Goal: Task Accomplishment & Management: Use online tool/utility

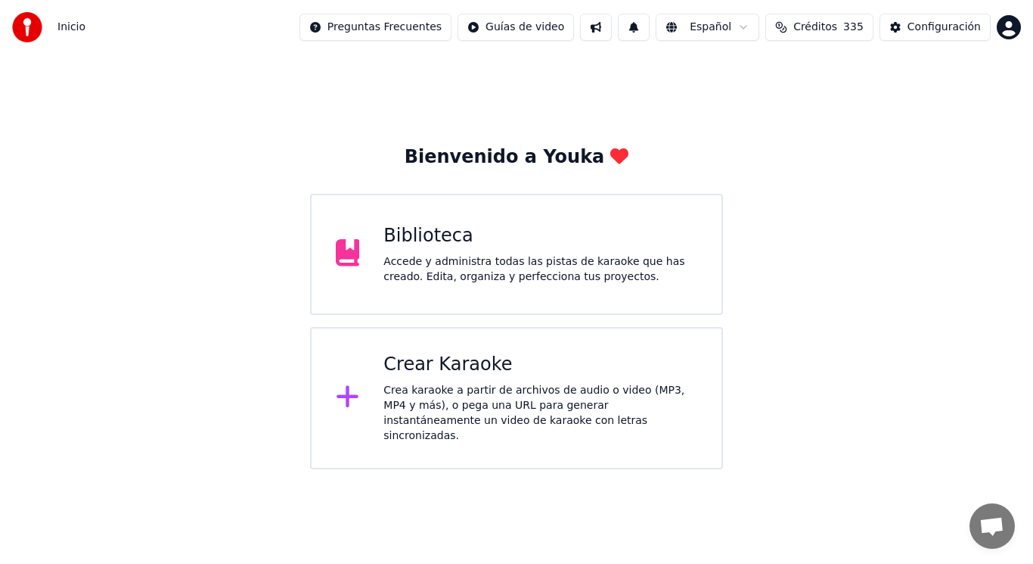
click at [460, 273] on div "Accede y administra todas las pistas de karaoke que has creado. Edita, organiza…" at bounding box center [541, 269] width 314 height 30
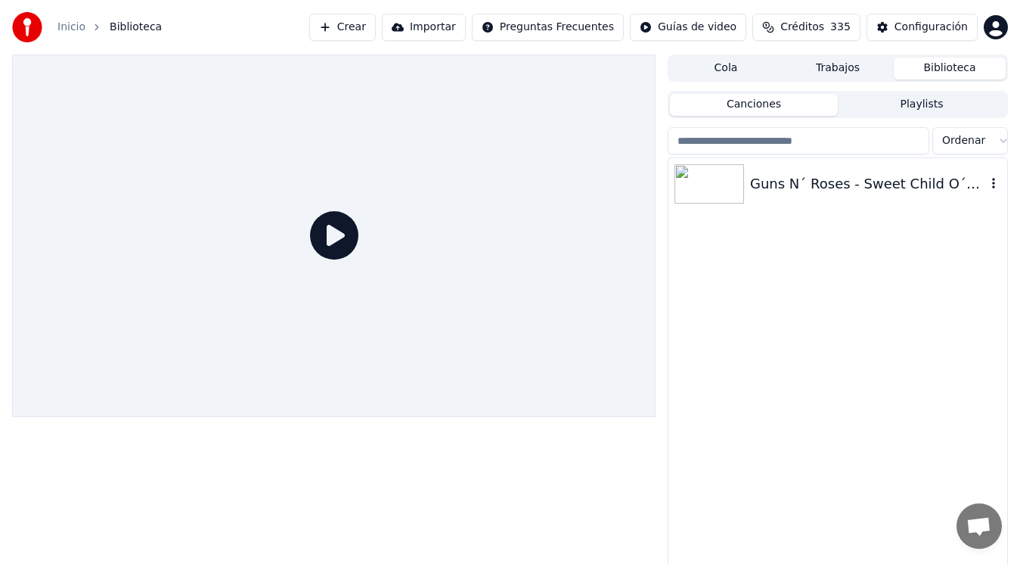
click at [839, 179] on div "Guns N´ Roses - Sweet Child O´Mine ([GEOGRAPHIC_DATA], 1992)" at bounding box center [868, 183] width 236 height 21
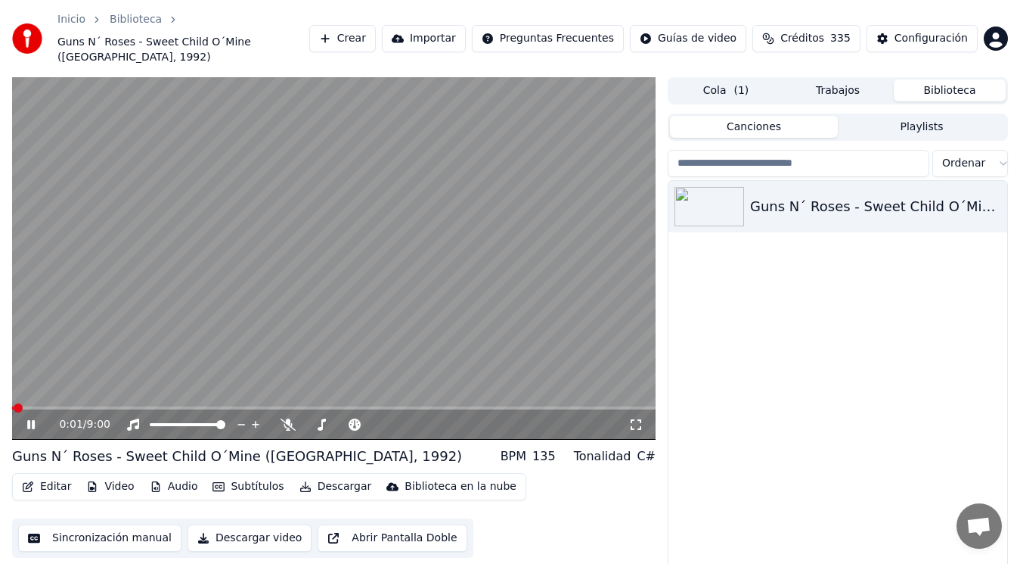
click at [29, 420] on icon at bounding box center [31, 424] width 8 height 9
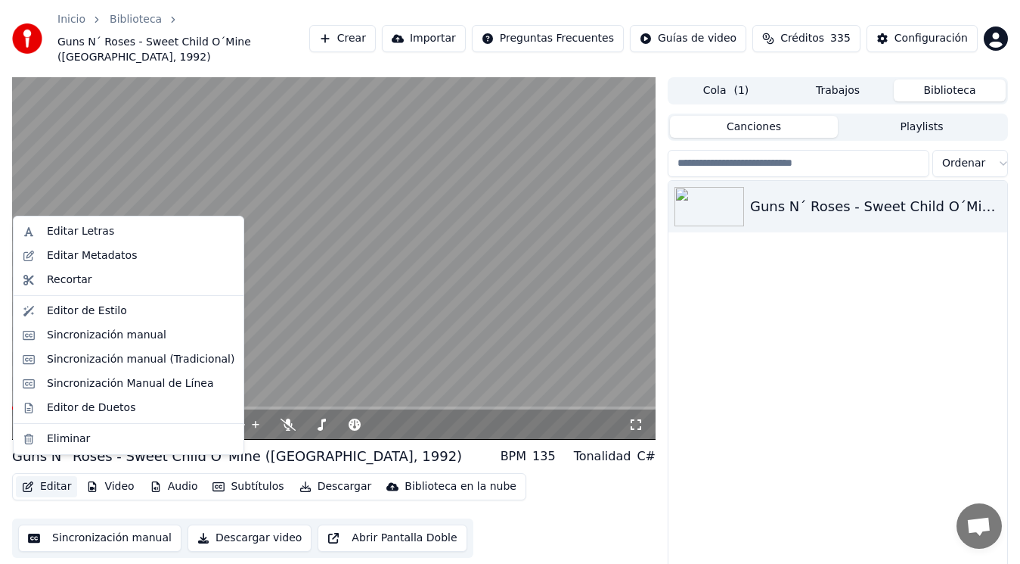
click at [48, 477] on button "Editar" at bounding box center [46, 486] width 61 height 21
click at [112, 363] on div "Sincronización manual (Tradicional)" at bounding box center [141, 359] width 188 height 15
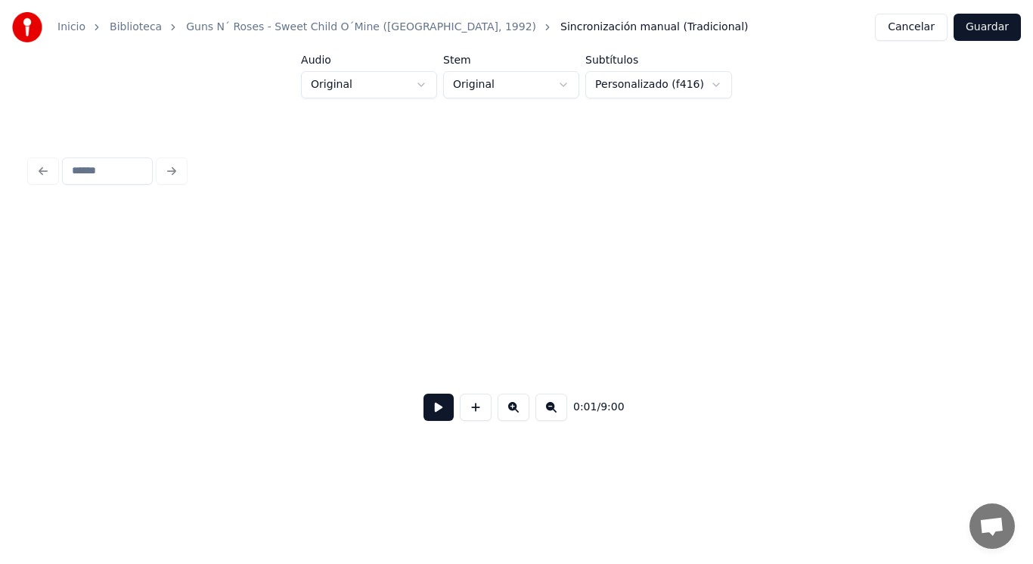
scroll to position [0, 1467]
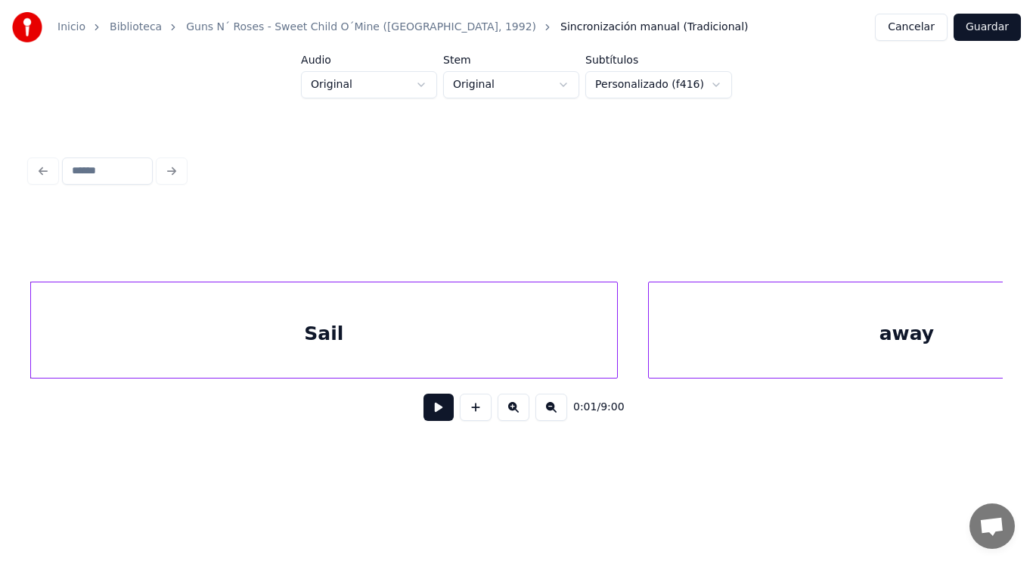
click at [430, 417] on button at bounding box center [439, 406] width 30 height 27
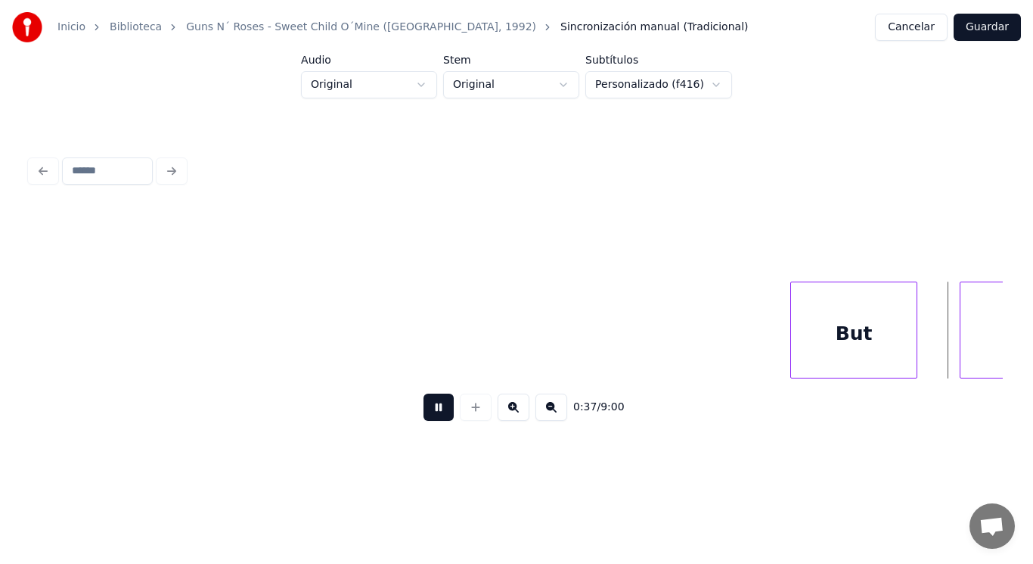
scroll to position [0, 39939]
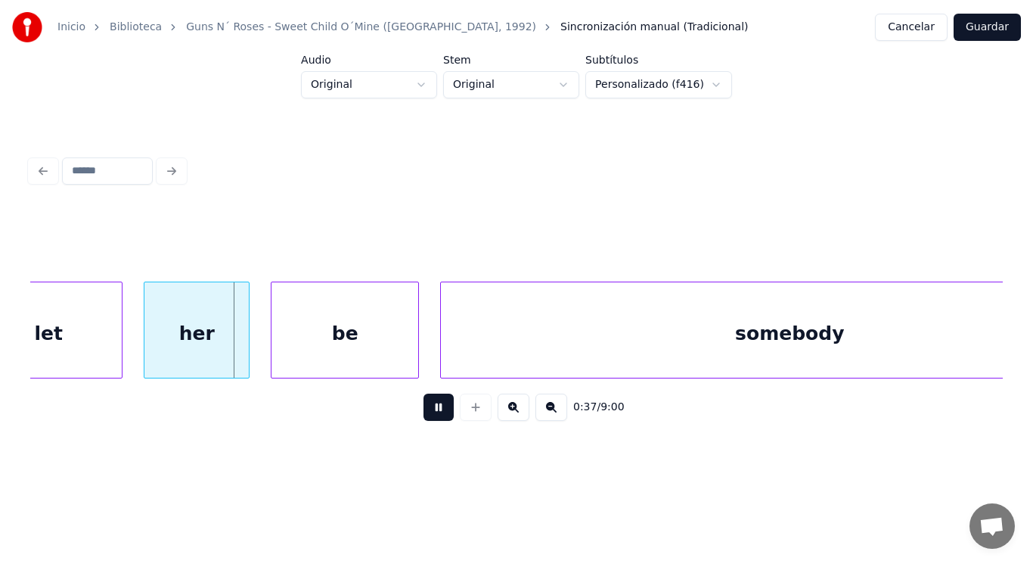
click at [430, 417] on button at bounding box center [439, 406] width 30 height 27
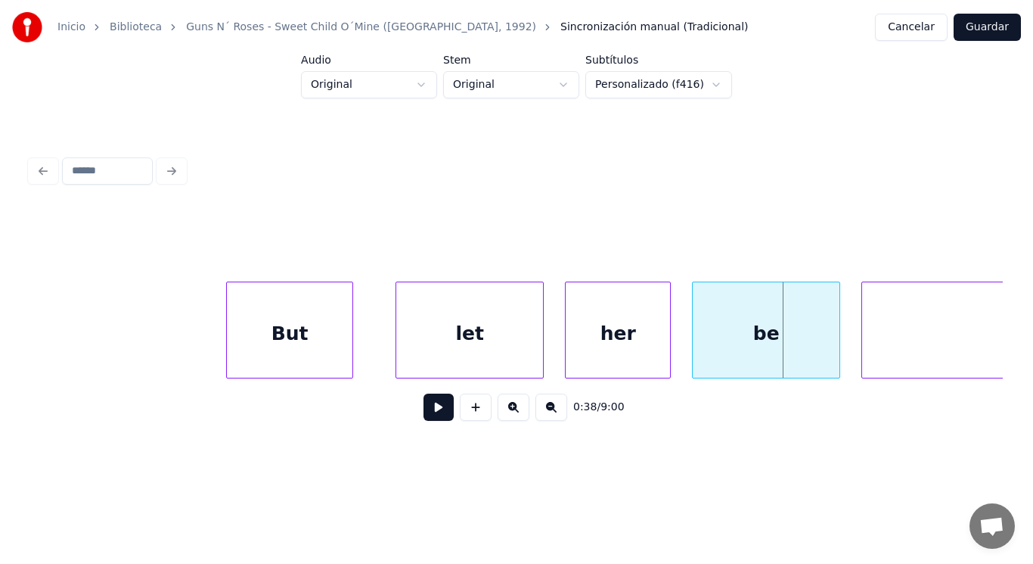
scroll to position [0, 39485]
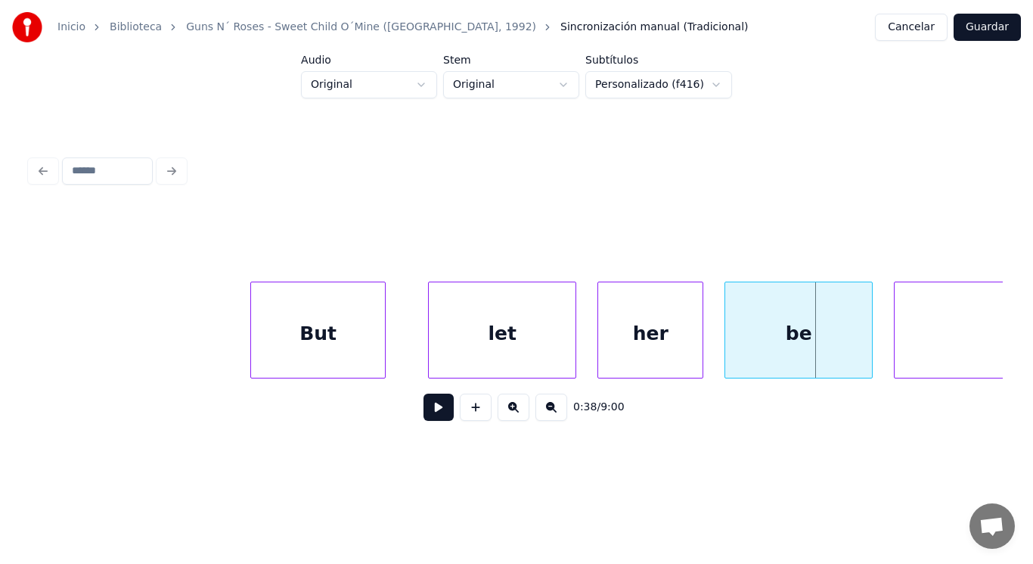
click at [252, 343] on div at bounding box center [253, 329] width 5 height 95
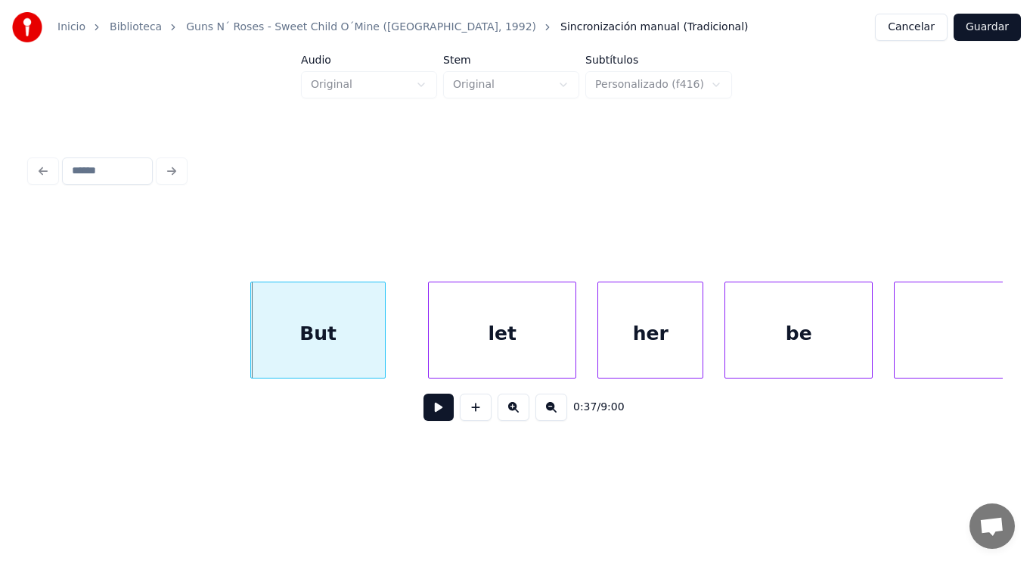
click at [431, 418] on button at bounding box center [439, 406] width 30 height 27
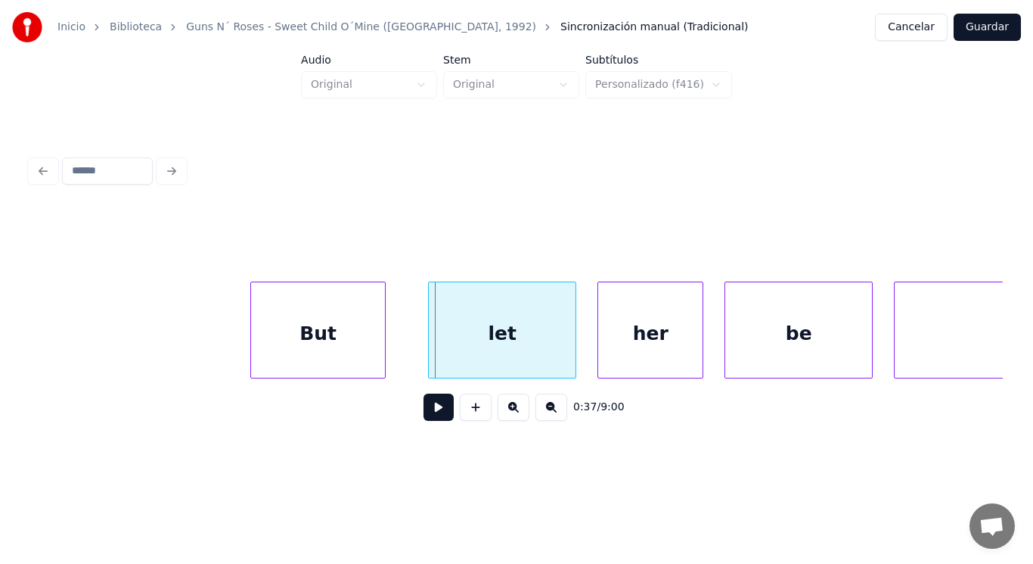
drag, startPoint x: 396, startPoint y: 364, endPoint x: 417, endPoint y: 412, distance: 51.8
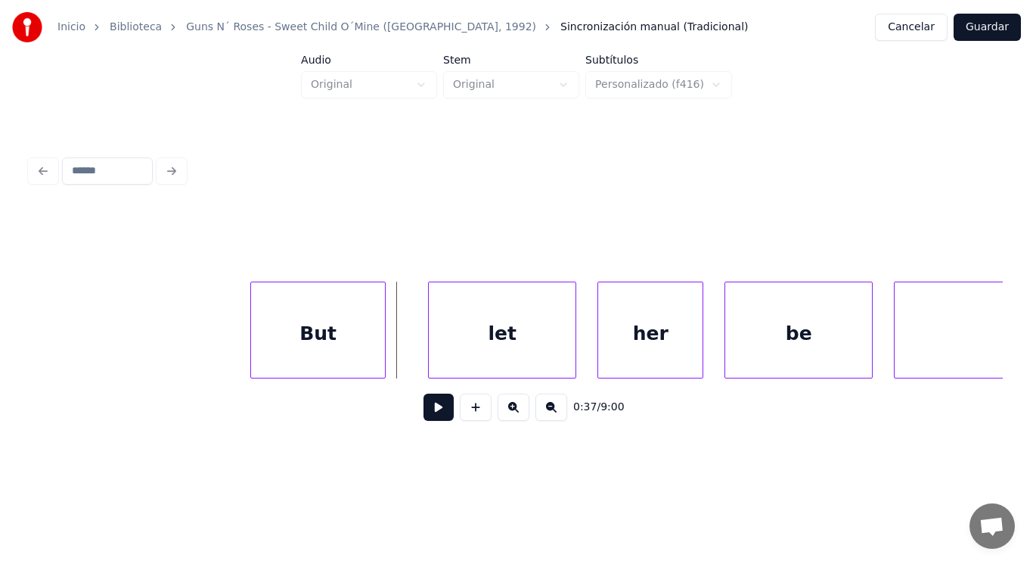
click at [424, 415] on button at bounding box center [439, 406] width 30 height 27
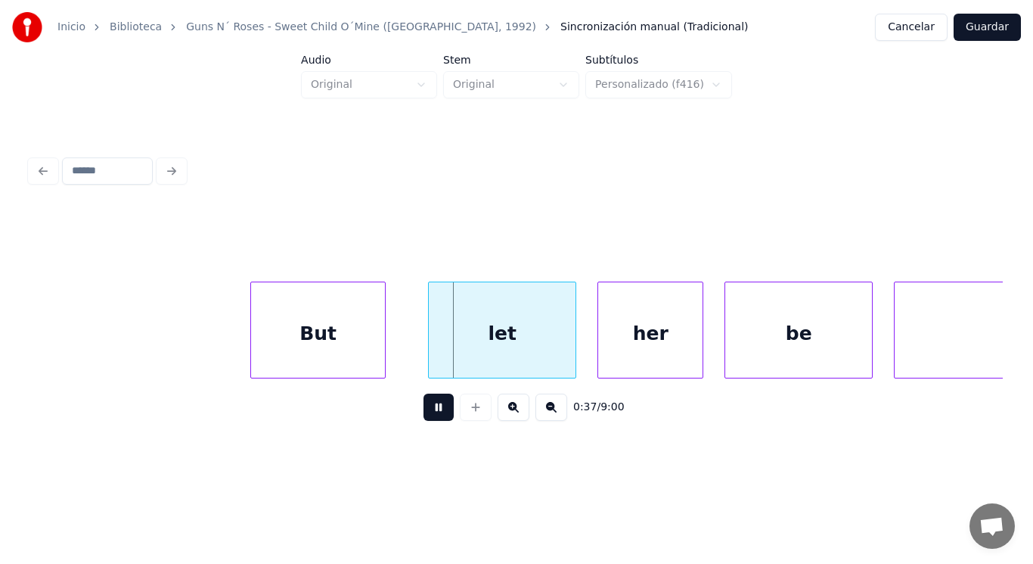
click at [424, 415] on button at bounding box center [439, 406] width 30 height 27
click at [374, 345] on div at bounding box center [374, 329] width 5 height 95
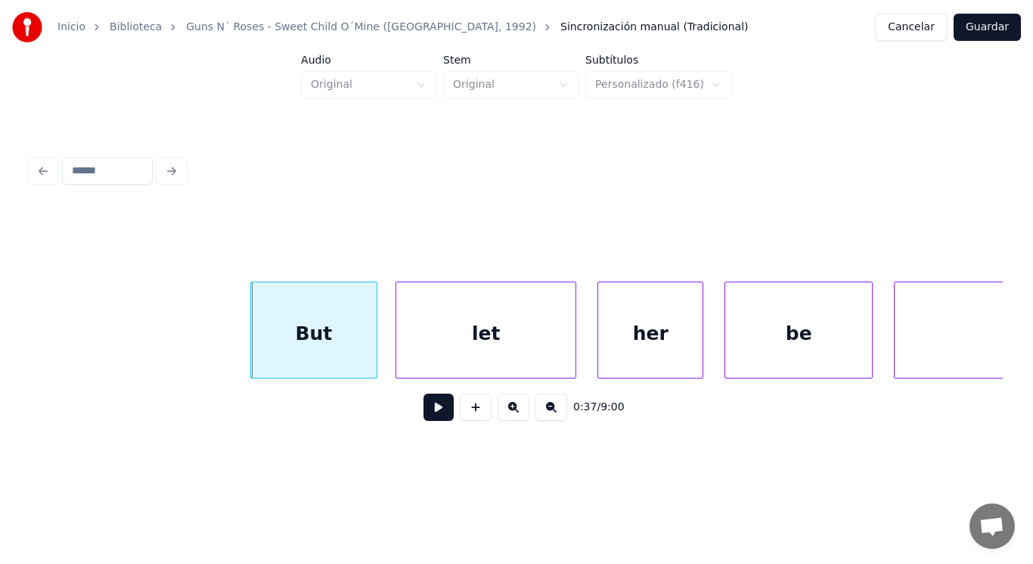
click at [396, 353] on div at bounding box center [398, 329] width 5 height 95
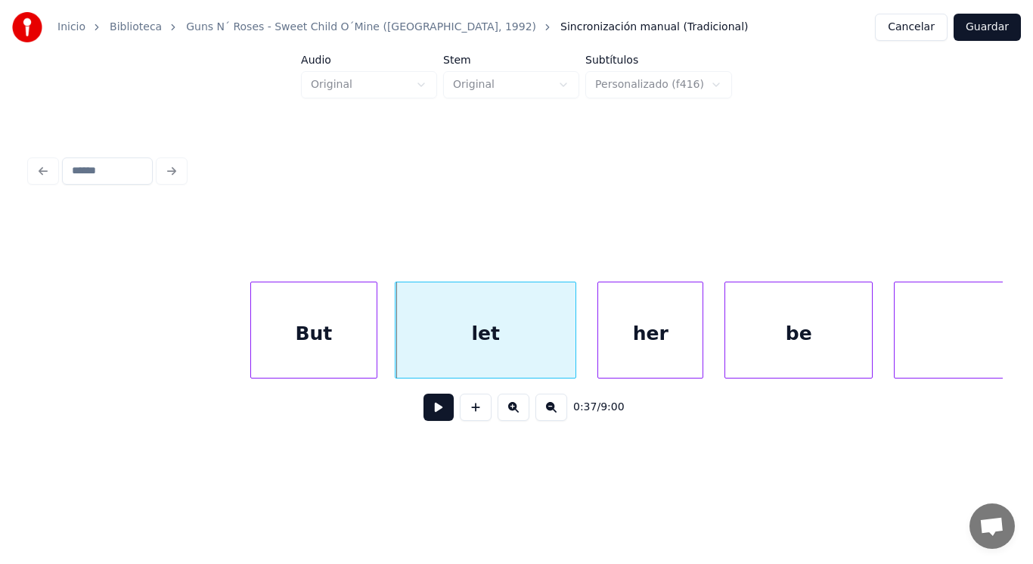
click at [426, 412] on button at bounding box center [439, 406] width 30 height 27
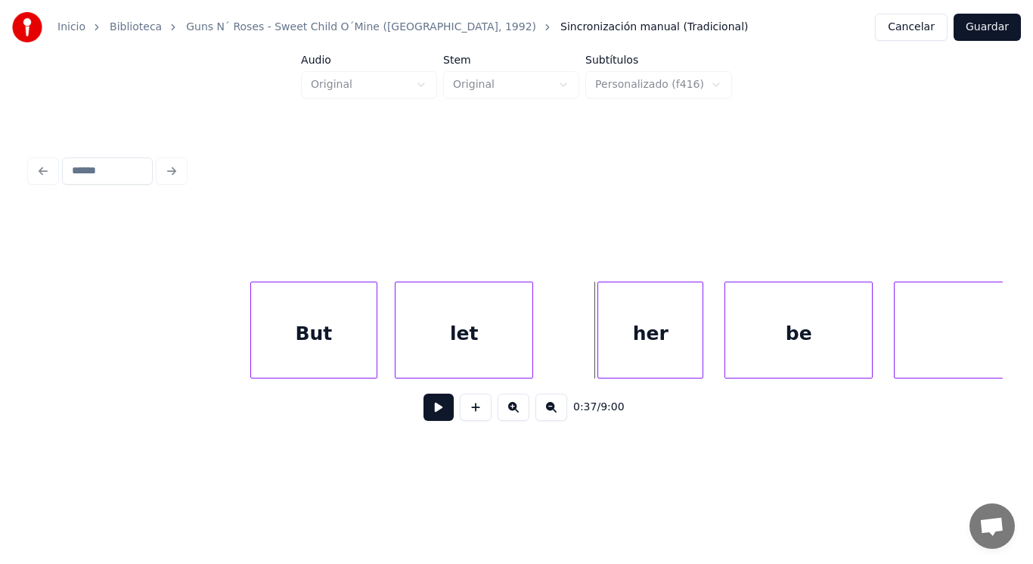
click at [533, 349] on div at bounding box center [530, 329] width 5 height 95
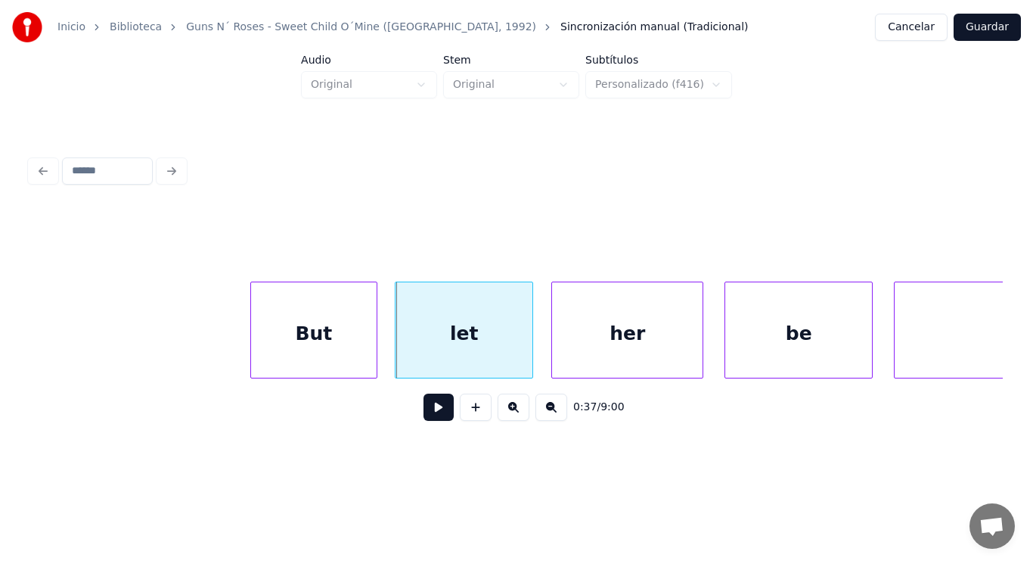
click at [554, 341] on div at bounding box center [554, 329] width 5 height 95
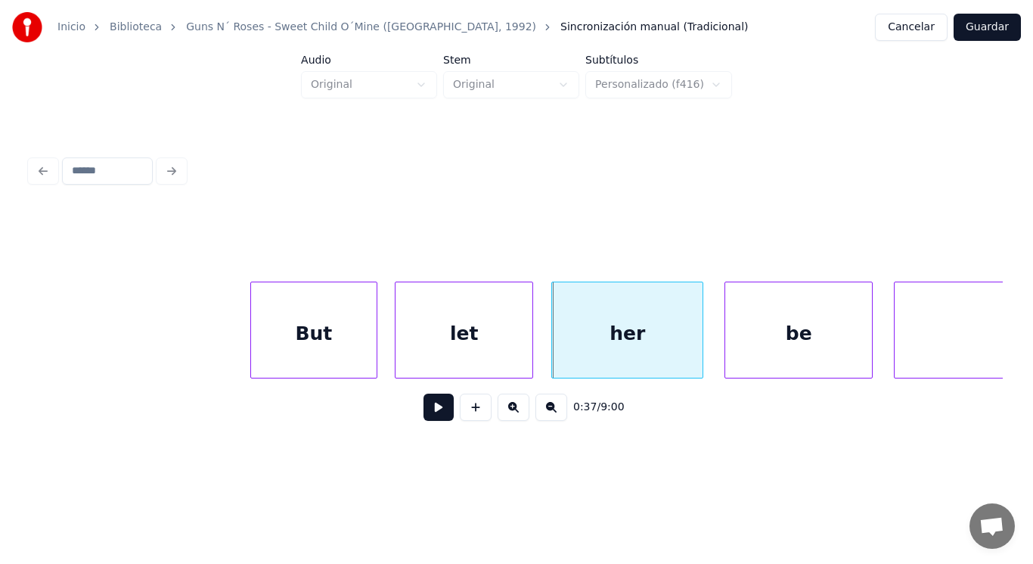
click at [438, 409] on button at bounding box center [439, 406] width 30 height 27
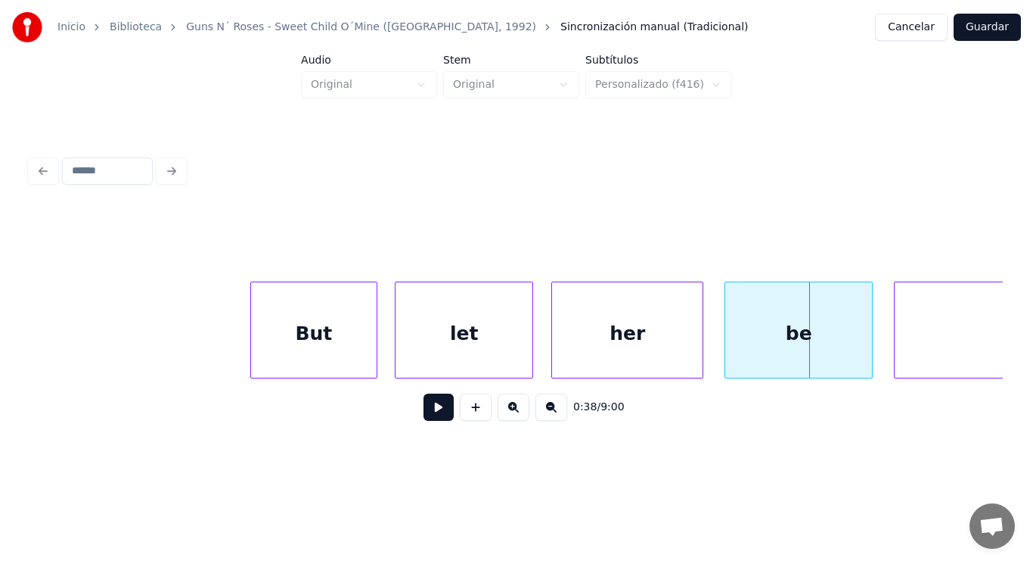
click at [560, 355] on div "her" at bounding box center [627, 333] width 151 height 103
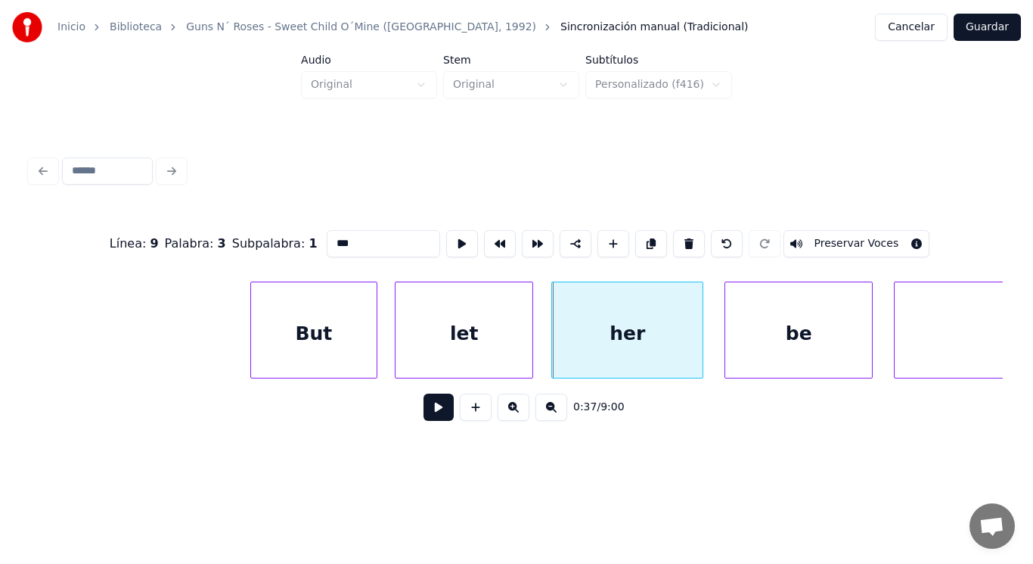
click at [432, 400] on button at bounding box center [439, 406] width 30 height 27
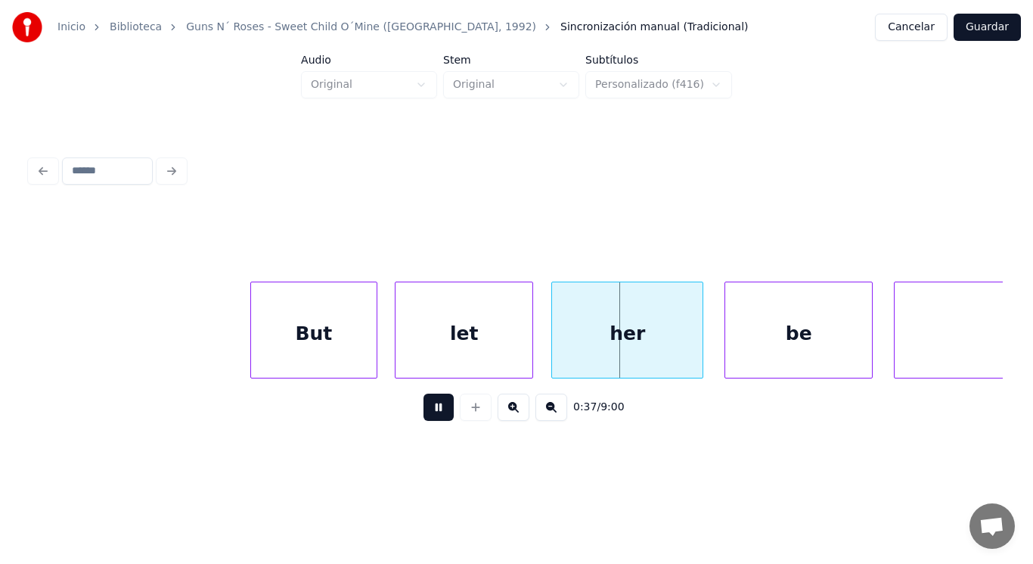
click at [432, 400] on button at bounding box center [439, 406] width 30 height 27
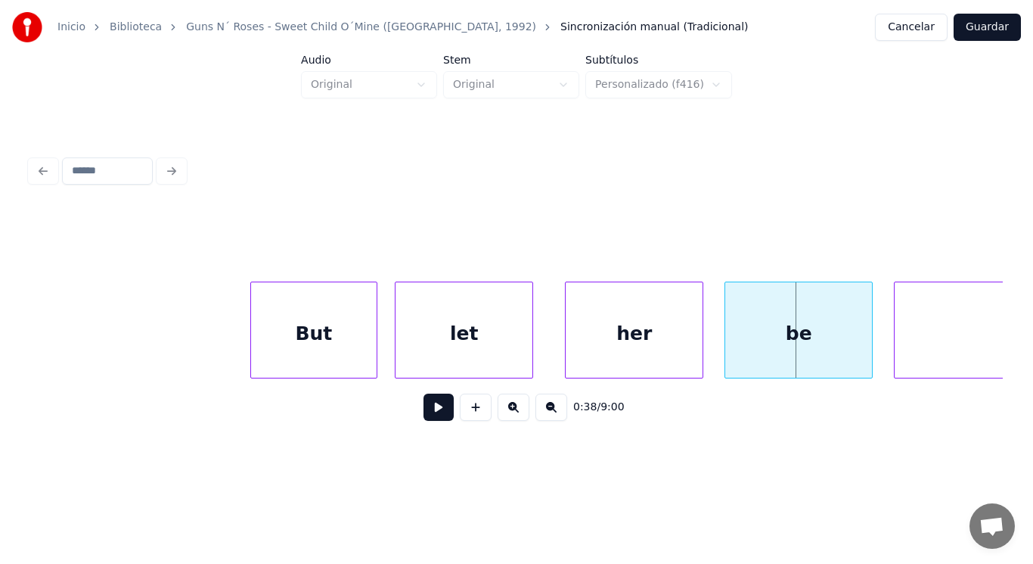
click at [567, 350] on div at bounding box center [568, 329] width 5 height 95
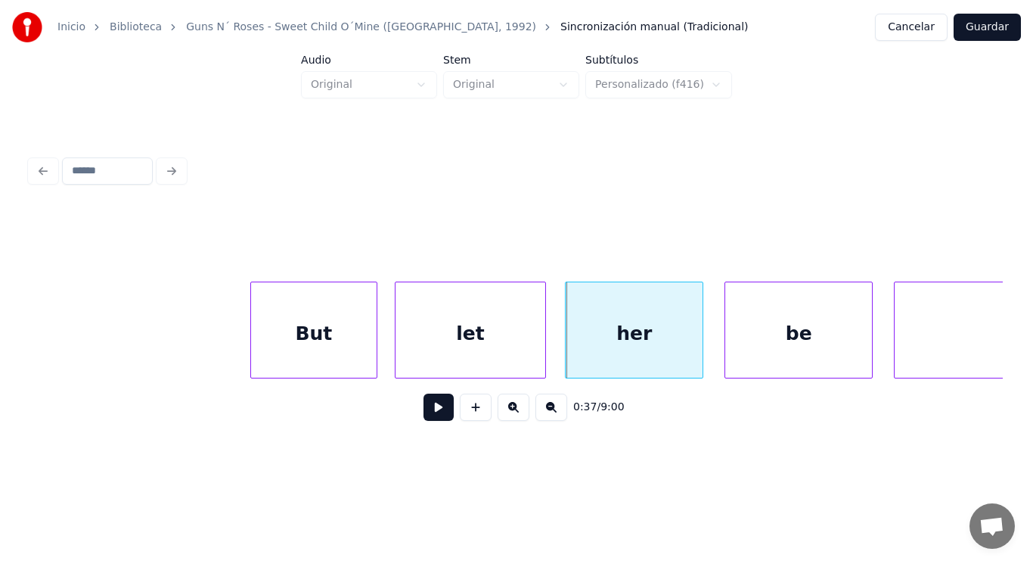
click at [545, 348] on div at bounding box center [543, 329] width 5 height 95
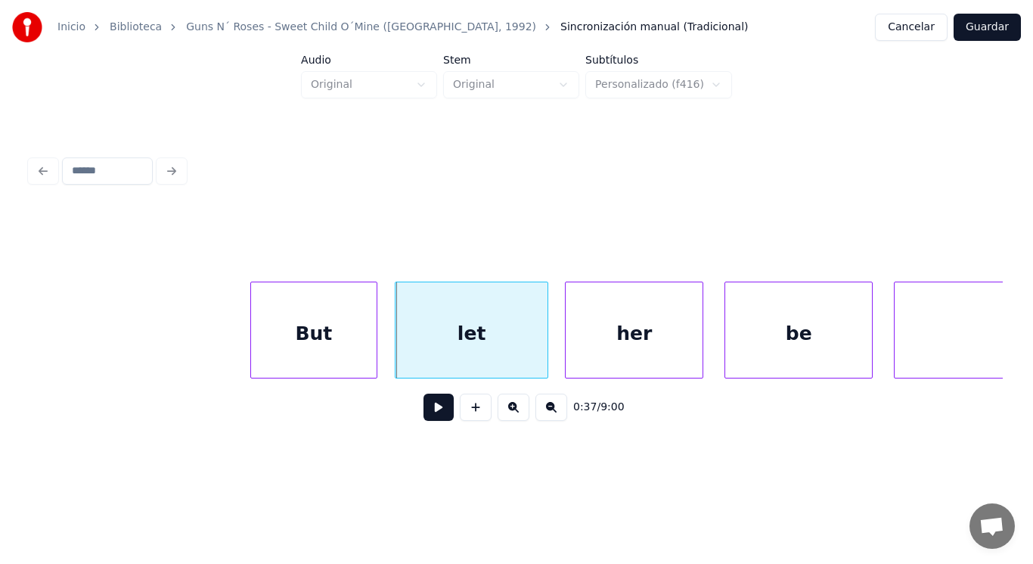
click at [429, 416] on button at bounding box center [439, 406] width 30 height 27
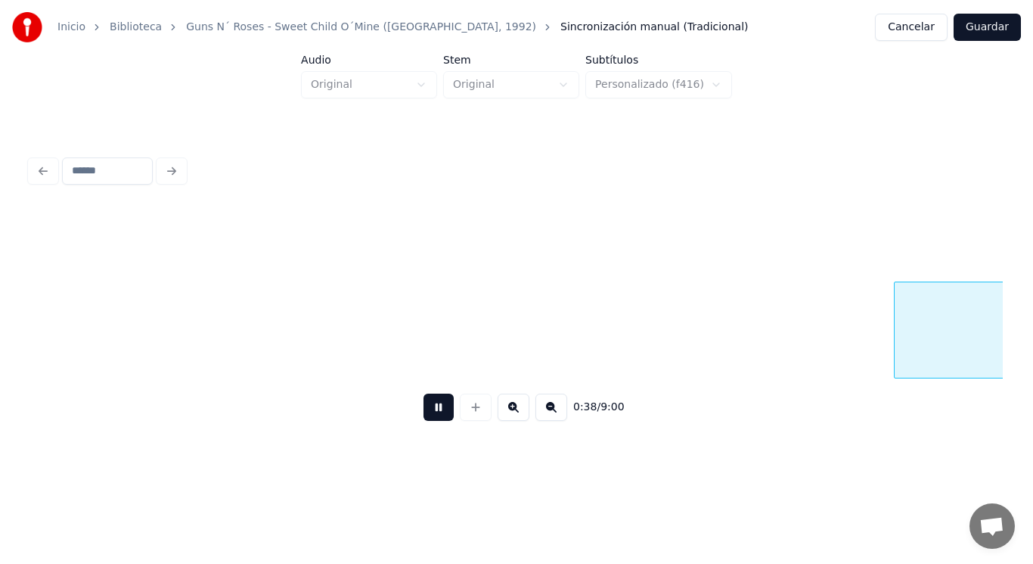
click at [429, 416] on button at bounding box center [439, 406] width 30 height 27
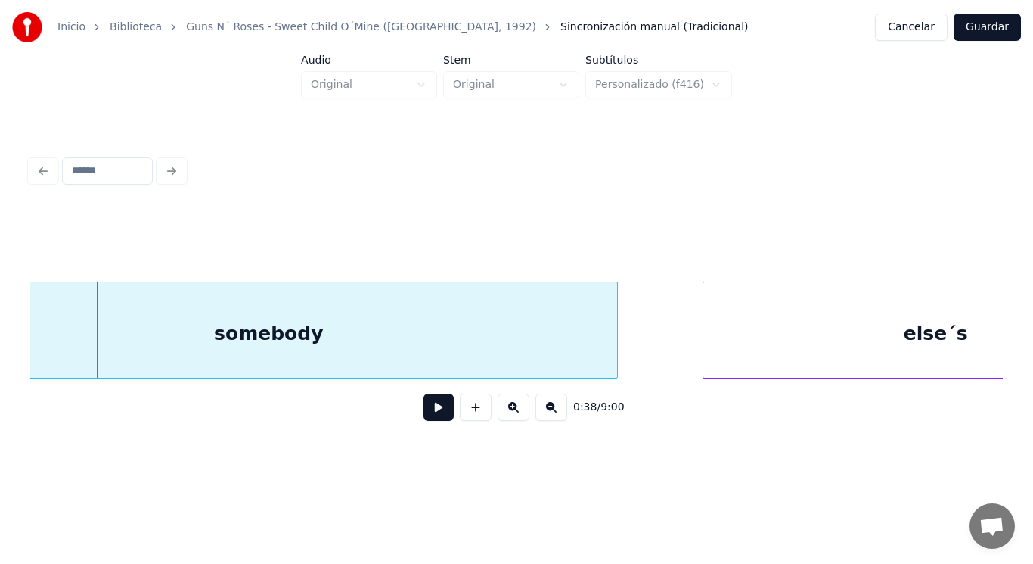
click at [430, 365] on div "somebody" at bounding box center [268, 333] width 697 height 103
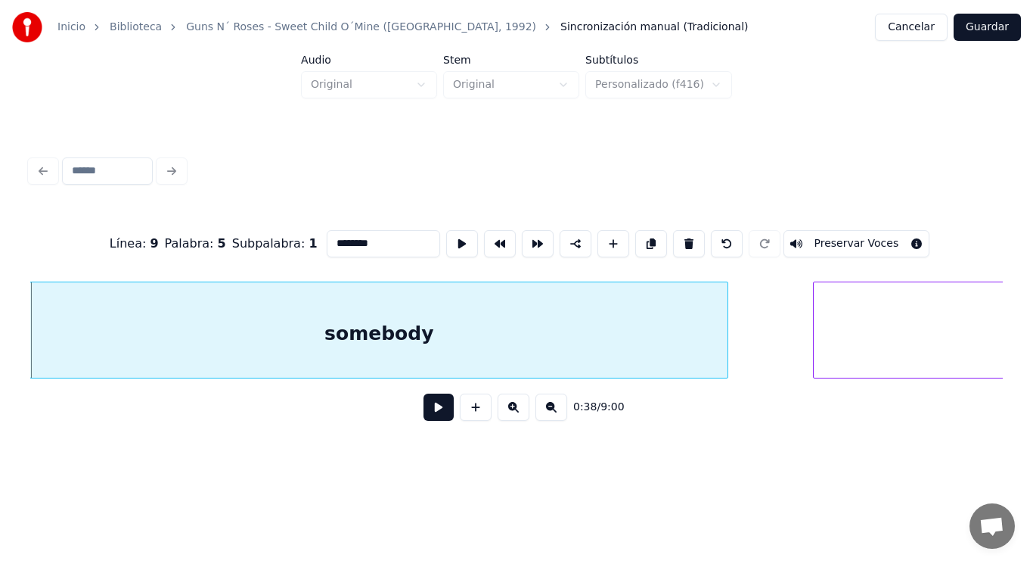
click at [427, 402] on button at bounding box center [439, 406] width 30 height 27
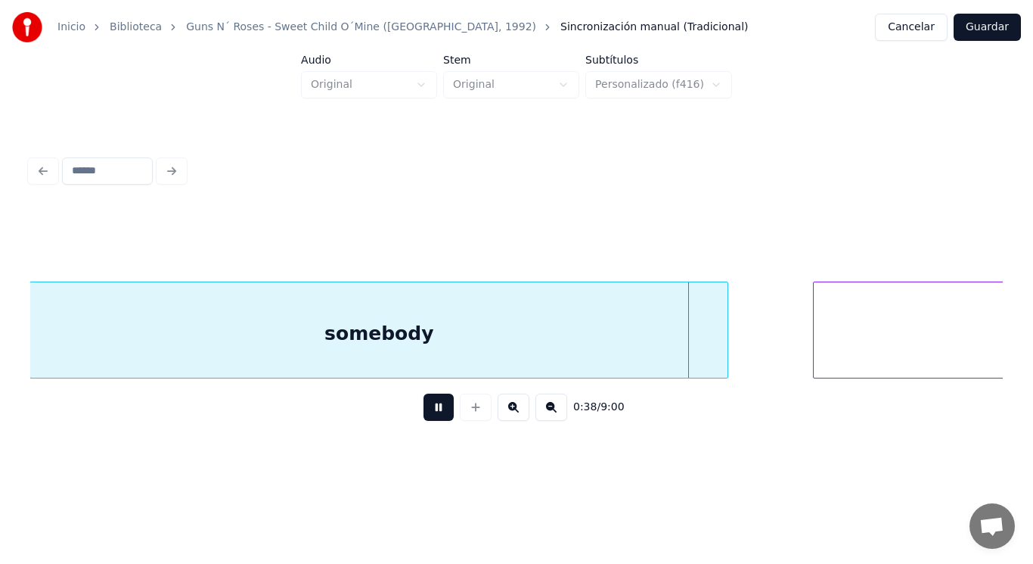
click at [427, 402] on button at bounding box center [439, 406] width 30 height 27
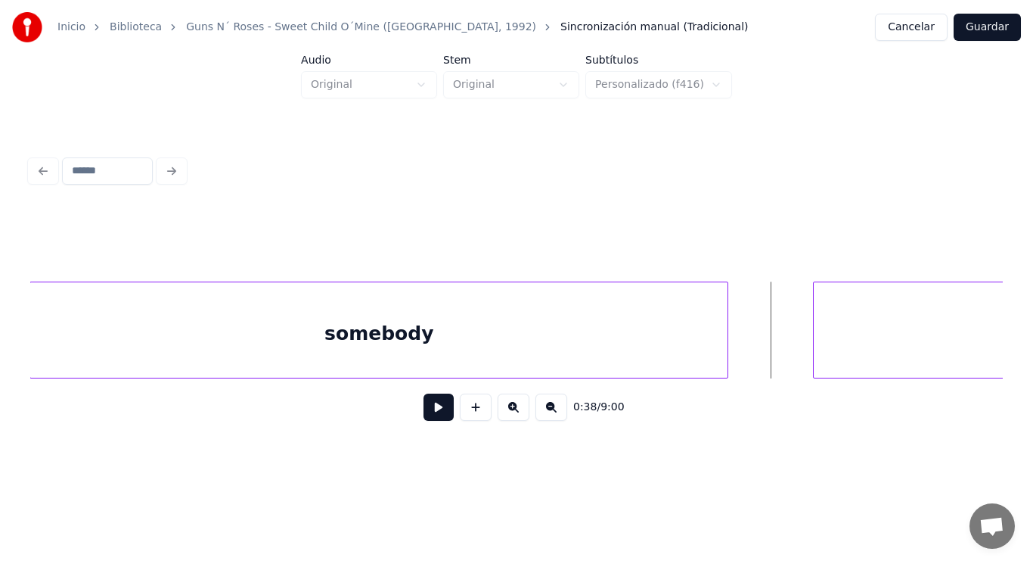
click at [473, 337] on div "somebody" at bounding box center [378, 333] width 697 height 103
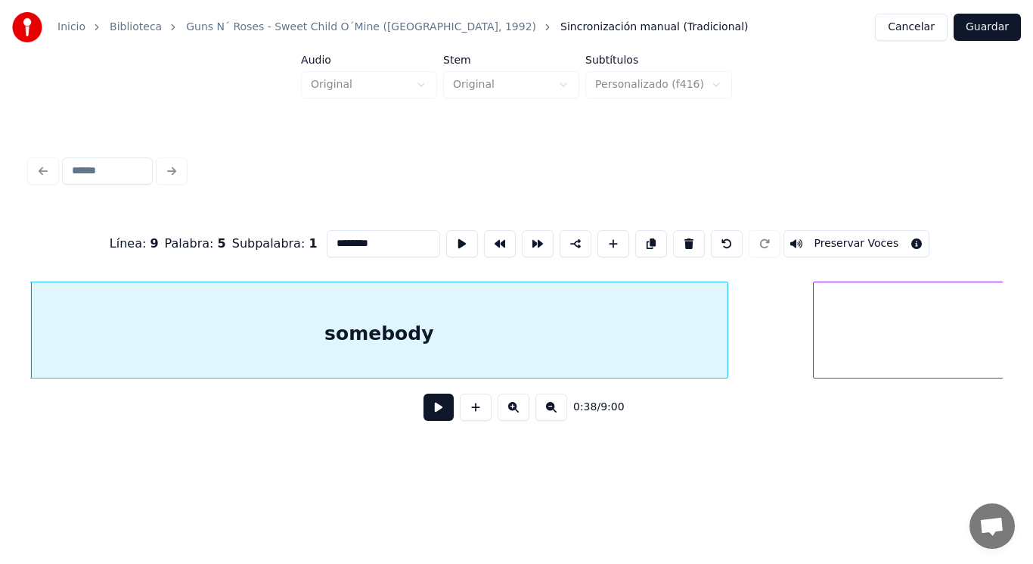
click at [431, 412] on button at bounding box center [439, 406] width 30 height 27
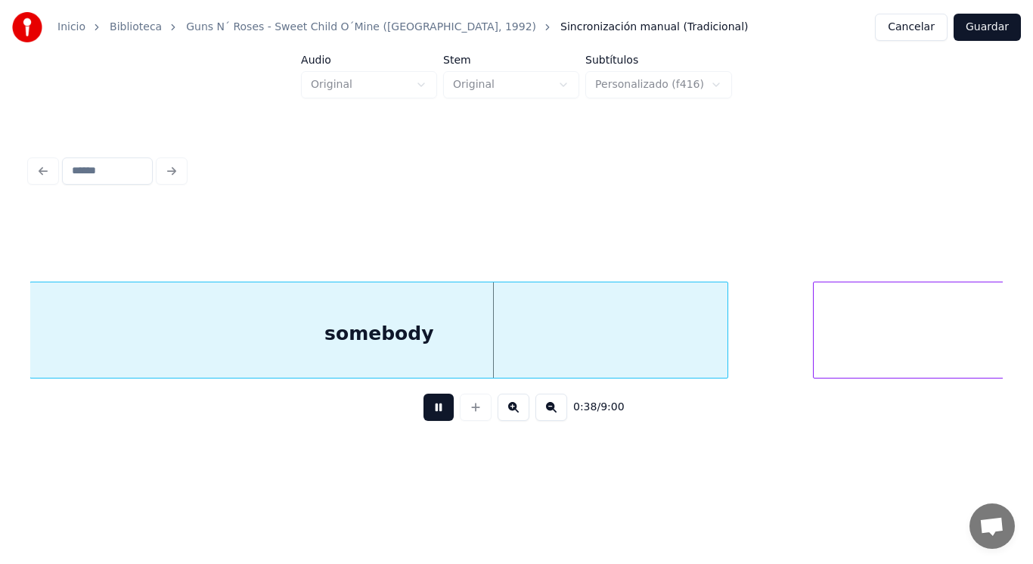
click at [431, 412] on button at bounding box center [439, 406] width 30 height 27
click at [716, 347] on div at bounding box center [714, 329] width 5 height 95
click at [439, 408] on button at bounding box center [439, 406] width 30 height 27
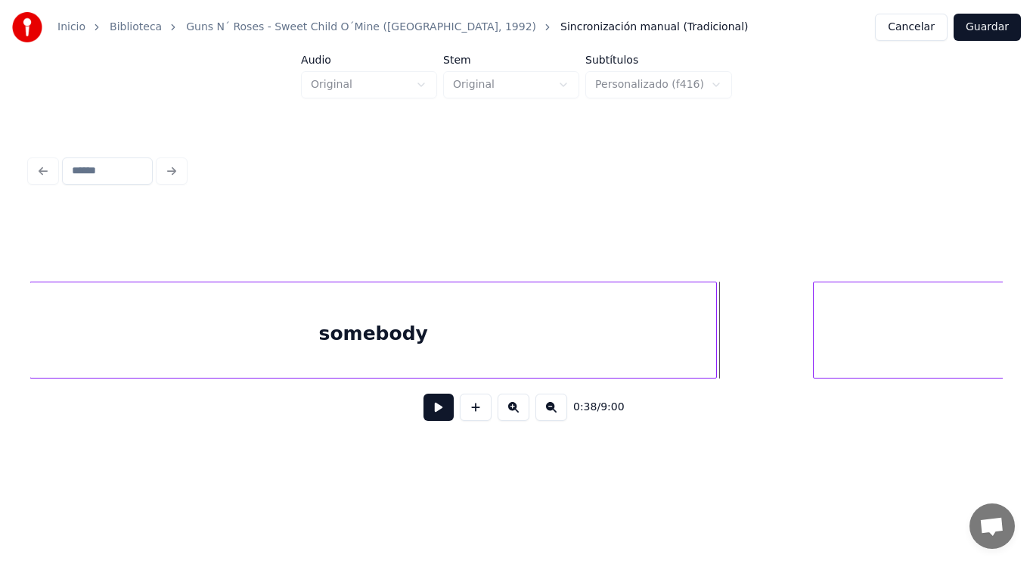
click at [430, 365] on div "somebody" at bounding box center [373, 333] width 686 height 103
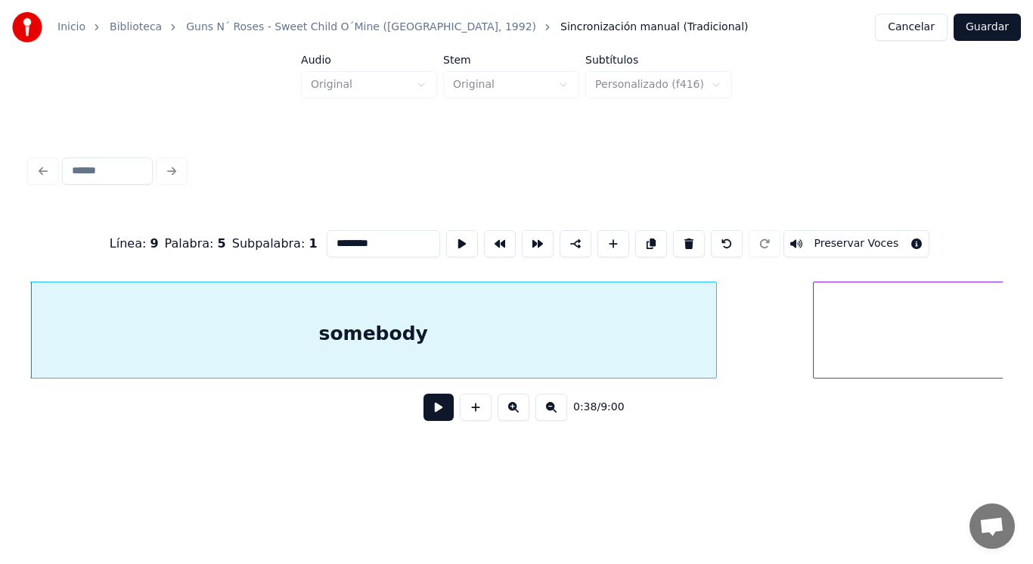
click at [430, 414] on button at bounding box center [439, 406] width 30 height 27
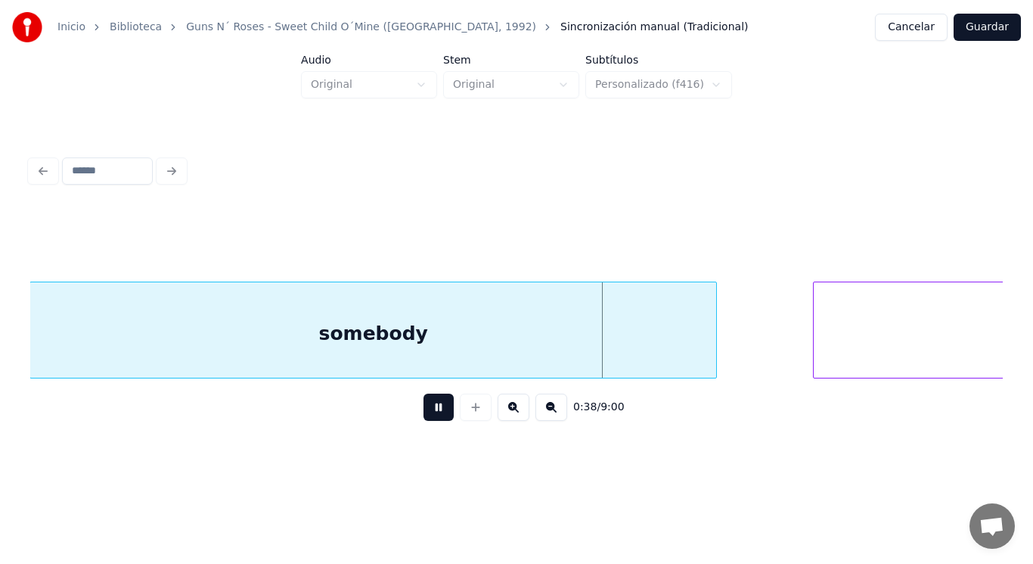
click at [430, 414] on button at bounding box center [439, 406] width 30 height 27
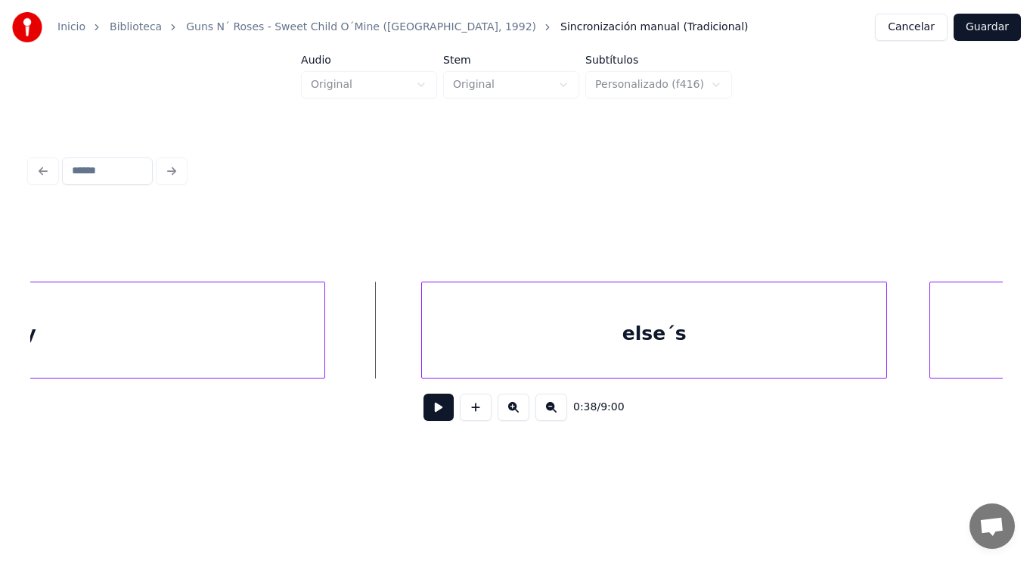
scroll to position [0, 40743]
click at [430, 408] on button at bounding box center [439, 406] width 30 height 27
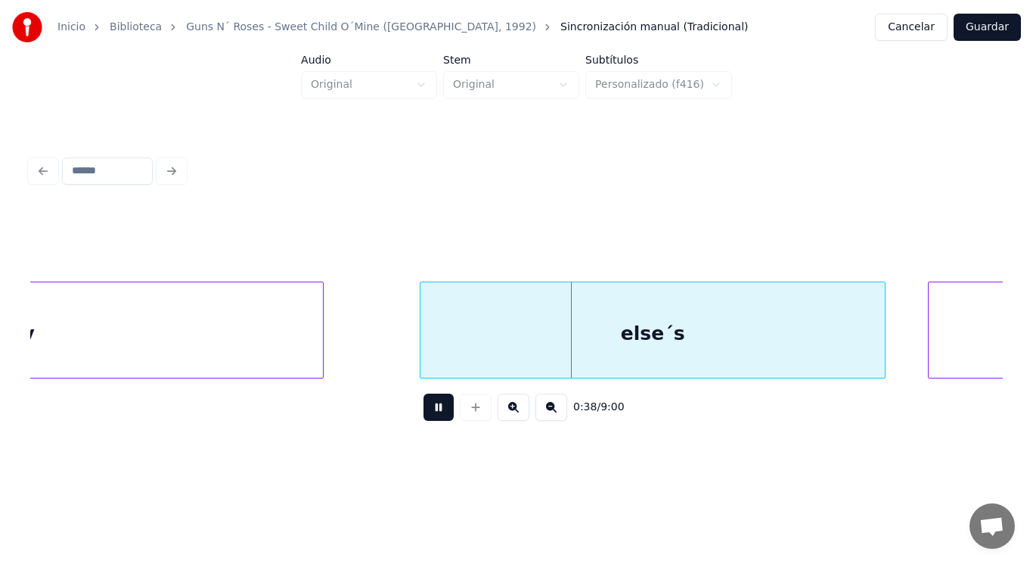
click at [430, 408] on button at bounding box center [439, 406] width 30 height 27
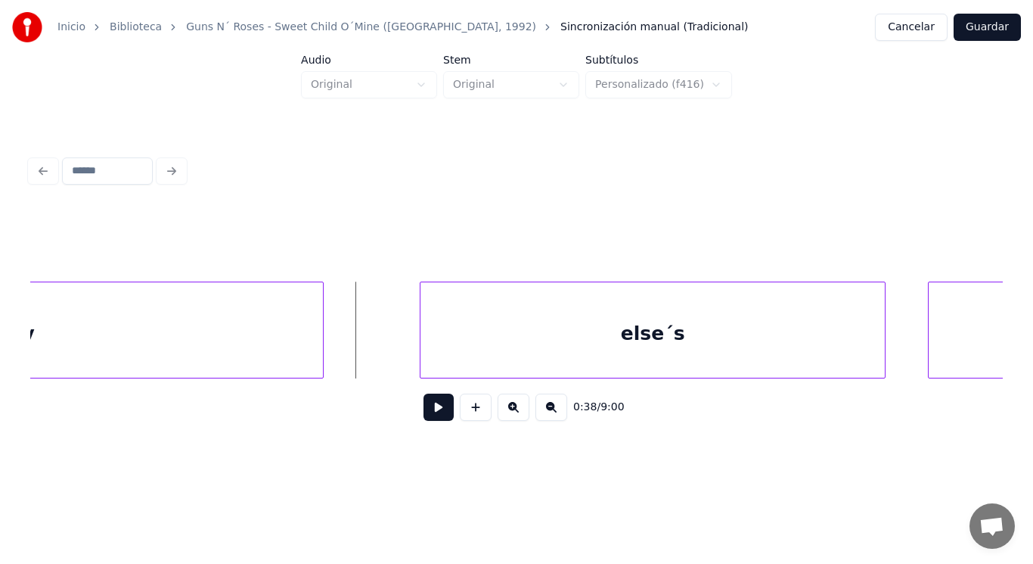
click at [427, 412] on button at bounding box center [439, 406] width 30 height 27
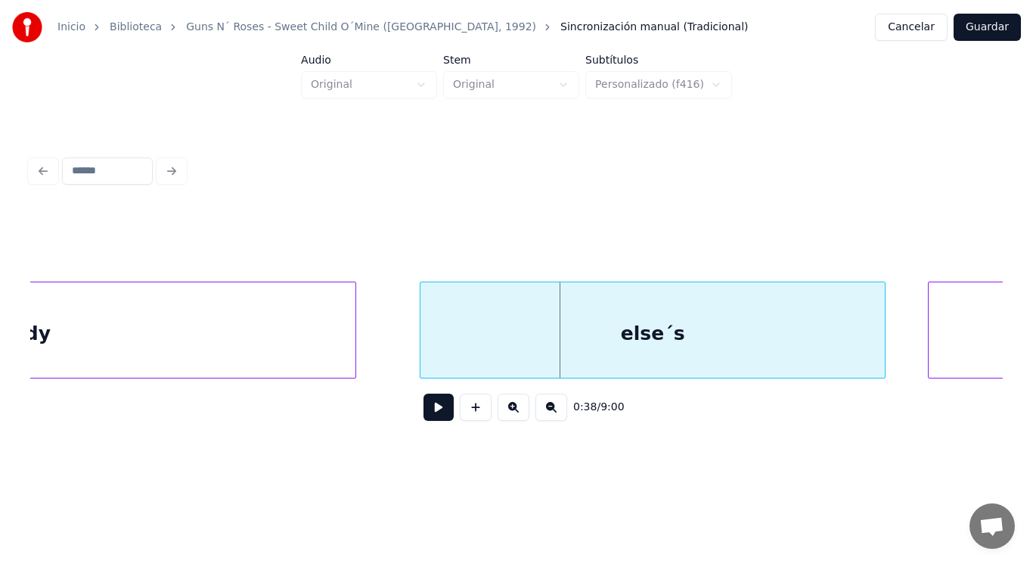
click at [354, 359] on div at bounding box center [353, 329] width 5 height 95
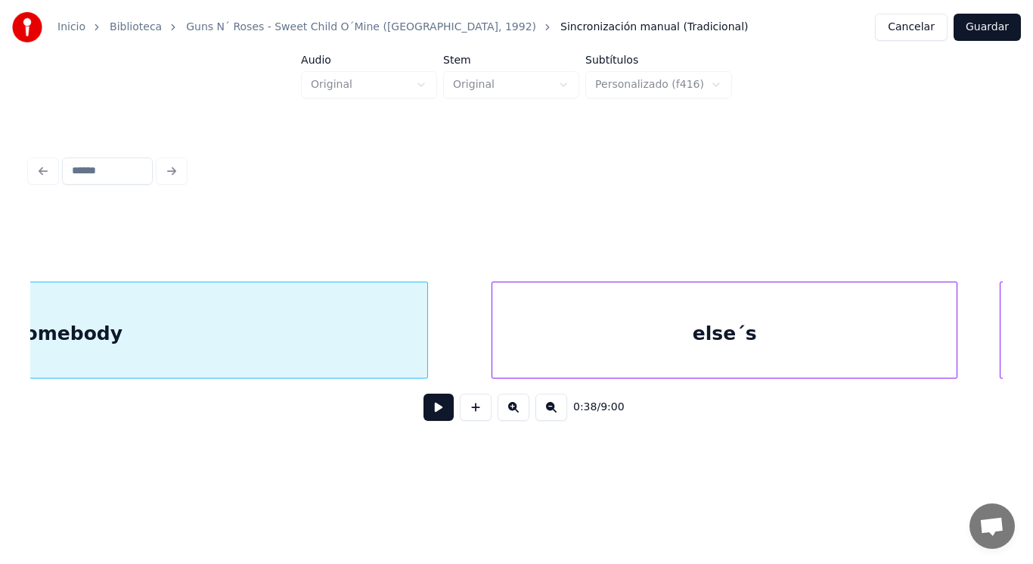
scroll to position [0, 40683]
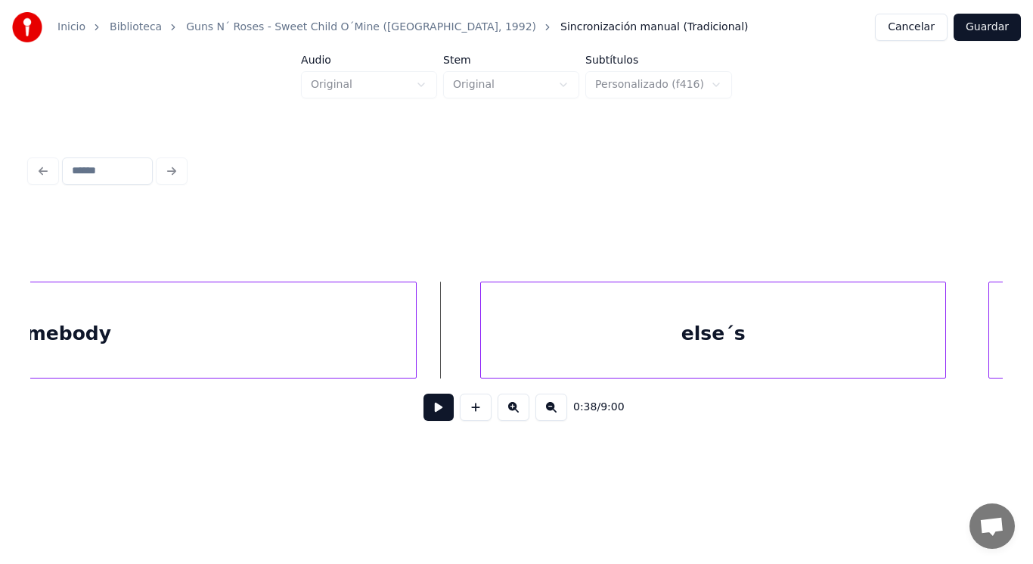
click at [427, 419] on button at bounding box center [439, 406] width 30 height 27
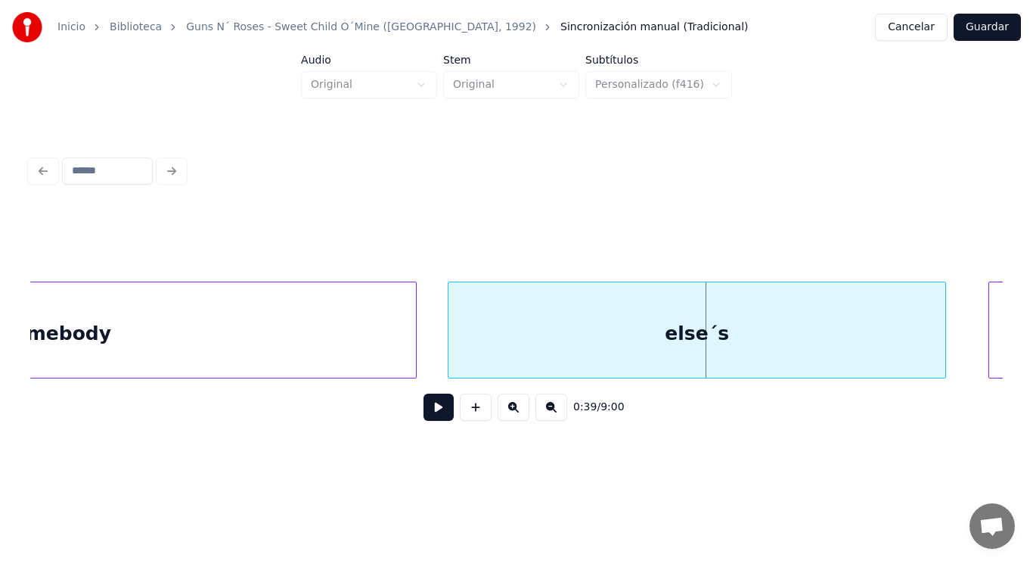
click at [450, 352] on div at bounding box center [451, 329] width 5 height 95
click at [447, 356] on div at bounding box center [445, 329] width 5 height 95
click at [432, 408] on button at bounding box center [439, 406] width 30 height 27
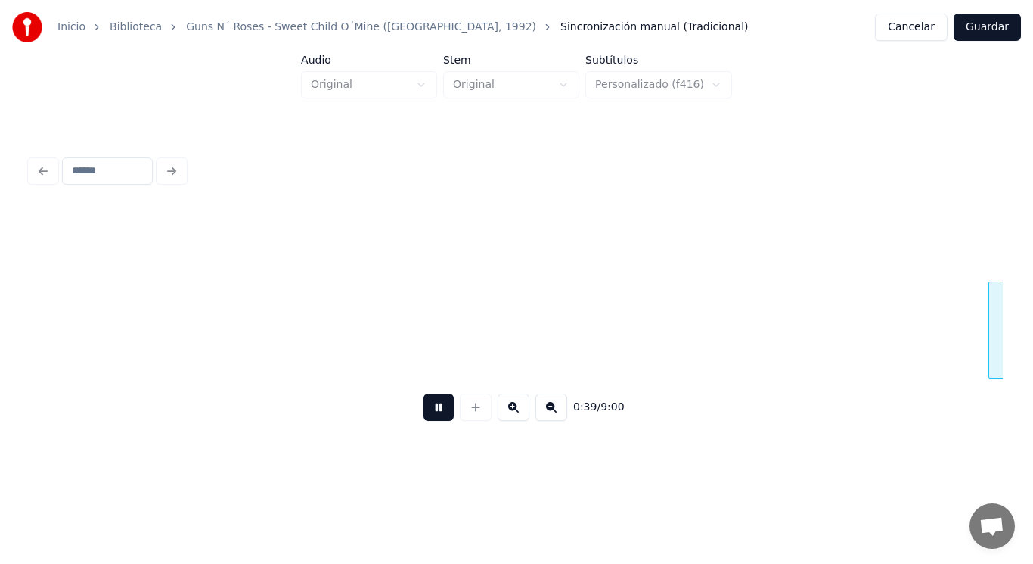
click at [432, 408] on button at bounding box center [439, 406] width 30 height 27
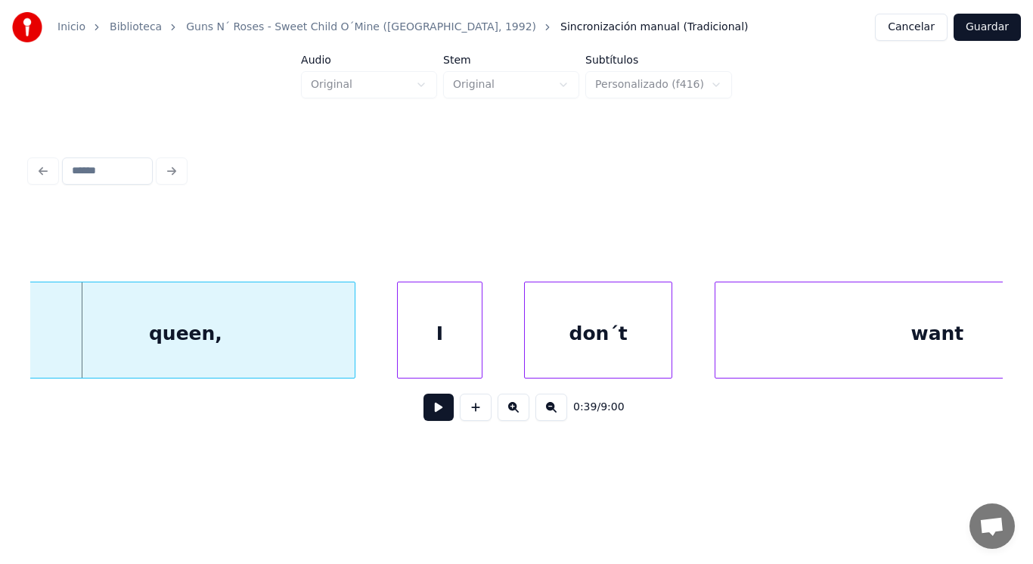
click at [286, 365] on div "queen," at bounding box center [185, 333] width 337 height 103
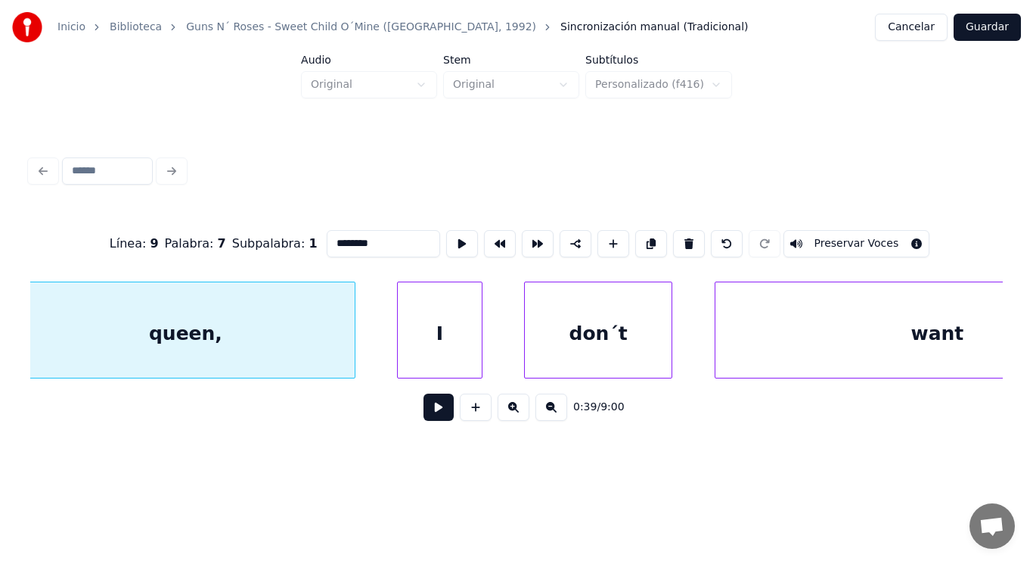
type input "******"
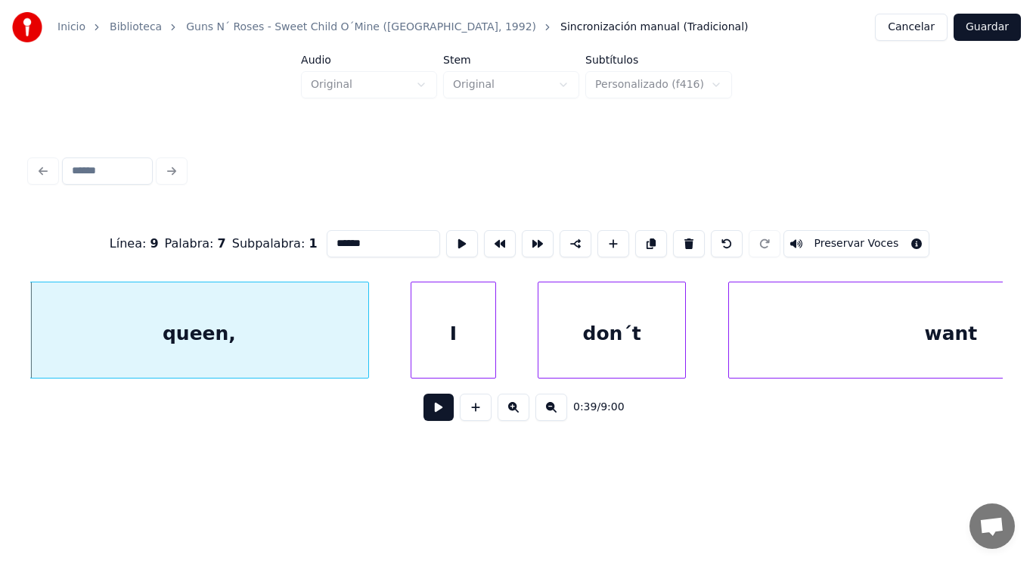
click at [433, 416] on button at bounding box center [439, 406] width 30 height 27
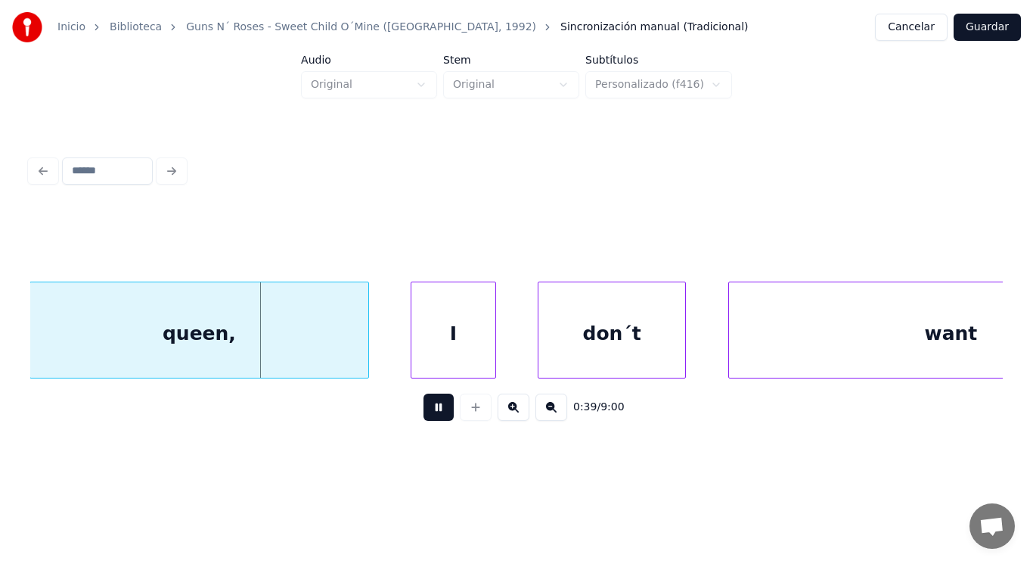
click at [433, 416] on button at bounding box center [439, 406] width 30 height 27
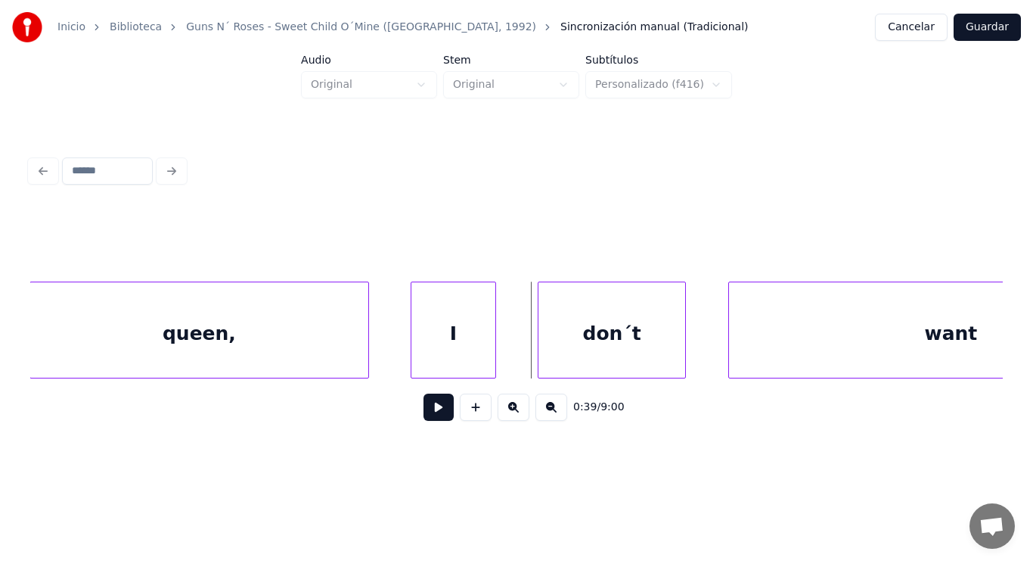
click at [450, 337] on div "I" at bounding box center [453, 333] width 83 height 103
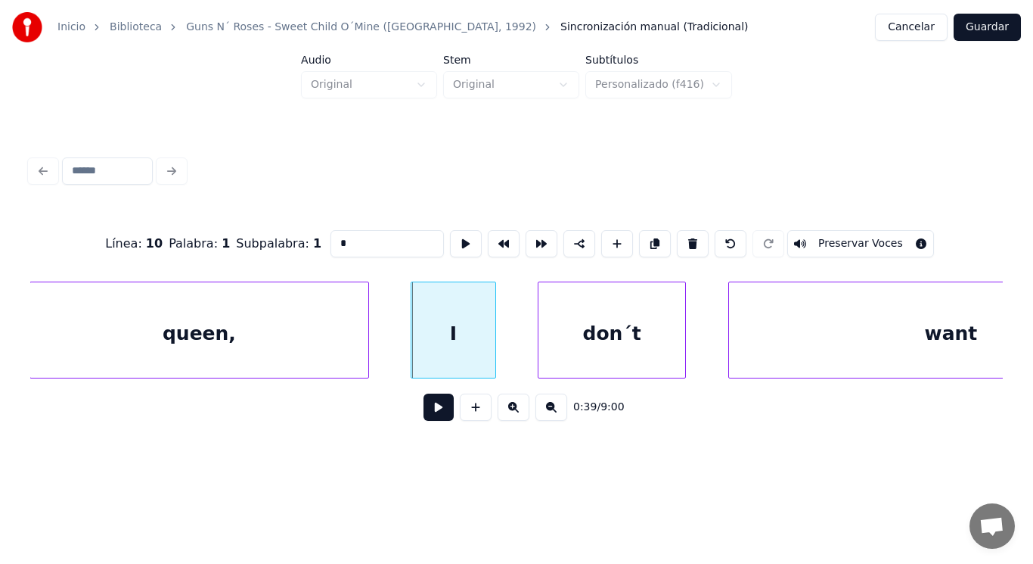
click at [424, 412] on button at bounding box center [439, 406] width 30 height 27
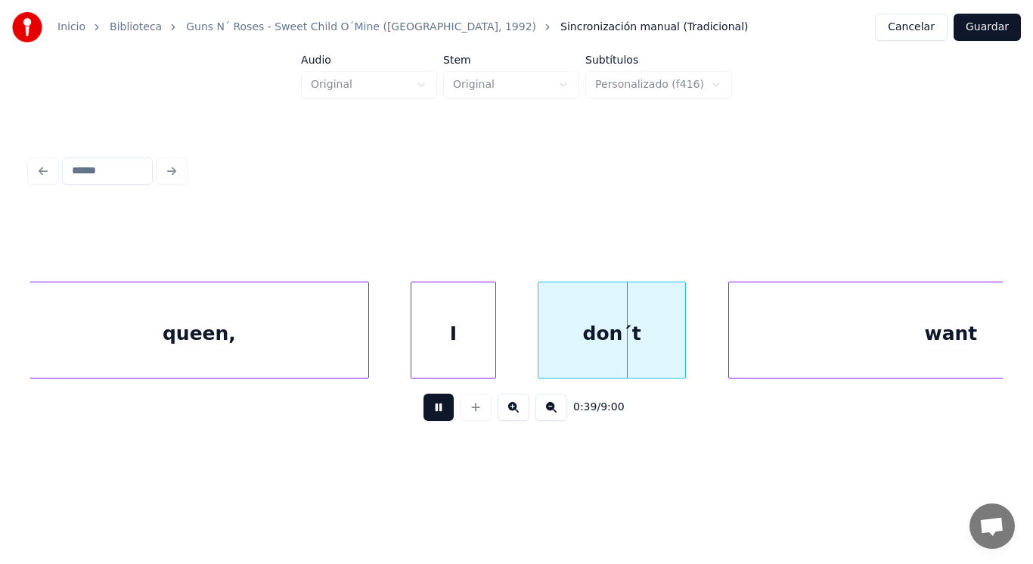
click at [424, 412] on button at bounding box center [439, 406] width 30 height 27
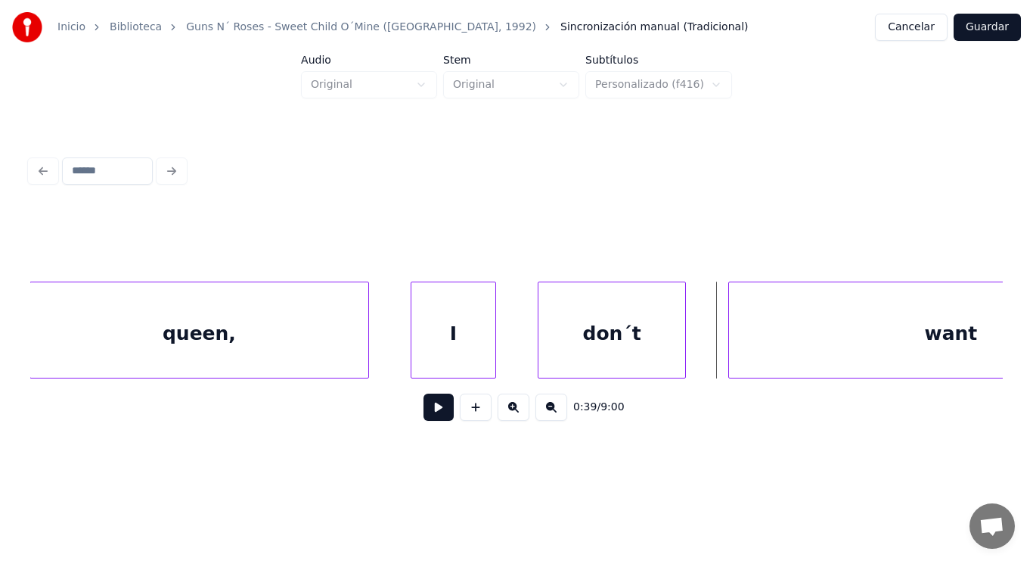
click at [426, 410] on button at bounding box center [439, 406] width 30 height 27
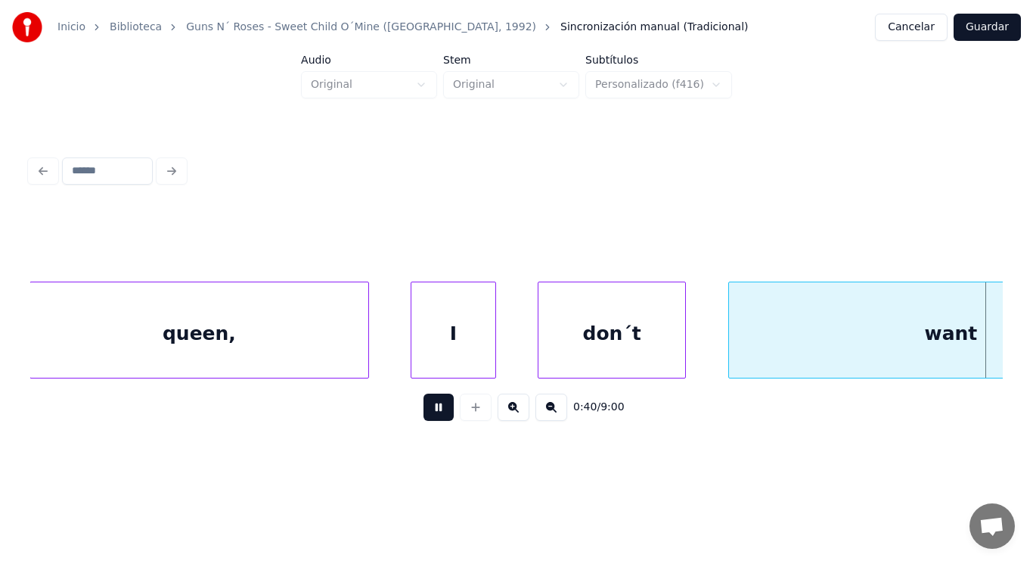
scroll to position [0, 42615]
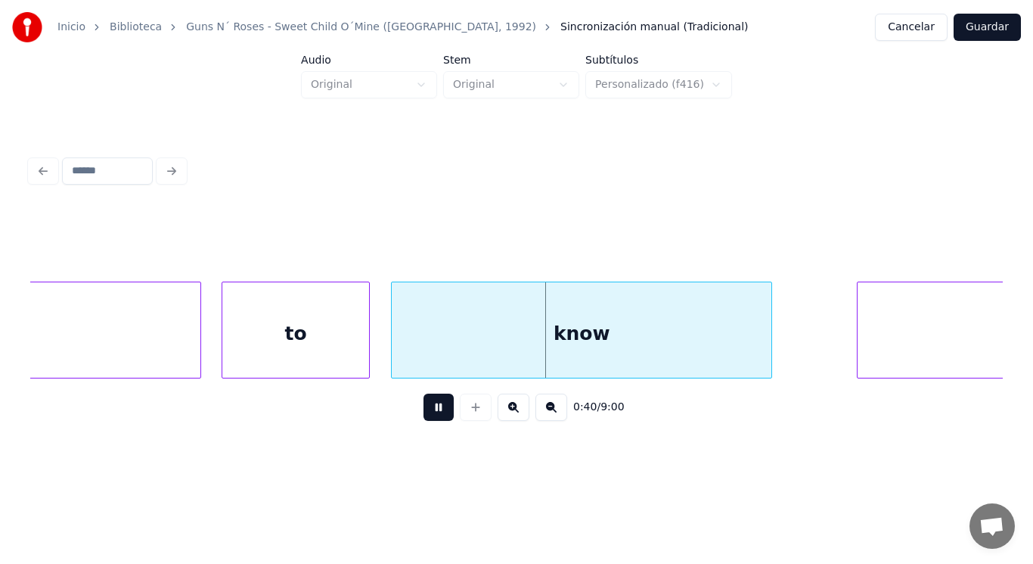
click at [426, 410] on button at bounding box center [439, 406] width 30 height 27
click at [418, 357] on div "know" at bounding box center [582, 333] width 380 height 103
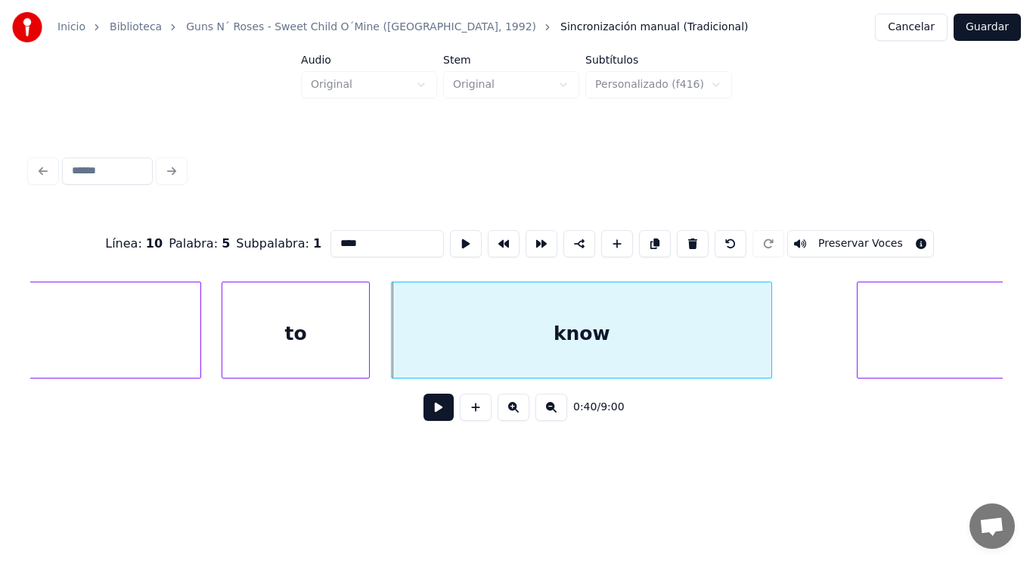
click at [424, 415] on button at bounding box center [439, 406] width 30 height 27
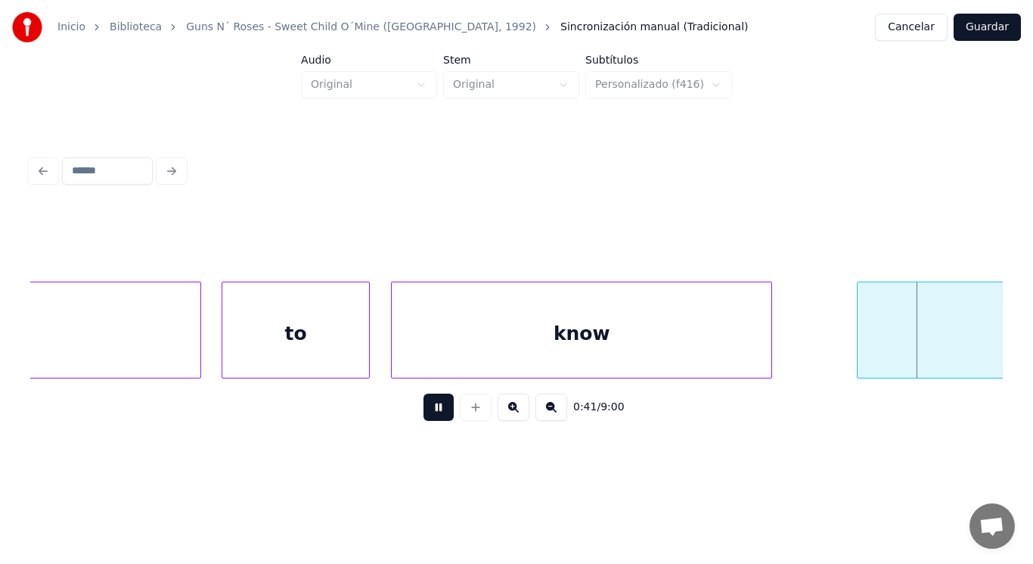
click at [424, 415] on button at bounding box center [439, 406] width 30 height 27
click at [815, 351] on div at bounding box center [815, 329] width 5 height 95
click at [424, 419] on button at bounding box center [439, 406] width 30 height 27
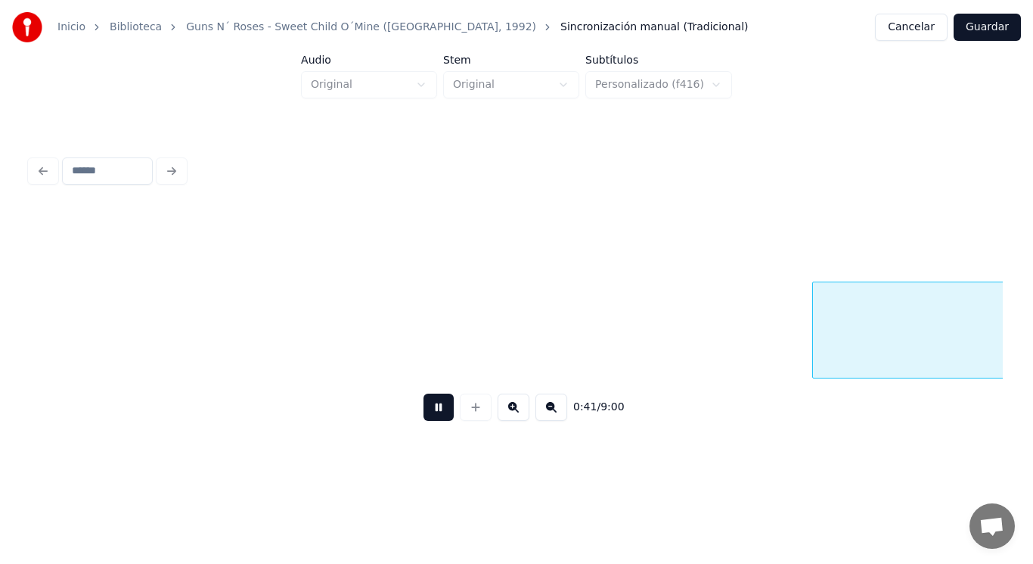
scroll to position [0, 43596]
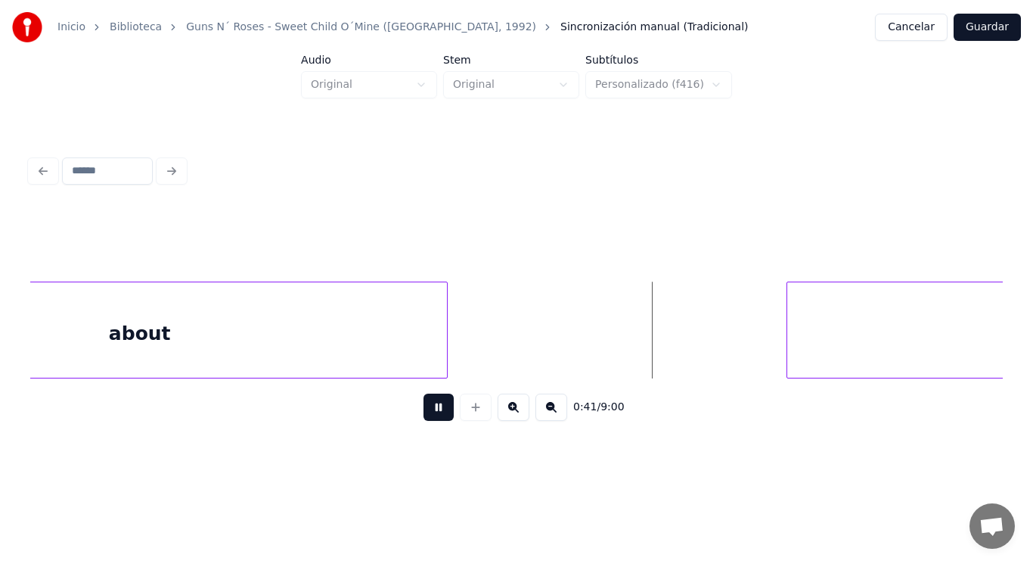
click at [424, 419] on button at bounding box center [439, 406] width 30 height 27
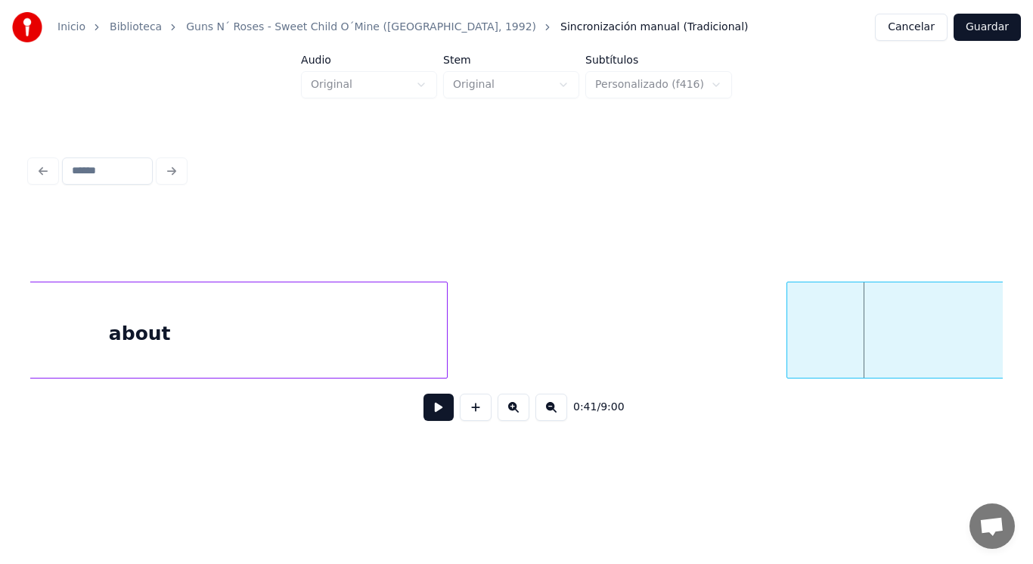
click at [405, 362] on div "about" at bounding box center [139, 333] width 615 height 103
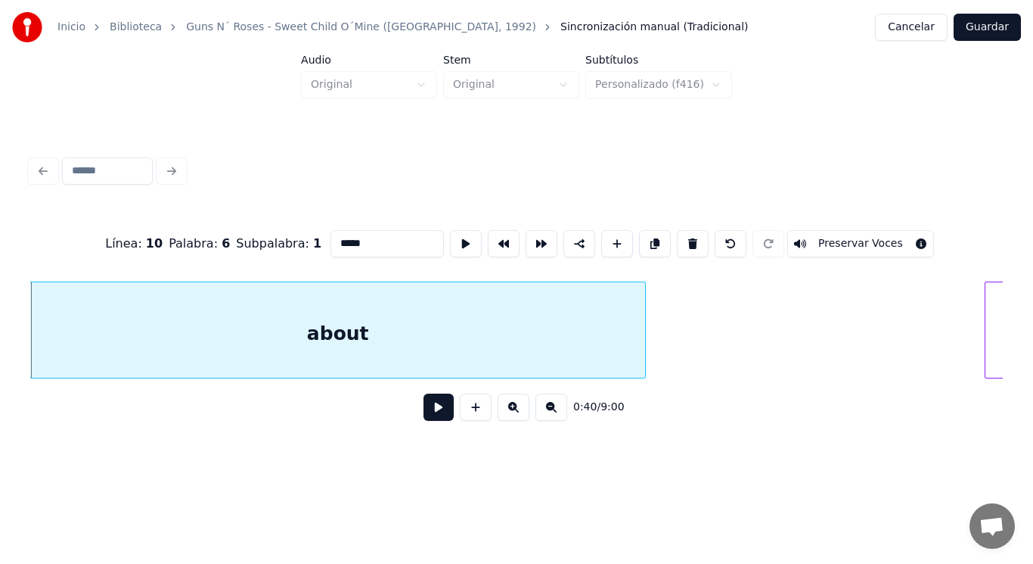
click at [427, 412] on button at bounding box center [439, 406] width 30 height 27
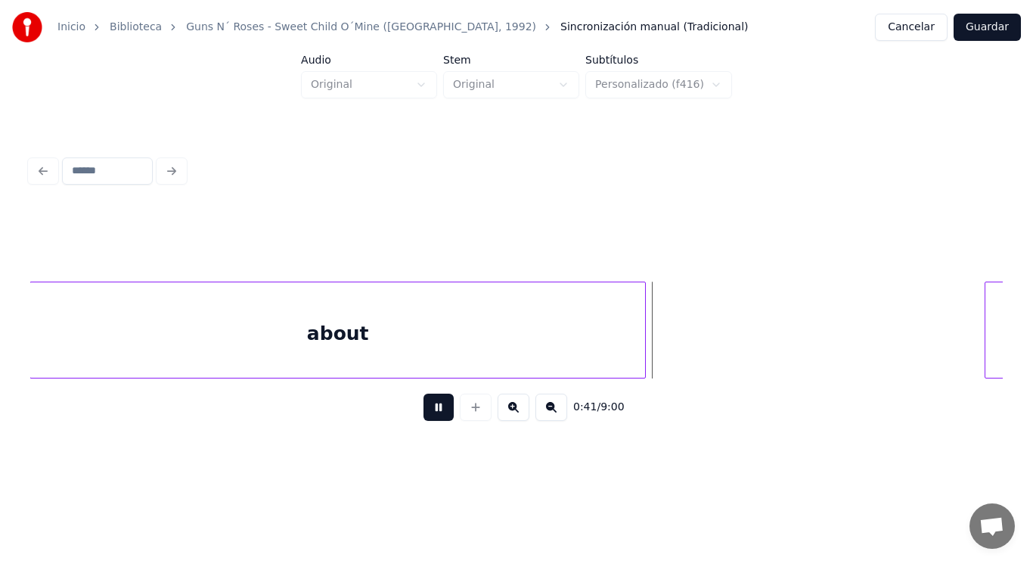
click at [427, 412] on button at bounding box center [439, 406] width 30 height 27
click at [511, 365] on div "about" at bounding box center [337, 333] width 615 height 103
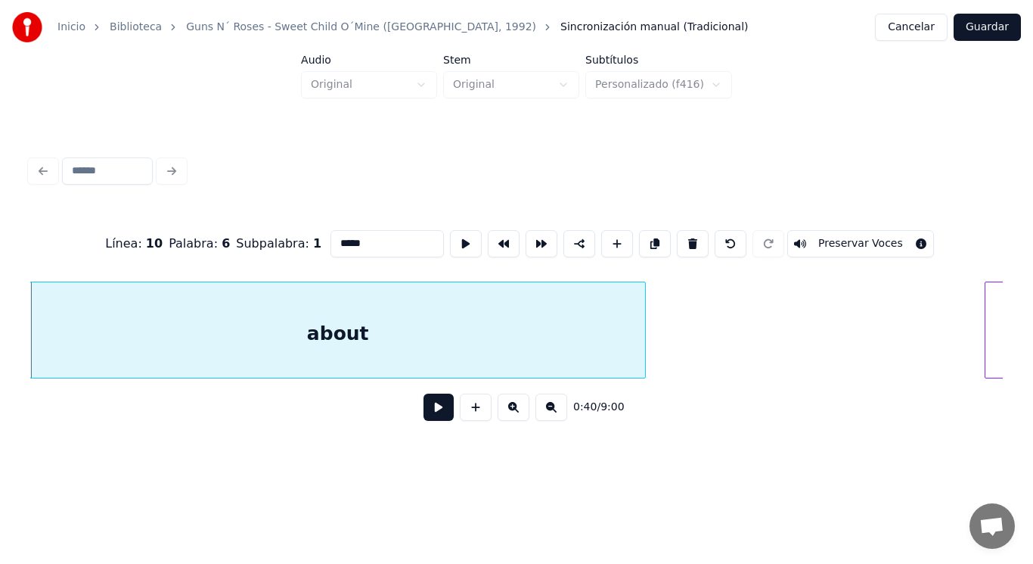
click at [424, 414] on button at bounding box center [439, 406] width 30 height 27
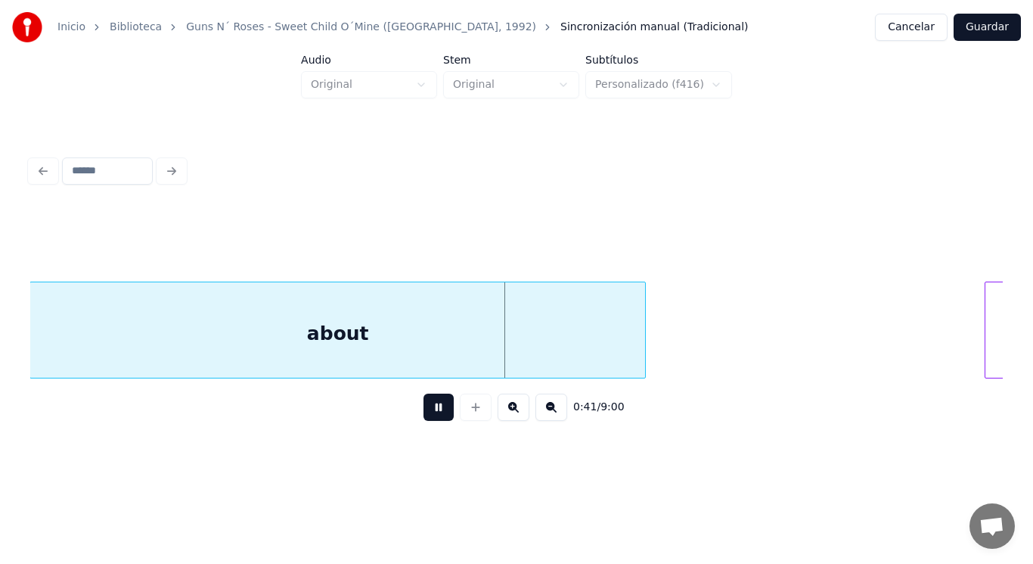
click at [424, 414] on button at bounding box center [439, 406] width 30 height 27
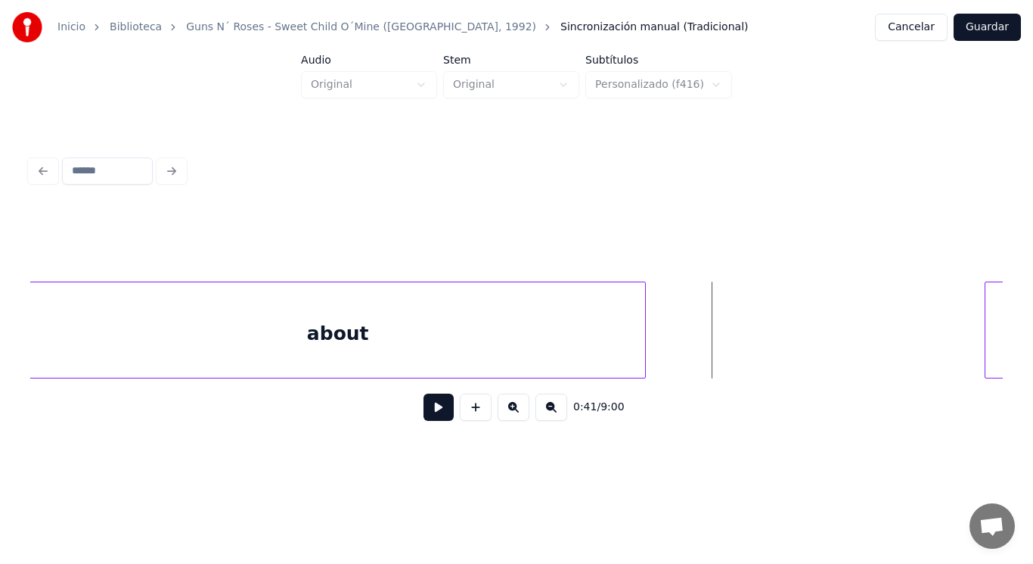
click at [425, 412] on button at bounding box center [439, 406] width 30 height 27
click at [673, 340] on div at bounding box center [673, 329] width 5 height 95
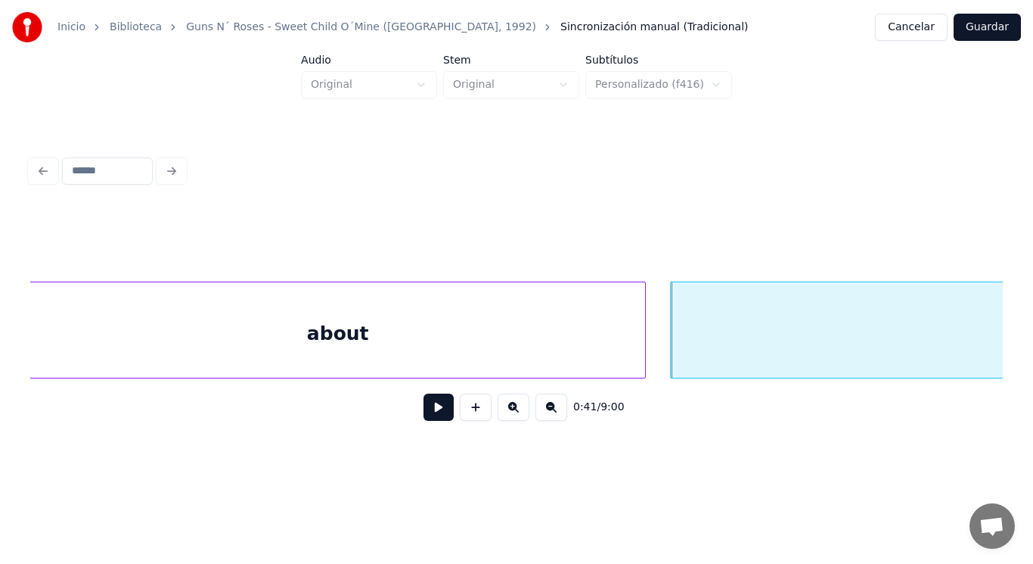
click at [424, 408] on button at bounding box center [439, 406] width 30 height 27
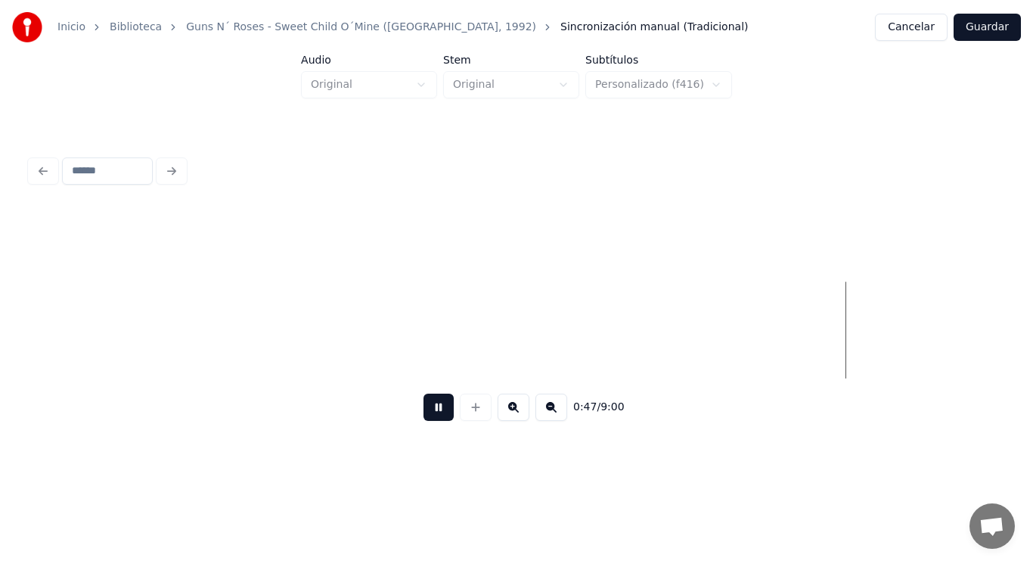
click at [424, 408] on button at bounding box center [439, 406] width 30 height 27
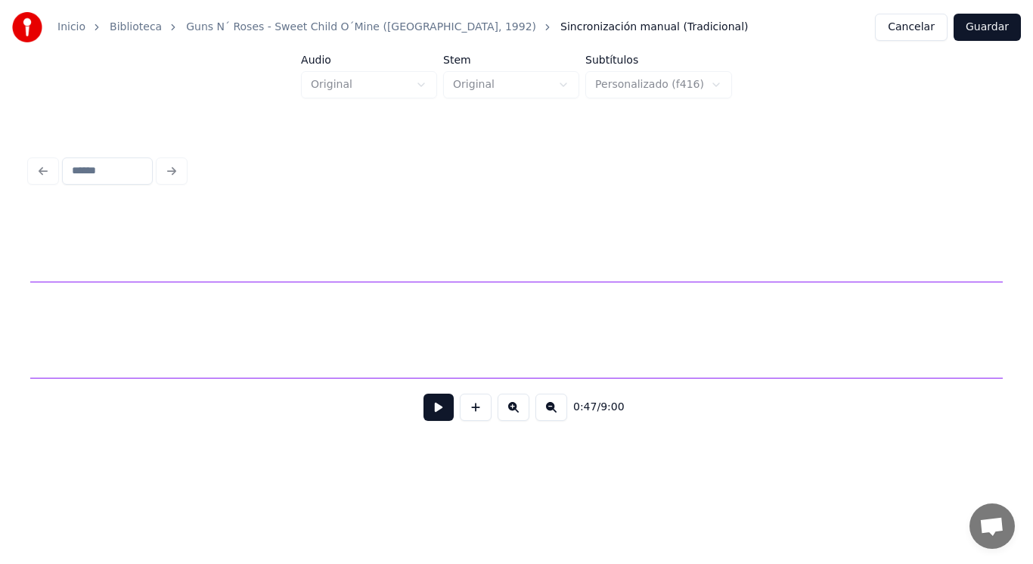
click at [1008, 315] on div "0:47 / 9:00" at bounding box center [516, 292] width 985 height 300
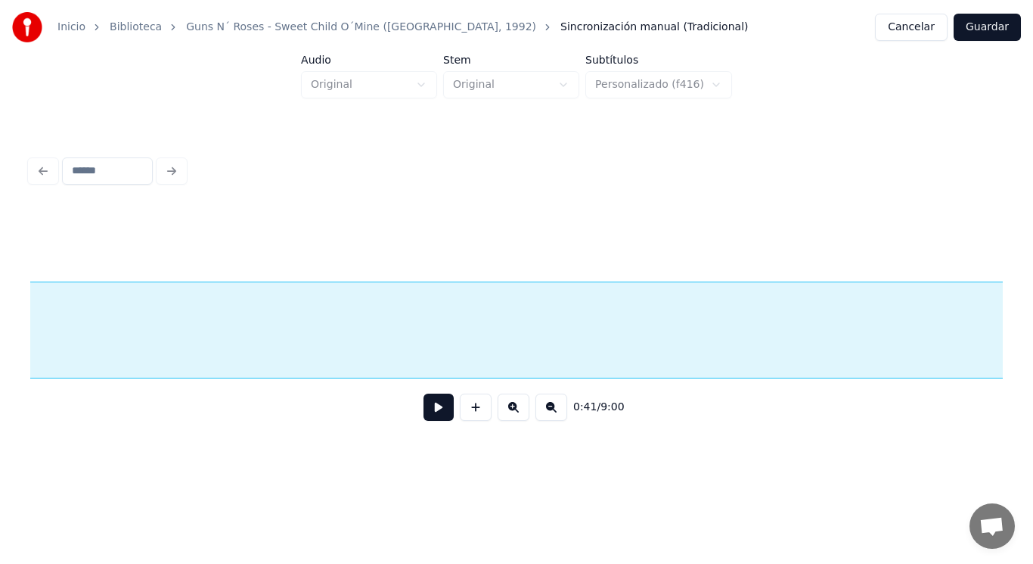
scroll to position [0, 44039]
click at [431, 414] on button at bounding box center [439, 406] width 30 height 27
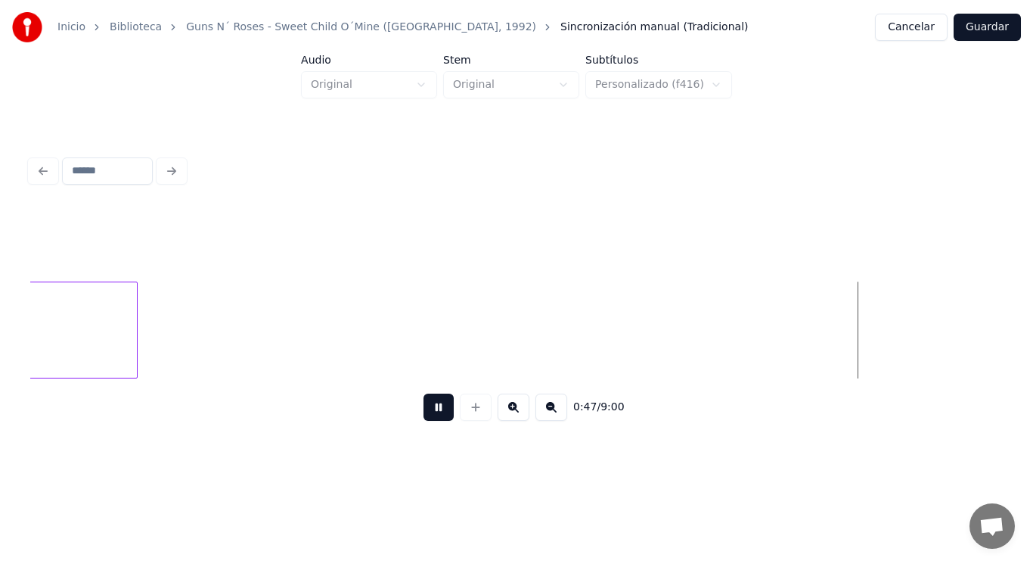
click at [431, 414] on button at bounding box center [439, 406] width 30 height 27
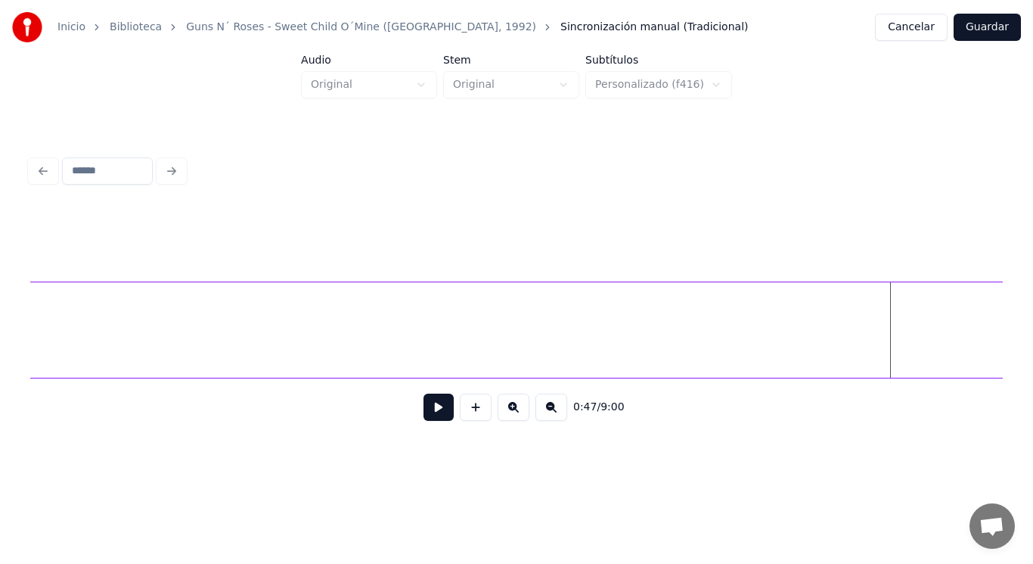
click at [1011, 318] on div "Inicio Biblioteca Guns N´ Roses - Sweet Child O´Mine ([GEOGRAPHIC_DATA], 1992) …" at bounding box center [516, 230] width 1033 height 461
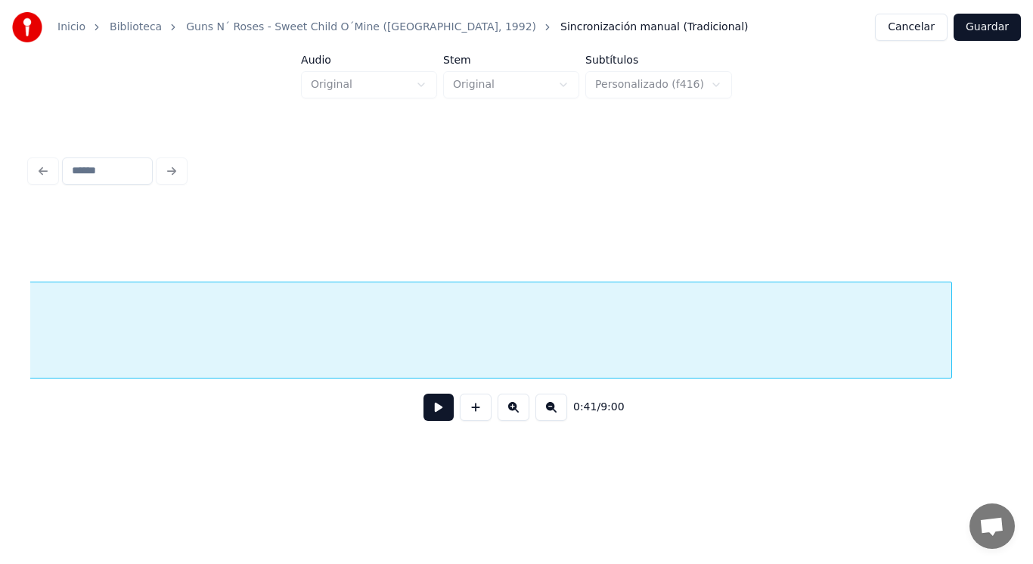
scroll to position [0, 50475]
click at [1033, 297] on div "Inicio Biblioteca Guns N´ Roses - Sweet Child O´Mine ([GEOGRAPHIC_DATA], 1992) …" at bounding box center [516, 230] width 1033 height 461
click at [433, 412] on button at bounding box center [439, 406] width 30 height 27
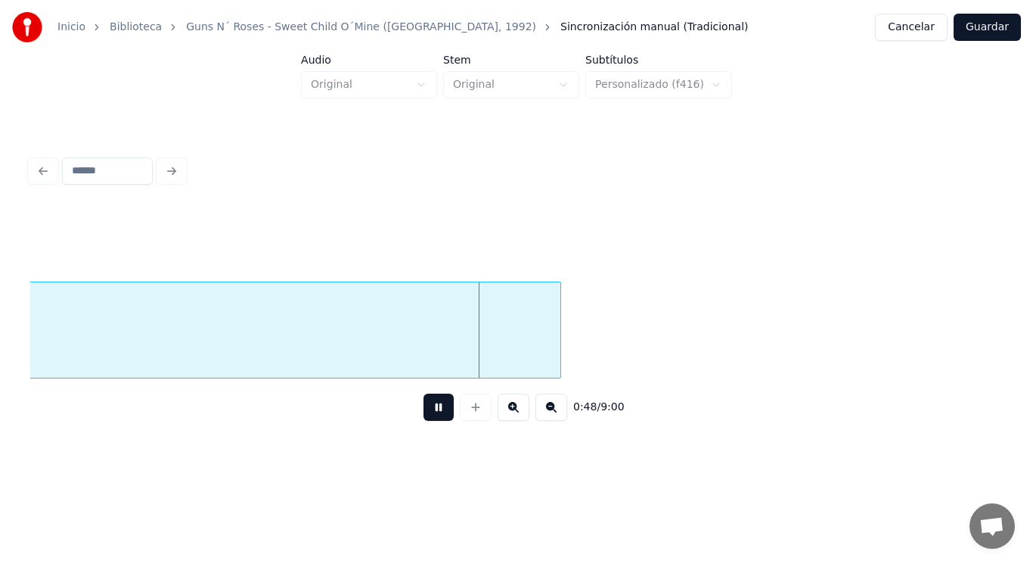
click at [433, 412] on button at bounding box center [439, 406] width 30 height 27
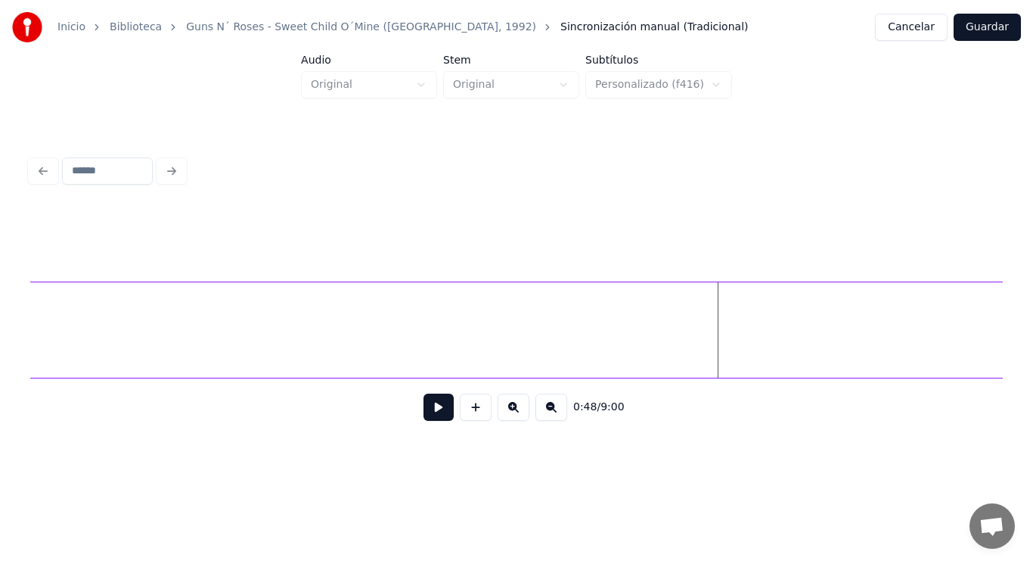
click at [1027, 300] on div "Inicio Biblioteca Guns N´ Roses - Sweet Child O´Mine ([GEOGRAPHIC_DATA], 1992) …" at bounding box center [516, 230] width 1033 height 461
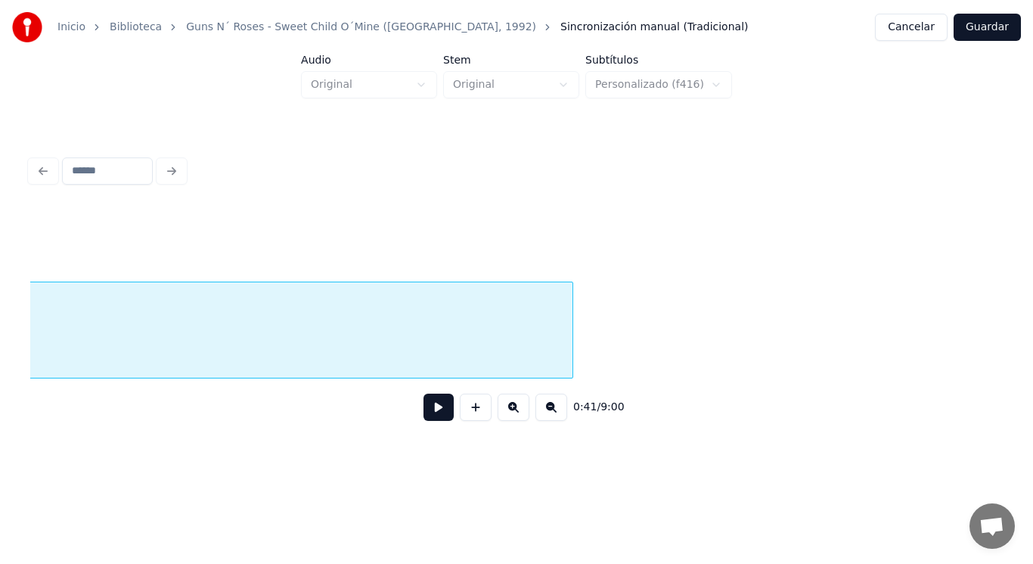
scroll to position [0, 51865]
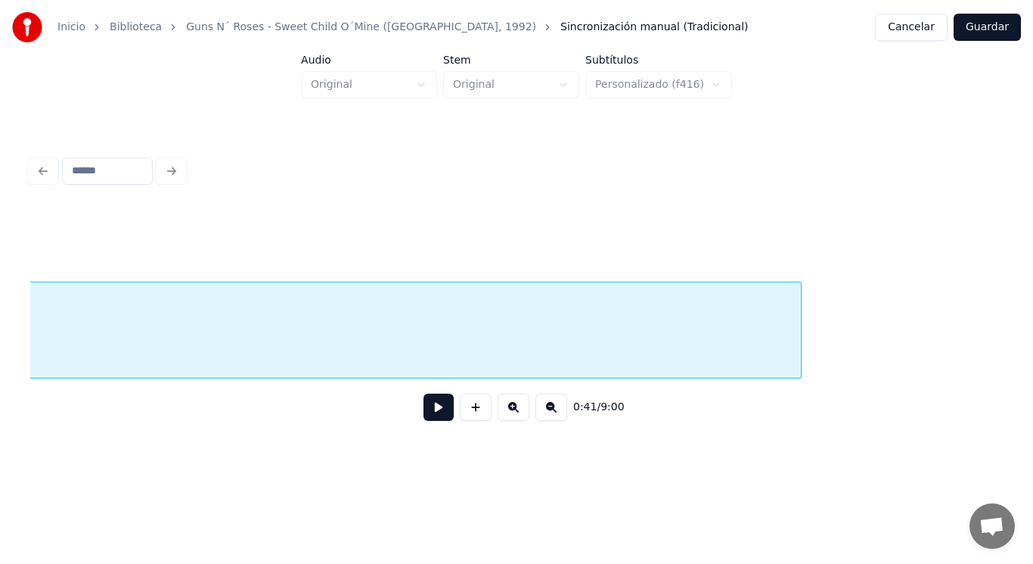
click at [800, 295] on div at bounding box center [799, 329] width 5 height 95
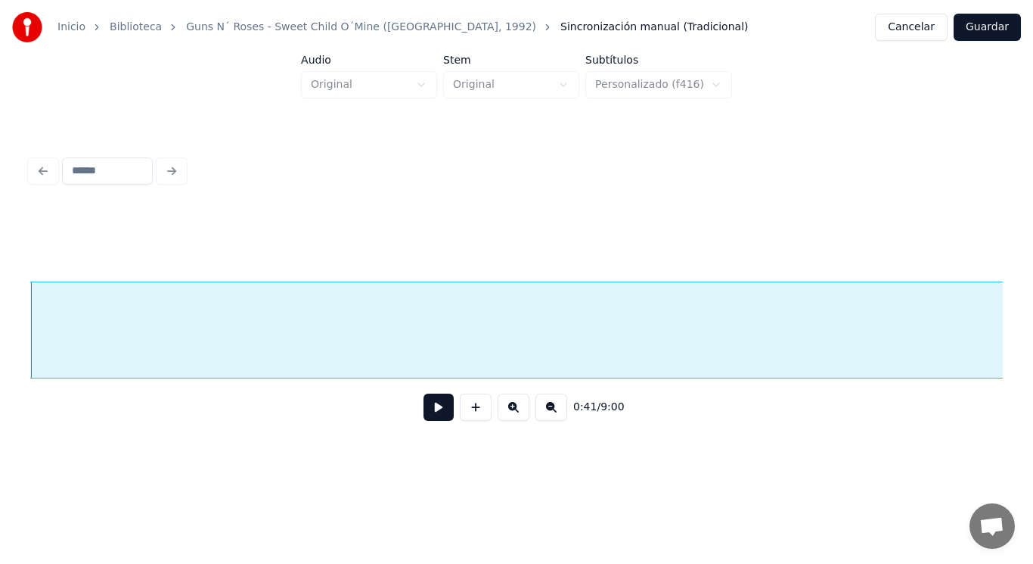
click at [434, 408] on button at bounding box center [439, 406] width 30 height 27
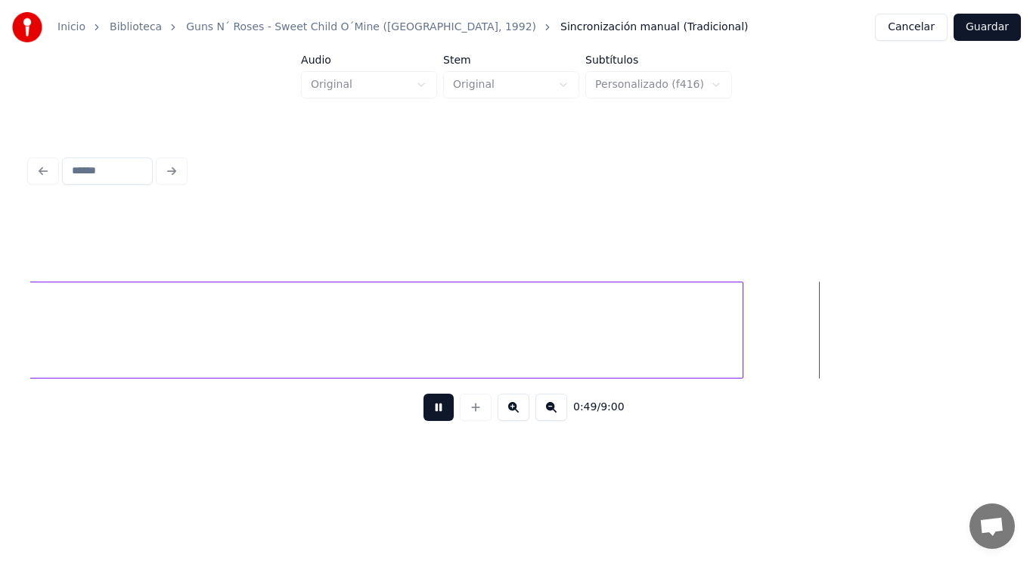
click at [434, 408] on button at bounding box center [439, 406] width 30 height 27
click at [1033, 317] on div "Inicio Biblioteca Guns N´ Roses - Sweet Child O´Mine ([GEOGRAPHIC_DATA], 1992) …" at bounding box center [516, 230] width 1033 height 461
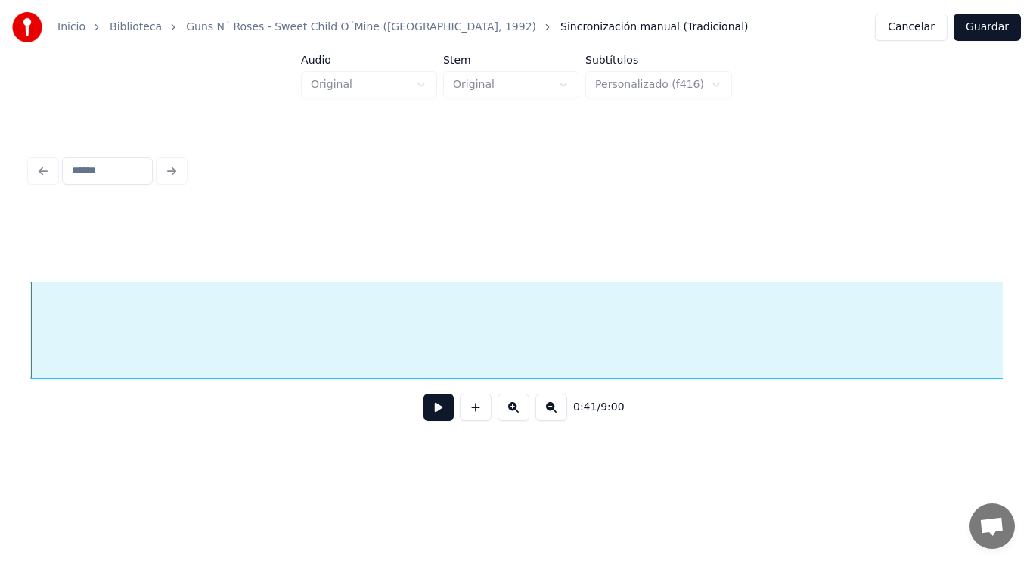
click at [427, 405] on button at bounding box center [439, 406] width 30 height 27
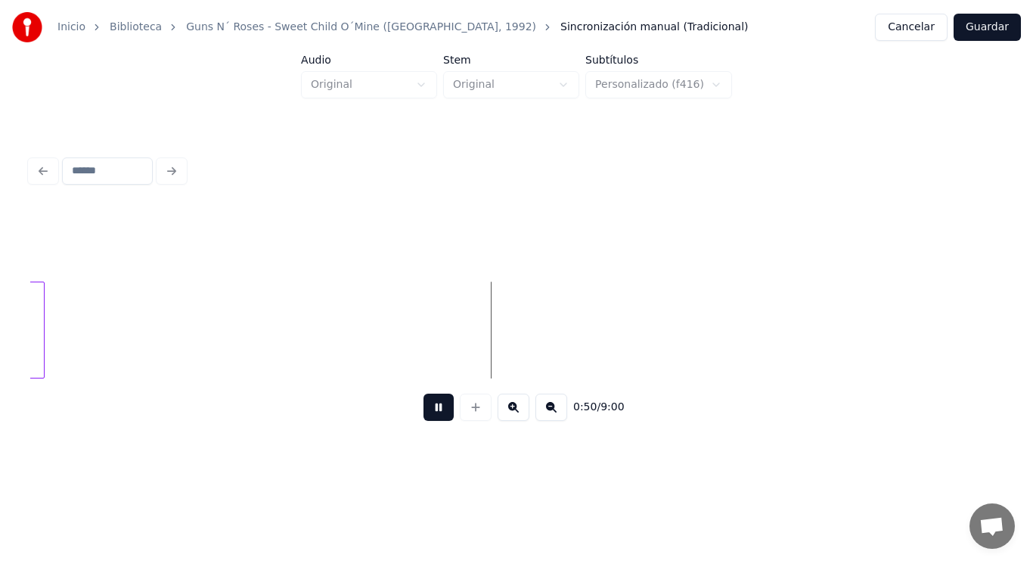
click at [168, 390] on div "0:50 / 9:00" at bounding box center [516, 406] width 973 height 57
click at [0, 311] on div "Inicio Biblioteca Guns N´ Roses - Sweet Child O´Mine ([GEOGRAPHIC_DATA], 1992) …" at bounding box center [516, 230] width 1033 height 461
click at [432, 405] on button at bounding box center [439, 406] width 30 height 27
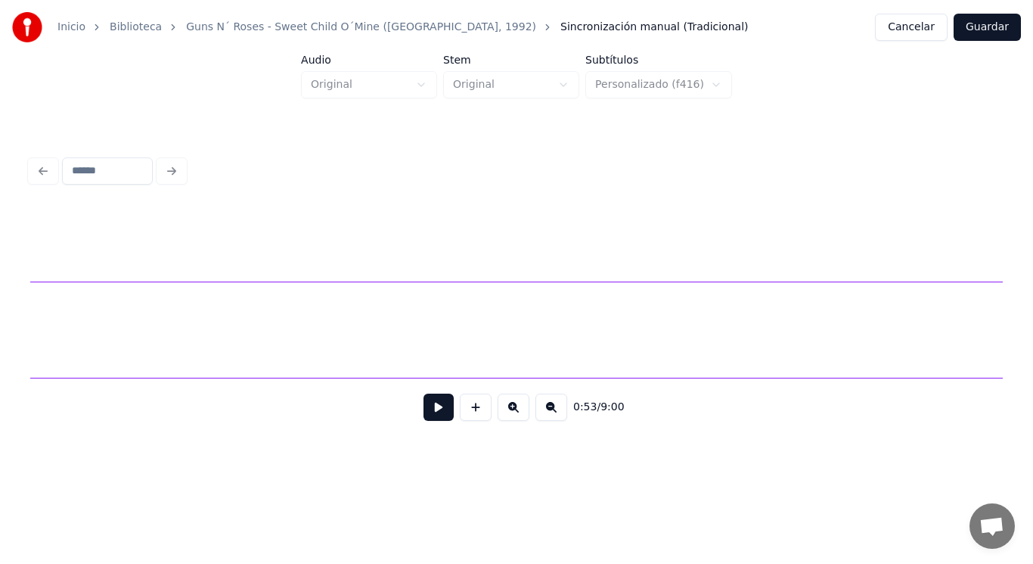
click at [1033, 321] on div "Inicio Biblioteca Guns N´ Roses - Sweet Child O´Mine ([GEOGRAPHIC_DATA], 1992) …" at bounding box center [516, 230] width 1033 height 461
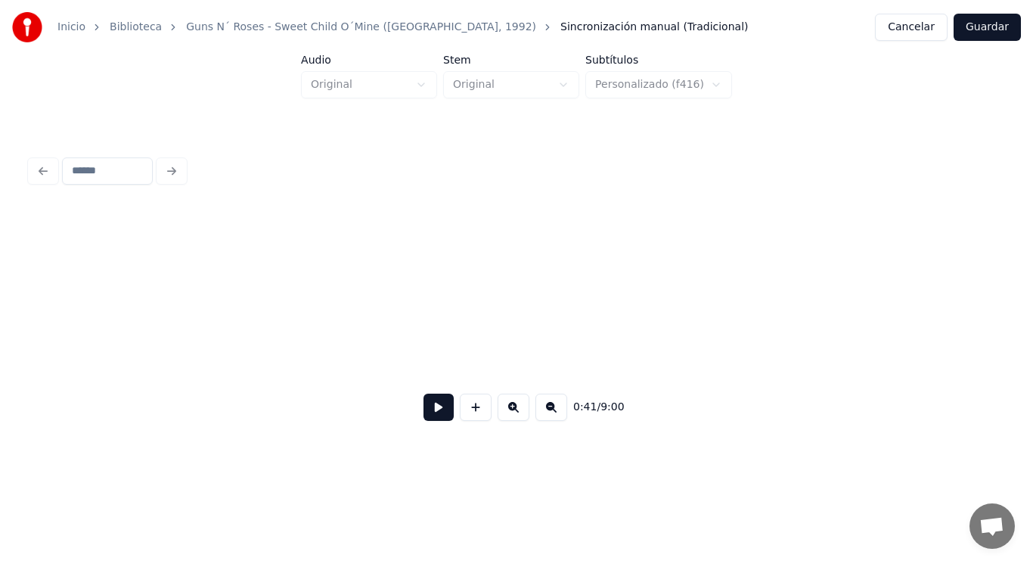
scroll to position [0, 53254]
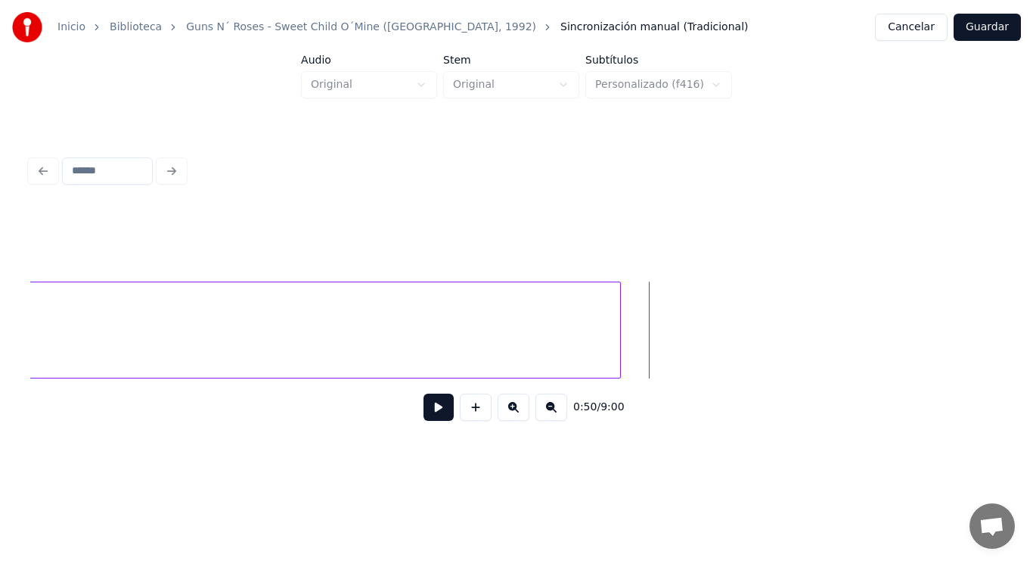
click at [424, 408] on button at bounding box center [439, 406] width 30 height 27
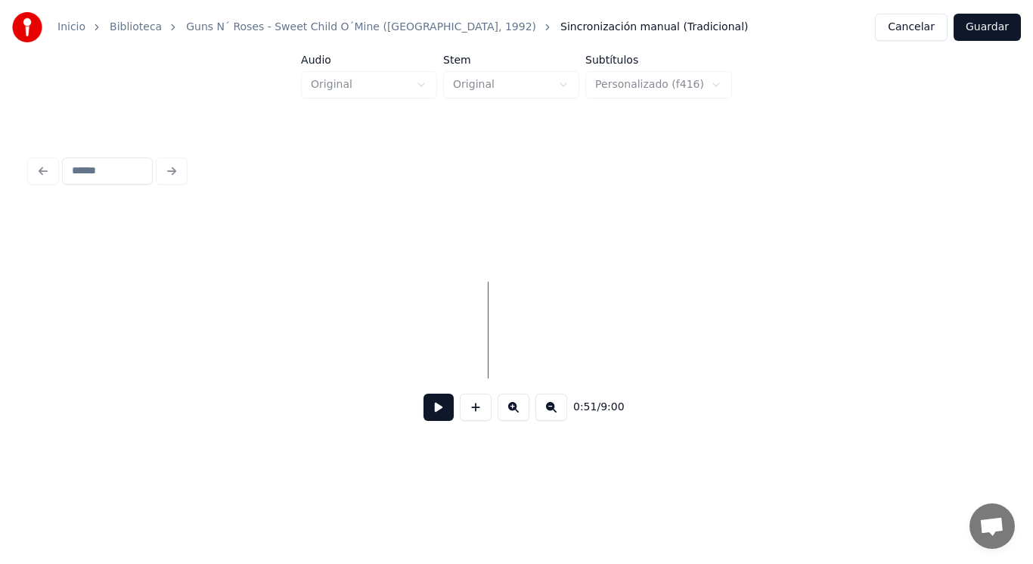
scroll to position [0, 53835]
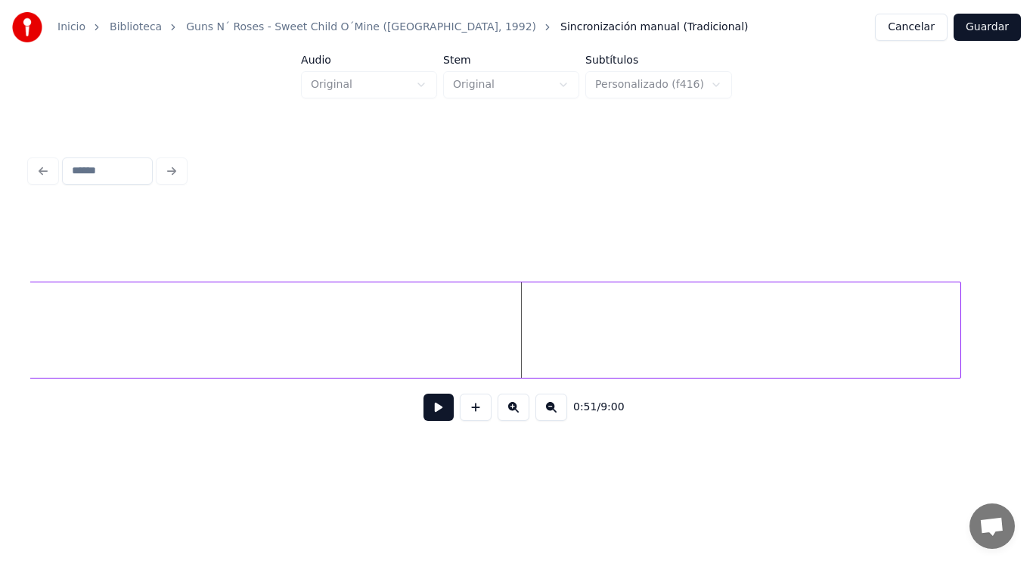
click at [958, 327] on div at bounding box center [958, 329] width 5 height 95
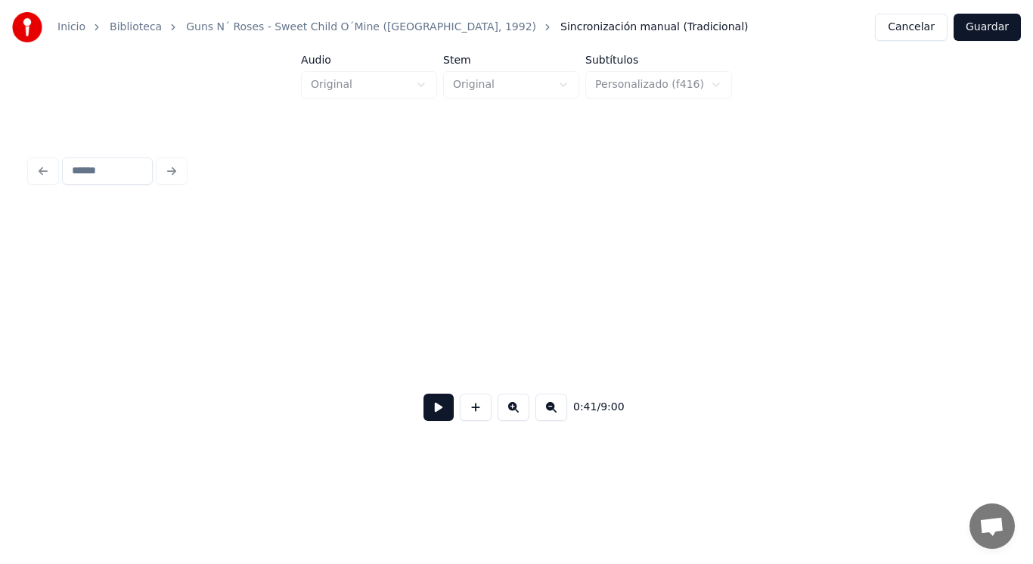
scroll to position [0, 54643]
click at [431, 408] on button at bounding box center [439, 406] width 30 height 27
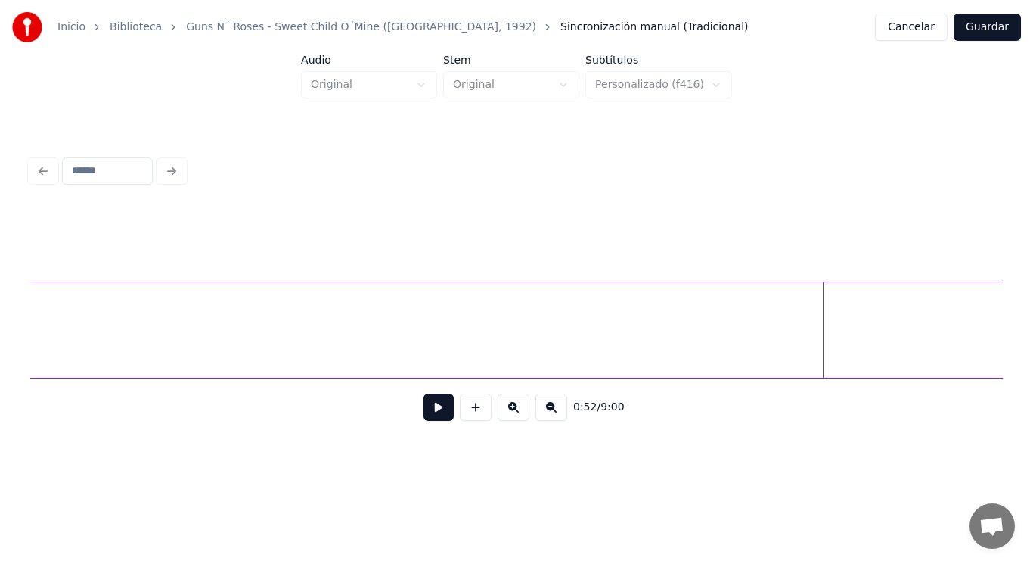
click at [1025, 305] on div "Inicio Biblioteca Guns N´ Roses - Sweet Child O´Mine ([GEOGRAPHIC_DATA], 1992) …" at bounding box center [516, 230] width 1033 height 461
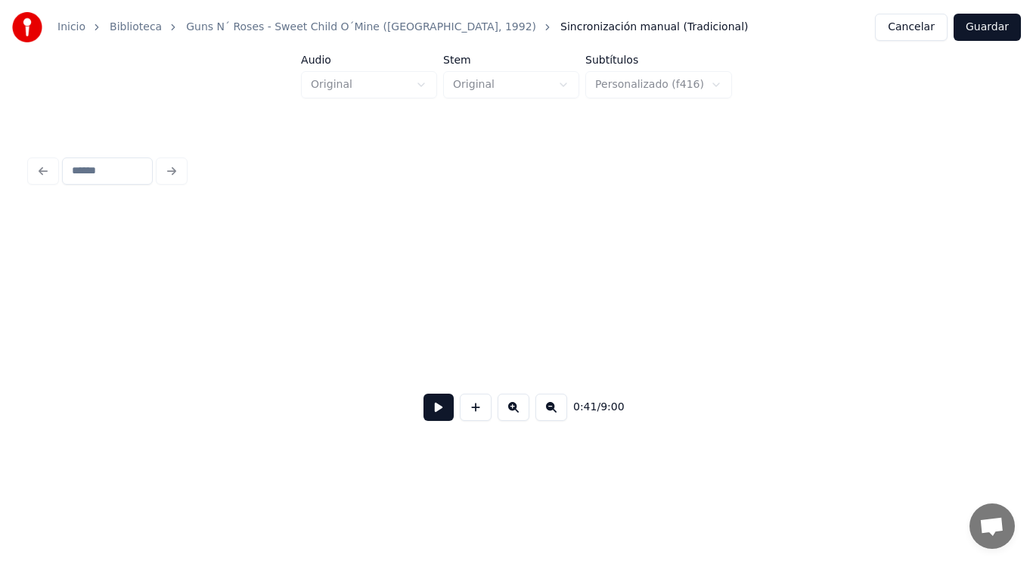
scroll to position [0, 55569]
click at [430, 415] on button at bounding box center [439, 406] width 30 height 27
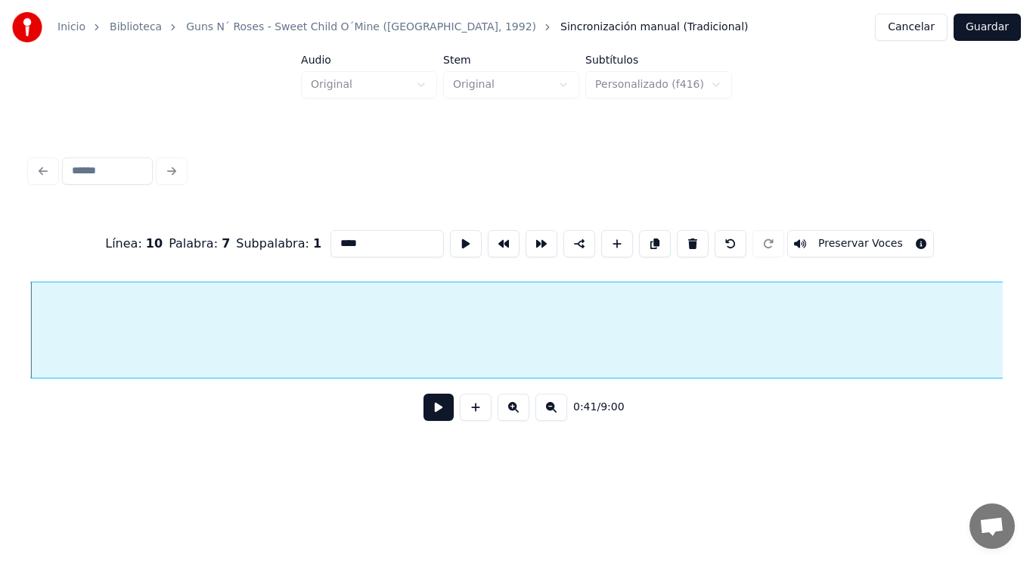
click at [425, 410] on button at bounding box center [439, 406] width 30 height 27
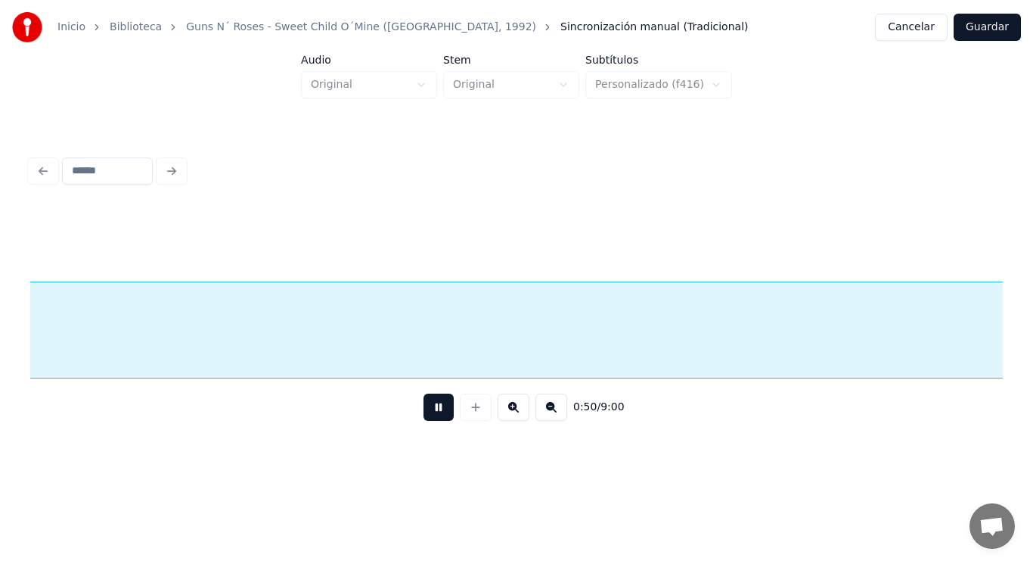
scroll to position [0, 53910]
click at [425, 410] on button at bounding box center [439, 406] width 30 height 27
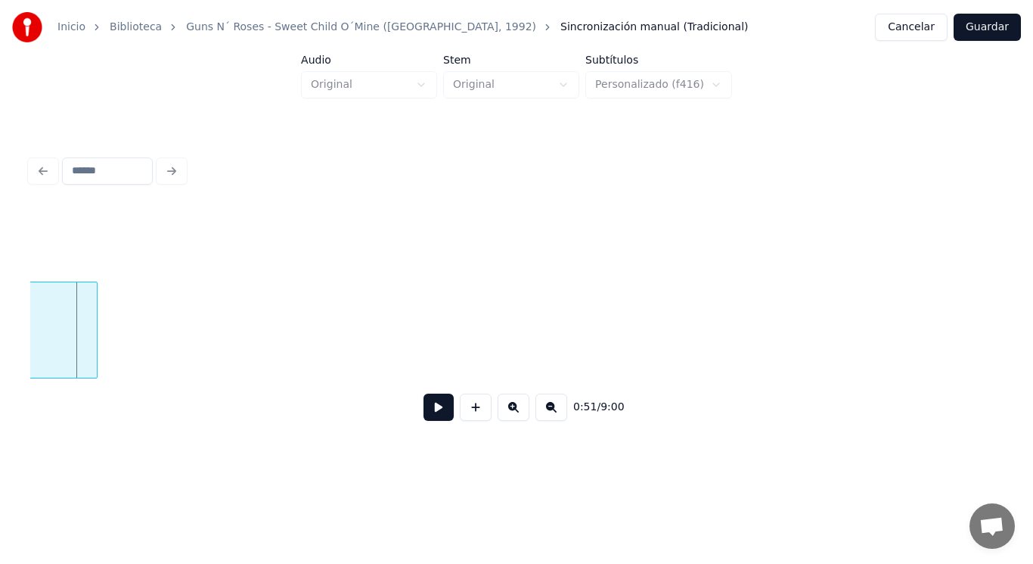
click at [97, 334] on div at bounding box center [94, 329] width 5 height 95
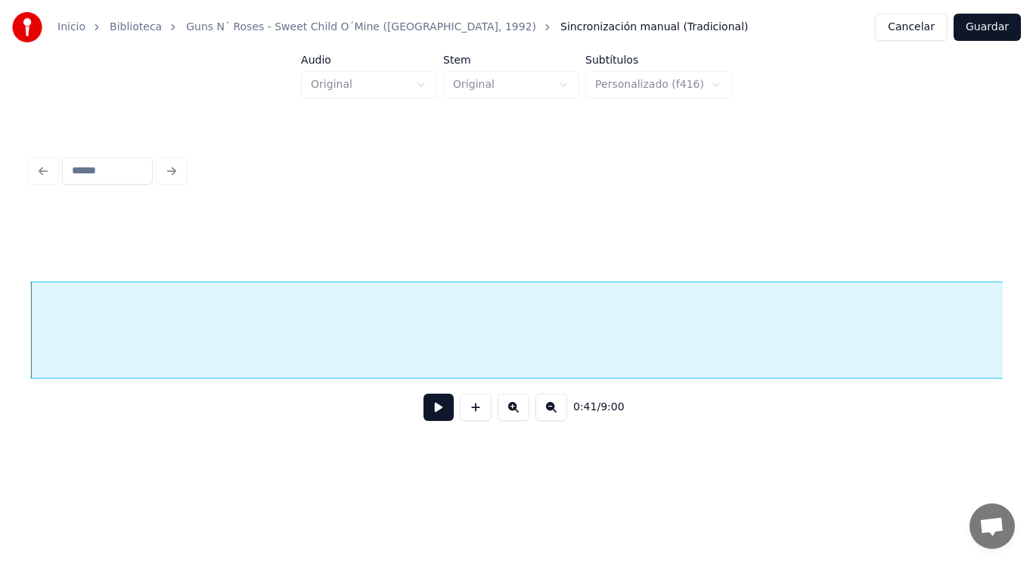
click at [429, 418] on button at bounding box center [439, 406] width 30 height 27
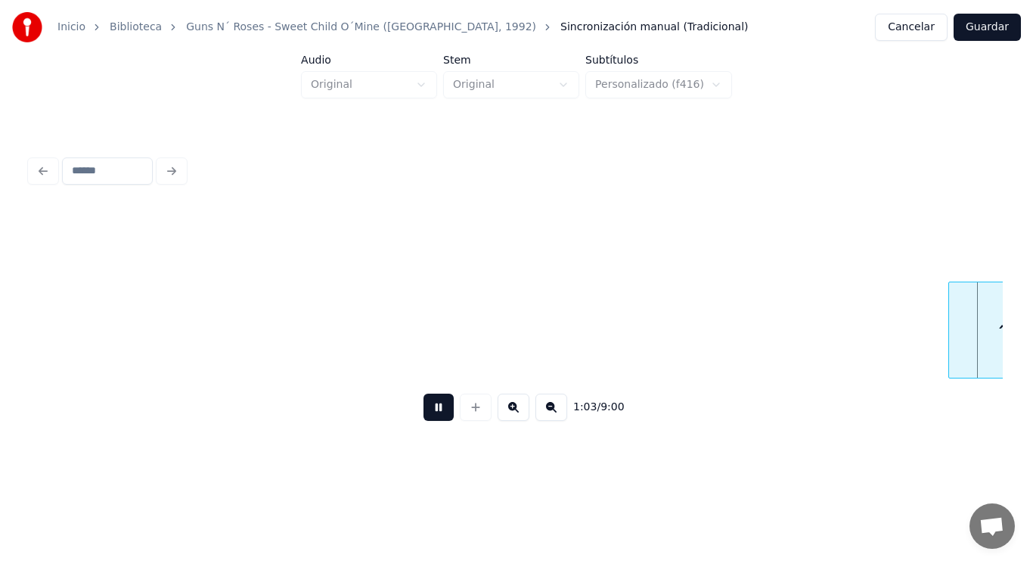
click at [429, 418] on button at bounding box center [439, 406] width 30 height 27
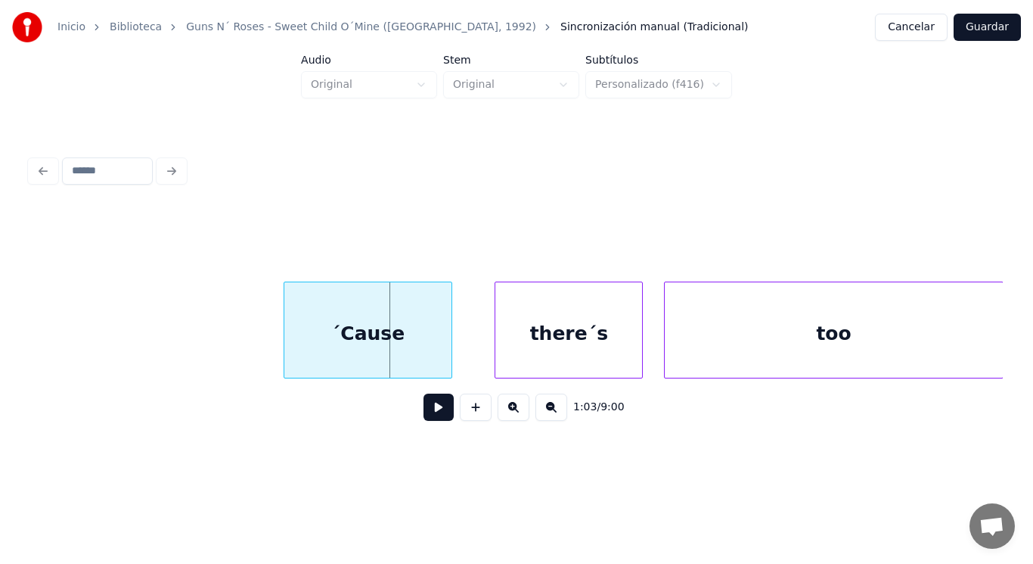
scroll to position [0, 67390]
click at [266, 334] on div at bounding box center [267, 329] width 5 height 95
click at [424, 416] on button at bounding box center [439, 406] width 30 height 27
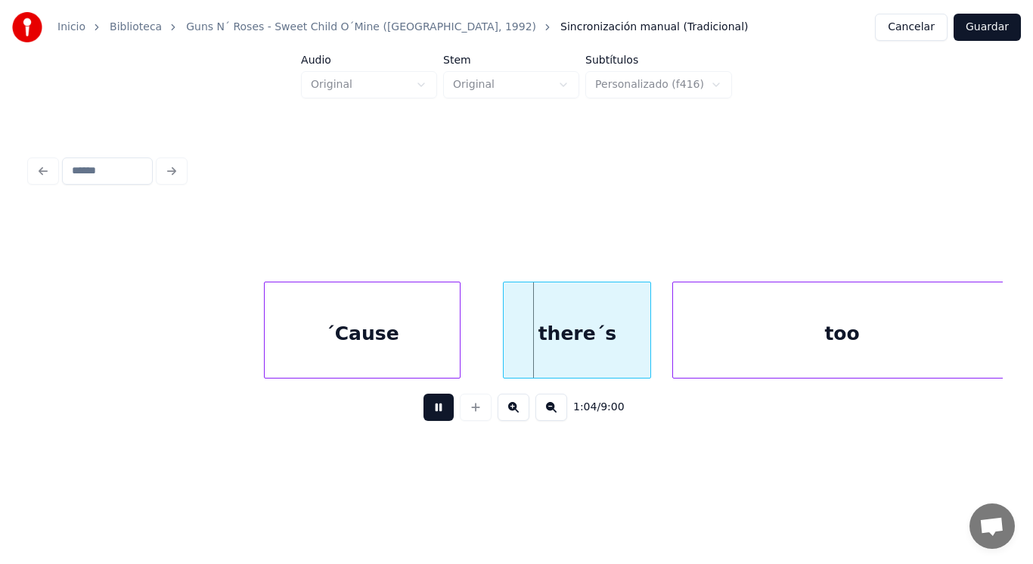
click at [424, 416] on button at bounding box center [439, 406] width 30 height 27
click at [449, 354] on div "´Cause" at bounding box center [363, 333] width 196 height 103
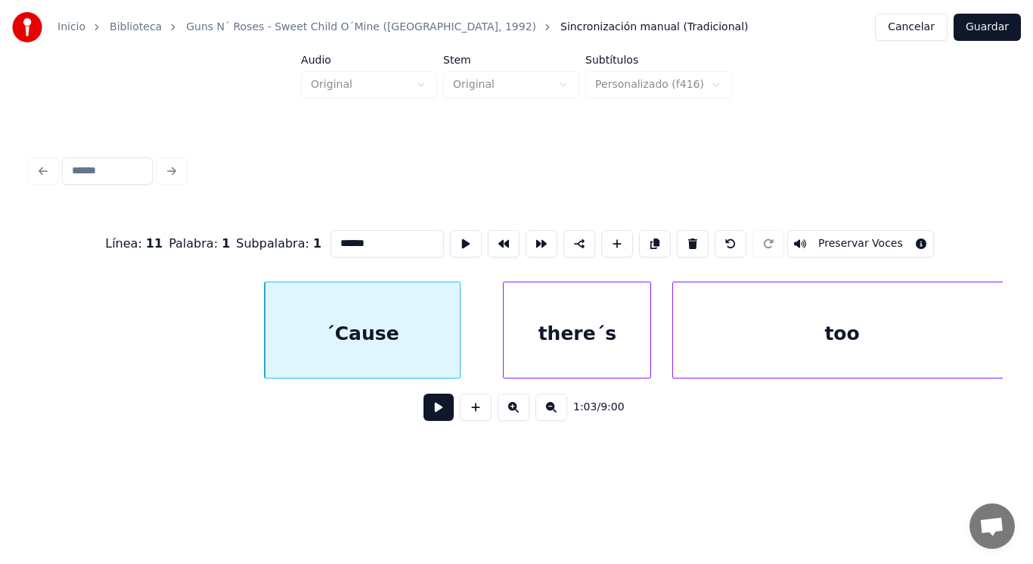
click at [427, 412] on button at bounding box center [439, 406] width 30 height 27
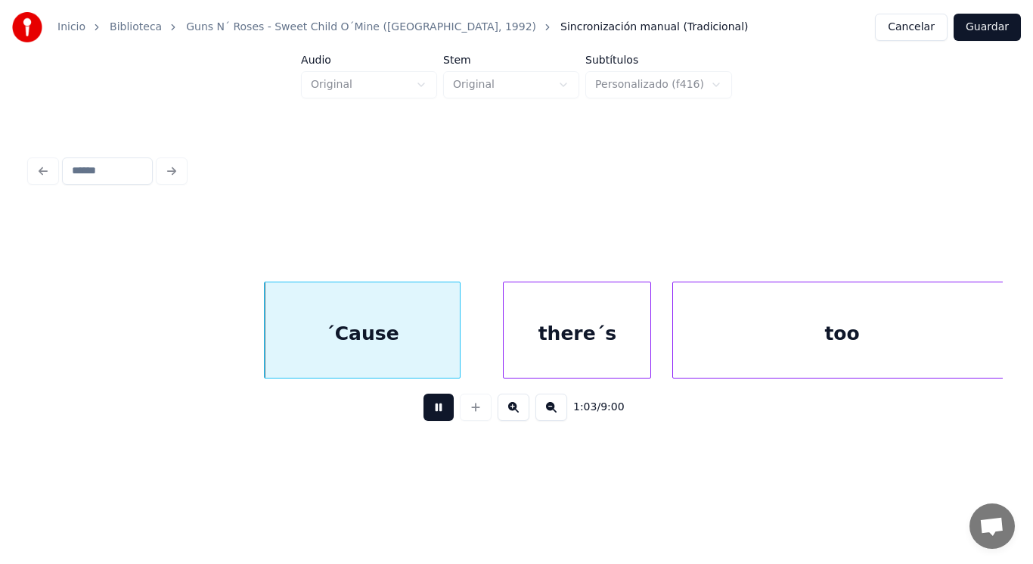
click at [427, 412] on button at bounding box center [439, 406] width 30 height 27
click at [429, 343] on div at bounding box center [429, 329] width 5 height 95
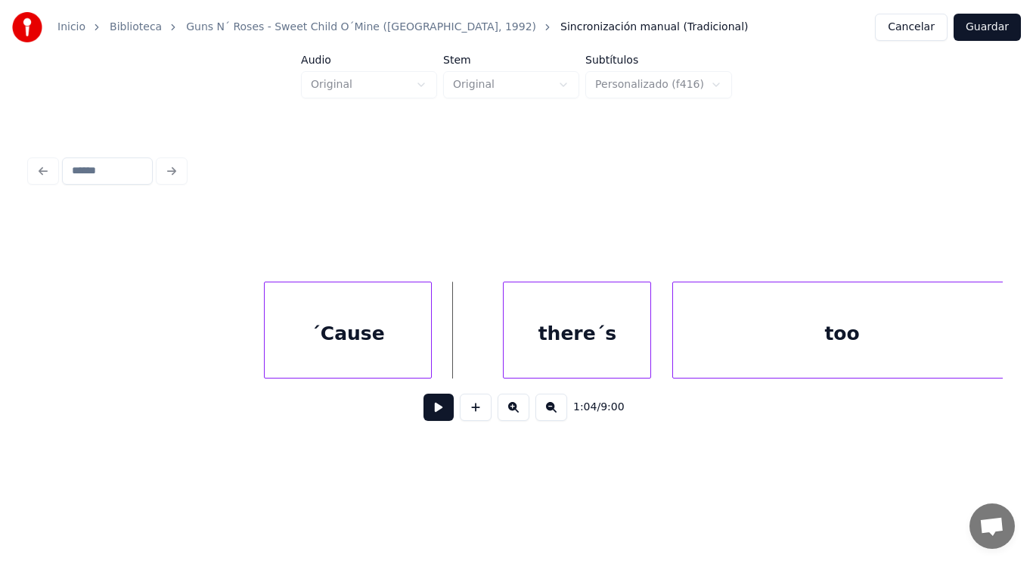
click at [429, 416] on button at bounding box center [439, 406] width 30 height 27
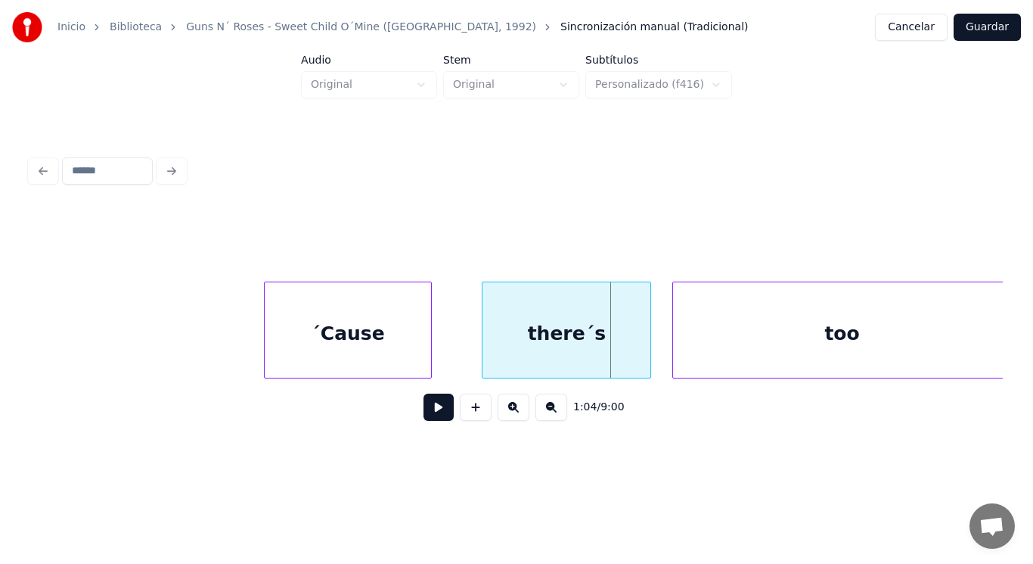
click at [483, 355] on div at bounding box center [485, 329] width 5 height 95
click at [429, 408] on button at bounding box center [439, 406] width 30 height 27
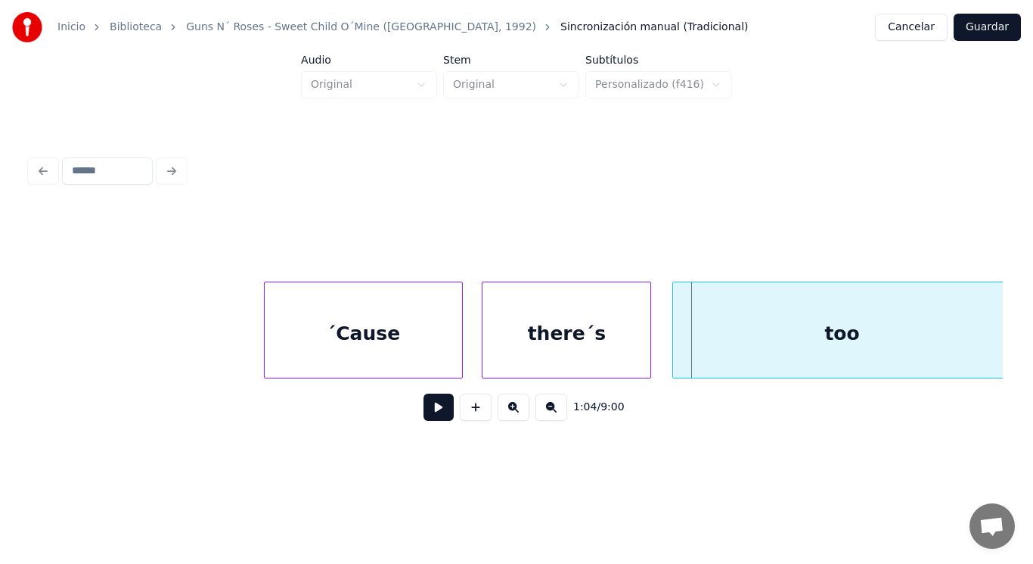
click at [459, 349] on div at bounding box center [460, 329] width 5 height 95
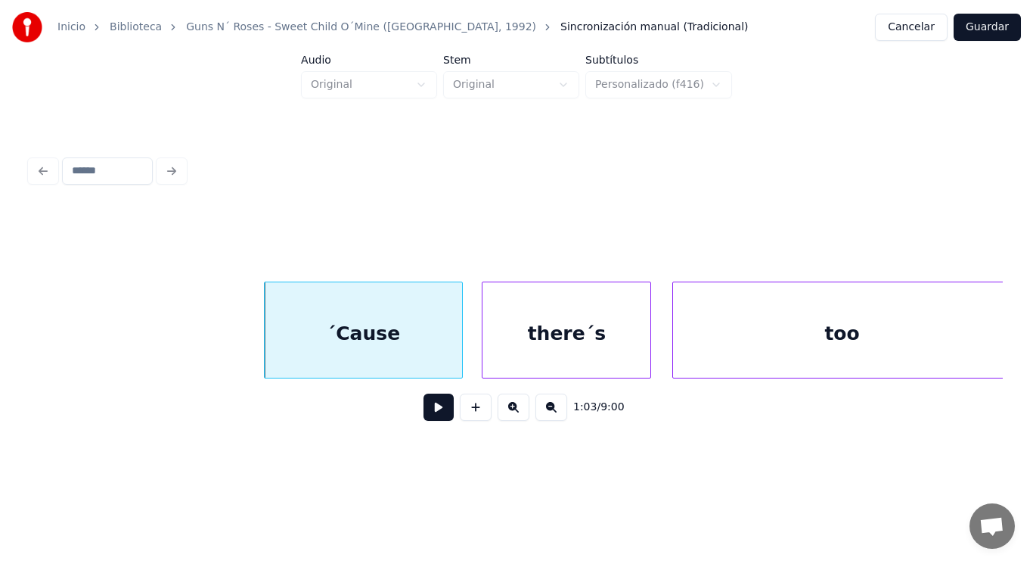
click at [426, 418] on button at bounding box center [439, 406] width 30 height 27
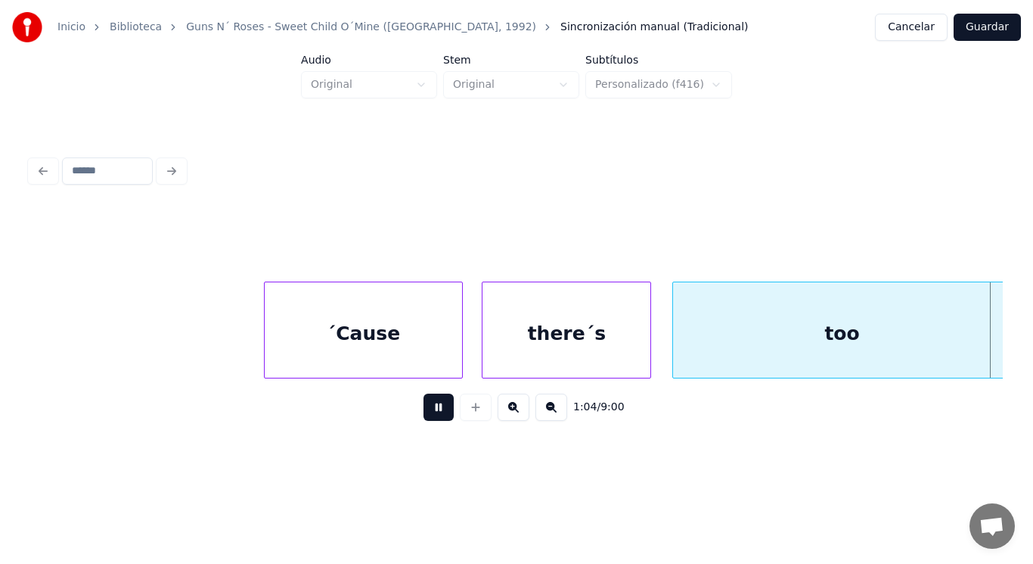
scroll to position [0, 68380]
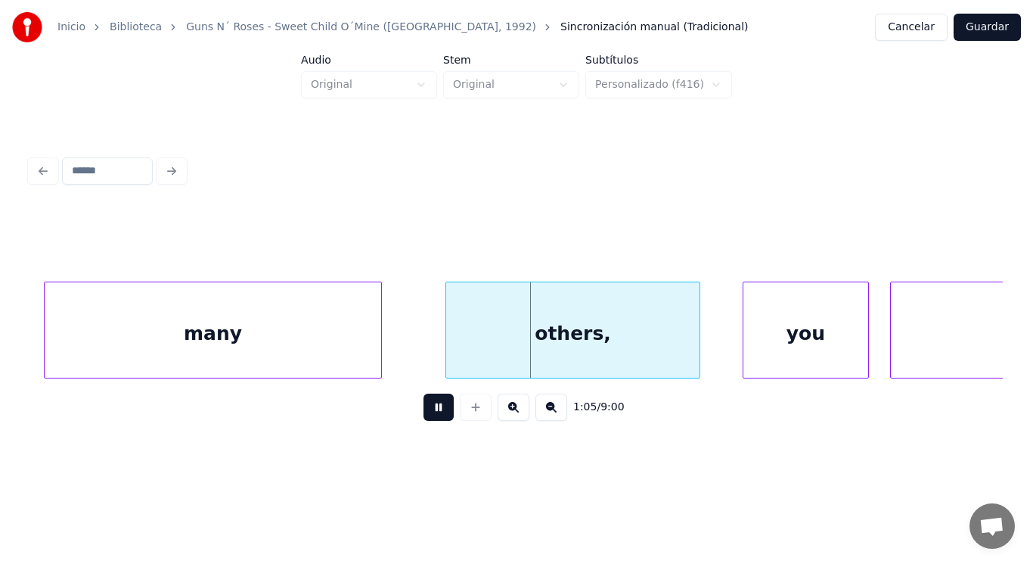
click at [426, 418] on button at bounding box center [439, 406] width 30 height 27
click at [321, 345] on div "many" at bounding box center [213, 333] width 337 height 103
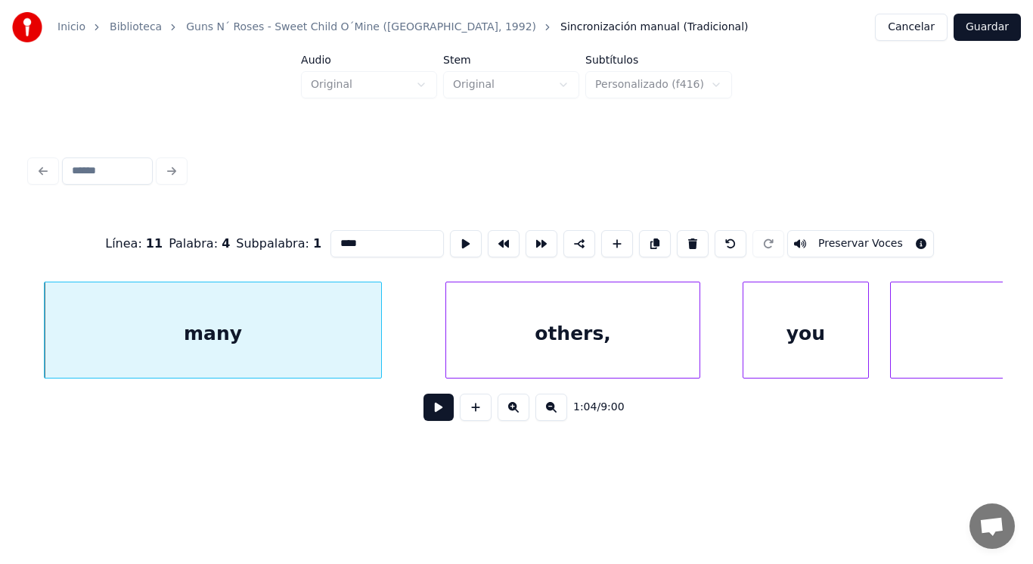
click at [433, 418] on button at bounding box center [439, 406] width 30 height 27
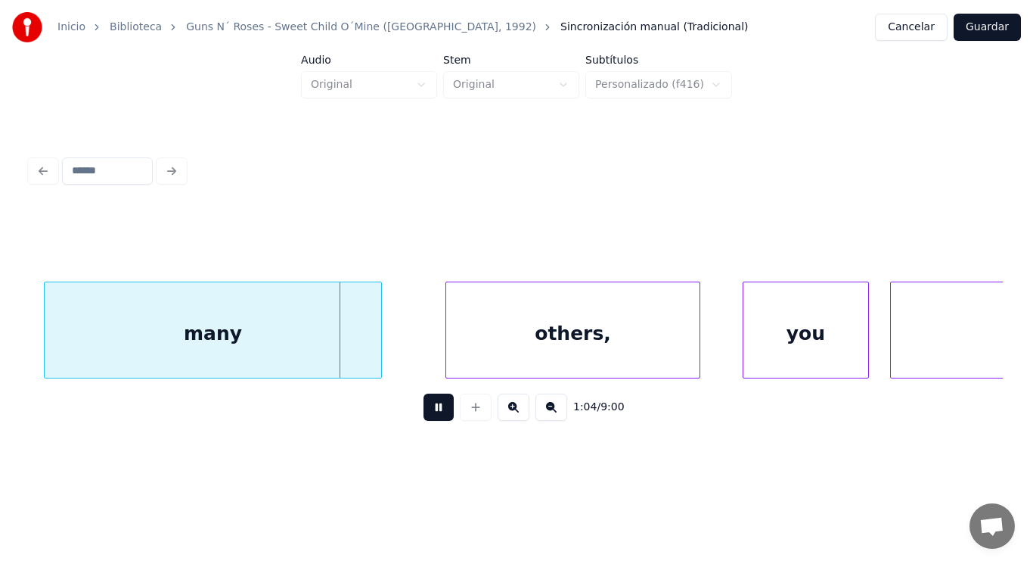
click at [433, 418] on button at bounding box center [439, 406] width 30 height 27
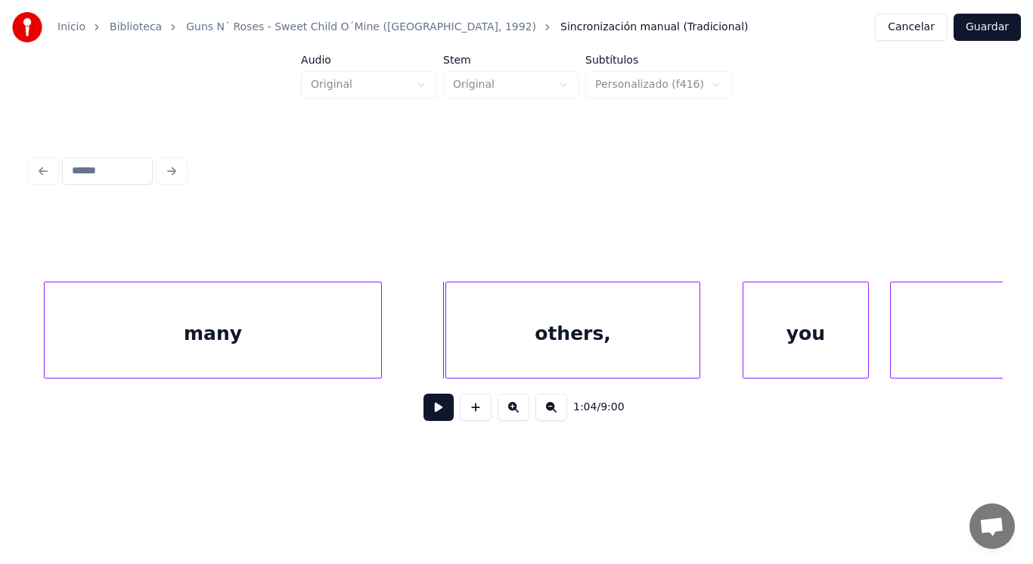
click at [424, 411] on button at bounding box center [439, 406] width 30 height 27
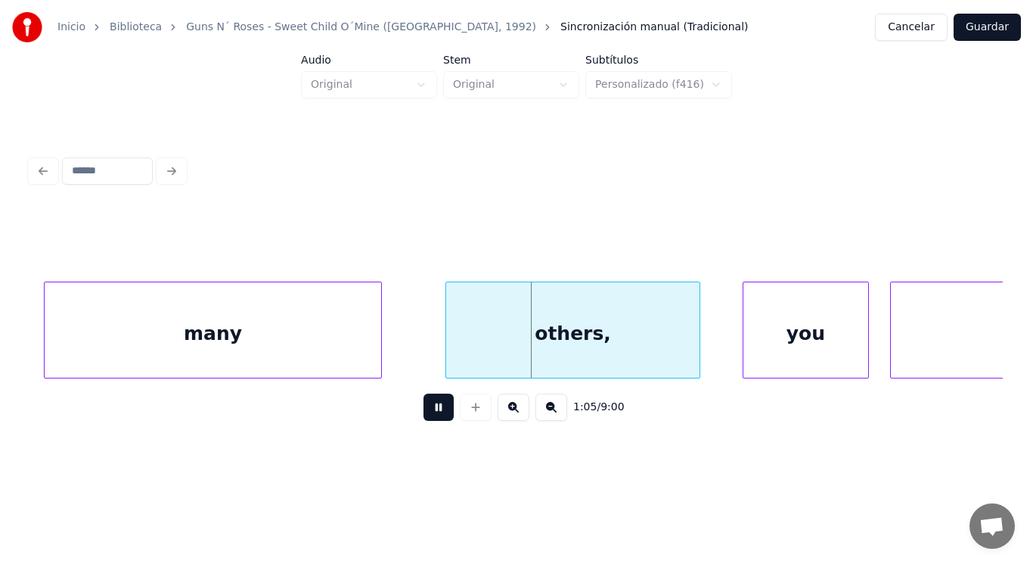
click at [424, 411] on button at bounding box center [439, 406] width 30 height 27
click at [404, 344] on div at bounding box center [402, 329] width 5 height 95
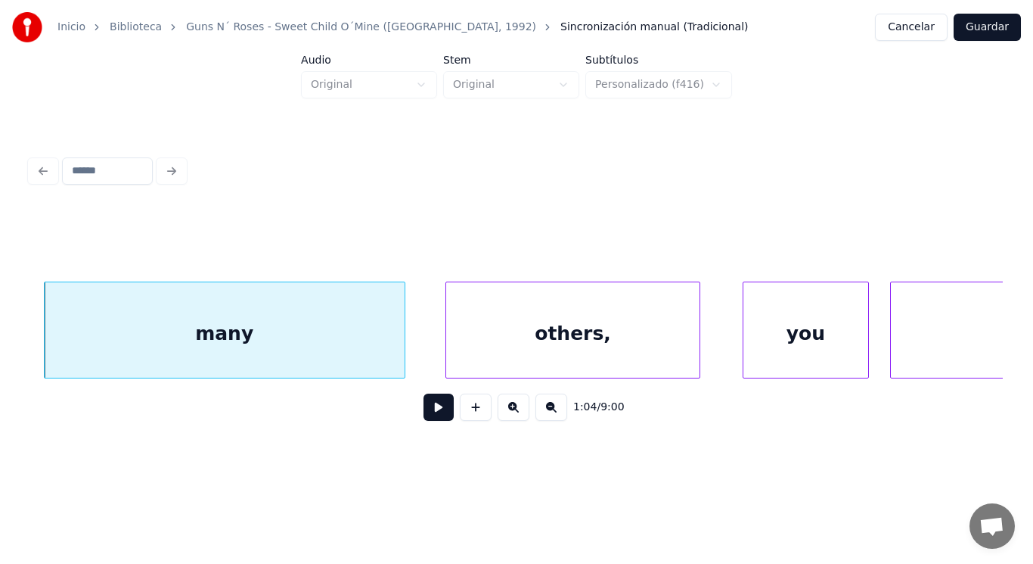
click at [424, 415] on button at bounding box center [439, 406] width 30 height 27
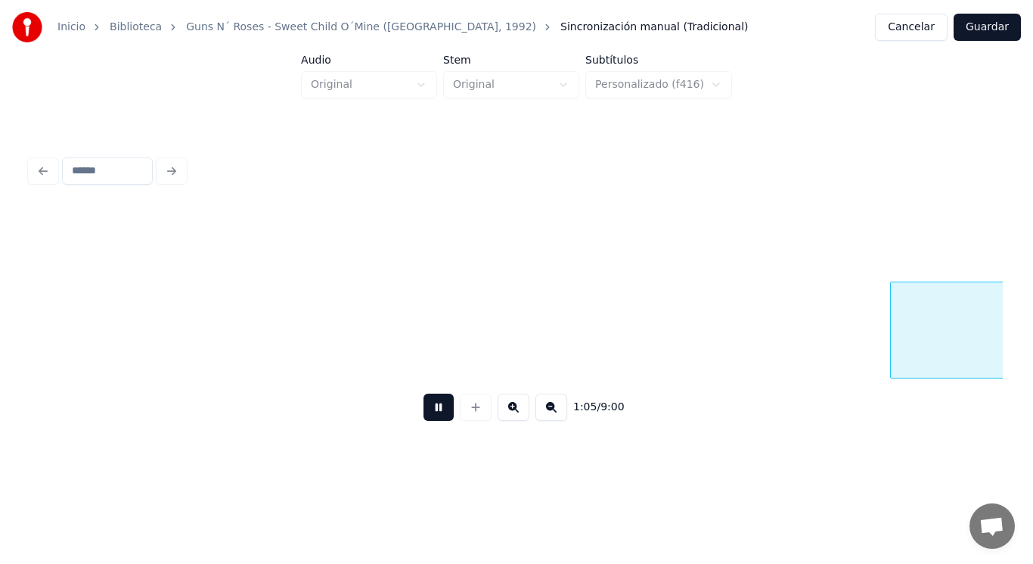
scroll to position [0, 69358]
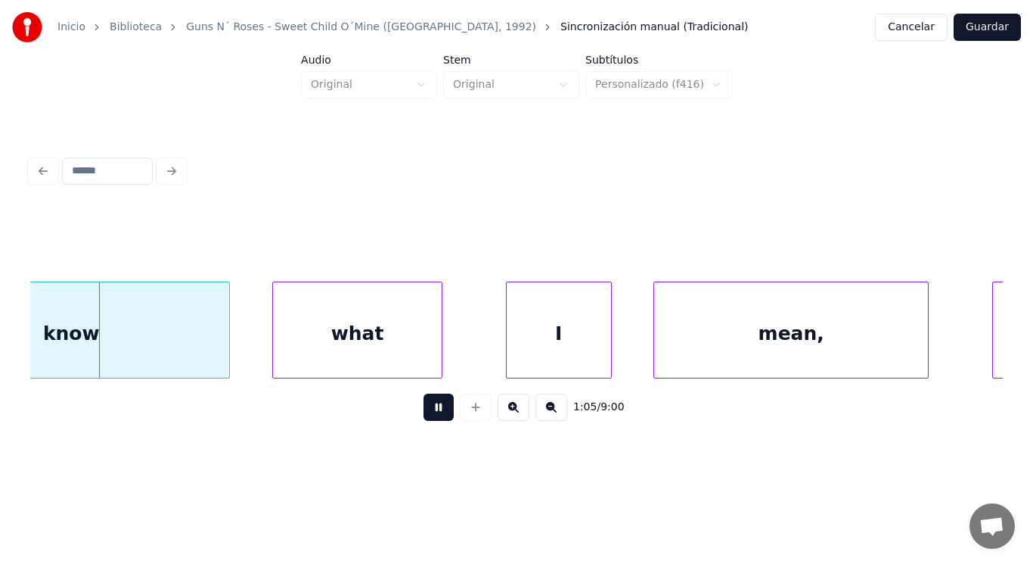
click at [424, 415] on button at bounding box center [439, 406] width 30 height 27
click at [402, 359] on div "what" at bounding box center [357, 333] width 168 height 103
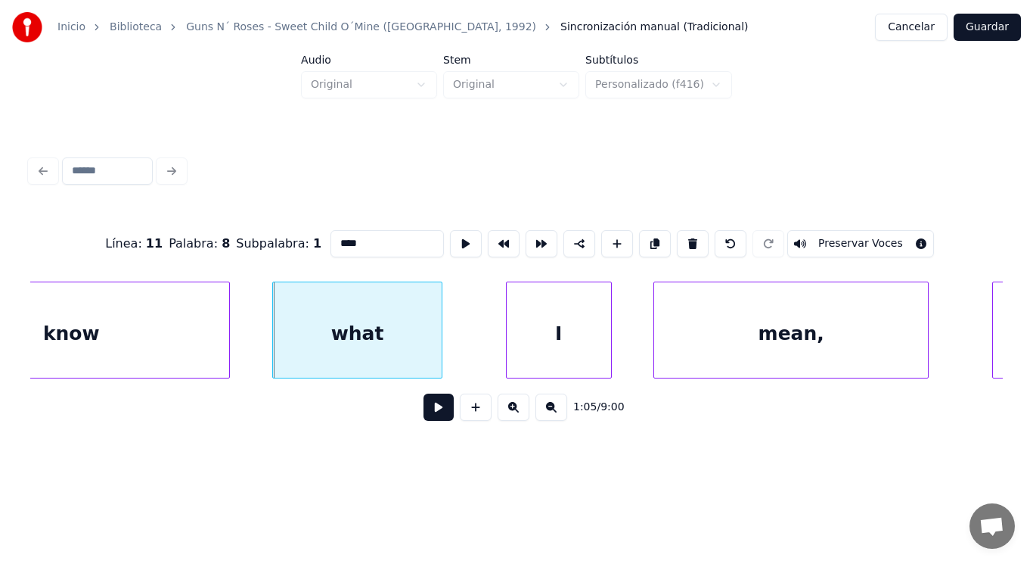
click at [431, 415] on button at bounding box center [439, 406] width 30 height 27
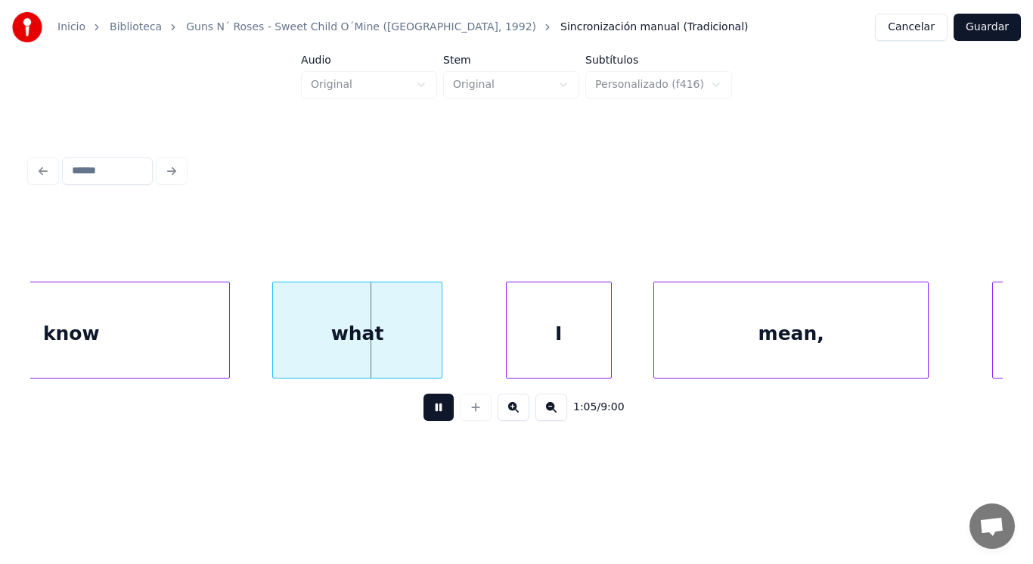
click at [431, 415] on button at bounding box center [439, 406] width 30 height 27
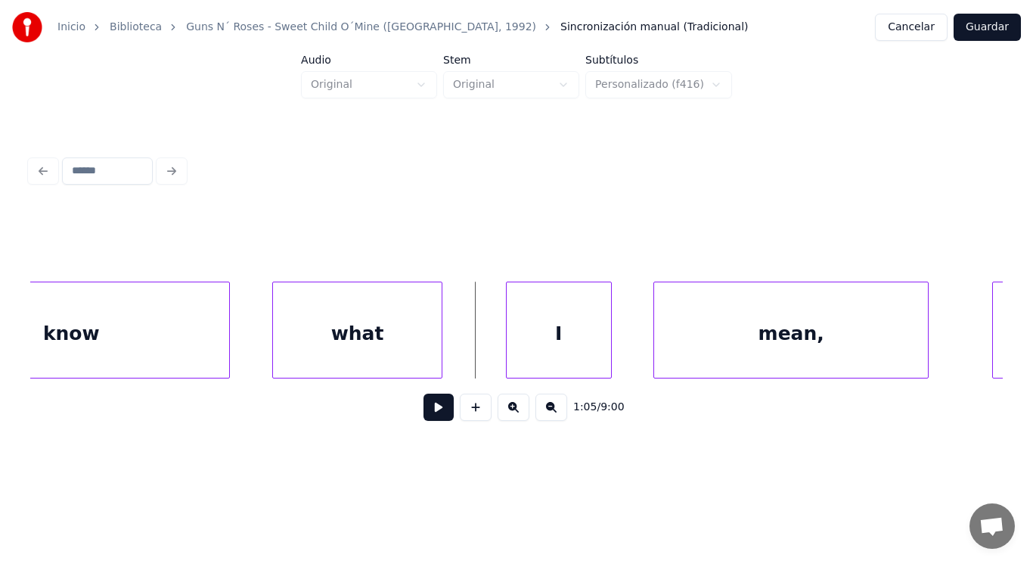
click at [424, 412] on button at bounding box center [439, 406] width 30 height 27
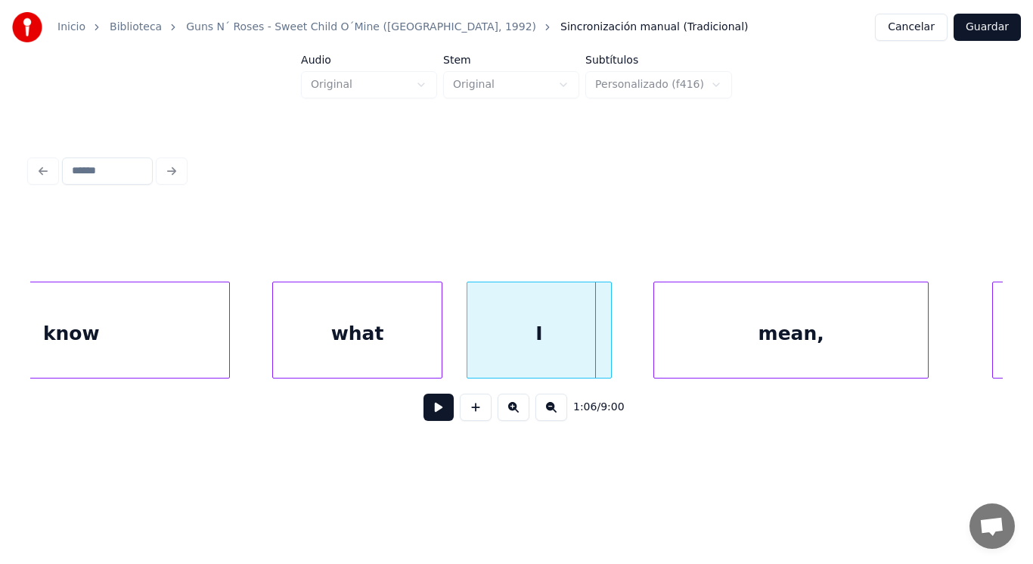
click at [468, 358] on div at bounding box center [469, 329] width 5 height 95
click at [435, 419] on button at bounding box center [439, 406] width 30 height 27
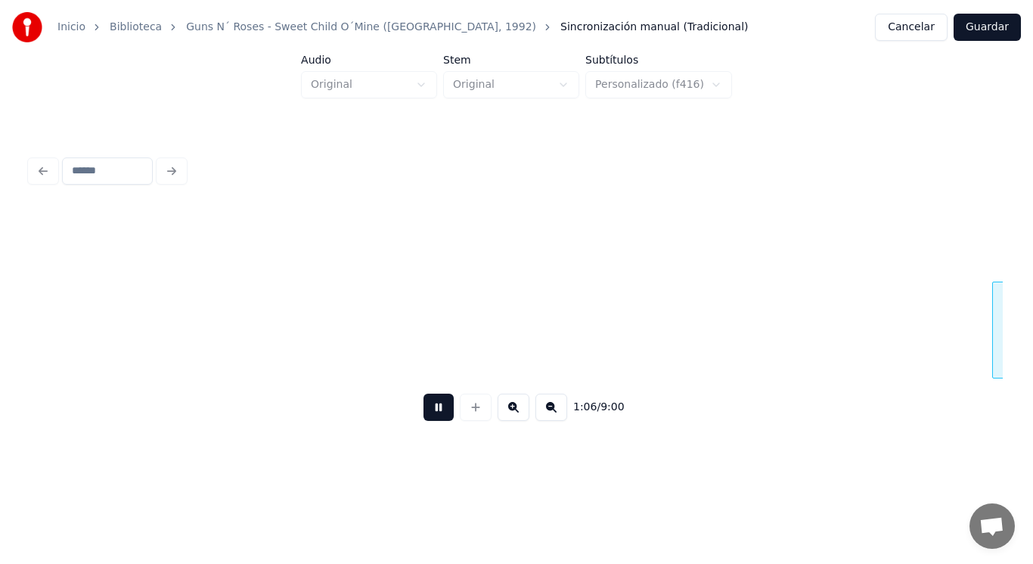
scroll to position [0, 70345]
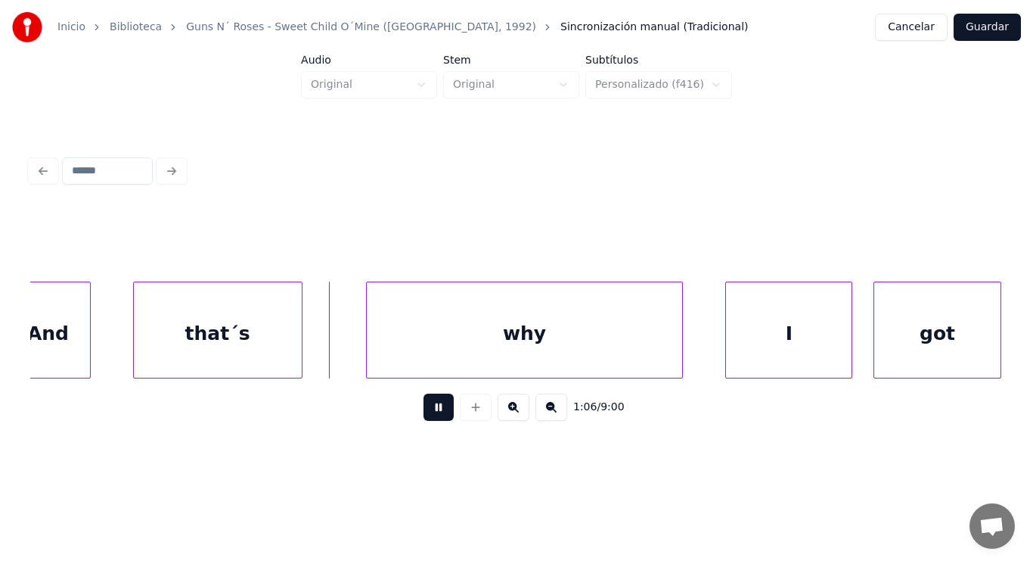
click at [435, 419] on button at bounding box center [439, 406] width 30 height 27
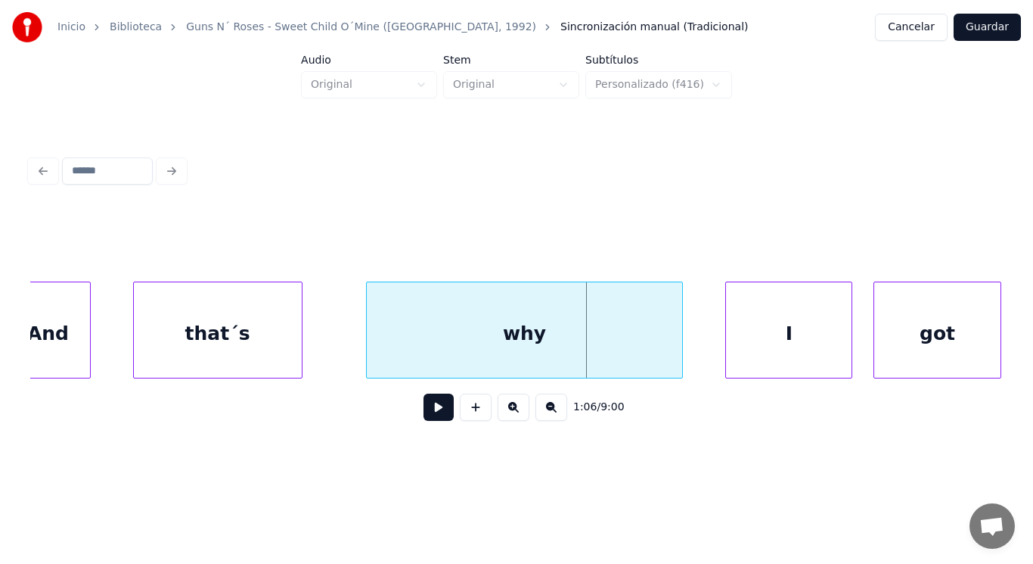
click at [248, 319] on div "that´s" at bounding box center [218, 333] width 168 height 103
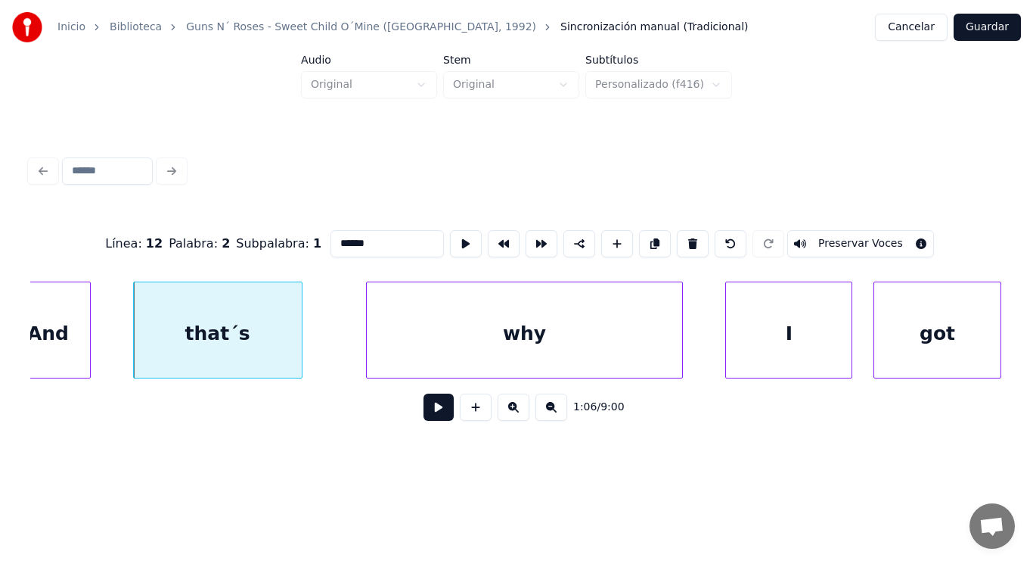
click at [439, 415] on button at bounding box center [439, 406] width 30 height 27
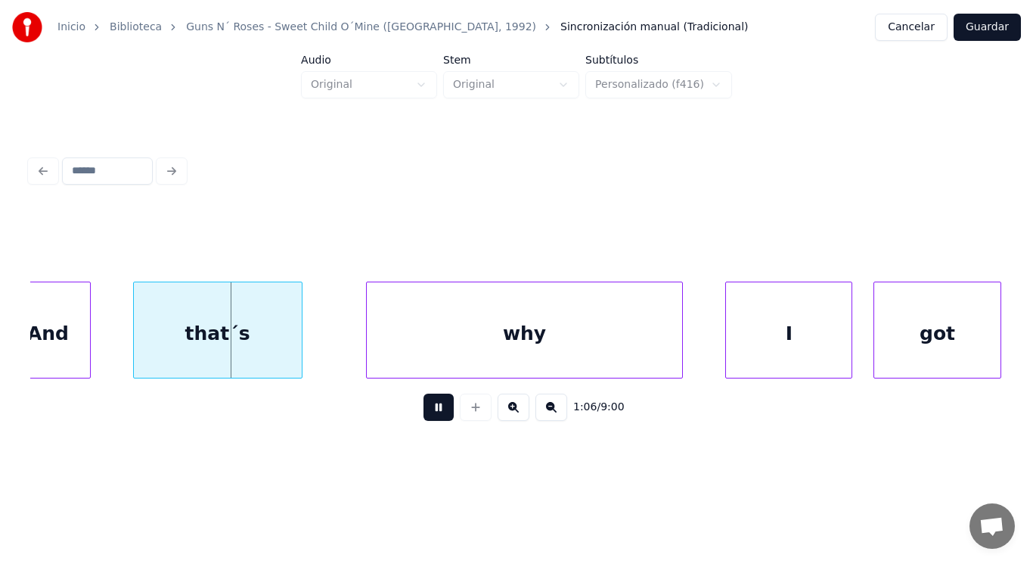
click at [439, 415] on button at bounding box center [439, 406] width 30 height 27
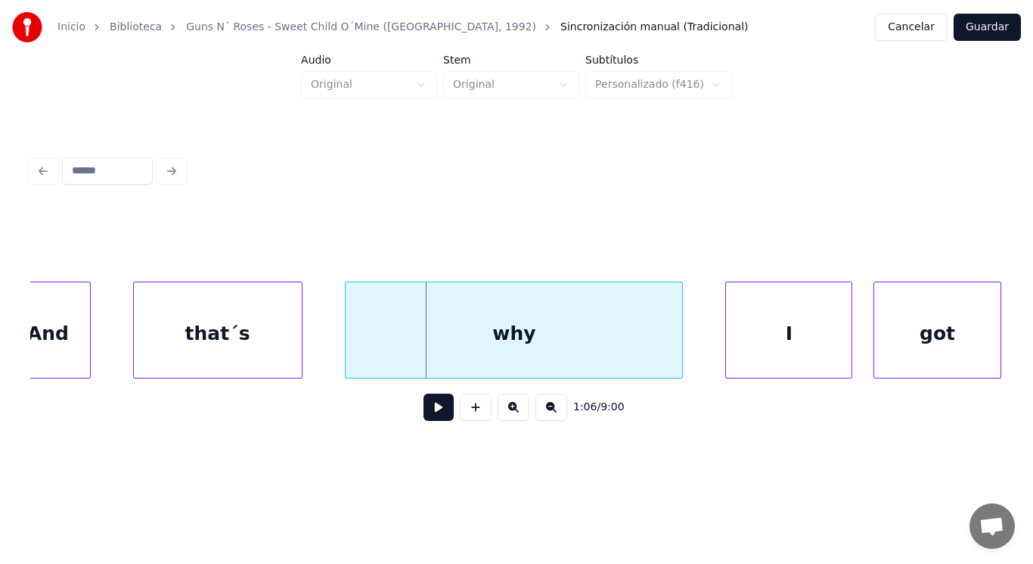
click at [346, 350] on div at bounding box center [348, 329] width 5 height 95
click at [429, 407] on button at bounding box center [439, 406] width 30 height 27
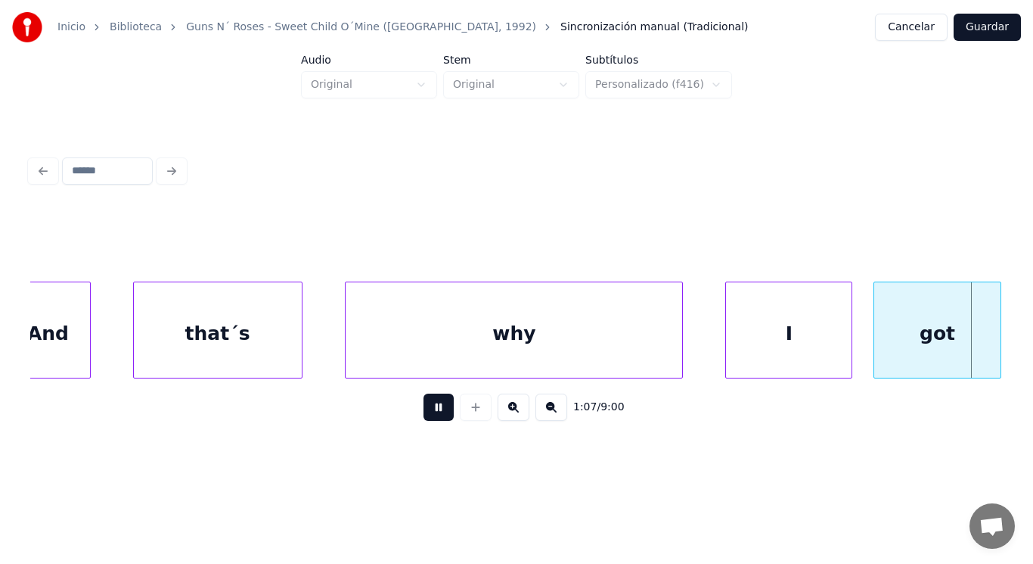
scroll to position [0, 71337]
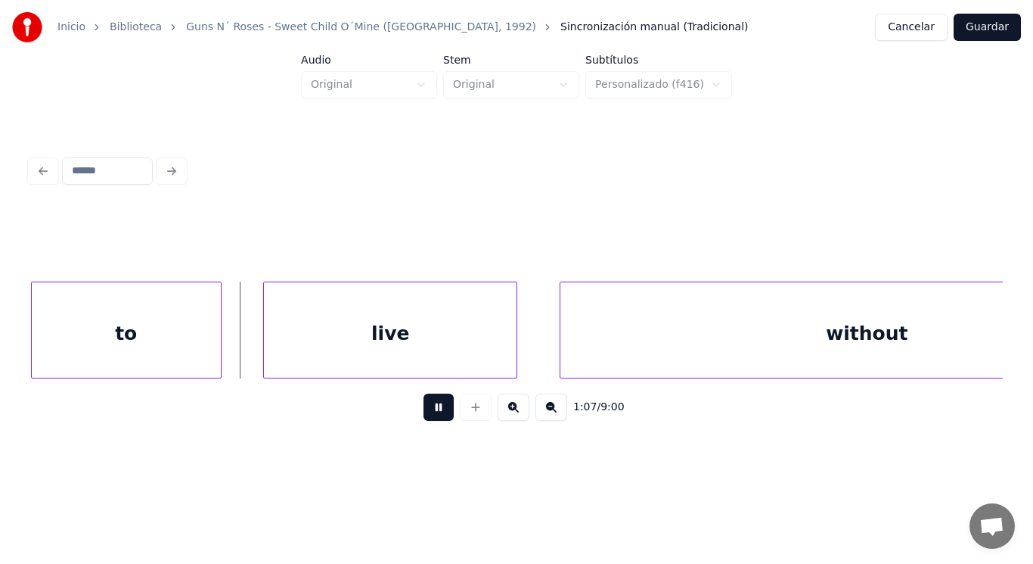
click at [429, 407] on button at bounding box center [439, 406] width 30 height 27
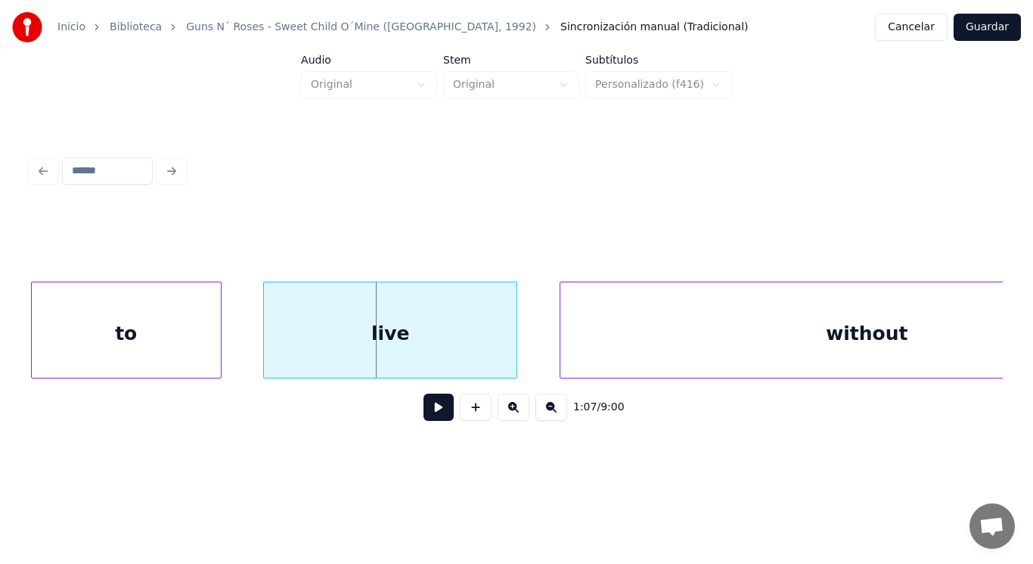
click at [383, 340] on div "live" at bounding box center [390, 333] width 253 height 103
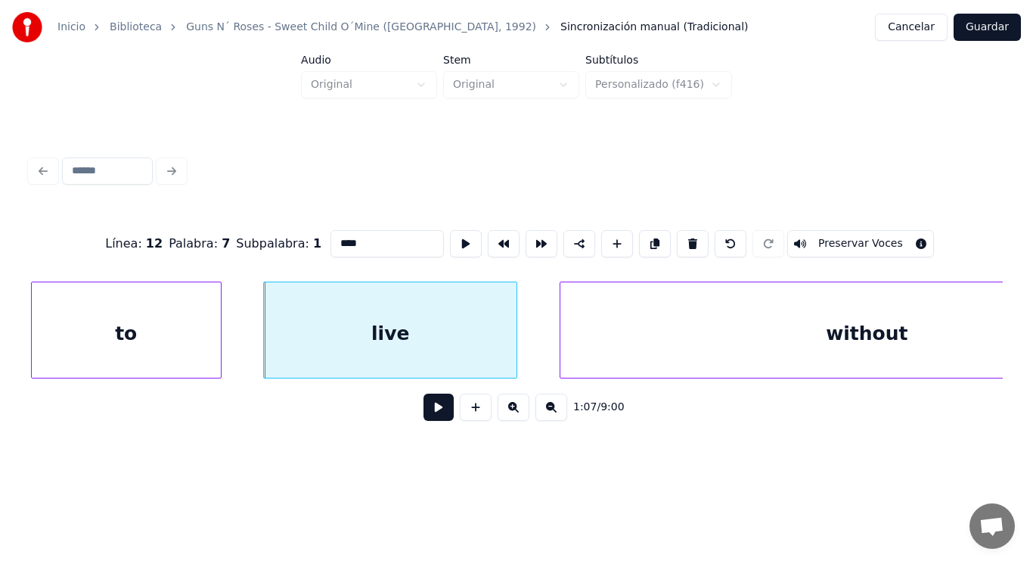
click at [424, 408] on button at bounding box center [439, 406] width 30 height 27
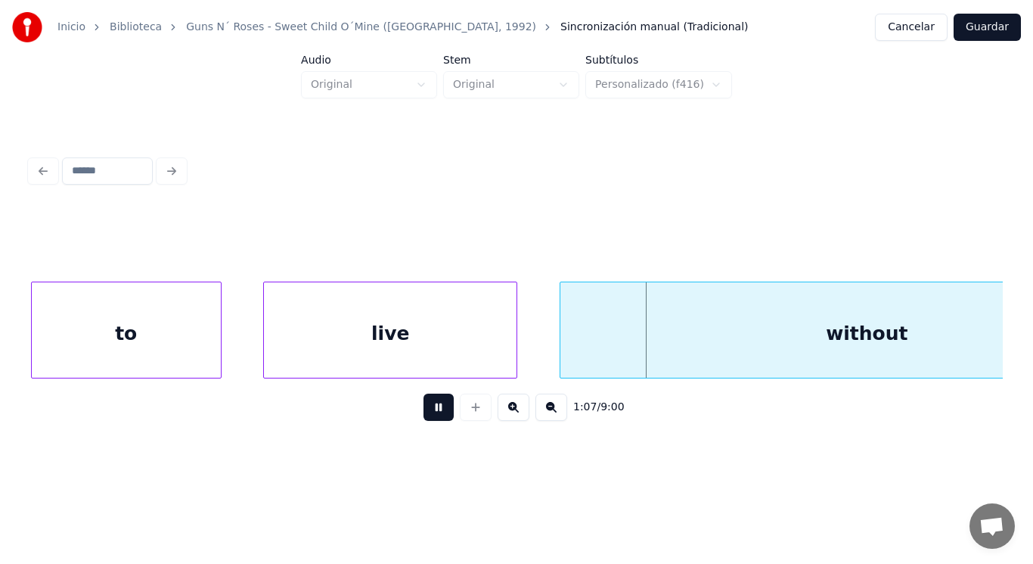
click at [424, 408] on button at bounding box center [439, 406] width 30 height 27
click at [113, 321] on div "to" at bounding box center [126, 333] width 189 height 103
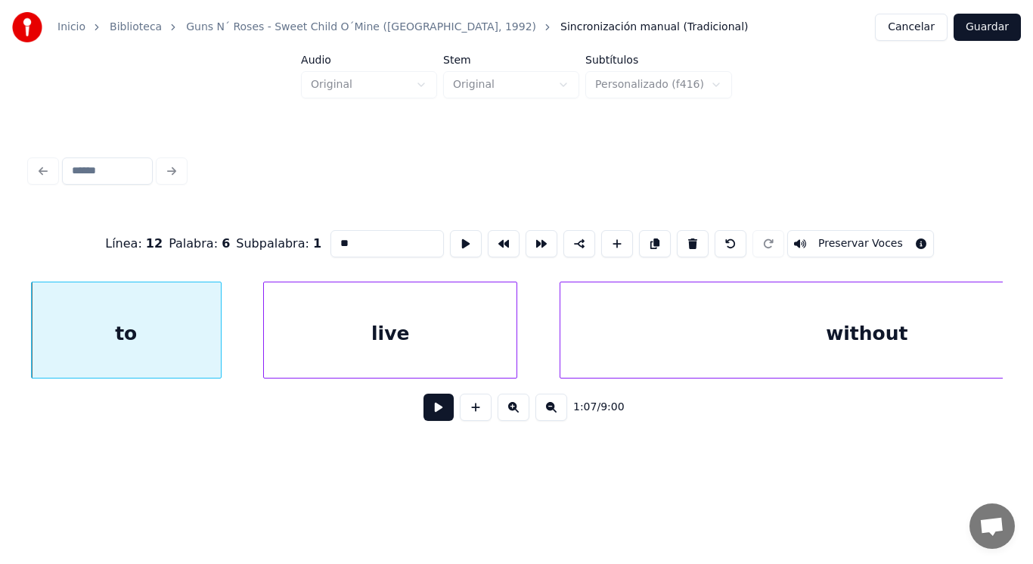
click at [435, 413] on button at bounding box center [439, 406] width 30 height 27
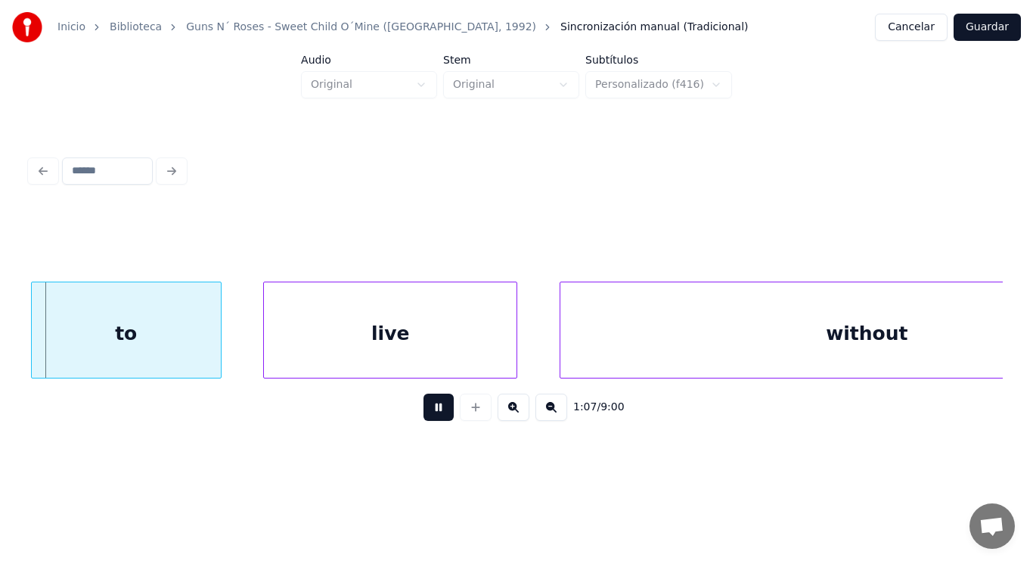
click at [435, 413] on button at bounding box center [439, 406] width 30 height 27
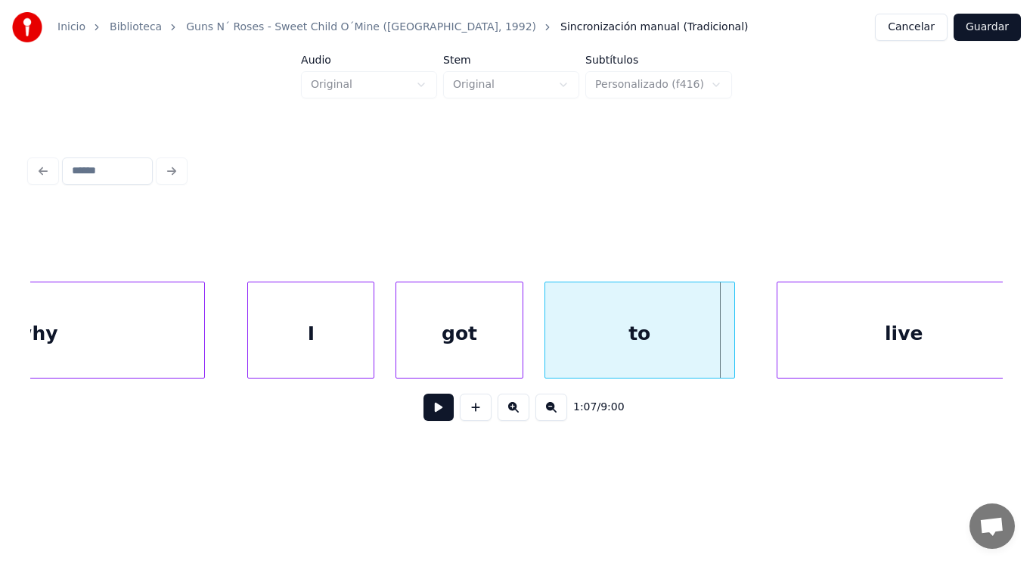
scroll to position [0, 70822]
click at [278, 334] on div "I" at bounding box center [312, 333] width 126 height 103
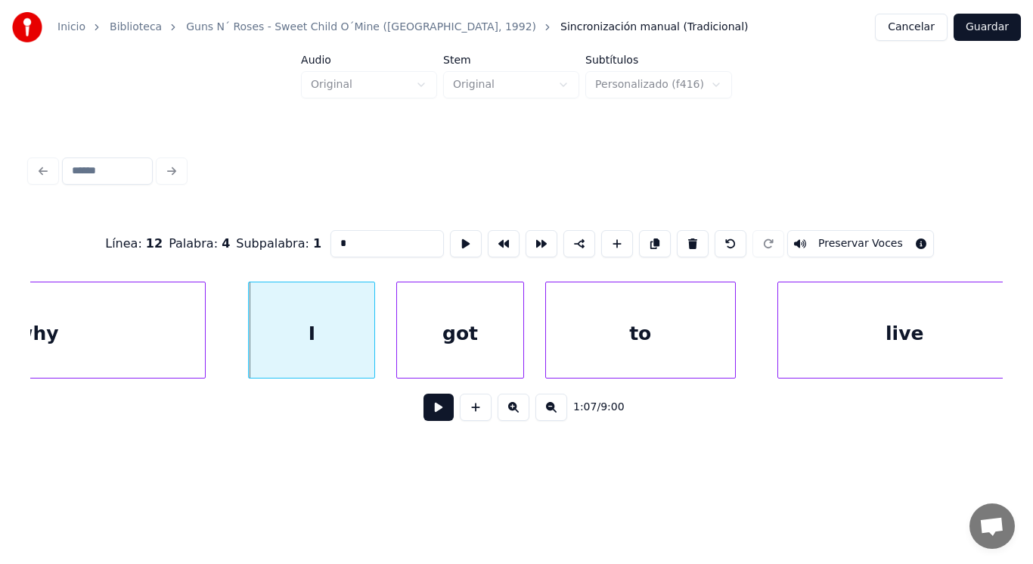
click at [426, 415] on button at bounding box center [439, 406] width 30 height 27
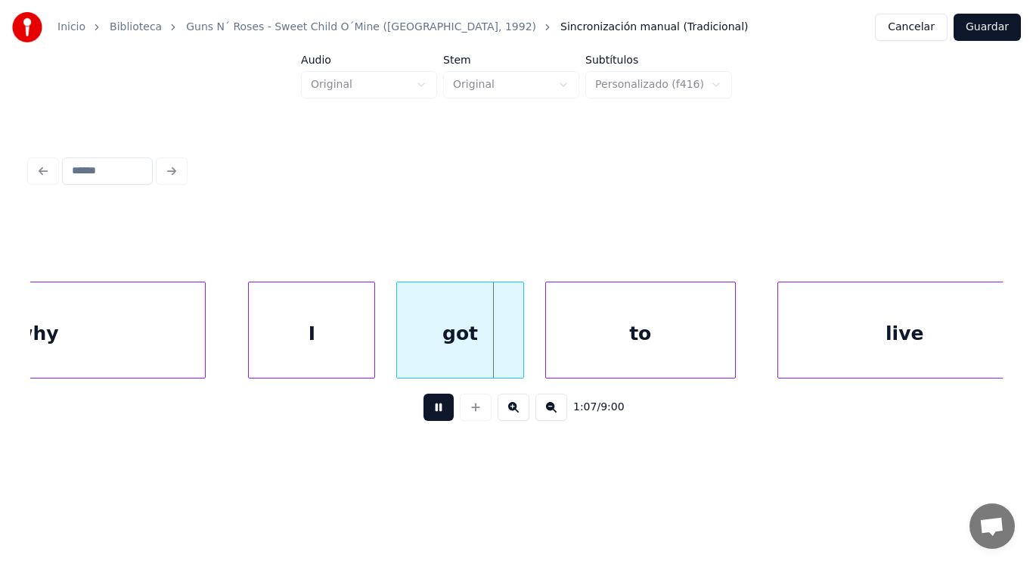
click at [426, 415] on button at bounding box center [439, 406] width 30 height 27
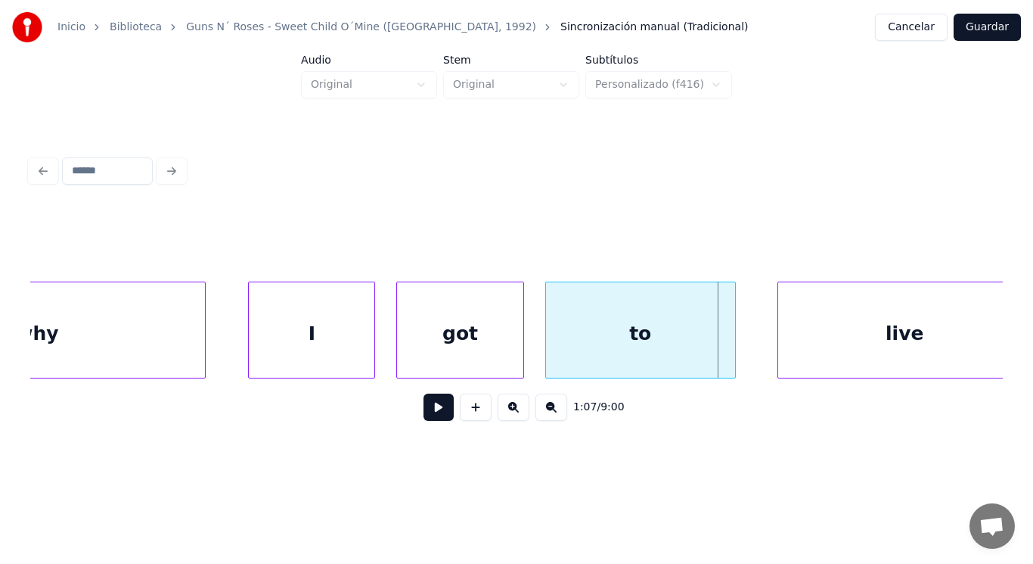
click at [404, 340] on div "got" at bounding box center [460, 333] width 126 height 103
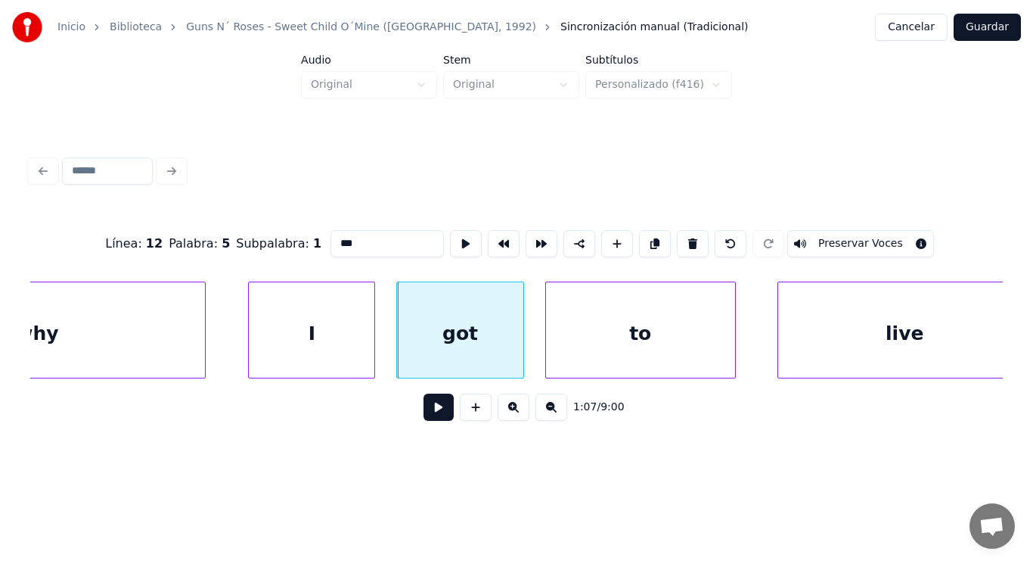
click at [424, 411] on button at bounding box center [439, 406] width 30 height 27
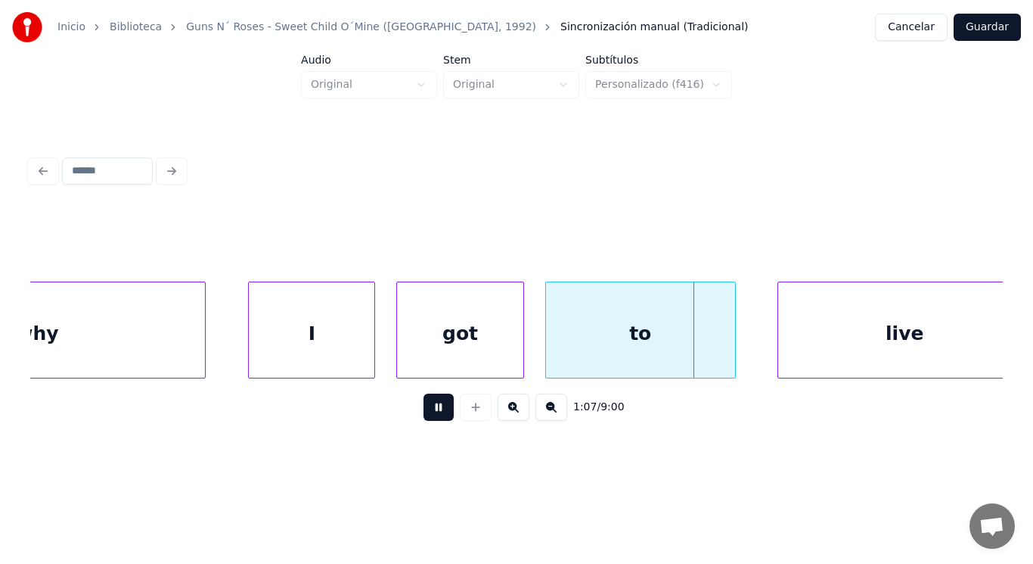
click at [424, 411] on button at bounding box center [439, 406] width 30 height 27
click at [472, 348] on div "got" at bounding box center [460, 333] width 126 height 103
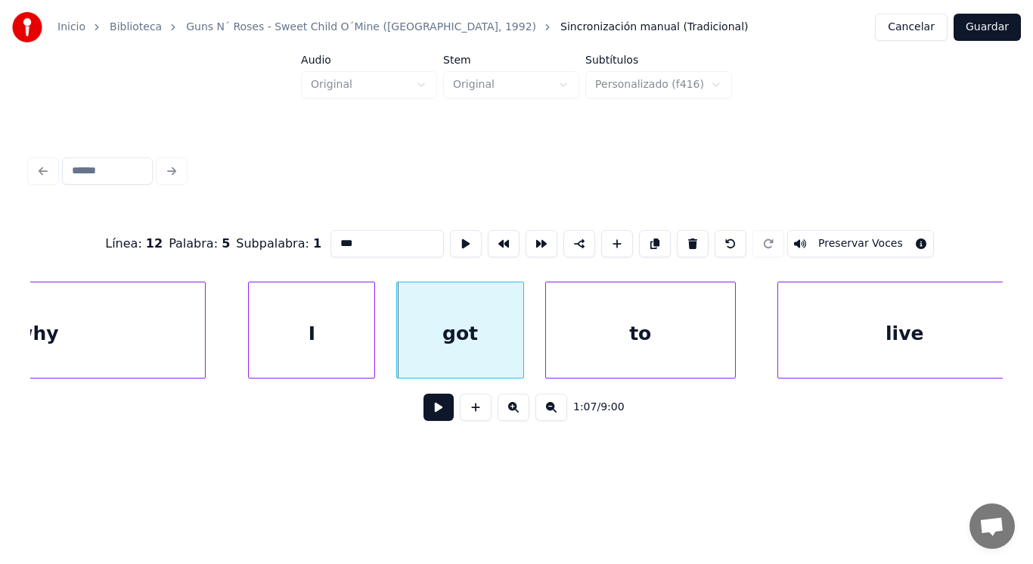
click at [424, 416] on button at bounding box center [439, 406] width 30 height 27
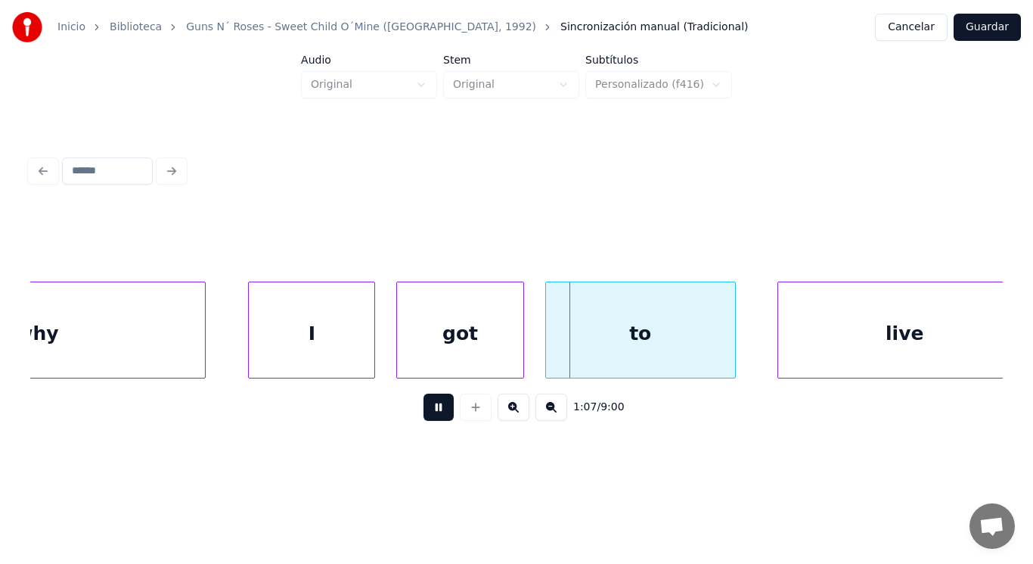
click at [424, 416] on button at bounding box center [439, 406] width 30 height 27
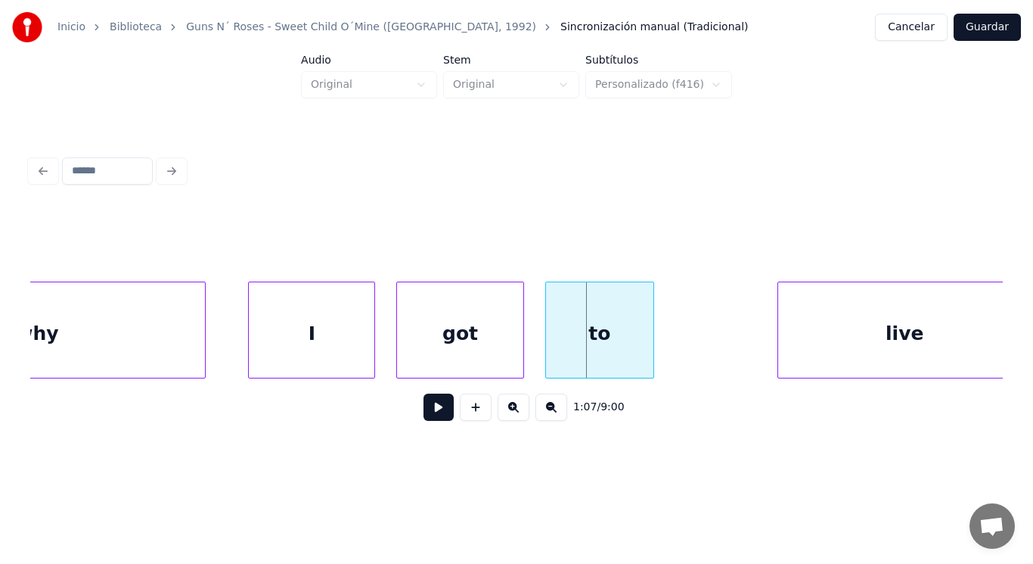
click at [653, 362] on div at bounding box center [651, 329] width 5 height 95
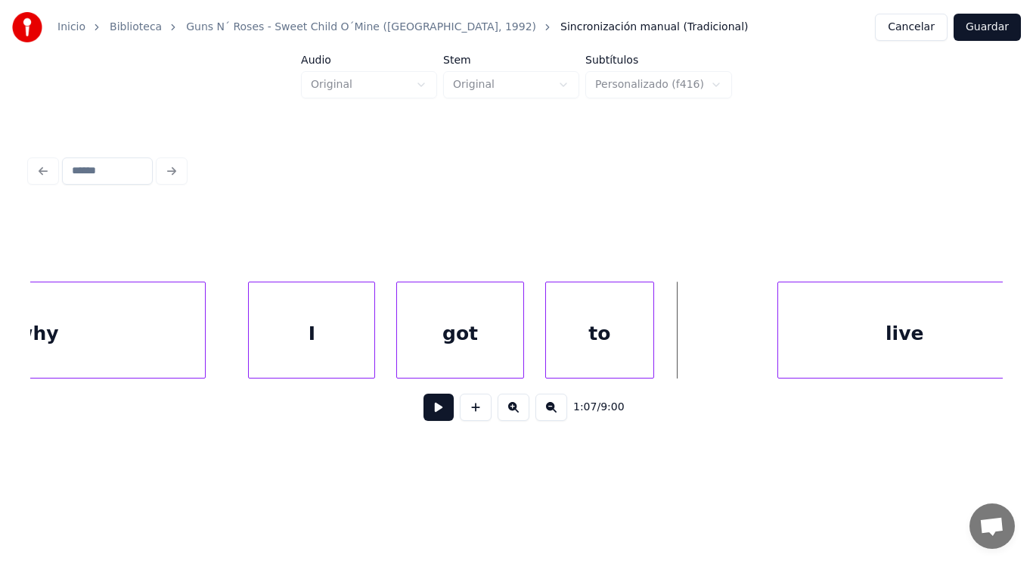
click at [429, 411] on button at bounding box center [439, 406] width 30 height 27
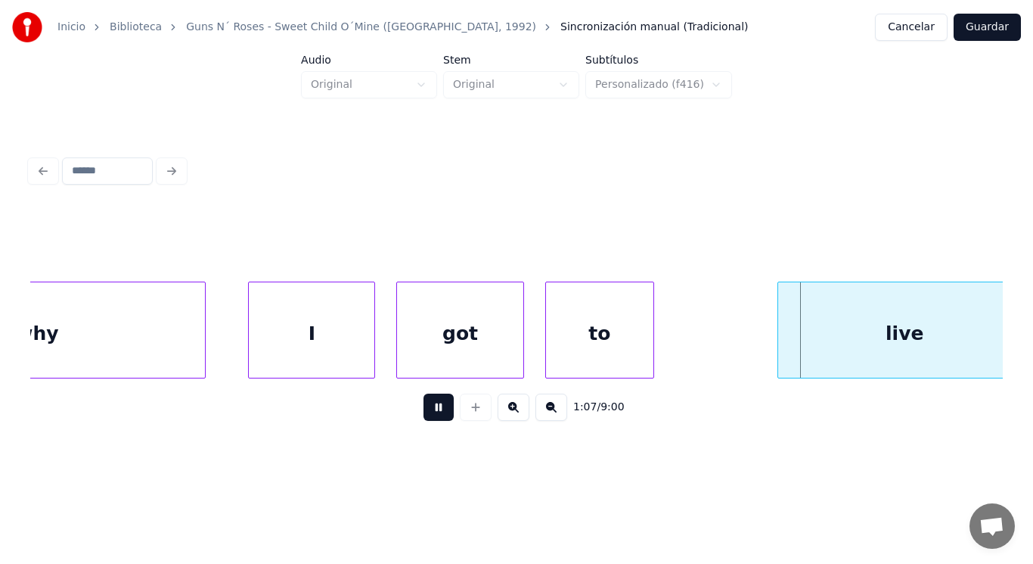
click at [429, 411] on button at bounding box center [439, 406] width 30 height 27
click at [605, 348] on div "to" at bounding box center [593, 333] width 108 height 103
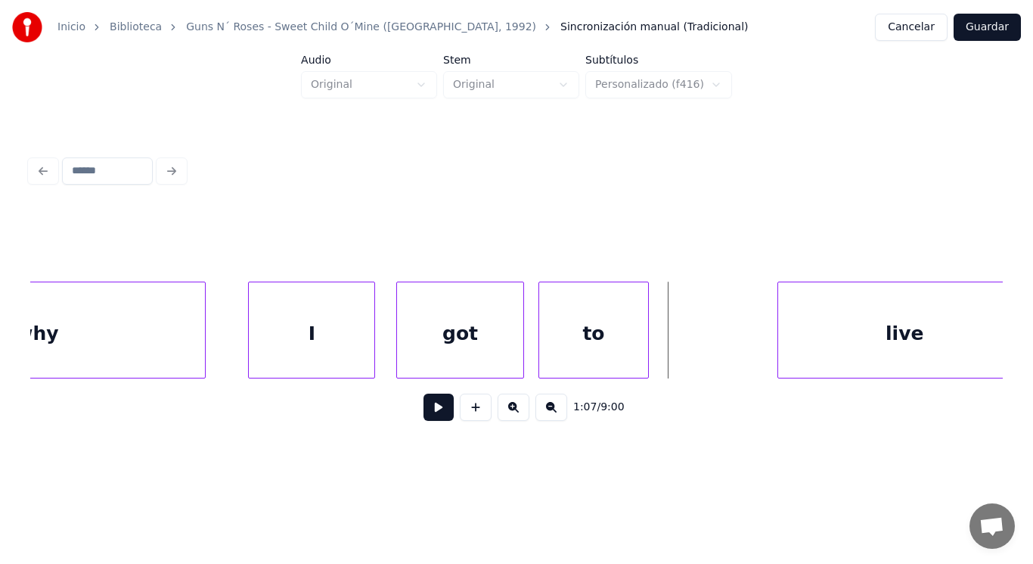
click at [431, 407] on button at bounding box center [439, 406] width 30 height 27
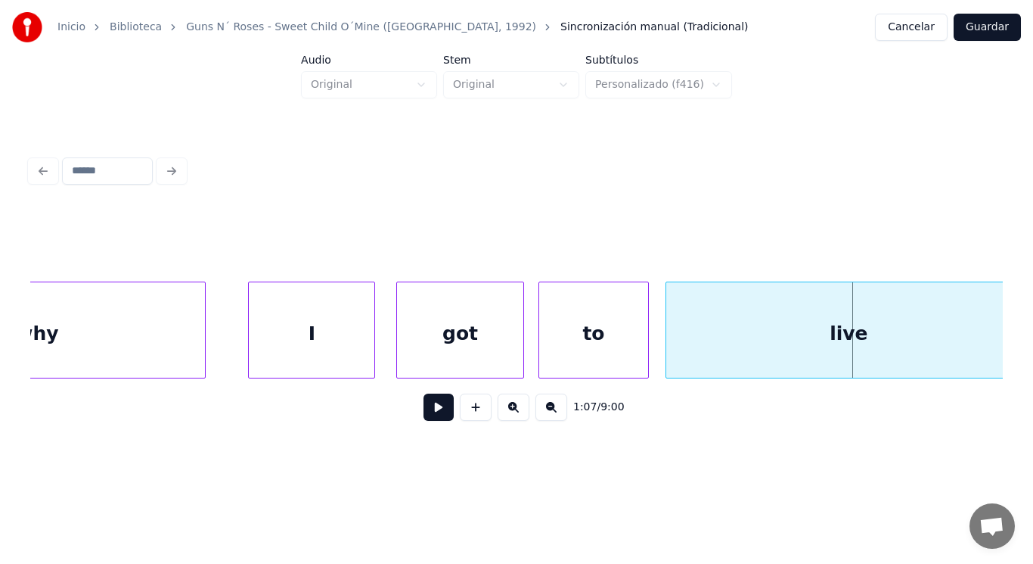
click at [669, 340] on div at bounding box center [668, 329] width 5 height 95
click at [429, 418] on button at bounding box center [439, 406] width 30 height 27
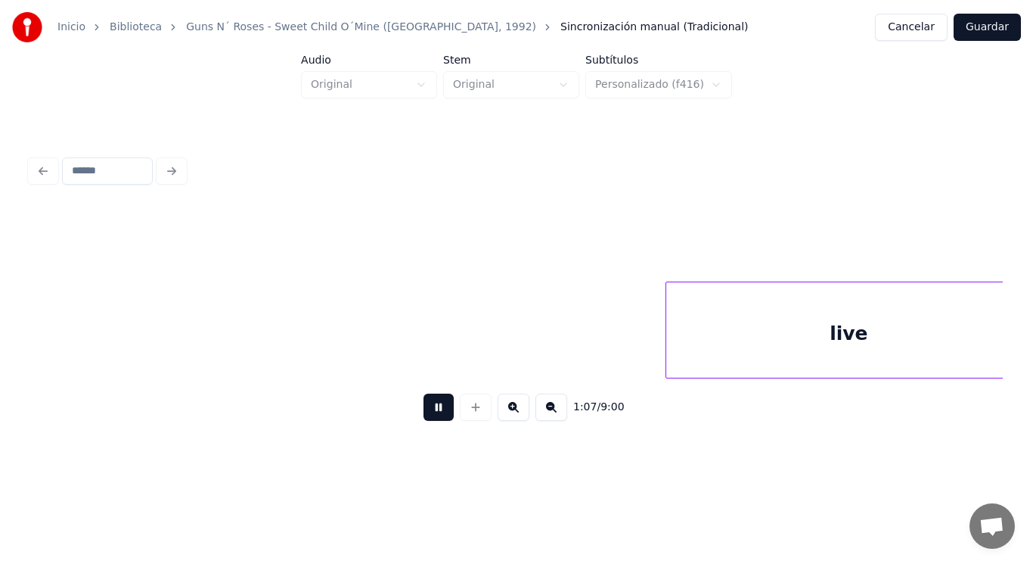
scroll to position [0, 71807]
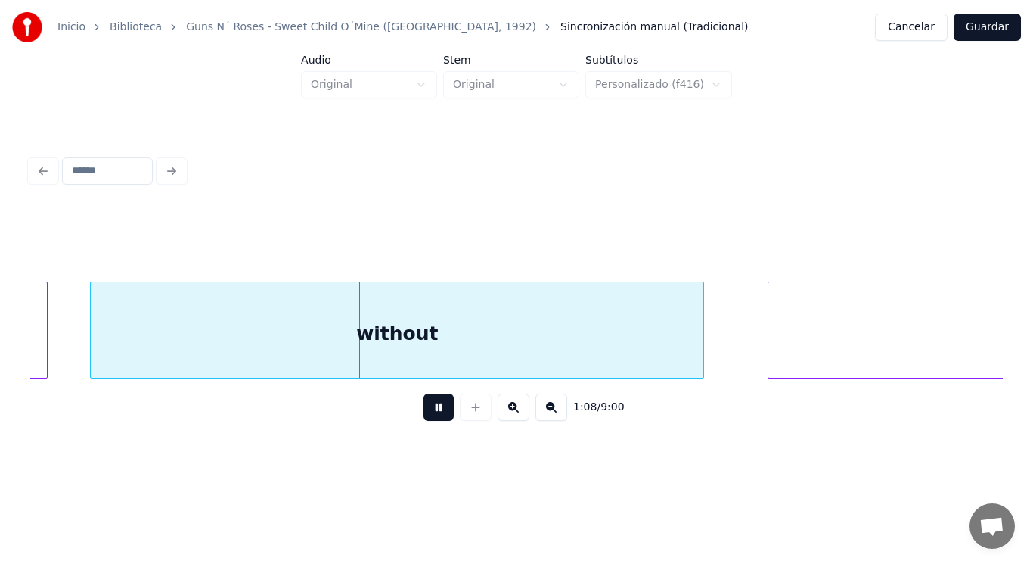
click at [429, 418] on button at bounding box center [439, 406] width 30 height 27
click at [414, 371] on div "without" at bounding box center [397, 333] width 613 height 103
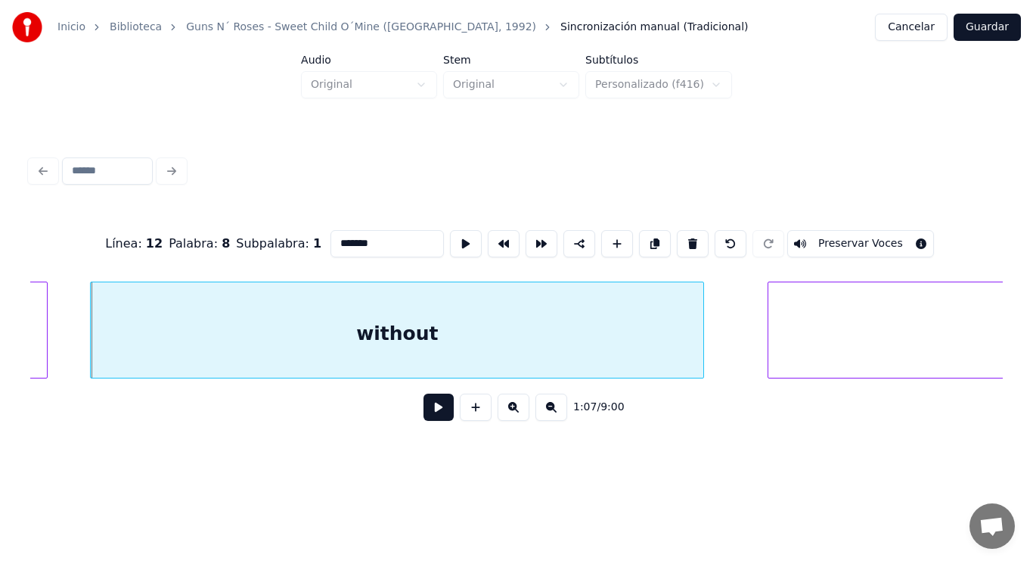
click at [424, 404] on button at bounding box center [439, 406] width 30 height 27
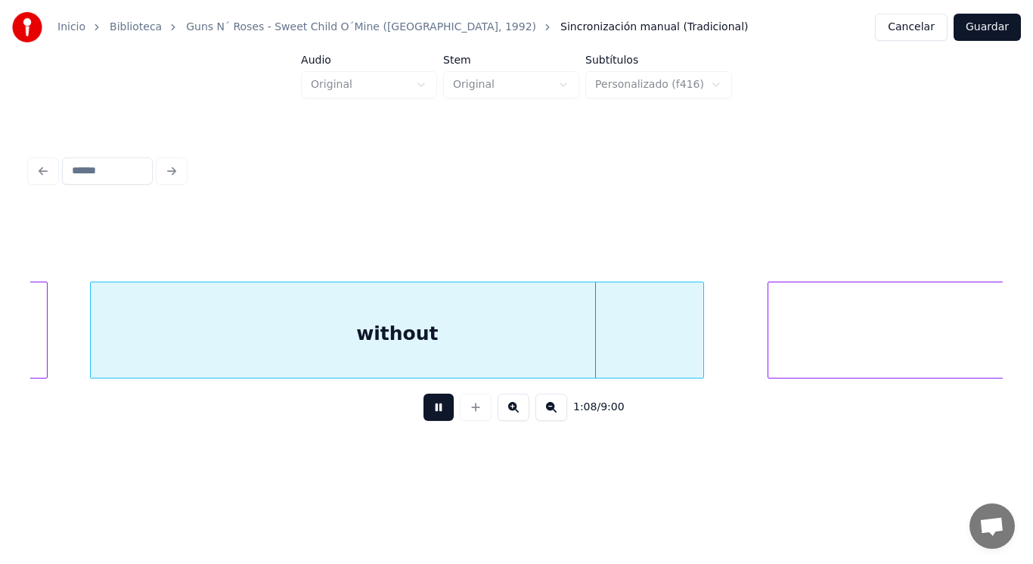
click at [424, 404] on button at bounding box center [439, 406] width 30 height 27
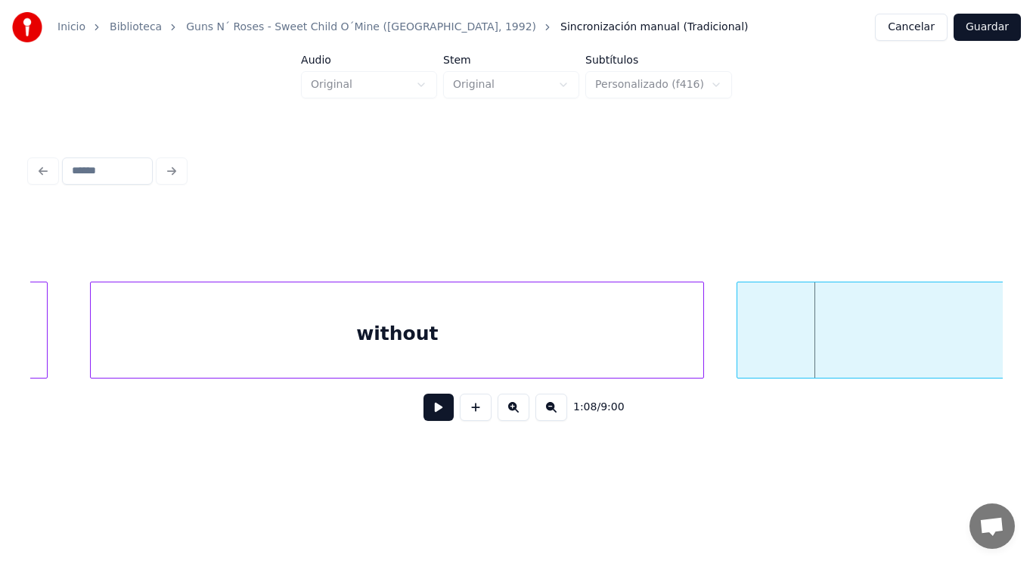
click at [741, 335] on div at bounding box center [740, 329] width 5 height 95
click at [424, 412] on button at bounding box center [439, 406] width 30 height 27
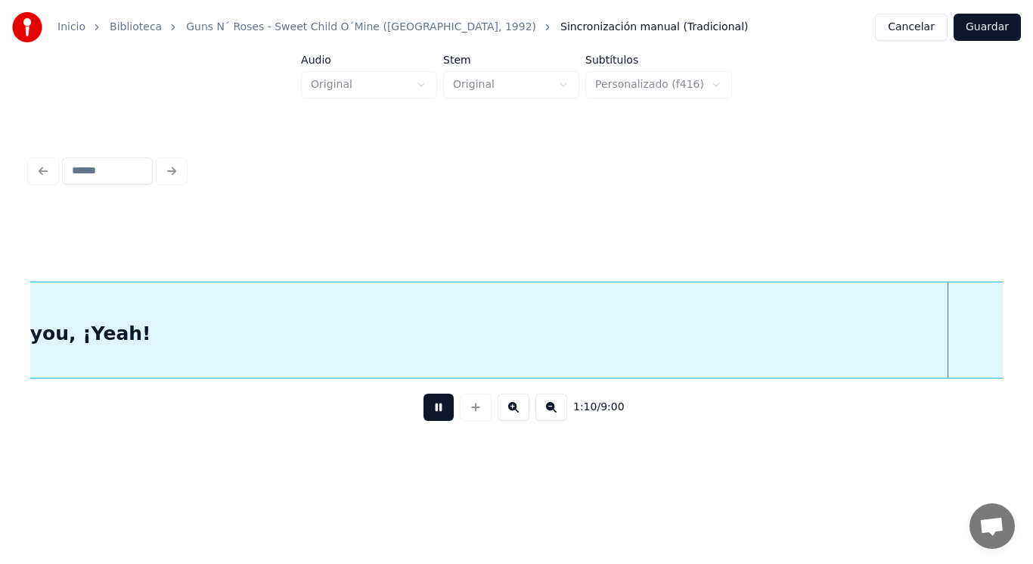
click at [424, 412] on button at bounding box center [439, 406] width 30 height 27
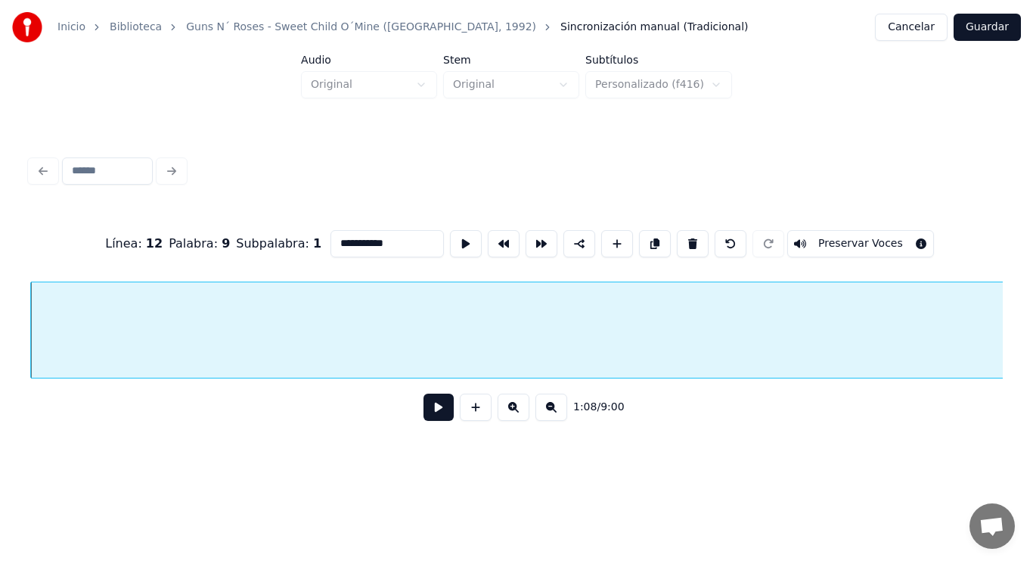
click at [363, 233] on input "**********" at bounding box center [387, 243] width 113 height 27
type input "****"
click at [428, 413] on button at bounding box center [439, 406] width 30 height 27
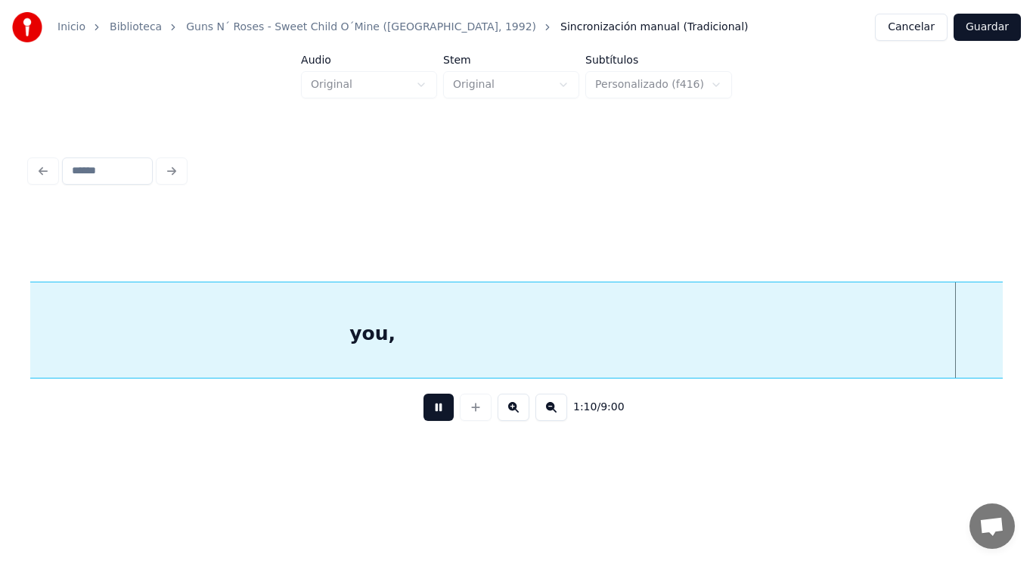
scroll to position [0, 74478]
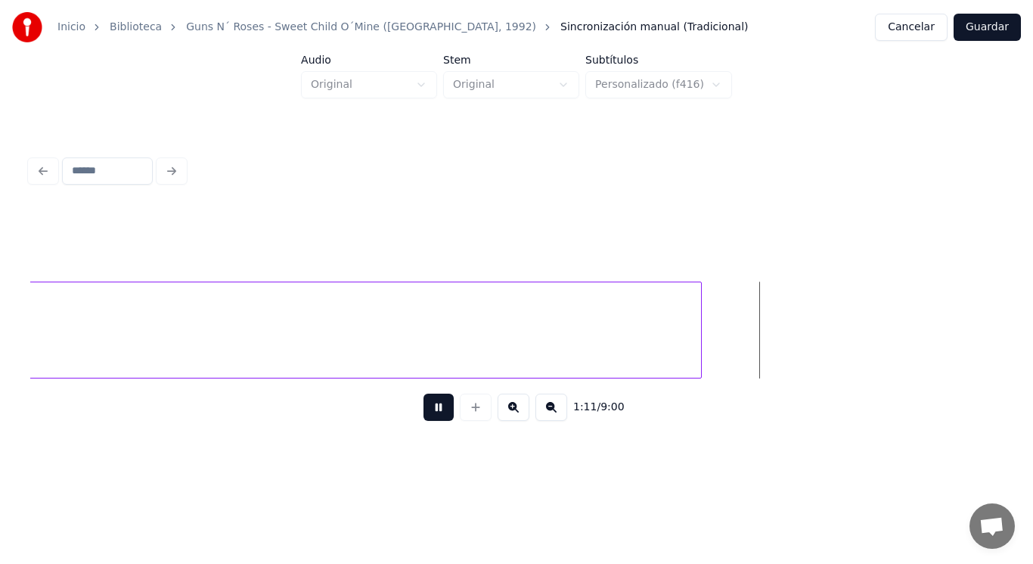
click at [428, 413] on button at bounding box center [439, 406] width 30 height 27
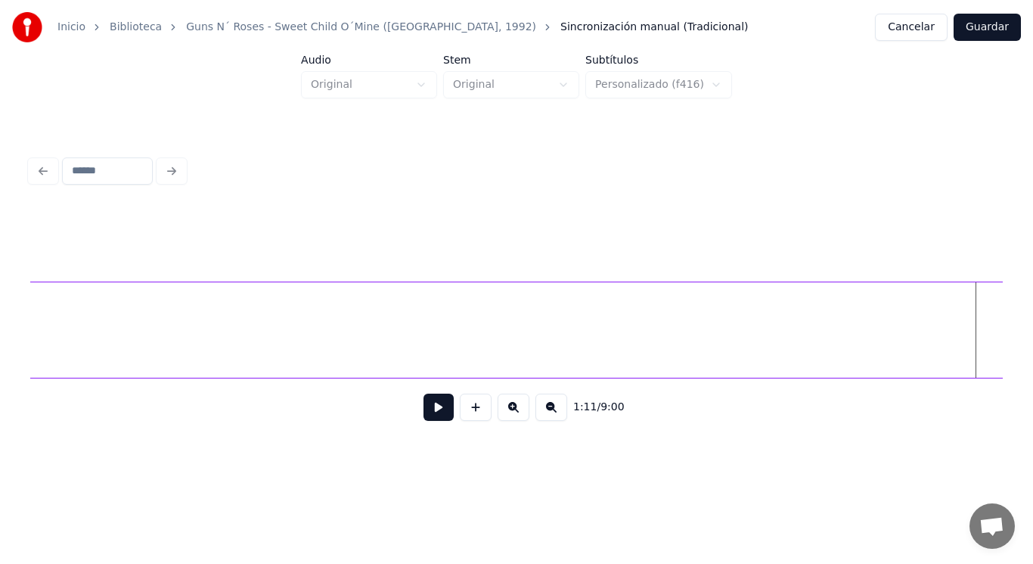
click at [1020, 313] on div "Inicio Biblioteca Guns N´ Roses - Sweet Child O´Mine ([GEOGRAPHIC_DATA], 1992) …" at bounding box center [516, 230] width 1033 height 461
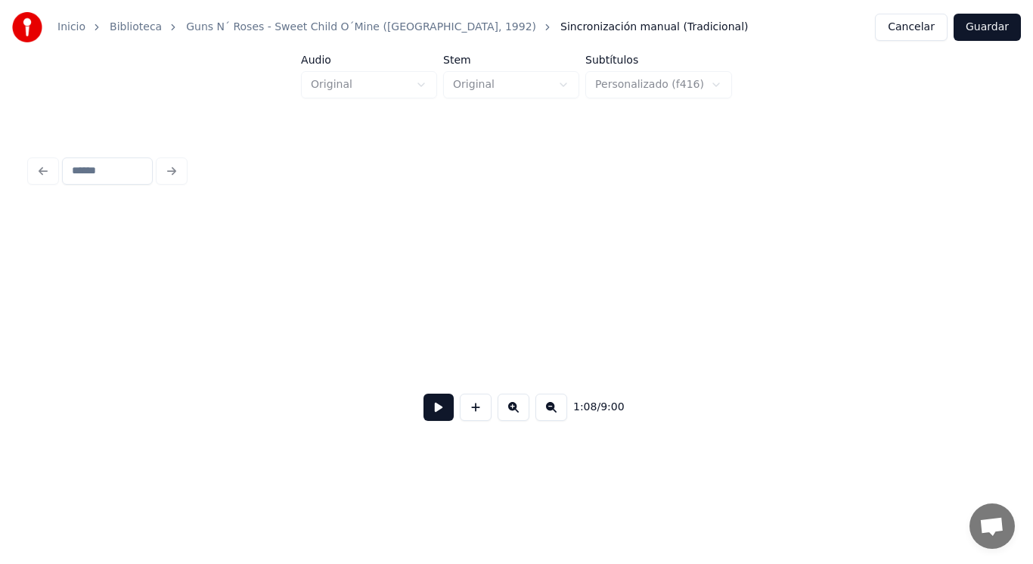
scroll to position [0, 75452]
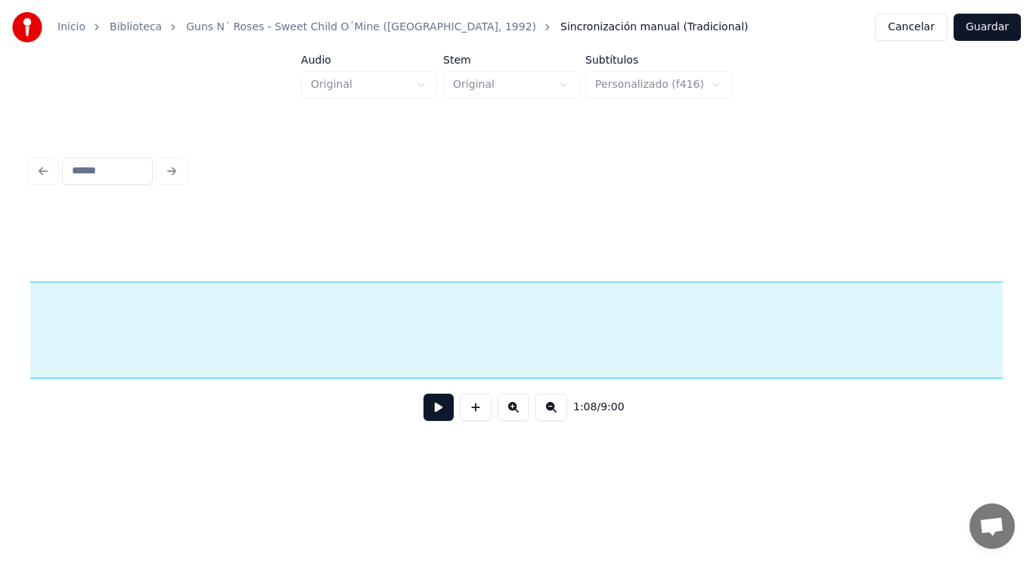
click at [1033, 309] on div "Inicio Biblioteca Guns N´ Roses - Sweet Child O´Mine ([GEOGRAPHIC_DATA], 1992) …" at bounding box center [516, 230] width 1033 height 461
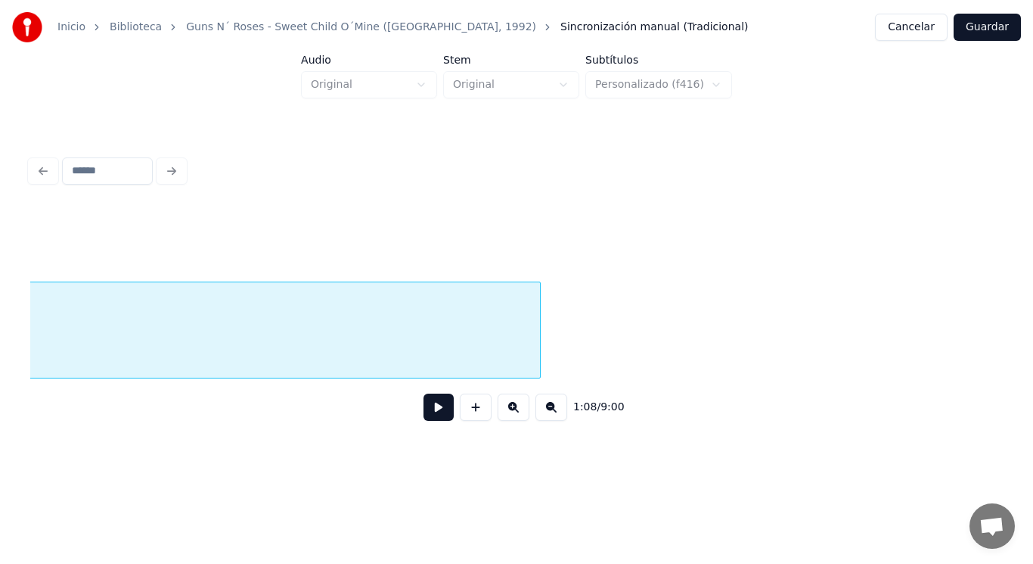
scroll to position [0, 76408]
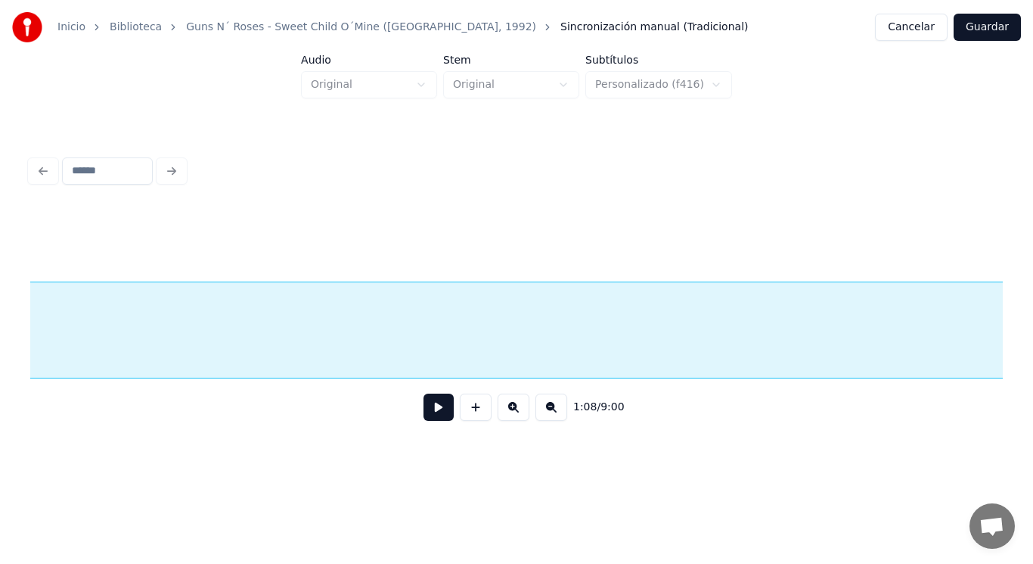
click at [1033, 315] on div "Inicio Biblioteca Guns N´ Roses - Sweet Child O´Mine ([GEOGRAPHIC_DATA], 1992) …" at bounding box center [516, 230] width 1033 height 461
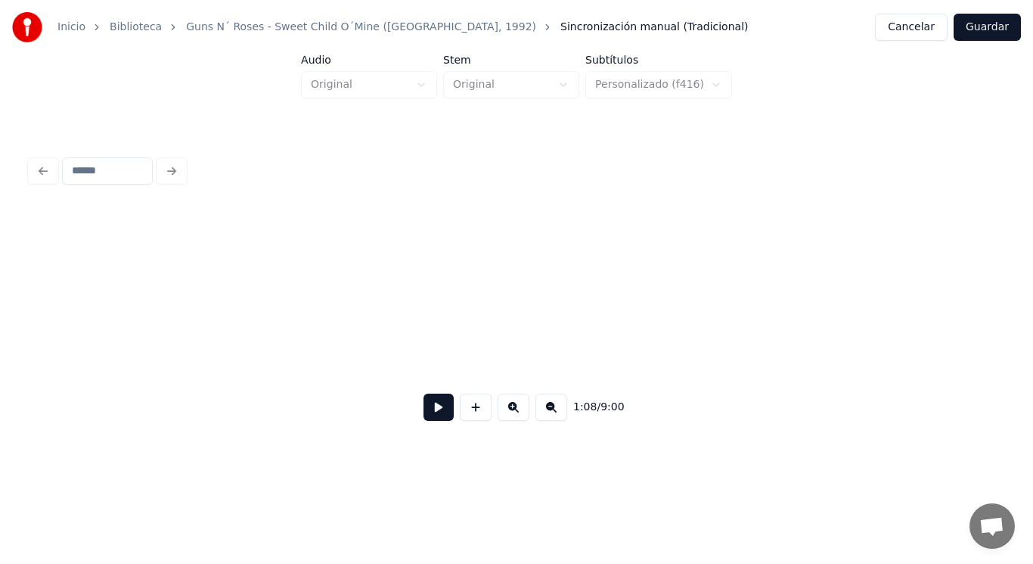
scroll to position [0, 77404]
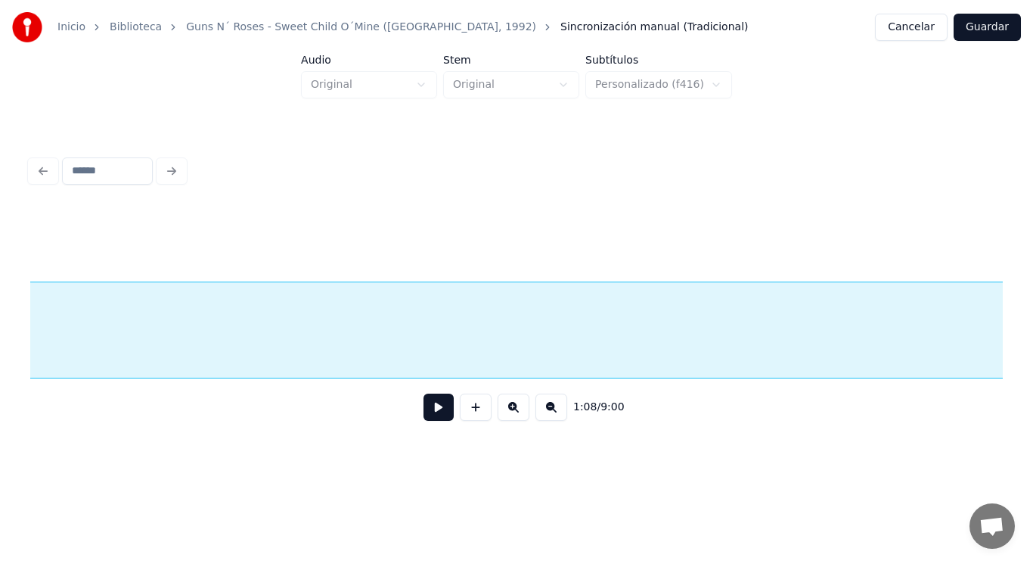
click at [1033, 308] on div "Inicio Biblioteca Guns N´ Roses - Sweet Child O´Mine ([GEOGRAPHIC_DATA], 1992) …" at bounding box center [516, 230] width 1033 height 461
click at [431, 410] on button at bounding box center [439, 406] width 30 height 27
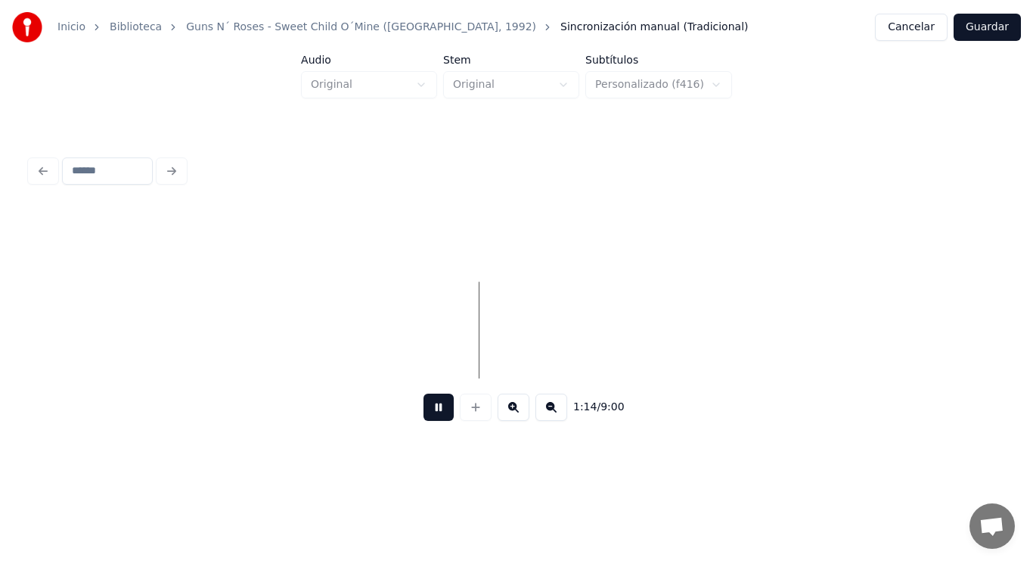
click at [431, 410] on button at bounding box center [439, 406] width 30 height 27
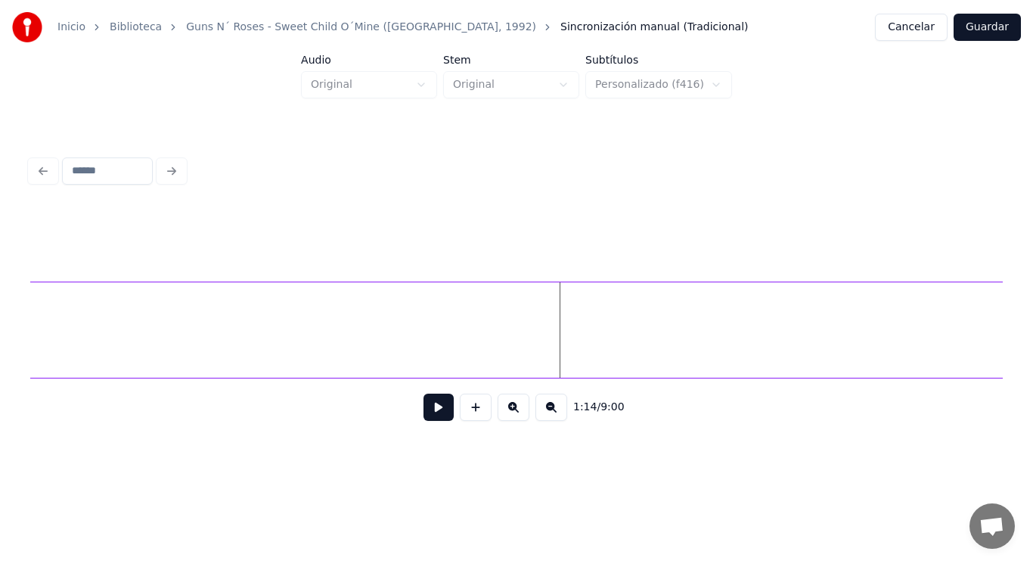
click at [1033, 308] on div "Inicio Biblioteca Guns N´ Roses - Sweet Child O´Mine ([GEOGRAPHIC_DATA], 1992) …" at bounding box center [516, 230] width 1033 height 461
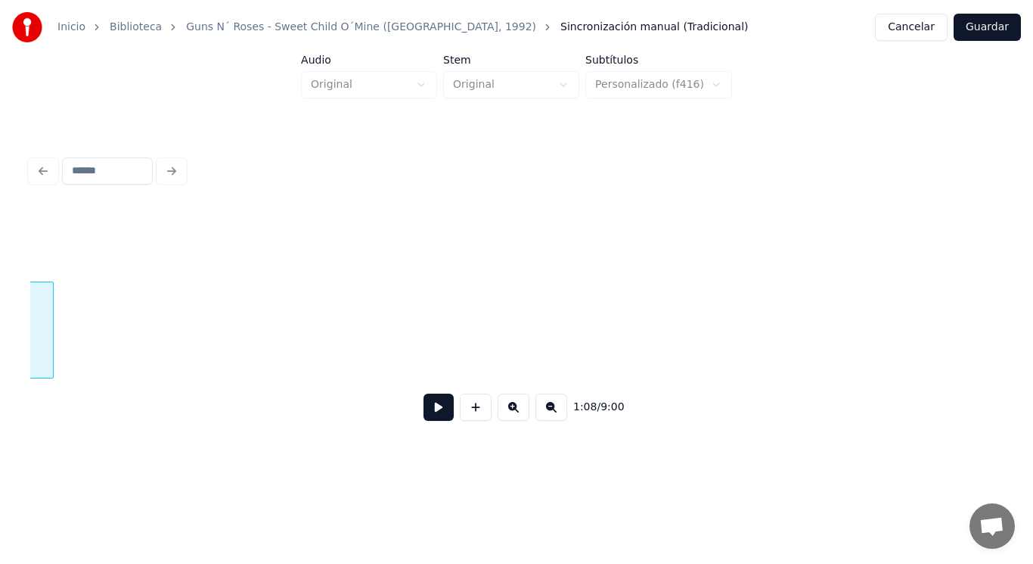
scroll to position [0, 79359]
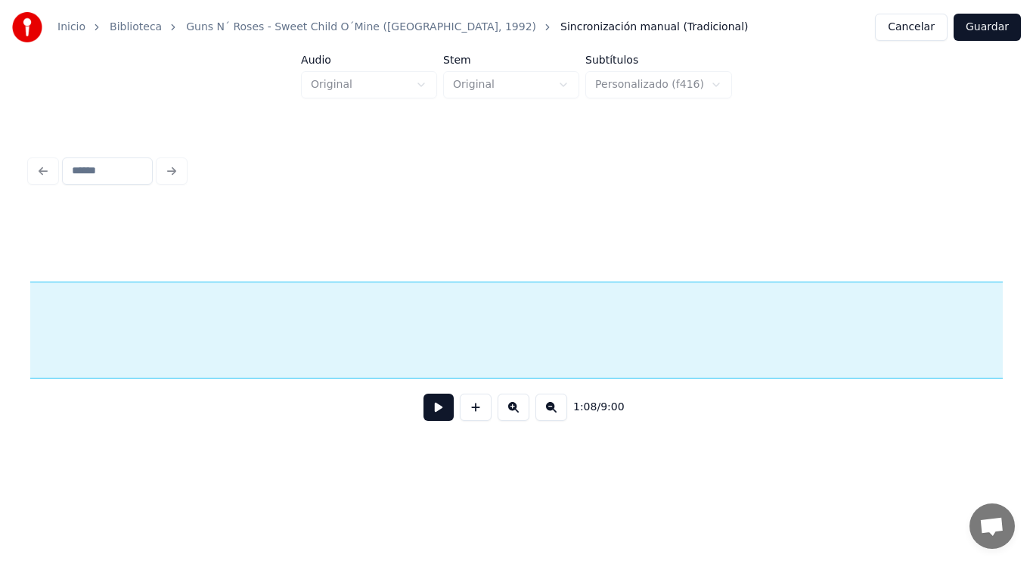
click at [1033, 298] on div "Inicio Biblioteca Guns N´ Roses - Sweet Child O´Mine ([GEOGRAPHIC_DATA], 1992) …" at bounding box center [516, 230] width 1033 height 461
click at [432, 414] on button at bounding box center [439, 406] width 30 height 27
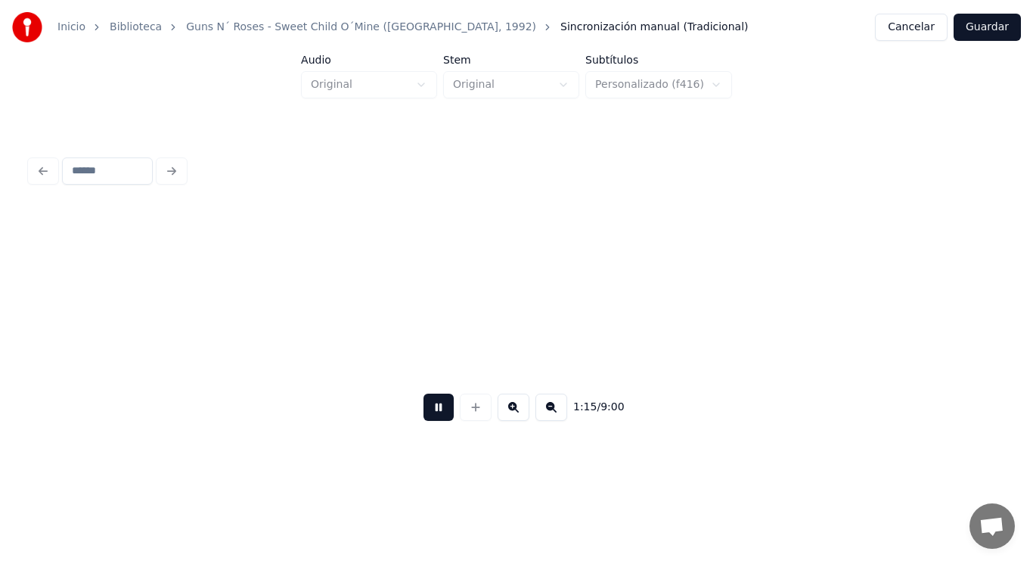
scroll to position [0, 80398]
click at [432, 414] on button at bounding box center [439, 406] width 30 height 27
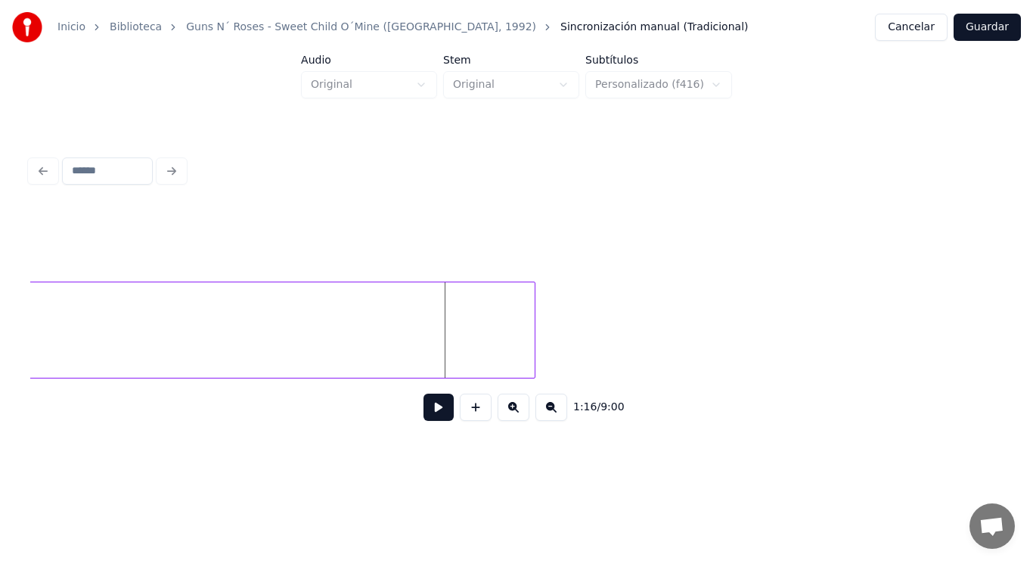
click at [533, 328] on div at bounding box center [532, 329] width 5 height 95
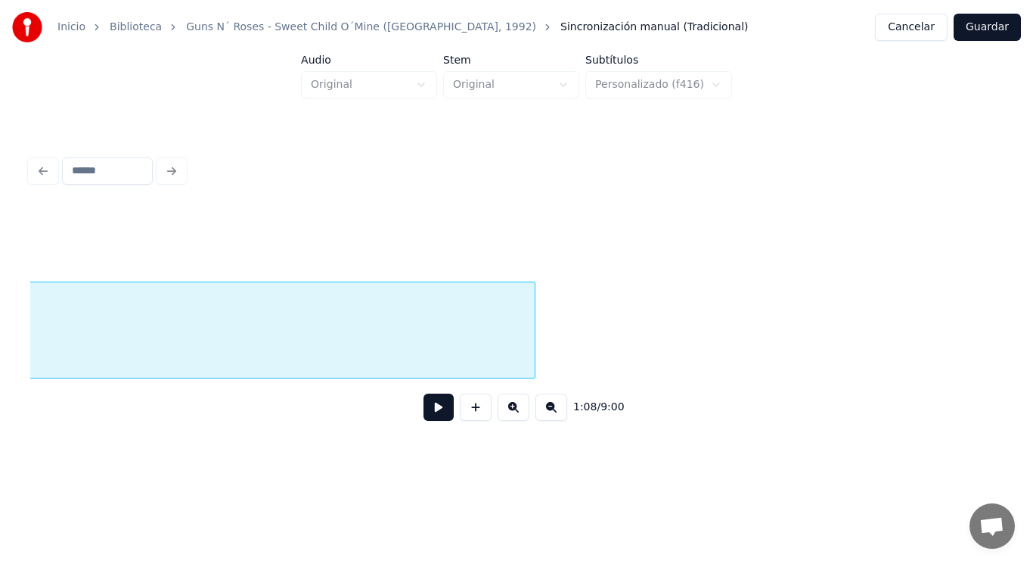
scroll to position [0, 72513]
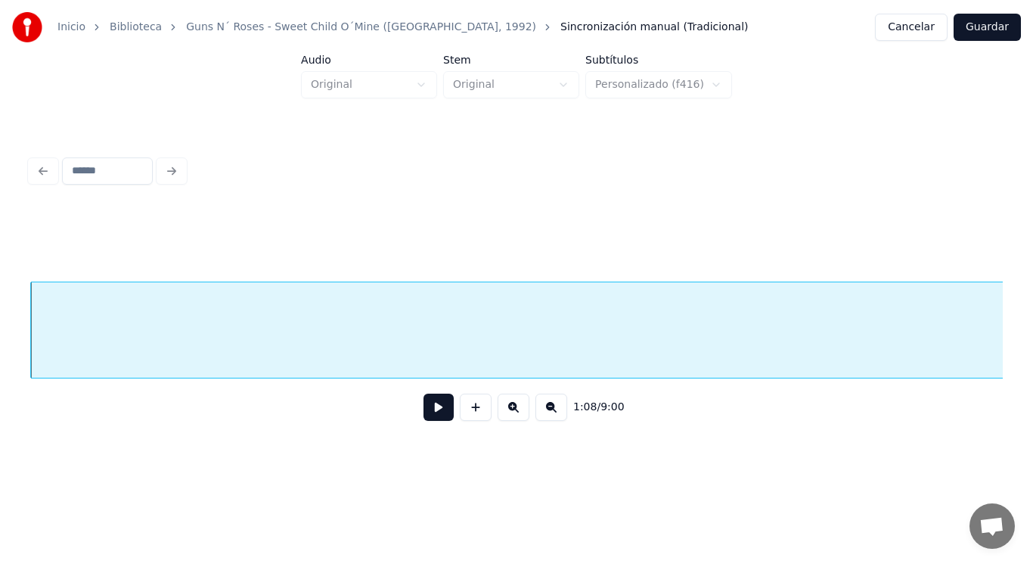
click at [440, 403] on button at bounding box center [439, 406] width 30 height 27
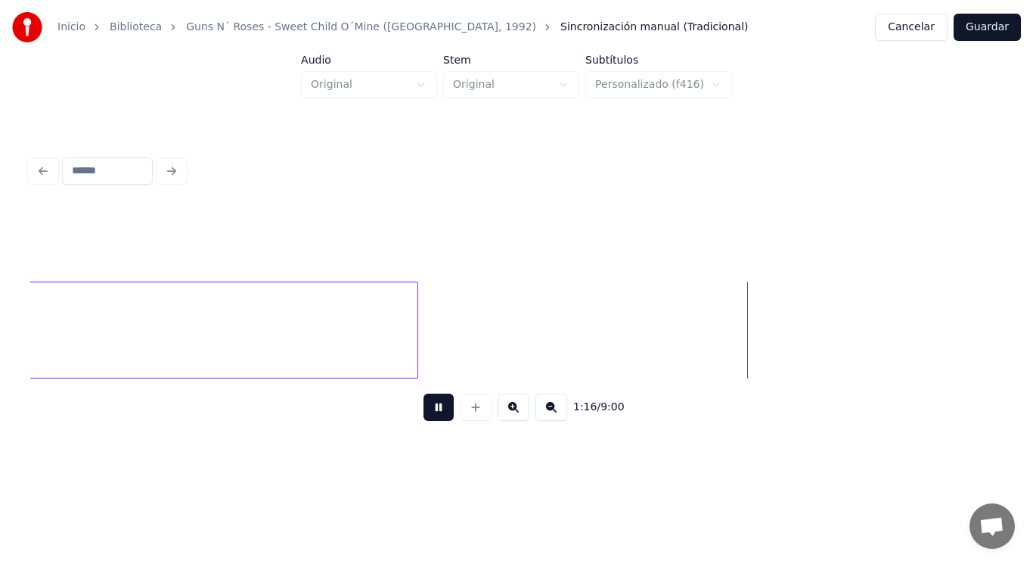
click at [432, 415] on button at bounding box center [439, 406] width 30 height 27
click at [424, 411] on button at bounding box center [439, 406] width 30 height 27
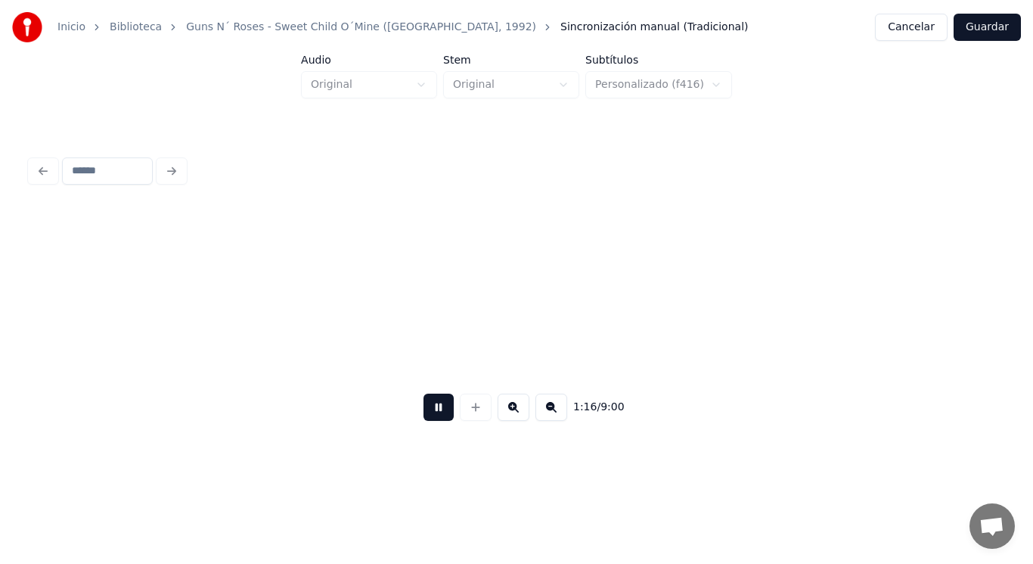
scroll to position [0, 81382]
click at [424, 411] on button at bounding box center [439, 406] width 30 height 27
click at [427, 410] on button at bounding box center [439, 406] width 30 height 27
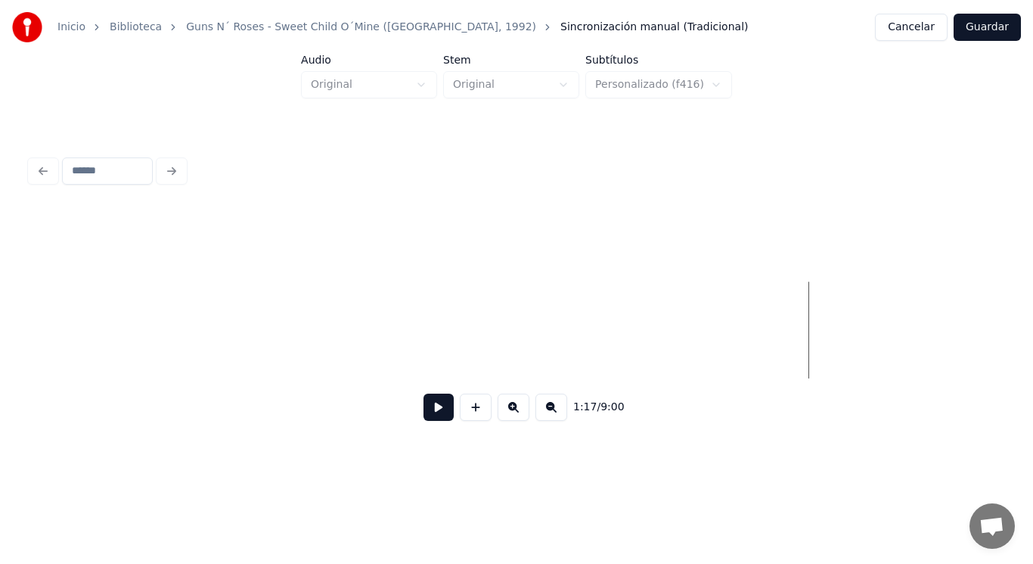
click at [440, 415] on button at bounding box center [439, 406] width 30 height 27
click at [434, 409] on button at bounding box center [439, 406] width 30 height 27
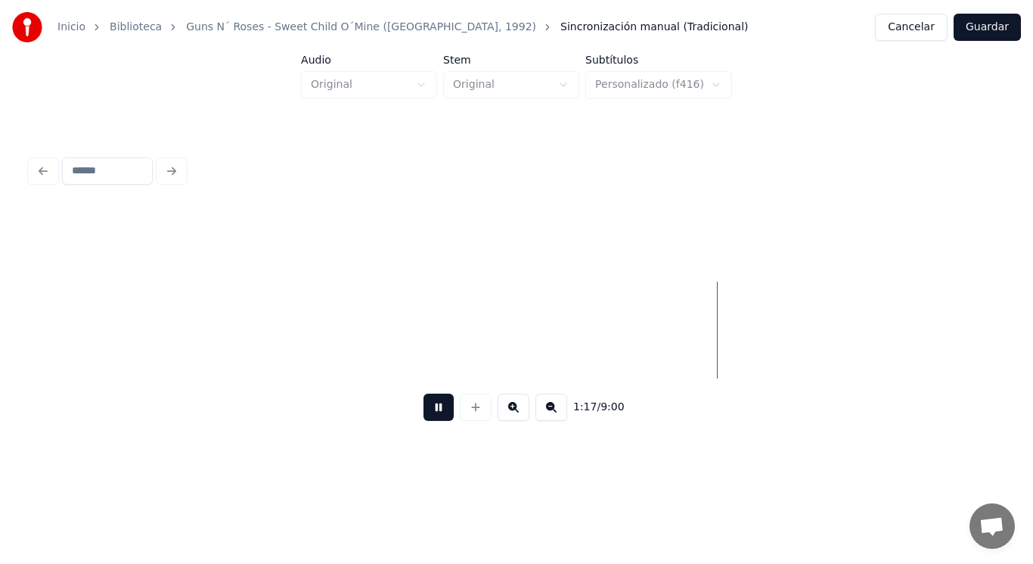
click at [434, 409] on button at bounding box center [439, 406] width 30 height 27
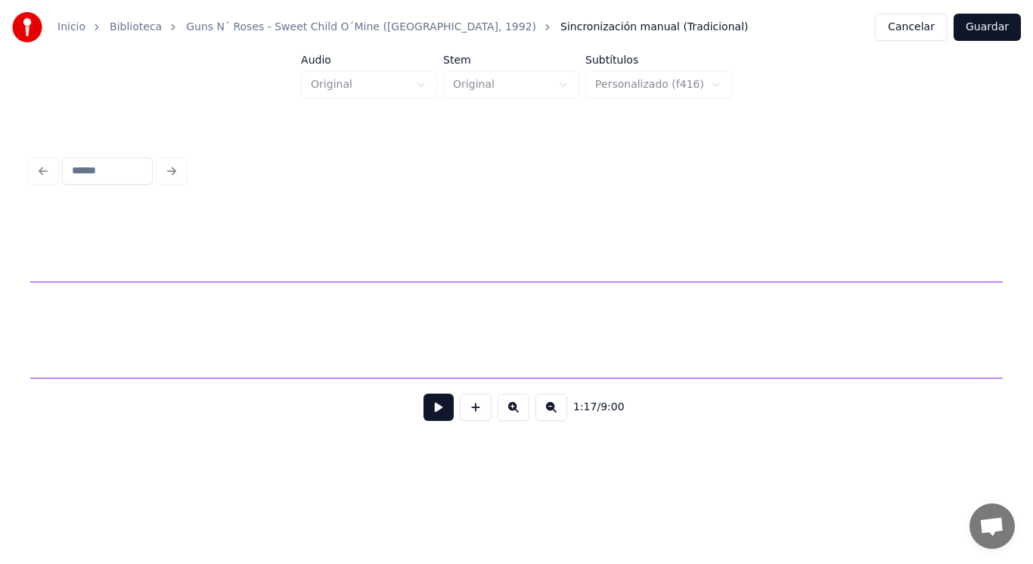
click at [1033, 301] on div "Inicio Biblioteca Guns N´ Roses - Sweet Child O´Mine ([GEOGRAPHIC_DATA], 1992) …" at bounding box center [516, 230] width 1033 height 461
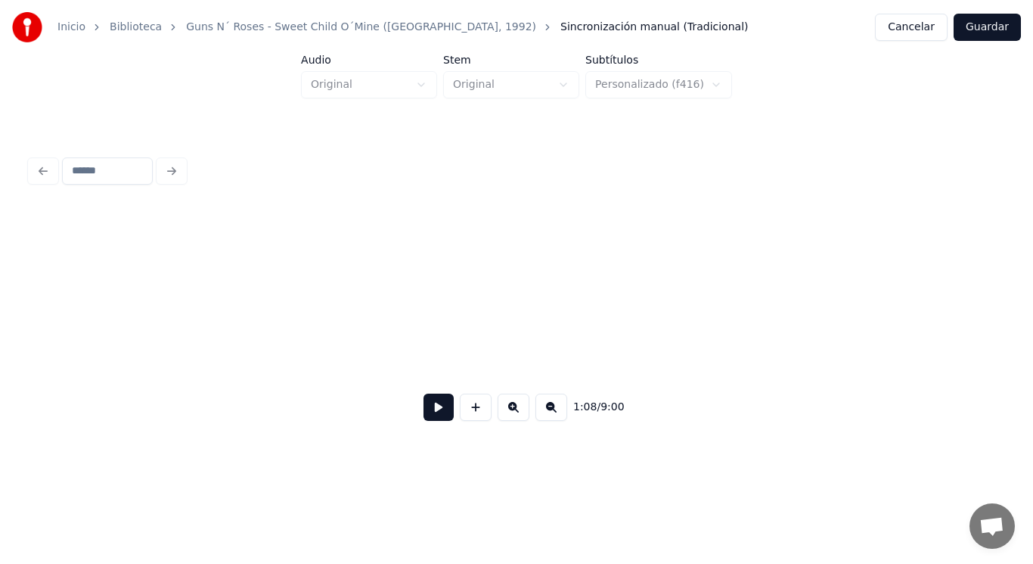
scroll to position [0, 81039]
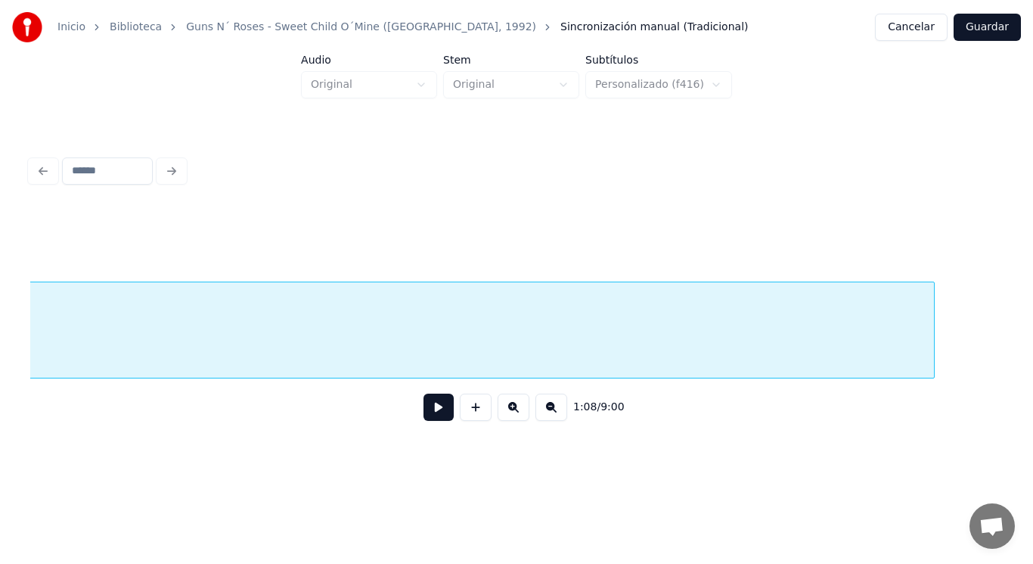
click at [933, 314] on div at bounding box center [932, 329] width 5 height 95
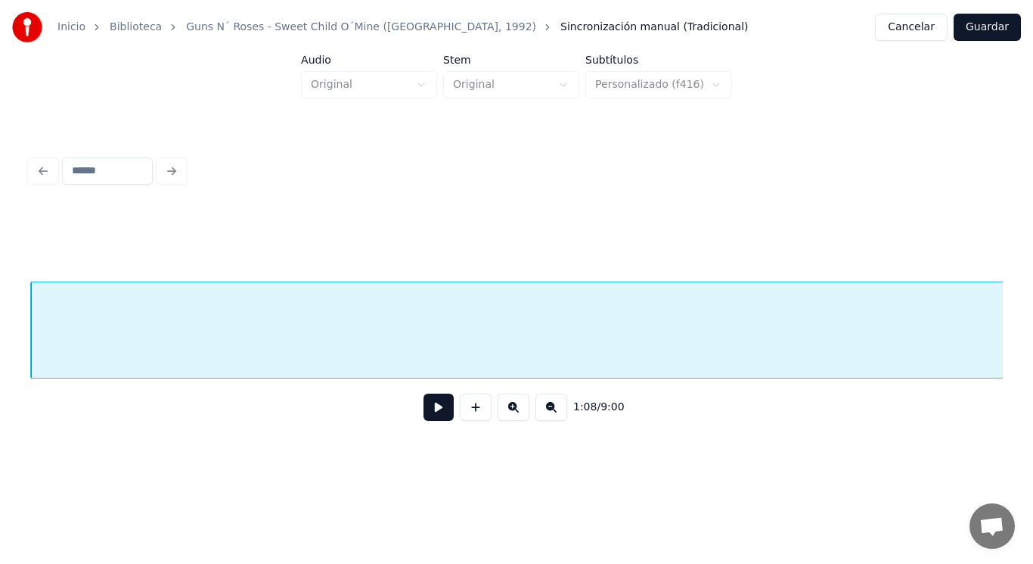
click at [424, 415] on button at bounding box center [439, 406] width 30 height 27
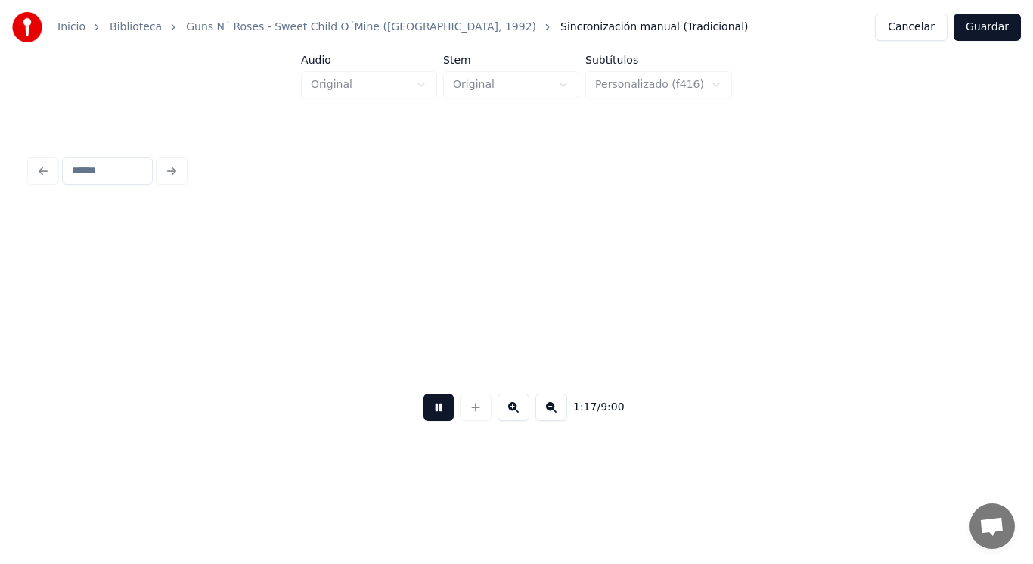
scroll to position [0, 82368]
click at [424, 415] on button at bounding box center [439, 406] width 30 height 27
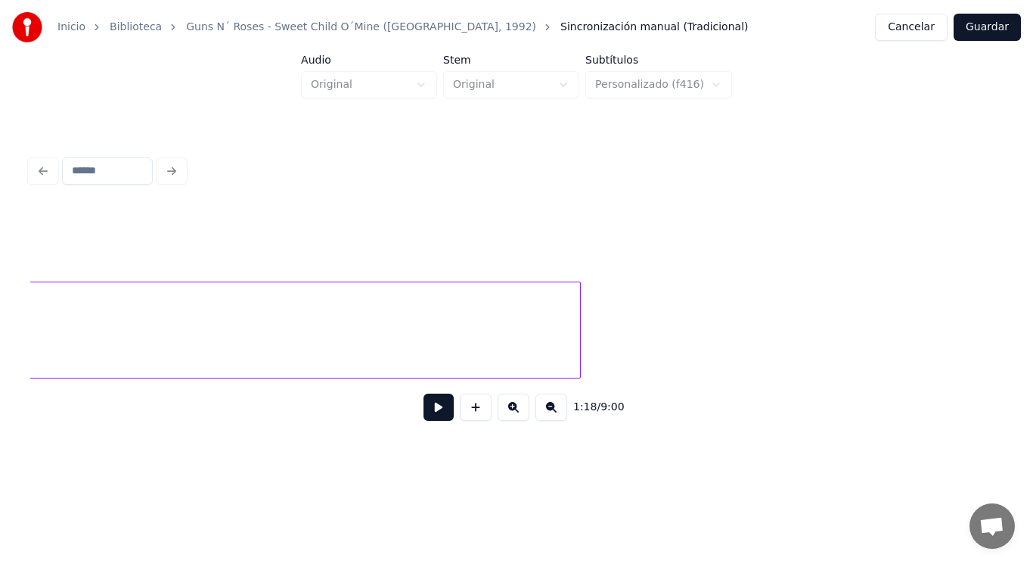
click at [576, 303] on div at bounding box center [578, 329] width 5 height 95
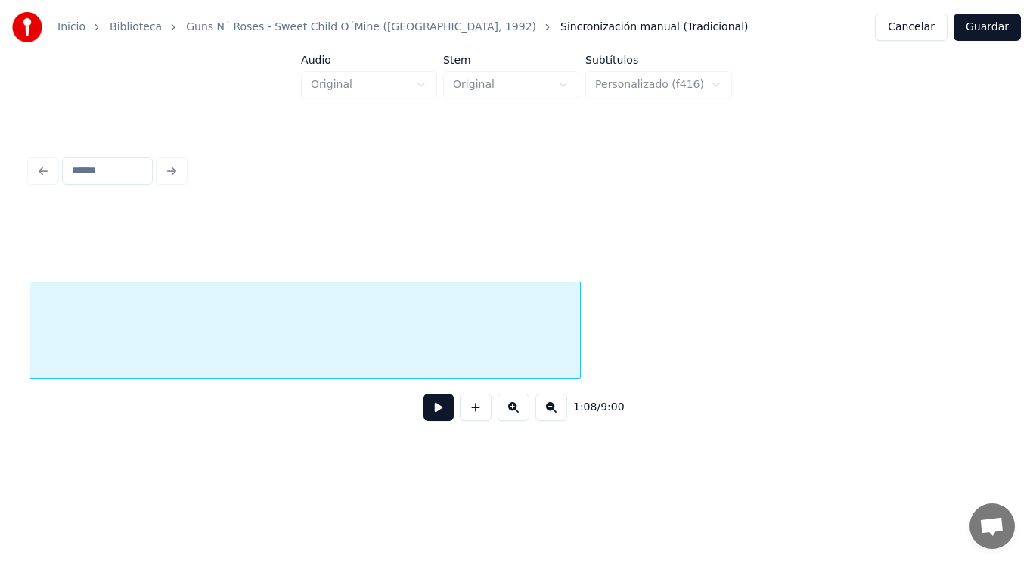
scroll to position [0, 72513]
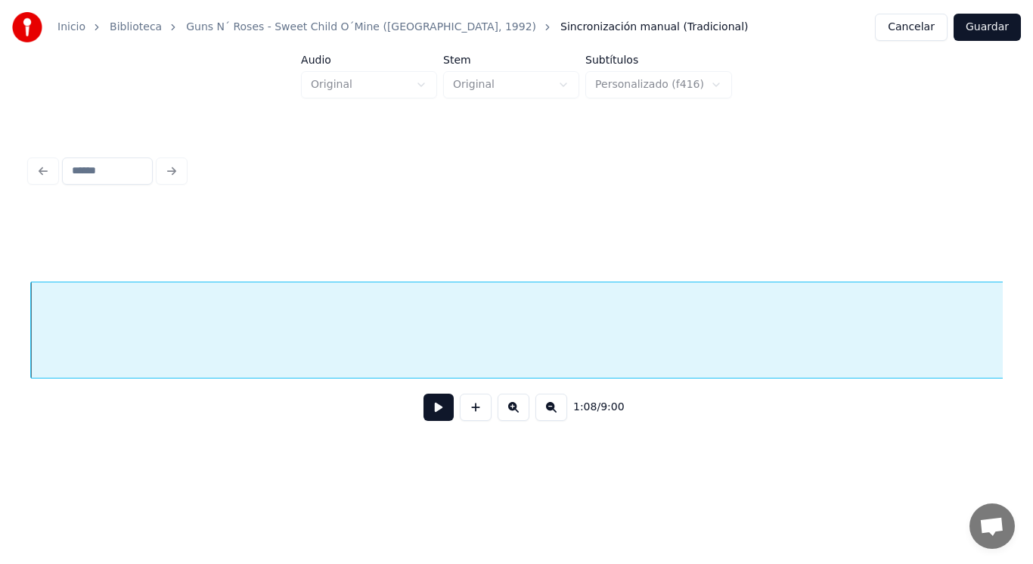
click at [427, 412] on button at bounding box center [439, 406] width 30 height 27
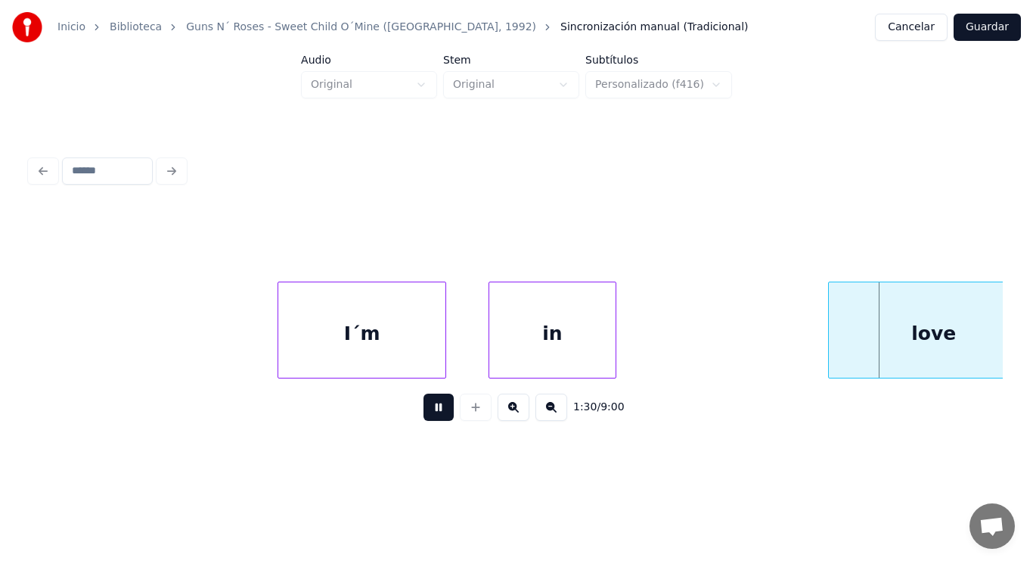
click at [427, 412] on button at bounding box center [439, 406] width 30 height 27
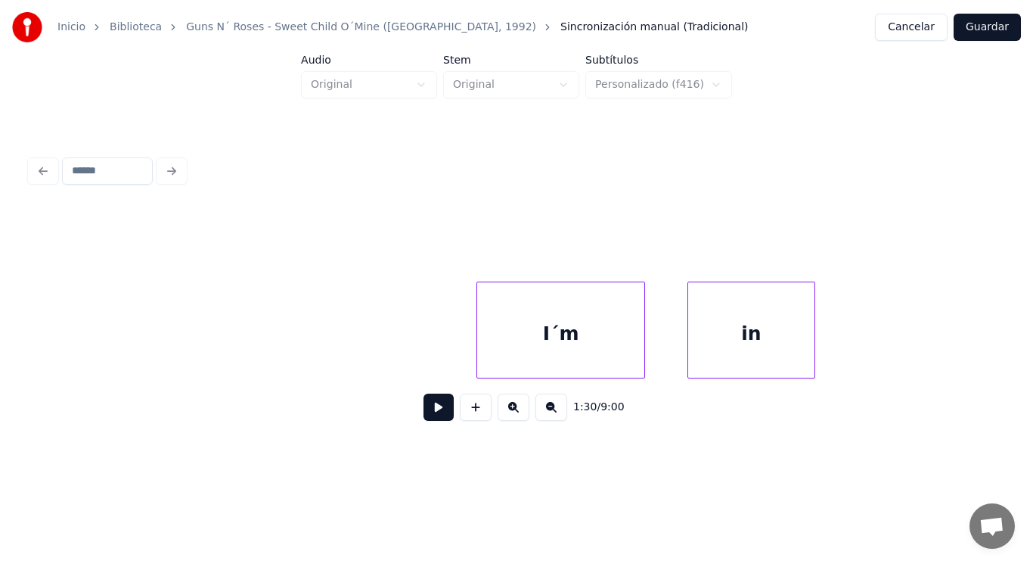
scroll to position [0, 94969]
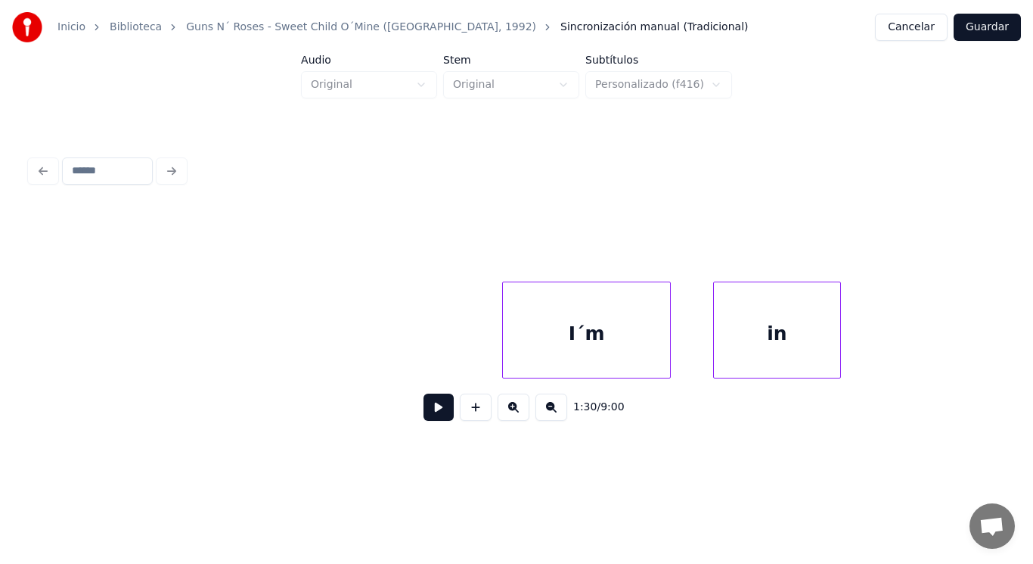
click at [426, 415] on button at bounding box center [439, 406] width 30 height 27
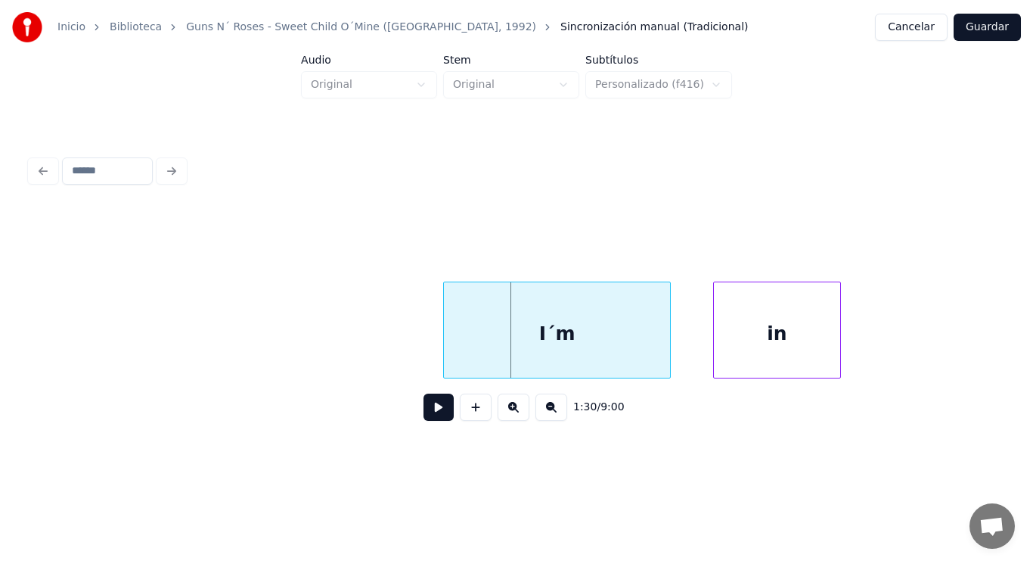
click at [446, 356] on div at bounding box center [446, 329] width 5 height 95
click at [429, 418] on button at bounding box center [439, 406] width 30 height 27
click at [586, 339] on div "I´m" at bounding box center [557, 333] width 226 height 103
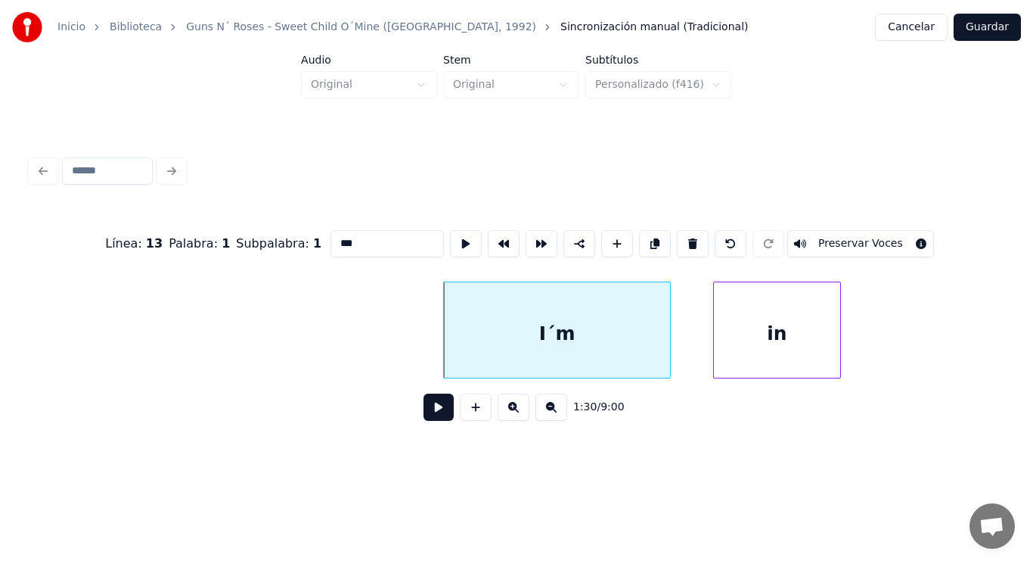
click at [424, 408] on button at bounding box center [439, 406] width 30 height 27
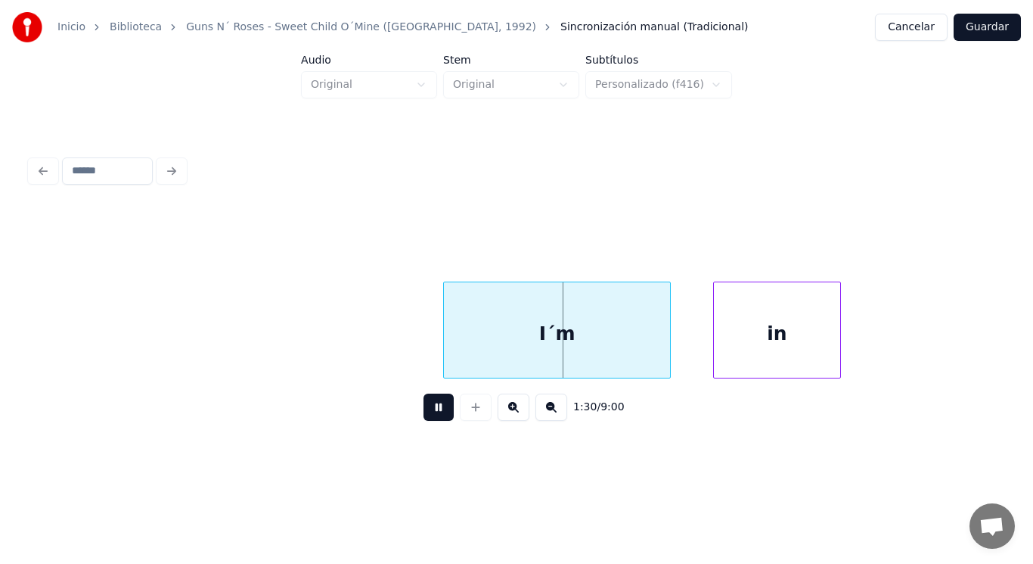
click at [424, 408] on button at bounding box center [439, 406] width 30 height 27
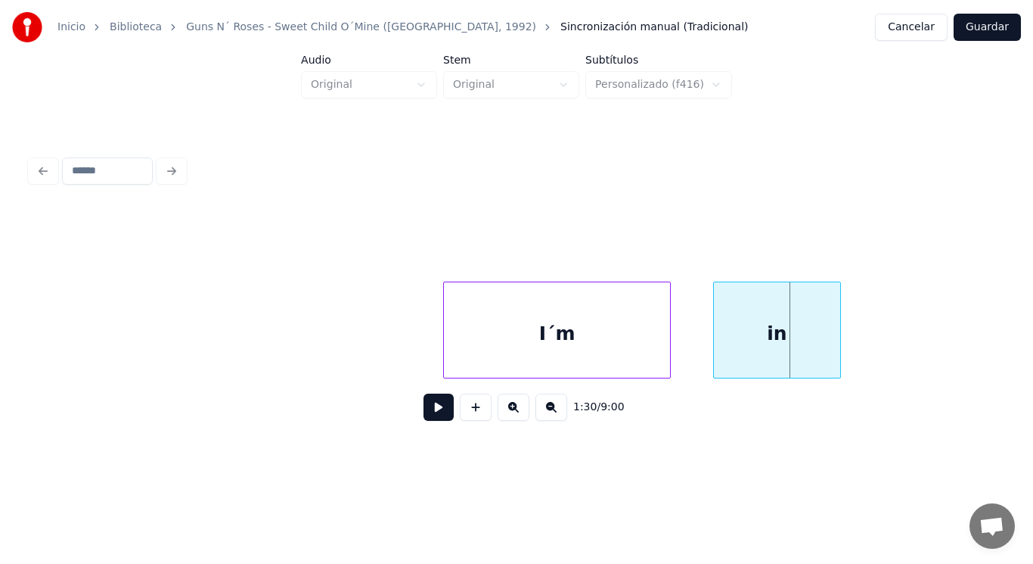
click at [740, 343] on div "in" at bounding box center [777, 333] width 126 height 103
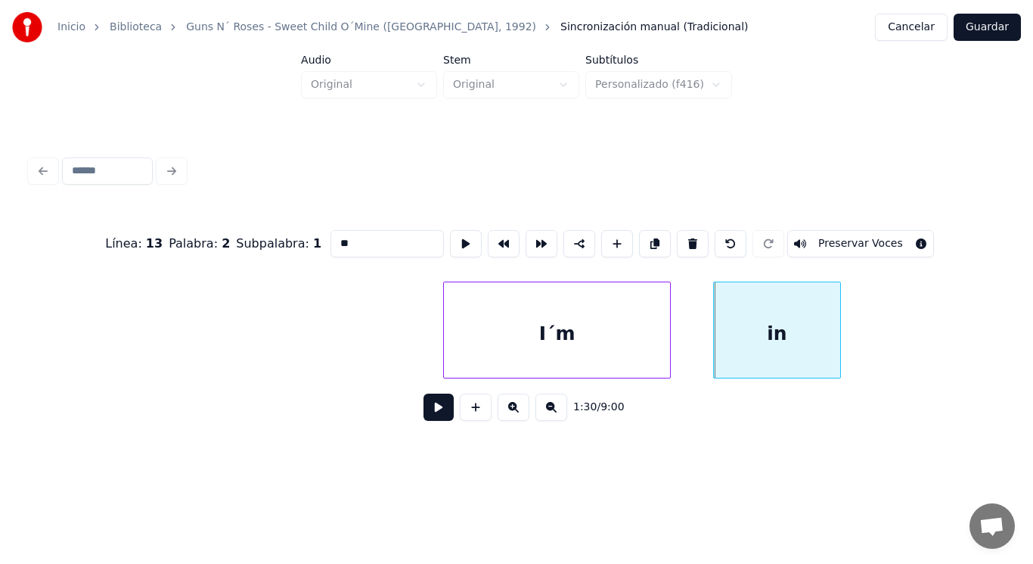
click at [426, 410] on button at bounding box center [439, 406] width 30 height 27
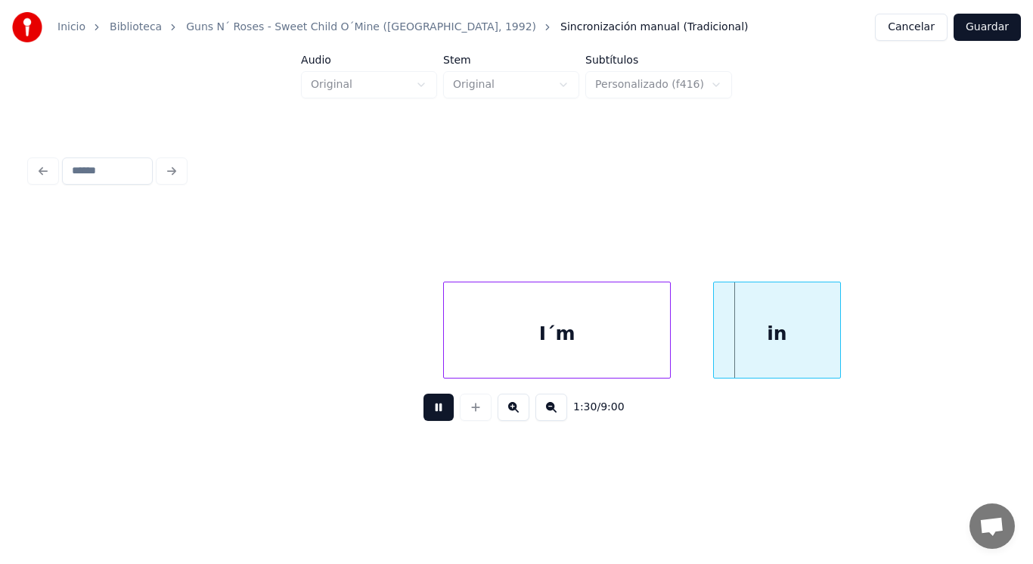
click at [426, 410] on button at bounding box center [439, 406] width 30 height 27
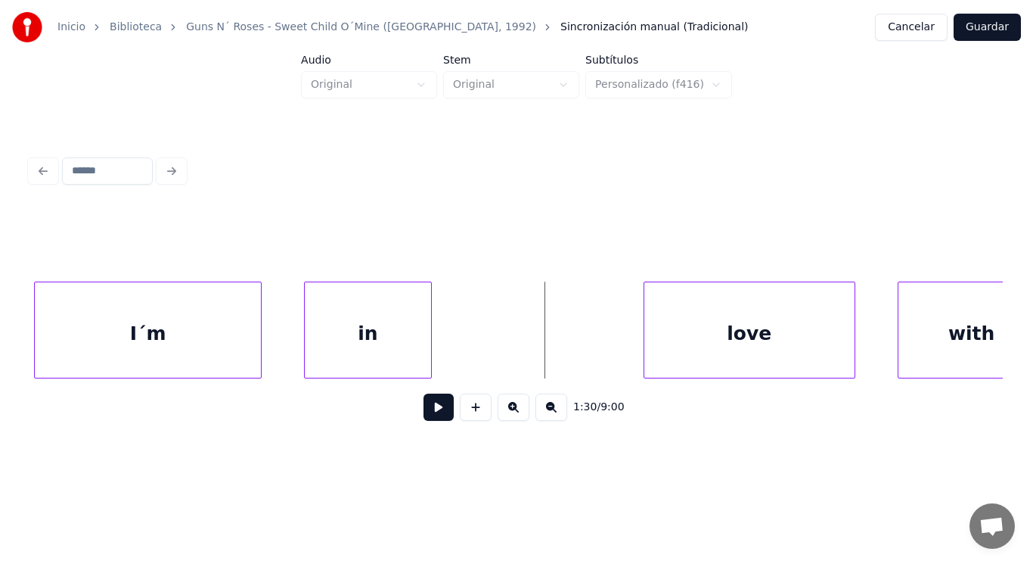
scroll to position [0, 95393]
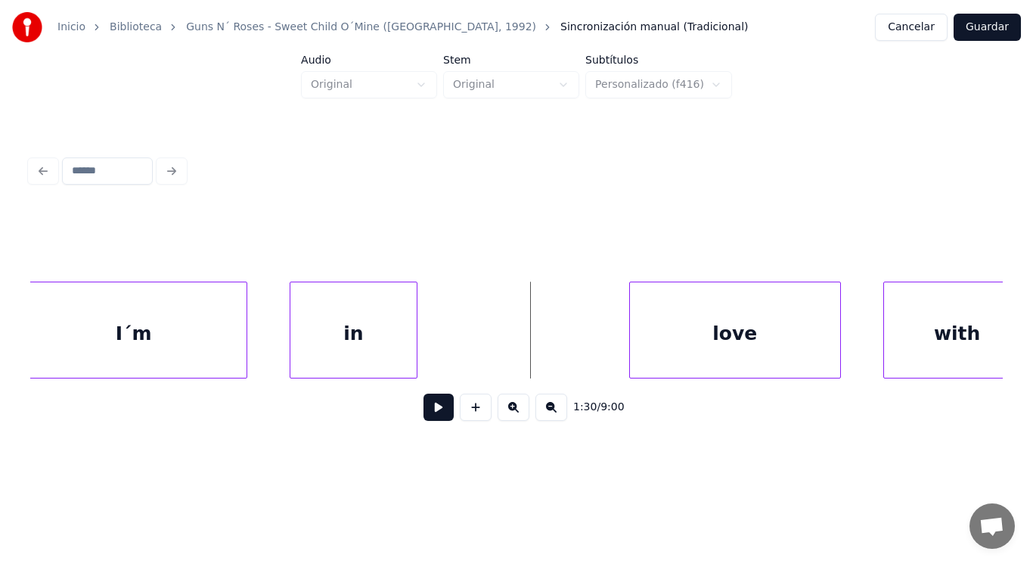
click at [427, 415] on button at bounding box center [439, 406] width 30 height 27
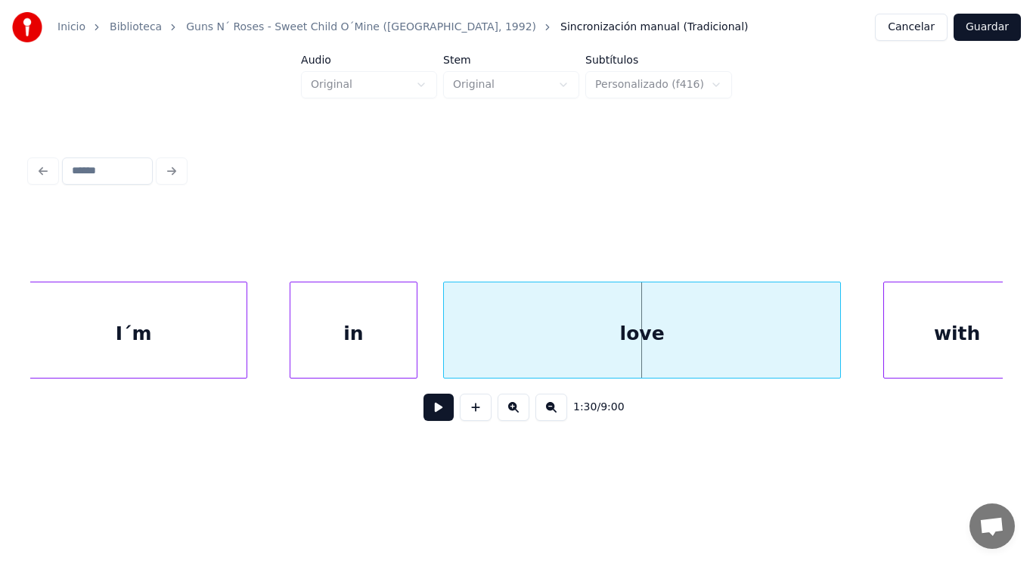
click at [444, 346] on div at bounding box center [446, 329] width 5 height 95
click at [424, 415] on button at bounding box center [439, 406] width 30 height 27
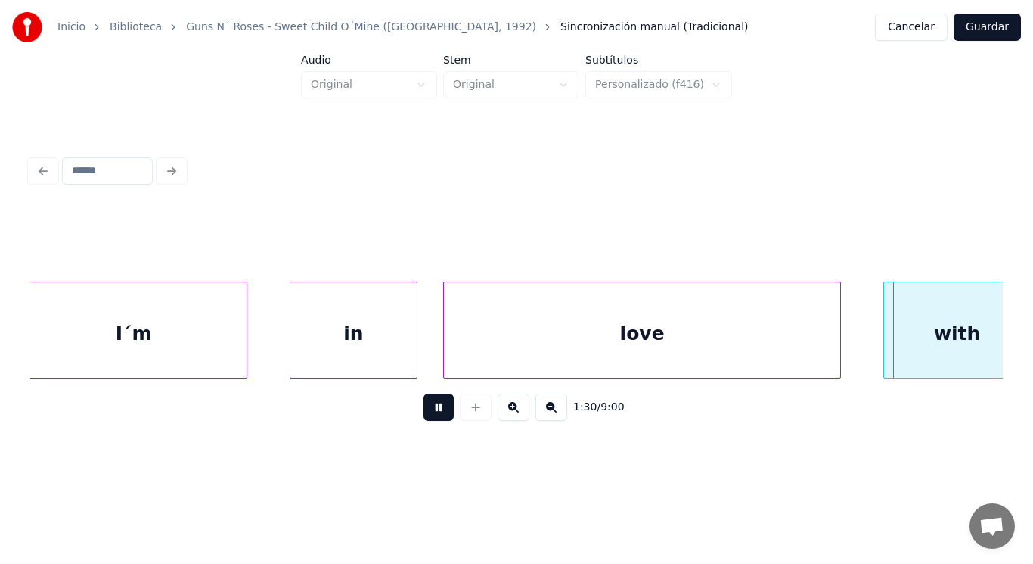
click at [424, 415] on button at bounding box center [439, 406] width 30 height 27
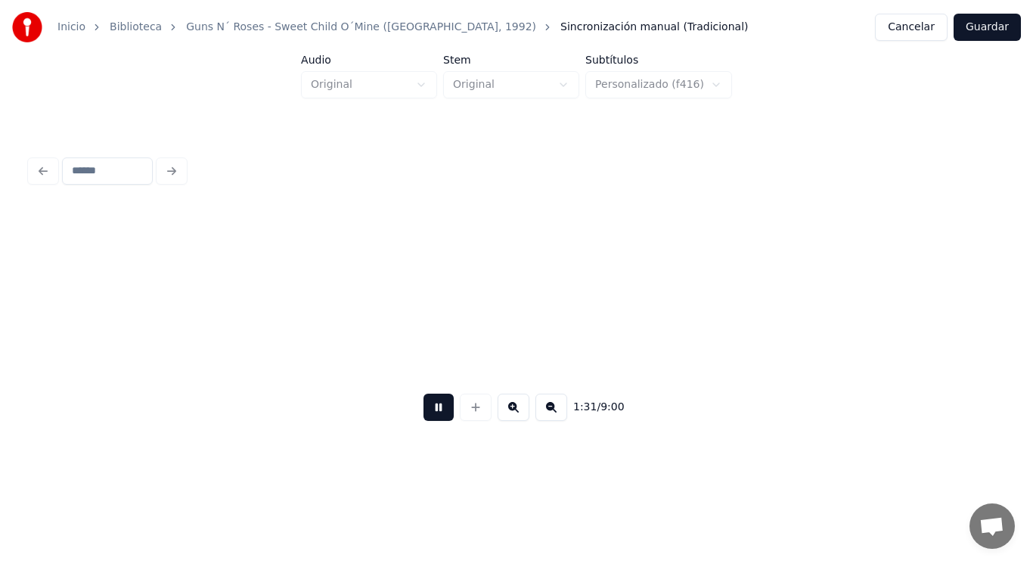
scroll to position [0, 96422]
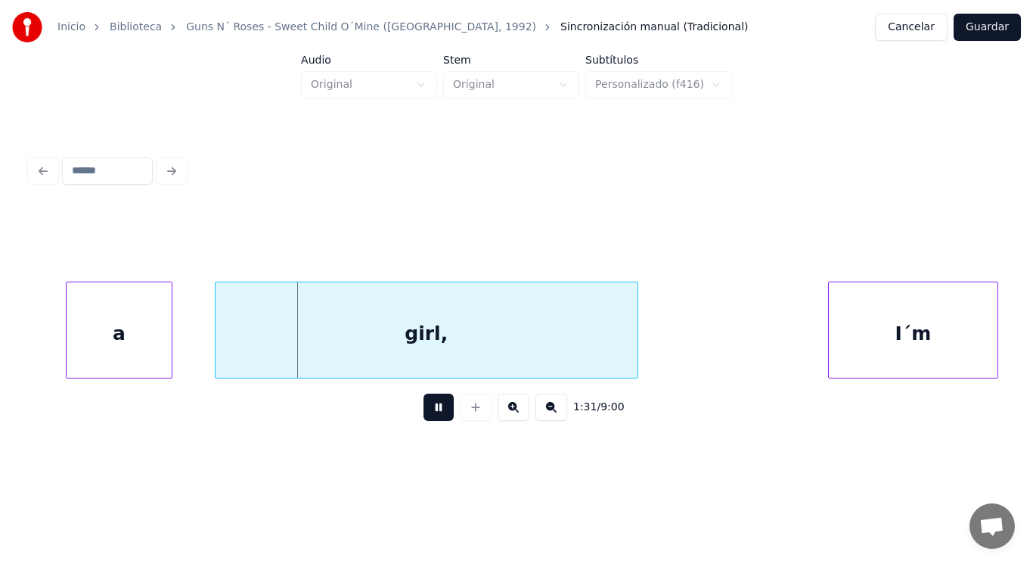
click at [424, 415] on button at bounding box center [439, 406] width 30 height 27
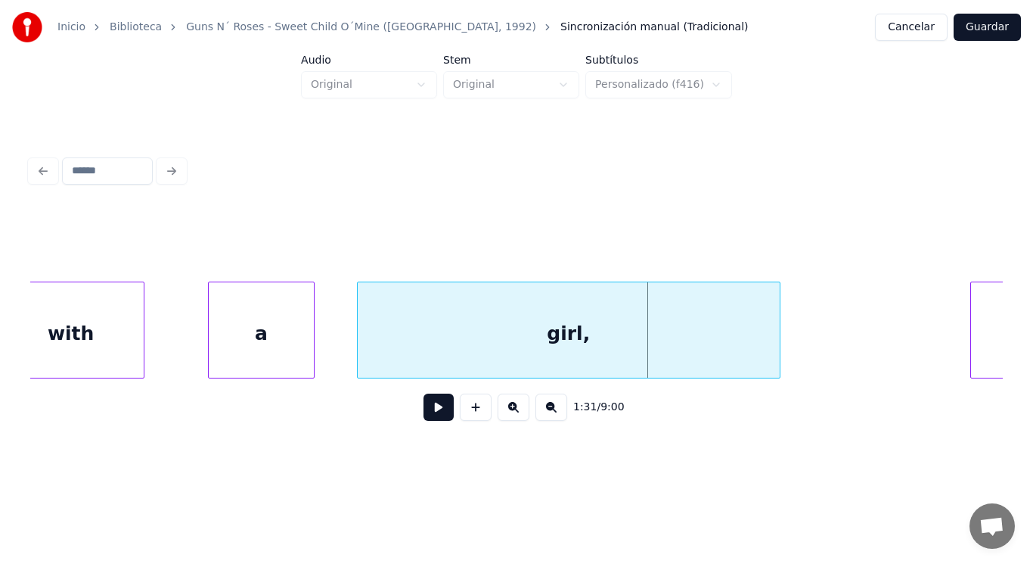
scroll to position [0, 96210]
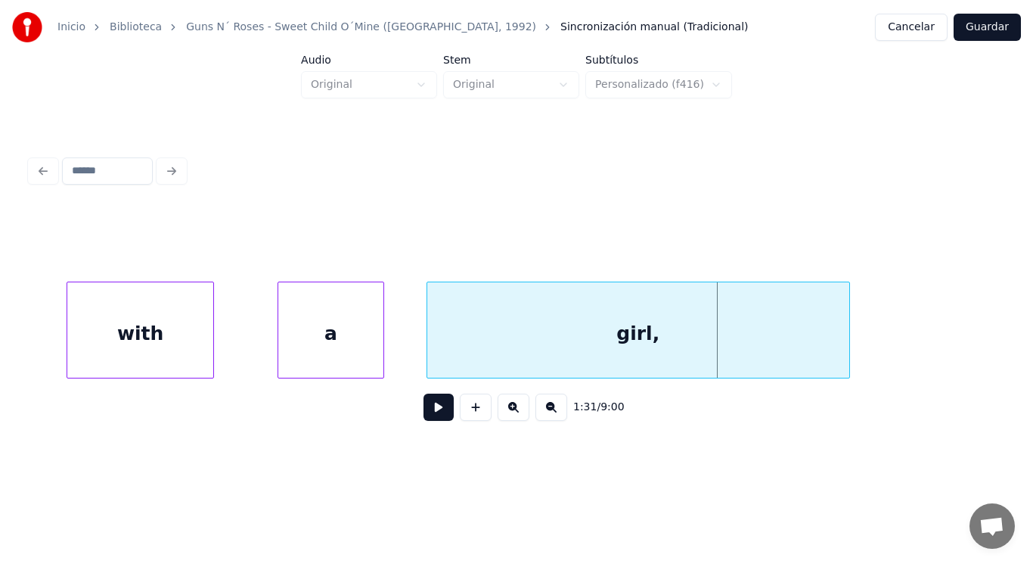
click at [124, 339] on div "with" at bounding box center [140, 333] width 146 height 103
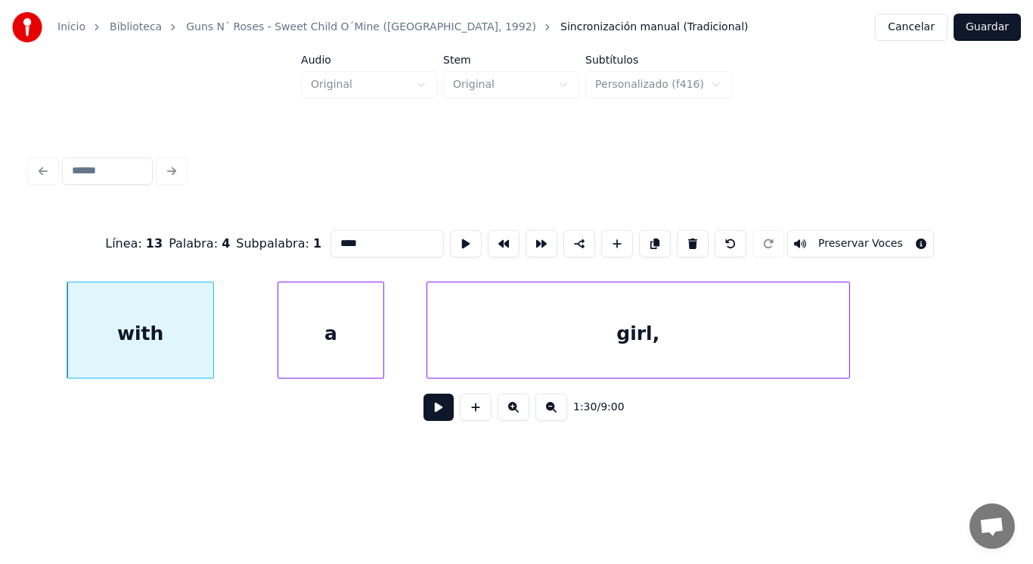
click at [428, 412] on button at bounding box center [439, 406] width 30 height 27
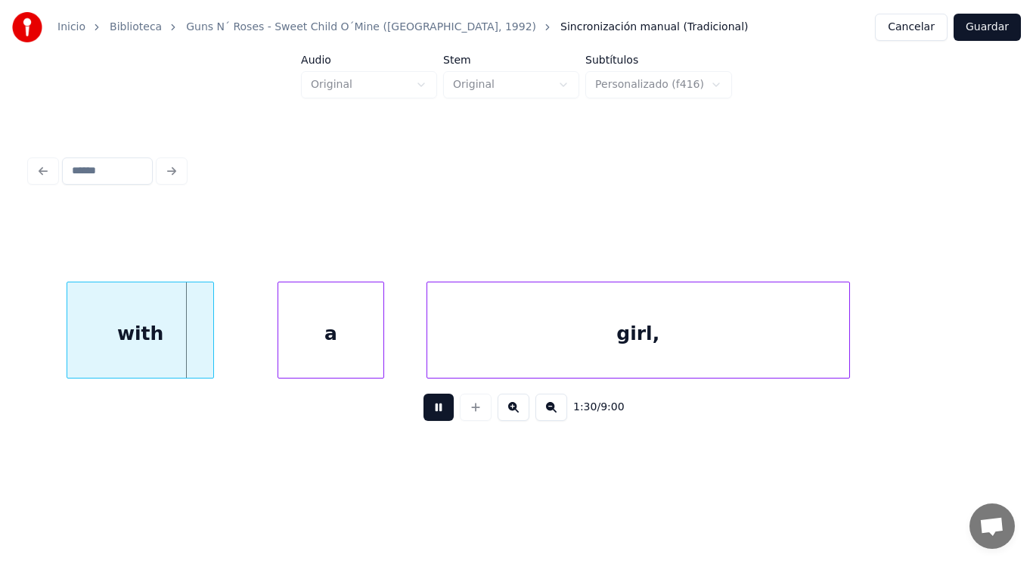
click at [428, 412] on button at bounding box center [439, 406] width 30 height 27
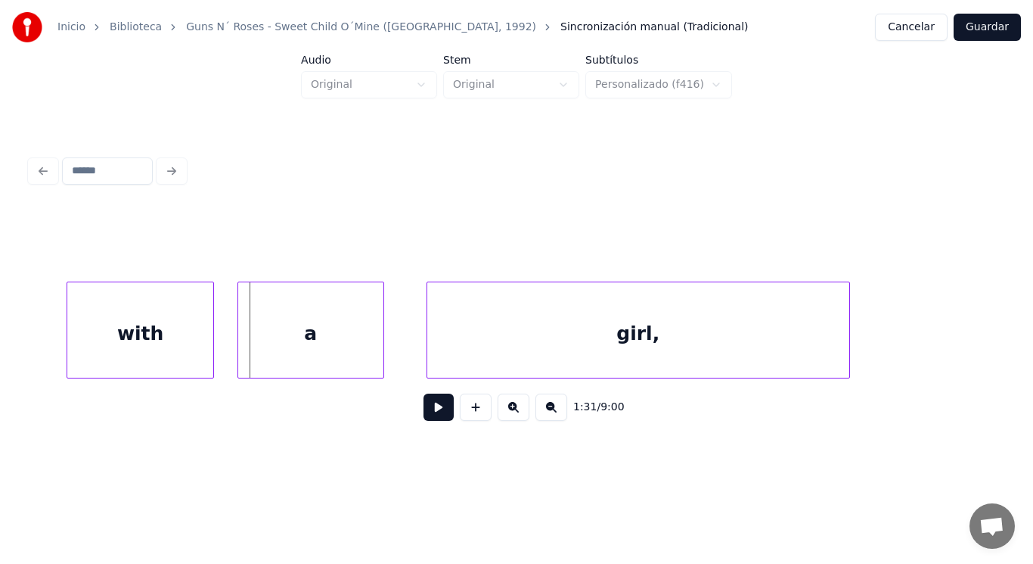
click at [241, 348] on div at bounding box center [240, 329] width 5 height 95
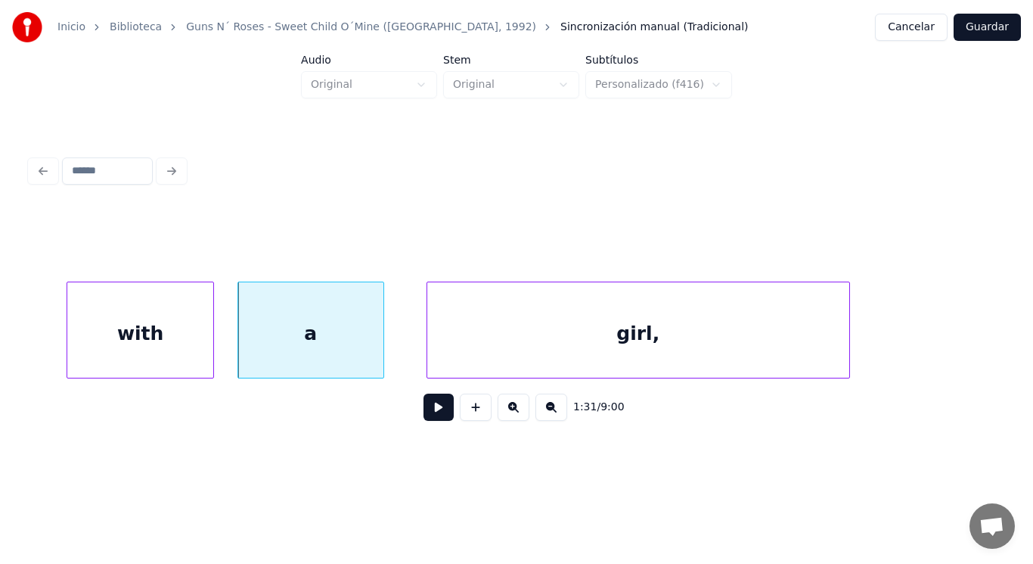
click at [433, 411] on button at bounding box center [439, 406] width 30 height 27
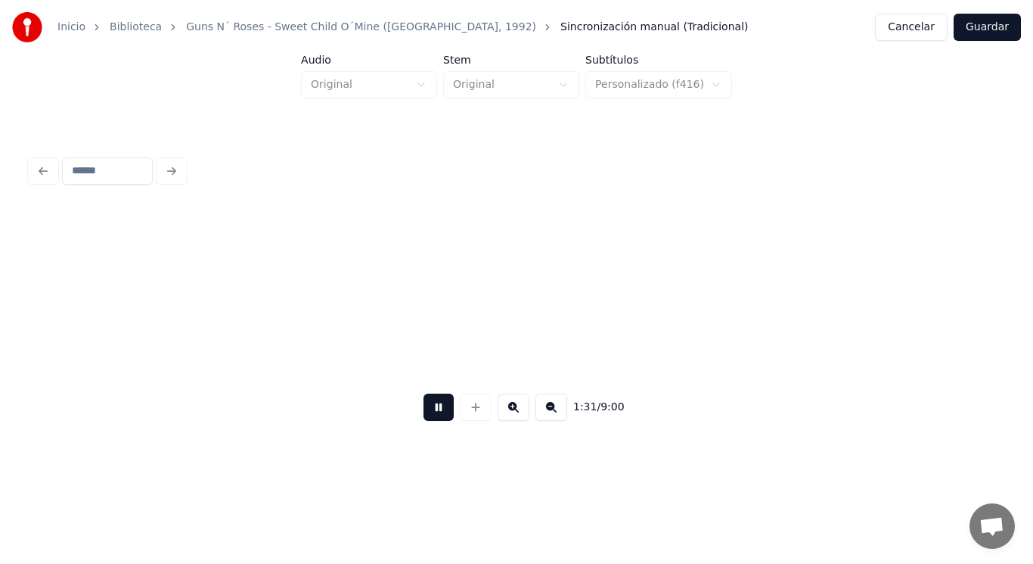
click at [433, 411] on button at bounding box center [439, 406] width 30 height 27
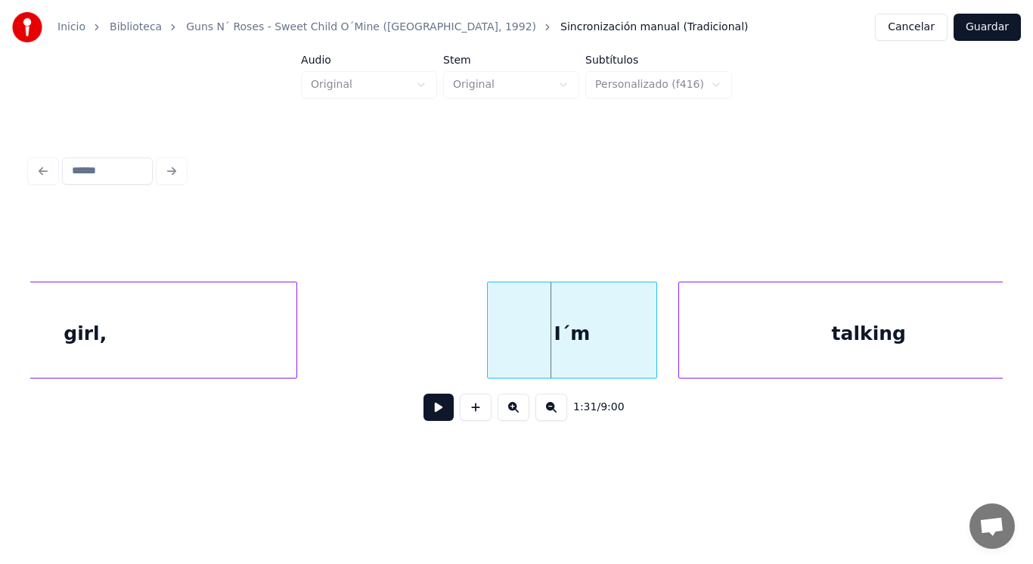
click at [125, 332] on div "girl," at bounding box center [85, 333] width 422 height 103
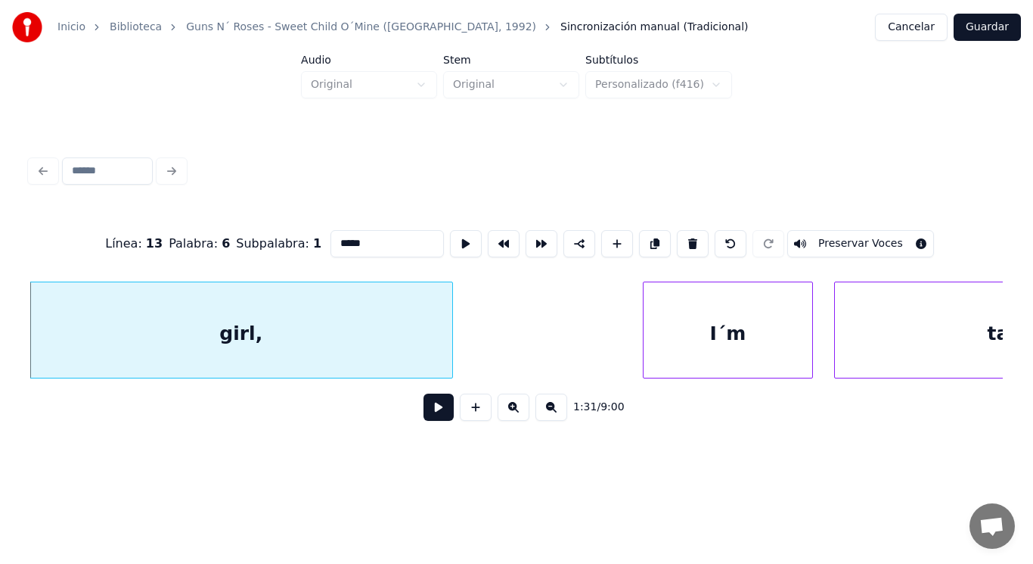
click at [431, 411] on button at bounding box center [439, 406] width 30 height 27
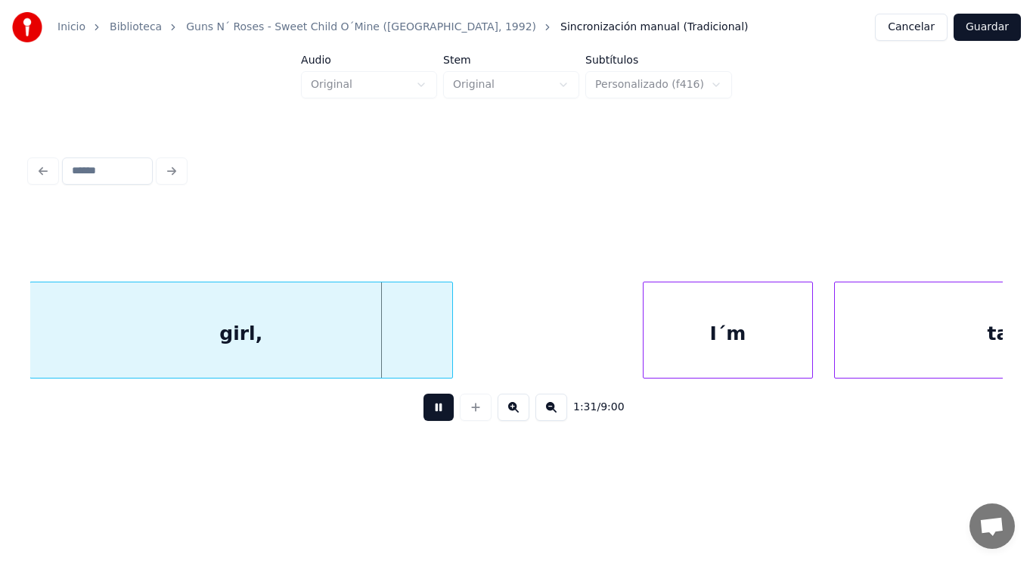
click at [431, 411] on button at bounding box center [439, 406] width 30 height 27
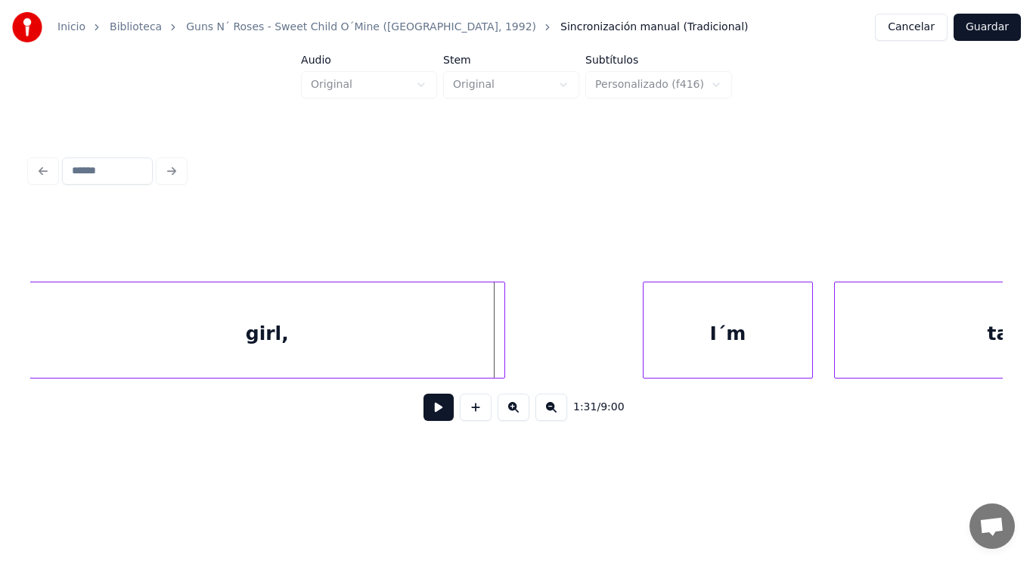
click at [503, 350] on div at bounding box center [502, 329] width 5 height 95
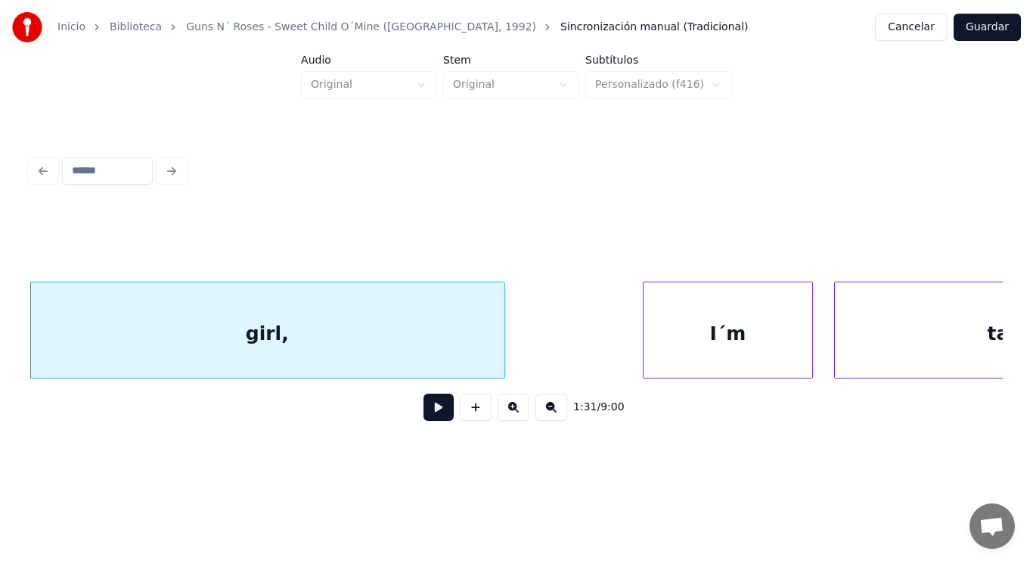
click at [424, 416] on button at bounding box center [439, 406] width 30 height 27
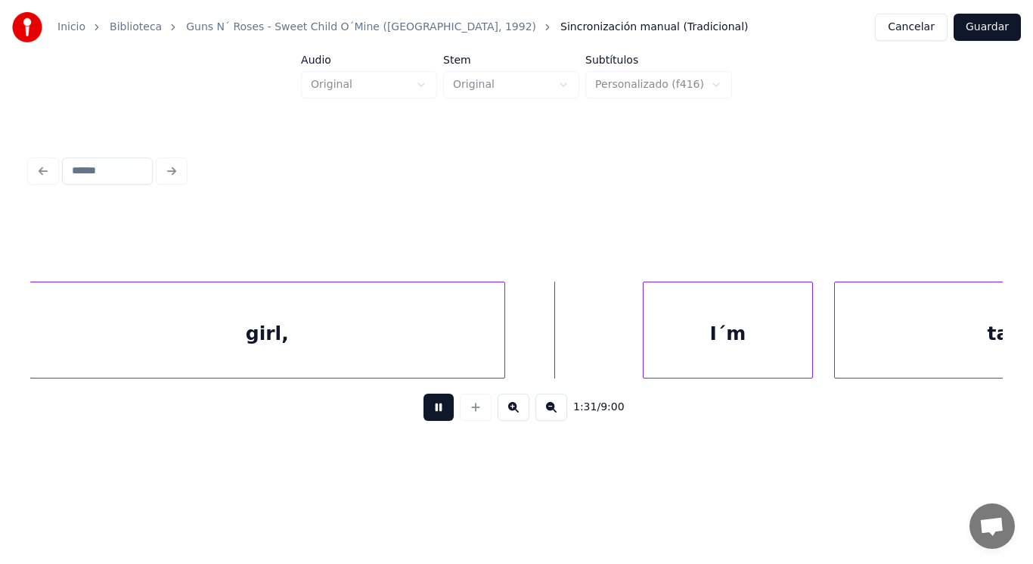
click at [424, 416] on button at bounding box center [439, 406] width 30 height 27
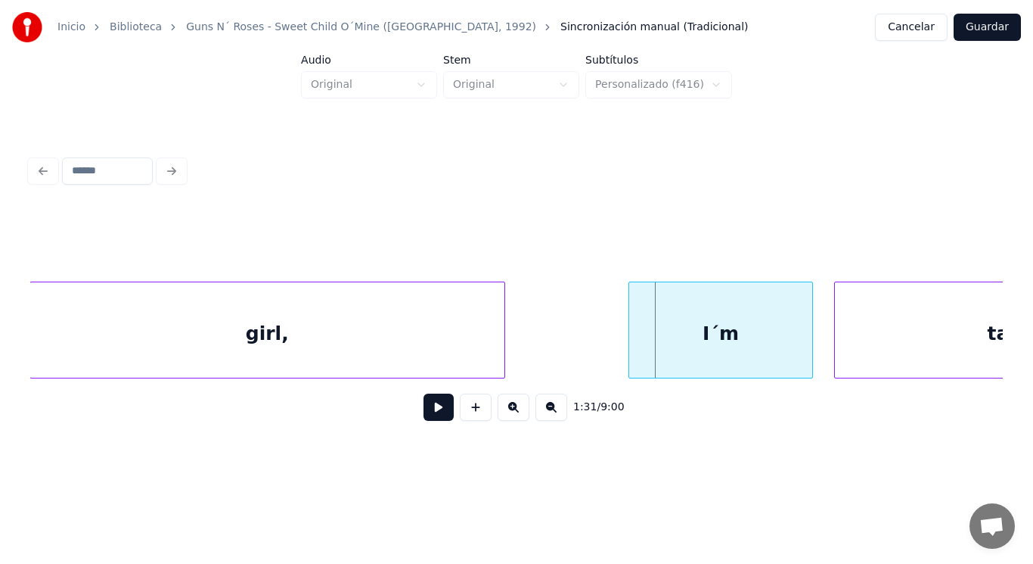
click at [629, 358] on div at bounding box center [631, 329] width 5 height 95
click at [424, 415] on button at bounding box center [439, 406] width 30 height 27
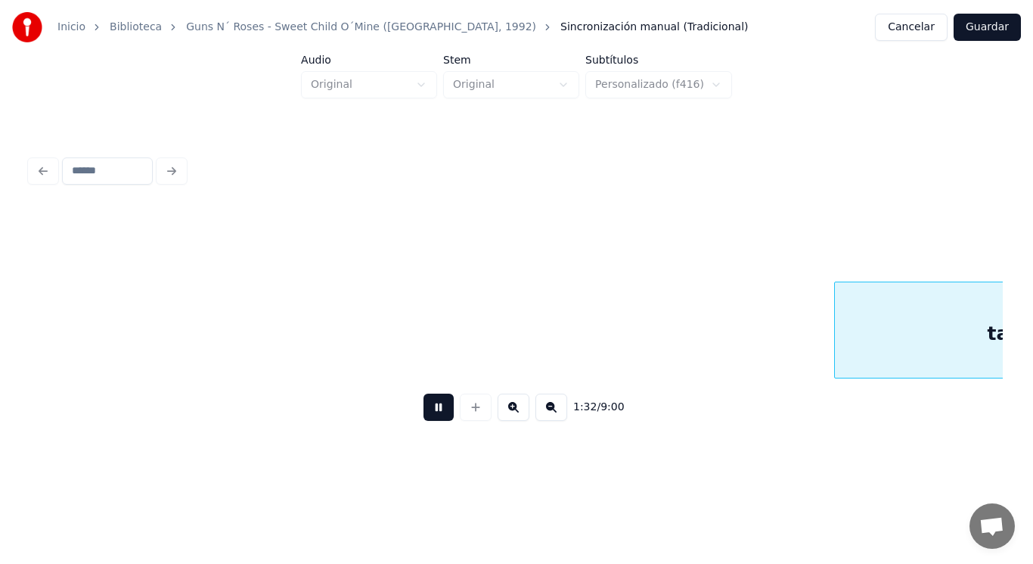
scroll to position [0, 97590]
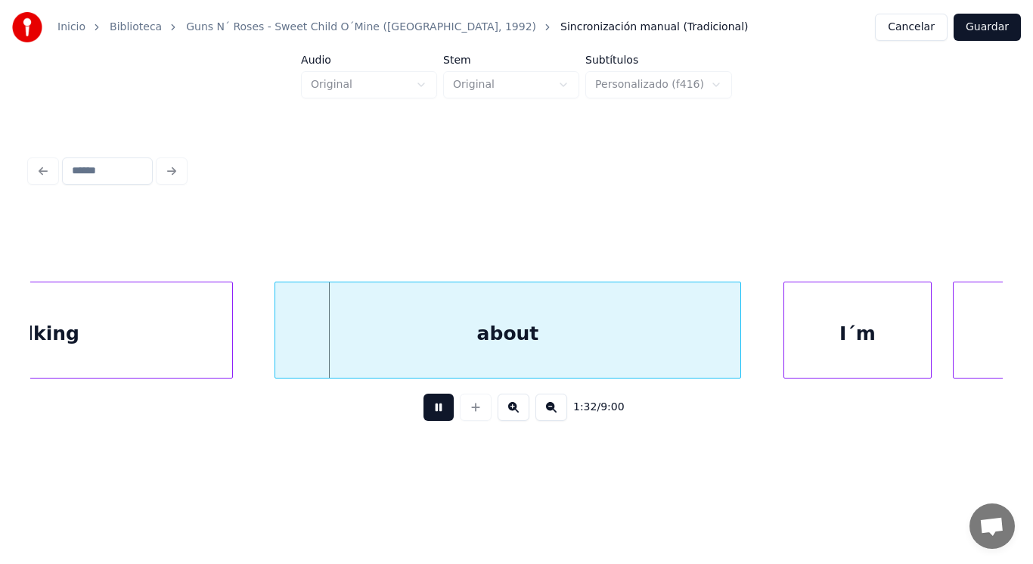
click at [424, 415] on button at bounding box center [439, 406] width 30 height 27
click at [322, 347] on div "about" at bounding box center [507, 333] width 464 height 103
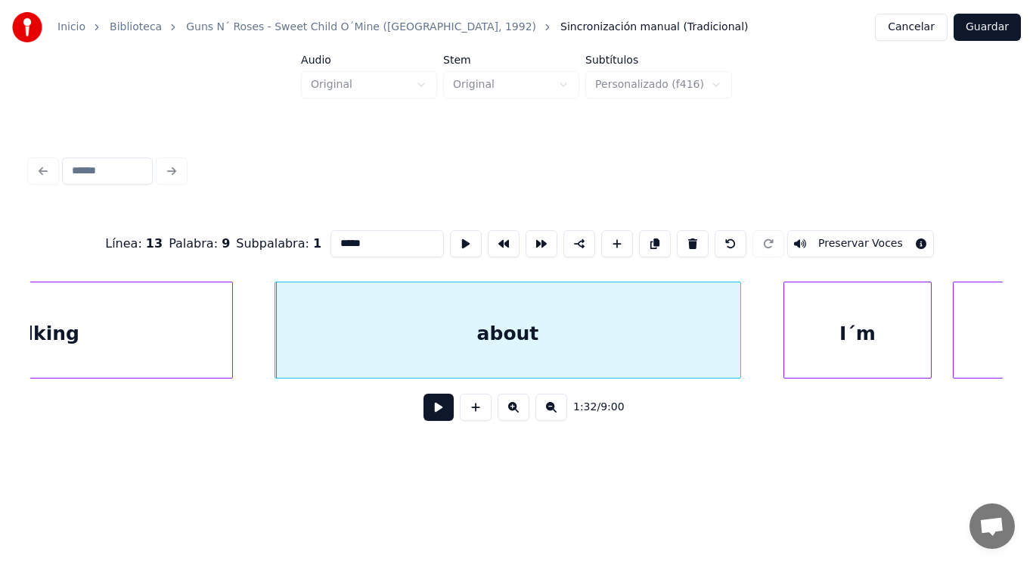
click at [427, 415] on button at bounding box center [439, 406] width 30 height 27
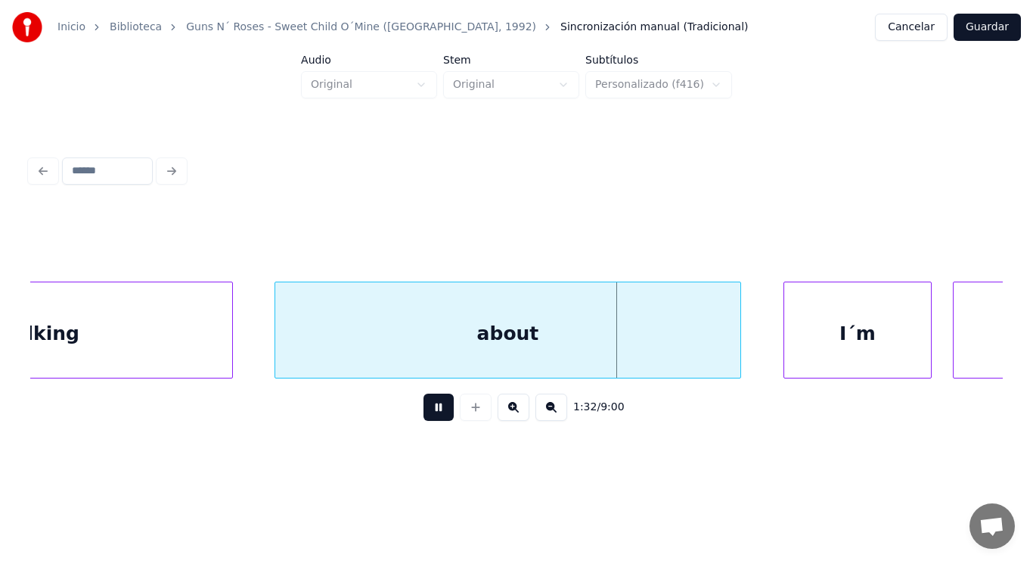
click at [427, 415] on button at bounding box center [439, 406] width 30 height 27
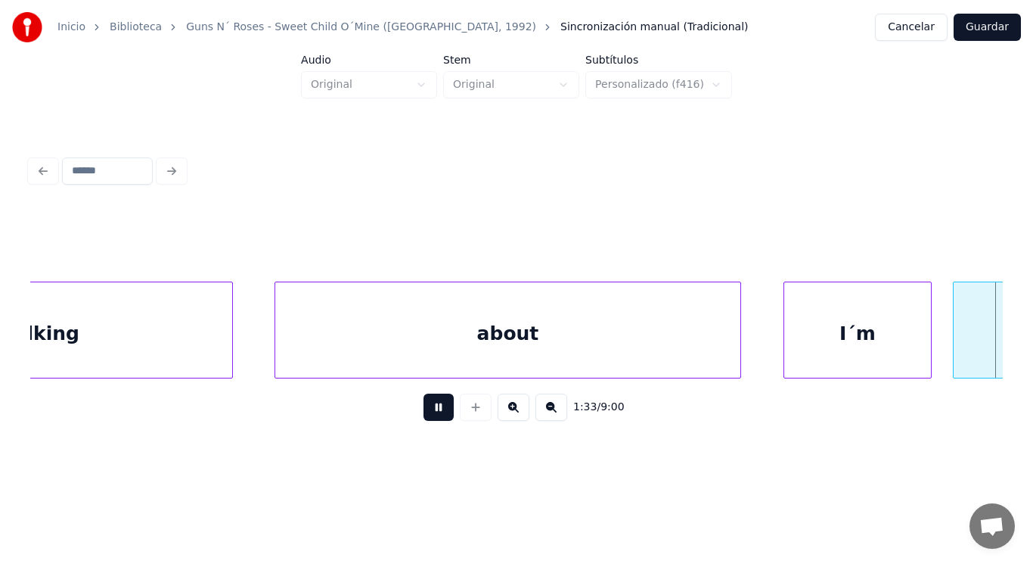
scroll to position [0, 98563]
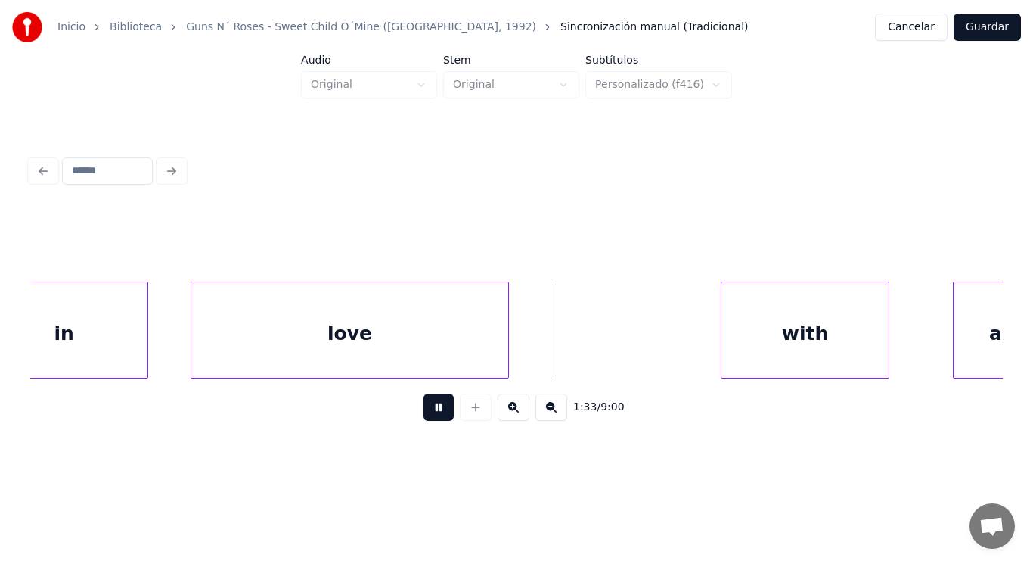
click at [427, 415] on button at bounding box center [439, 406] width 30 height 27
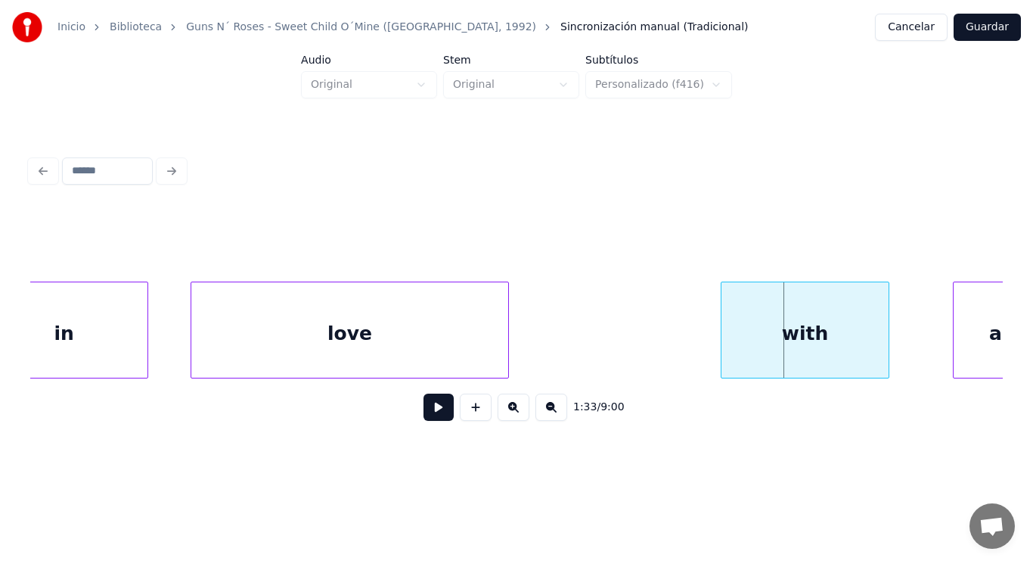
click at [398, 353] on div "love" at bounding box center [349, 333] width 316 height 103
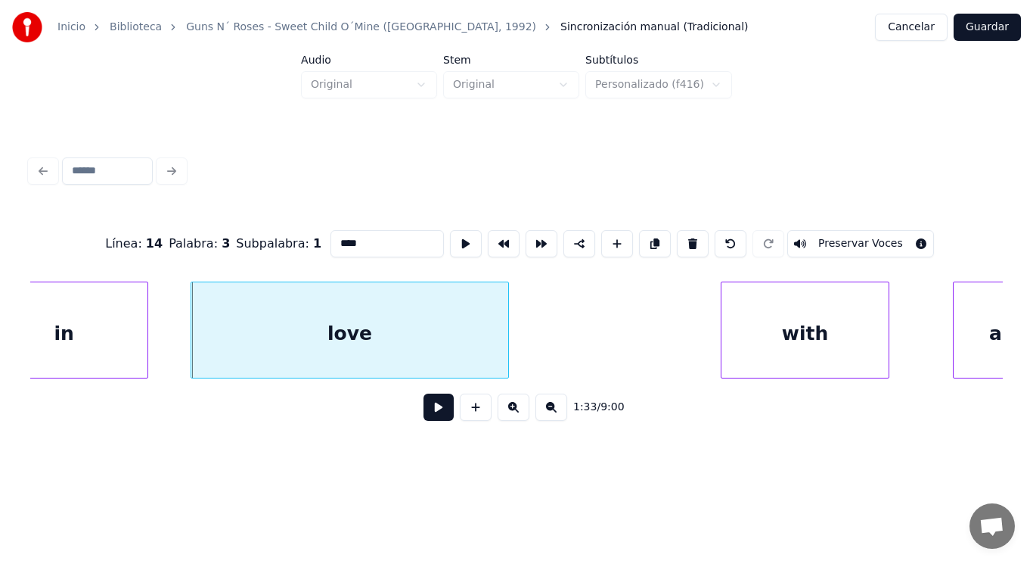
click at [424, 405] on button at bounding box center [439, 406] width 30 height 27
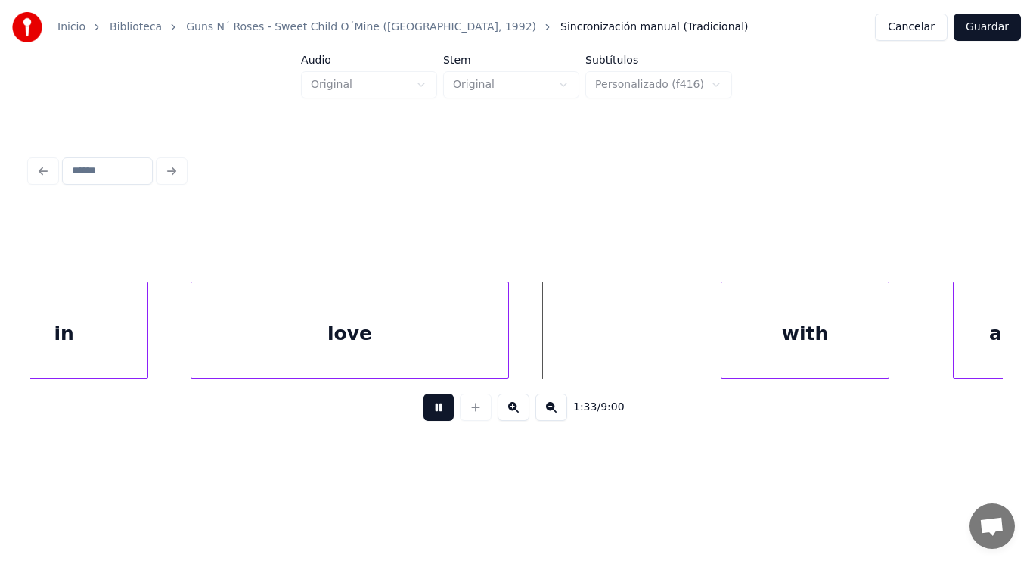
click at [424, 405] on button at bounding box center [439, 406] width 30 height 27
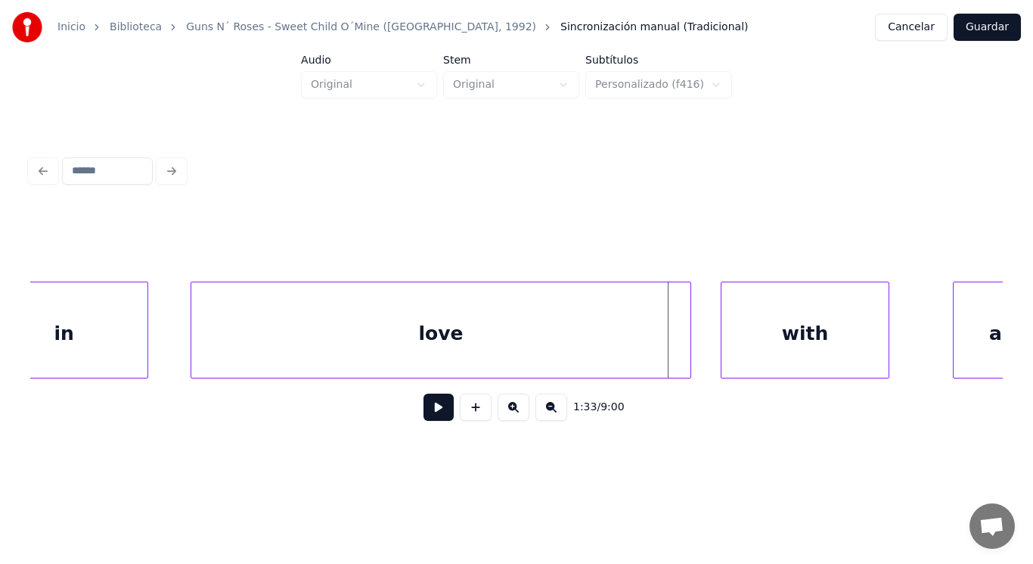
click at [688, 334] on div at bounding box center [688, 329] width 5 height 95
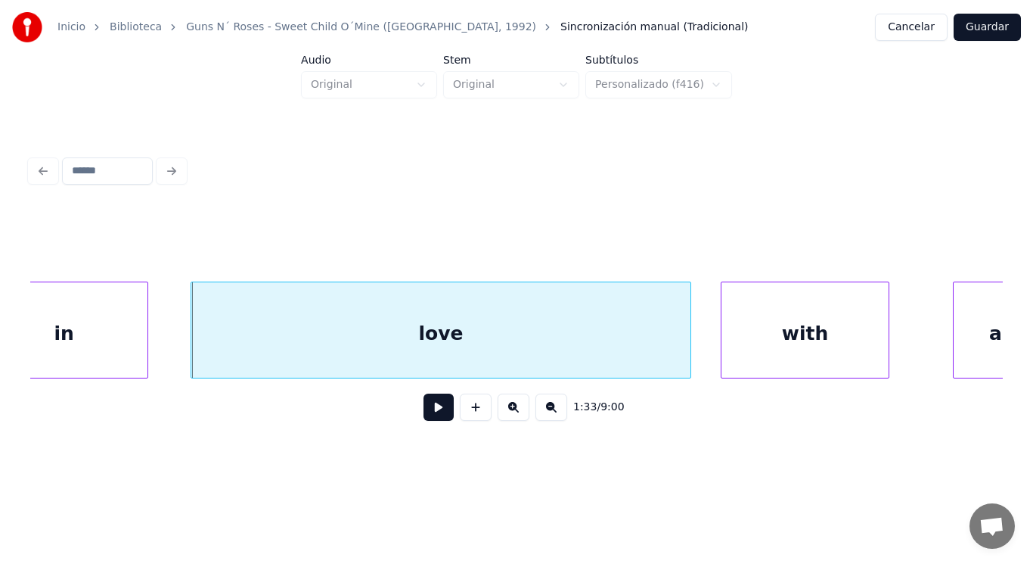
click at [424, 412] on button at bounding box center [439, 406] width 30 height 27
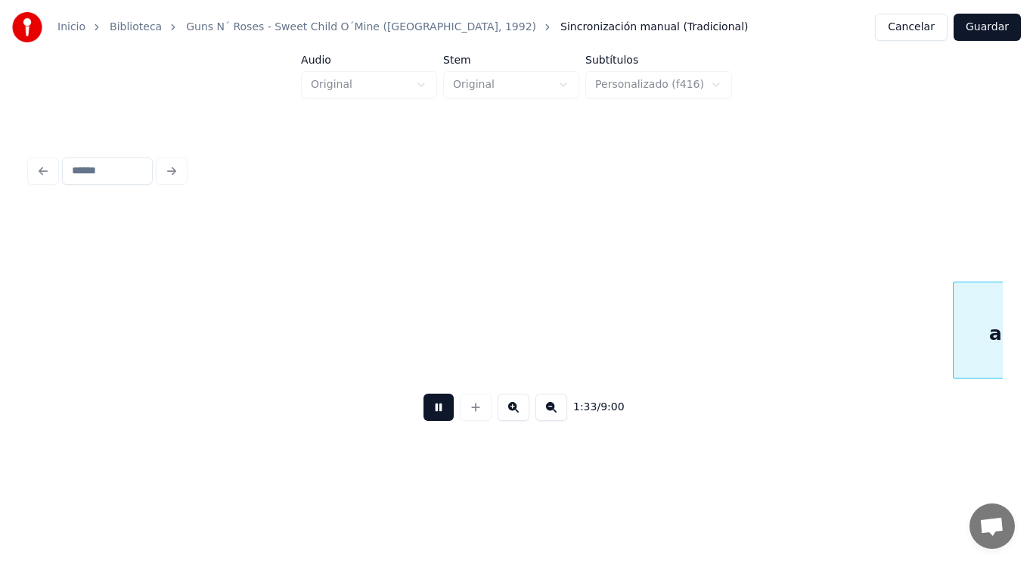
click at [424, 412] on button at bounding box center [439, 406] width 30 height 27
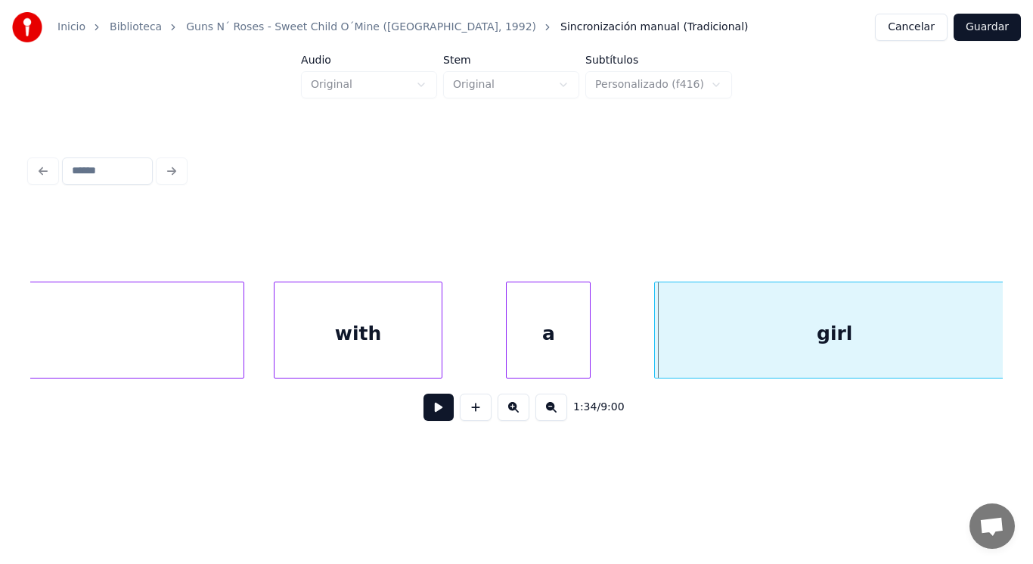
scroll to position [0, 99000]
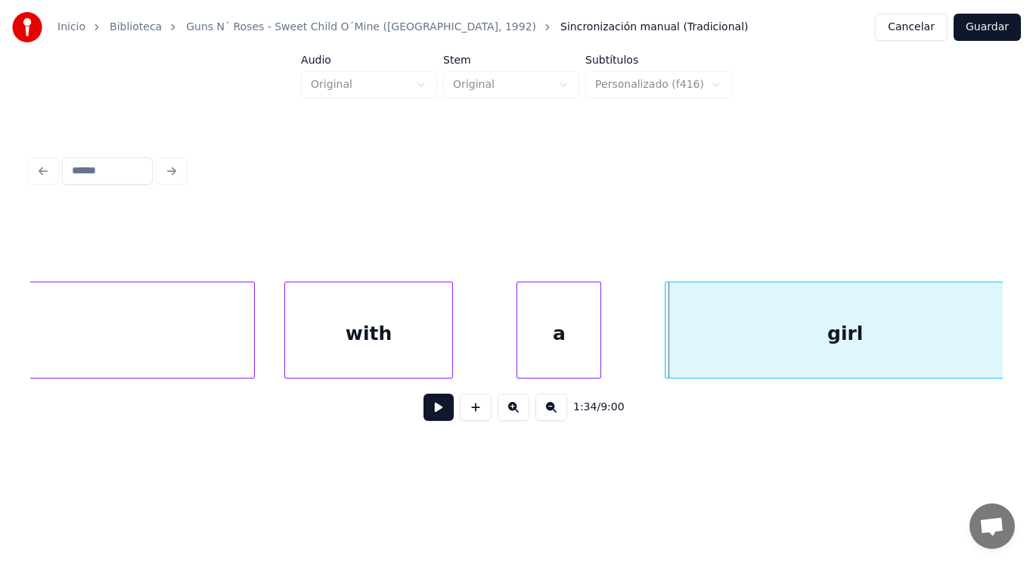
click at [356, 331] on div "with" at bounding box center [368, 333] width 167 height 103
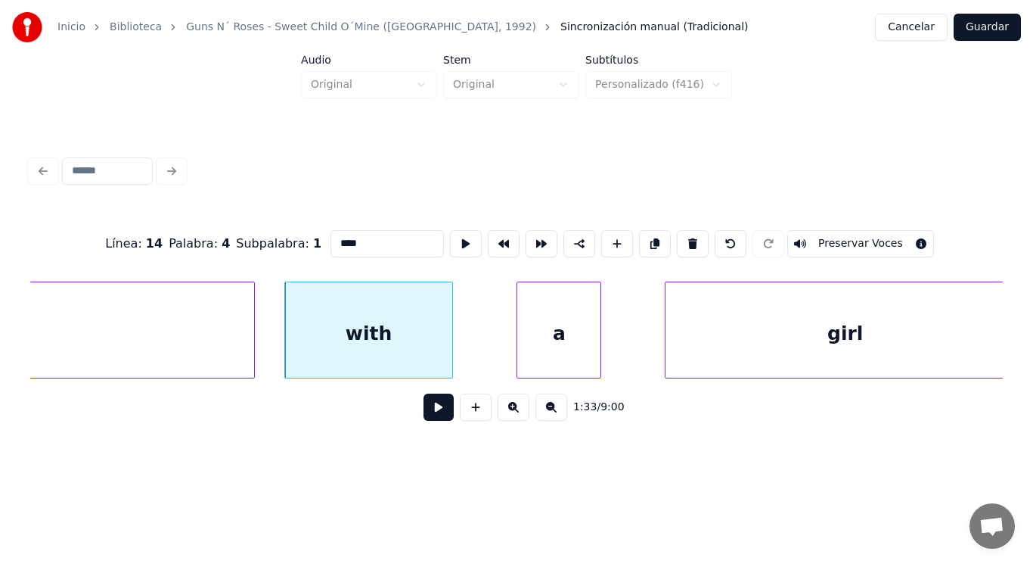
click at [424, 414] on button at bounding box center [439, 406] width 30 height 27
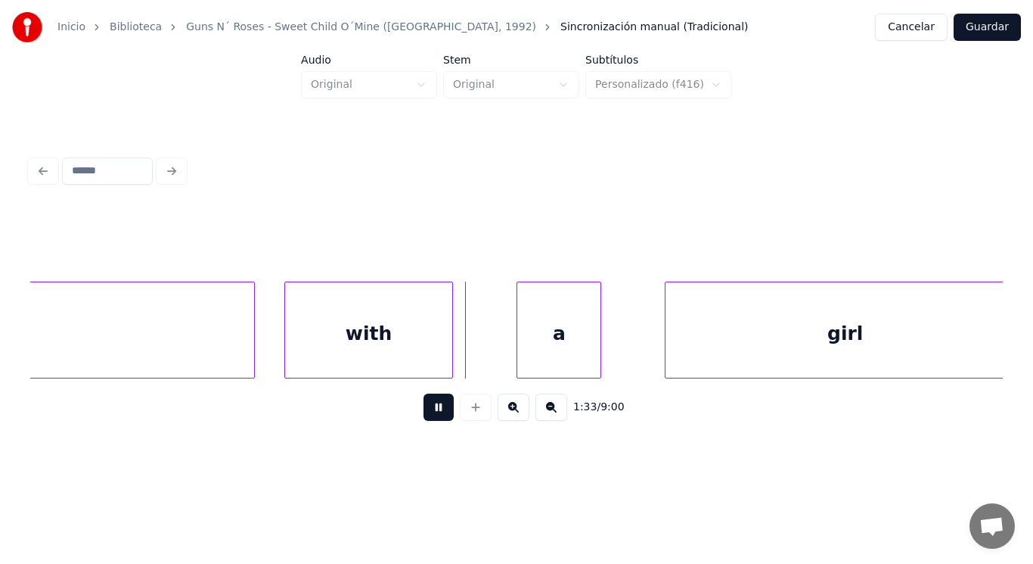
click at [424, 414] on button at bounding box center [439, 406] width 30 height 27
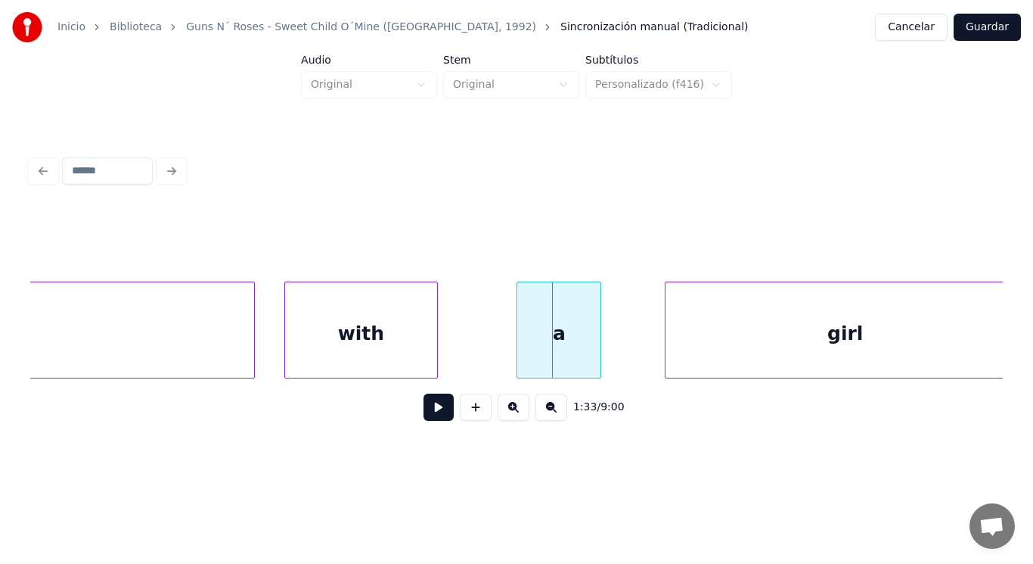
click at [434, 356] on div at bounding box center [435, 329] width 5 height 95
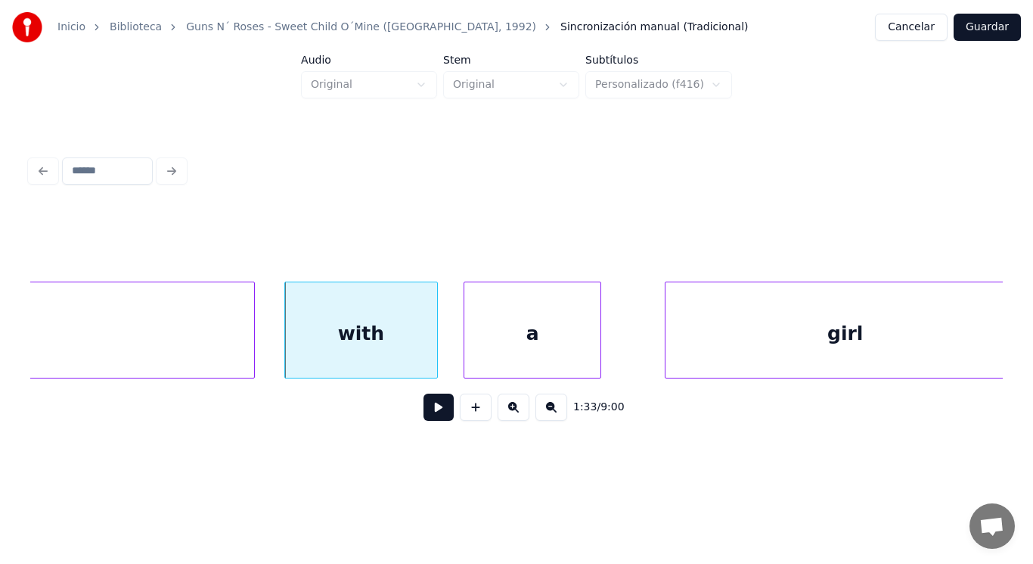
click at [467, 349] on div at bounding box center [466, 329] width 5 height 95
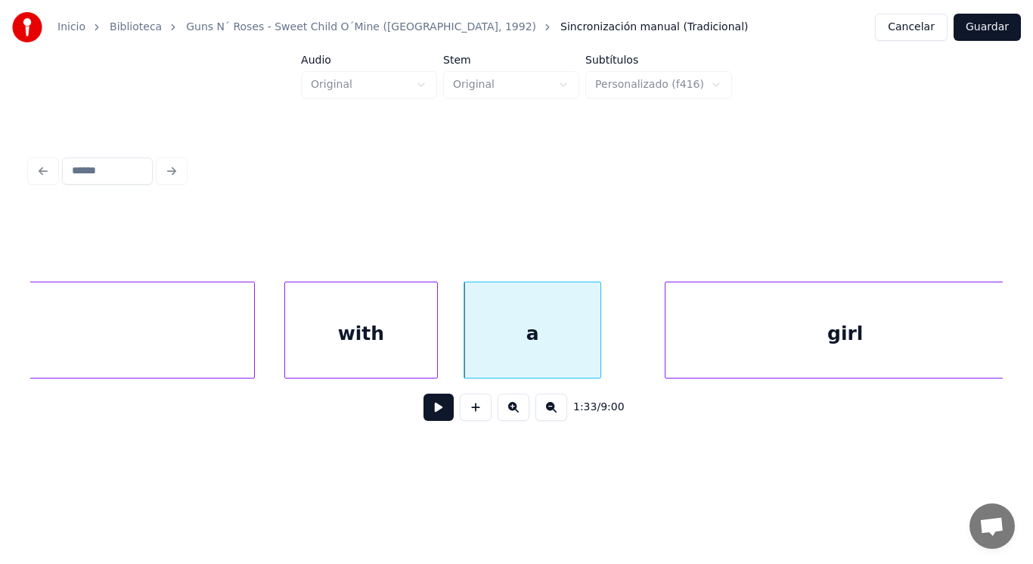
click at [432, 412] on button at bounding box center [439, 406] width 30 height 27
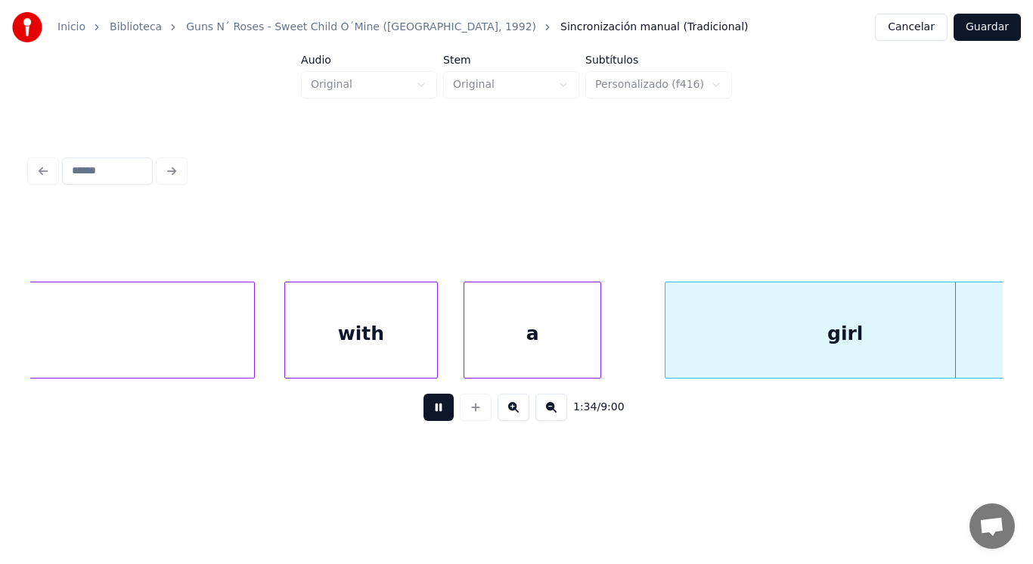
scroll to position [0, 99990]
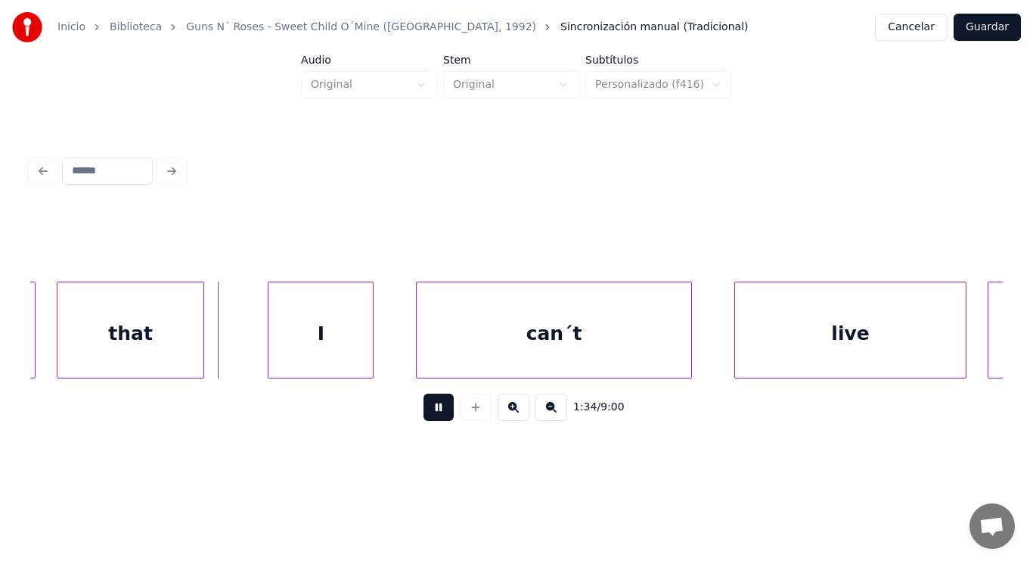
click at [432, 412] on button at bounding box center [439, 406] width 30 height 27
click at [182, 346] on div "that" at bounding box center [130, 333] width 146 height 103
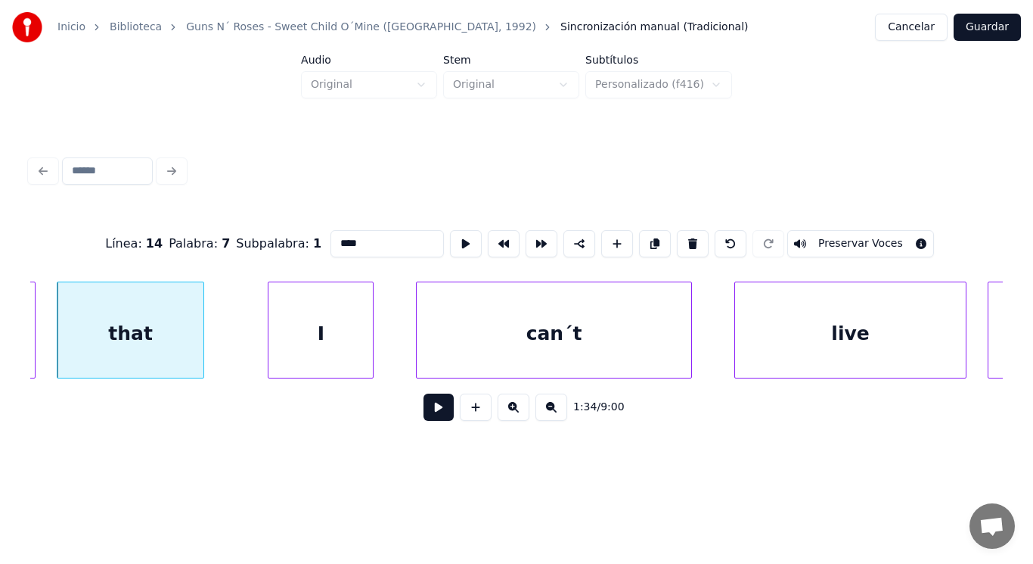
click at [432, 409] on button at bounding box center [439, 406] width 30 height 27
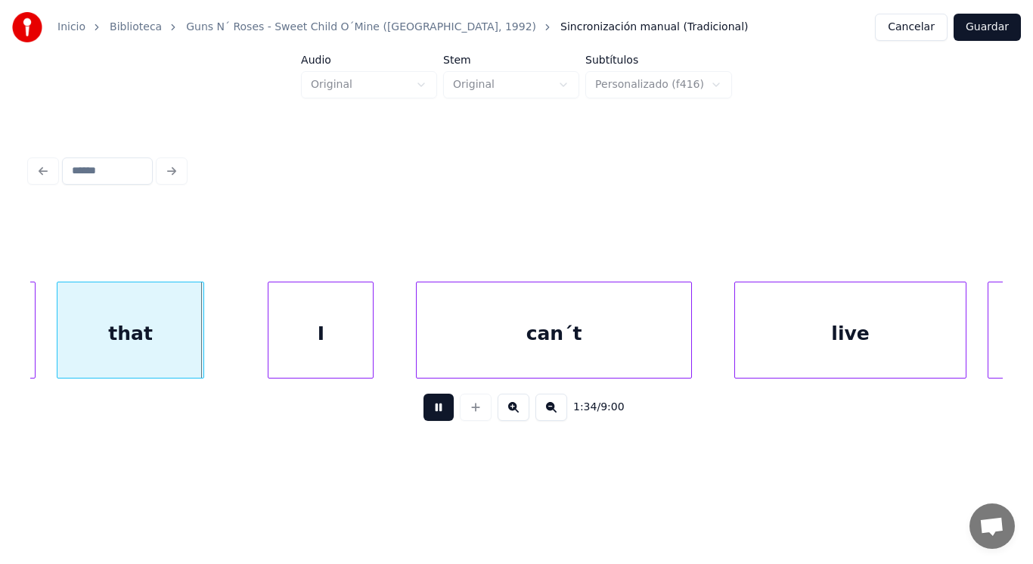
click at [432, 409] on button at bounding box center [439, 406] width 30 height 27
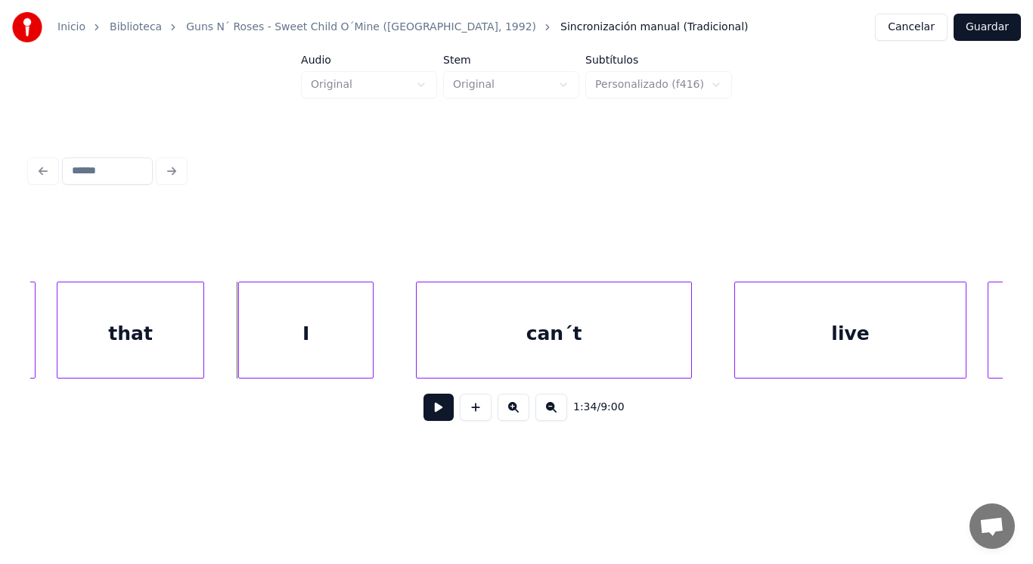
click at [239, 356] on div at bounding box center [241, 329] width 5 height 95
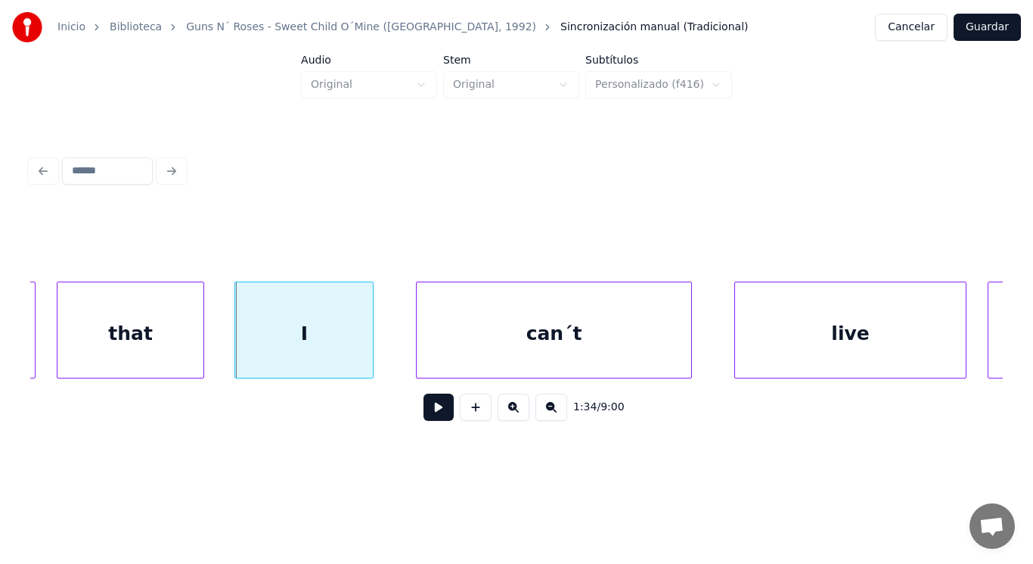
click at [424, 410] on button at bounding box center [439, 406] width 30 height 27
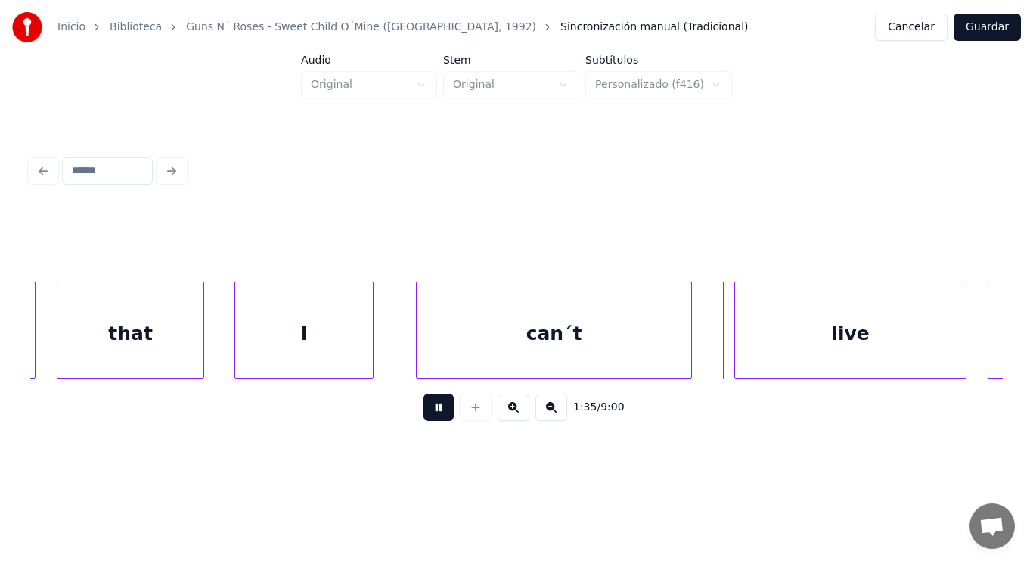
click at [424, 410] on button at bounding box center [439, 406] width 30 height 27
click at [486, 353] on div "can´t" at bounding box center [554, 333] width 274 height 103
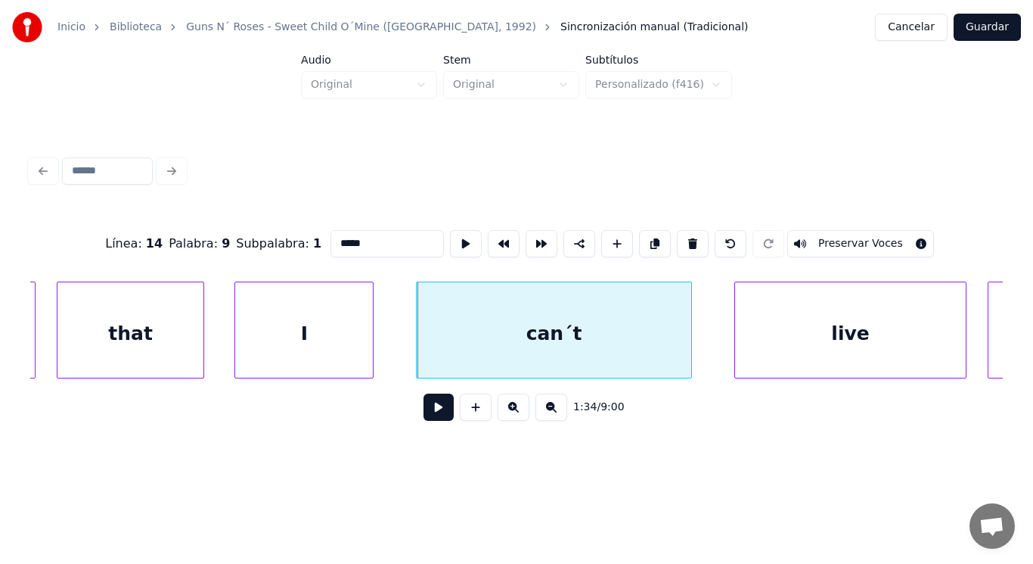
click at [433, 411] on button at bounding box center [439, 406] width 30 height 27
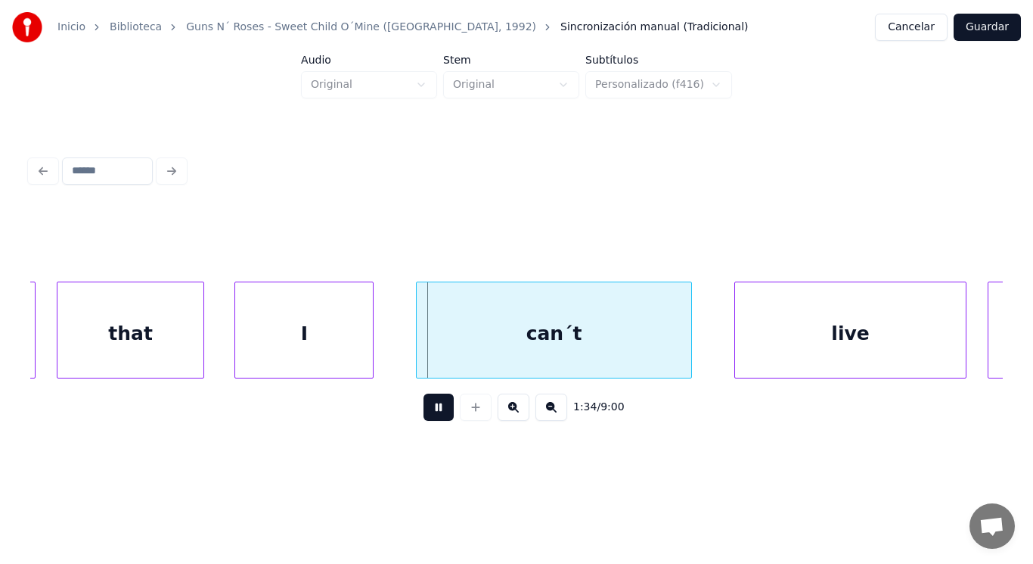
click at [433, 411] on button at bounding box center [439, 406] width 30 height 27
click at [646, 362] on div at bounding box center [646, 329] width 5 height 95
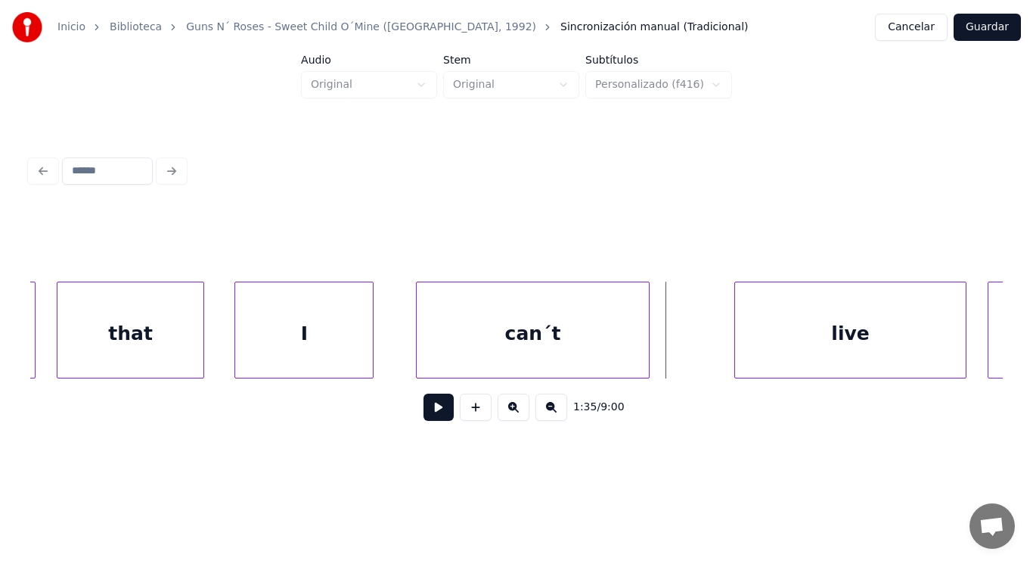
click at [429, 405] on button at bounding box center [439, 406] width 30 height 27
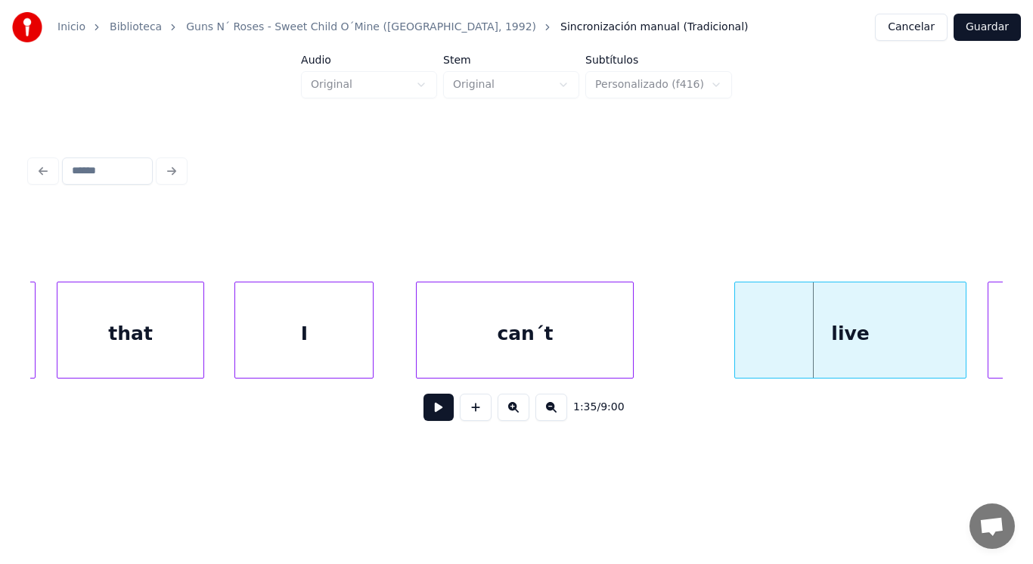
click at [629, 350] on div at bounding box center [631, 329] width 5 height 95
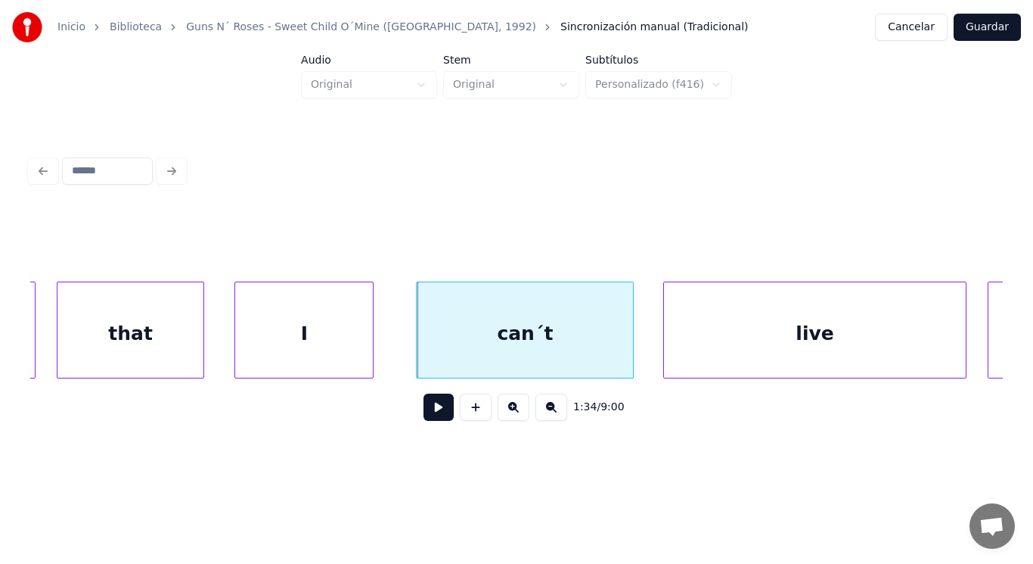
click at [664, 353] on div at bounding box center [666, 329] width 5 height 95
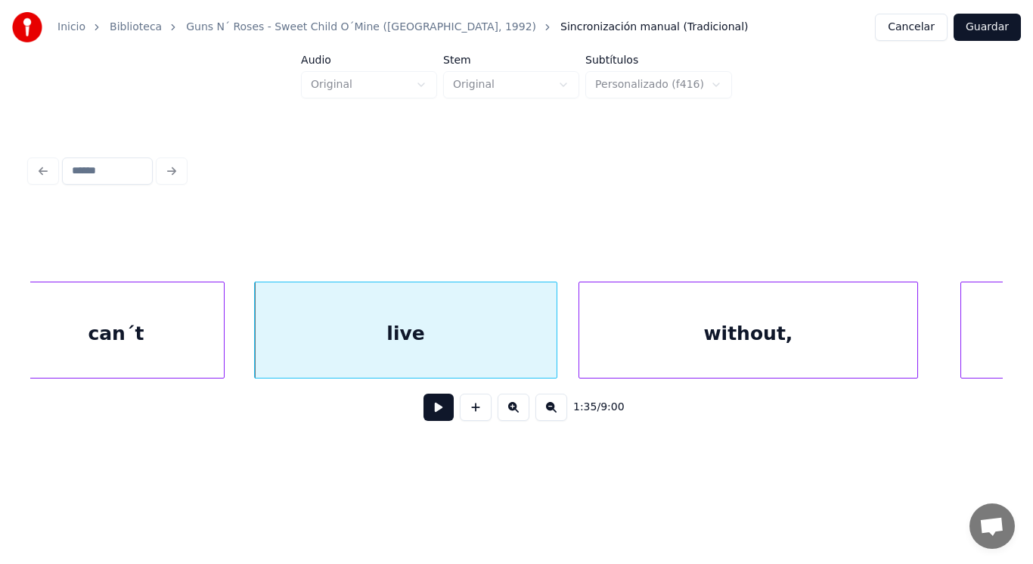
scroll to position [0, 100474]
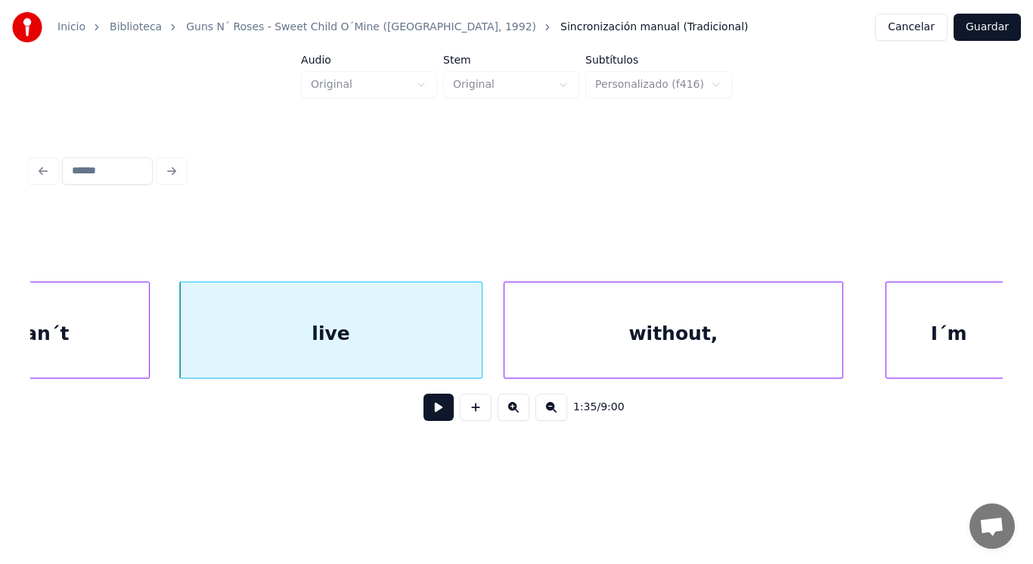
click at [433, 410] on button at bounding box center [439, 406] width 30 height 27
click at [391, 350] on div "live" at bounding box center [331, 333] width 302 height 103
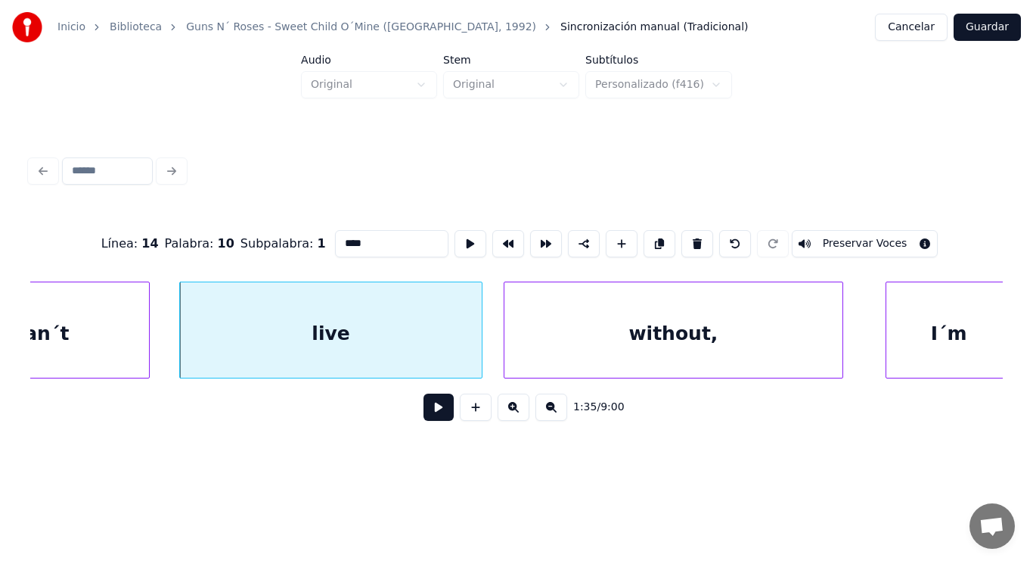
click at [425, 405] on button at bounding box center [439, 406] width 30 height 27
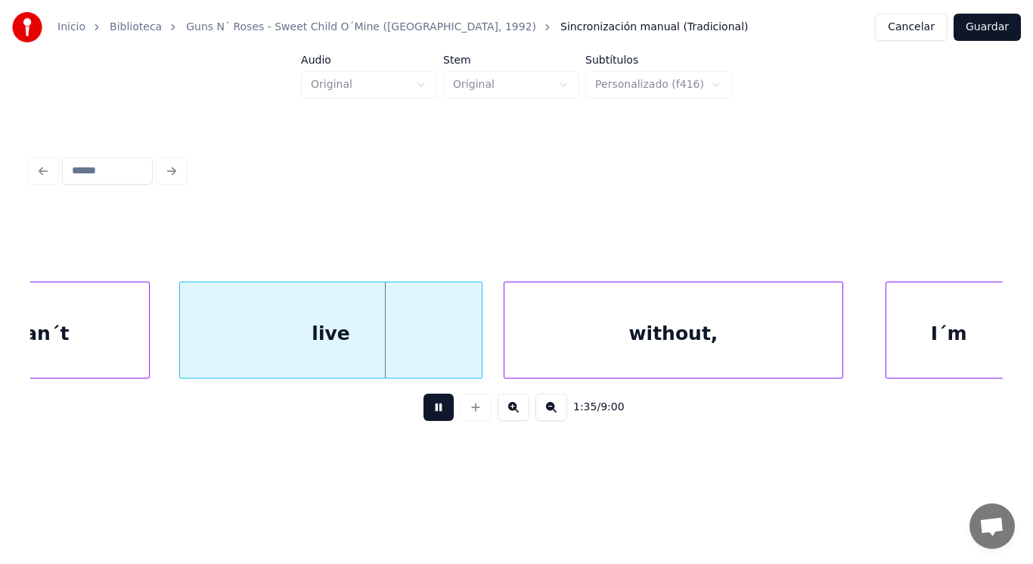
click at [425, 405] on button at bounding box center [439, 406] width 30 height 27
click at [110, 347] on div "can´t" at bounding box center [41, 333] width 216 height 103
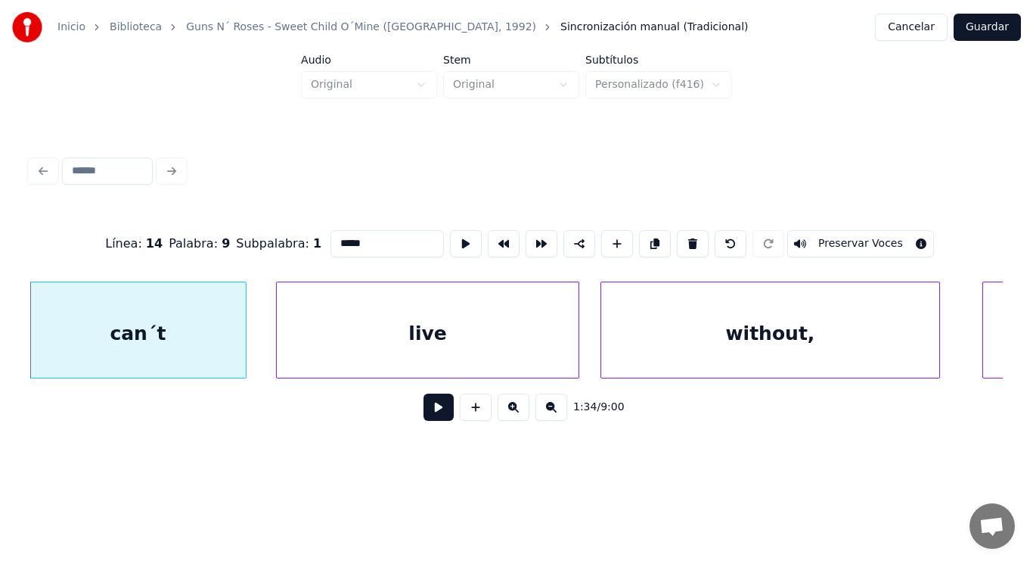
click at [430, 416] on button at bounding box center [439, 406] width 30 height 27
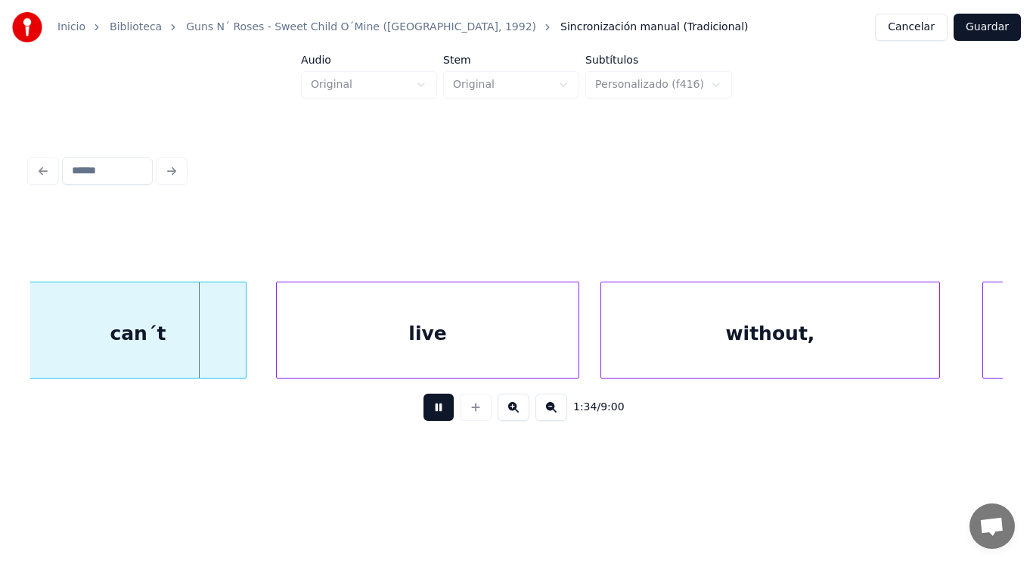
click at [430, 416] on button at bounding box center [439, 406] width 30 height 27
click at [160, 328] on div "can´t" at bounding box center [138, 333] width 216 height 103
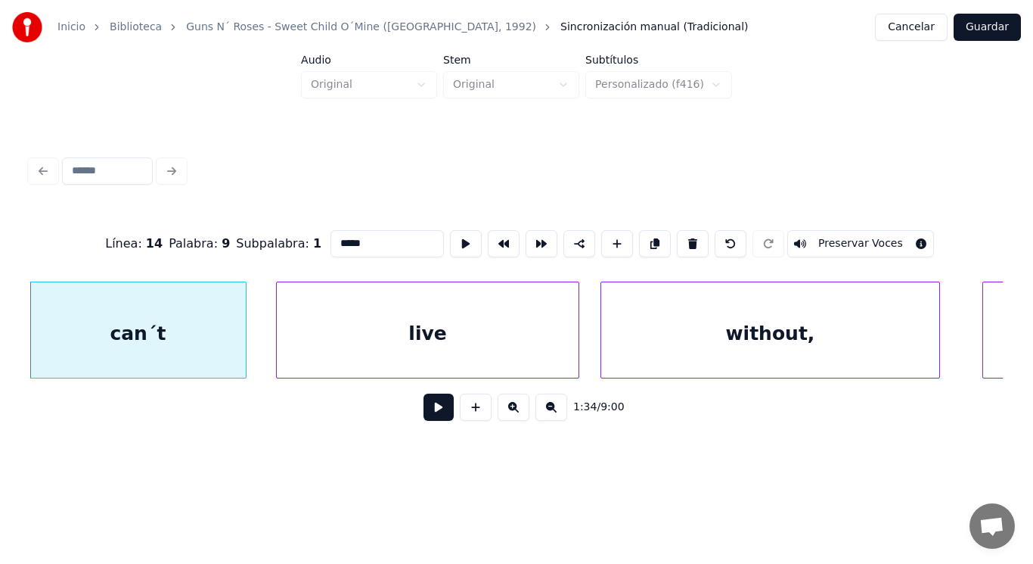
click at [430, 411] on button at bounding box center [439, 406] width 30 height 27
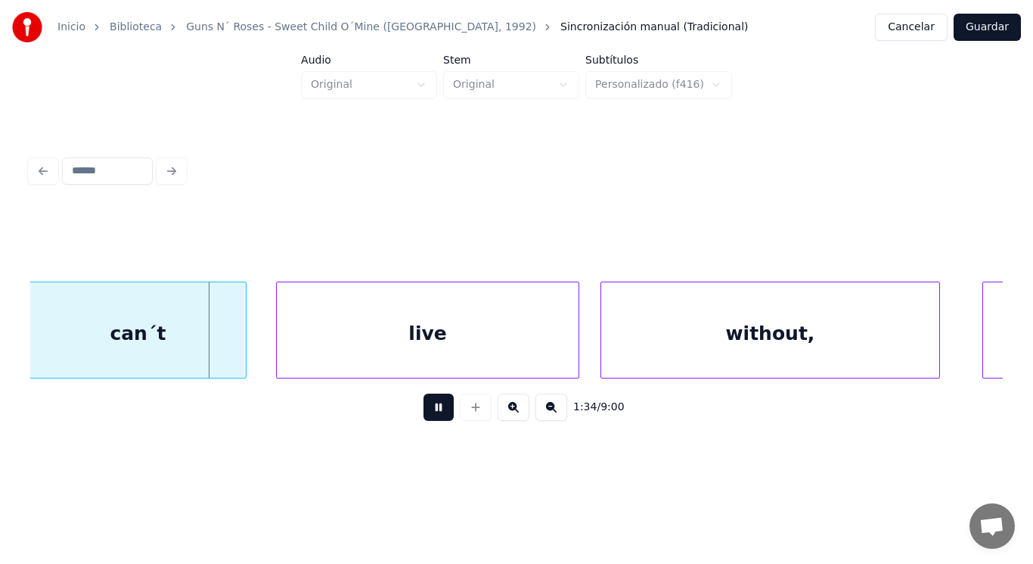
click at [430, 411] on button at bounding box center [439, 406] width 30 height 27
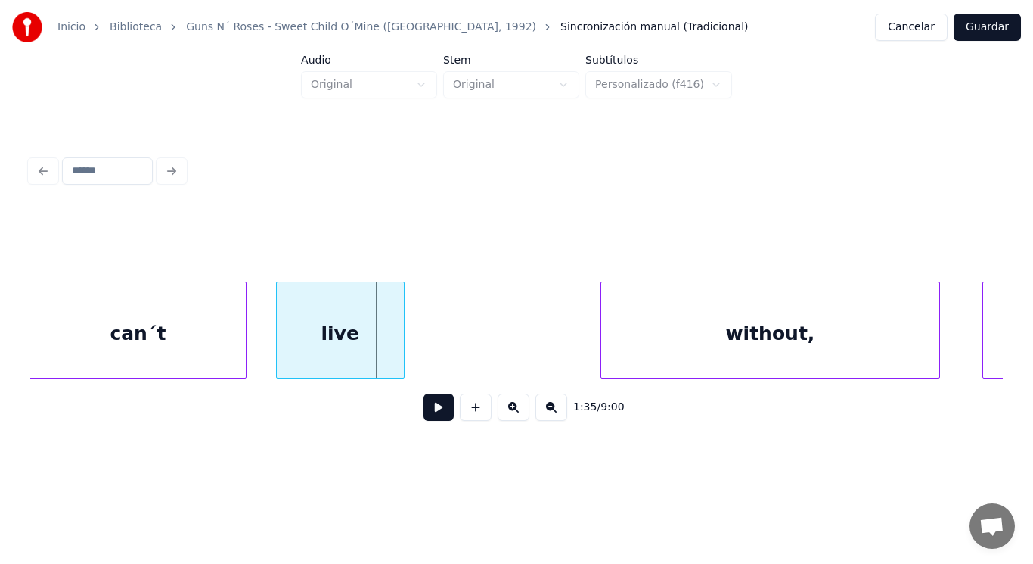
click at [402, 349] on div at bounding box center [401, 329] width 5 height 95
click at [433, 413] on button at bounding box center [439, 406] width 30 height 27
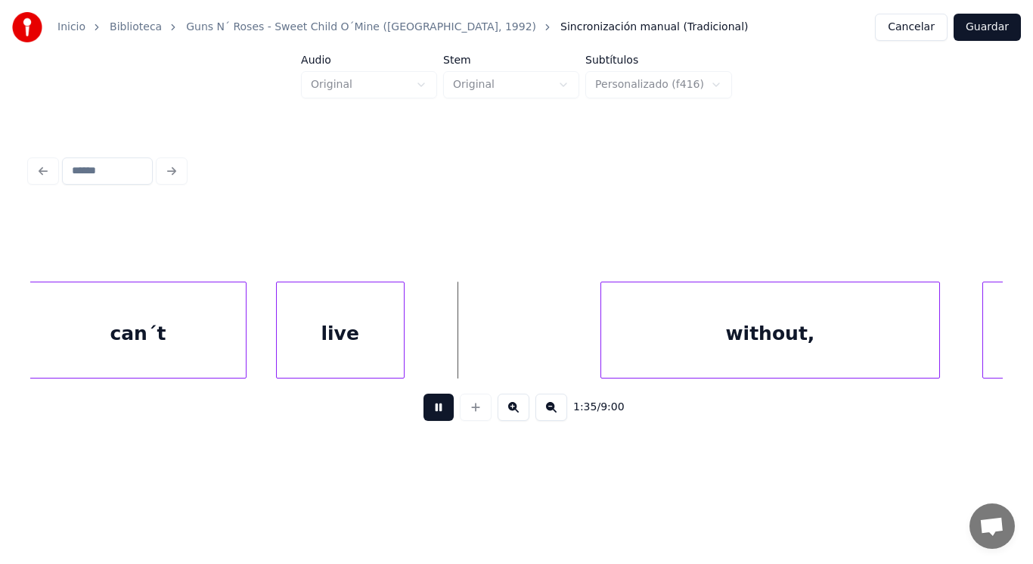
click at [433, 413] on button at bounding box center [439, 406] width 30 height 27
click at [427, 415] on button at bounding box center [439, 406] width 30 height 27
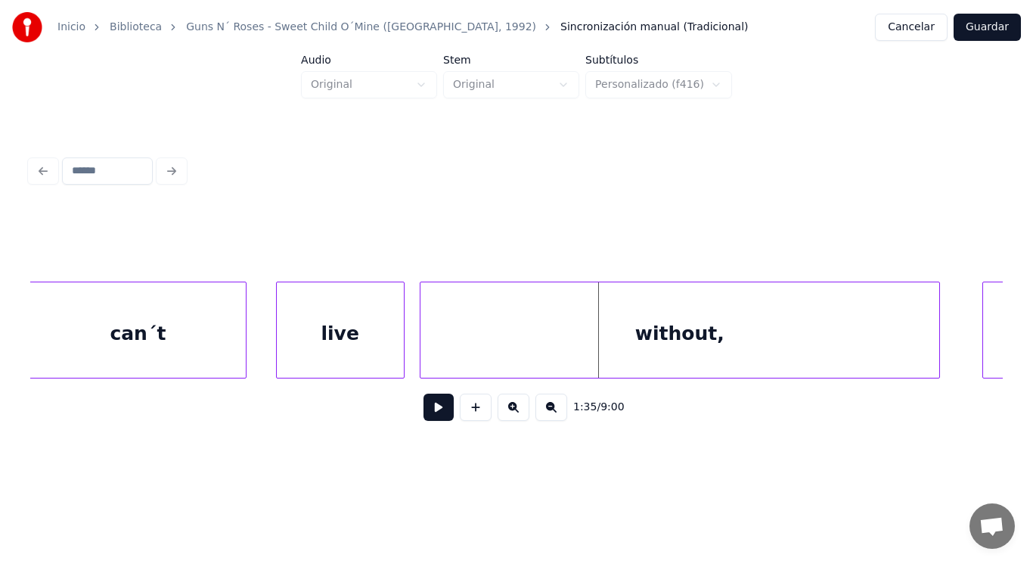
click at [422, 338] on div at bounding box center [423, 329] width 5 height 95
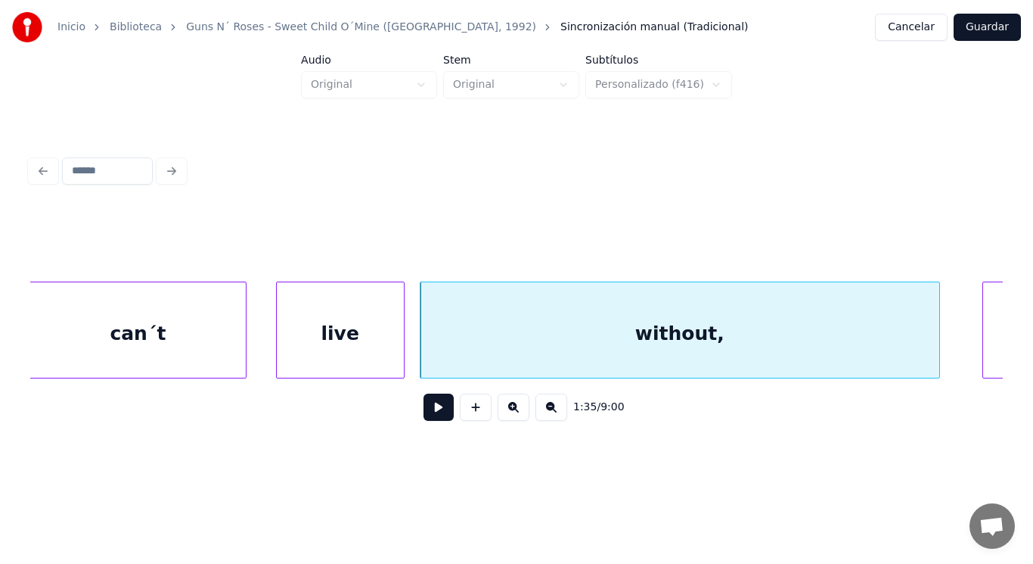
click at [430, 417] on button at bounding box center [439, 406] width 30 height 27
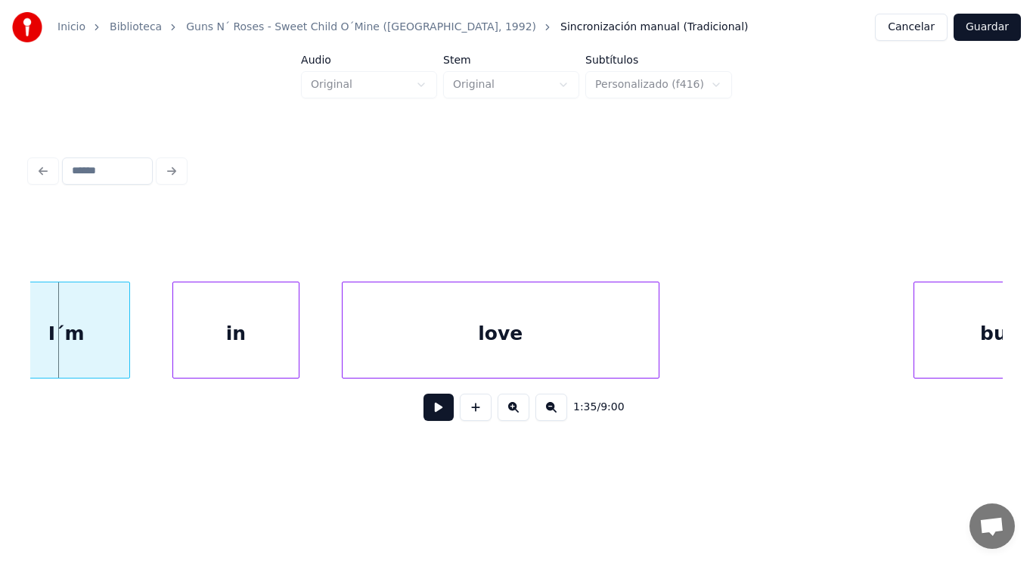
click at [93, 356] on div "I´m" at bounding box center [67, 333] width 126 height 103
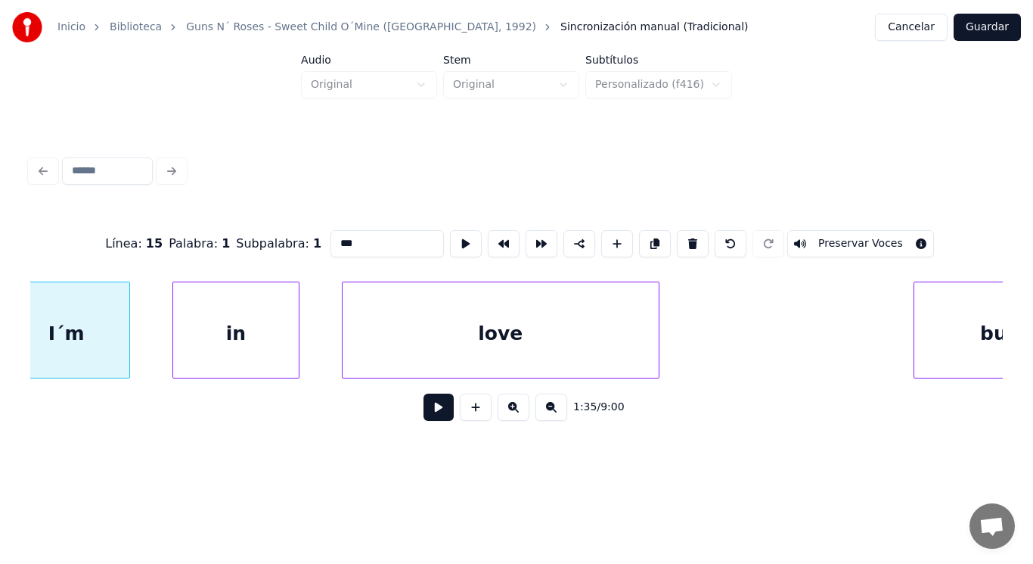
scroll to position [0, 101330]
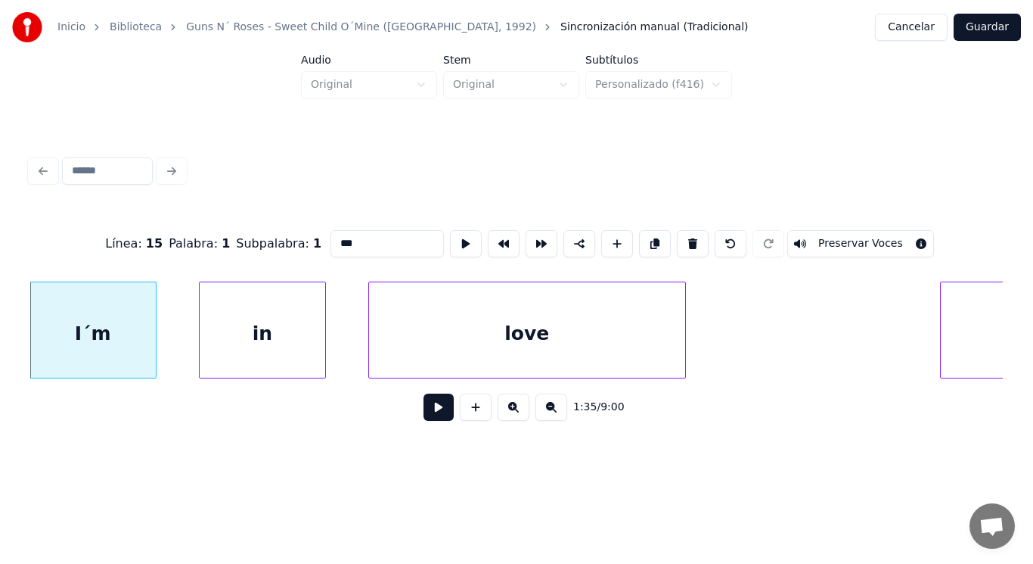
click at [433, 411] on button at bounding box center [439, 406] width 30 height 27
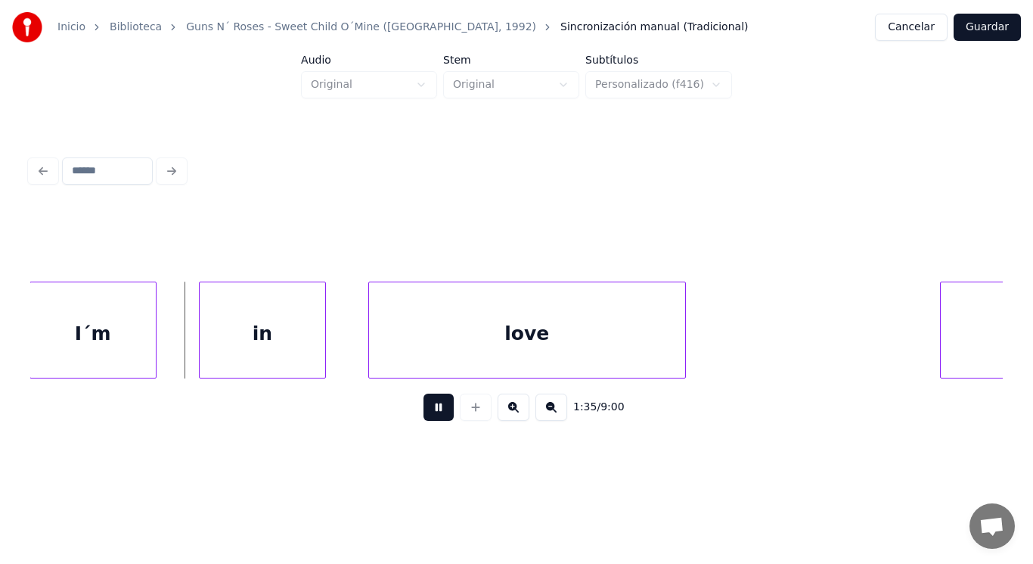
click at [433, 411] on button at bounding box center [439, 406] width 30 height 27
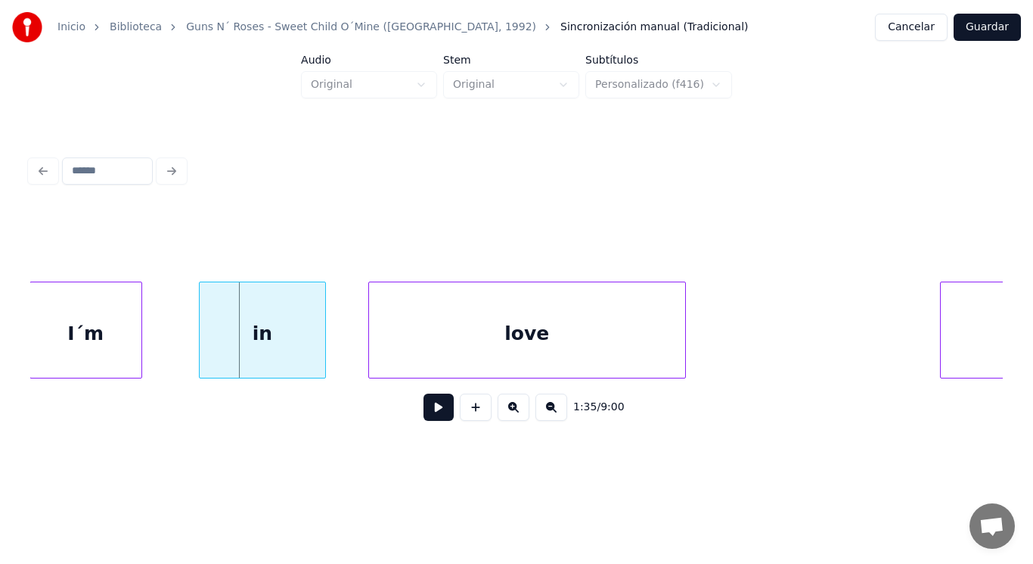
click at [140, 346] on div at bounding box center [139, 329] width 5 height 95
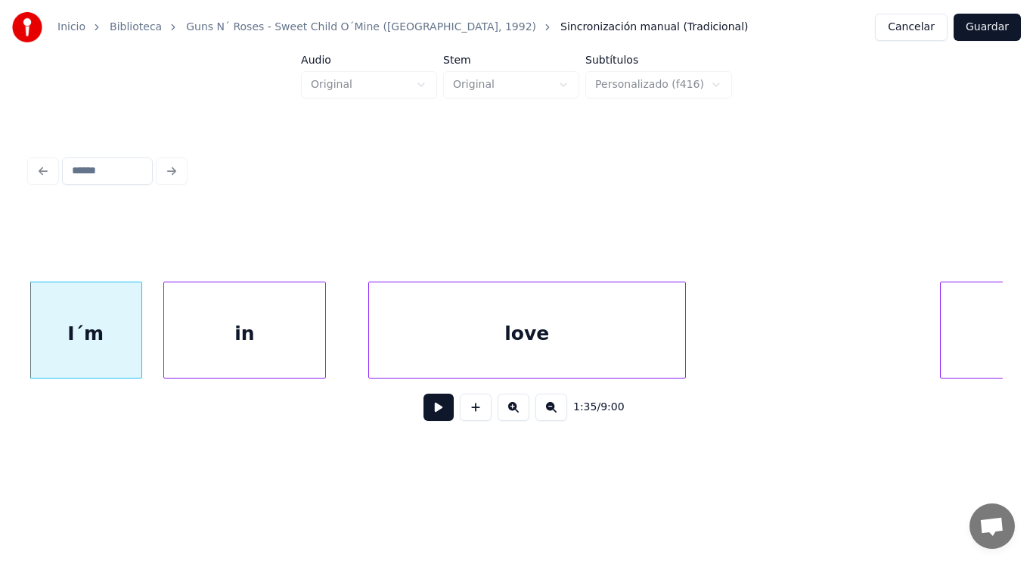
click at [167, 341] on div at bounding box center [166, 329] width 5 height 95
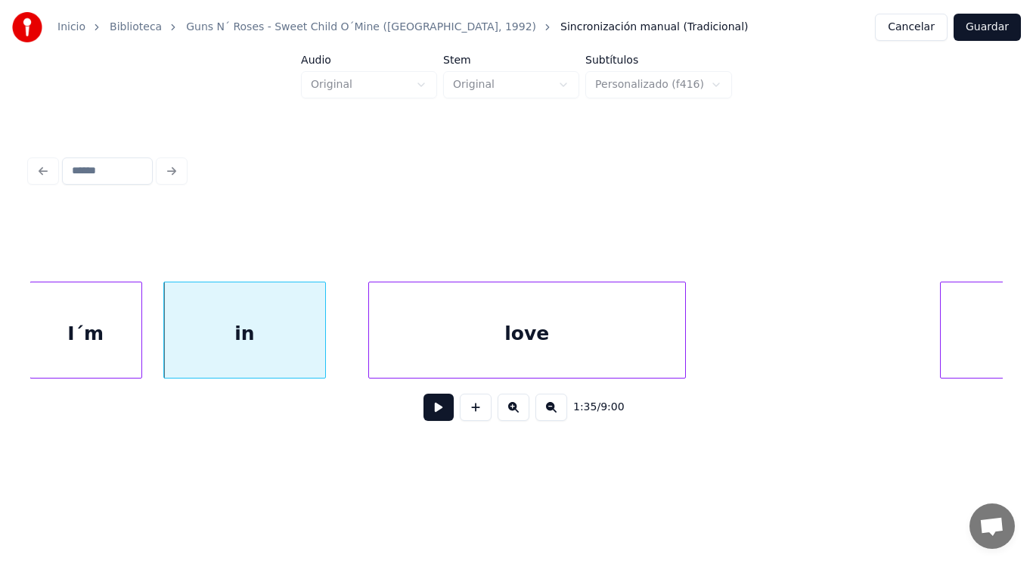
click at [434, 407] on button at bounding box center [439, 406] width 30 height 27
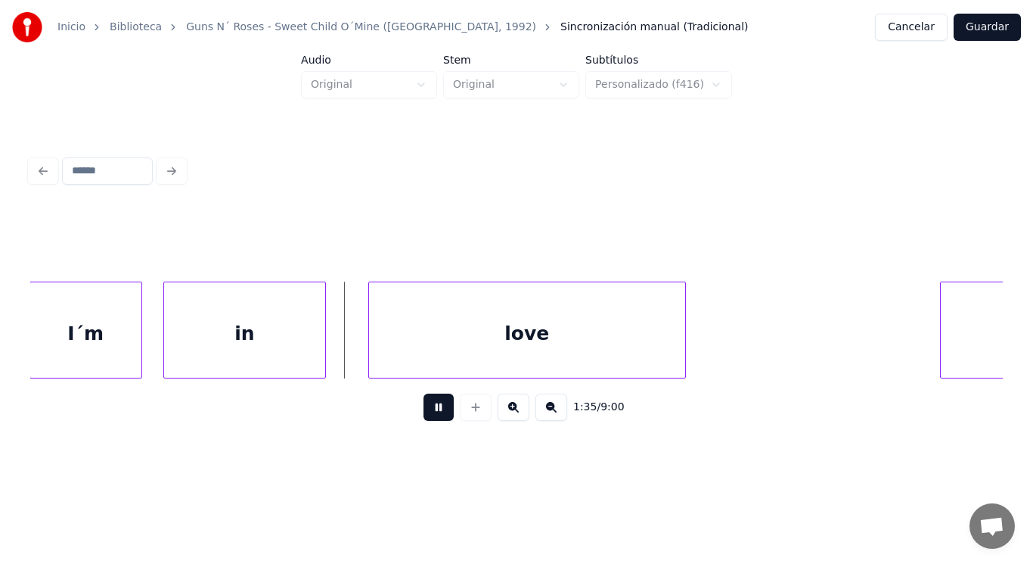
click at [434, 407] on button at bounding box center [439, 406] width 30 height 27
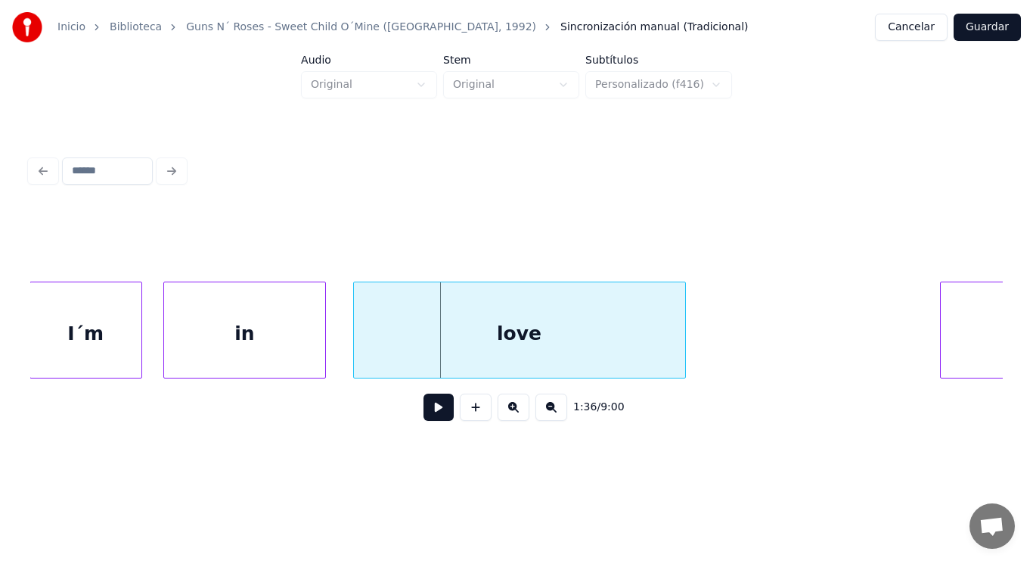
click at [354, 361] on div at bounding box center [356, 329] width 5 height 95
click at [433, 418] on button at bounding box center [439, 406] width 30 height 27
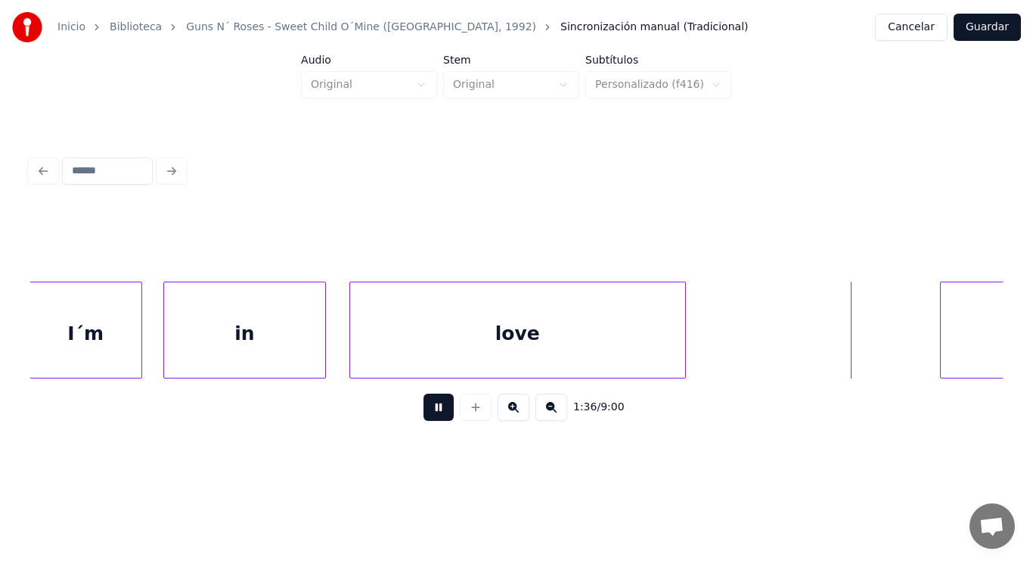
click at [433, 418] on button at bounding box center [439, 406] width 30 height 27
click at [493, 341] on div "love" at bounding box center [517, 333] width 335 height 103
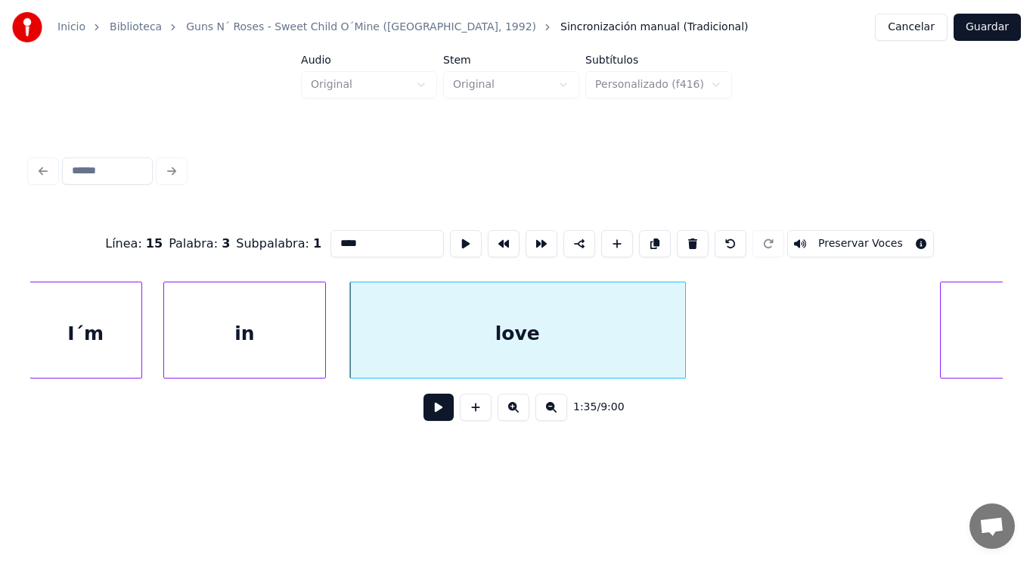
click at [431, 407] on button at bounding box center [439, 406] width 30 height 27
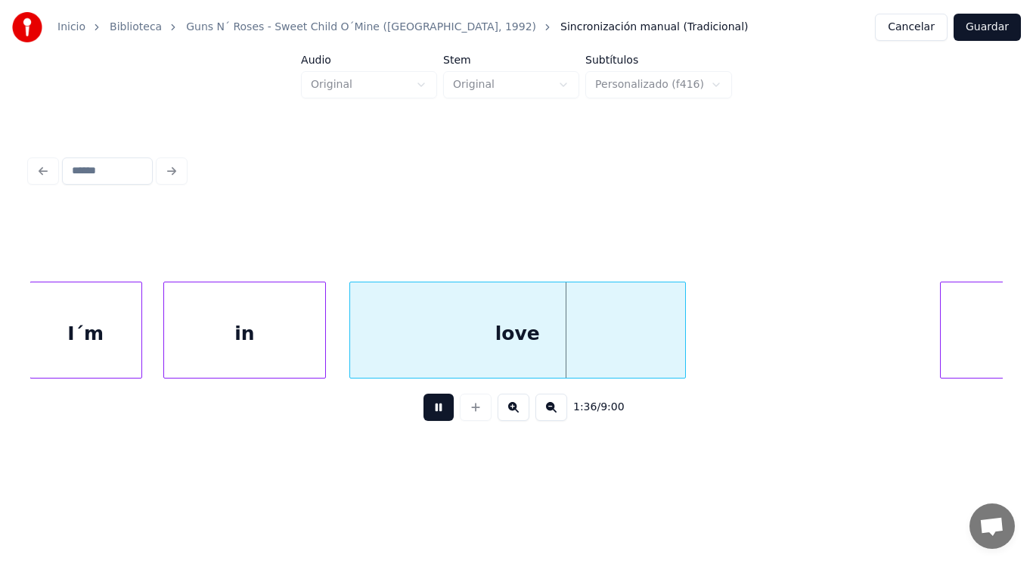
click at [431, 407] on button at bounding box center [439, 406] width 30 height 27
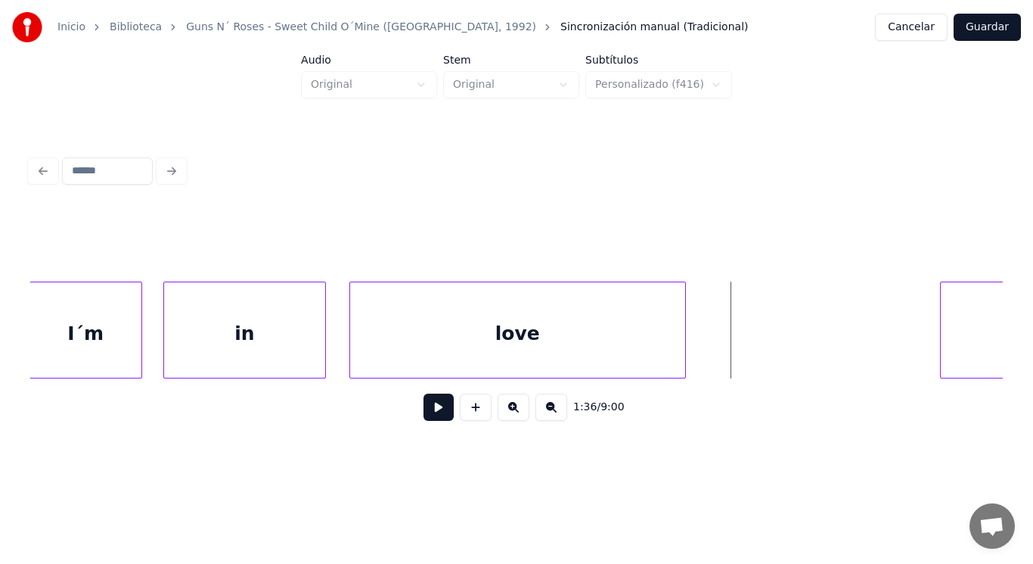
click at [462, 346] on div "love" at bounding box center [517, 333] width 335 height 103
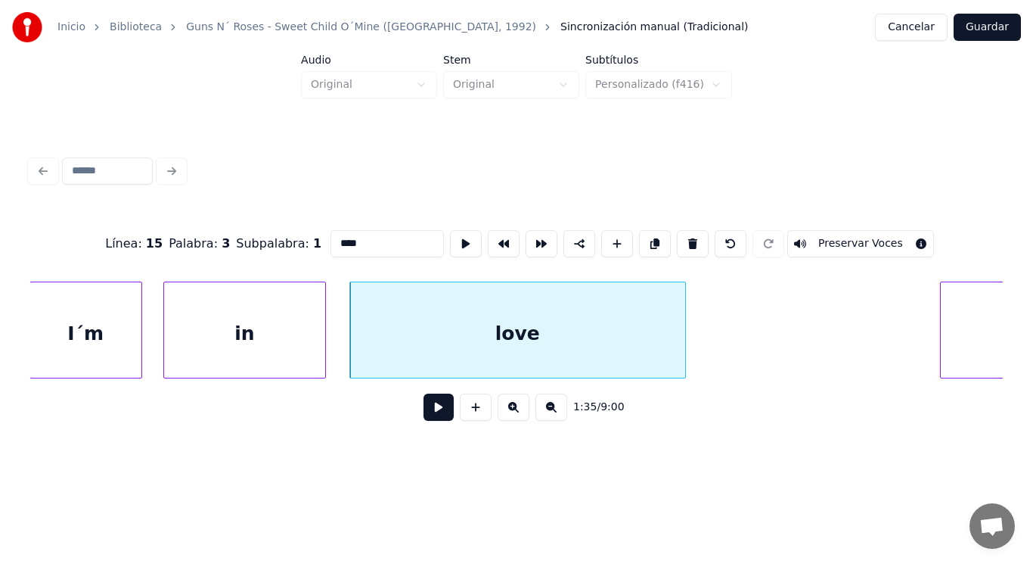
click at [425, 405] on button at bounding box center [439, 406] width 30 height 27
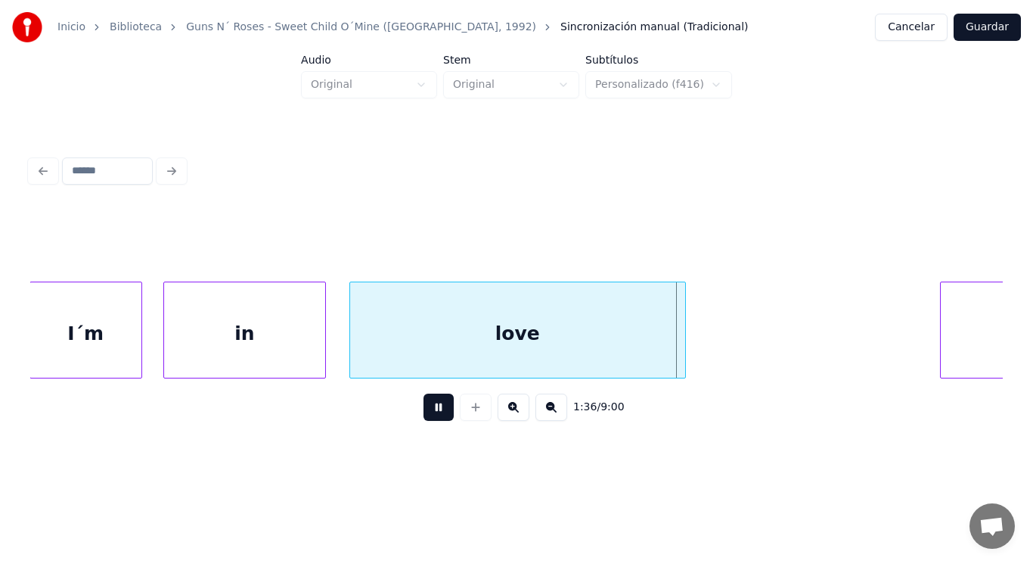
click at [425, 405] on button at bounding box center [439, 406] width 30 height 27
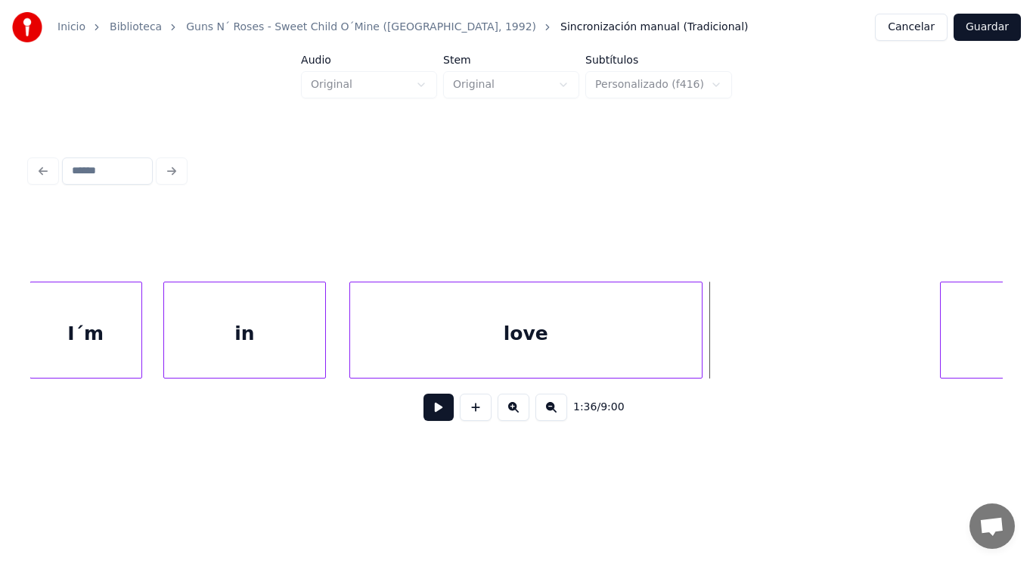
click at [699, 351] on div at bounding box center [699, 329] width 5 height 95
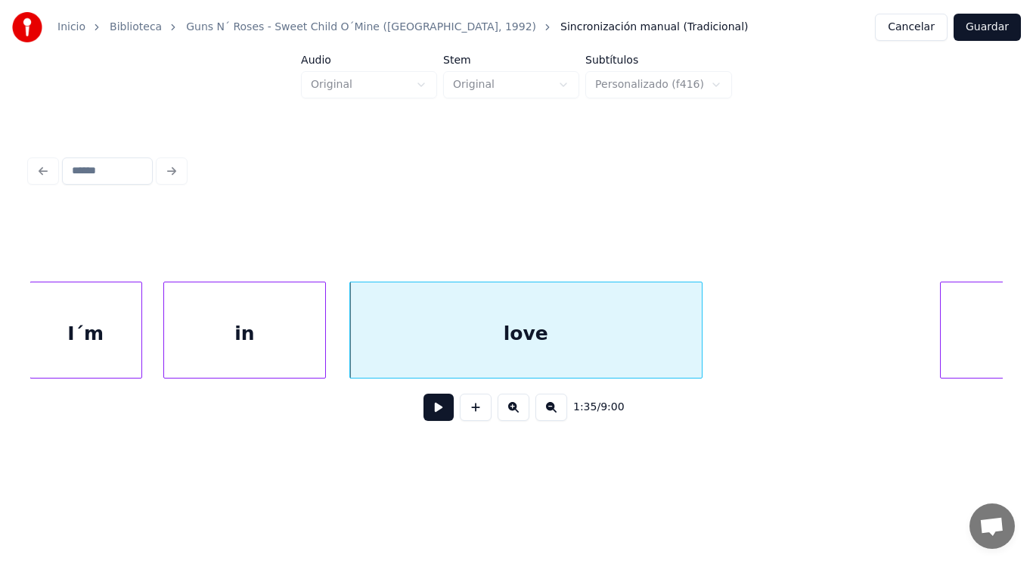
click at [430, 408] on button at bounding box center [439, 406] width 30 height 27
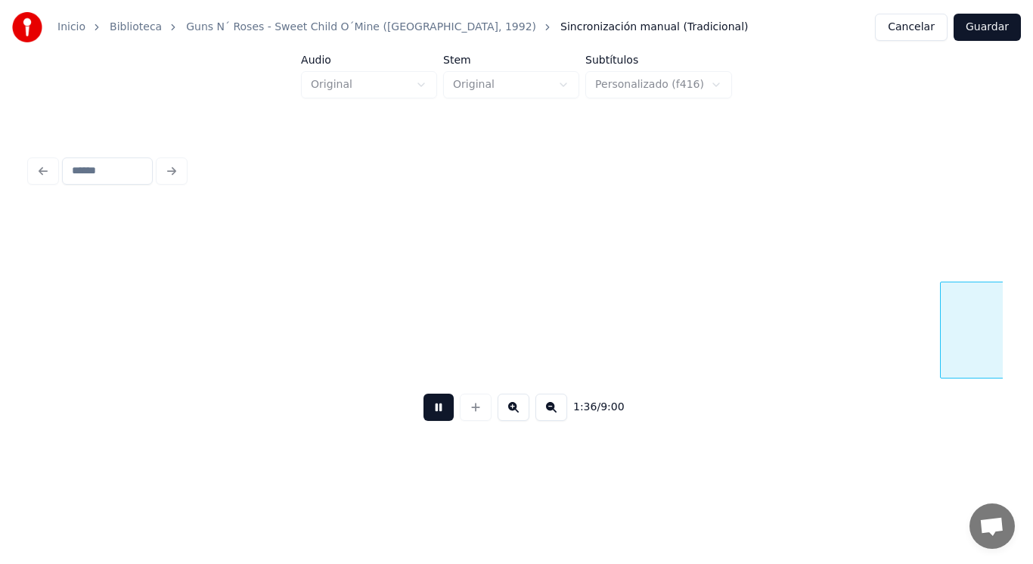
scroll to position [0, 102319]
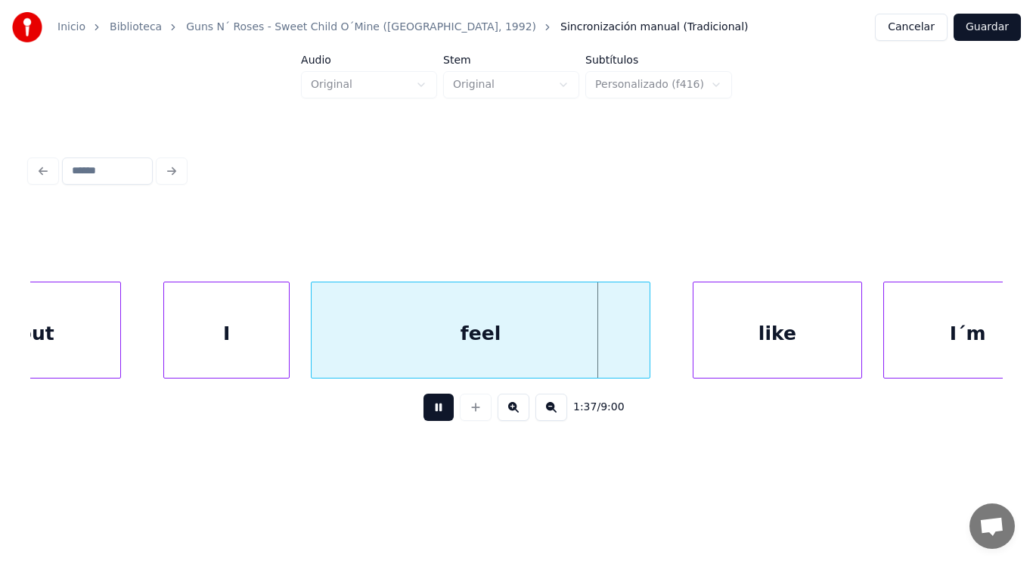
click at [430, 408] on button at bounding box center [439, 406] width 30 height 27
click at [81, 348] on div "but" at bounding box center [36, 333] width 168 height 103
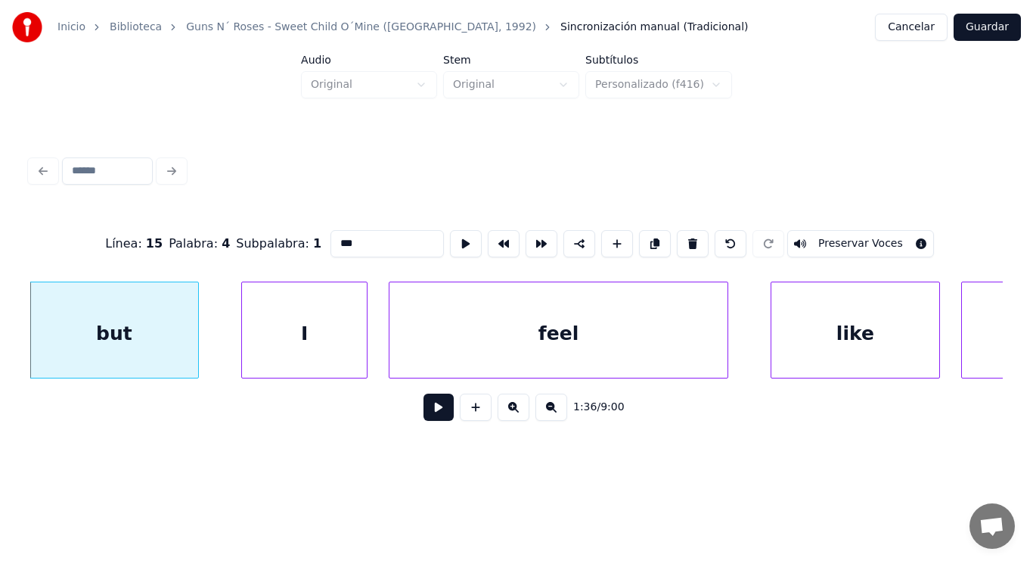
click at [434, 418] on button at bounding box center [439, 406] width 30 height 27
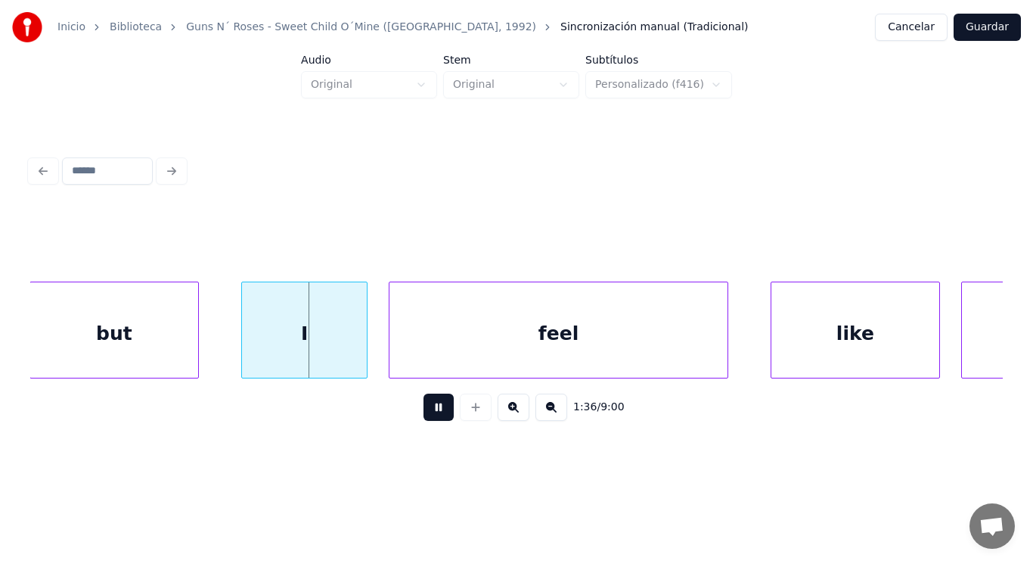
click at [434, 418] on button at bounding box center [439, 406] width 30 height 27
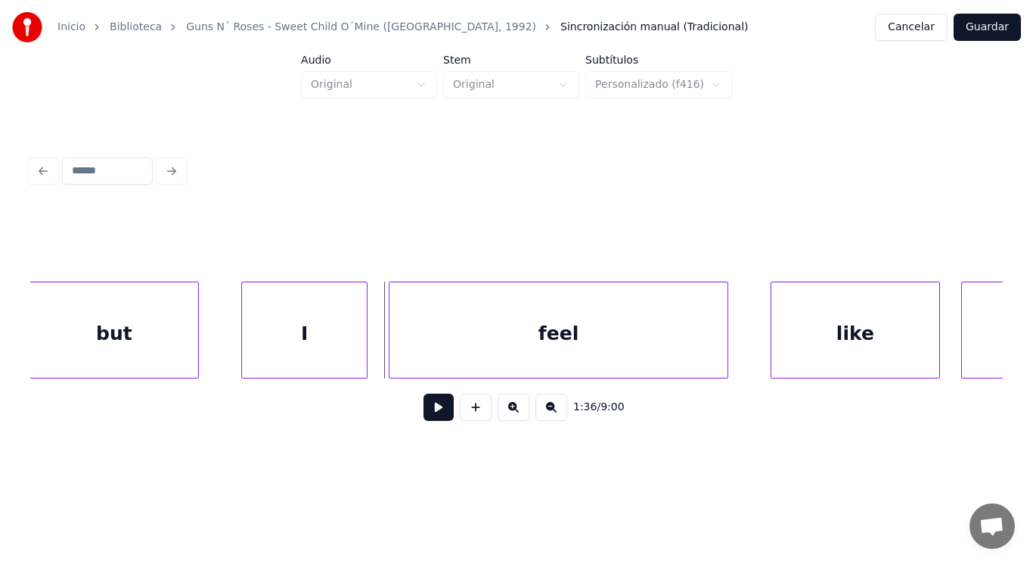
click at [349, 364] on div "I" at bounding box center [304, 333] width 125 height 103
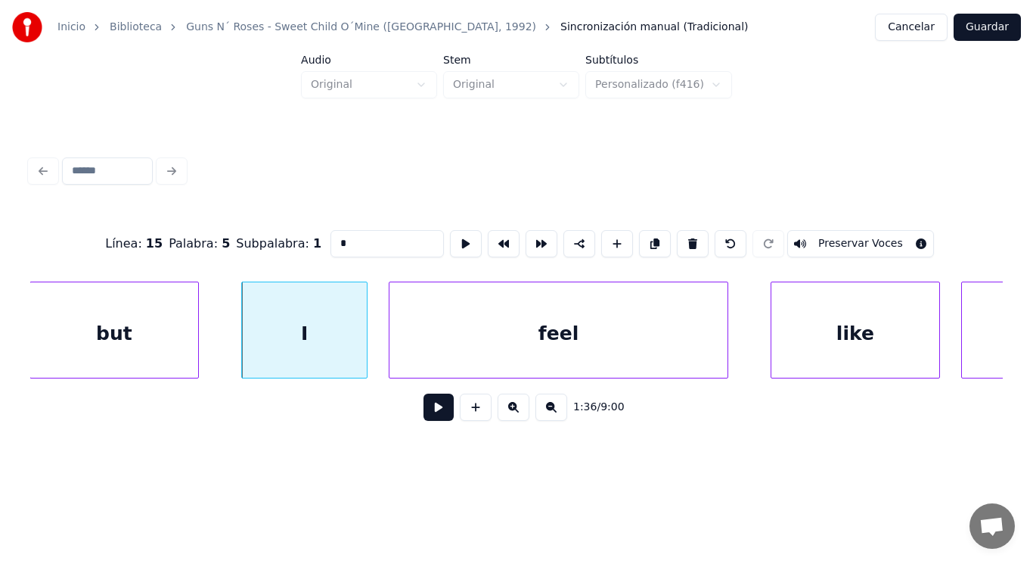
click at [424, 405] on button at bounding box center [439, 406] width 30 height 27
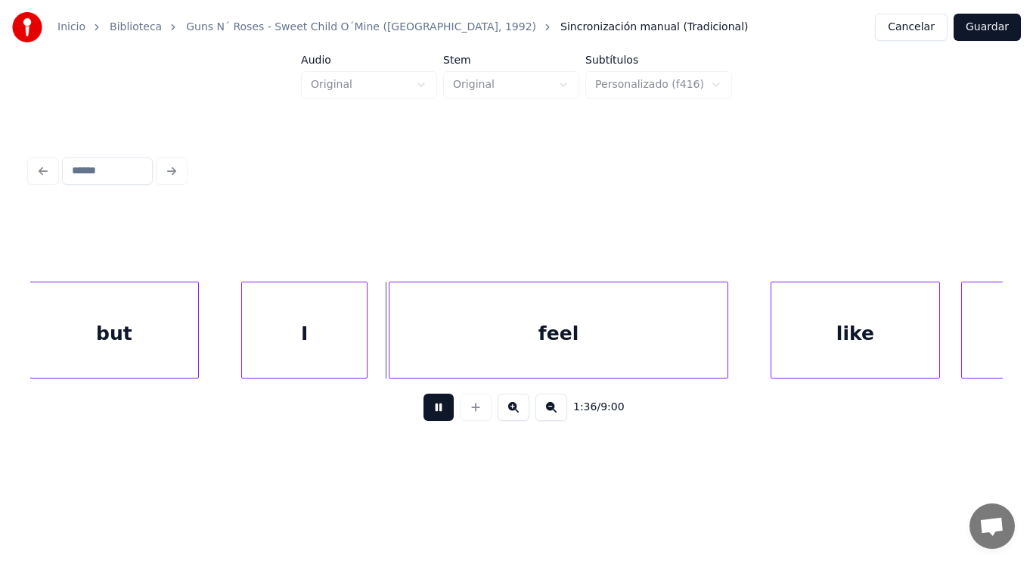
click at [424, 405] on button at bounding box center [439, 406] width 30 height 27
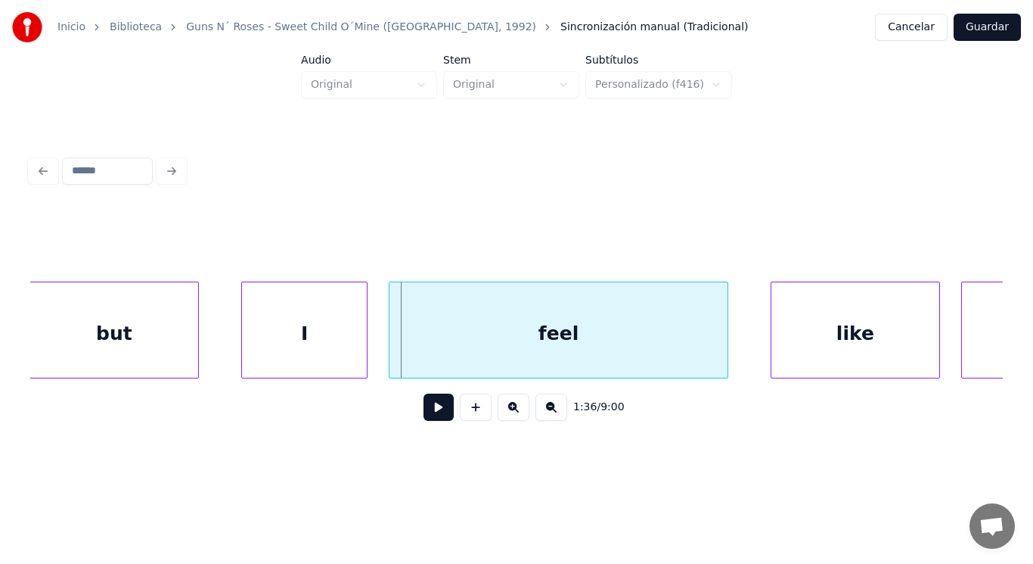
click at [402, 362] on div "feel" at bounding box center [558, 333] width 337 height 103
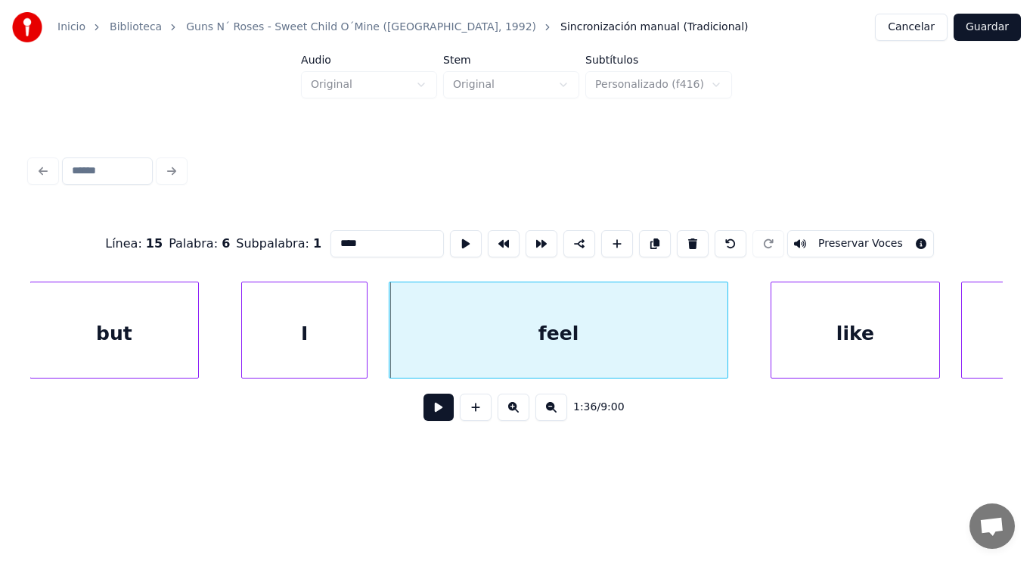
click at [429, 416] on button at bounding box center [439, 406] width 30 height 27
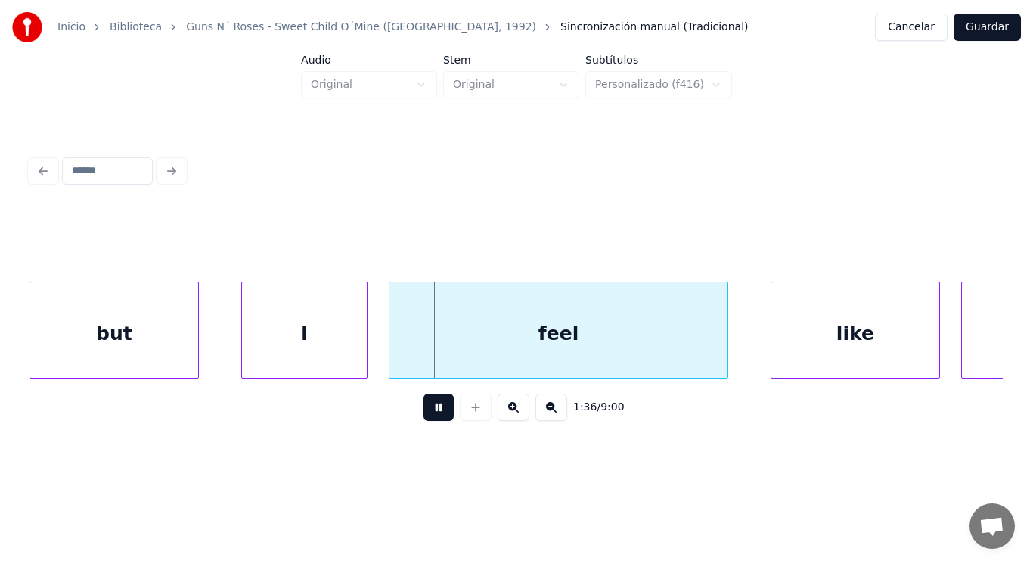
click at [429, 416] on button at bounding box center [439, 406] width 30 height 27
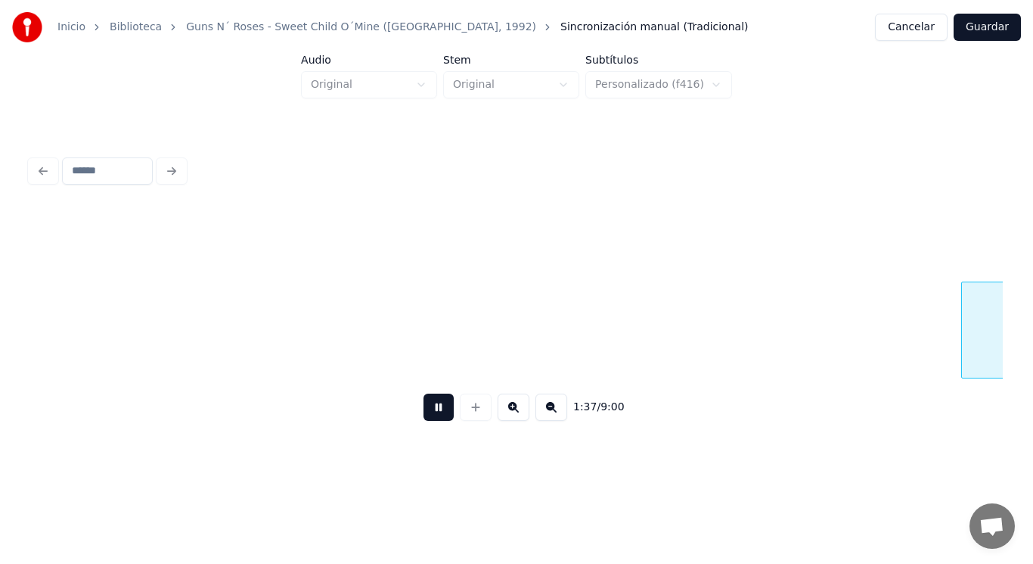
scroll to position [0, 103221]
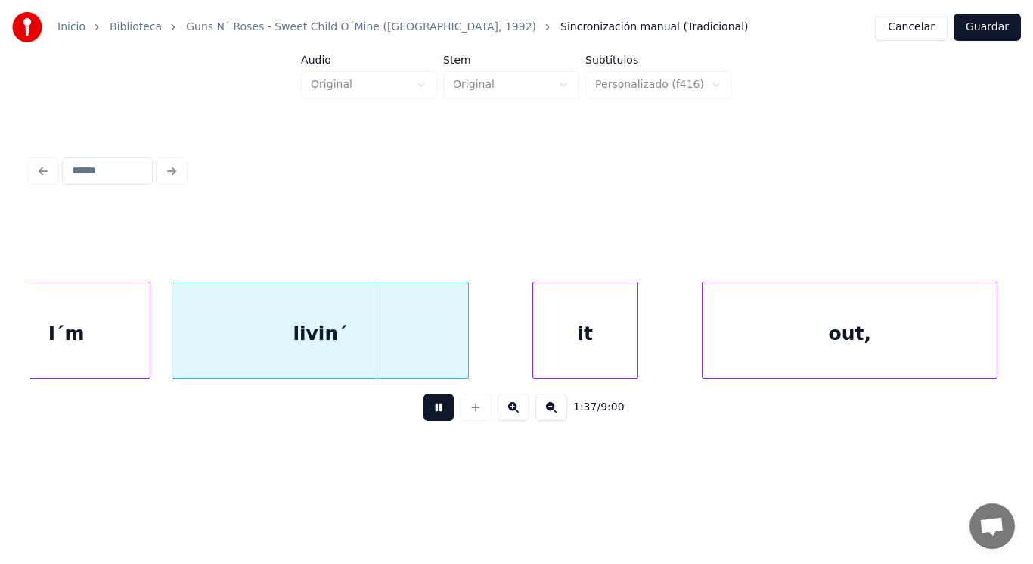
click at [429, 416] on button at bounding box center [439, 406] width 30 height 27
click at [412, 362] on div "livin´" at bounding box center [319, 333] width 295 height 103
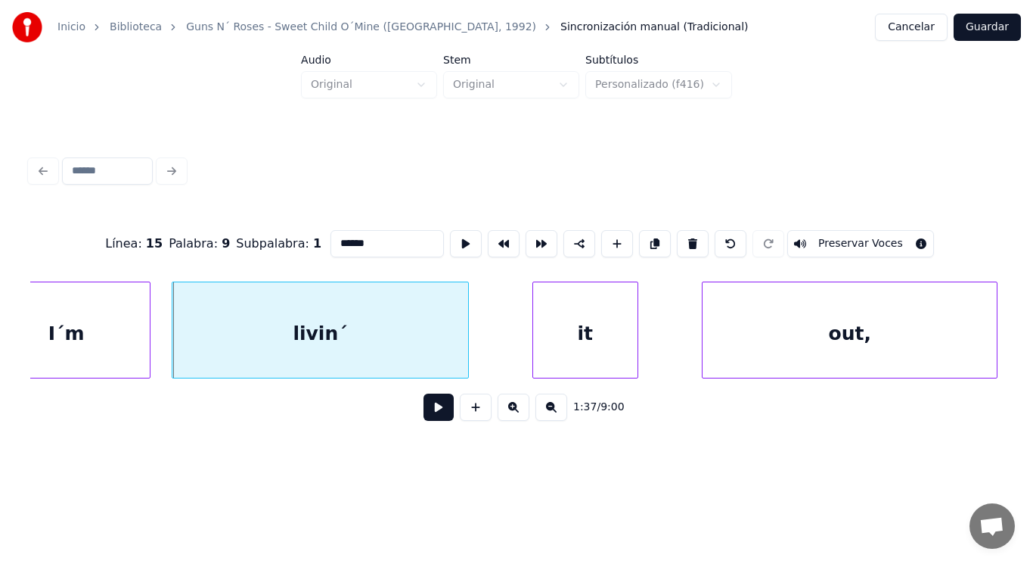
click at [424, 406] on button at bounding box center [439, 406] width 30 height 27
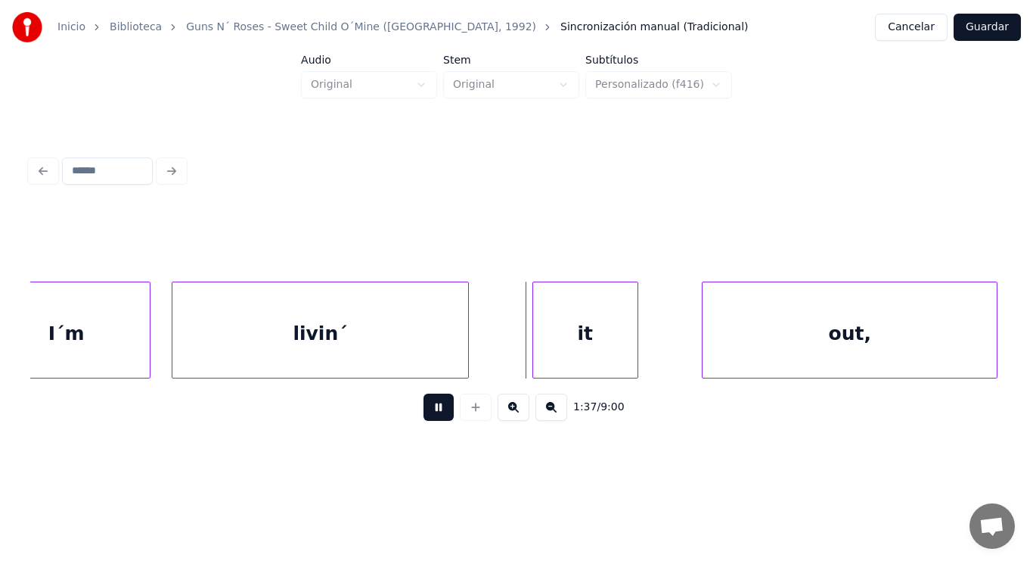
click at [424, 406] on button at bounding box center [439, 406] width 30 height 27
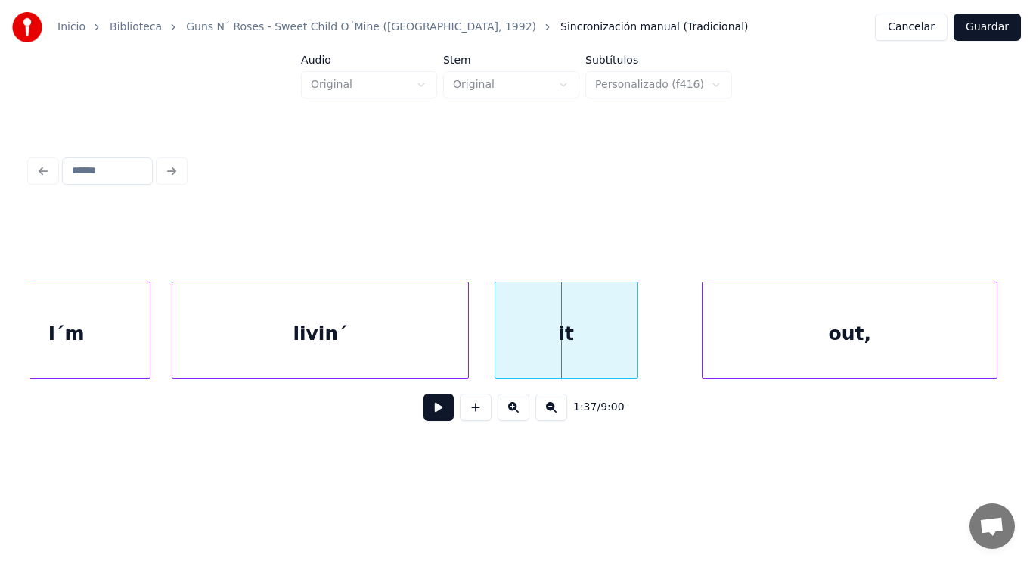
click at [498, 356] on div at bounding box center [497, 329] width 5 height 95
click at [433, 405] on button at bounding box center [439, 406] width 30 height 27
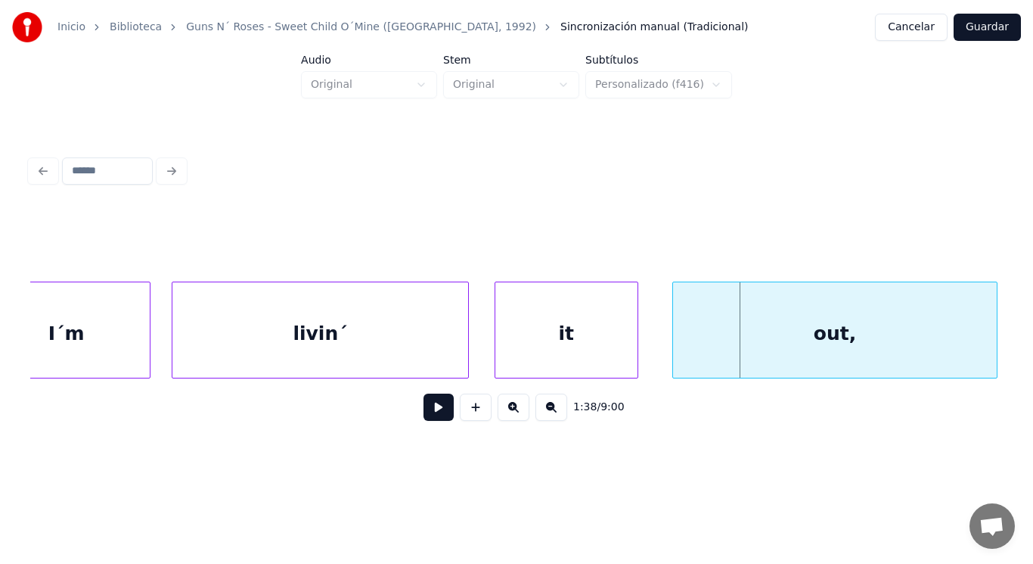
click at [673, 351] on div at bounding box center [675, 329] width 5 height 95
click at [424, 416] on button at bounding box center [439, 406] width 30 height 27
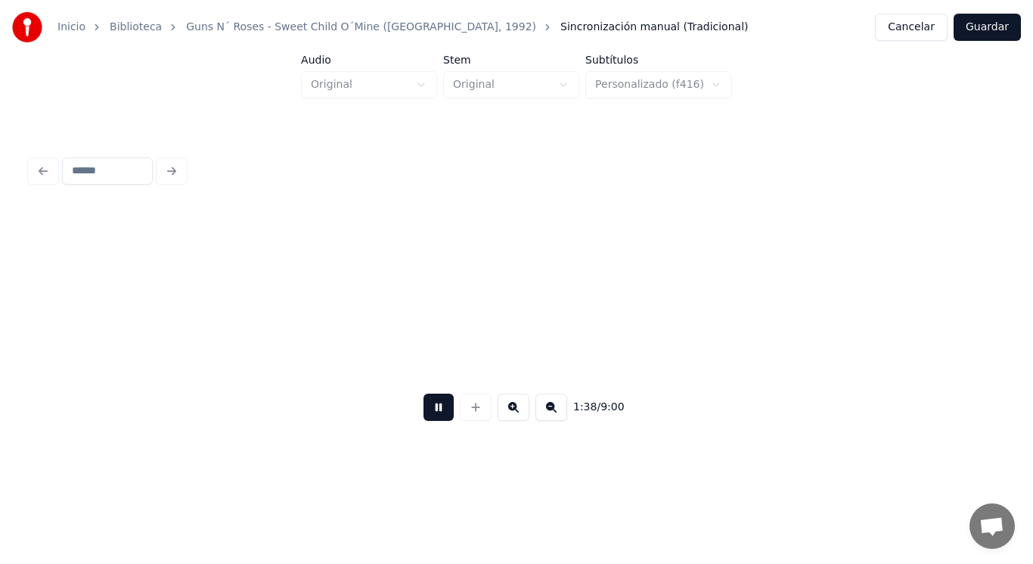
click at [424, 416] on button at bounding box center [439, 406] width 30 height 27
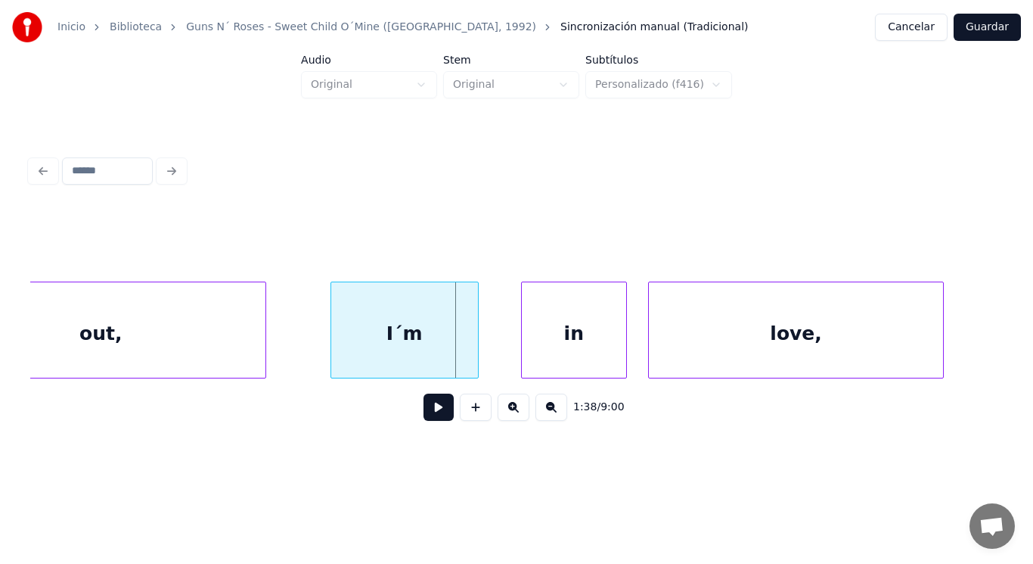
click at [148, 342] on div "out," at bounding box center [101, 333] width 330 height 103
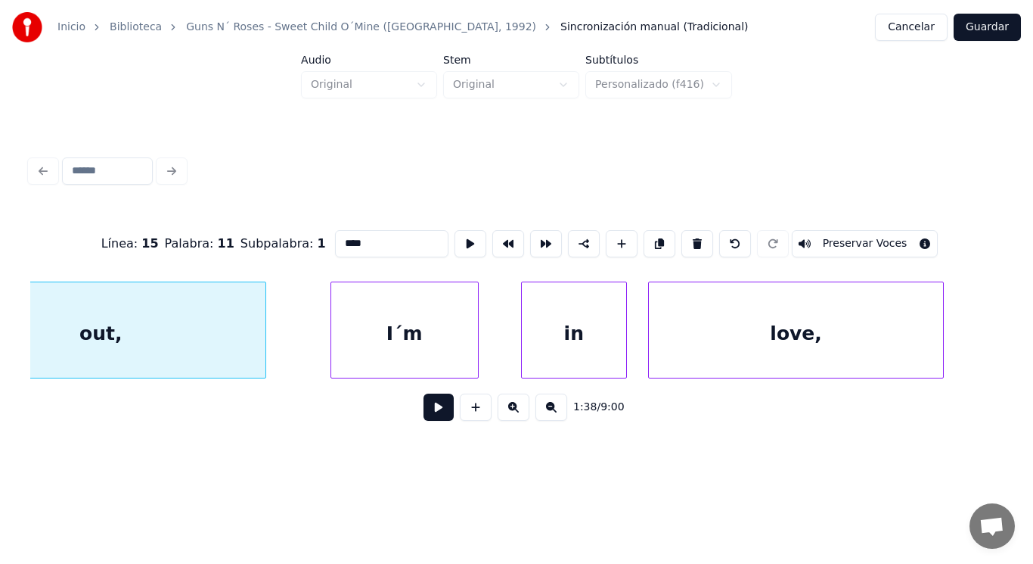
scroll to position [0, 103858]
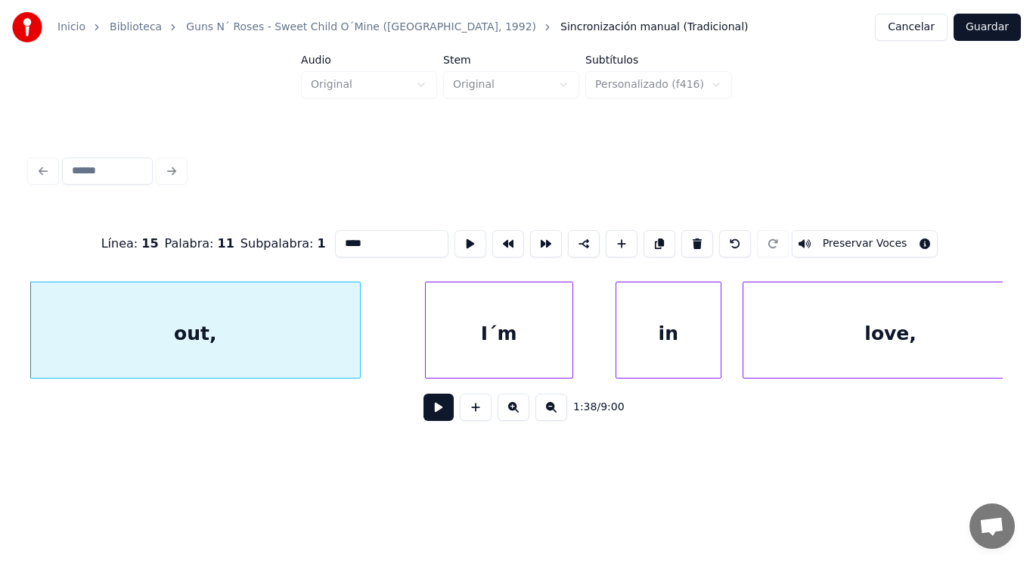
click at [426, 410] on button at bounding box center [439, 406] width 30 height 27
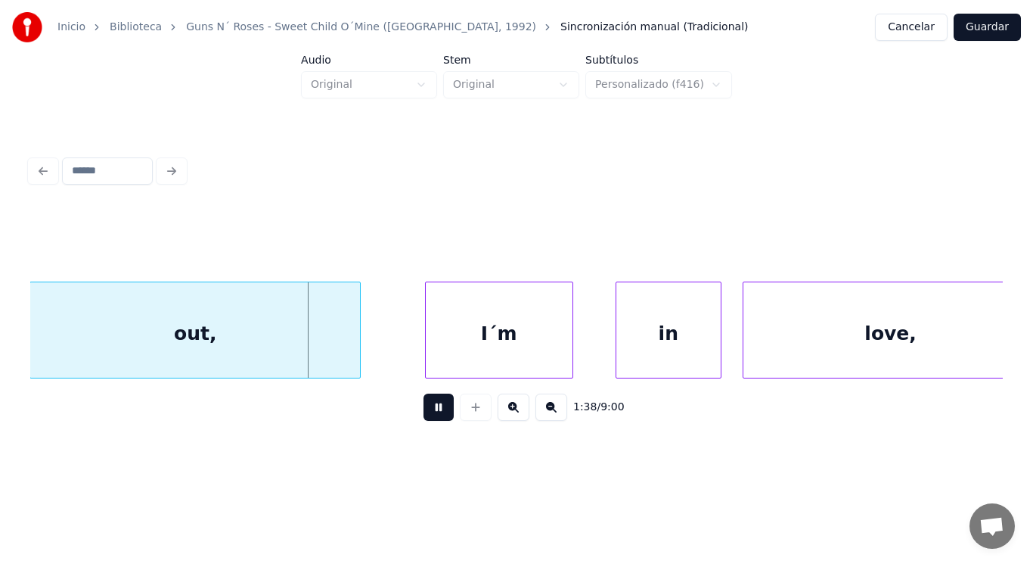
click at [426, 410] on button at bounding box center [439, 406] width 30 height 27
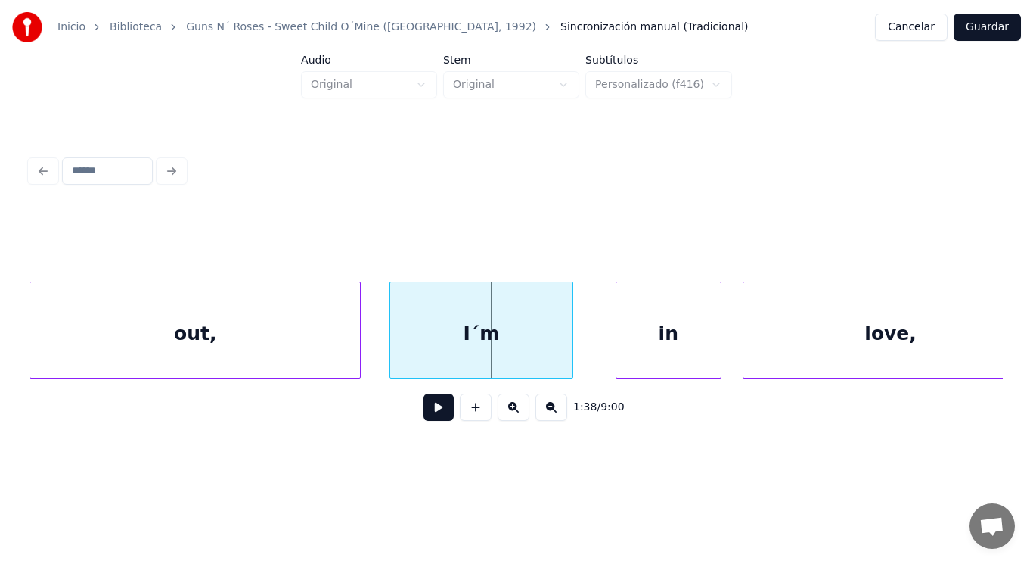
click at [390, 359] on div at bounding box center [392, 329] width 5 height 95
click at [430, 412] on button at bounding box center [439, 406] width 30 height 27
click at [530, 364] on div at bounding box center [528, 329] width 5 height 95
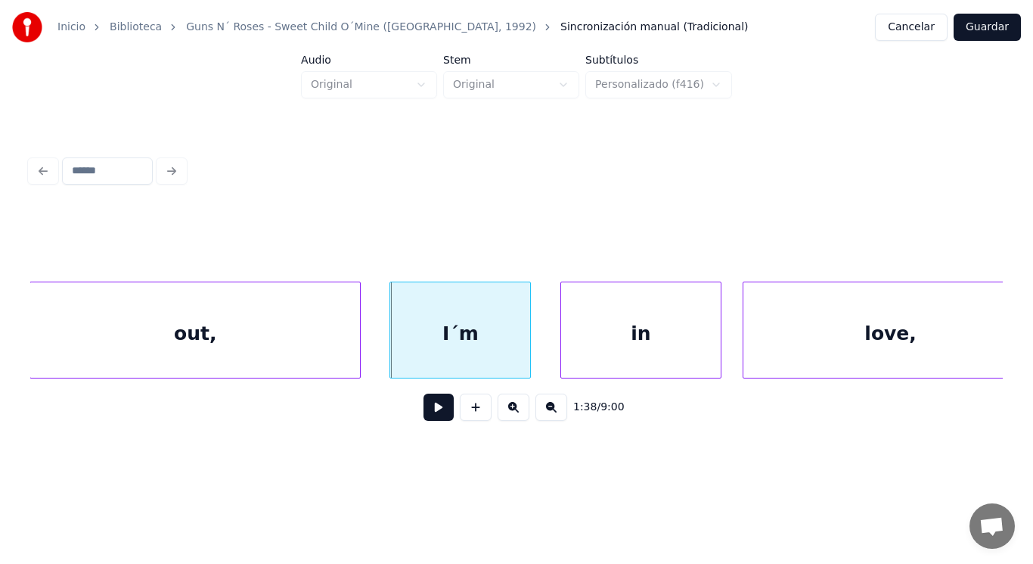
click at [561, 353] on div at bounding box center [563, 329] width 5 height 95
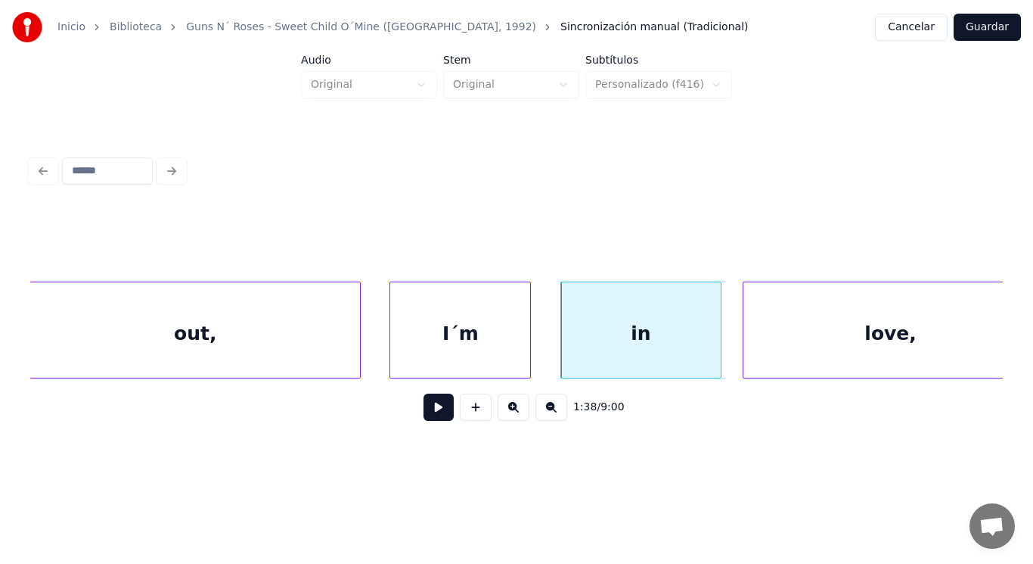
click at [433, 408] on button at bounding box center [439, 406] width 30 height 27
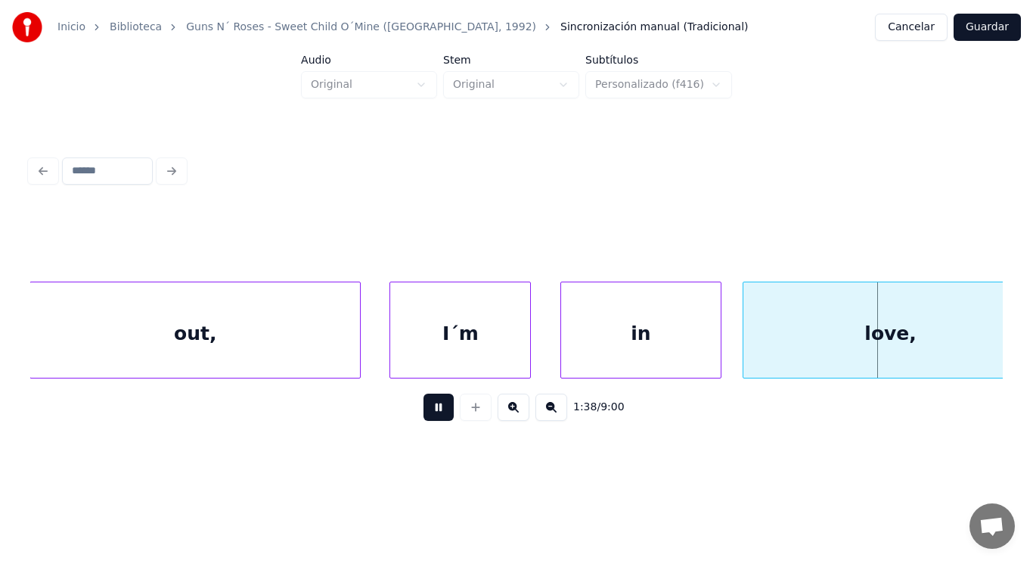
scroll to position [0, 104841]
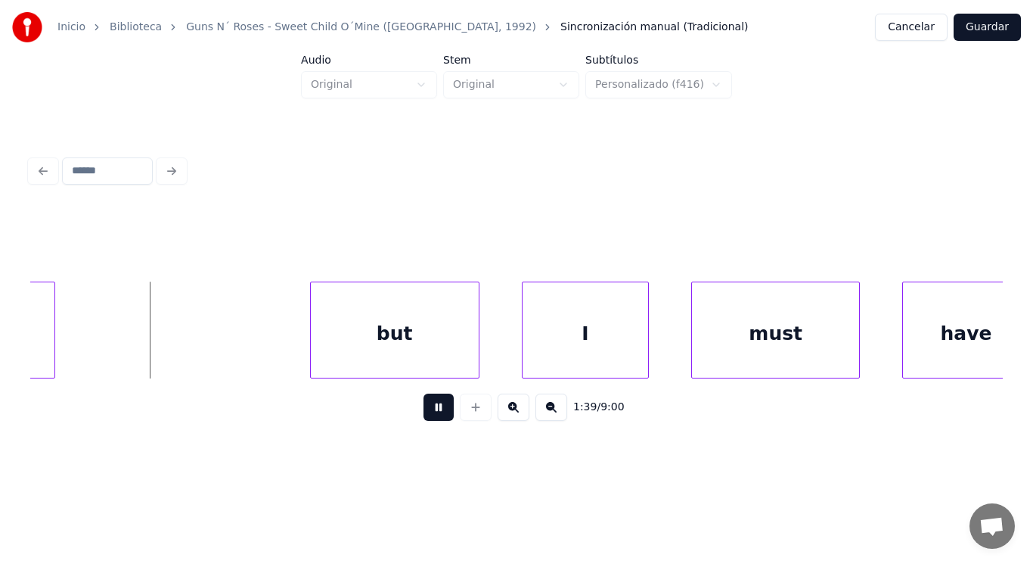
click at [433, 408] on button at bounding box center [439, 406] width 30 height 27
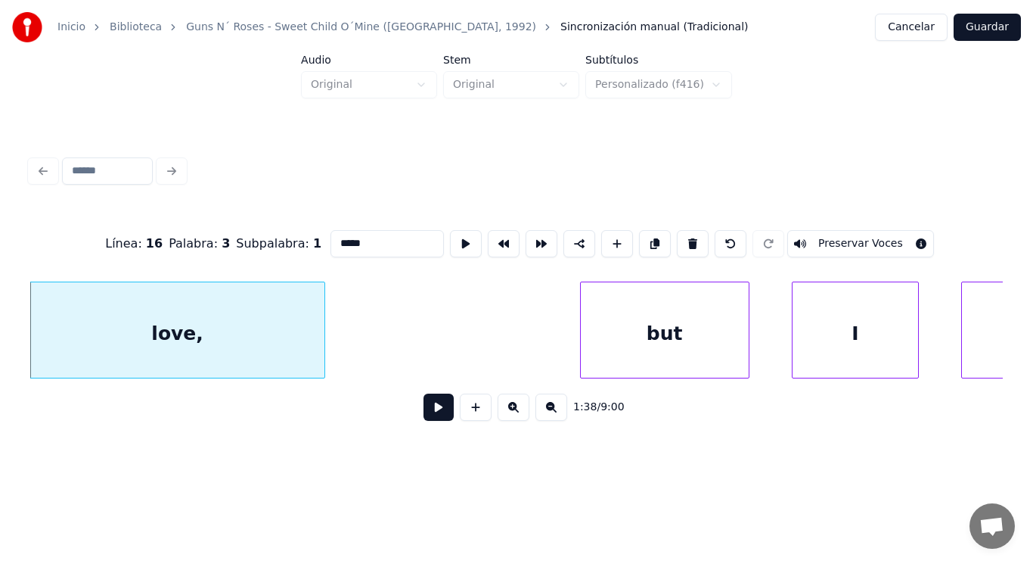
click at [427, 409] on button at bounding box center [439, 406] width 30 height 27
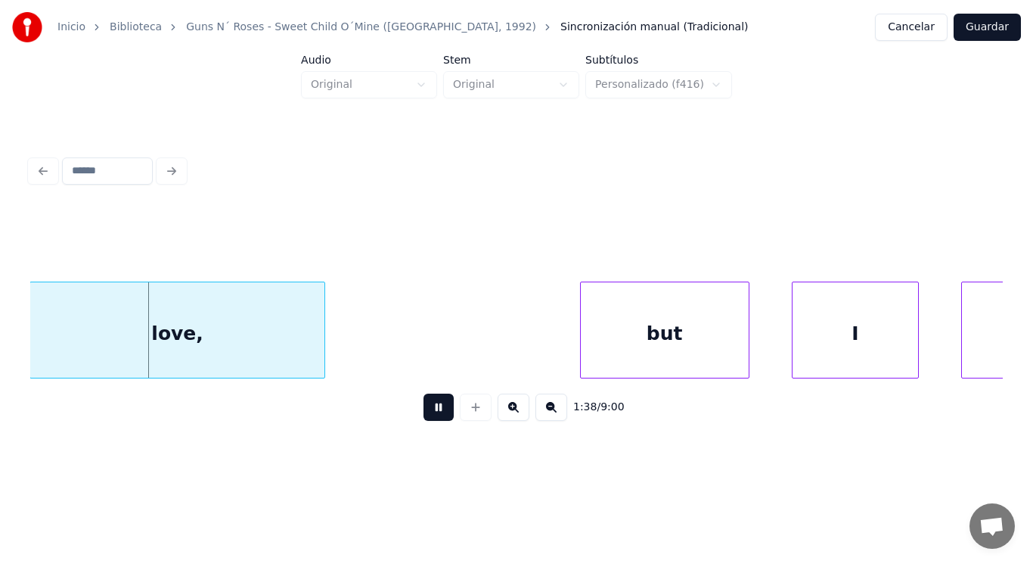
click at [427, 409] on button at bounding box center [439, 406] width 30 height 27
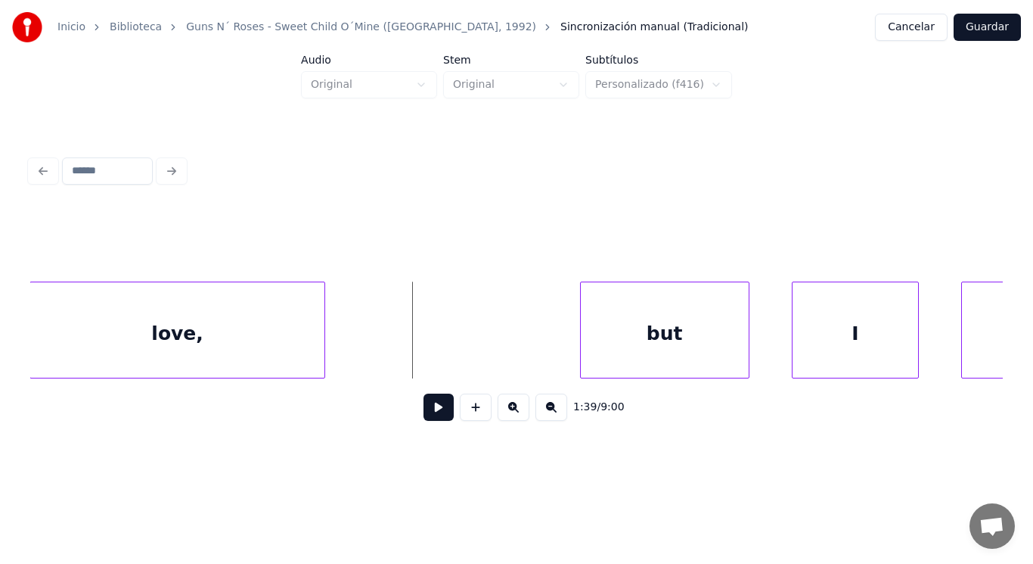
click at [294, 353] on div "love," at bounding box center [177, 333] width 294 height 103
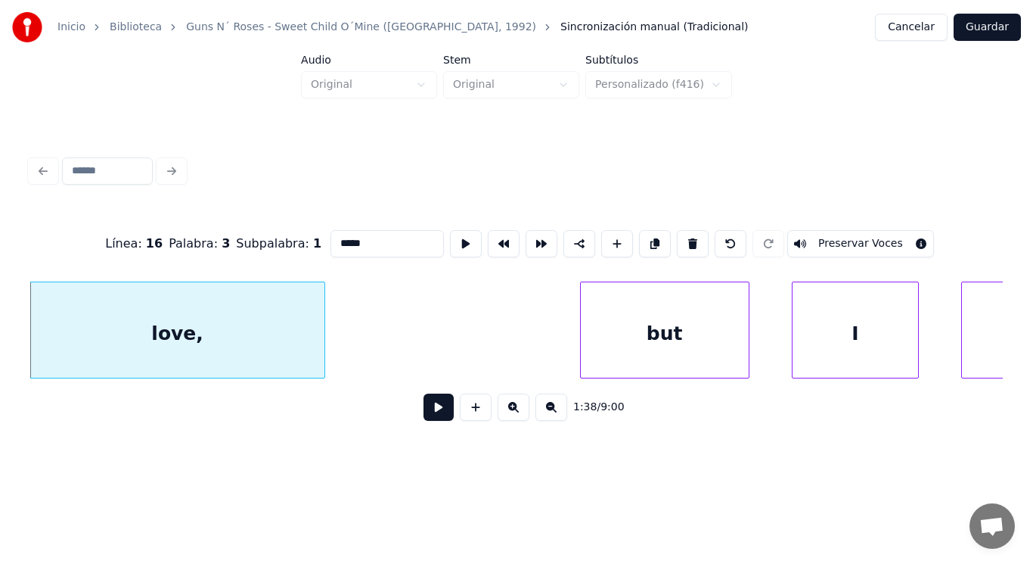
click at [436, 420] on button at bounding box center [439, 406] width 30 height 27
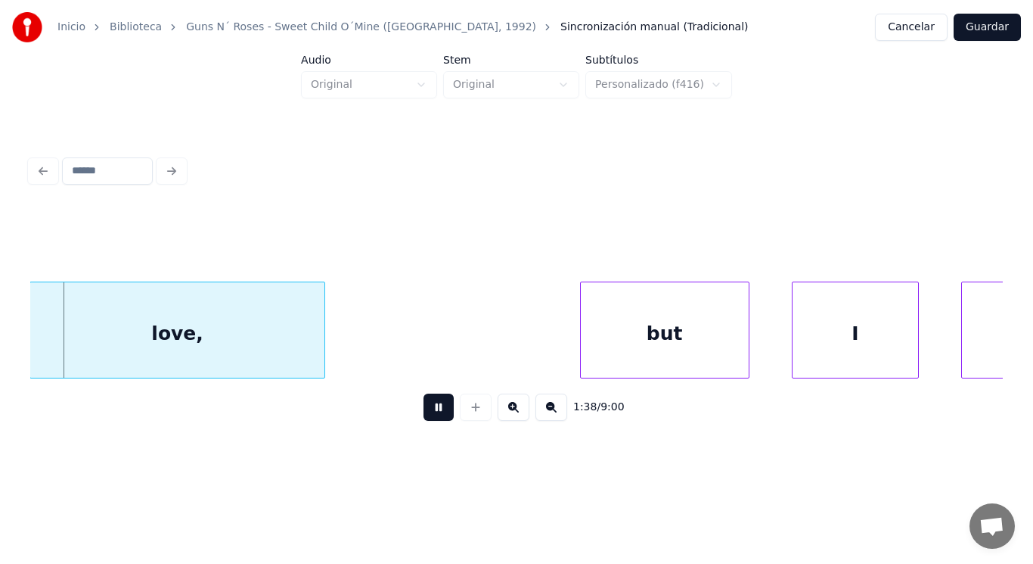
click at [436, 420] on button at bounding box center [439, 406] width 30 height 27
click at [435, 412] on button at bounding box center [439, 406] width 30 height 27
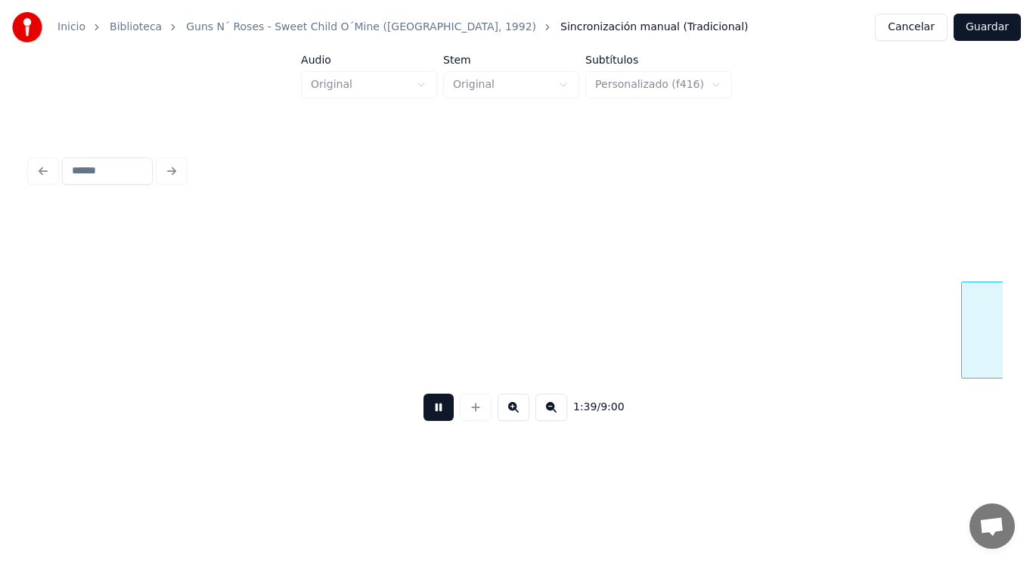
click at [435, 412] on button at bounding box center [439, 406] width 30 height 27
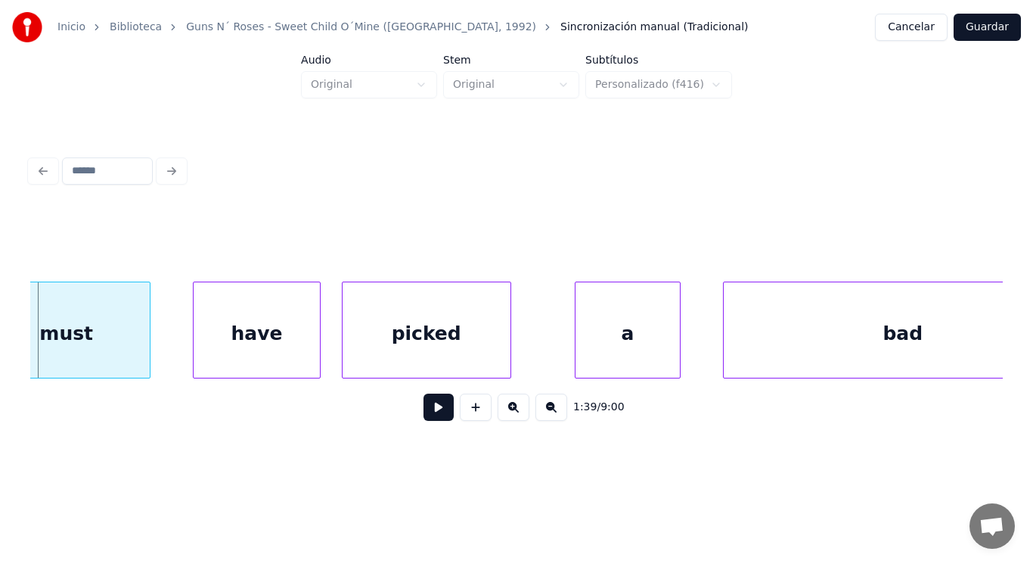
click at [111, 335] on div "must" at bounding box center [66, 333] width 167 height 103
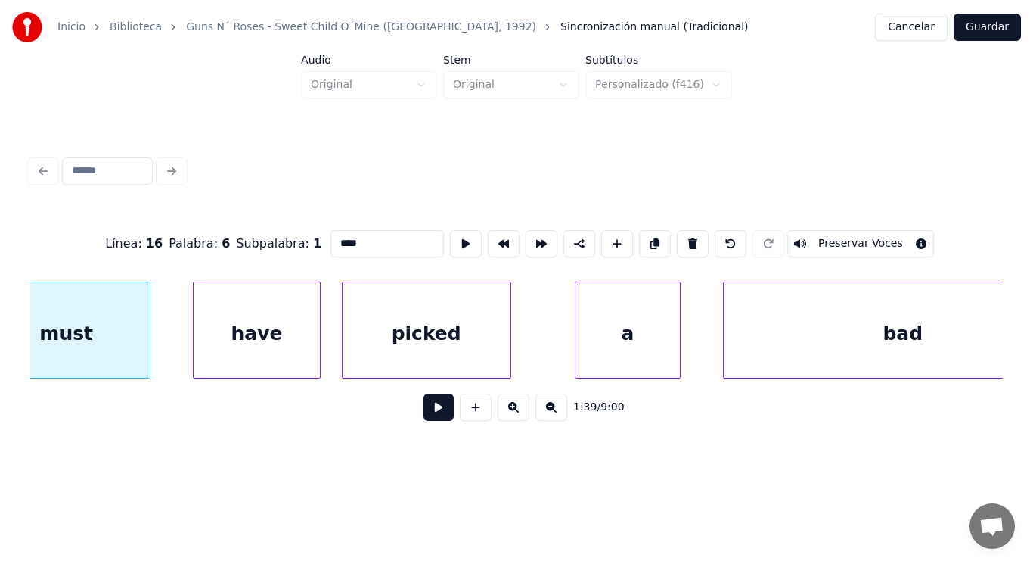
scroll to position [0, 105503]
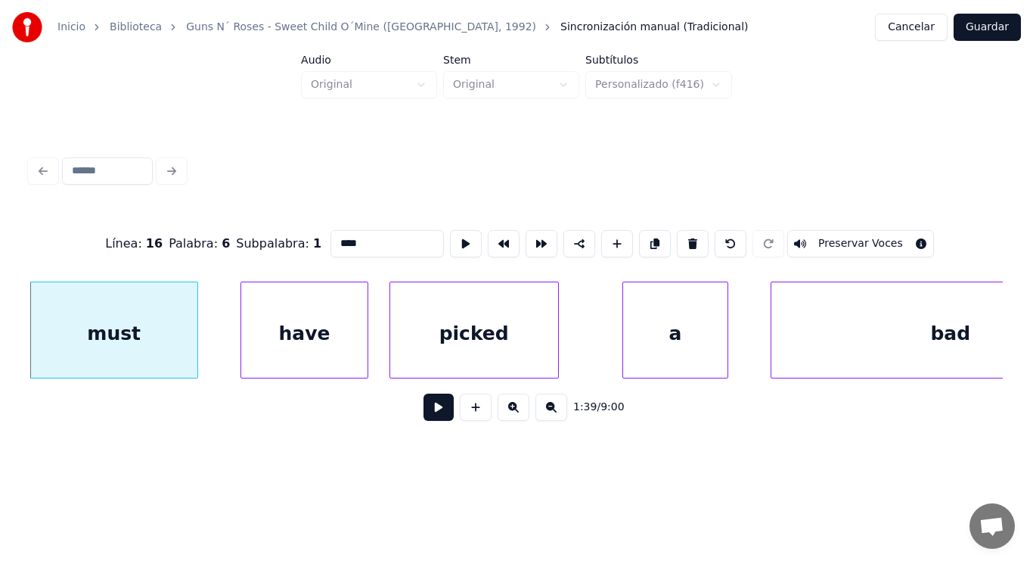
click at [426, 408] on button at bounding box center [439, 406] width 30 height 27
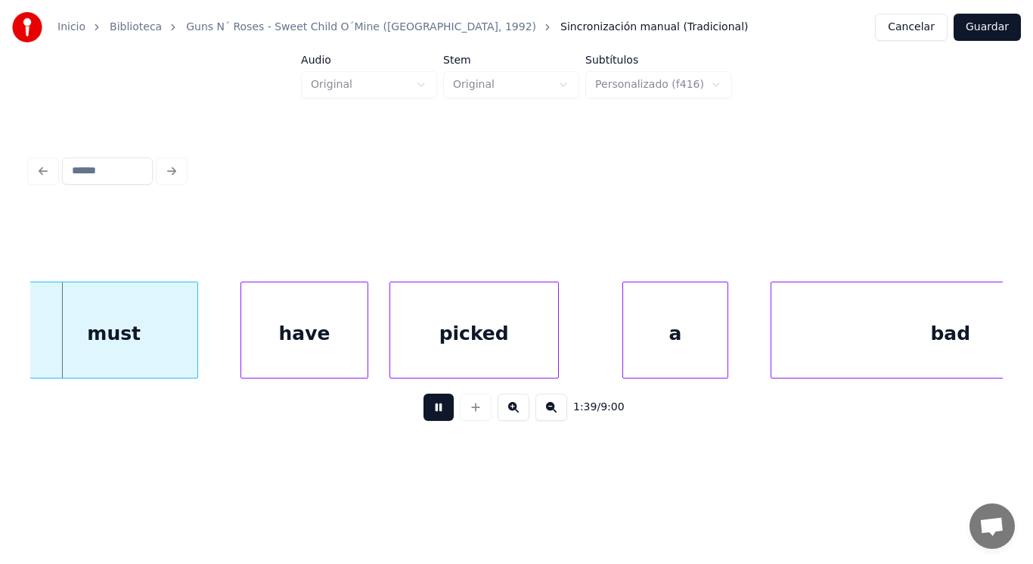
click at [426, 408] on button at bounding box center [439, 406] width 30 height 27
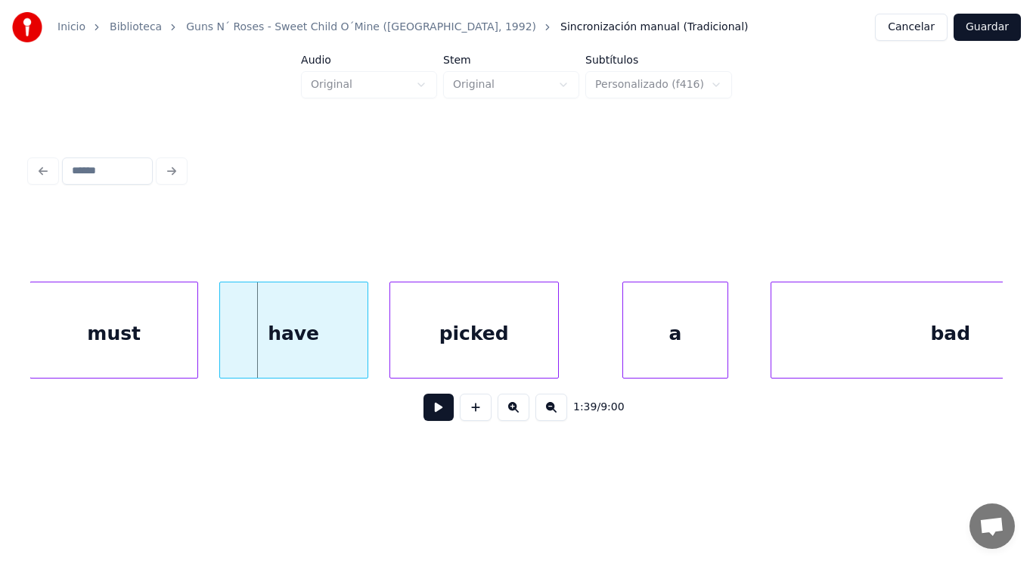
click at [222, 346] on div at bounding box center [222, 329] width 5 height 95
click at [428, 421] on button at bounding box center [439, 406] width 30 height 27
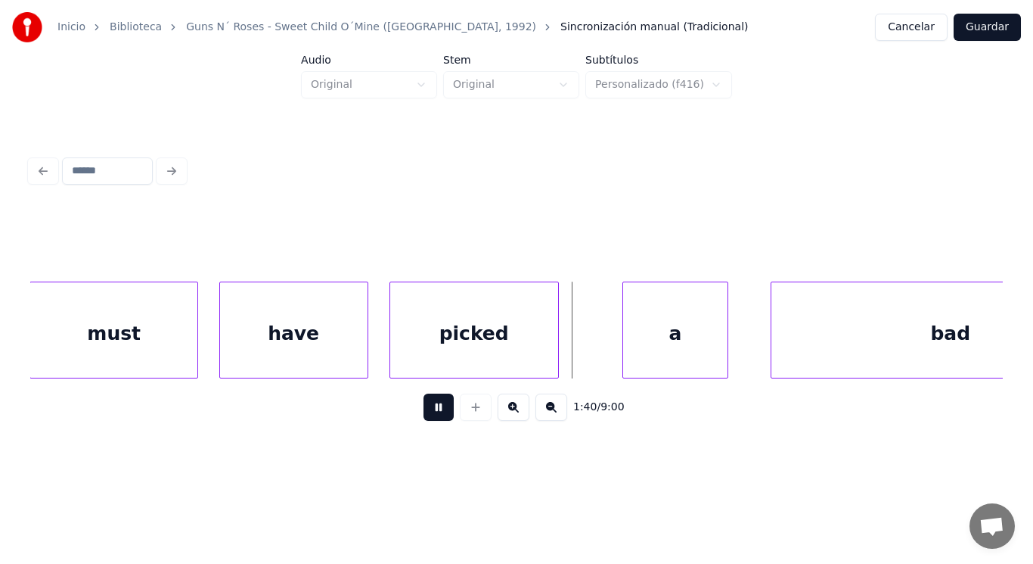
click at [428, 421] on button at bounding box center [439, 406] width 30 height 27
click at [530, 354] on div at bounding box center [529, 329] width 5 height 95
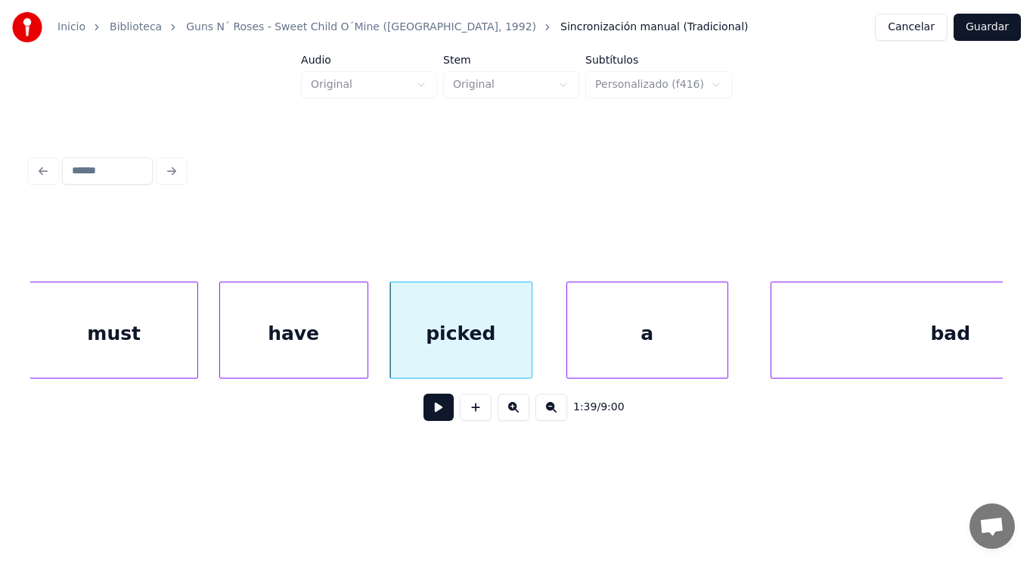
click at [569, 344] on div at bounding box center [569, 329] width 5 height 95
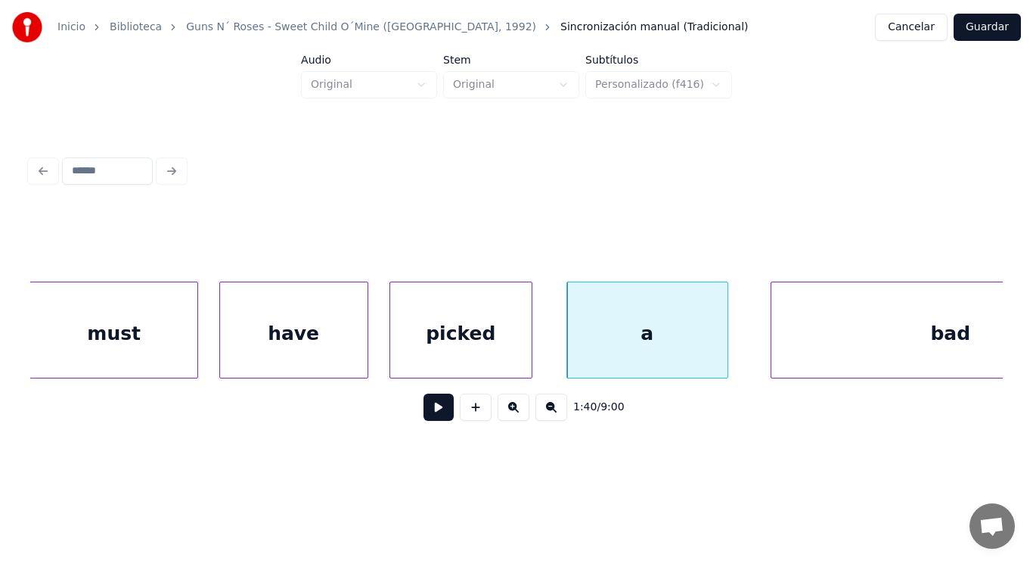
click at [430, 405] on button at bounding box center [439, 406] width 30 height 27
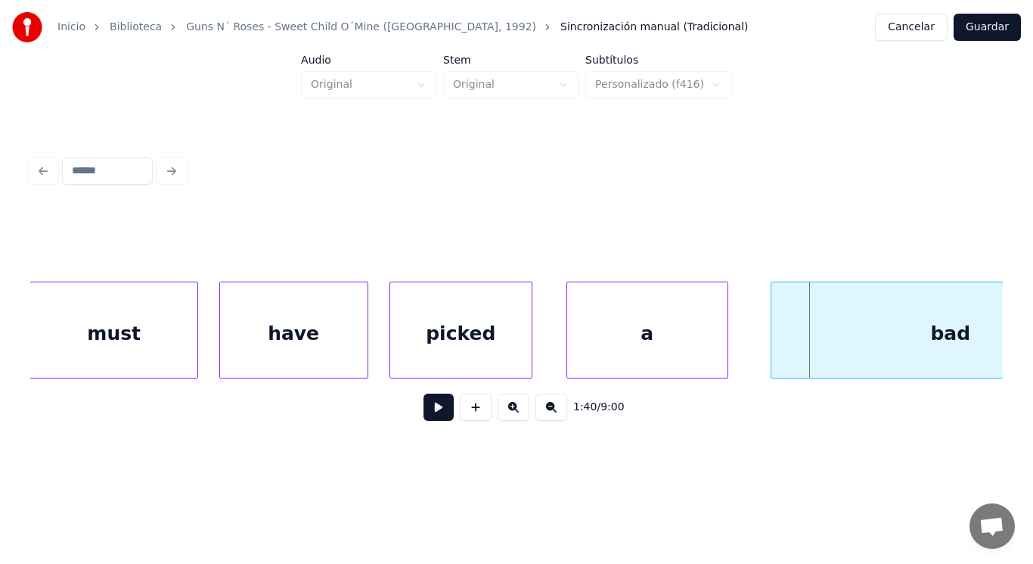
click at [429, 409] on button at bounding box center [439, 406] width 30 height 27
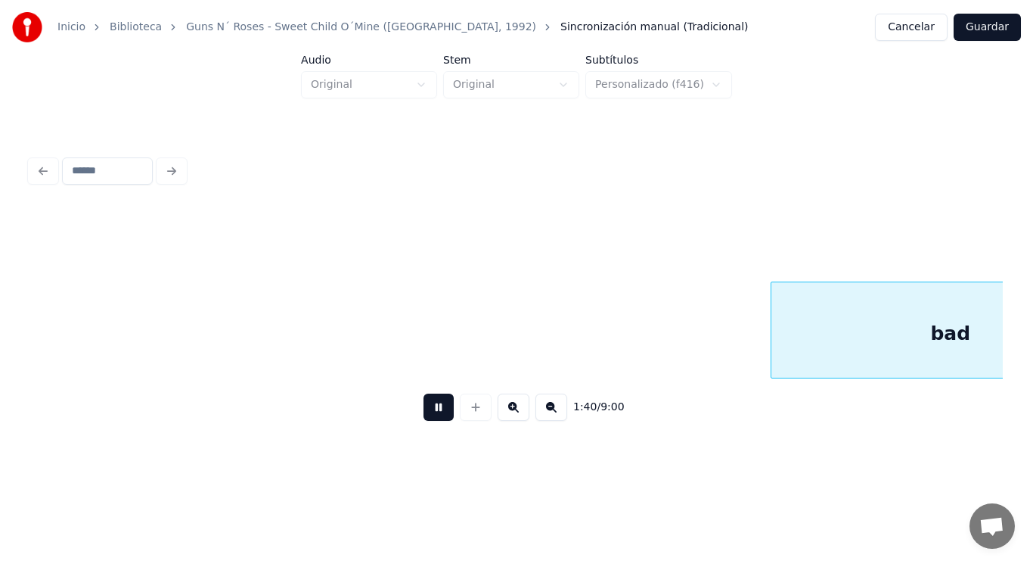
scroll to position [0, 106491]
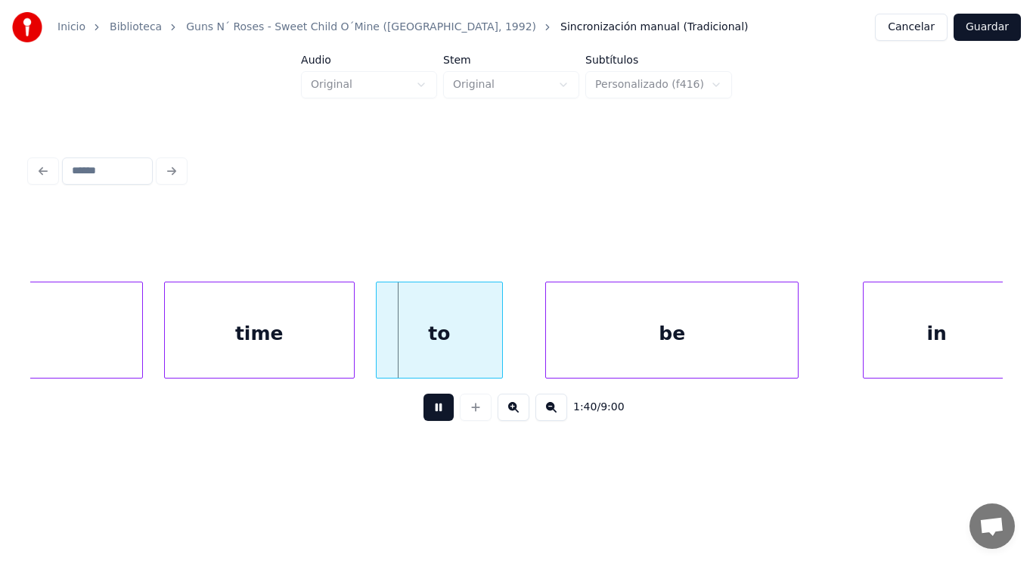
click at [429, 409] on button at bounding box center [439, 406] width 30 height 27
click at [240, 344] on div "time" at bounding box center [259, 333] width 189 height 103
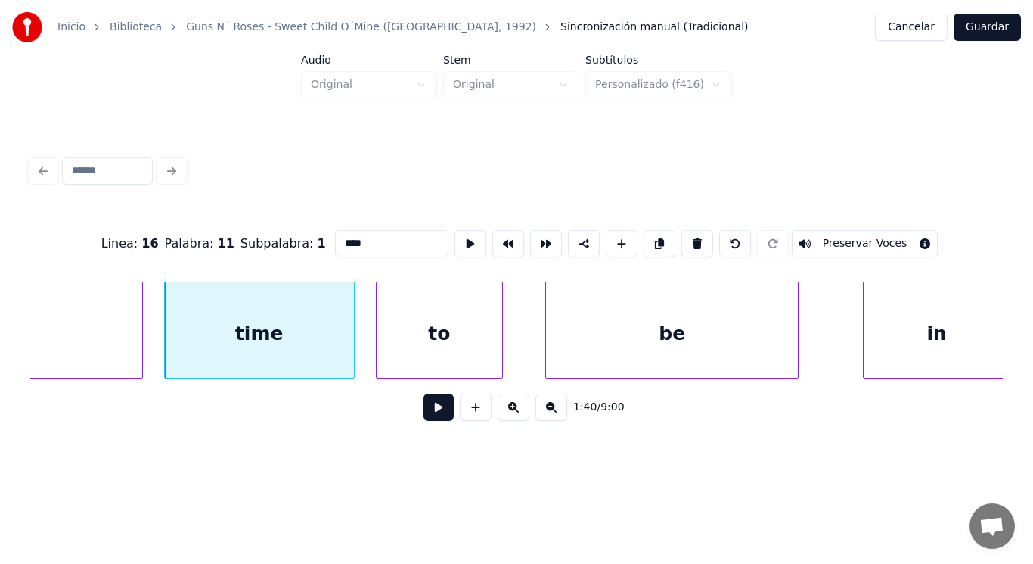
click at [424, 408] on button at bounding box center [439, 406] width 30 height 27
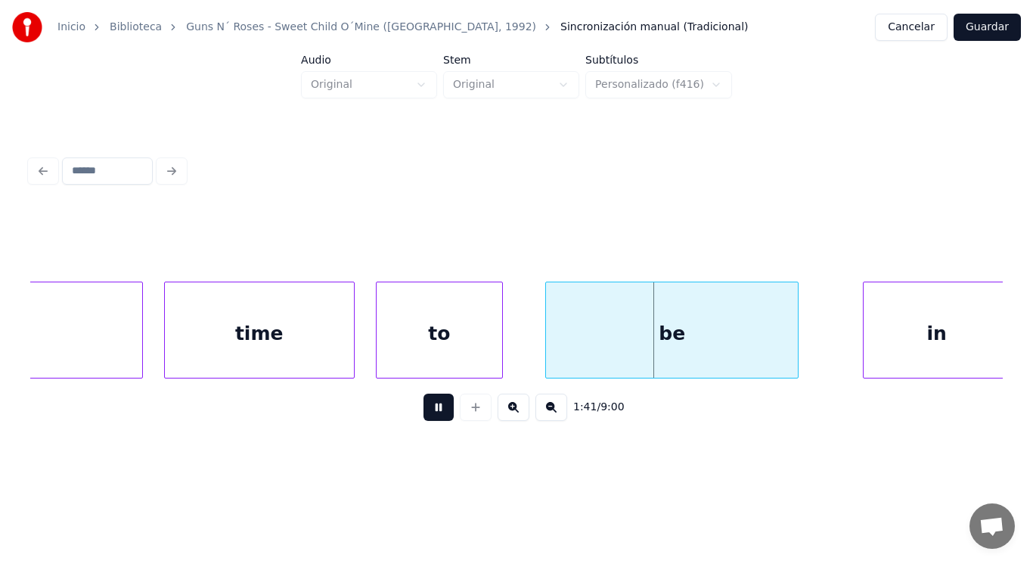
click at [424, 408] on button at bounding box center [439, 406] width 30 height 27
click at [563, 335] on div "be" at bounding box center [672, 333] width 252 height 103
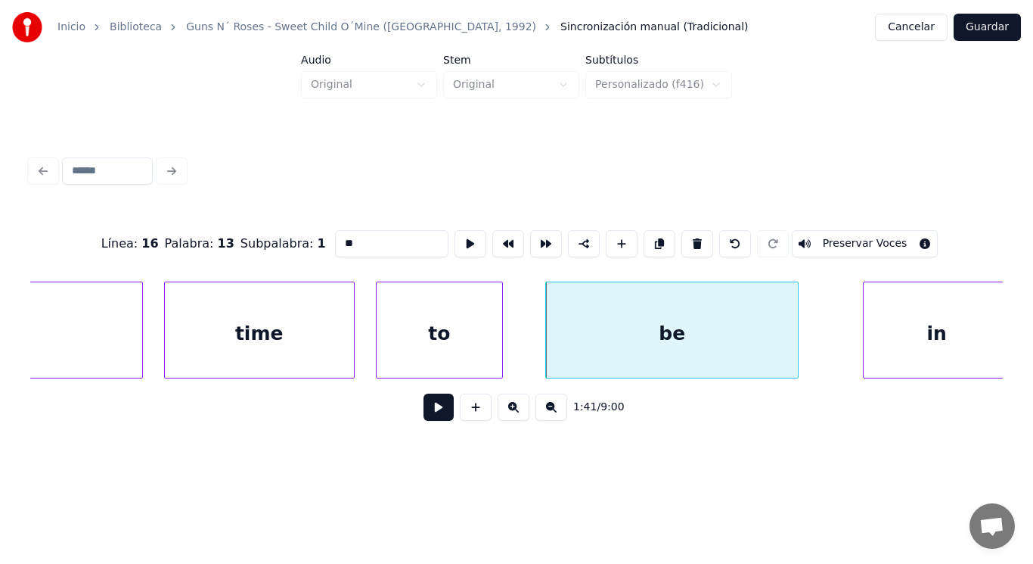
click at [429, 412] on button at bounding box center [439, 406] width 30 height 27
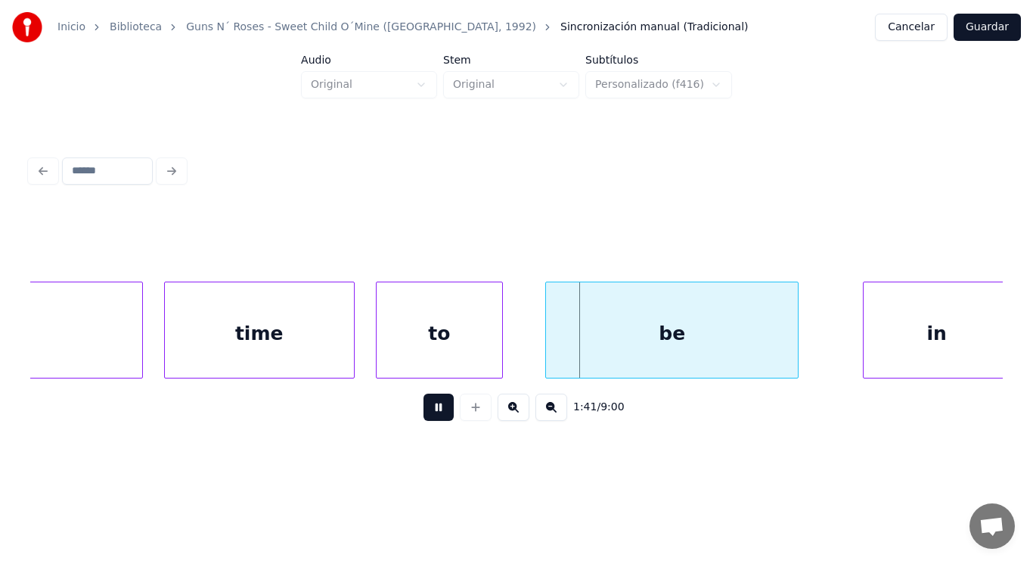
click at [429, 412] on button at bounding box center [439, 406] width 30 height 27
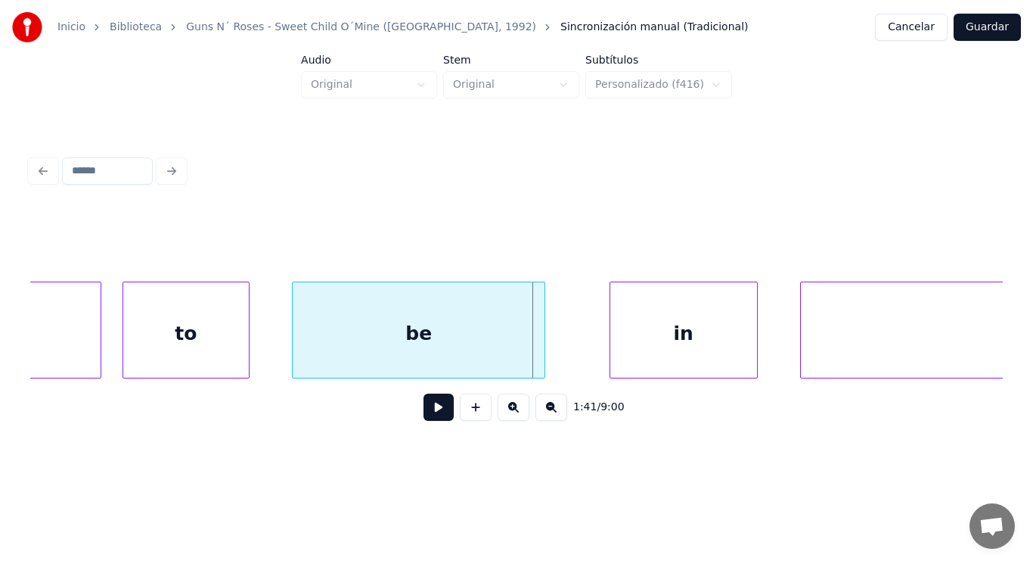
scroll to position [0, 106824]
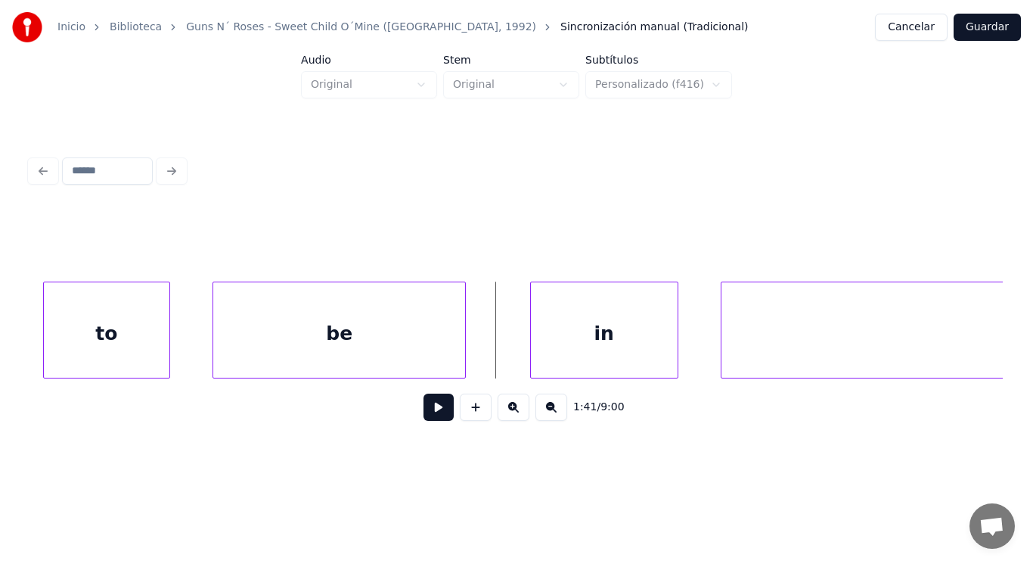
click at [424, 421] on button at bounding box center [439, 406] width 30 height 27
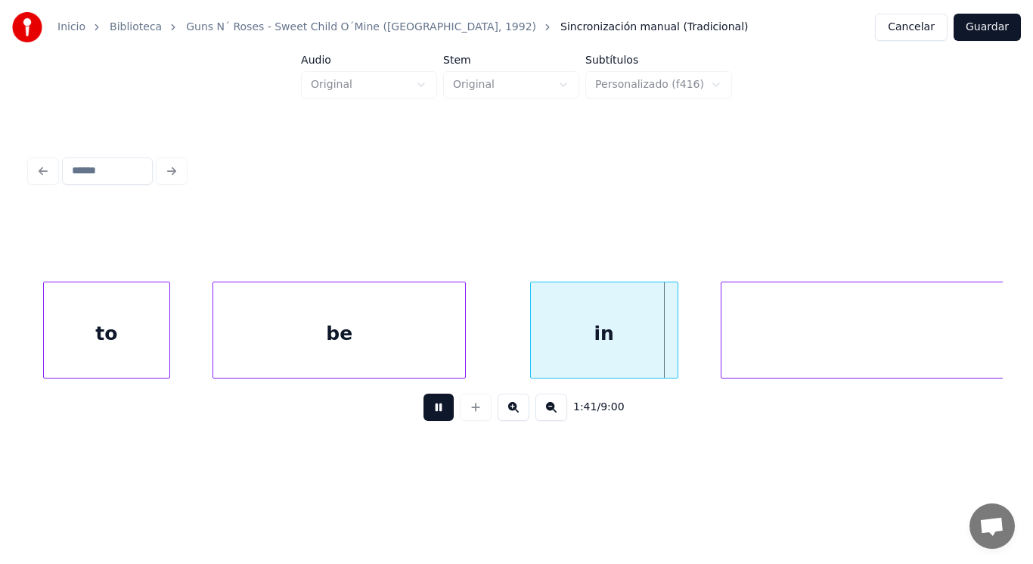
click at [424, 421] on button at bounding box center [439, 406] width 30 height 27
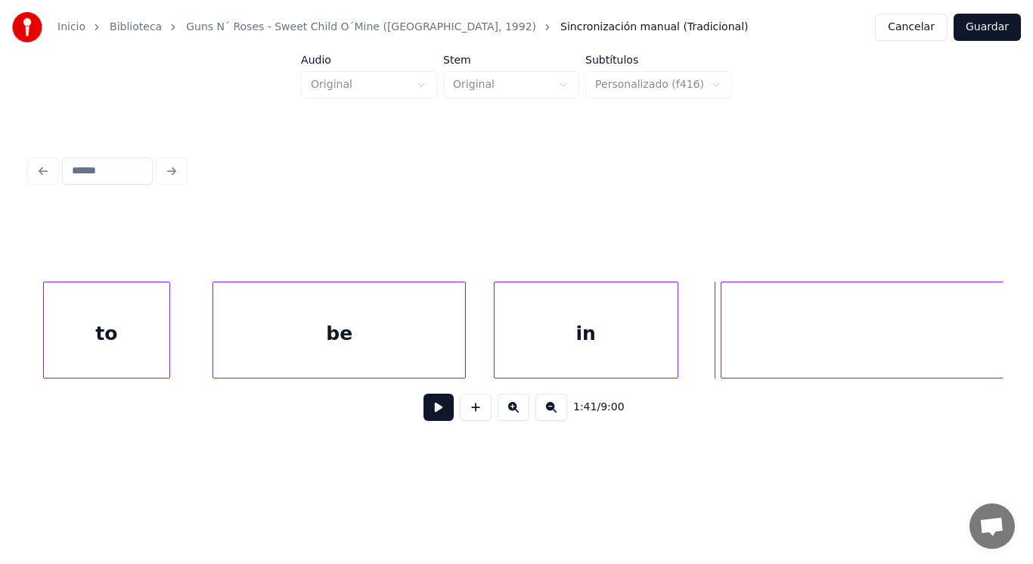
click at [499, 362] on div at bounding box center [497, 329] width 5 height 95
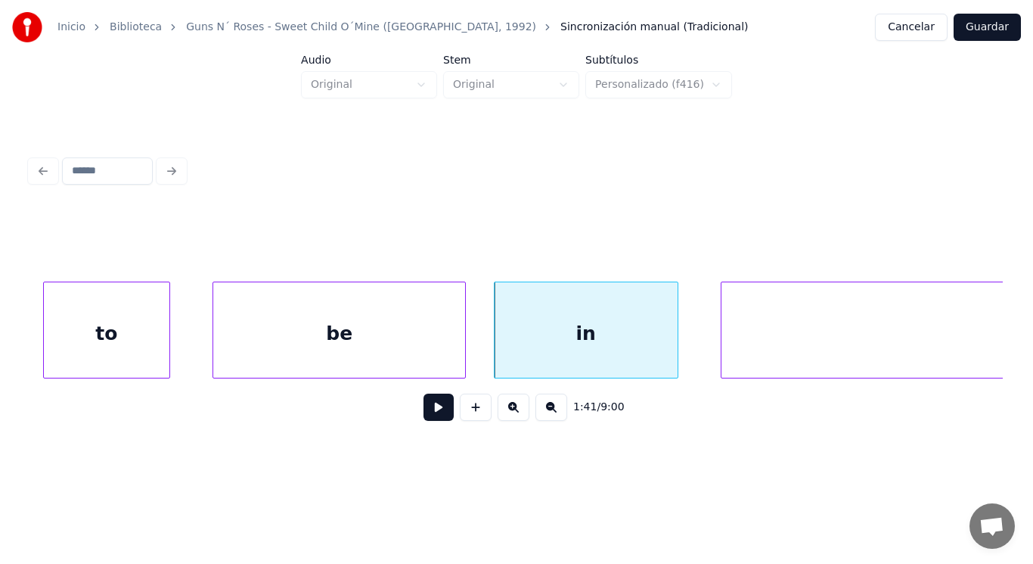
click at [438, 408] on button at bounding box center [439, 406] width 30 height 27
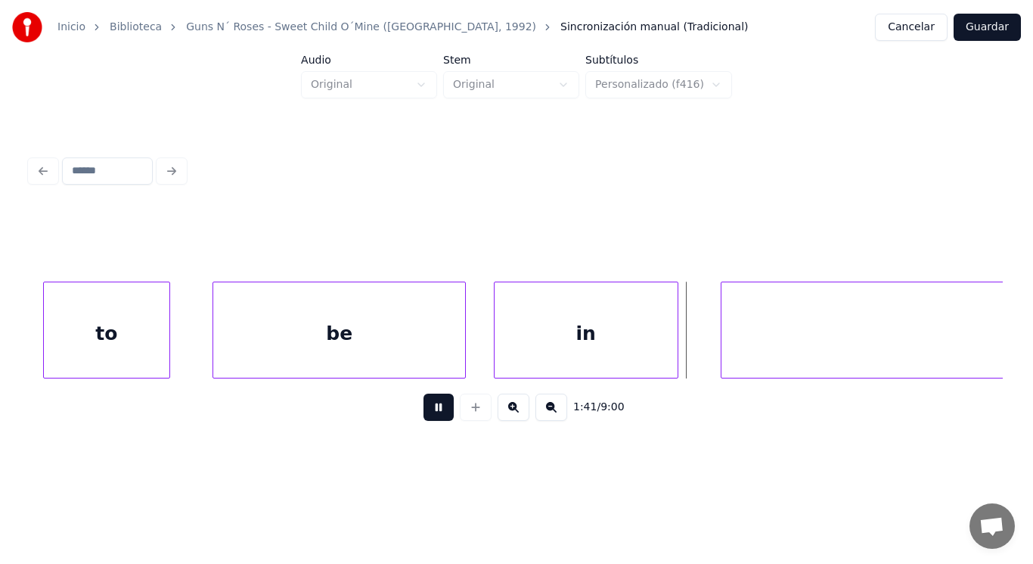
click at [438, 408] on button at bounding box center [439, 406] width 30 height 27
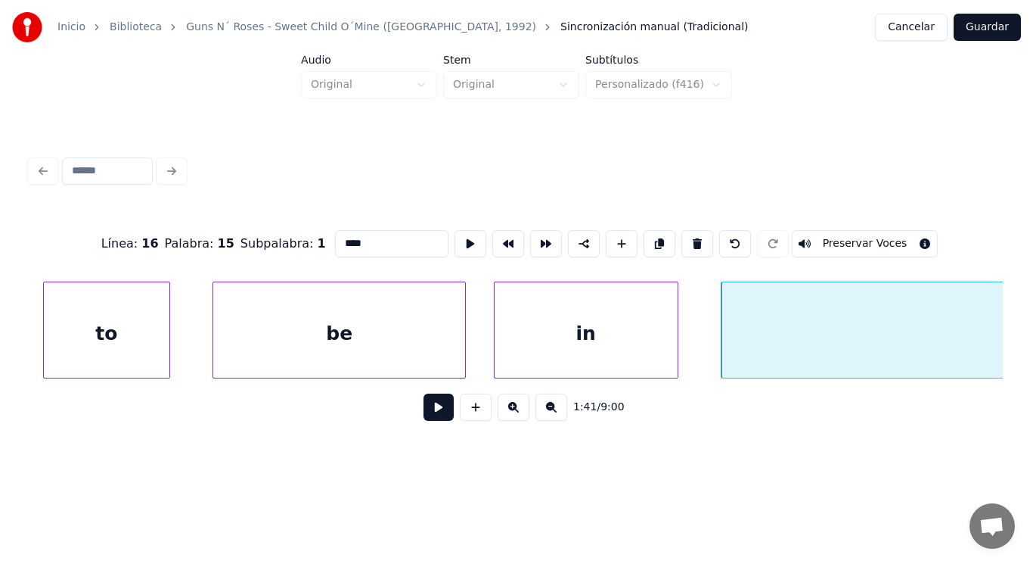
click at [427, 412] on button at bounding box center [439, 406] width 30 height 27
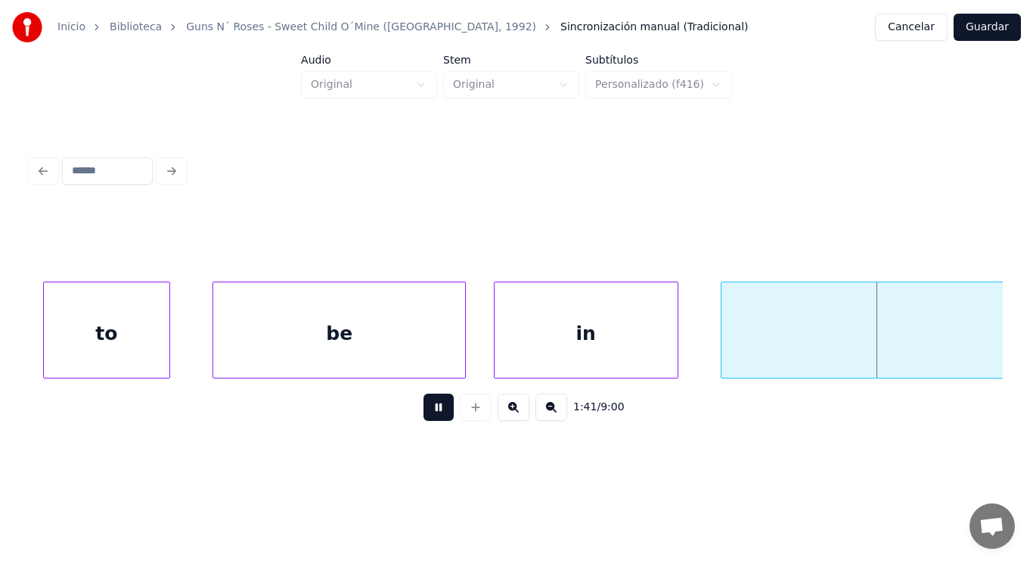
click at [427, 412] on button at bounding box center [439, 406] width 30 height 27
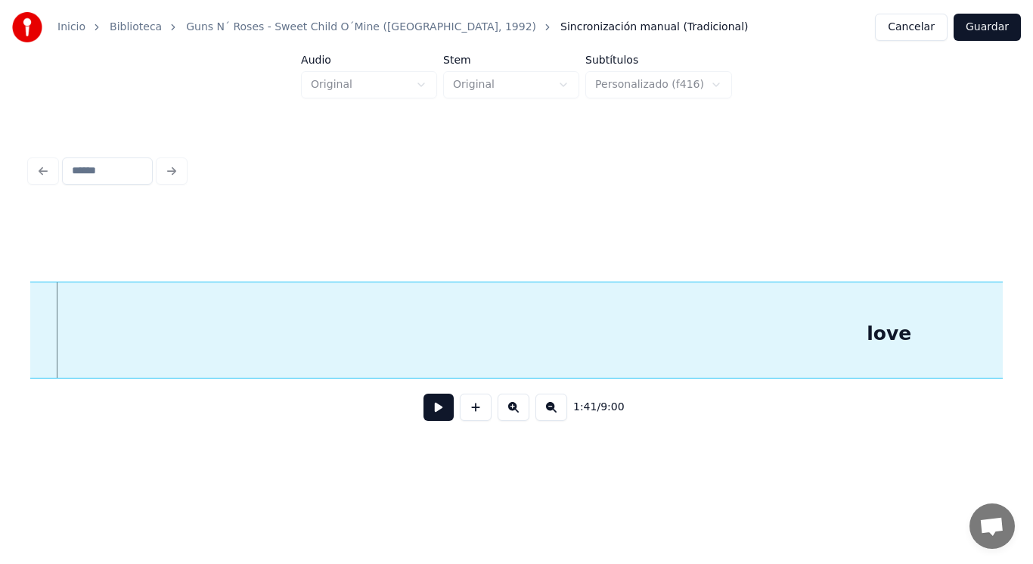
click at [424, 354] on div "love" at bounding box center [889, 333] width 2307 height 103
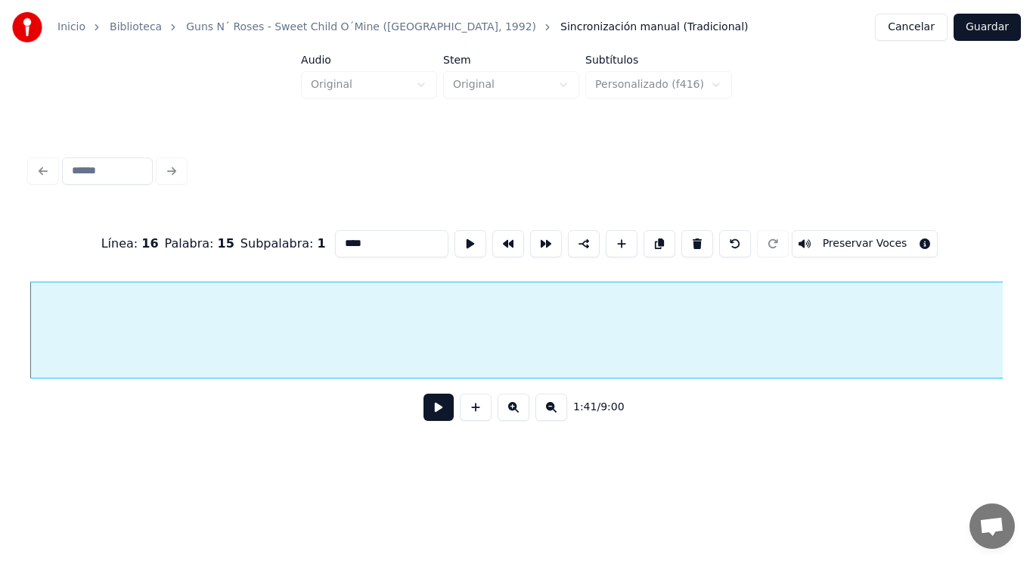
click at [424, 412] on button at bounding box center [439, 406] width 30 height 27
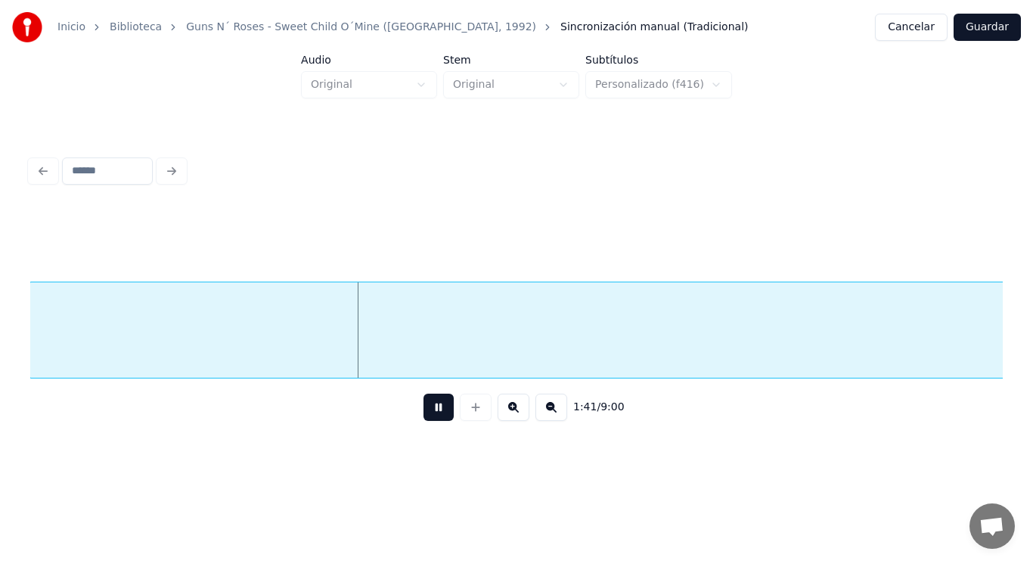
click at [424, 412] on button at bounding box center [439, 406] width 30 height 27
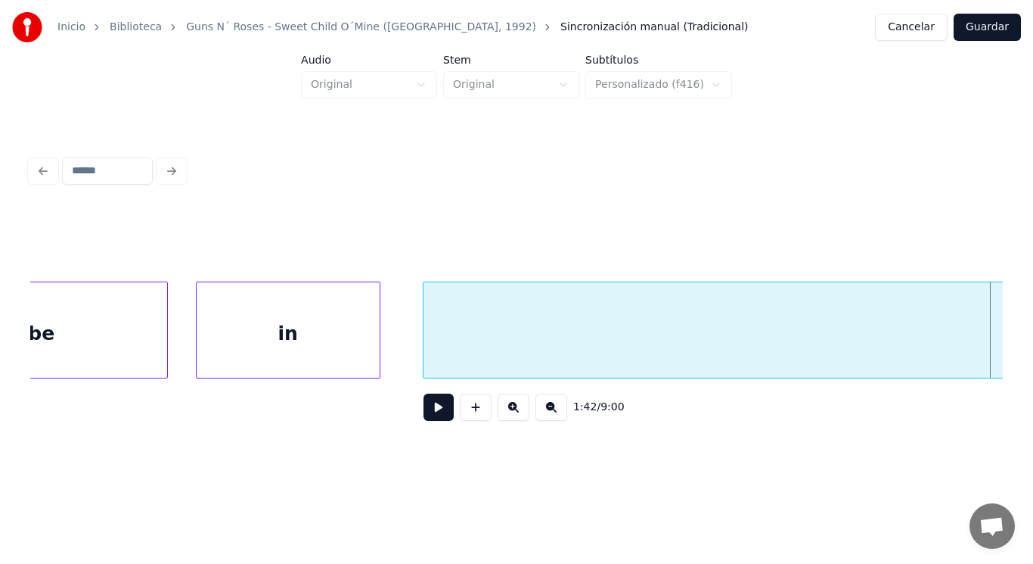
click at [98, 352] on div "be" at bounding box center [41, 333] width 252 height 103
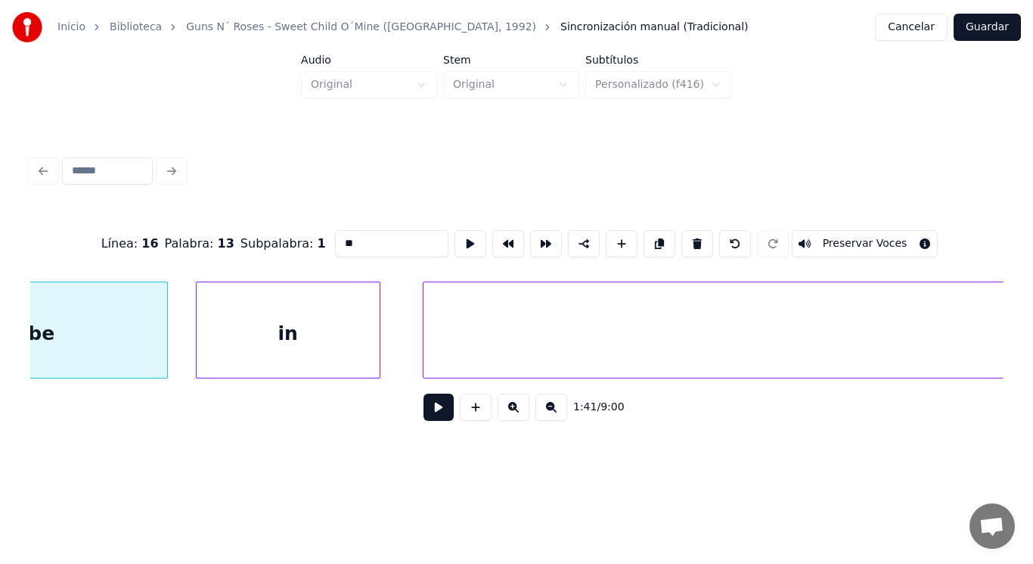
scroll to position [0, 107007]
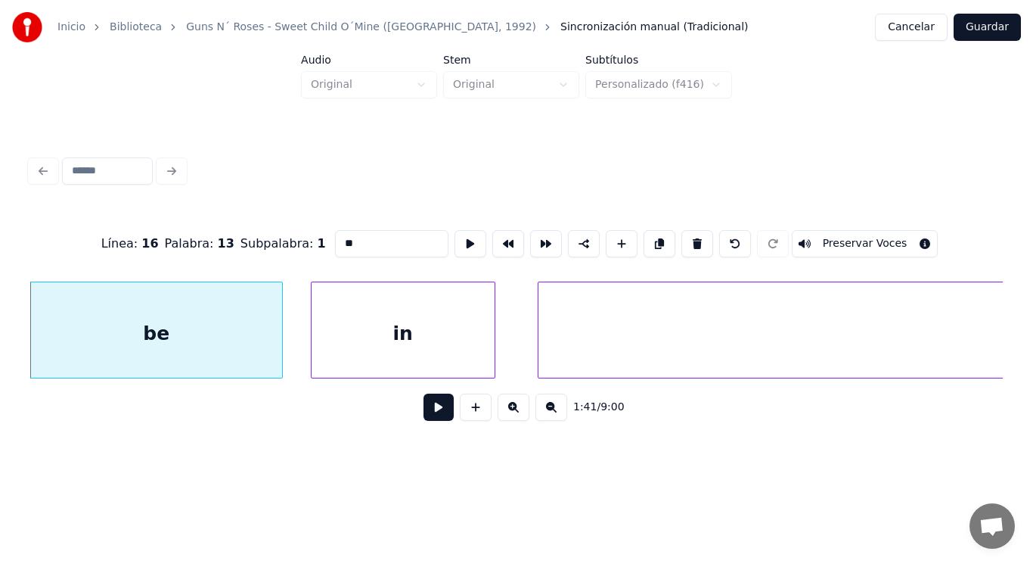
click at [428, 418] on button at bounding box center [439, 406] width 30 height 27
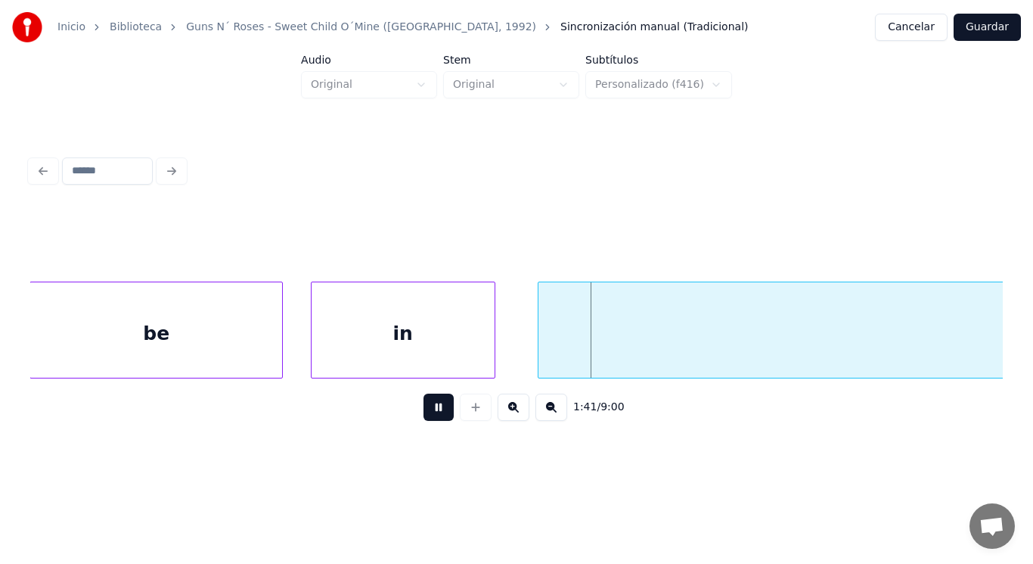
click at [428, 418] on button at bounding box center [439, 406] width 30 height 27
click at [465, 356] on div "in" at bounding box center [403, 333] width 183 height 103
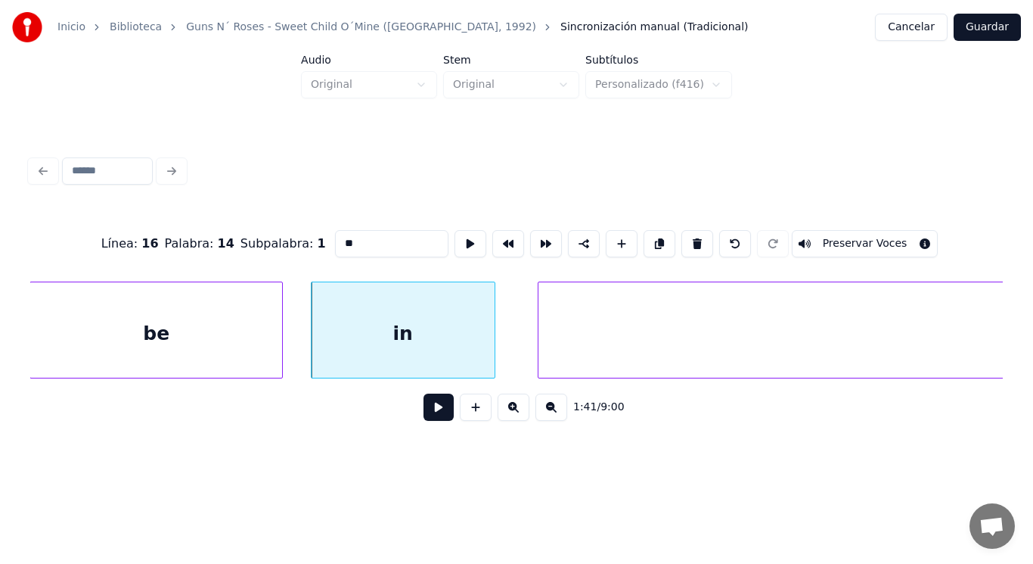
click at [431, 416] on button at bounding box center [439, 406] width 30 height 27
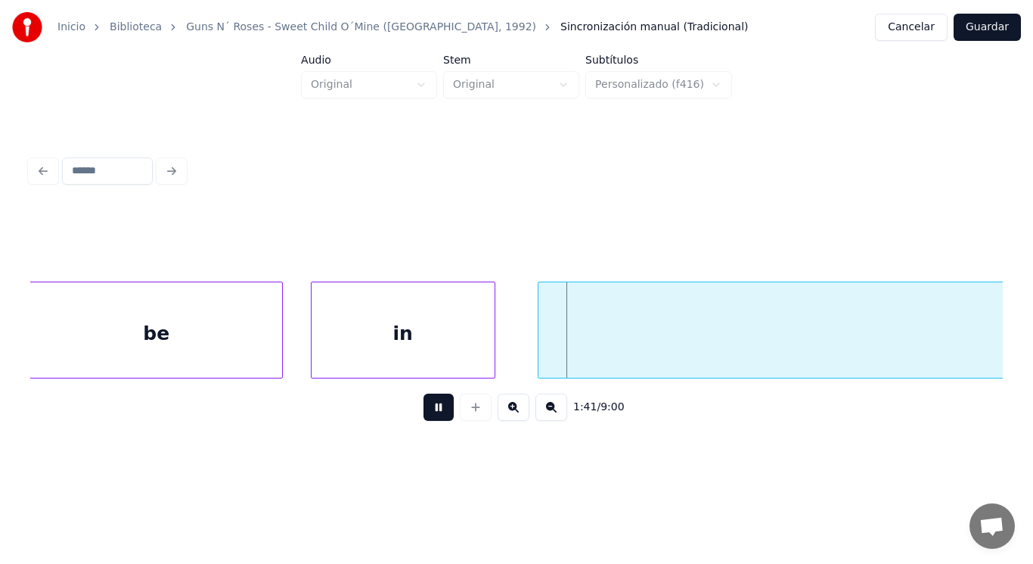
click at [431, 416] on button at bounding box center [439, 406] width 30 height 27
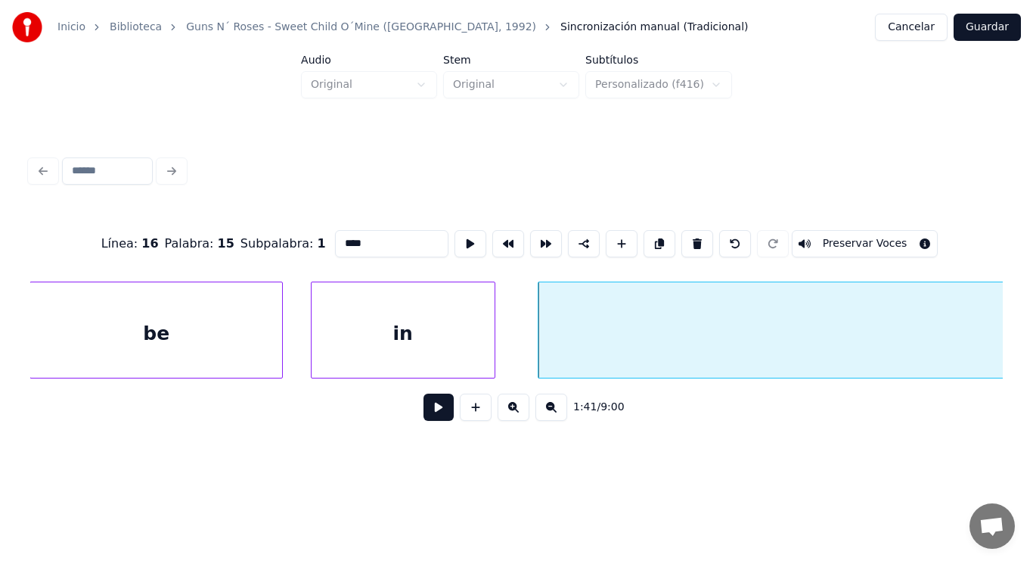
click at [424, 408] on button at bounding box center [439, 406] width 30 height 27
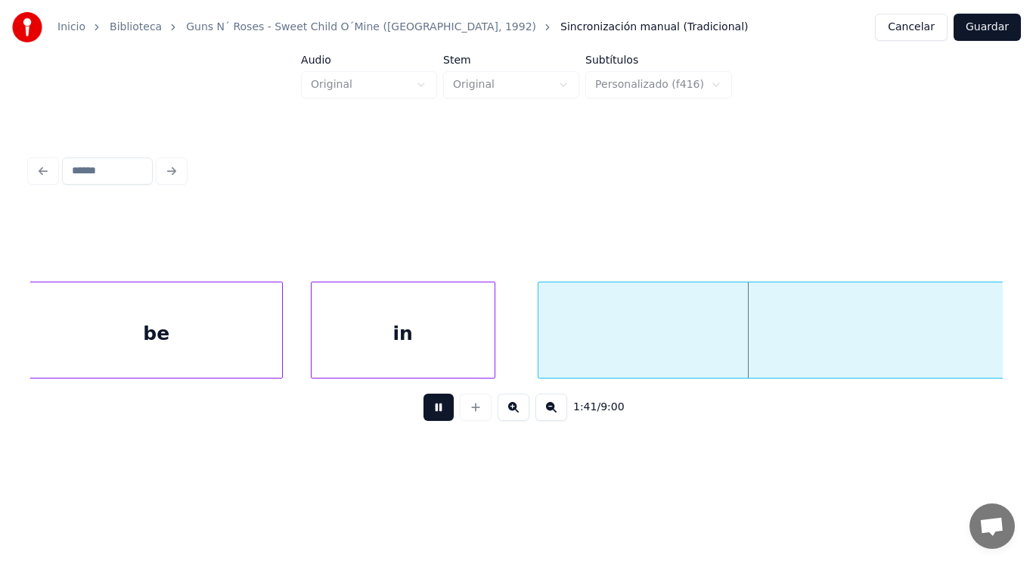
click at [424, 408] on button at bounding box center [439, 406] width 30 height 27
click at [514, 355] on div at bounding box center [516, 329] width 5 height 95
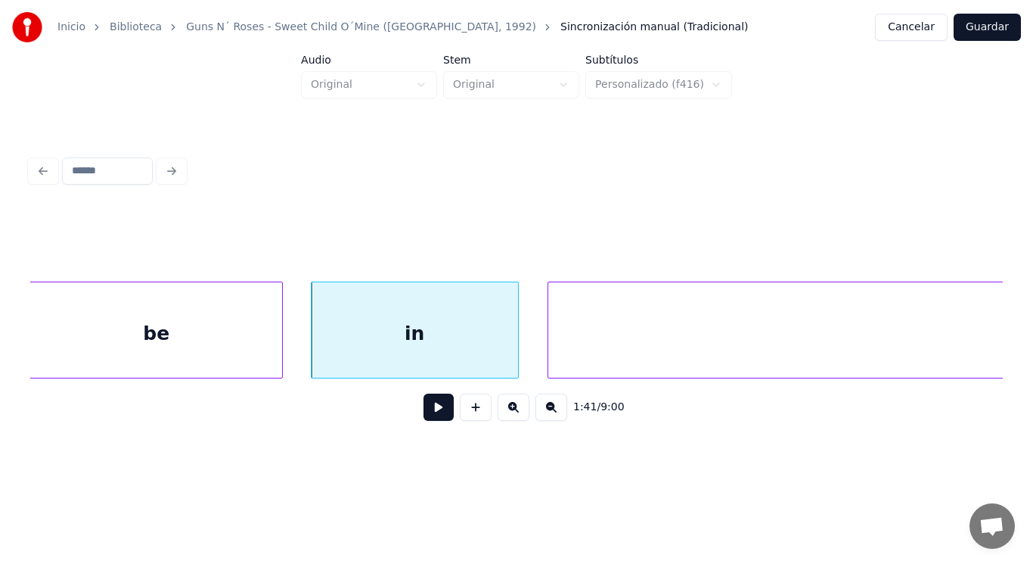
click at [551, 349] on div at bounding box center [550, 329] width 5 height 95
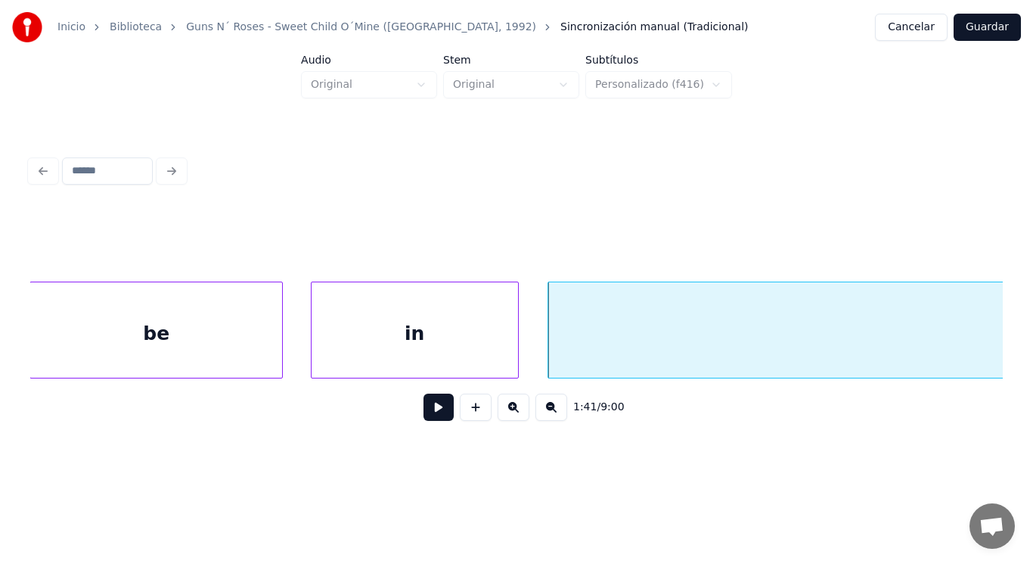
click at [424, 412] on button at bounding box center [439, 406] width 30 height 27
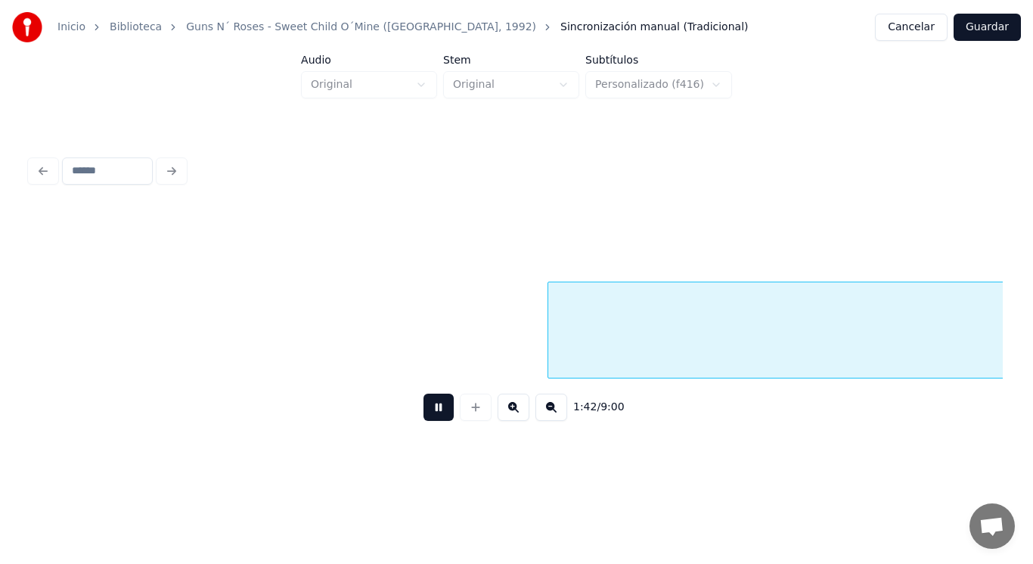
scroll to position [0, 107992]
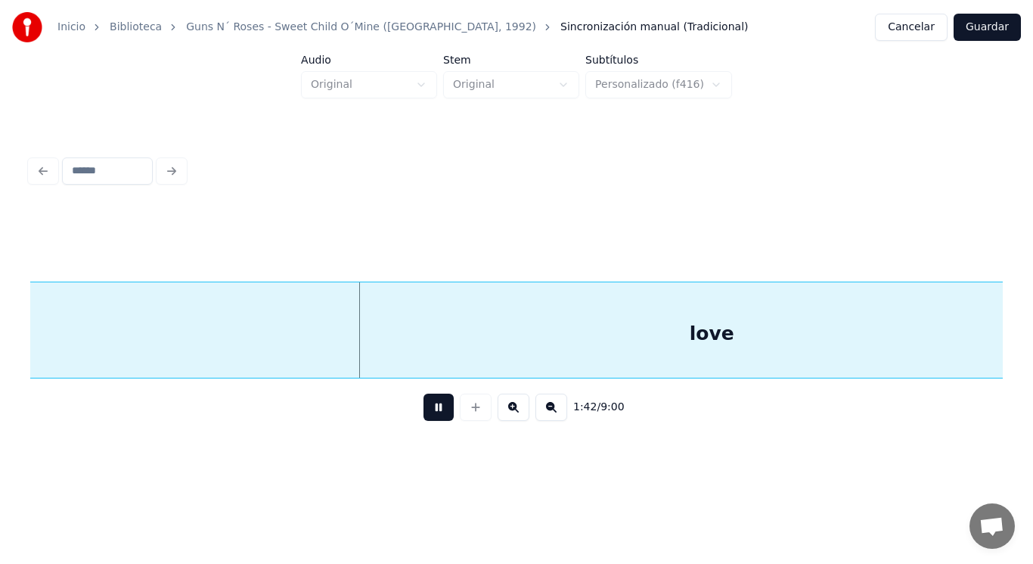
click at [424, 412] on button at bounding box center [439, 406] width 30 height 27
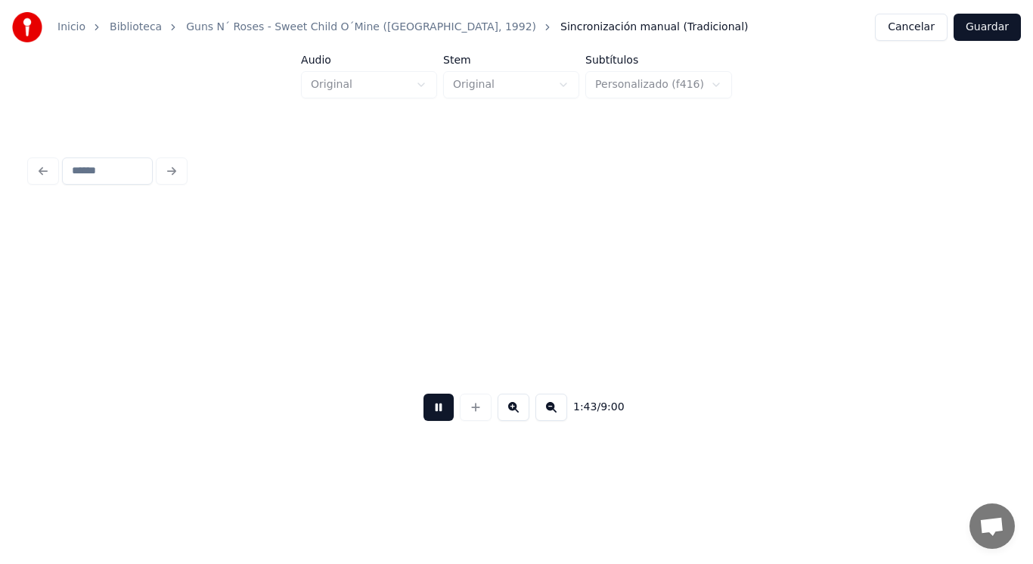
click at [424, 412] on button at bounding box center [439, 406] width 30 height 27
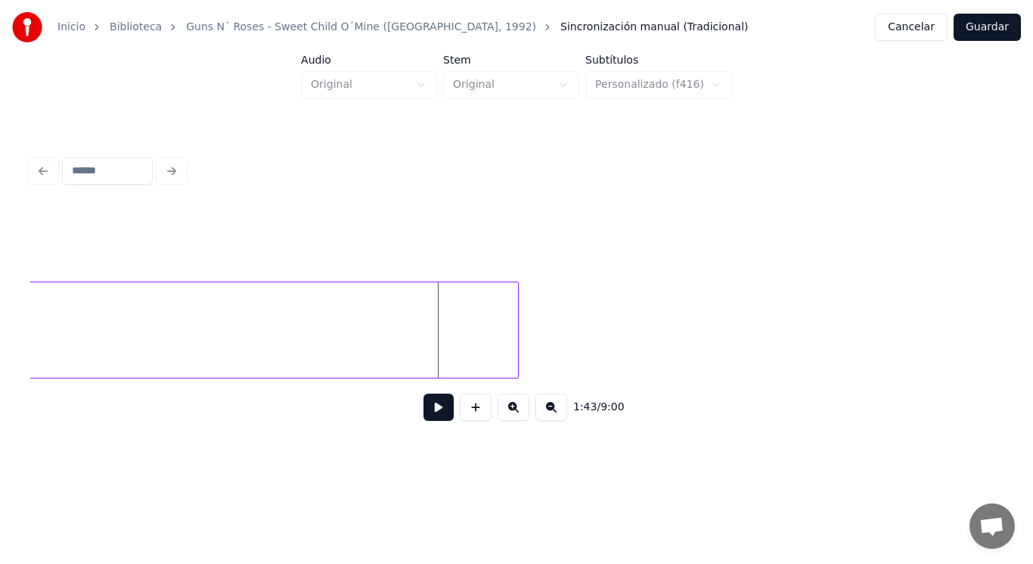
click at [514, 320] on div at bounding box center [516, 329] width 5 height 95
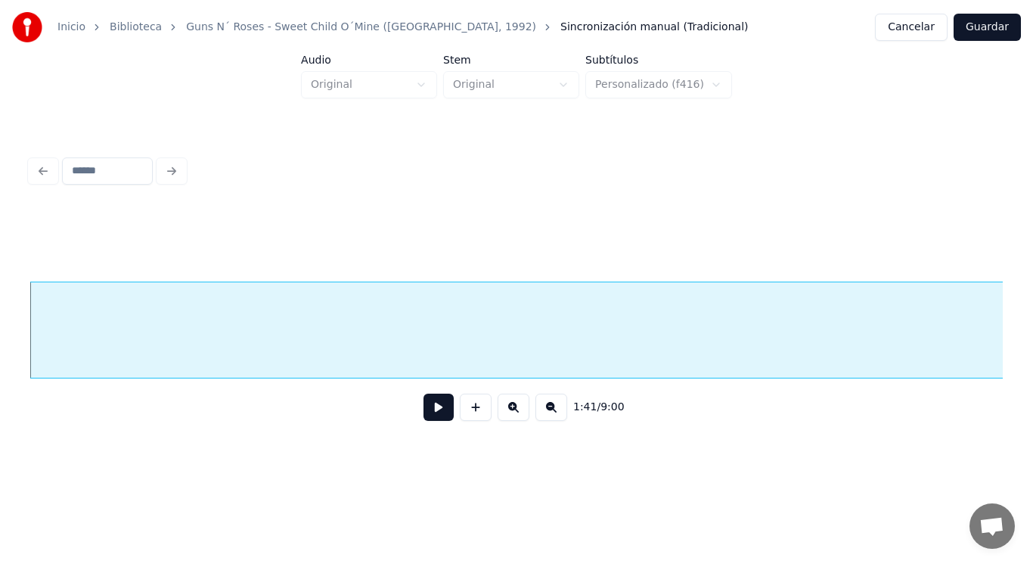
click at [429, 412] on button at bounding box center [439, 406] width 30 height 27
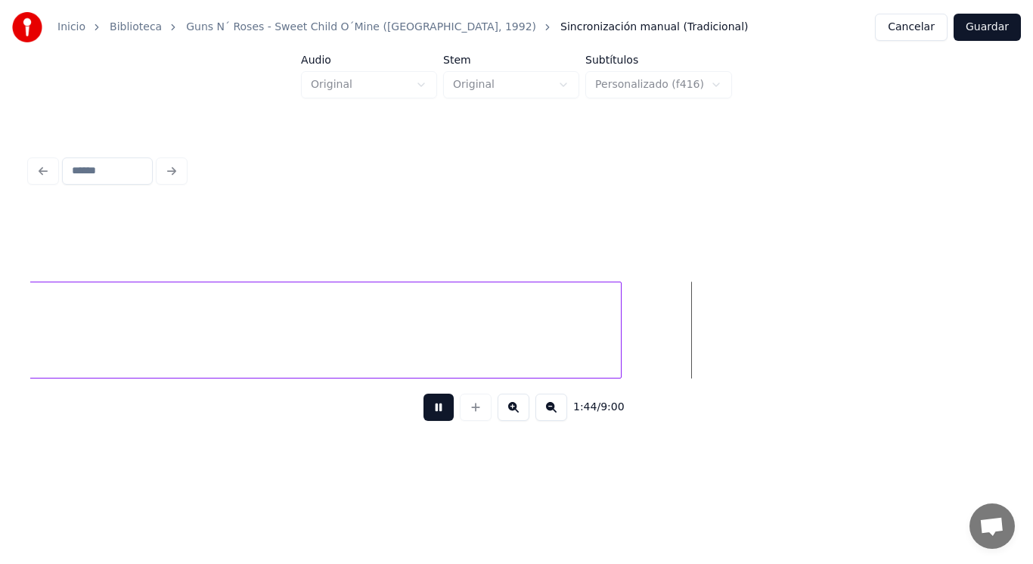
click at [429, 412] on button at bounding box center [439, 406] width 30 height 27
click at [680, 342] on div at bounding box center [679, 329] width 5 height 95
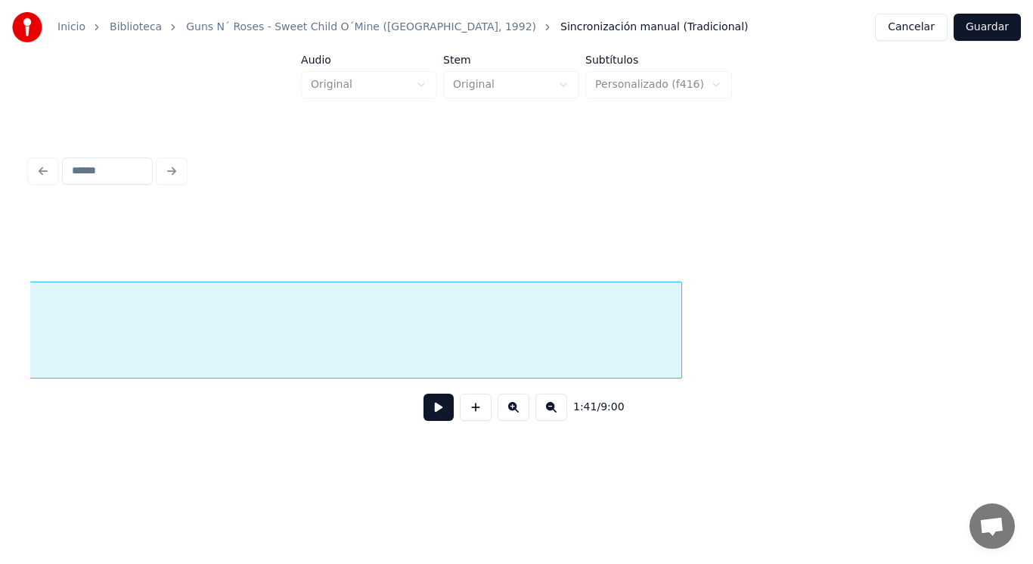
scroll to position [0, 107525]
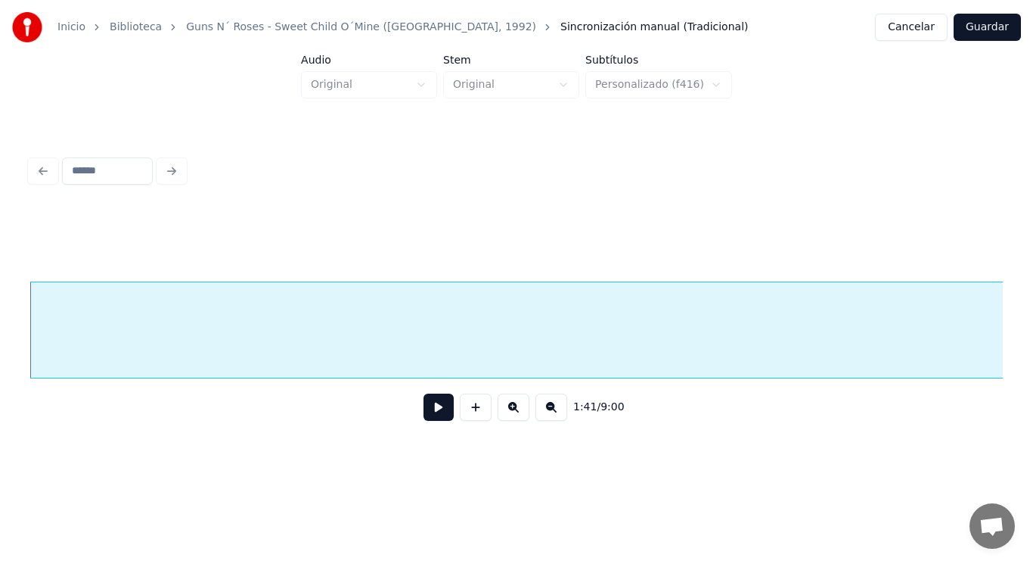
click at [432, 414] on button at bounding box center [439, 406] width 30 height 27
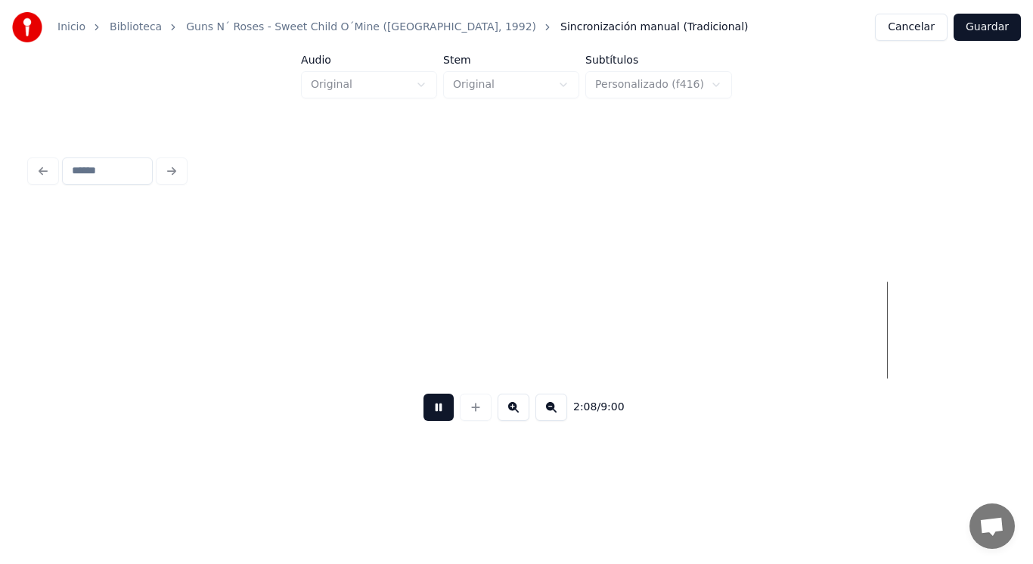
scroll to position [0, 136127]
click at [431, 420] on button at bounding box center [439, 406] width 30 height 27
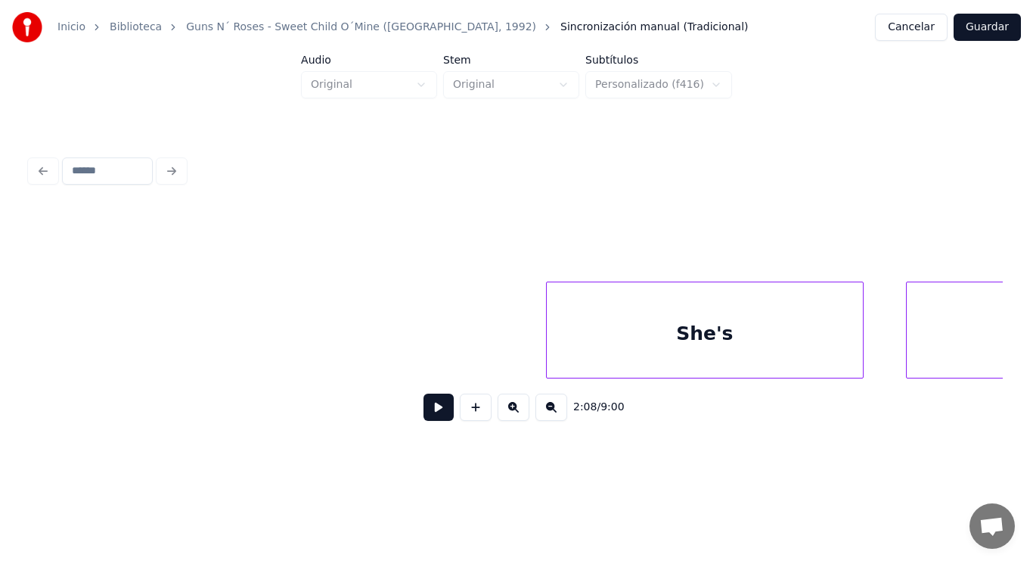
scroll to position [0, 155756]
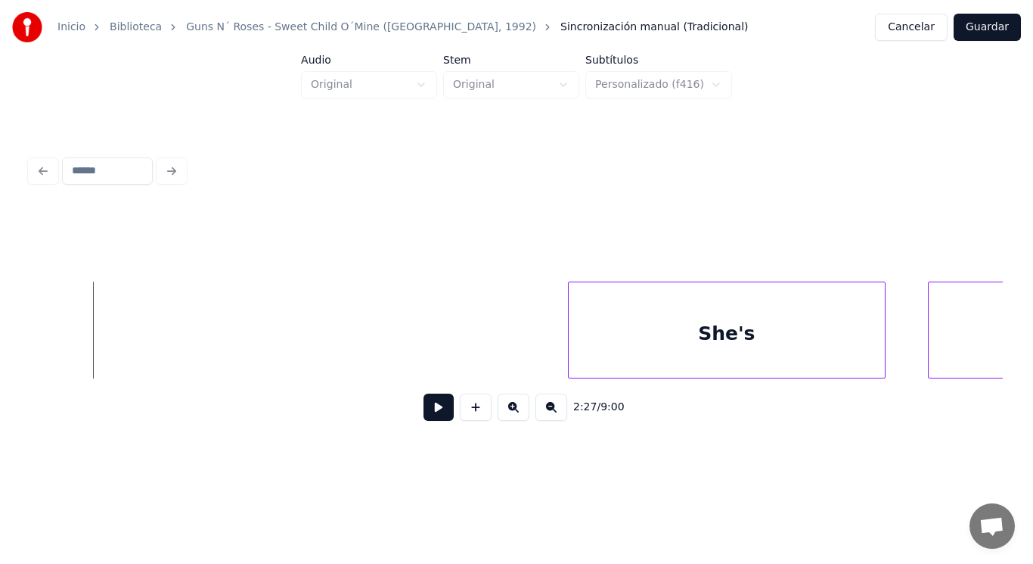
click at [427, 415] on button at bounding box center [439, 406] width 30 height 27
click at [424, 420] on button at bounding box center [439, 406] width 30 height 27
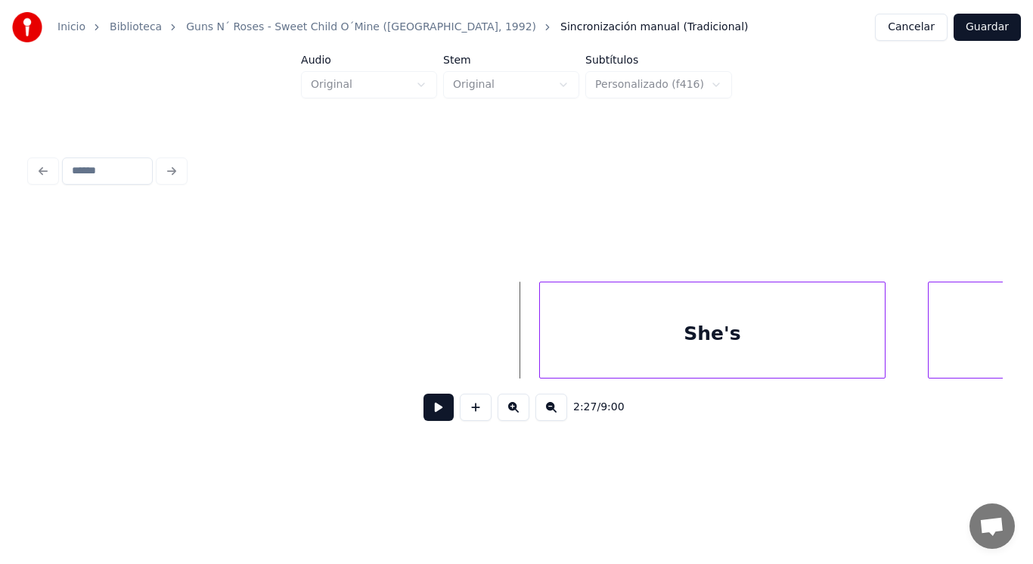
click at [543, 349] on div at bounding box center [542, 329] width 5 height 95
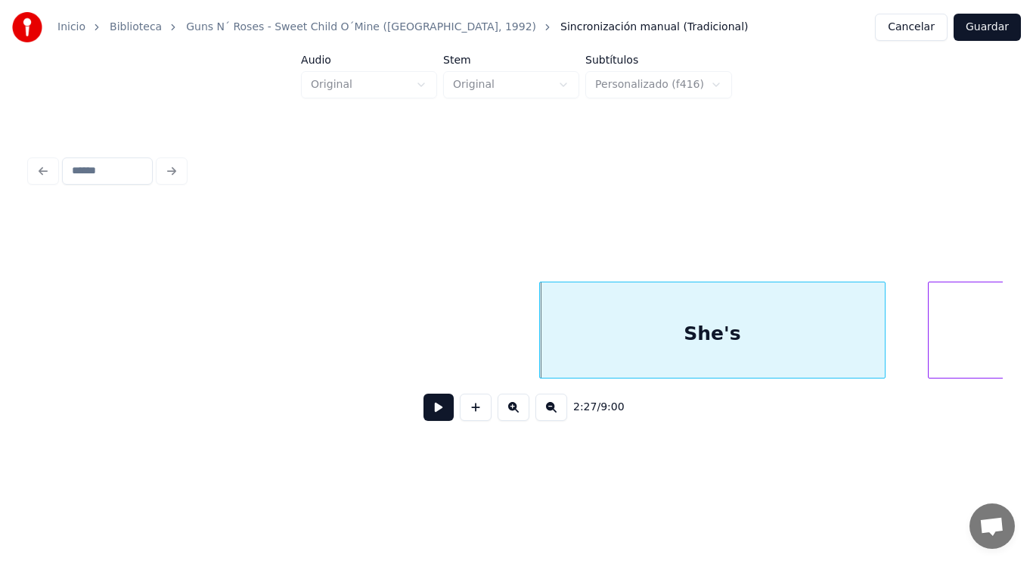
click at [430, 409] on button at bounding box center [439, 406] width 30 height 27
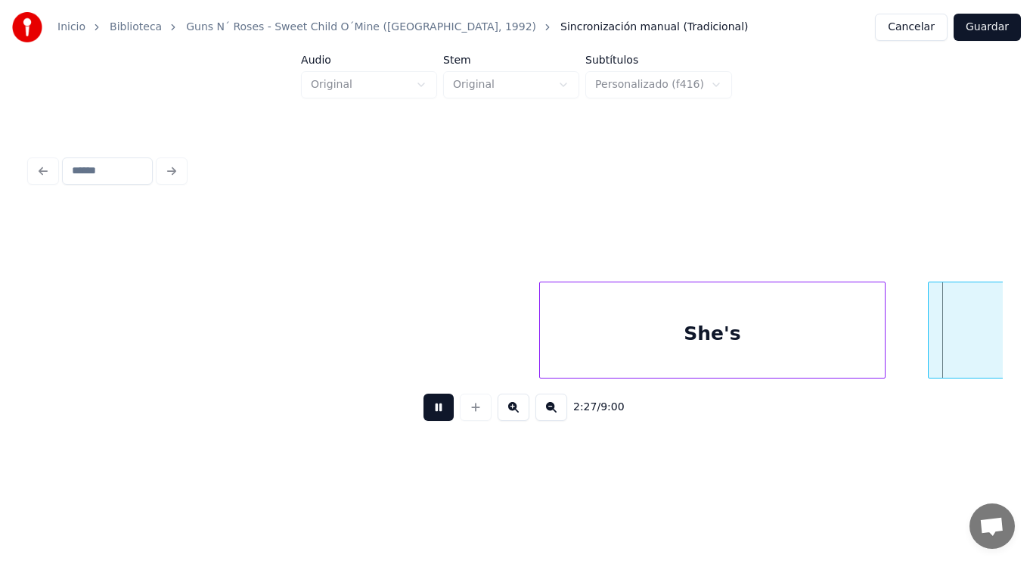
scroll to position [0, 156736]
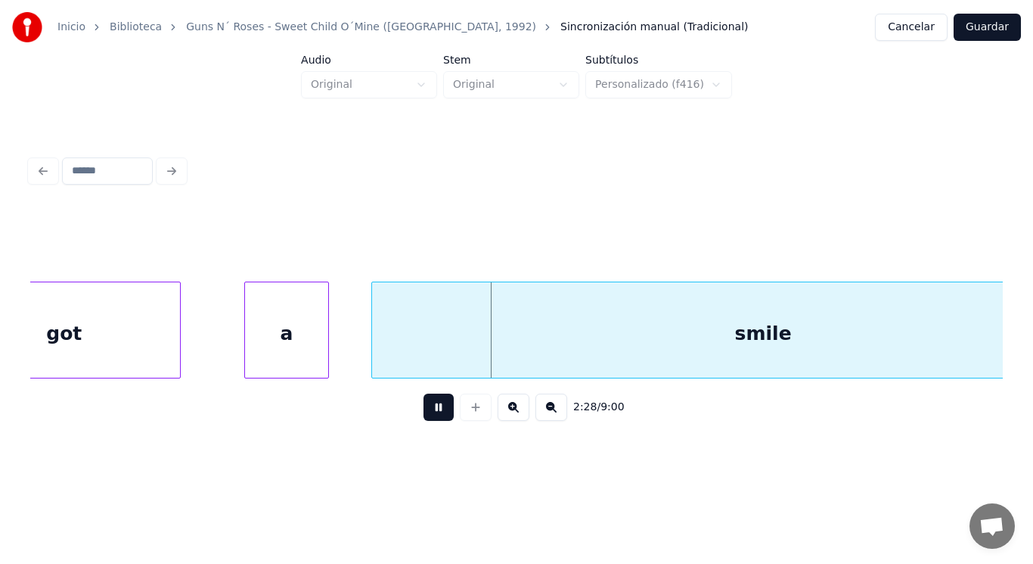
click at [430, 409] on button at bounding box center [439, 406] width 30 height 27
click at [146, 349] on div "got" at bounding box center [64, 333] width 231 height 103
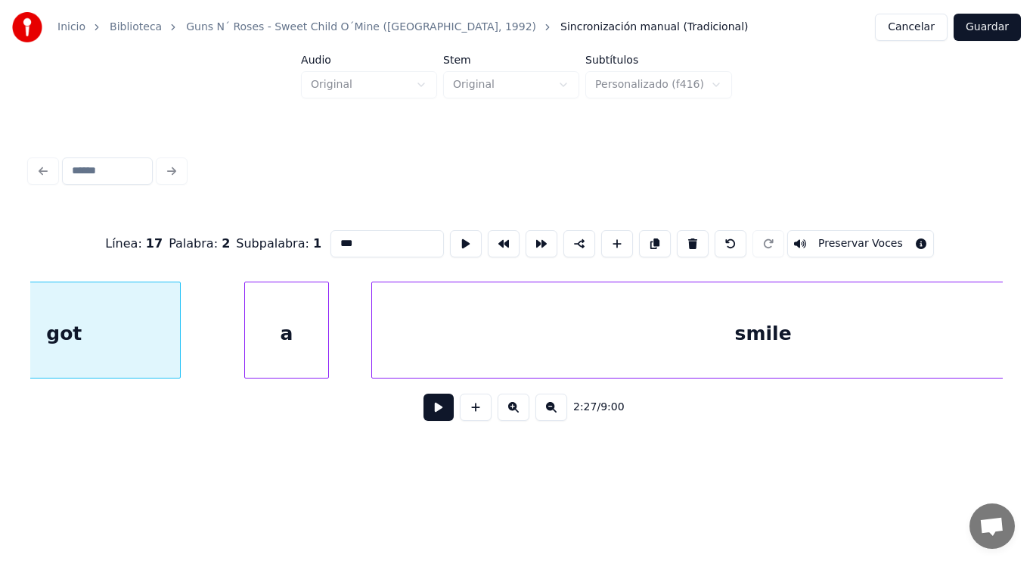
scroll to position [0, 156654]
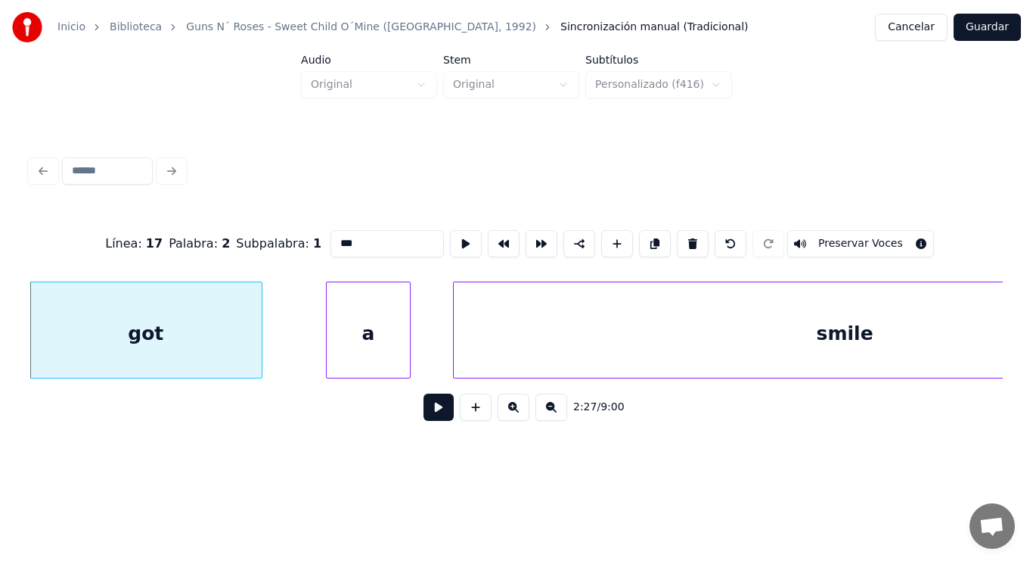
click at [434, 414] on button at bounding box center [439, 406] width 30 height 27
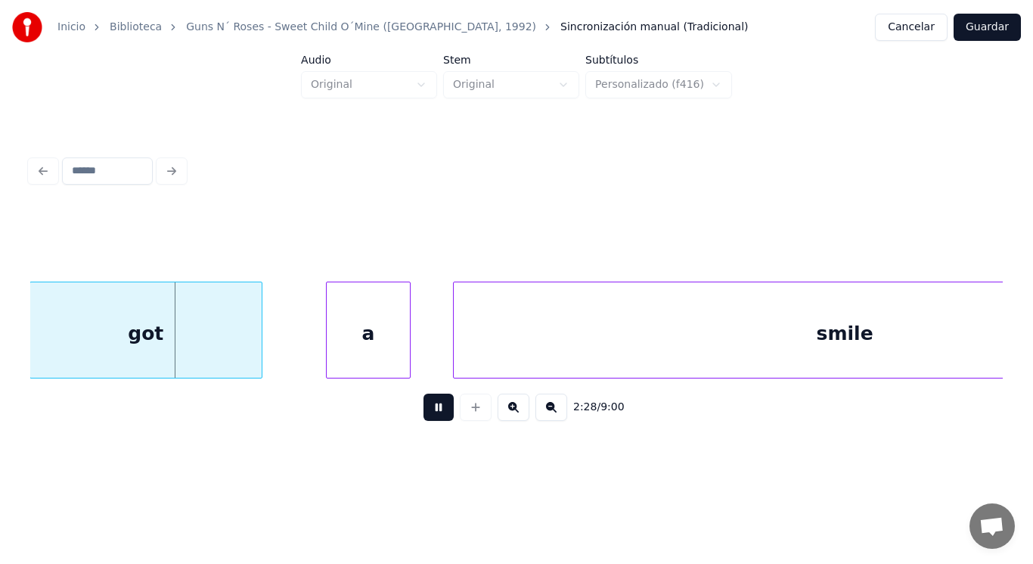
click at [434, 414] on button at bounding box center [439, 406] width 30 height 27
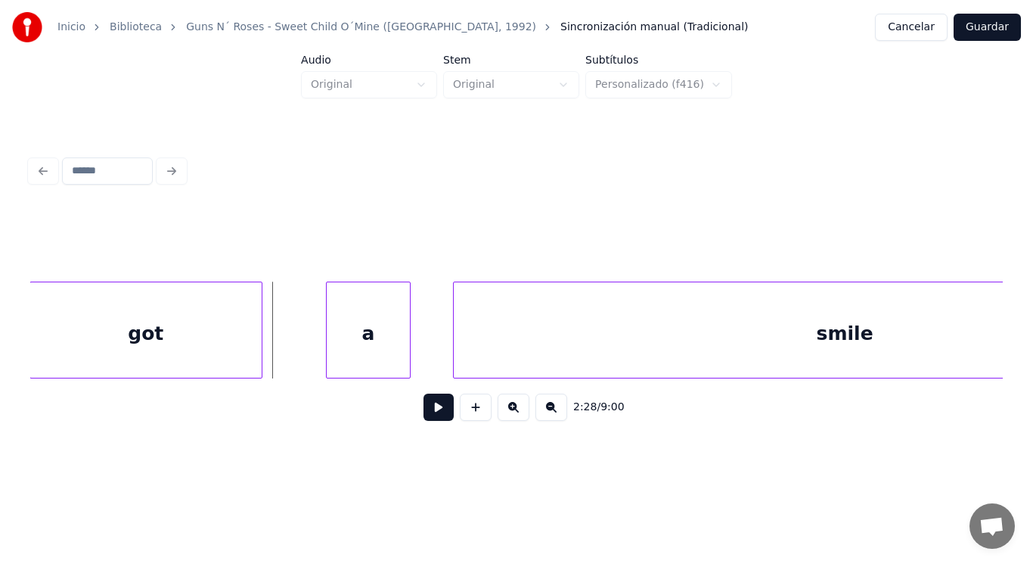
click at [222, 342] on div "got" at bounding box center [145, 333] width 231 height 103
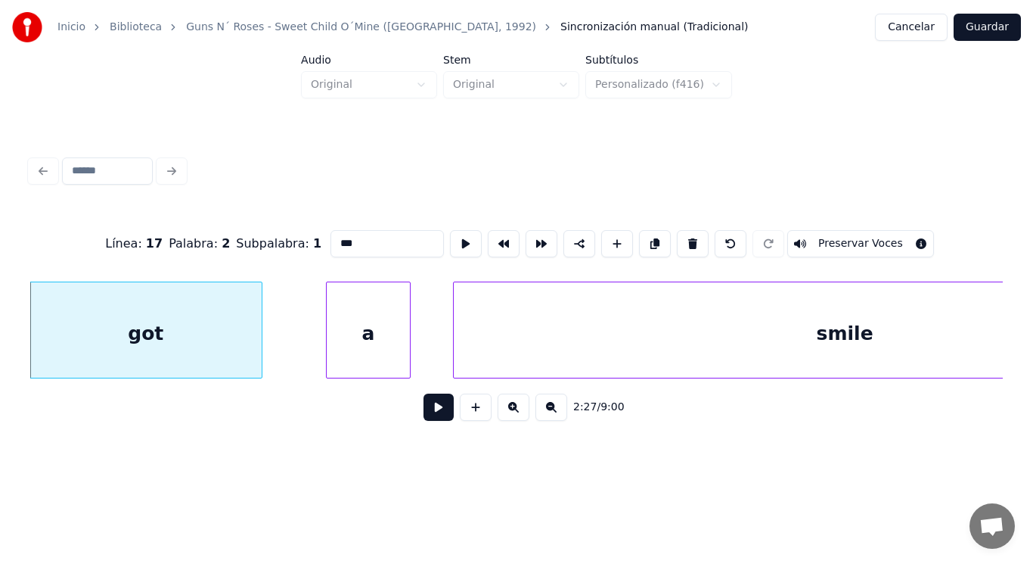
click at [431, 413] on button at bounding box center [439, 406] width 30 height 27
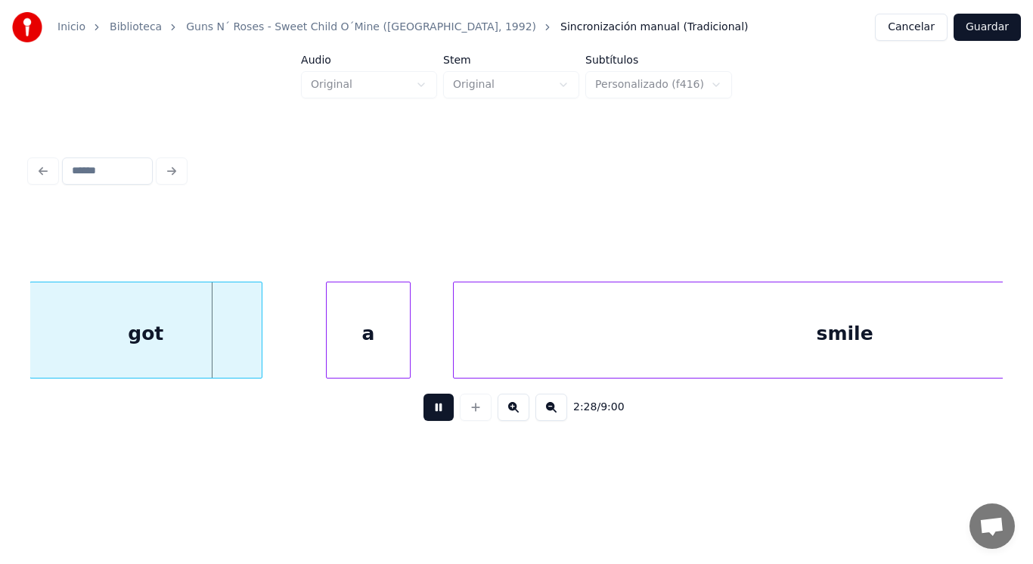
click at [431, 413] on button at bounding box center [439, 406] width 30 height 27
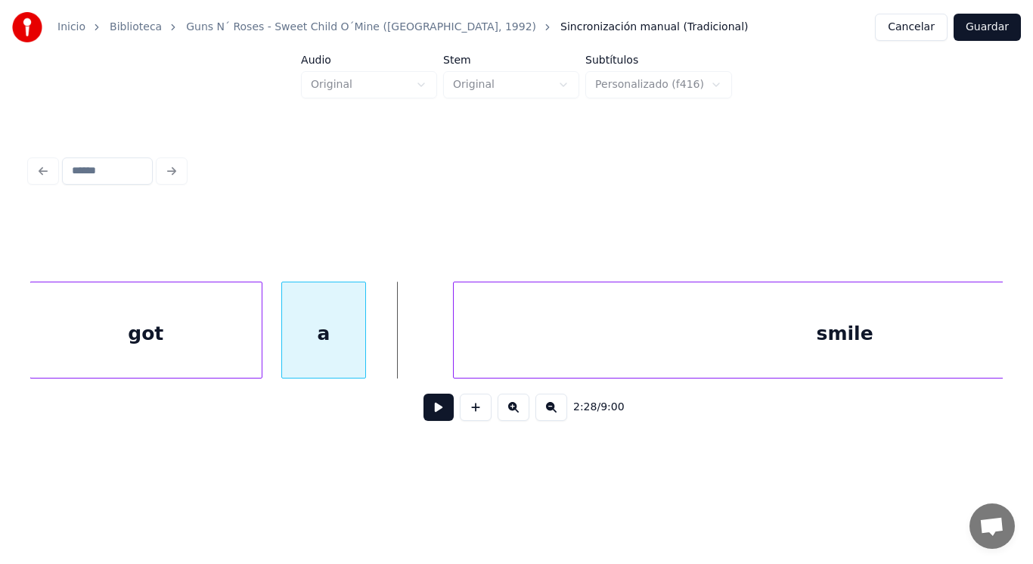
click at [306, 337] on div "a" at bounding box center [323, 333] width 83 height 103
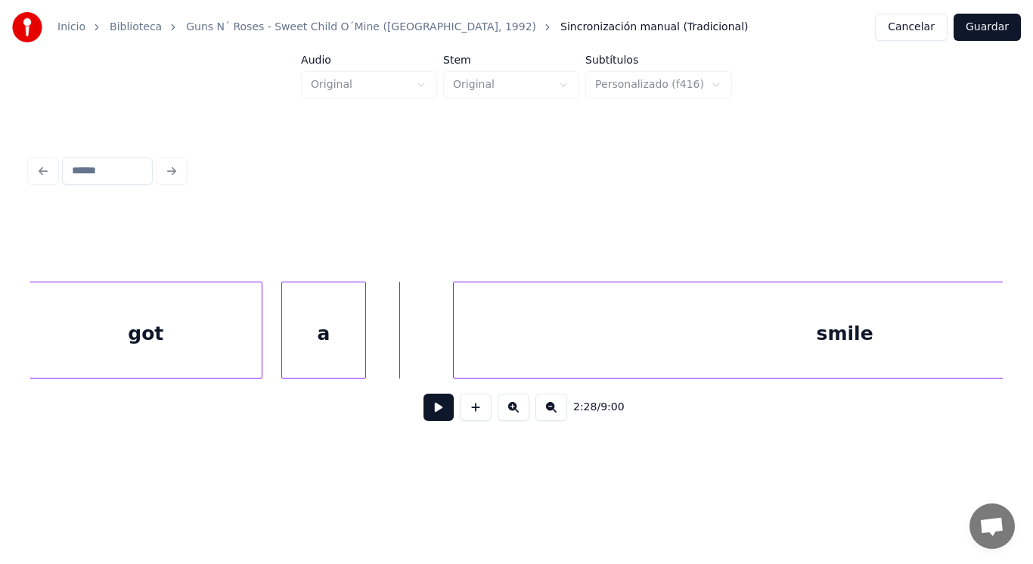
click at [431, 418] on button at bounding box center [439, 406] width 30 height 27
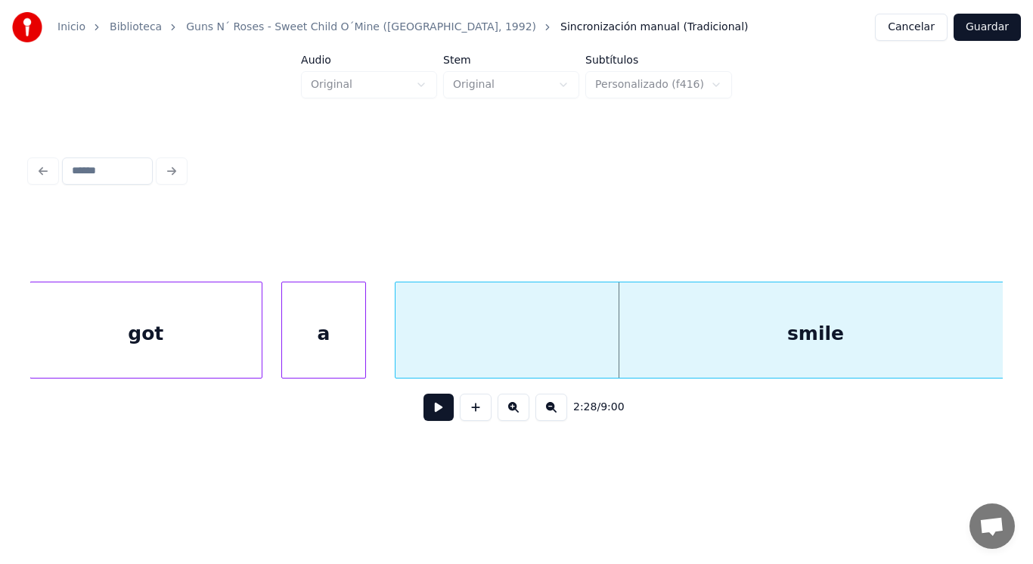
click at [396, 349] on div at bounding box center [398, 329] width 5 height 95
click at [430, 421] on button at bounding box center [439, 406] width 30 height 27
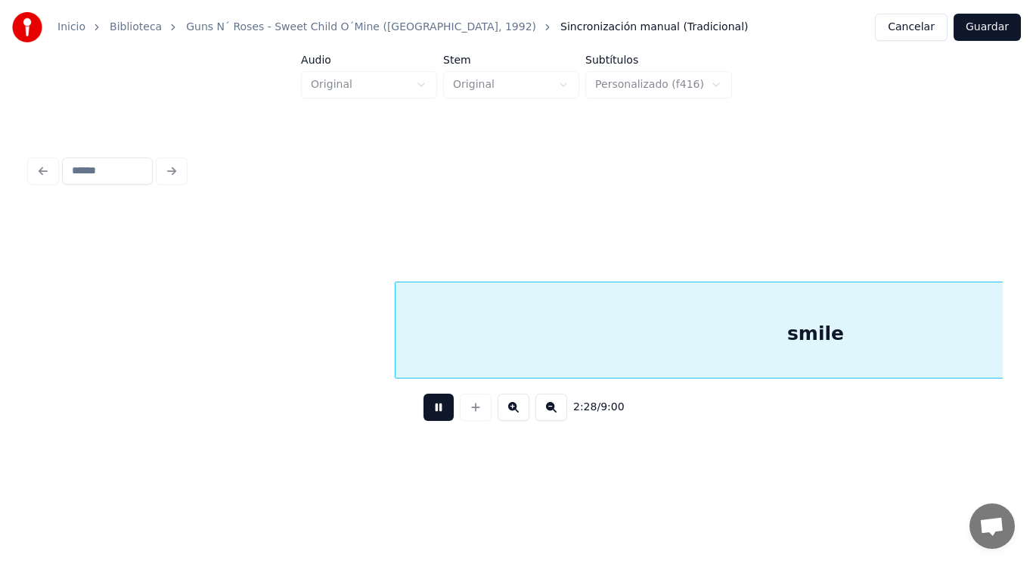
scroll to position [0, 157638]
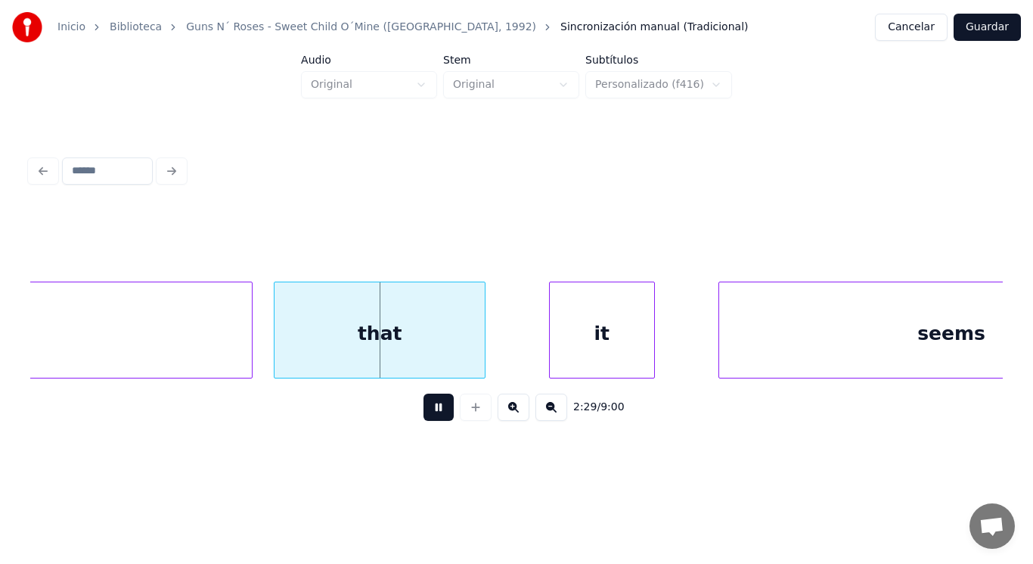
click at [430, 421] on button at bounding box center [439, 406] width 30 height 27
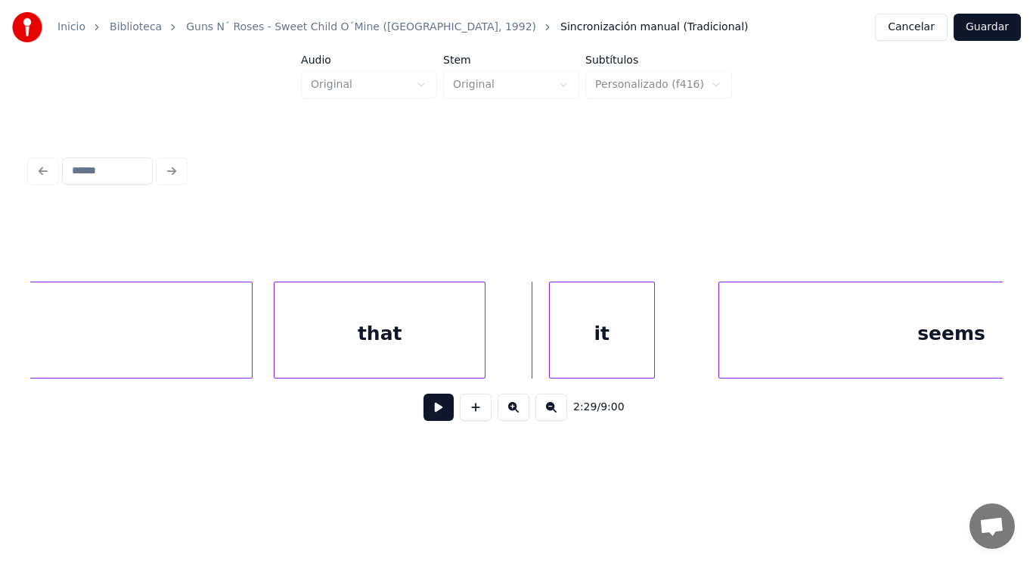
click at [416, 364] on div "that" at bounding box center [380, 333] width 210 height 103
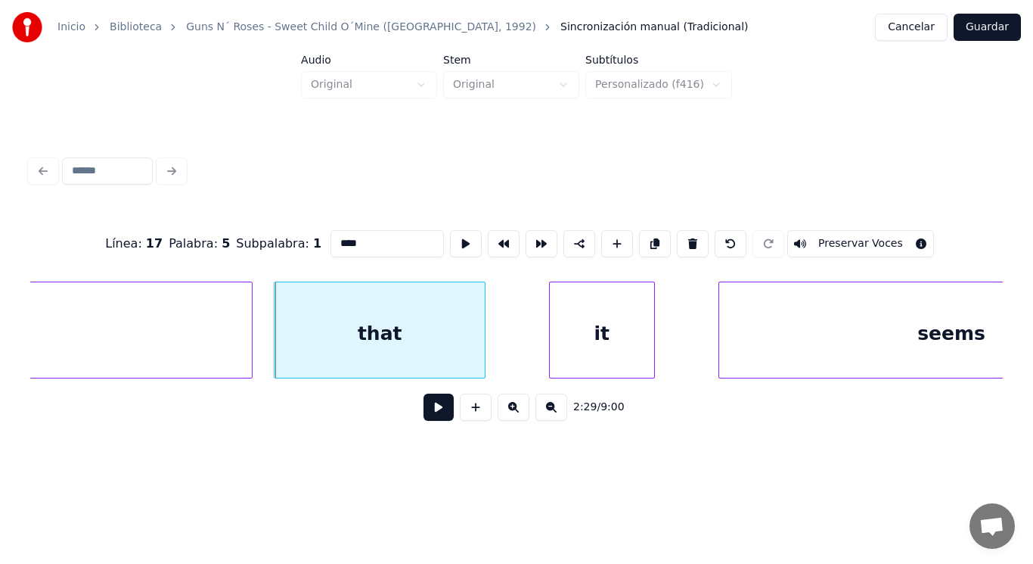
click at [424, 406] on button at bounding box center [439, 406] width 30 height 27
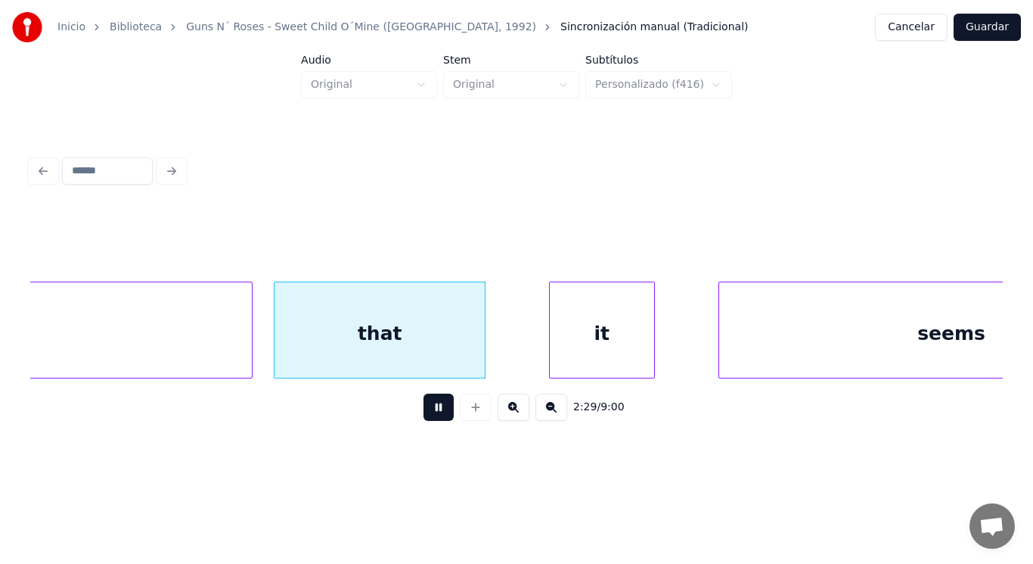
click at [424, 406] on button at bounding box center [439, 406] width 30 height 27
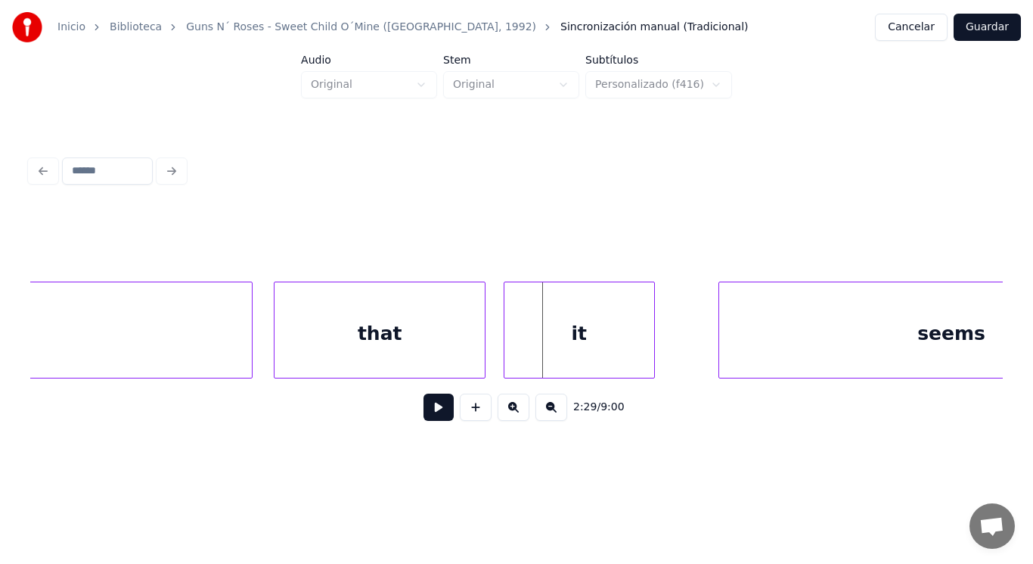
click at [505, 355] on div at bounding box center [507, 329] width 5 height 95
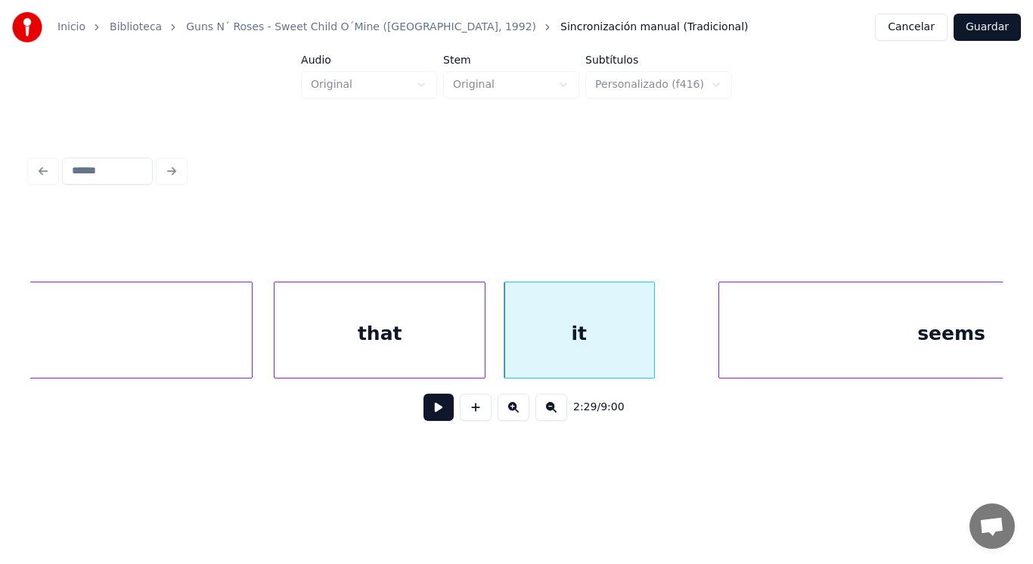
click at [424, 414] on button at bounding box center [439, 406] width 30 height 27
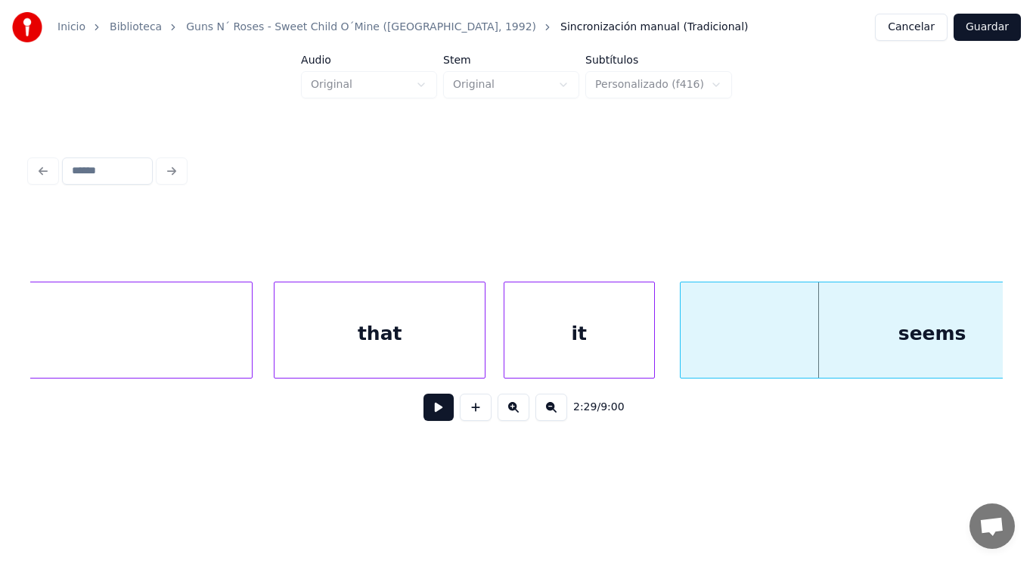
click at [682, 357] on div at bounding box center [683, 329] width 5 height 95
click at [431, 412] on button at bounding box center [439, 406] width 30 height 27
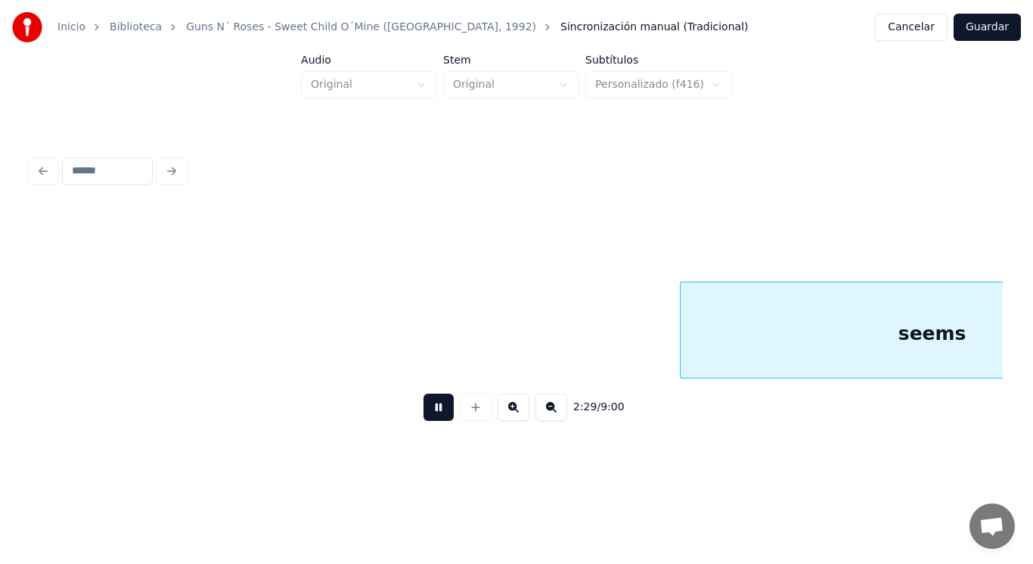
scroll to position [0, 158623]
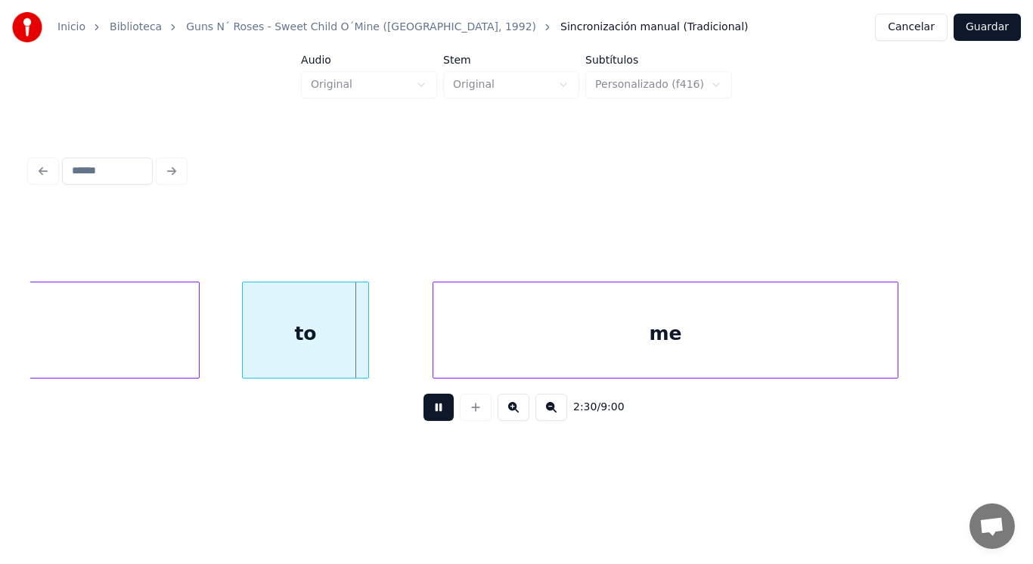
click at [431, 412] on button at bounding box center [439, 406] width 30 height 27
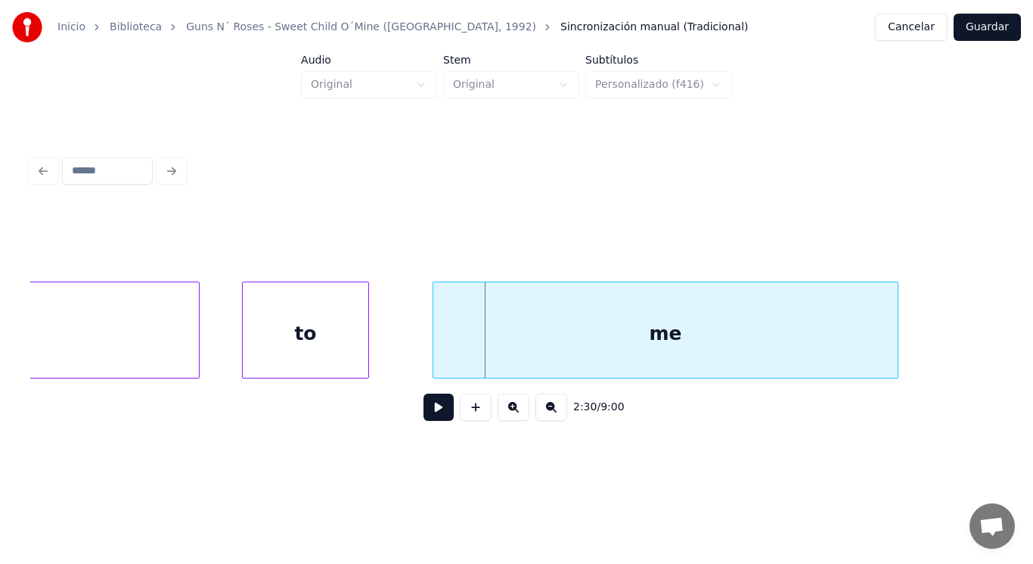
click at [431, 412] on button at bounding box center [439, 406] width 30 height 27
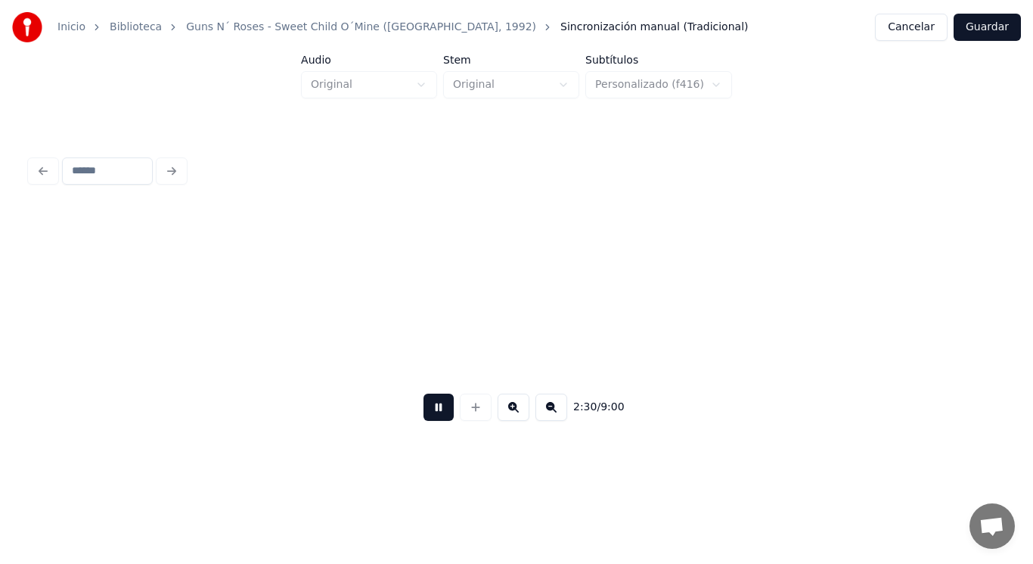
scroll to position [0, 159612]
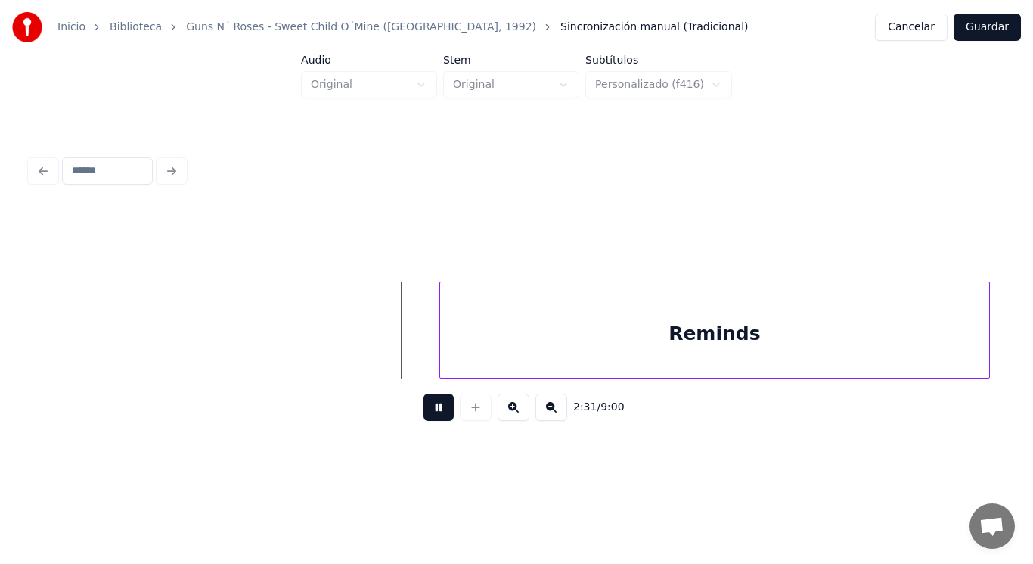
click at [431, 412] on button at bounding box center [439, 406] width 30 height 27
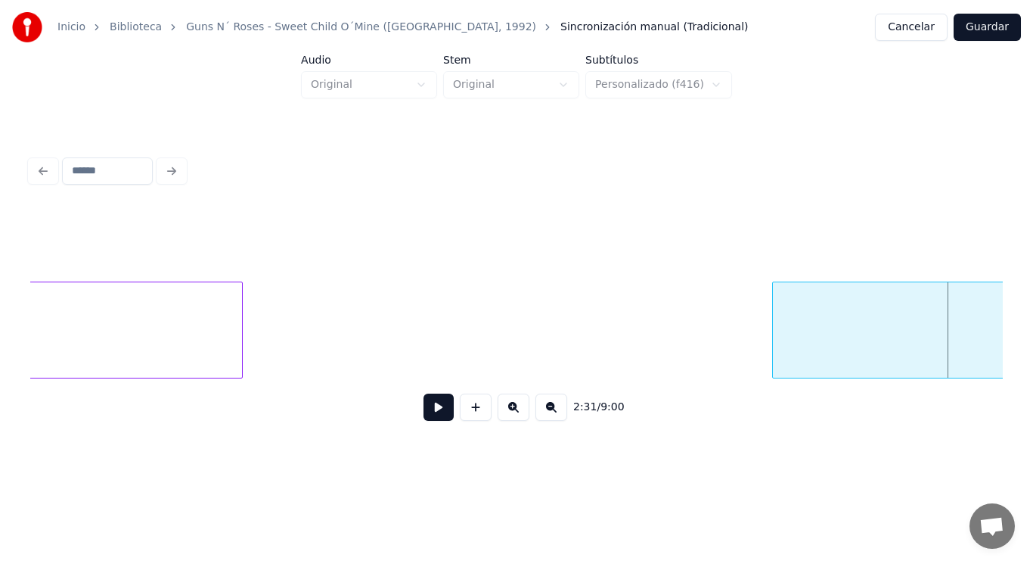
click at [154, 324] on div "me" at bounding box center [10, 333] width 464 height 103
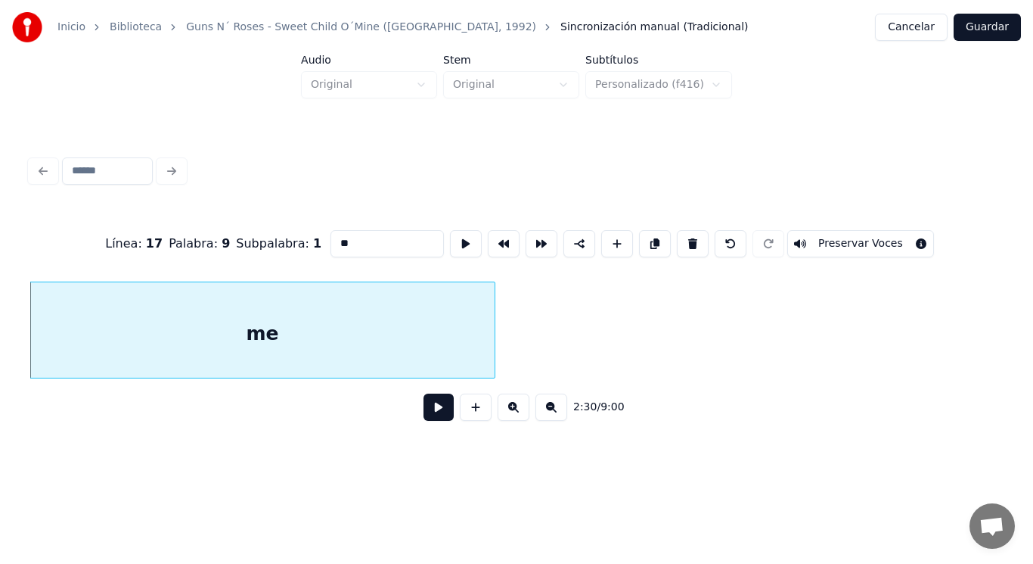
click at [426, 412] on button at bounding box center [439, 406] width 30 height 27
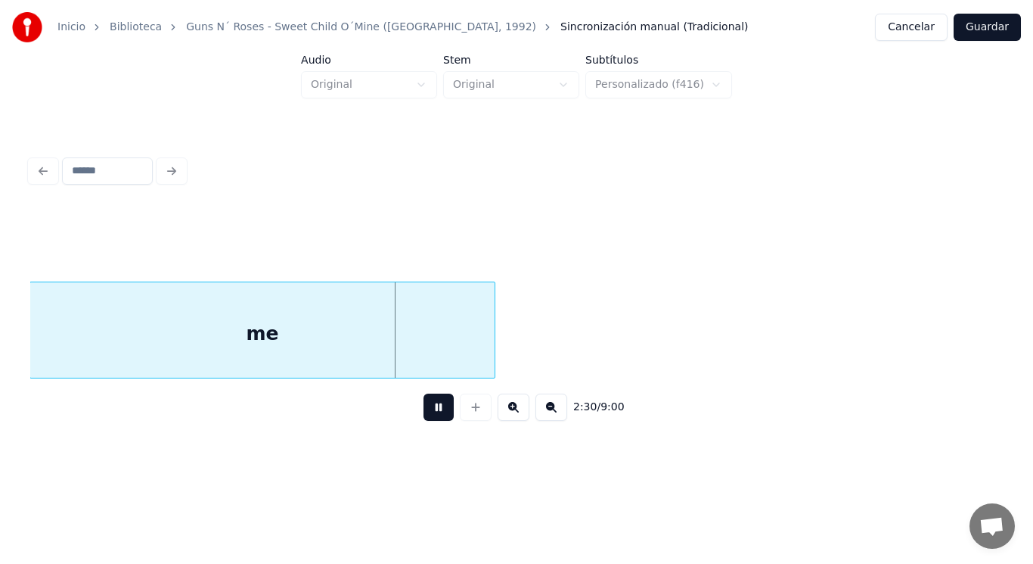
click at [426, 412] on button at bounding box center [439, 406] width 30 height 27
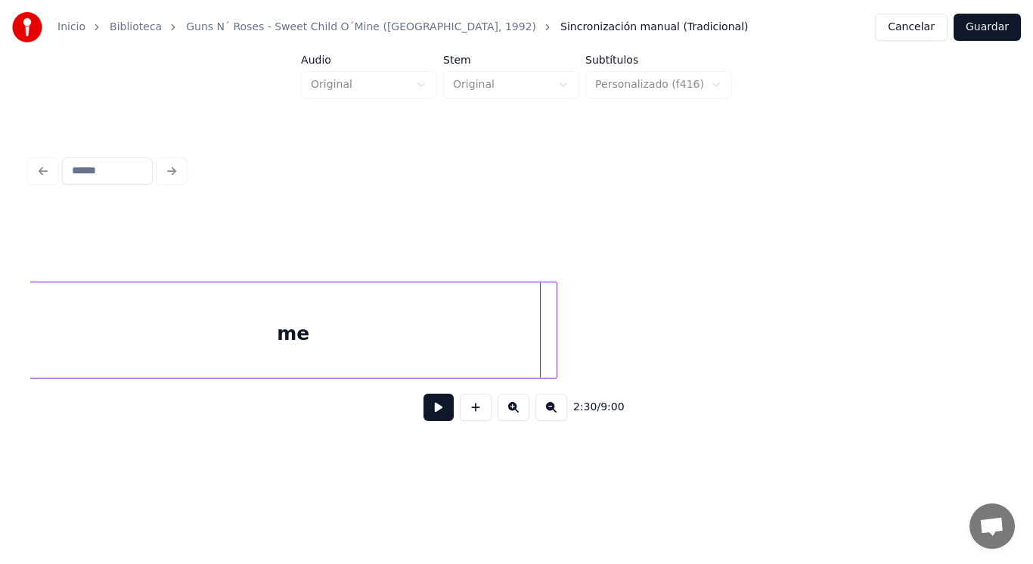
click at [554, 342] on div at bounding box center [554, 329] width 5 height 95
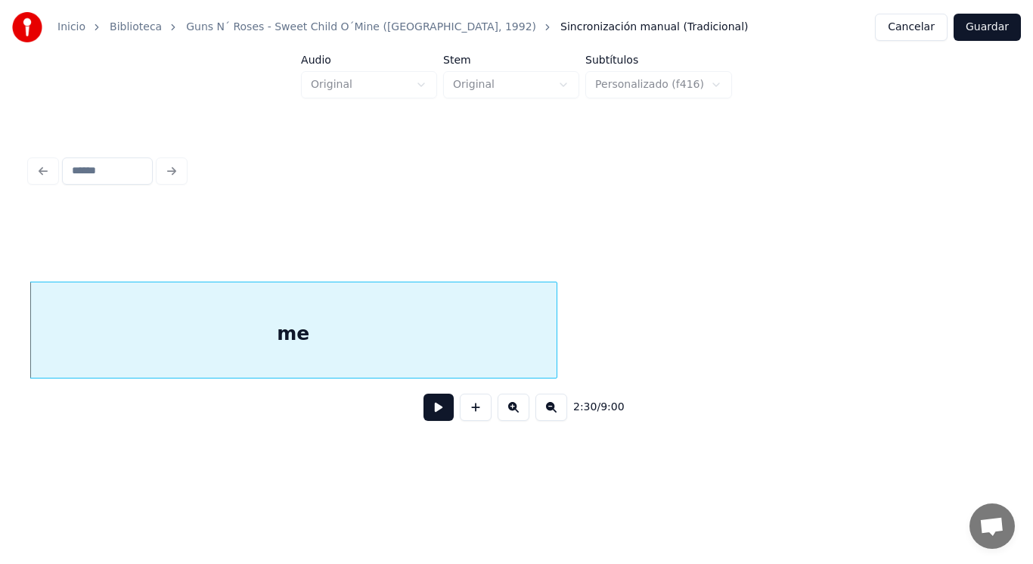
click at [429, 415] on button at bounding box center [439, 406] width 30 height 27
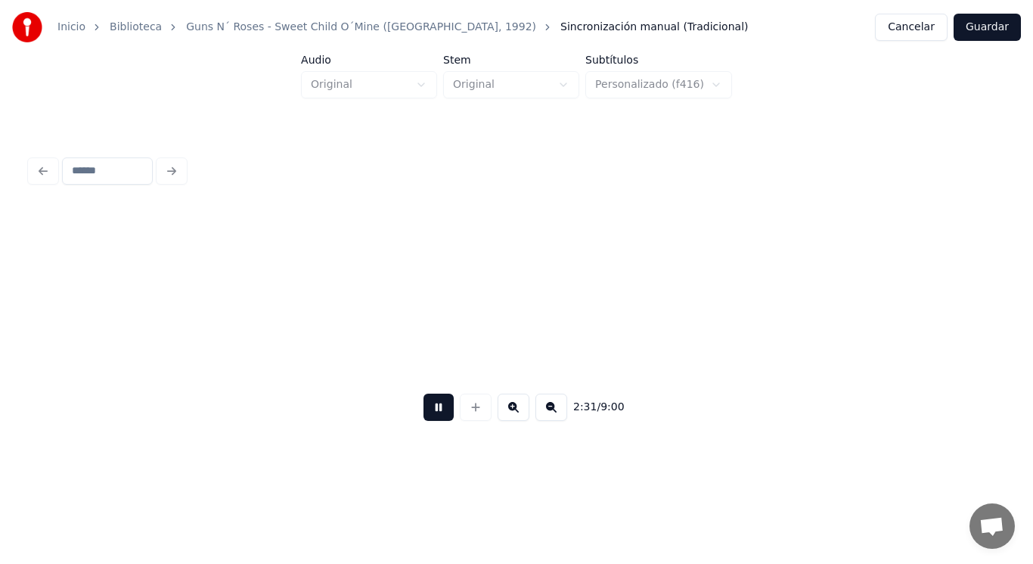
scroll to position [0, 160016]
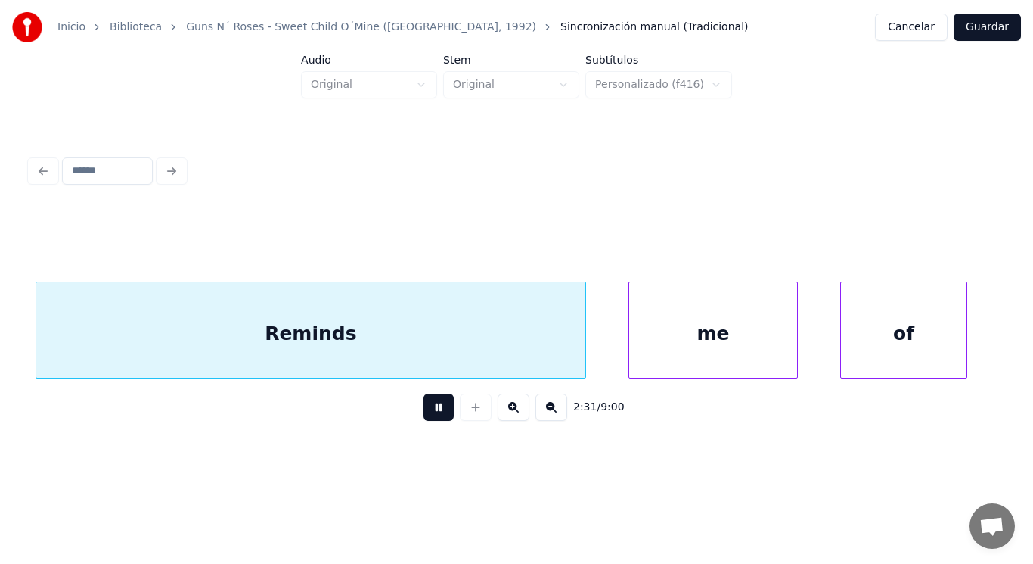
click at [429, 415] on button at bounding box center [439, 406] width 30 height 27
click at [205, 352] on div "Reminds" at bounding box center [310, 333] width 549 height 103
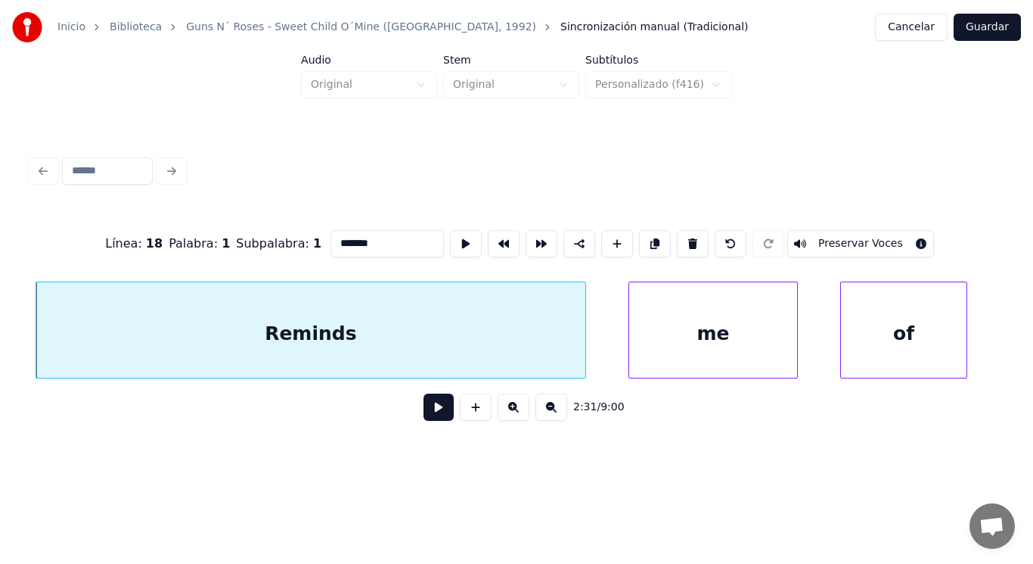
click at [424, 415] on button at bounding box center [439, 406] width 30 height 27
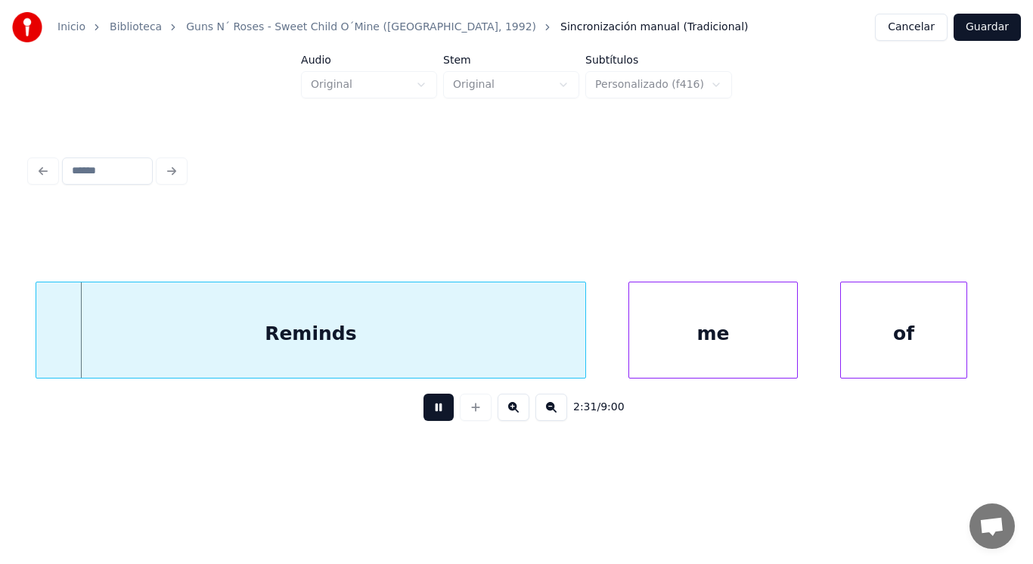
click at [424, 415] on button at bounding box center [439, 406] width 30 height 27
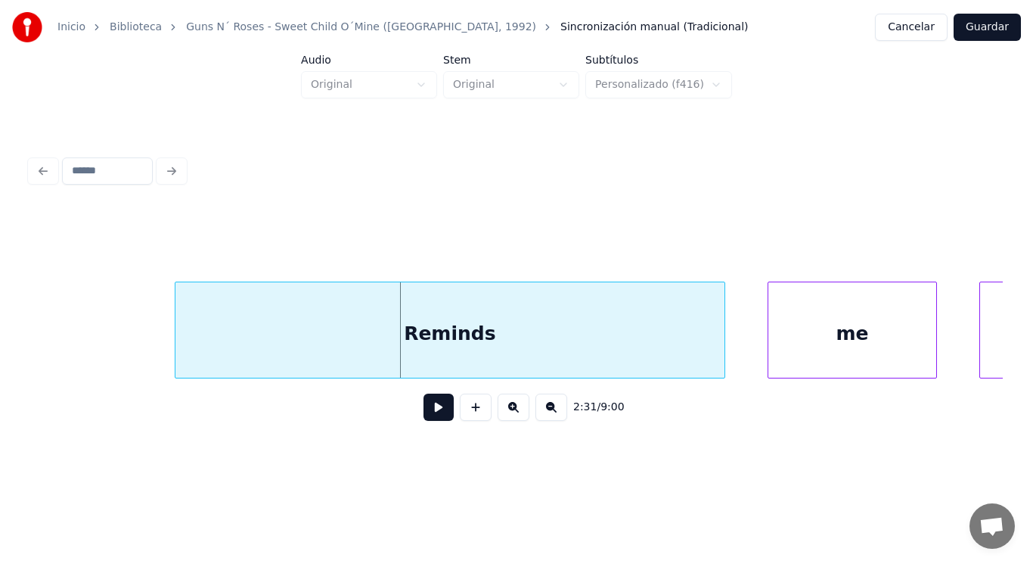
scroll to position [0, 159774]
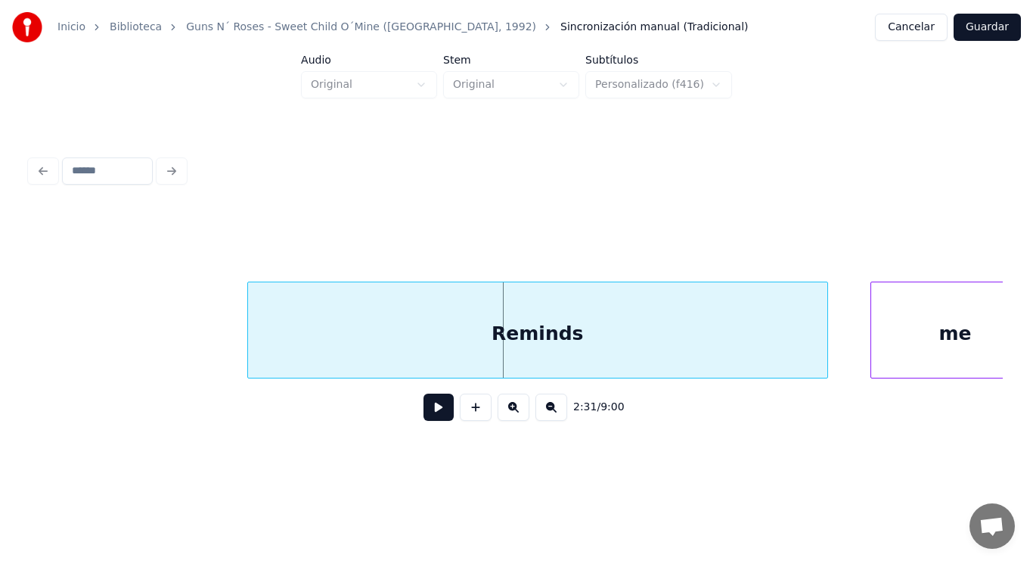
click at [249, 349] on div at bounding box center [250, 329] width 5 height 95
click at [433, 415] on button at bounding box center [439, 406] width 30 height 27
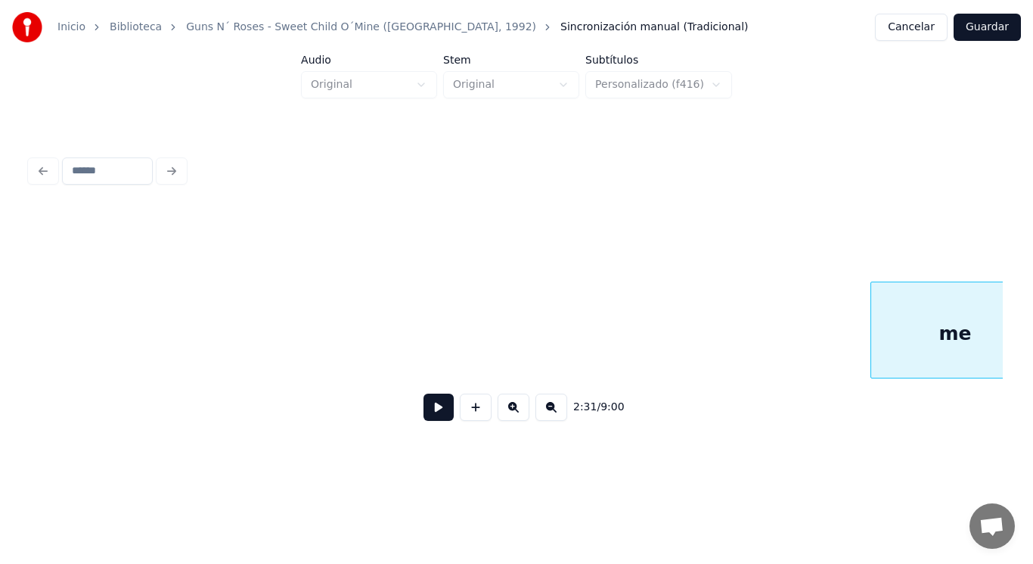
scroll to position [0, 160751]
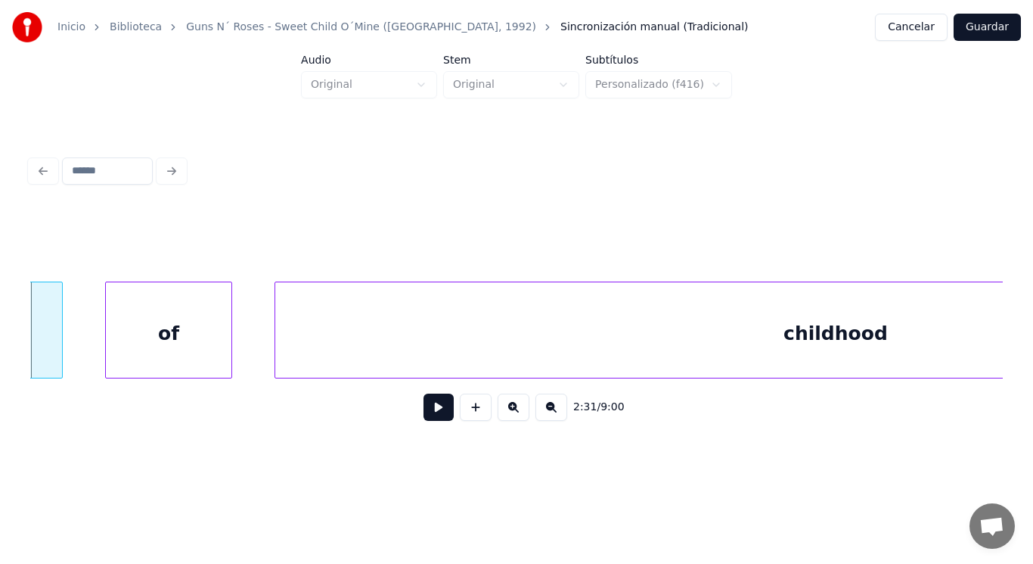
click at [433, 415] on button at bounding box center [439, 406] width 30 height 27
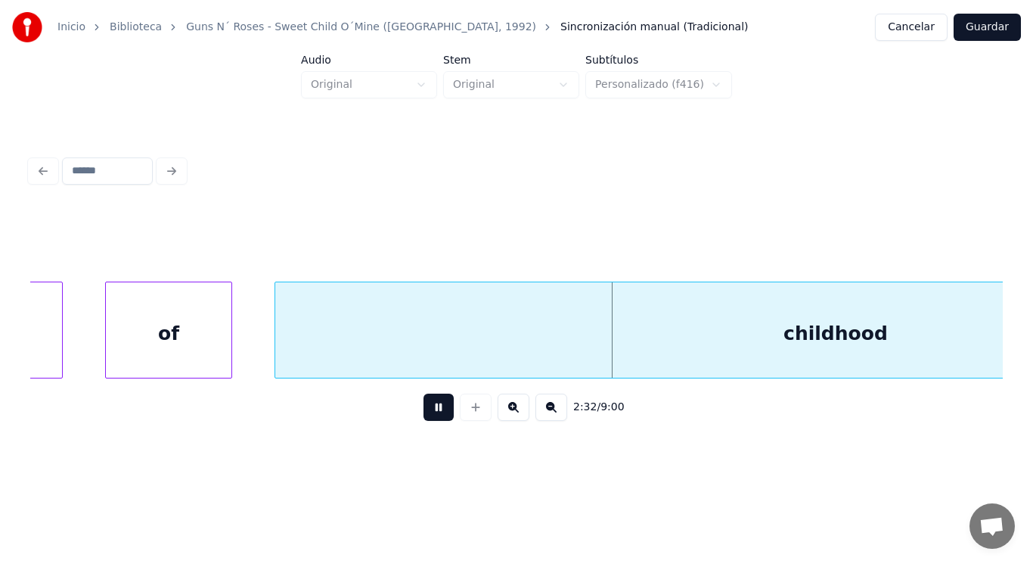
click at [433, 415] on button at bounding box center [439, 406] width 30 height 27
click at [423, 367] on div "childhood" at bounding box center [835, 333] width 1121 height 103
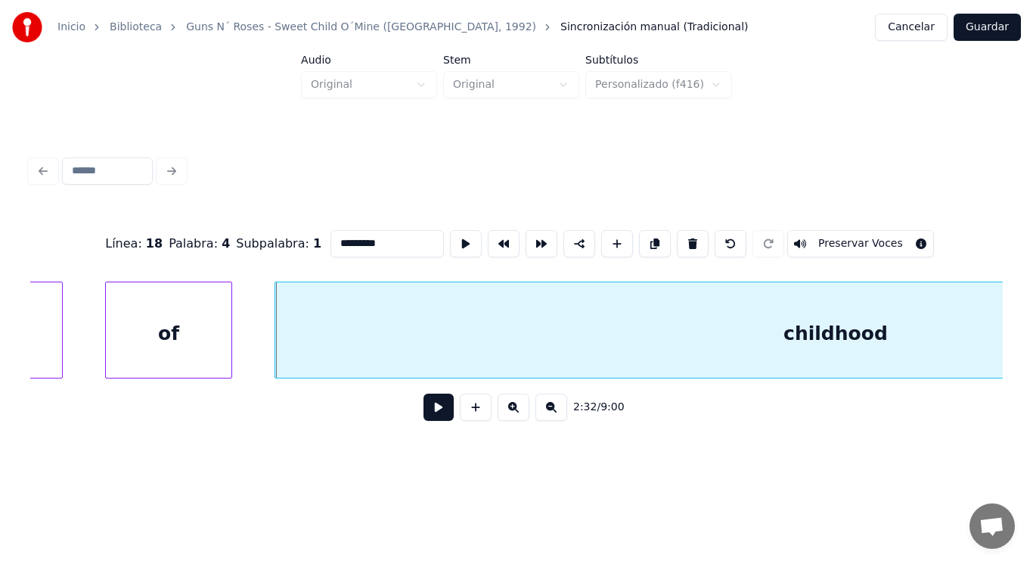
click at [425, 412] on button at bounding box center [439, 406] width 30 height 27
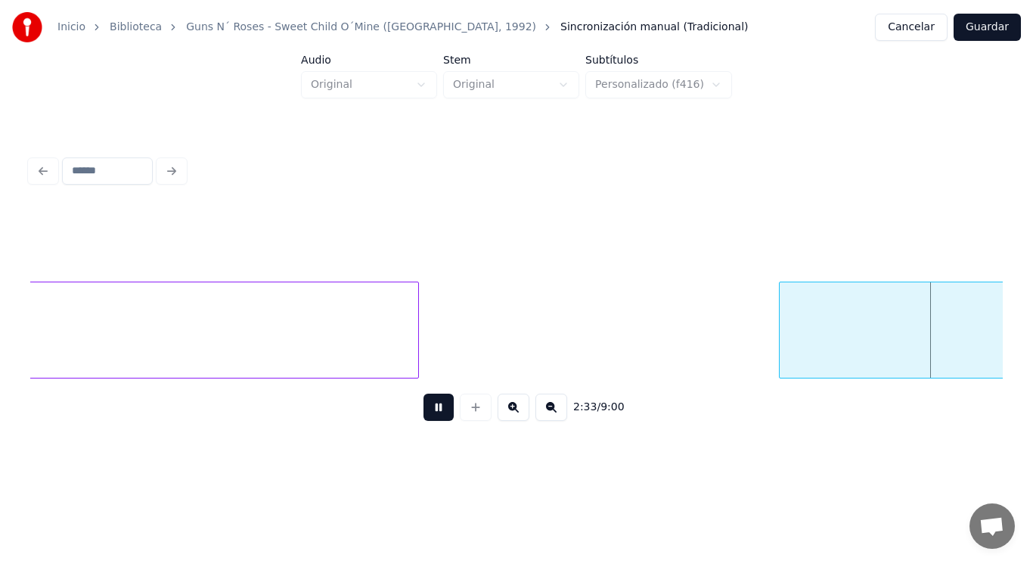
click at [425, 412] on button at bounding box center [439, 406] width 30 height 27
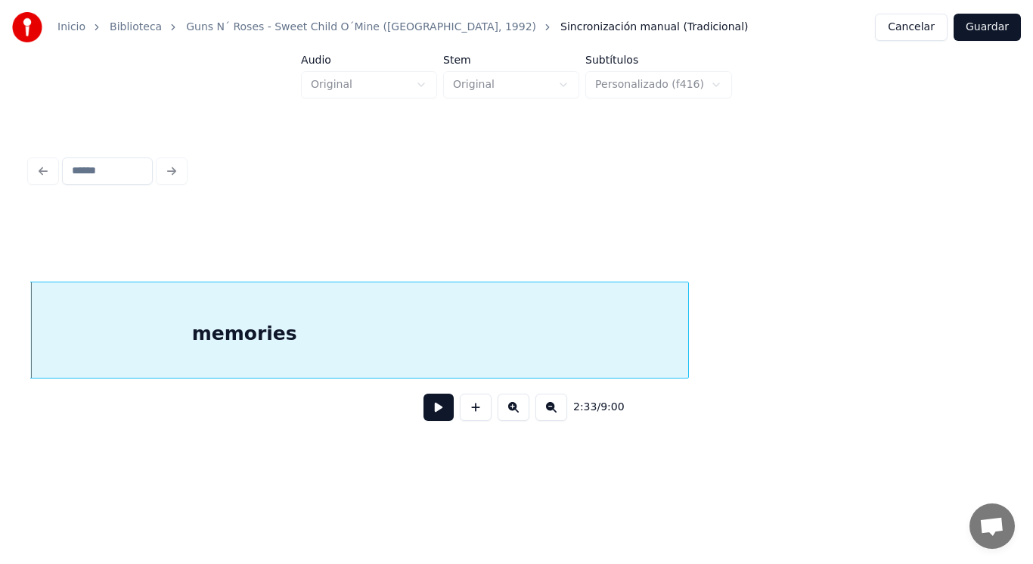
click at [420, 346] on div "memories" at bounding box center [244, 333] width 888 height 103
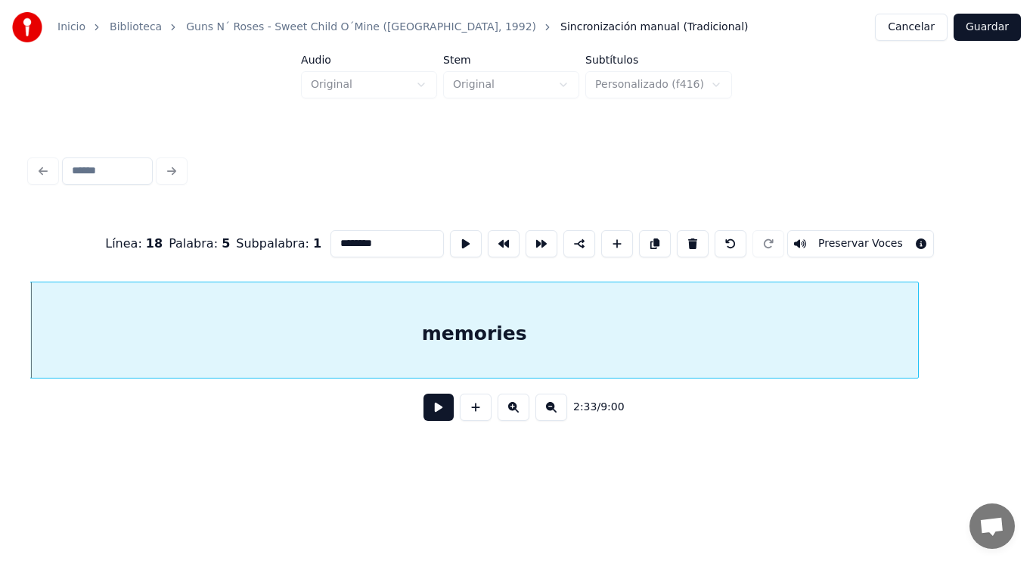
click at [427, 410] on button at bounding box center [439, 406] width 30 height 27
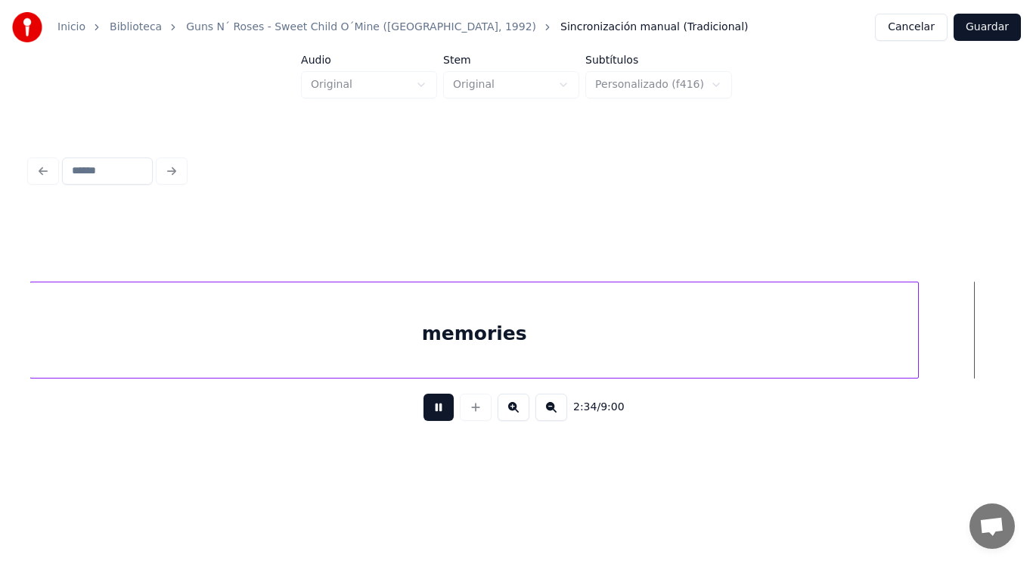
click at [427, 410] on button at bounding box center [439, 406] width 30 height 27
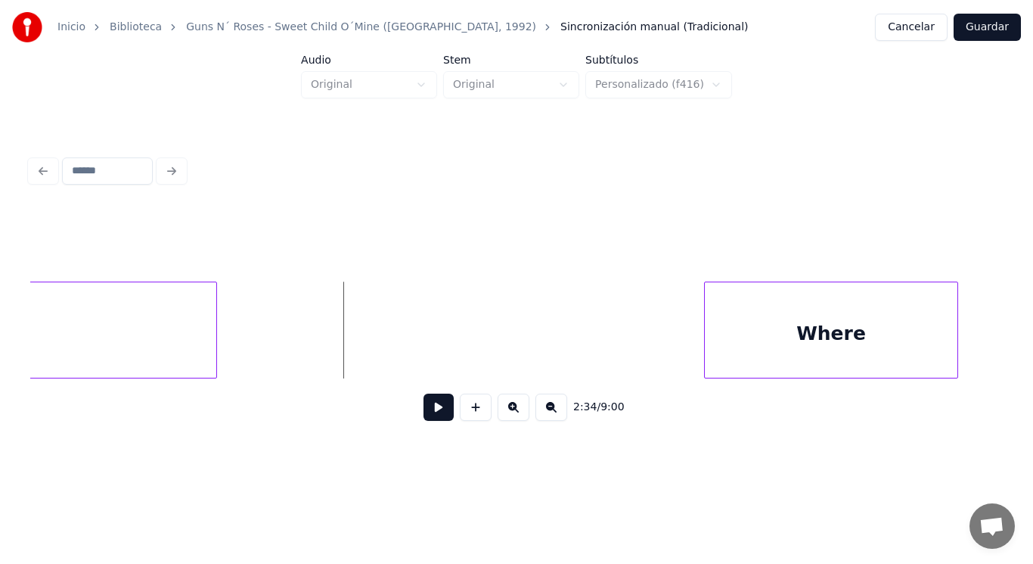
scroll to position [0, 163159]
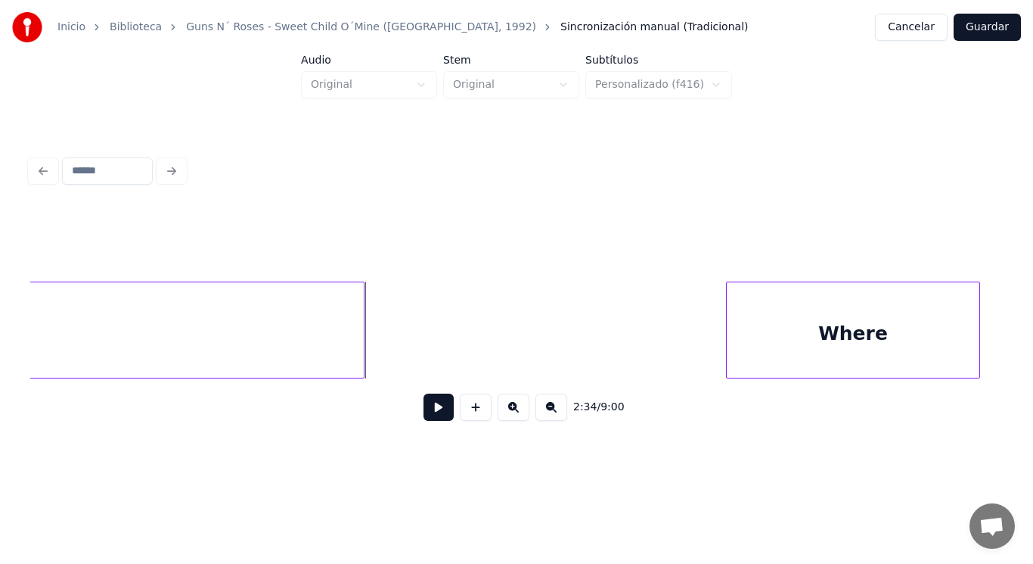
click at [364, 332] on div at bounding box center [361, 329] width 5 height 95
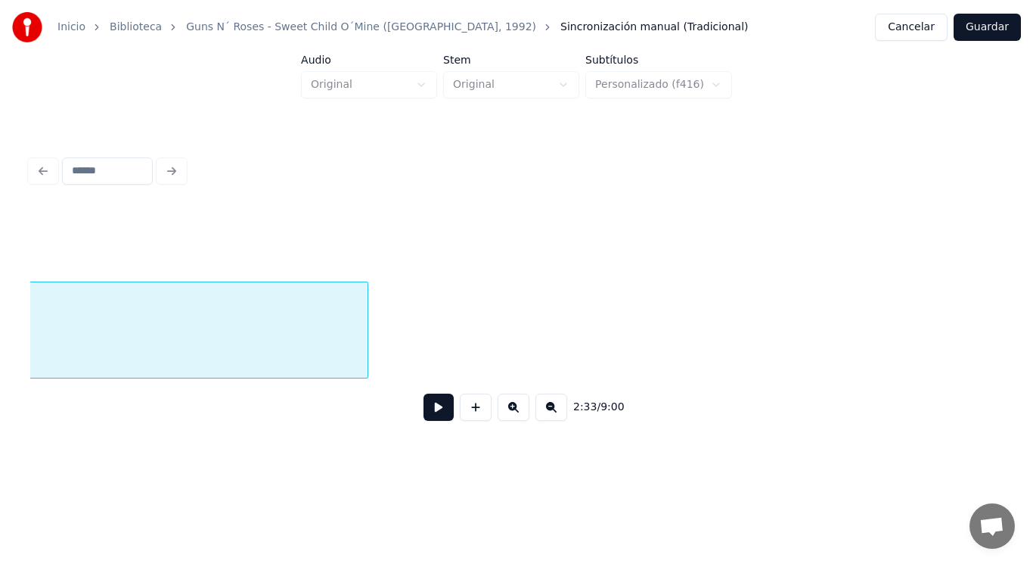
scroll to position [0, 162479]
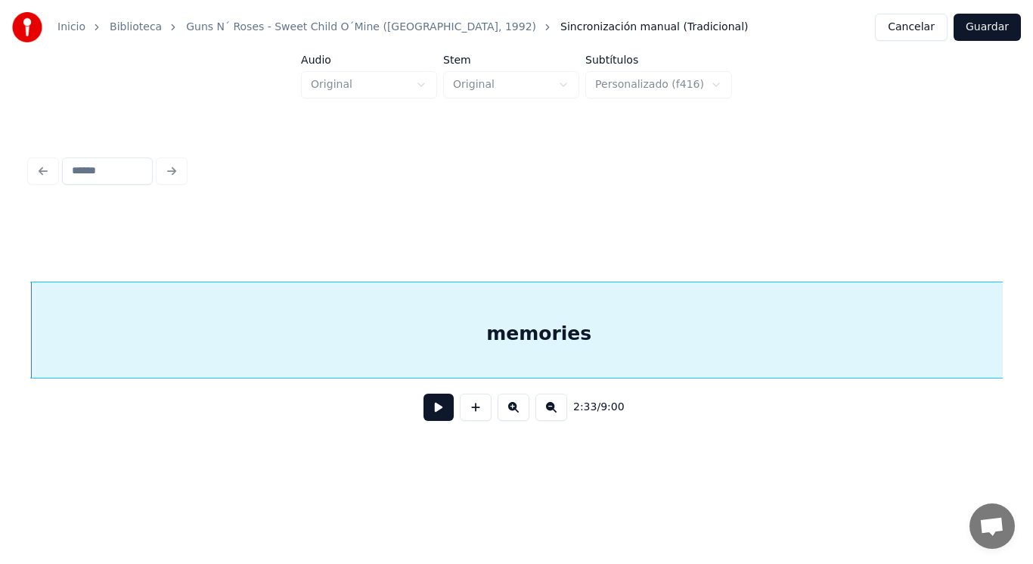
click at [424, 406] on button at bounding box center [439, 406] width 30 height 27
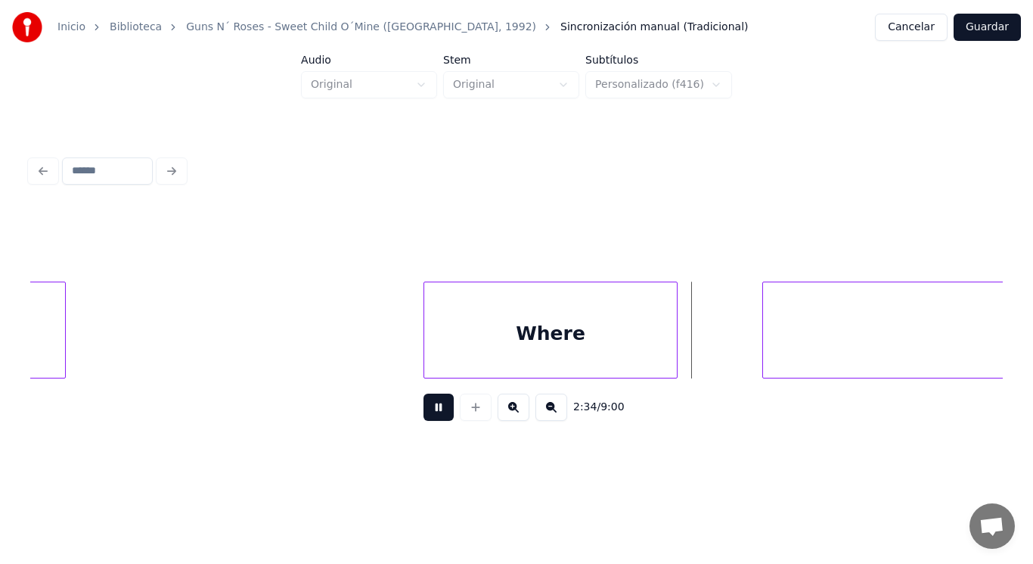
click at [424, 406] on button at bounding box center [439, 406] width 30 height 27
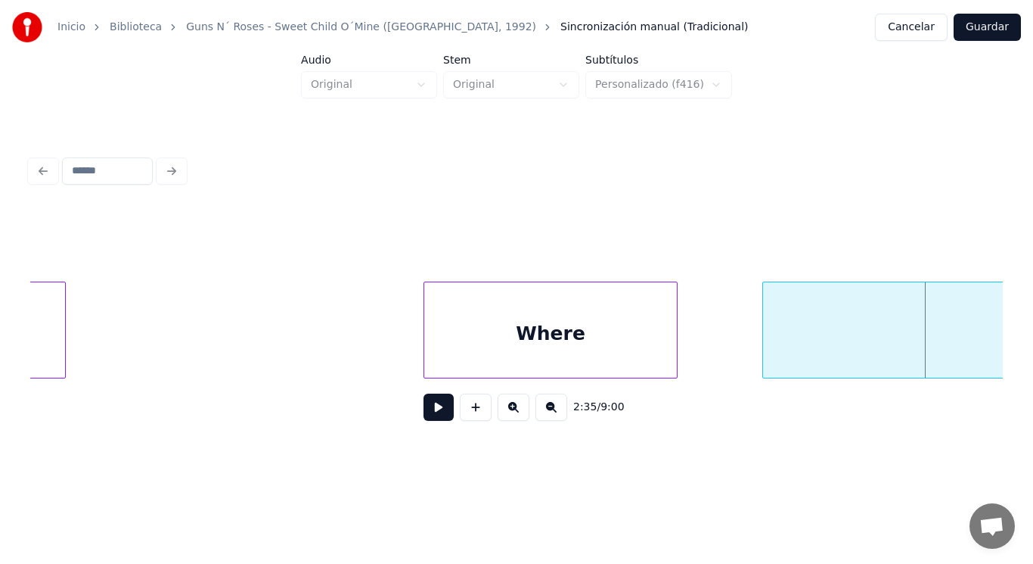
click at [563, 339] on div "Where" at bounding box center [550, 333] width 253 height 103
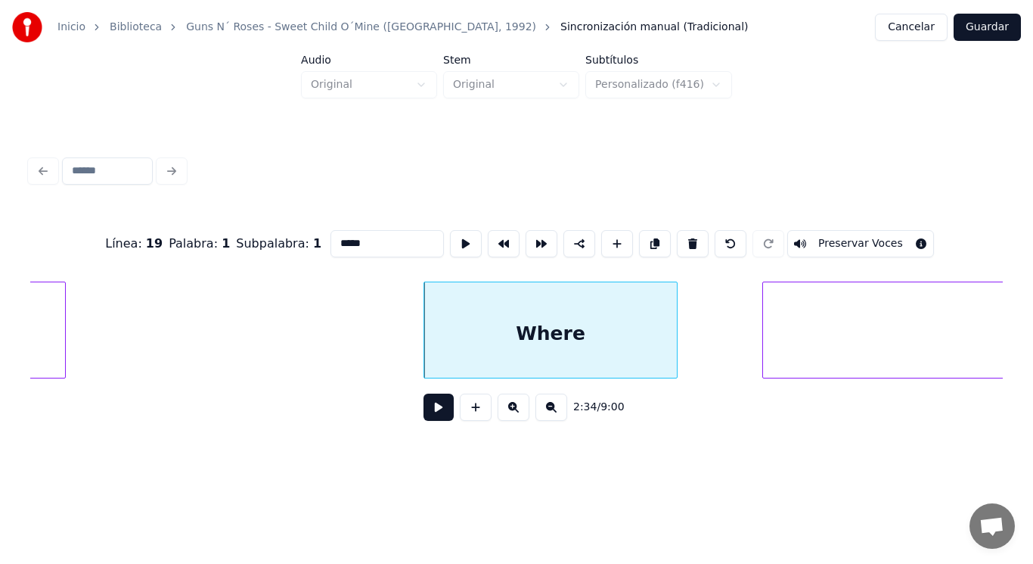
click at [430, 406] on button at bounding box center [439, 406] width 30 height 27
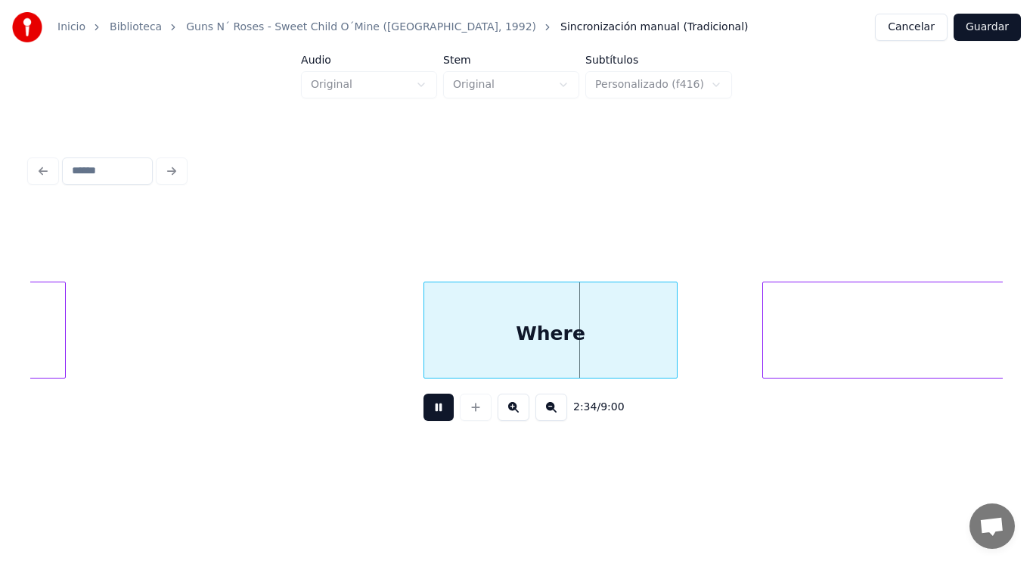
click at [430, 406] on button at bounding box center [439, 406] width 30 height 27
click at [464, 349] on div "Where" at bounding box center [550, 333] width 253 height 103
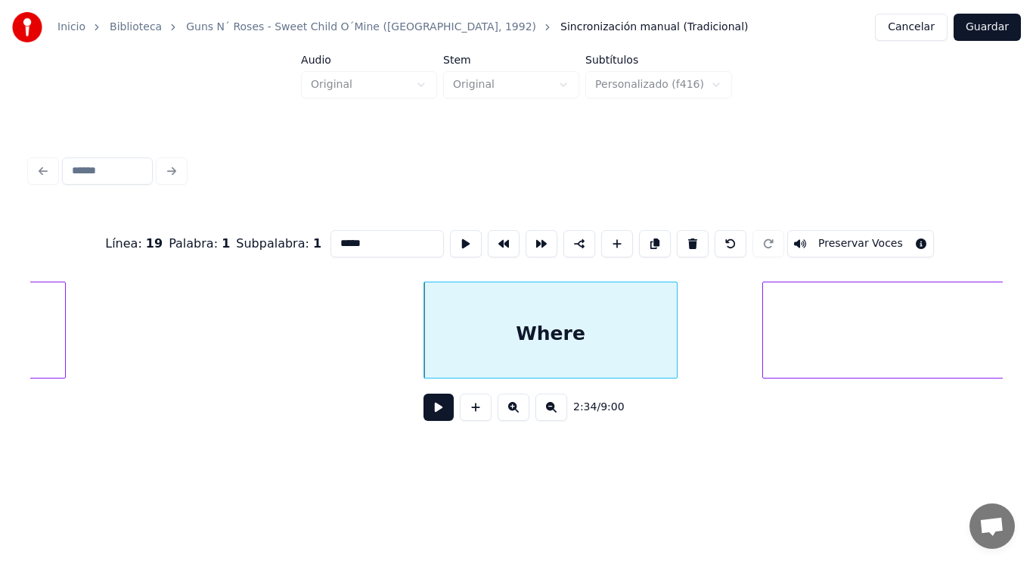
click at [426, 403] on button at bounding box center [439, 406] width 30 height 27
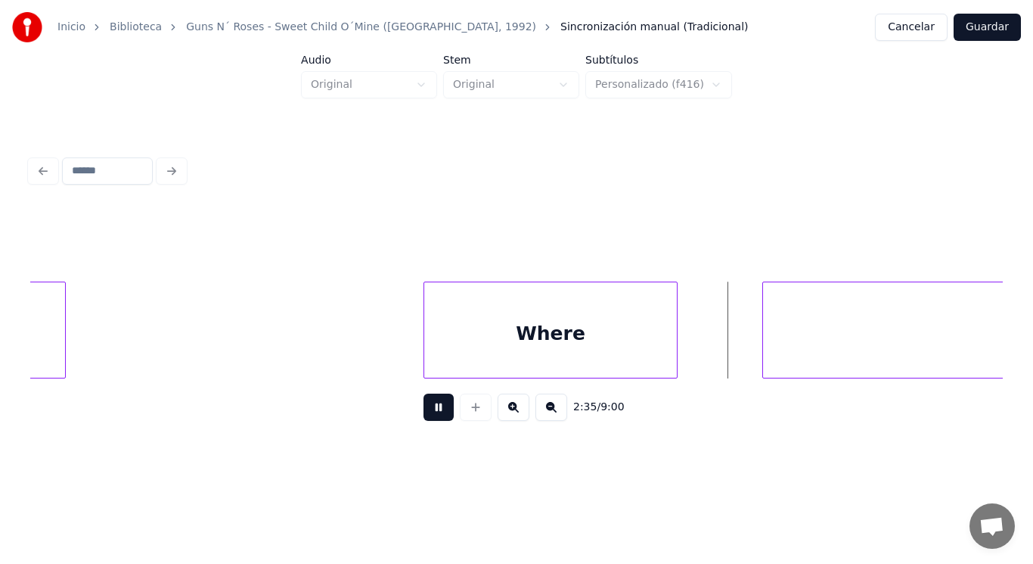
click at [426, 403] on button at bounding box center [439, 406] width 30 height 27
click at [726, 347] on div at bounding box center [726, 329] width 5 height 95
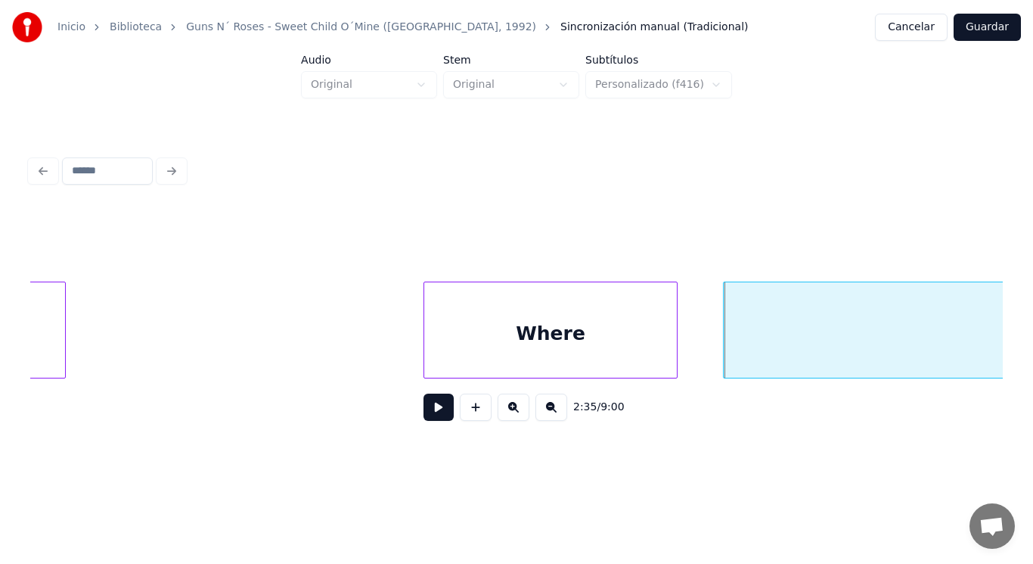
click at [426, 418] on button at bounding box center [439, 406] width 30 height 27
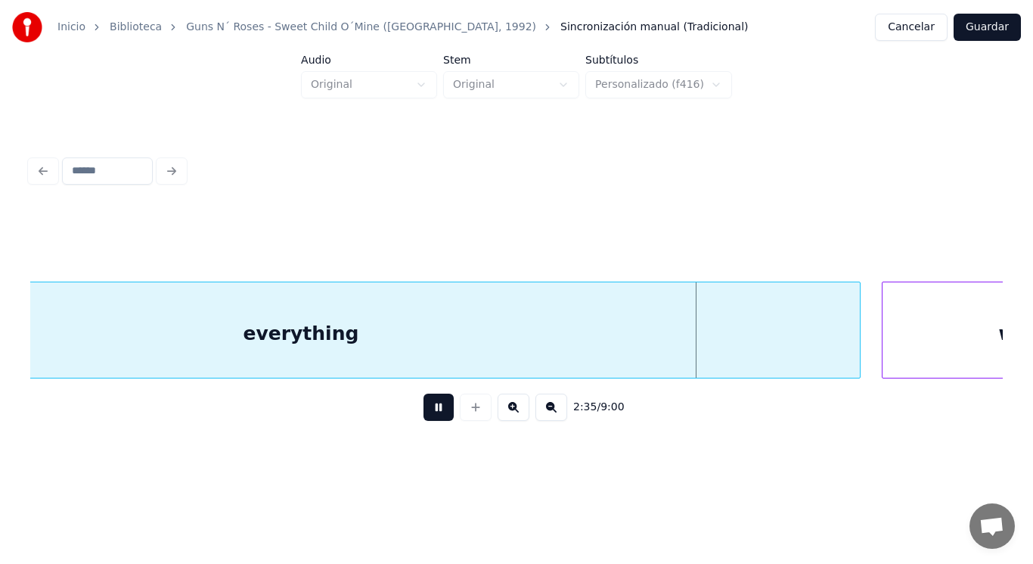
click at [426, 418] on button at bounding box center [439, 406] width 30 height 27
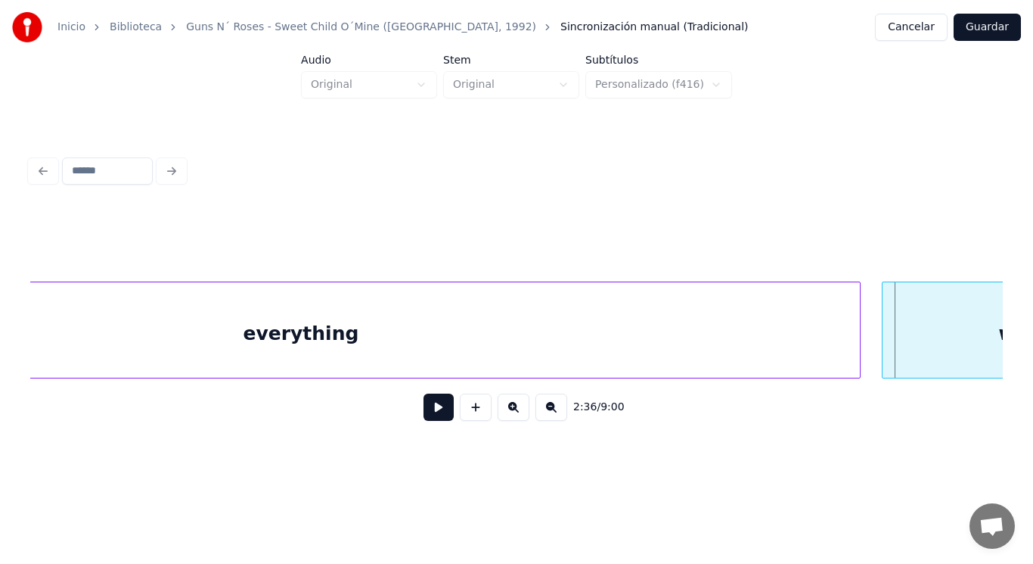
click at [520, 353] on div "everything" at bounding box center [301, 333] width 1118 height 103
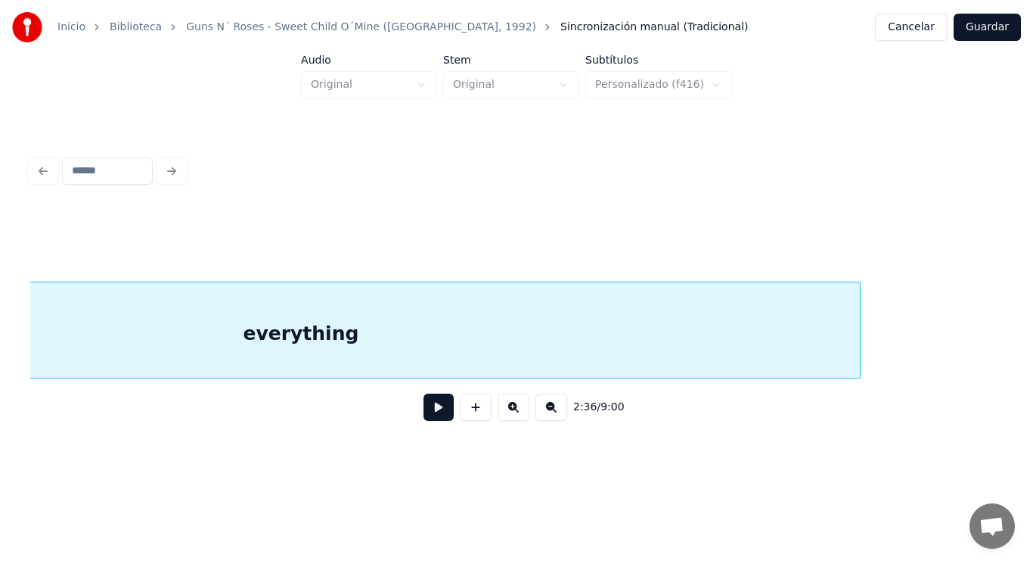
scroll to position [0, 164155]
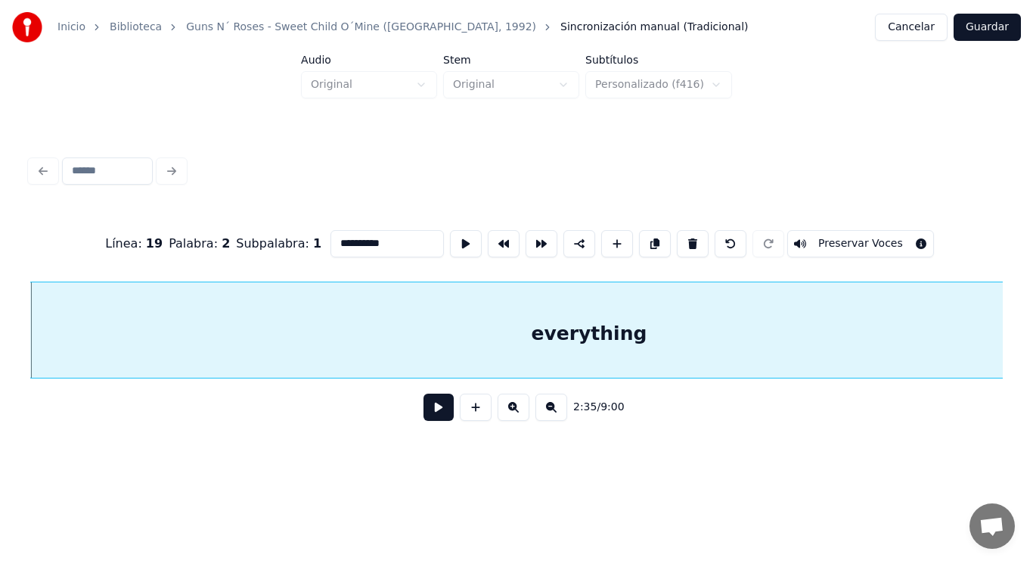
click at [438, 402] on button at bounding box center [439, 406] width 30 height 27
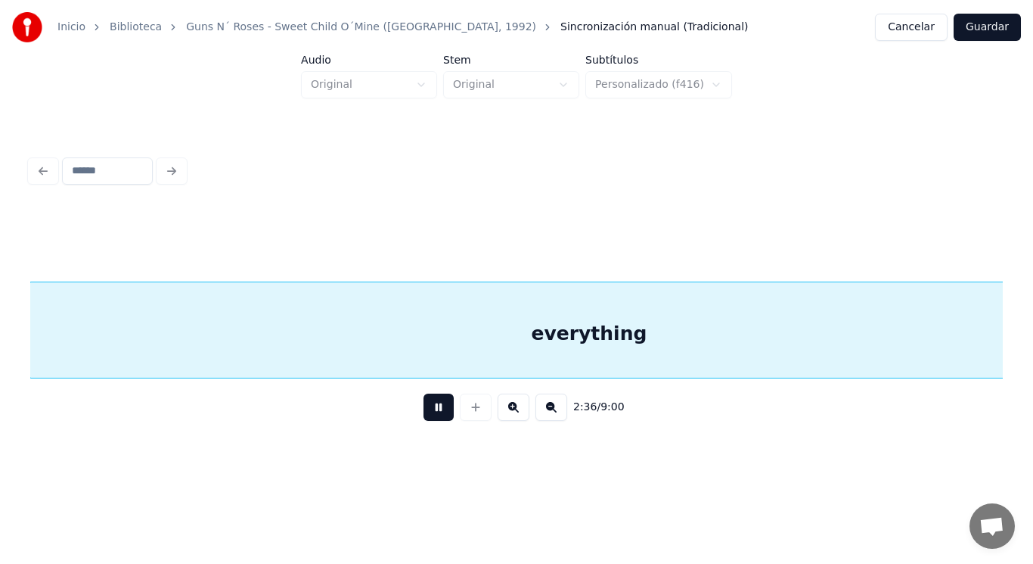
scroll to position [0, 165148]
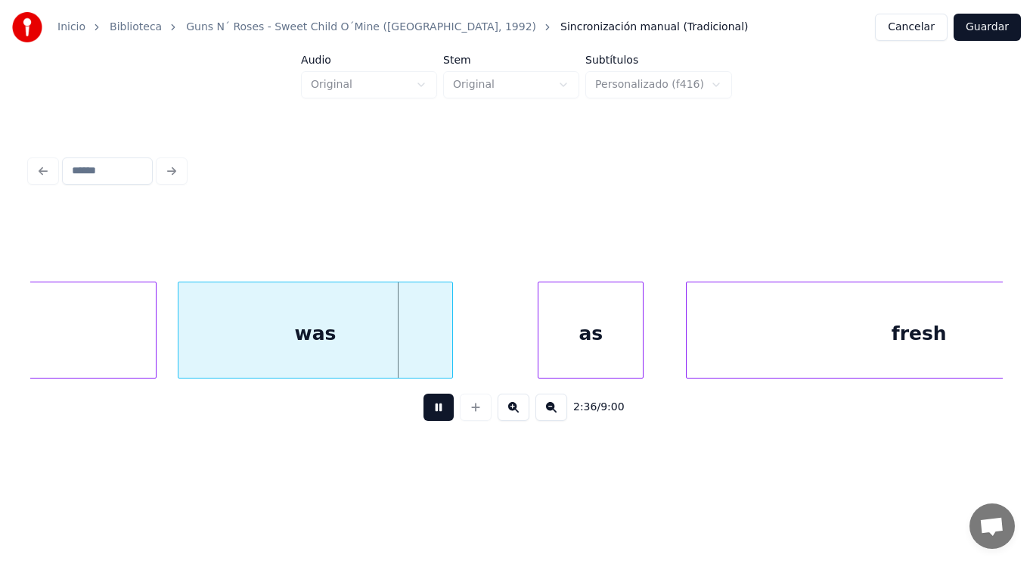
click at [438, 402] on button at bounding box center [439, 406] width 30 height 27
click at [356, 333] on div "was" at bounding box center [316, 333] width 274 height 103
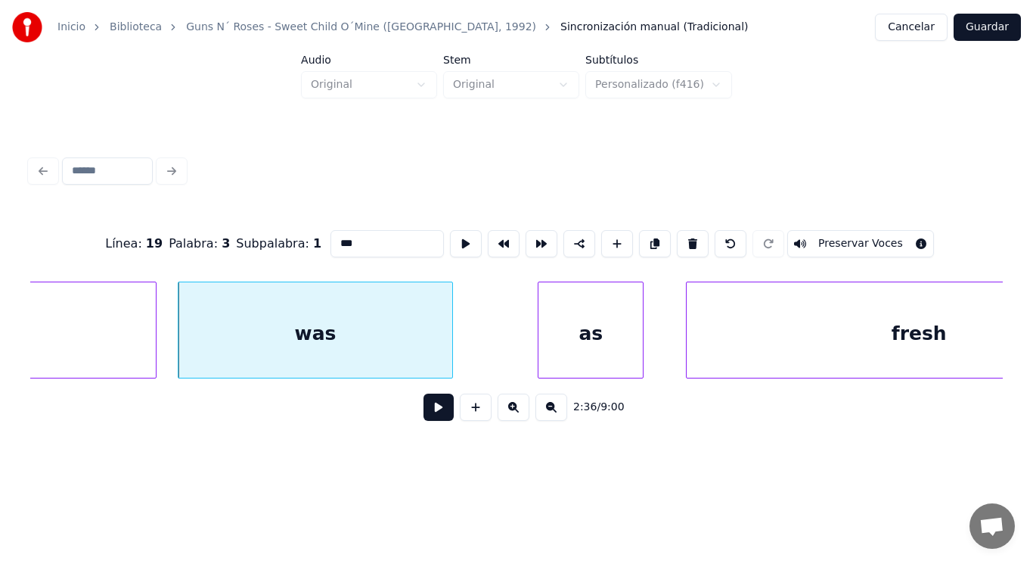
click at [424, 404] on button at bounding box center [439, 406] width 30 height 27
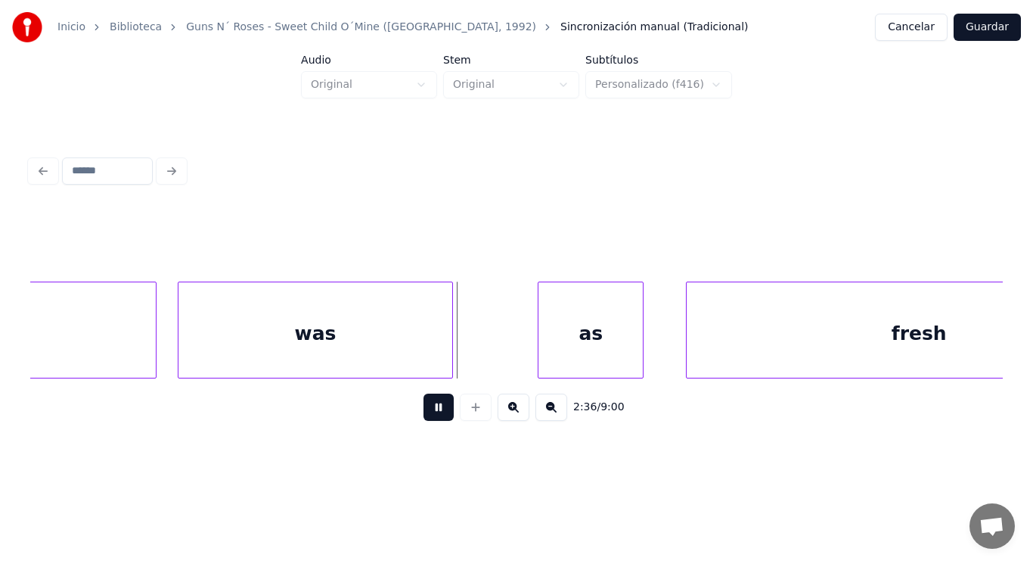
click at [424, 404] on button at bounding box center [439, 406] width 30 height 27
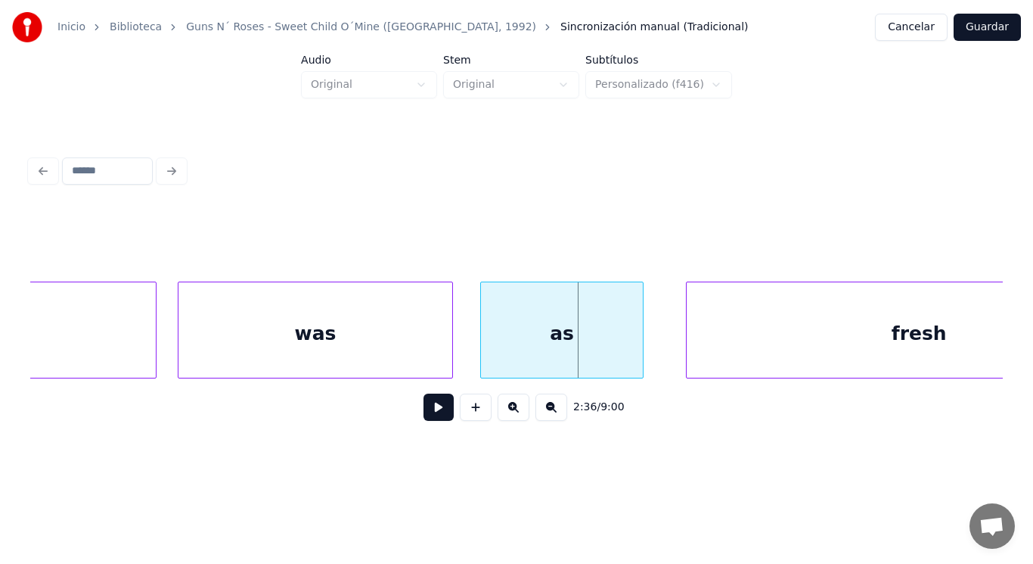
click at [481, 343] on div at bounding box center [483, 329] width 5 height 95
click at [424, 411] on button at bounding box center [439, 406] width 30 height 27
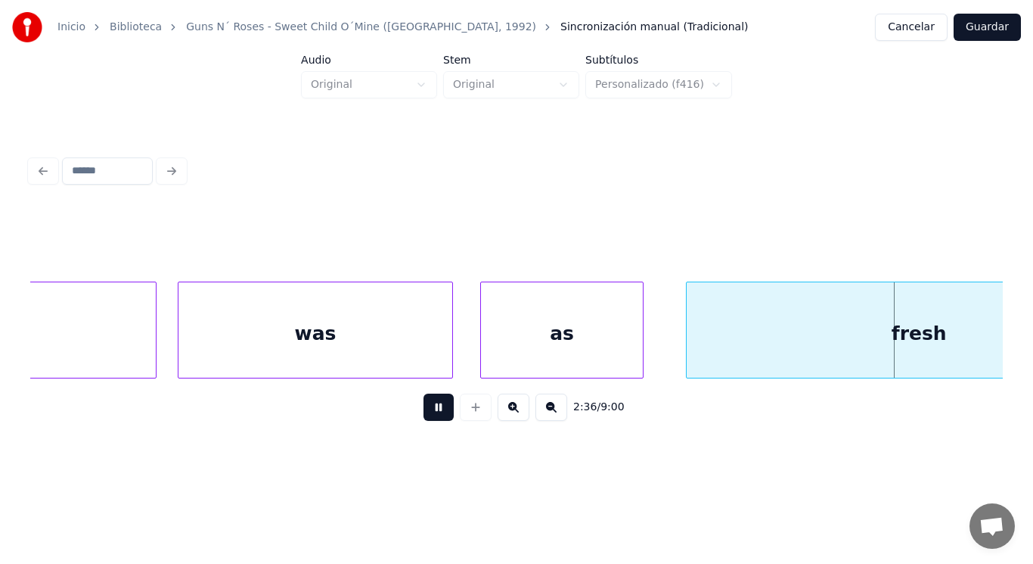
scroll to position [0, 166131]
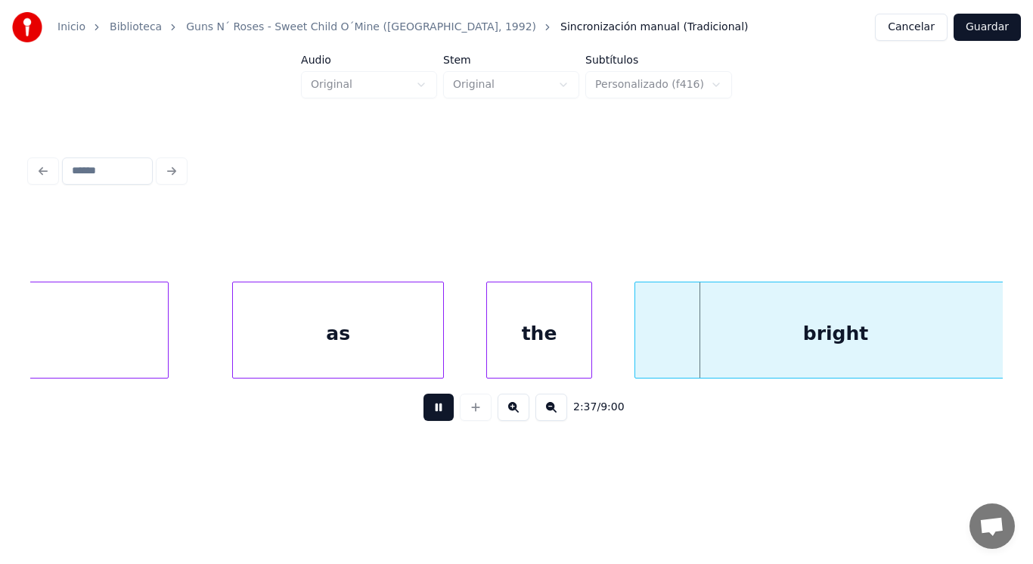
click at [424, 411] on button at bounding box center [439, 406] width 30 height 27
click at [375, 356] on div "as" at bounding box center [338, 333] width 210 height 103
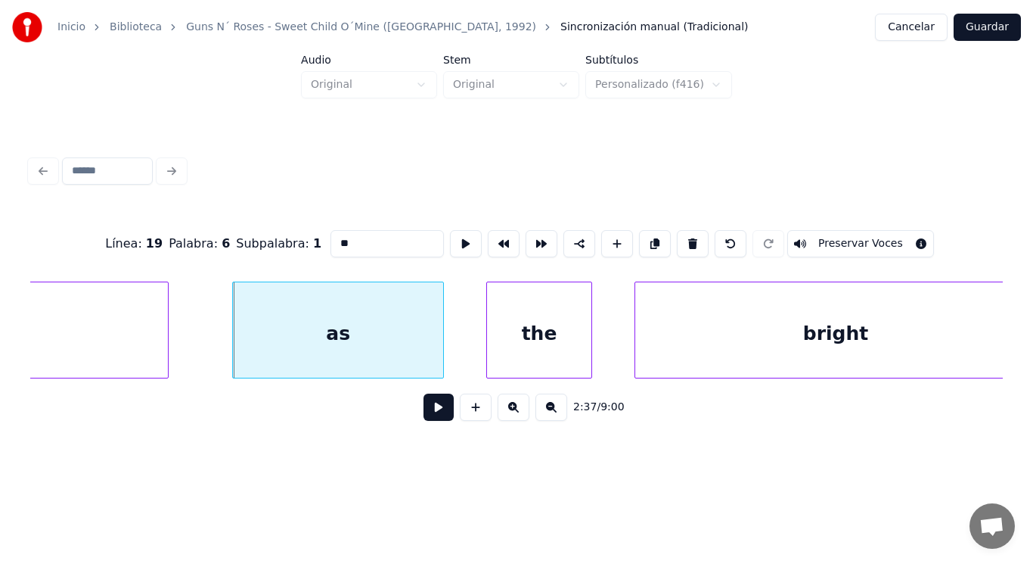
click at [429, 413] on button at bounding box center [439, 406] width 30 height 27
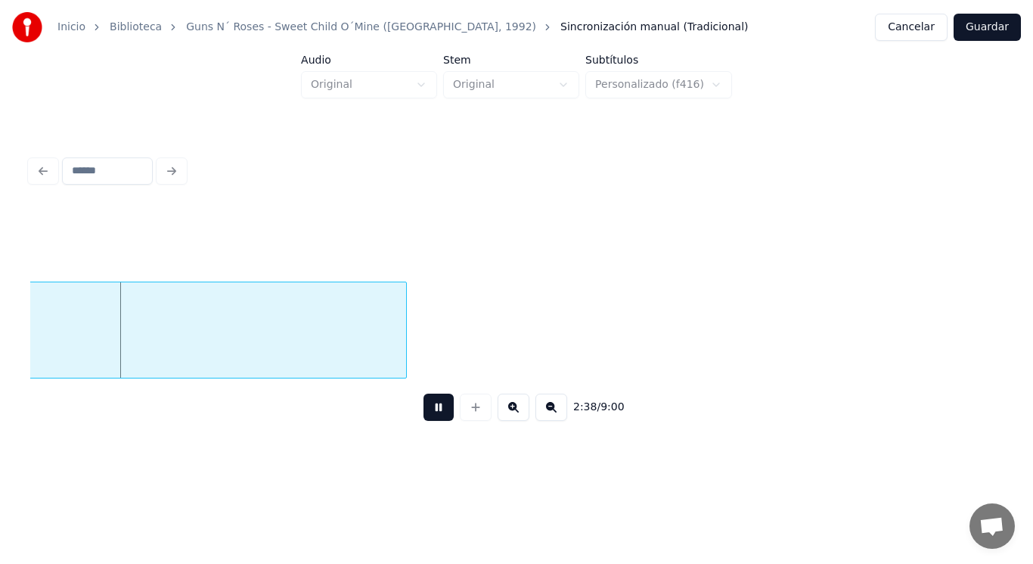
click at [429, 413] on button at bounding box center [439, 406] width 30 height 27
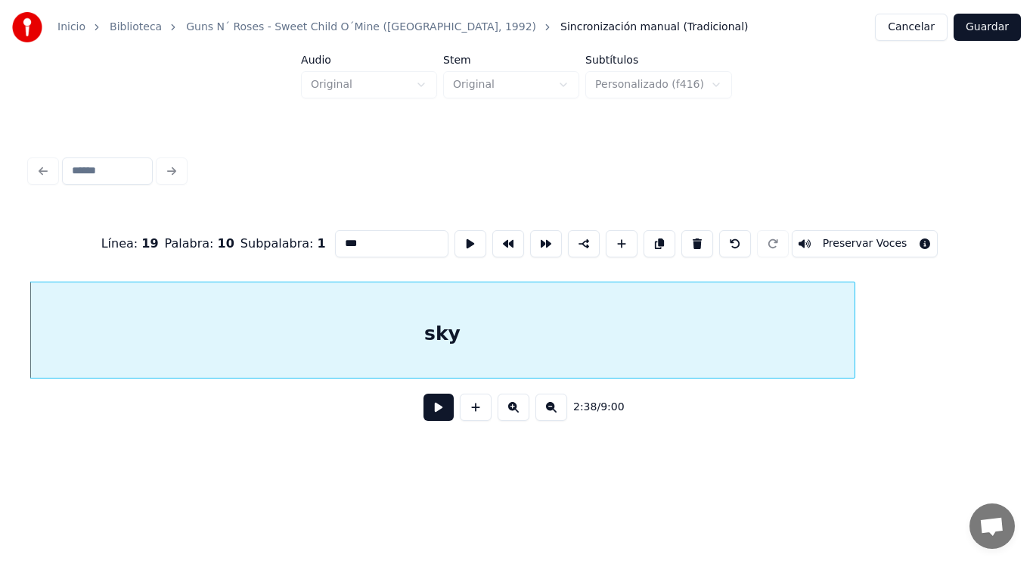
click at [433, 415] on button at bounding box center [439, 406] width 30 height 27
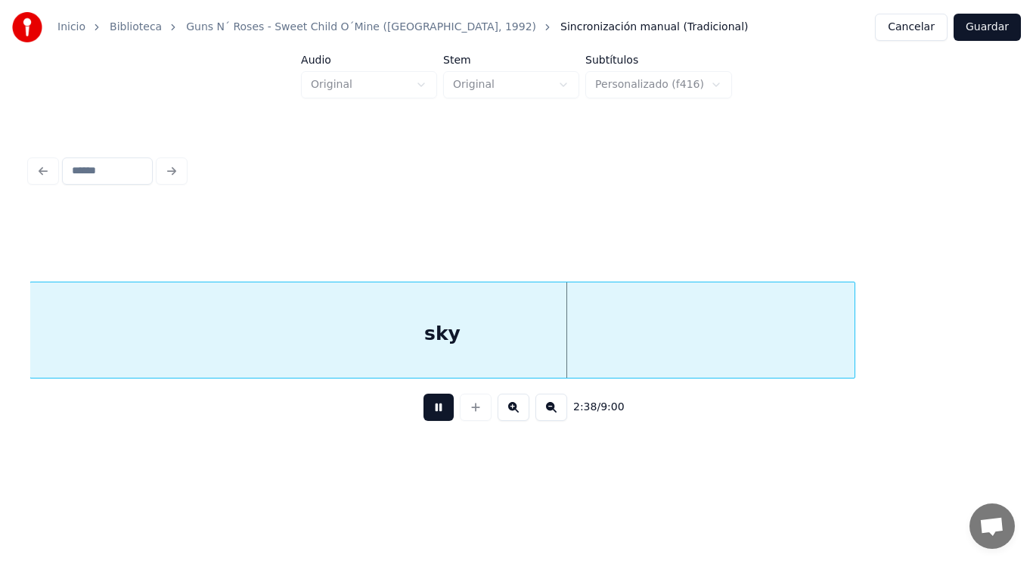
click at [433, 415] on button at bounding box center [439, 406] width 30 height 27
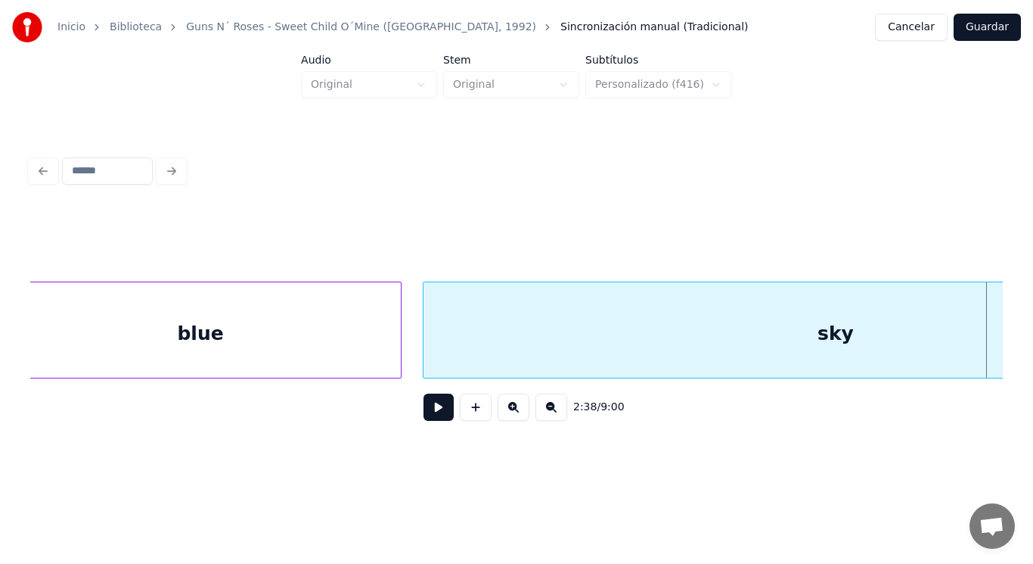
click at [290, 328] on div "blue" at bounding box center [200, 333] width 401 height 103
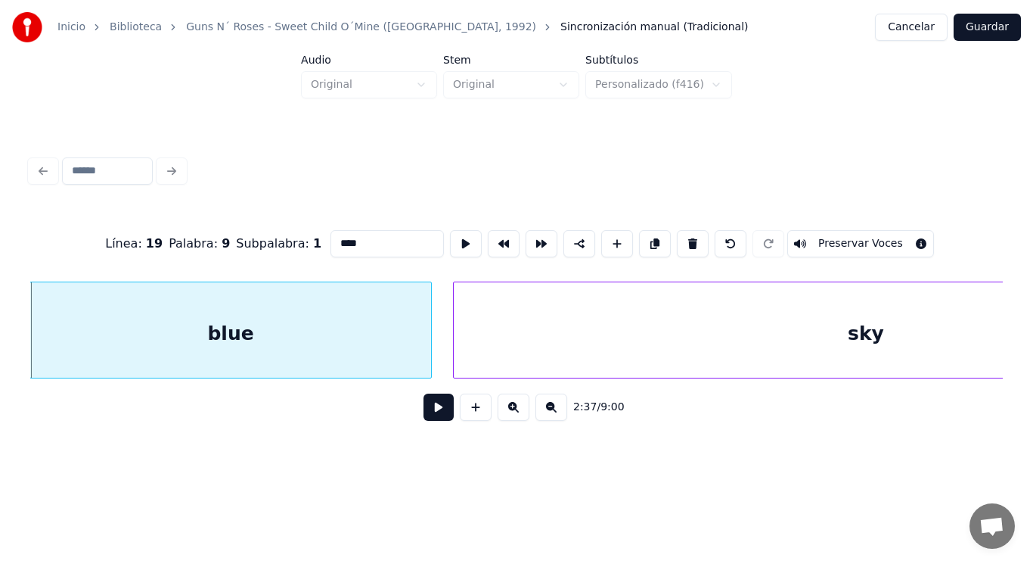
click at [435, 410] on button at bounding box center [439, 406] width 30 height 27
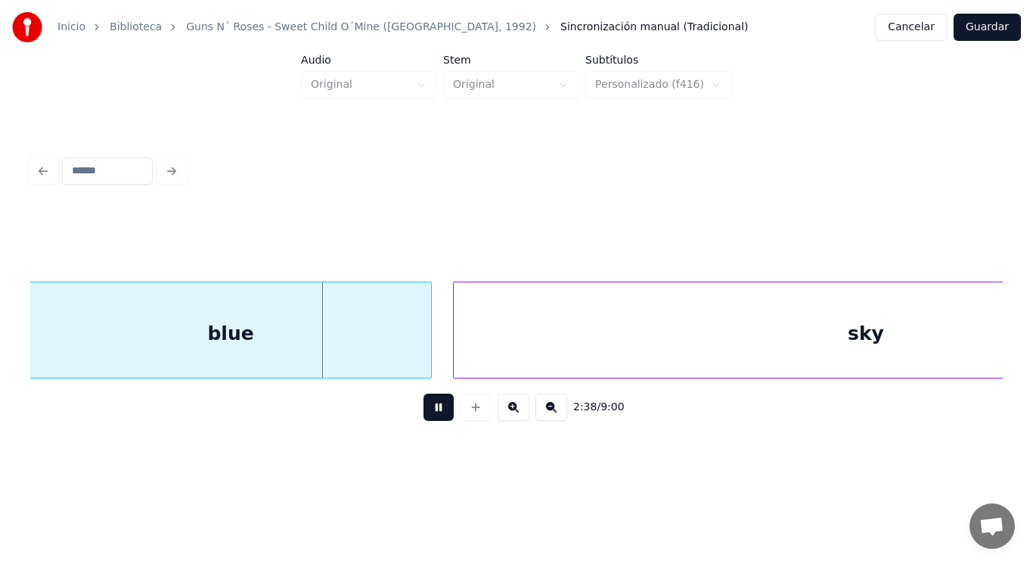
click at [435, 410] on button at bounding box center [439, 406] width 30 height 27
click at [389, 353] on div "blue" at bounding box center [230, 333] width 401 height 103
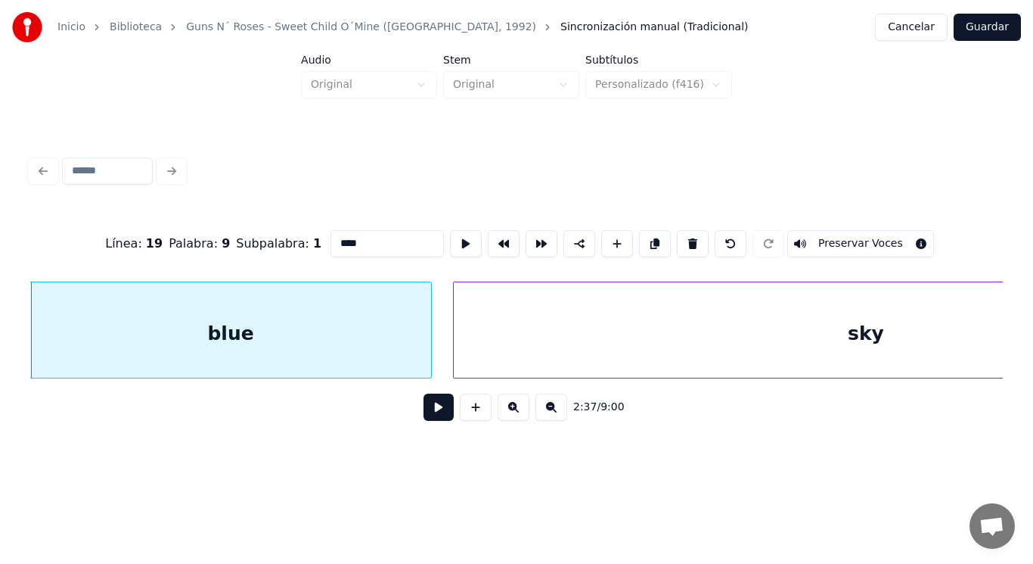
click at [424, 418] on button at bounding box center [439, 406] width 30 height 27
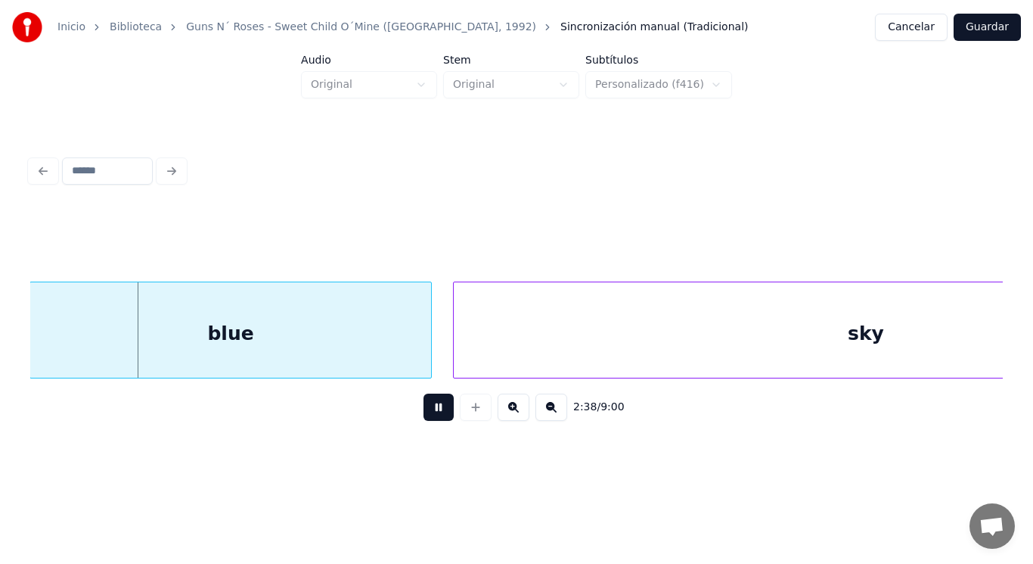
click at [424, 418] on button at bounding box center [439, 406] width 30 height 27
click at [403, 350] on div "blue" at bounding box center [230, 333] width 401 height 103
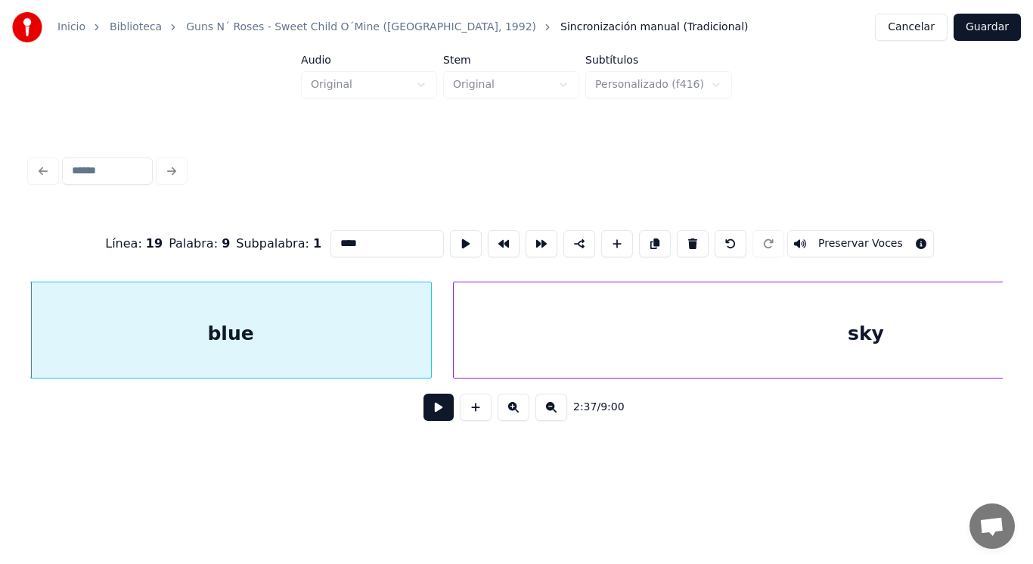
click at [427, 421] on button at bounding box center [439, 406] width 30 height 27
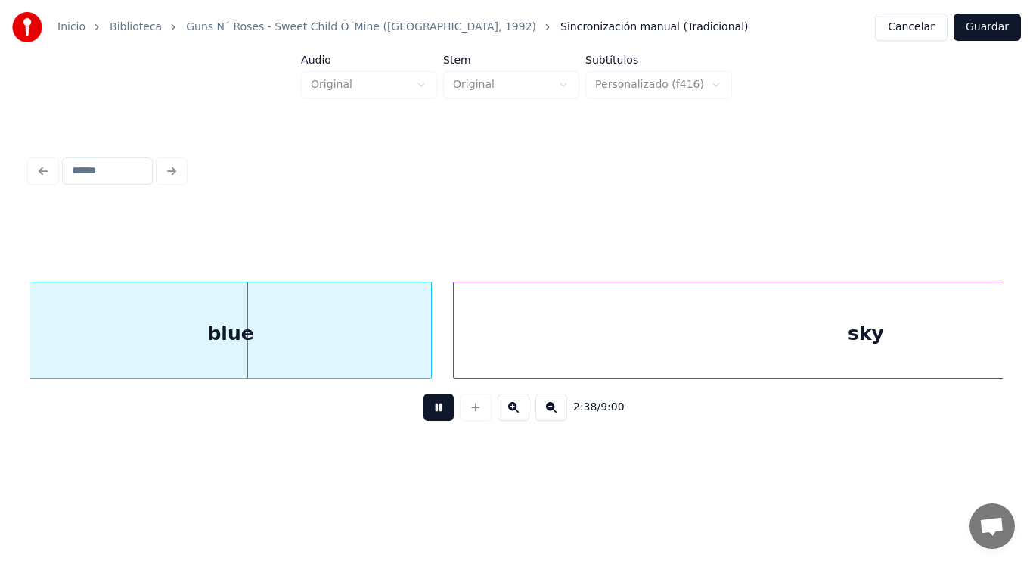
click at [427, 421] on button at bounding box center [439, 406] width 30 height 27
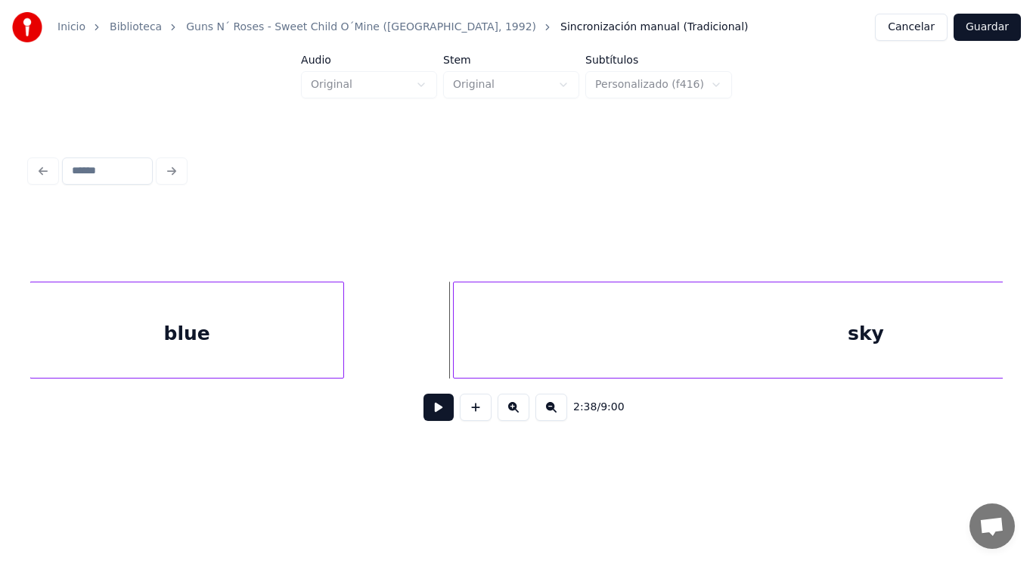
click at [343, 353] on div at bounding box center [341, 329] width 5 height 95
click at [427, 421] on button at bounding box center [439, 406] width 30 height 27
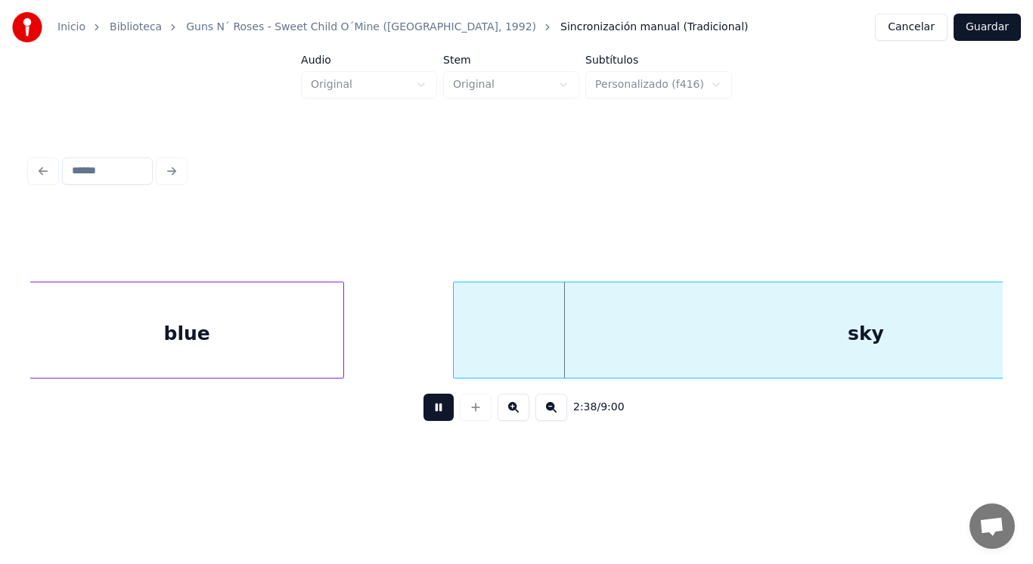
click at [427, 421] on button at bounding box center [439, 406] width 30 height 27
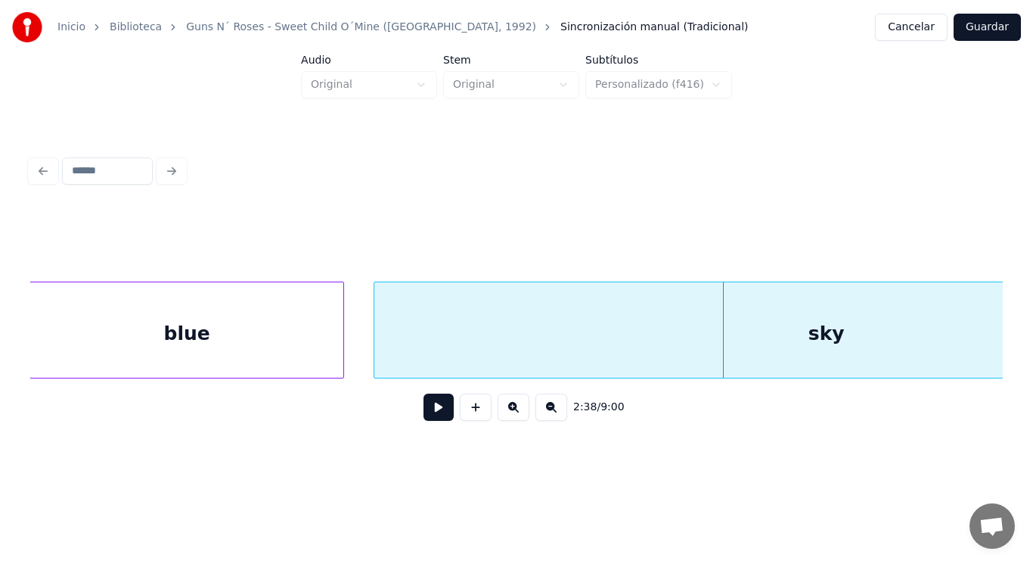
click at [374, 354] on div at bounding box center [376, 329] width 5 height 95
click at [294, 342] on div "blue" at bounding box center [186, 333] width 313 height 103
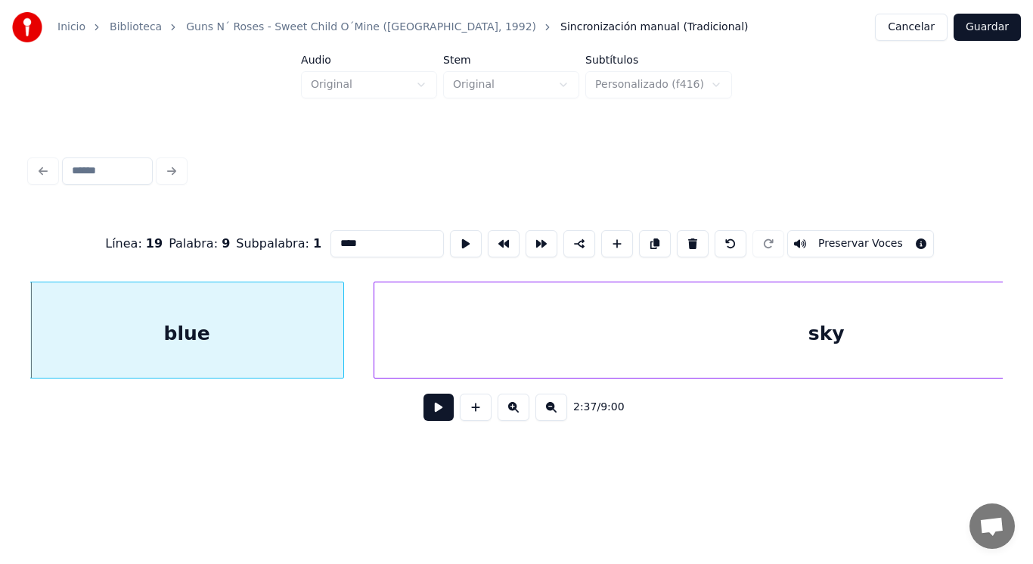
click at [427, 416] on button at bounding box center [439, 406] width 30 height 27
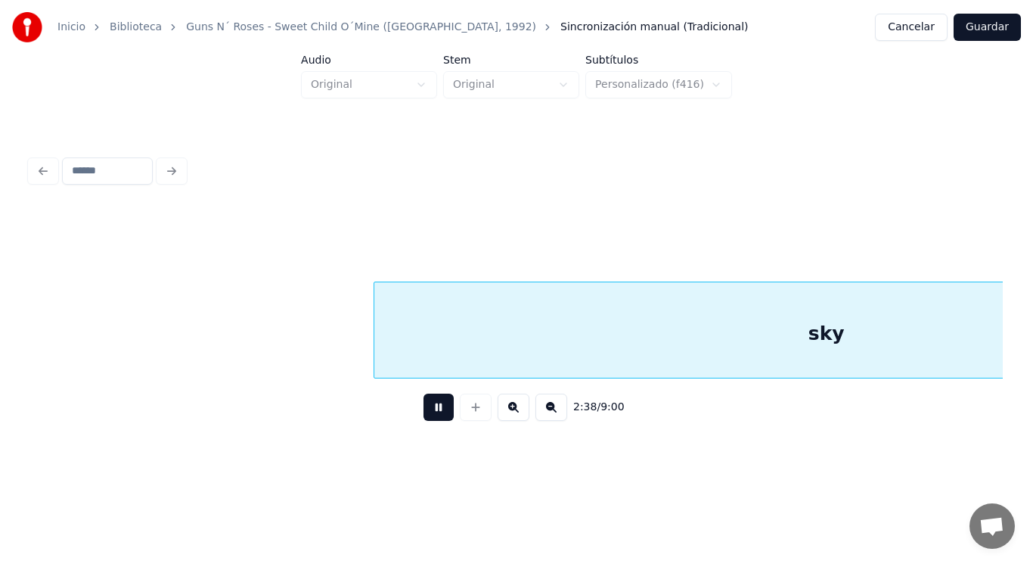
scroll to position [0, 168216]
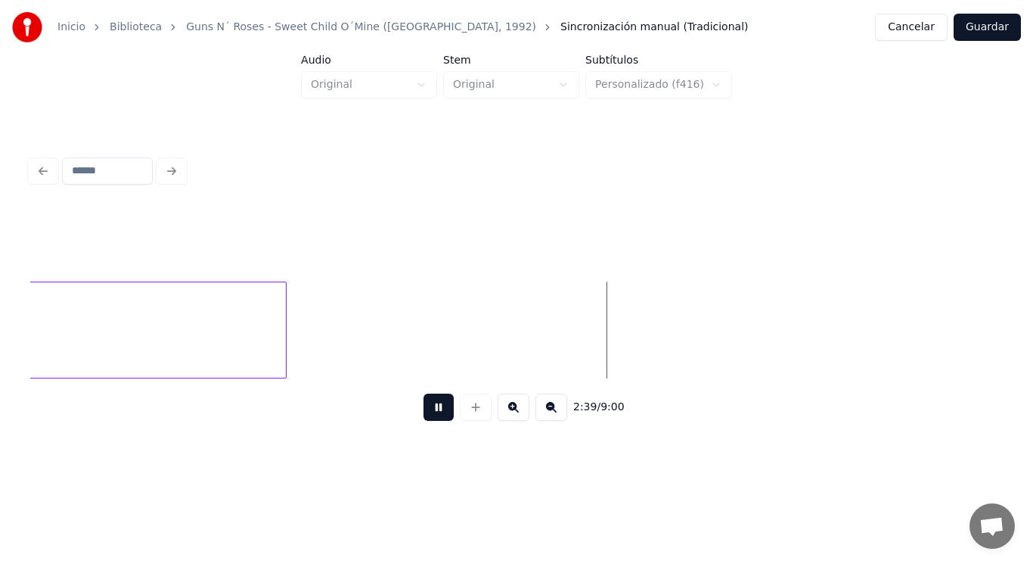
click at [427, 416] on button at bounding box center [439, 406] width 30 height 27
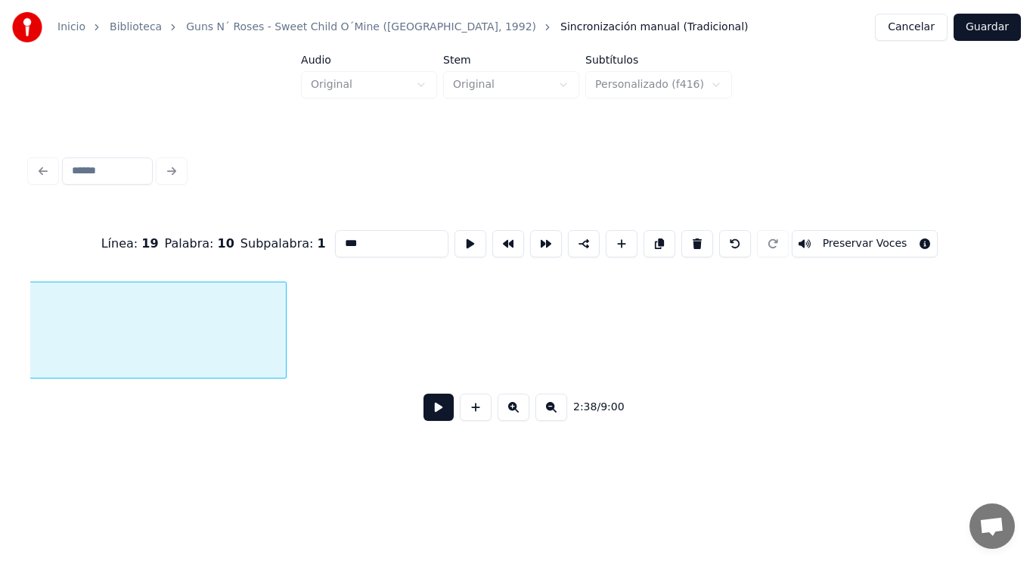
scroll to position [0, 167568]
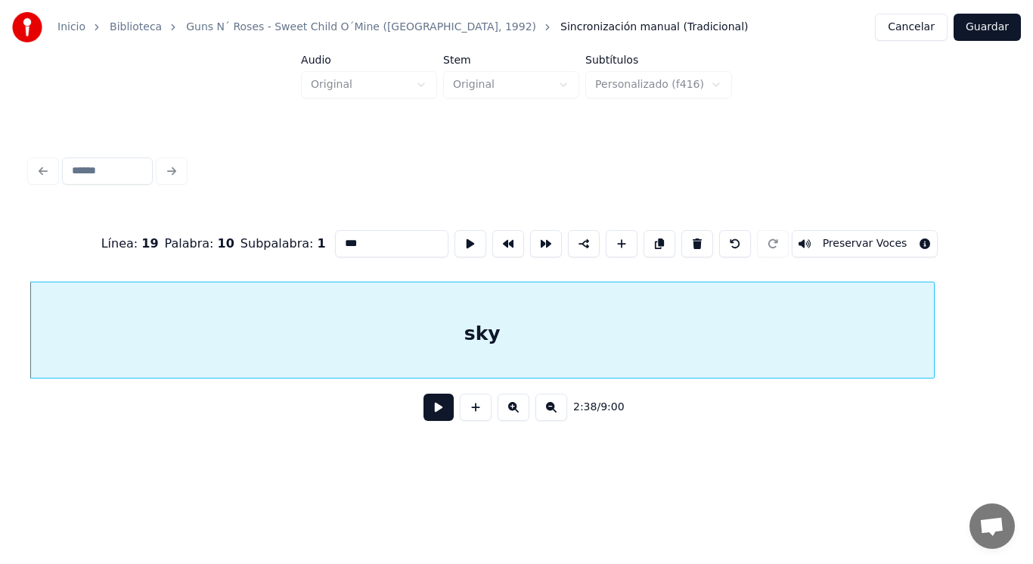
click at [425, 414] on button at bounding box center [439, 406] width 30 height 27
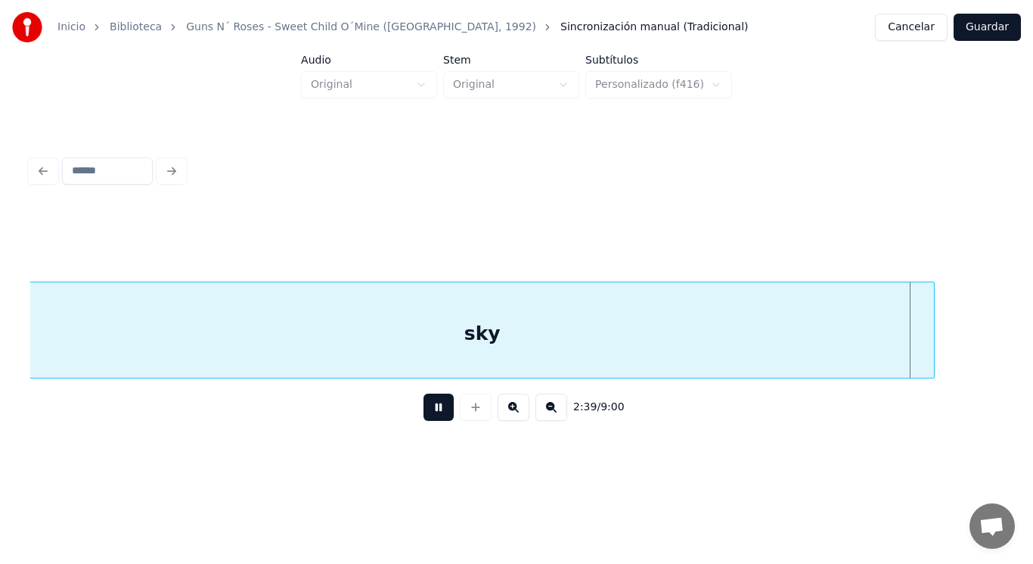
click at [425, 414] on button at bounding box center [439, 406] width 30 height 27
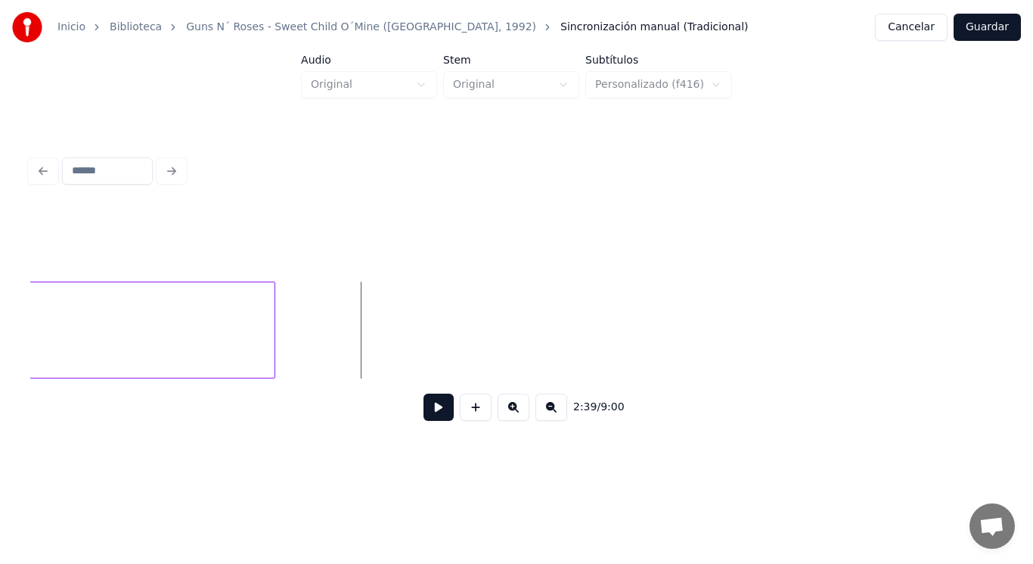
scroll to position [0, 168213]
click at [371, 335] on div at bounding box center [370, 329] width 5 height 95
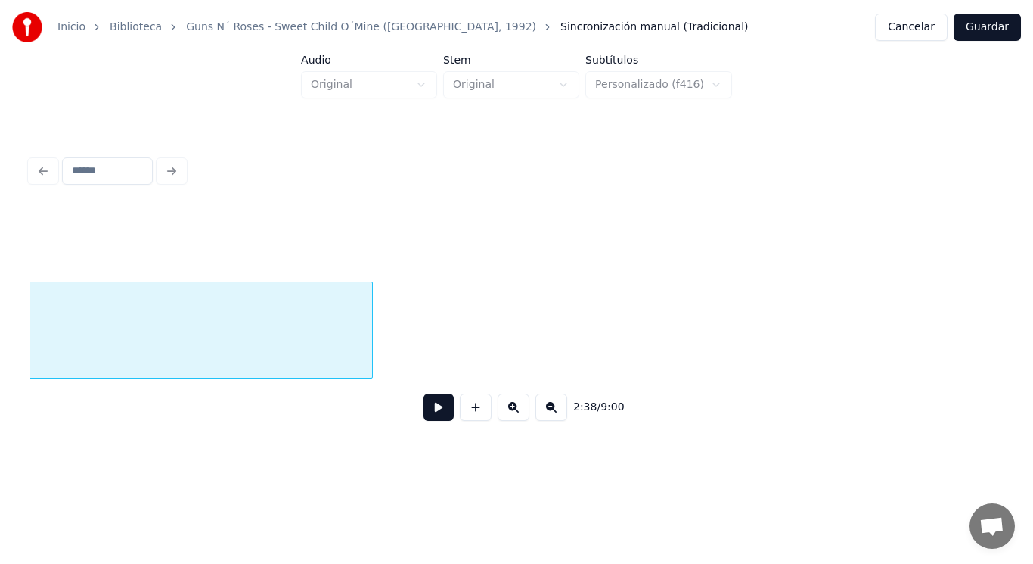
scroll to position [0, 167568]
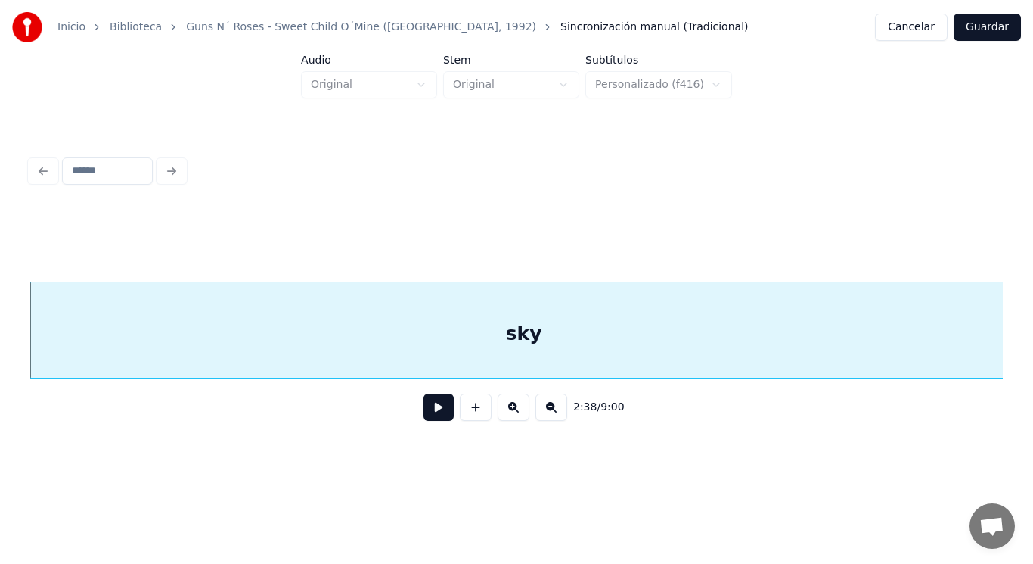
click at [428, 412] on button at bounding box center [439, 406] width 30 height 27
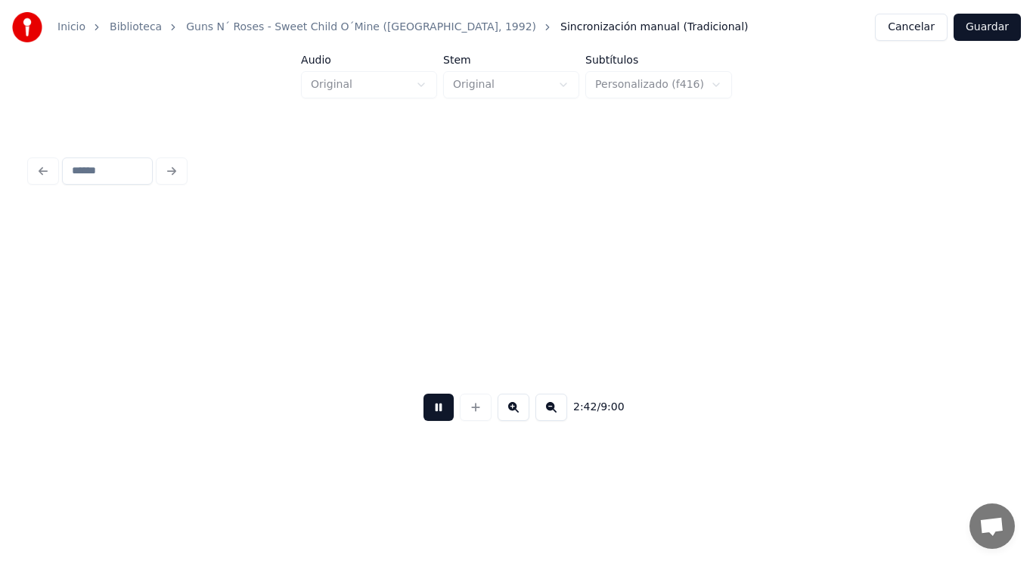
scroll to position [0, 171497]
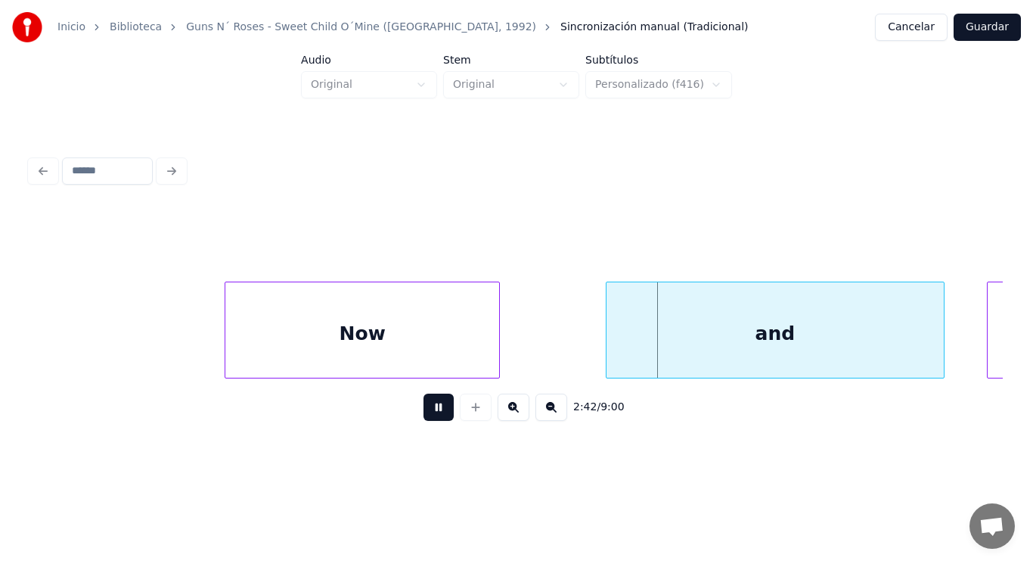
click at [428, 412] on button at bounding box center [439, 406] width 30 height 27
click at [410, 353] on div "Now" at bounding box center [362, 333] width 274 height 103
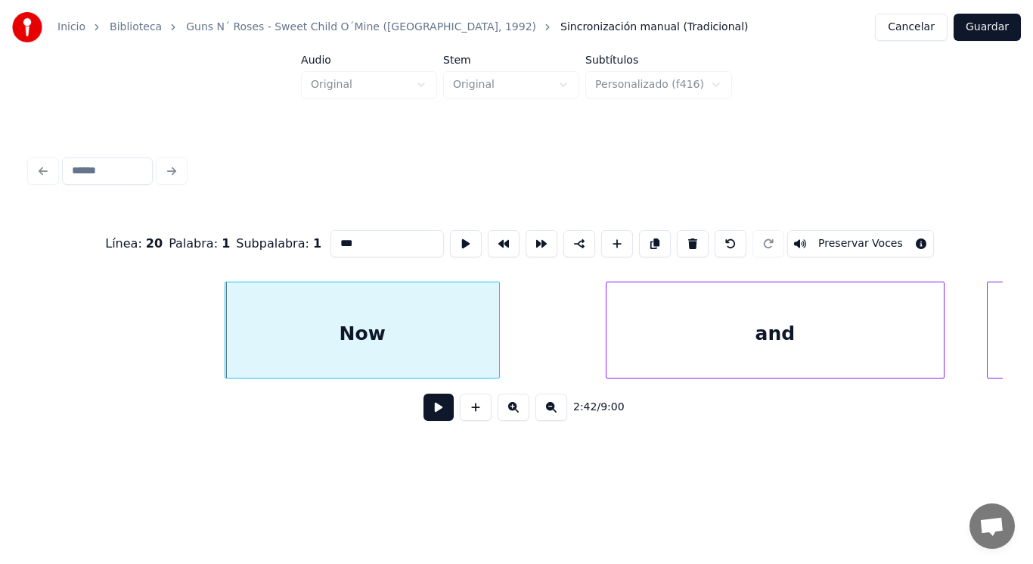
click at [424, 408] on button at bounding box center [439, 406] width 30 height 27
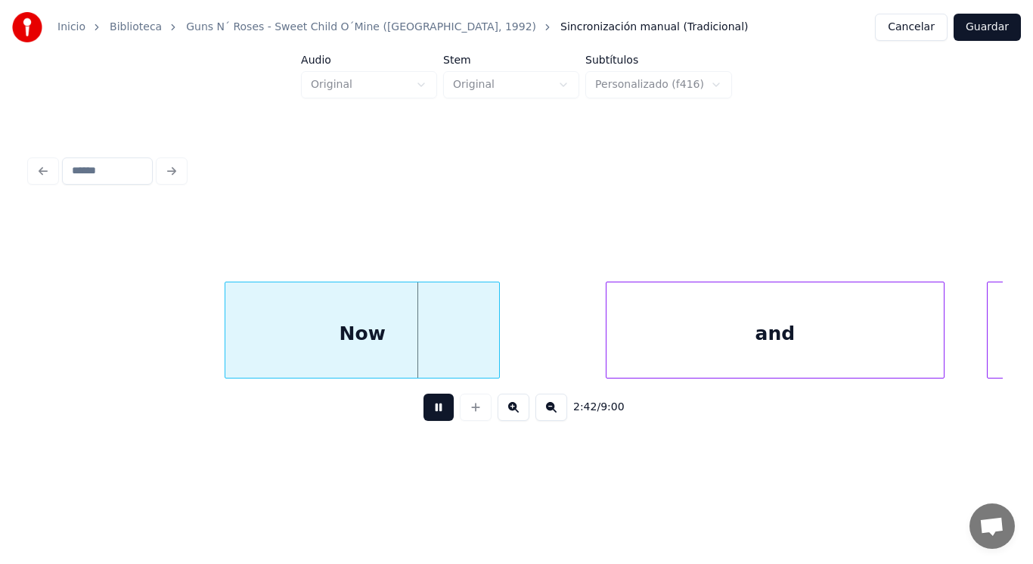
click at [424, 408] on button at bounding box center [439, 406] width 30 height 27
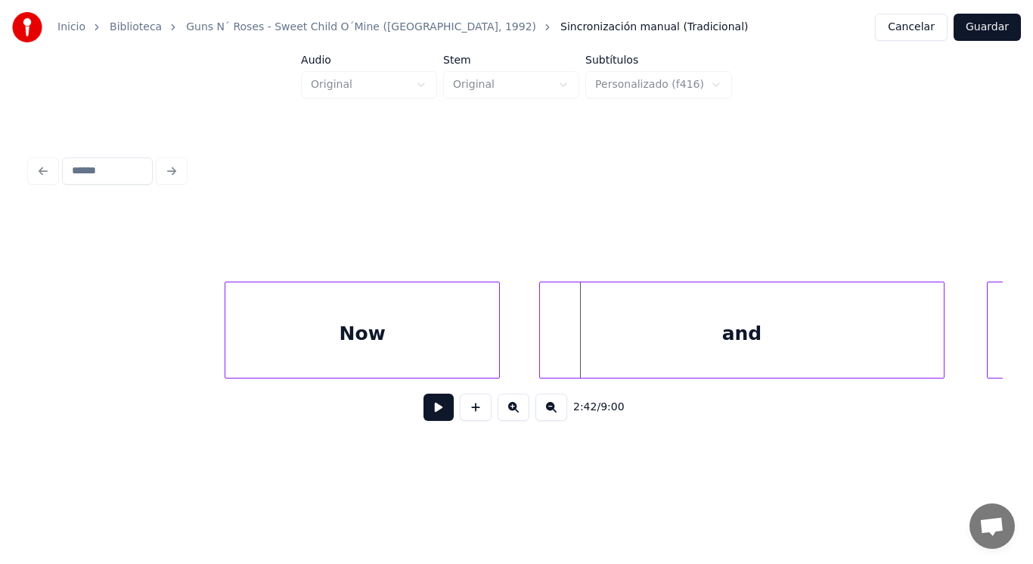
click at [541, 344] on div at bounding box center [542, 329] width 5 height 95
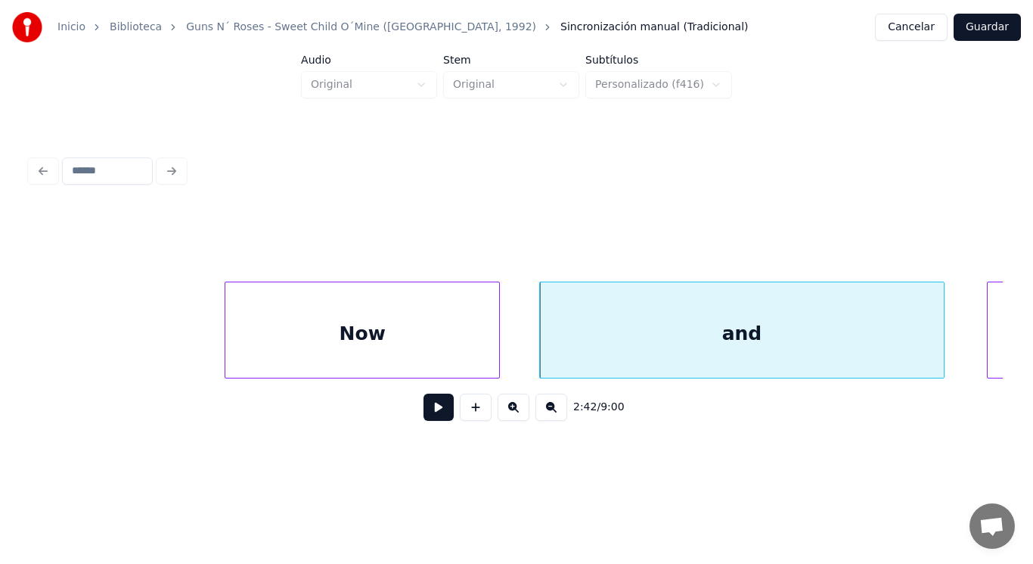
click at [449, 356] on div "Now" at bounding box center [362, 333] width 274 height 103
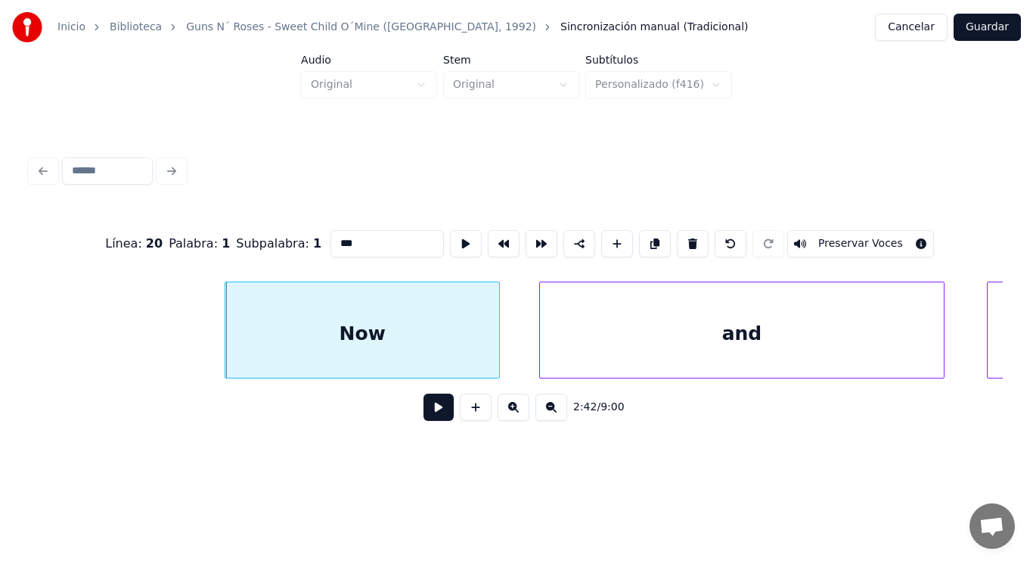
click at [424, 412] on button at bounding box center [439, 406] width 30 height 27
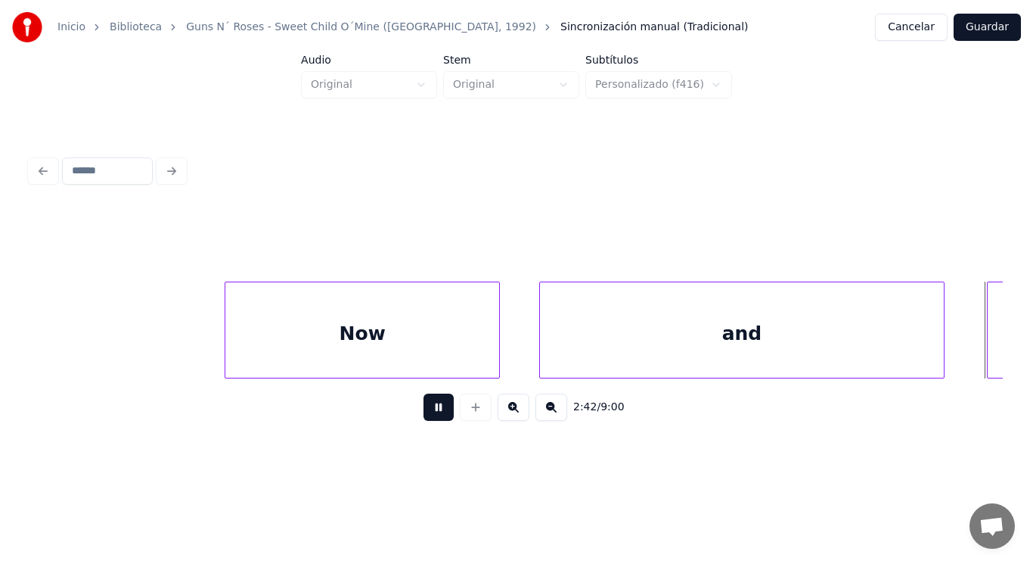
scroll to position [0, 172473]
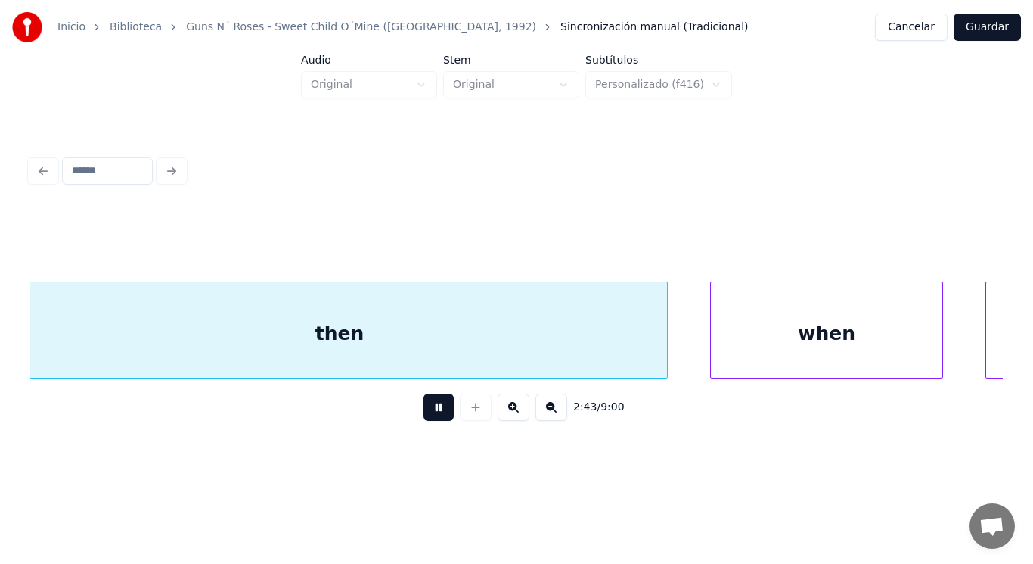
click at [424, 412] on button at bounding box center [439, 406] width 30 height 27
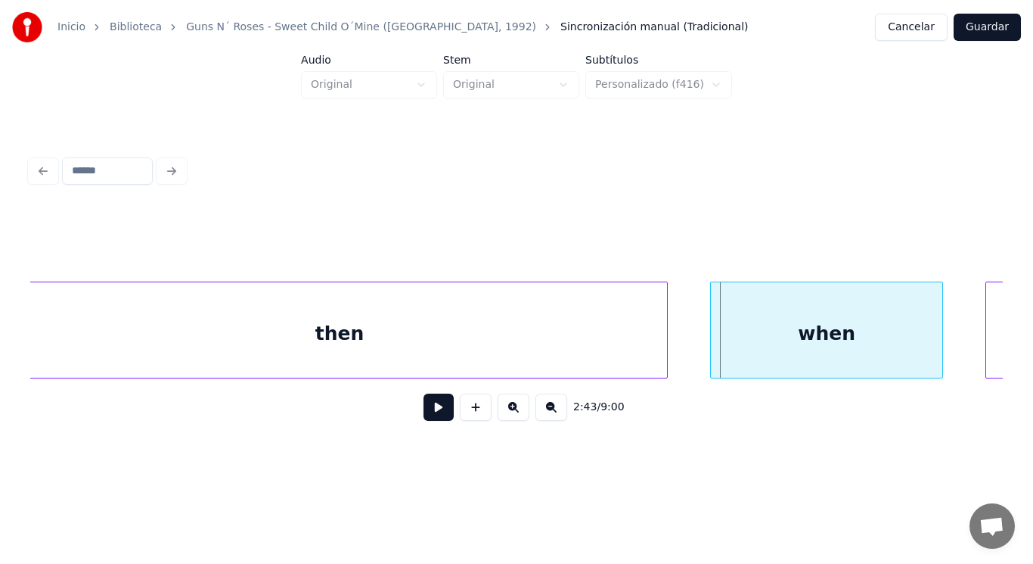
click at [462, 333] on div "then" at bounding box center [339, 333] width 655 height 103
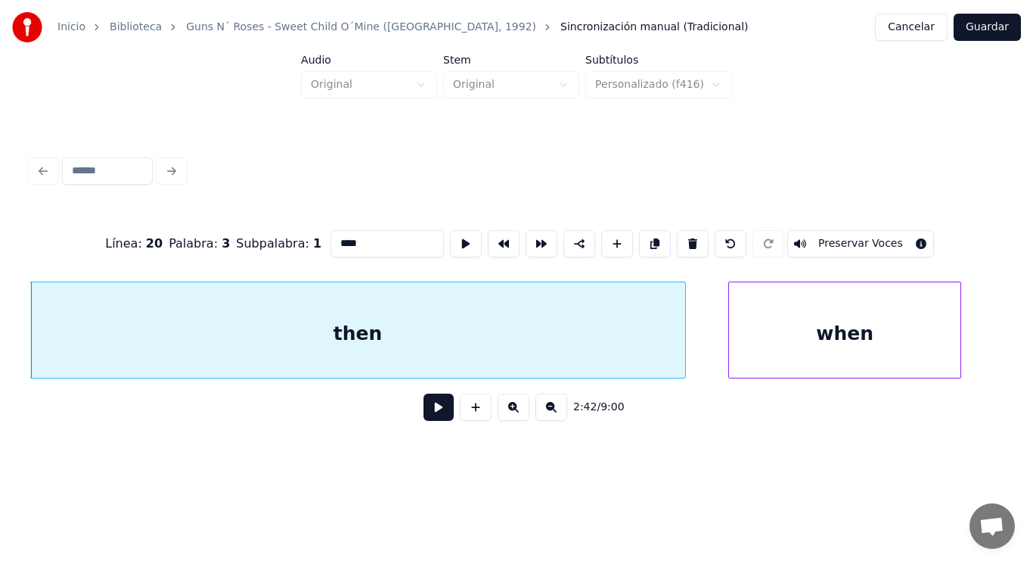
click at [433, 410] on button at bounding box center [439, 406] width 30 height 27
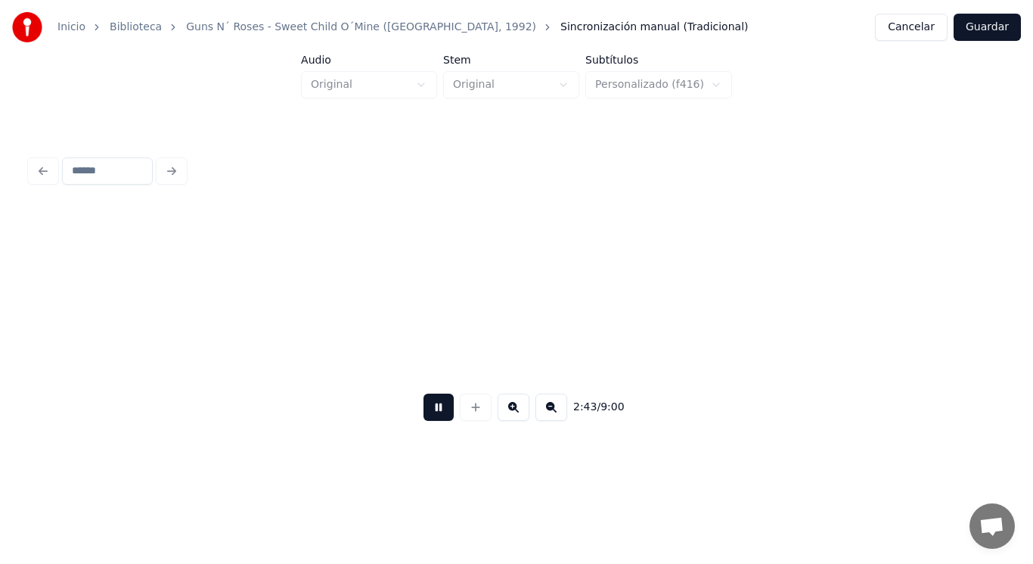
scroll to position [0, 173434]
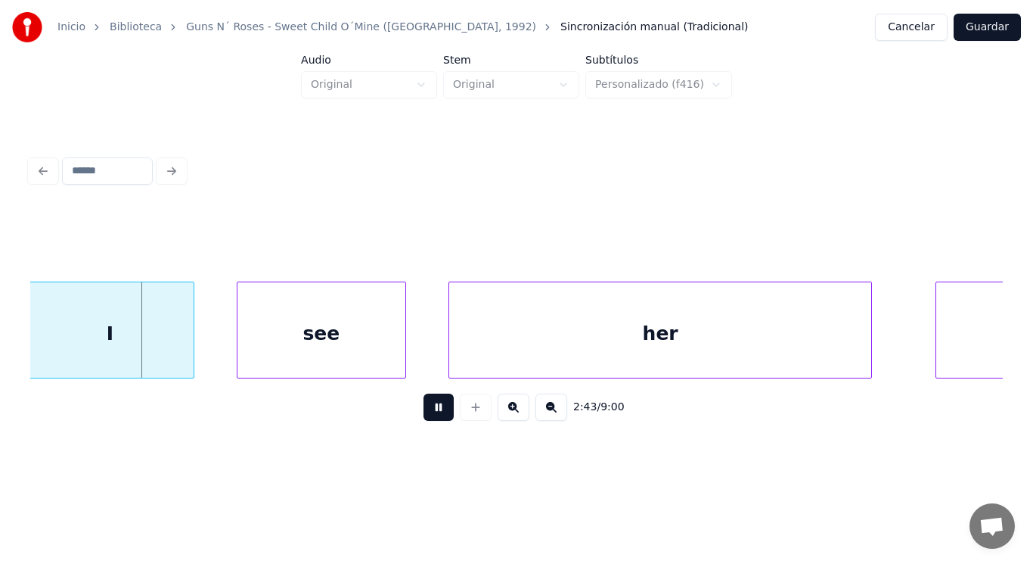
click at [433, 410] on button at bounding box center [439, 406] width 30 height 27
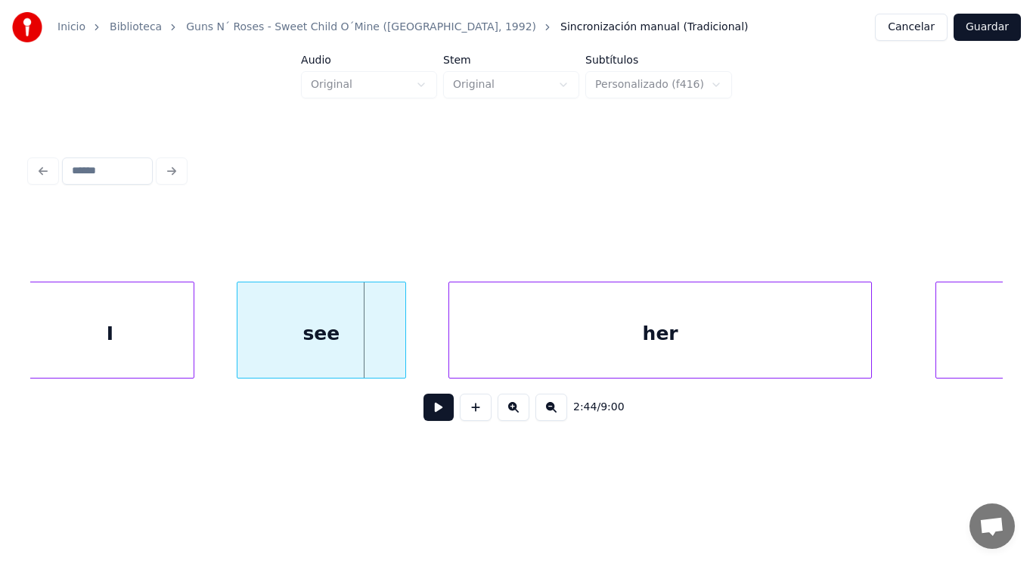
click at [137, 341] on div "I" at bounding box center [110, 333] width 168 height 103
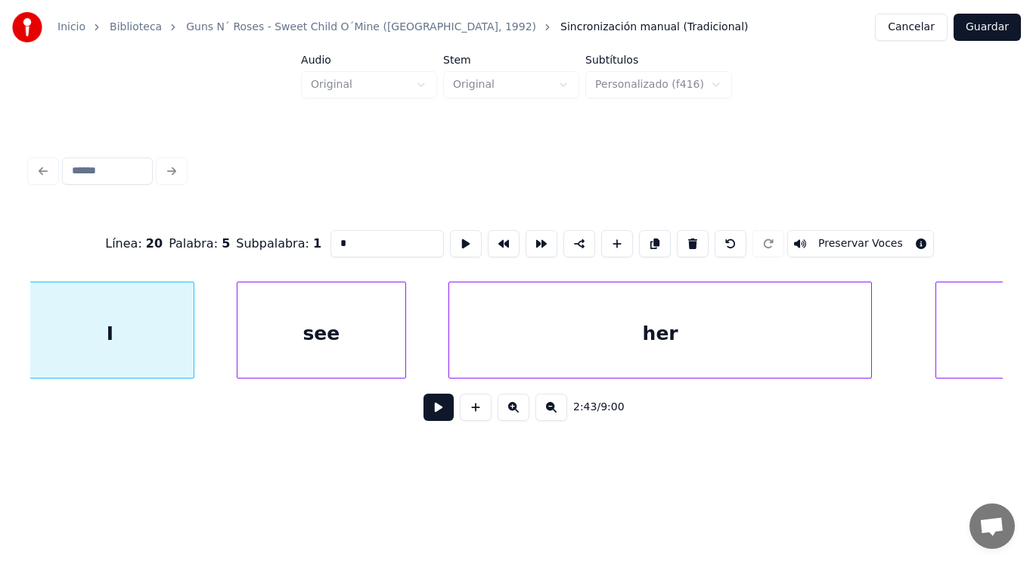
scroll to position [0, 173429]
click at [427, 410] on button at bounding box center [439, 406] width 30 height 27
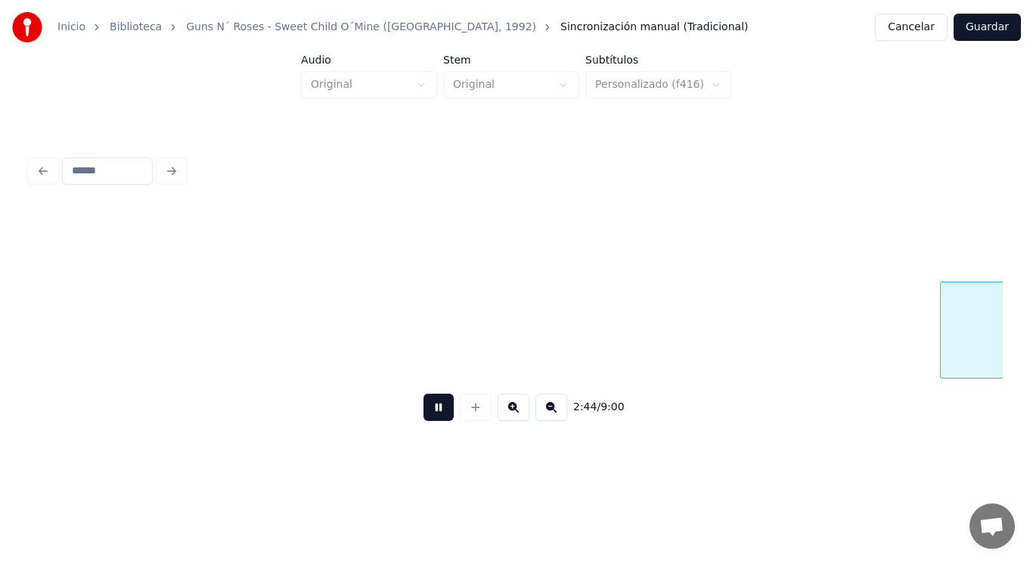
click at [427, 410] on button at bounding box center [439, 406] width 30 height 27
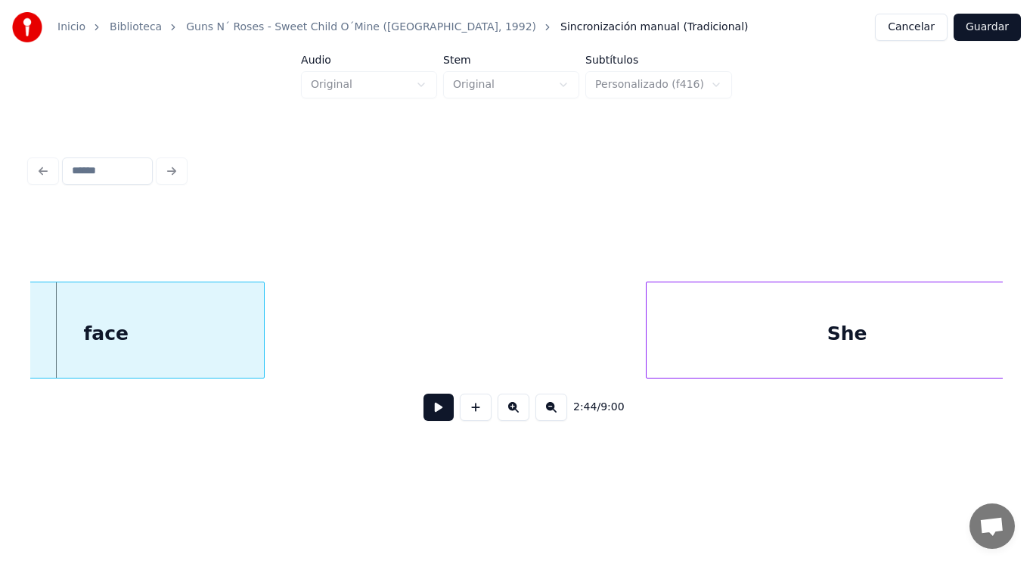
click at [185, 349] on div "face" at bounding box center [106, 333] width 316 height 103
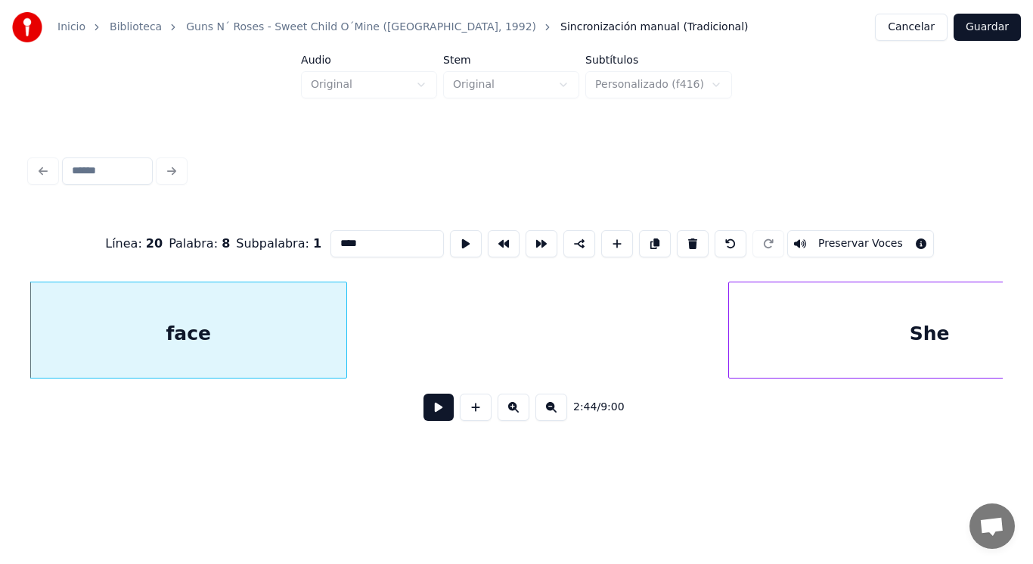
click at [426, 415] on button at bounding box center [439, 406] width 30 height 27
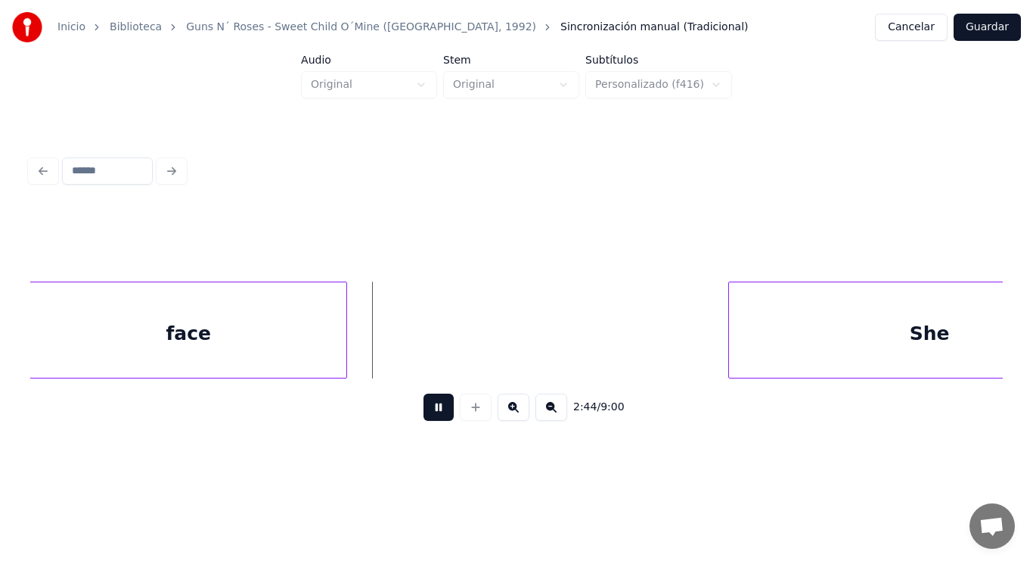
click at [426, 415] on button at bounding box center [439, 406] width 30 height 27
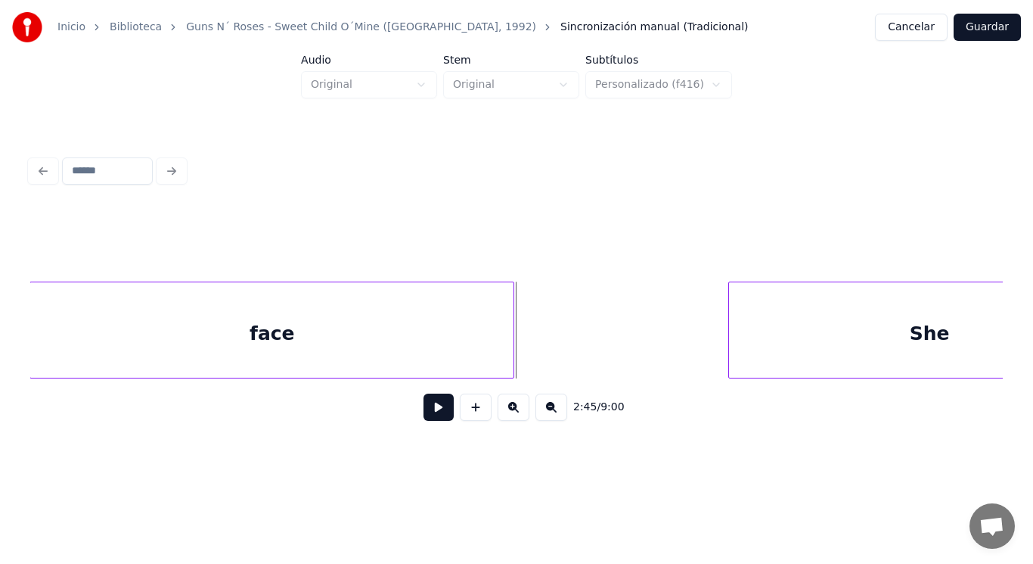
click at [514, 339] on div at bounding box center [511, 329] width 5 height 95
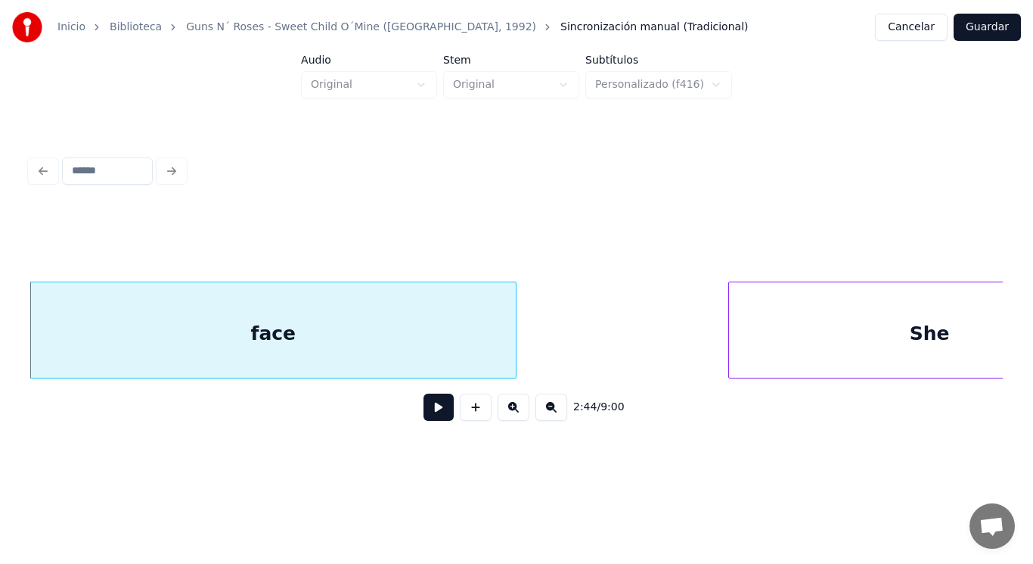
click at [424, 410] on button at bounding box center [439, 406] width 30 height 27
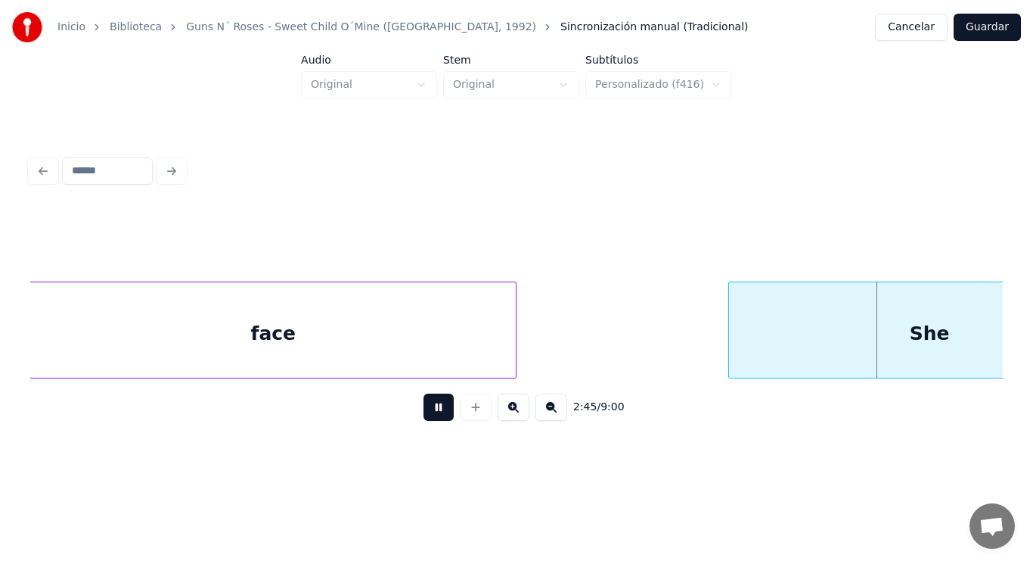
scroll to position [0, 175323]
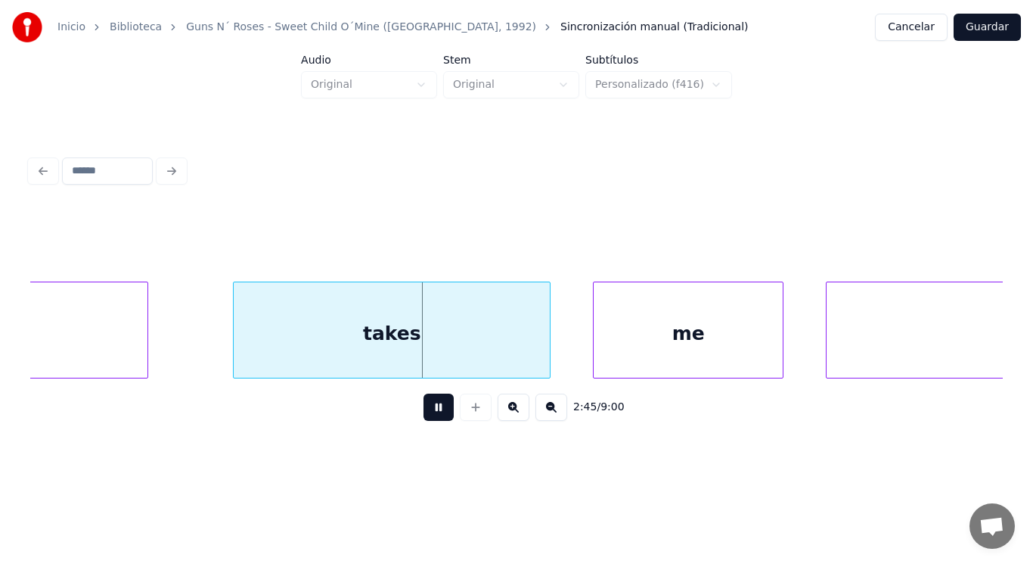
click at [424, 410] on button at bounding box center [439, 406] width 30 height 27
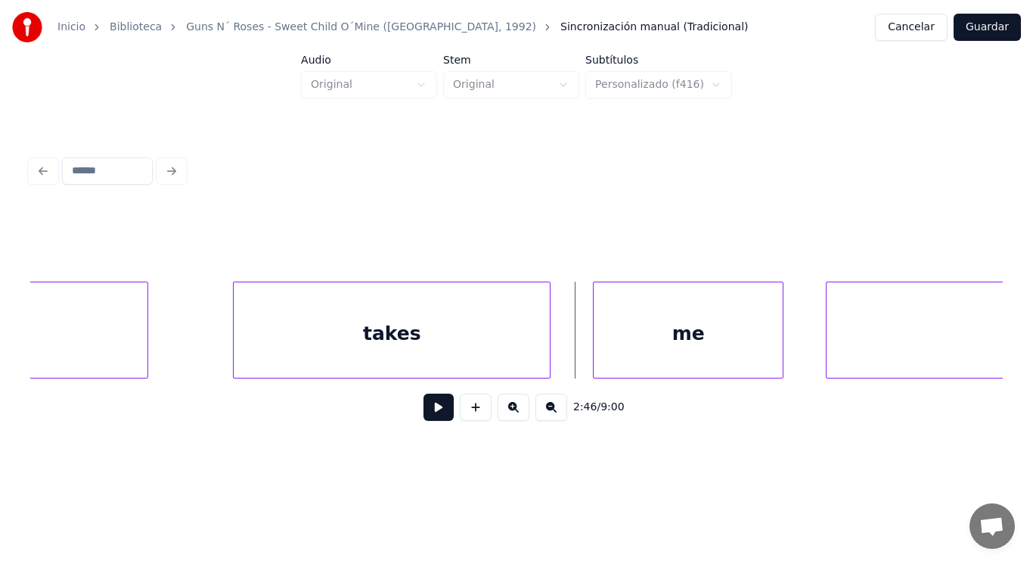
click at [404, 356] on div "takes" at bounding box center [392, 333] width 316 height 103
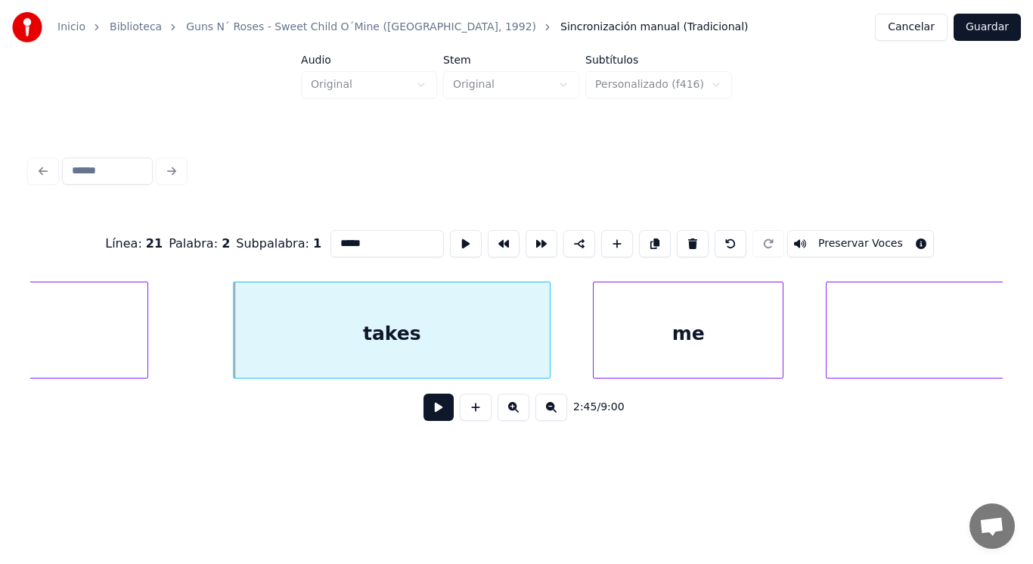
click at [428, 408] on button at bounding box center [439, 406] width 30 height 27
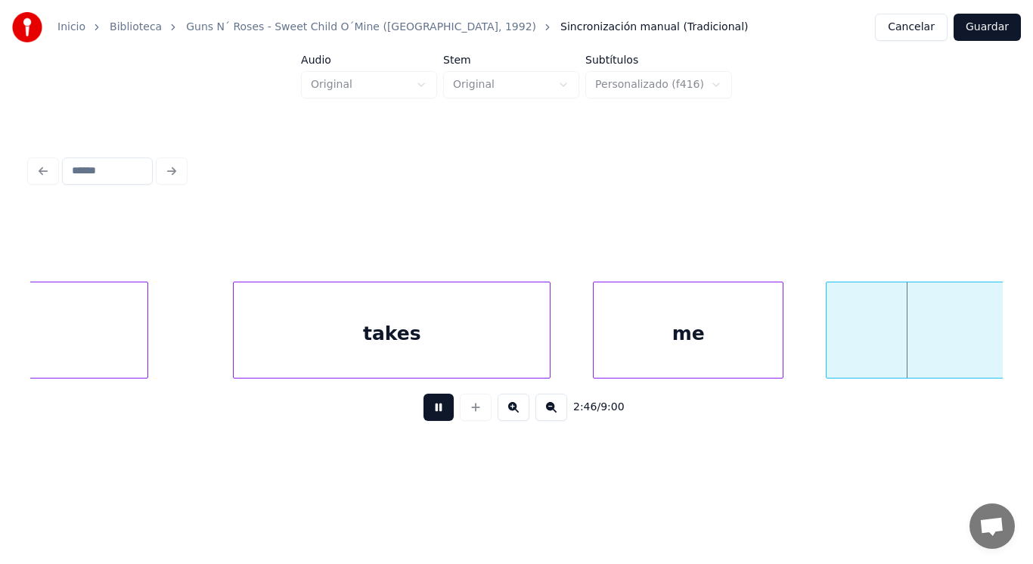
scroll to position [0, 176308]
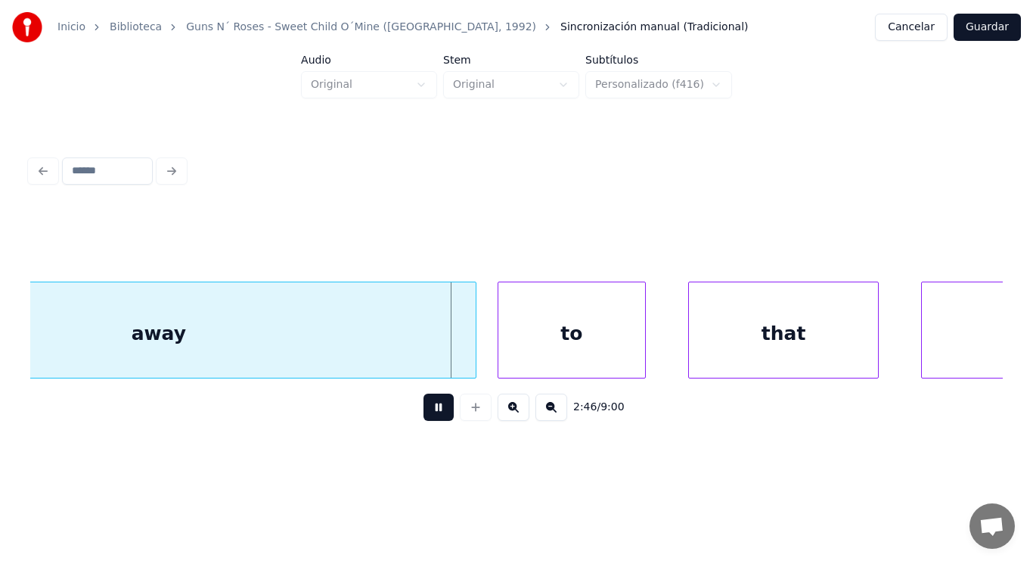
click at [428, 408] on button at bounding box center [439, 406] width 30 height 27
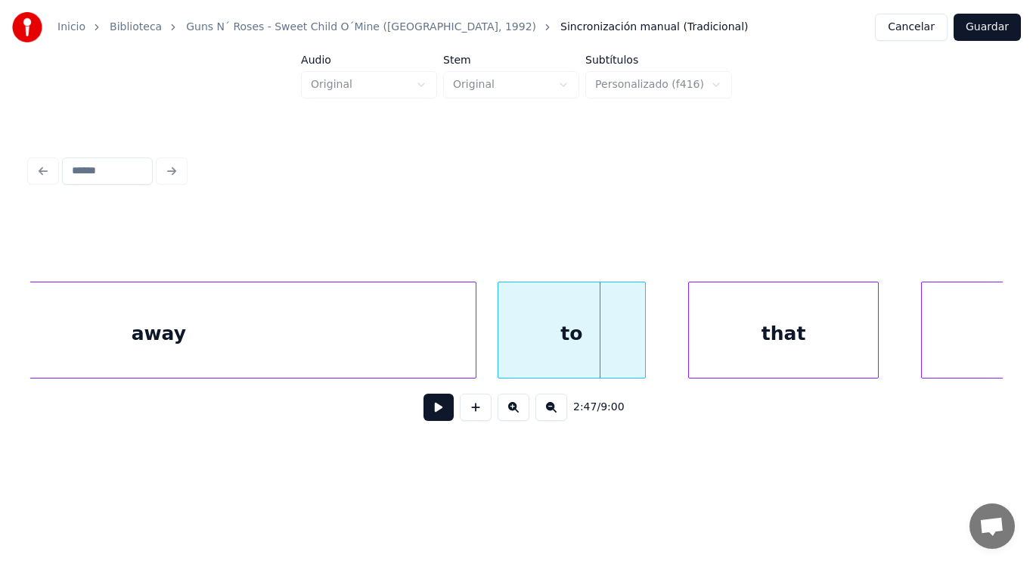
click at [428, 408] on button at bounding box center [439, 406] width 30 height 27
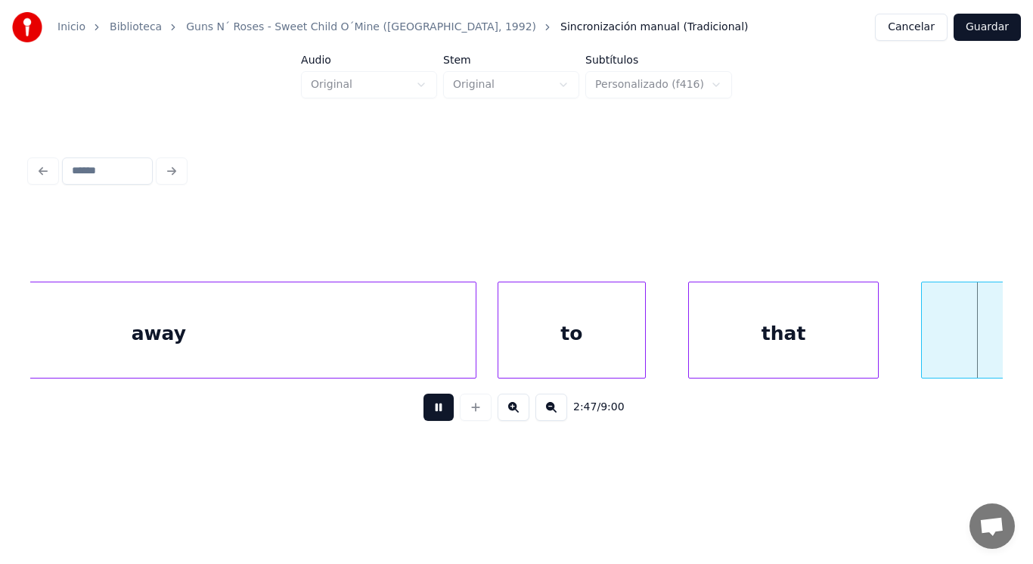
scroll to position [0, 177297]
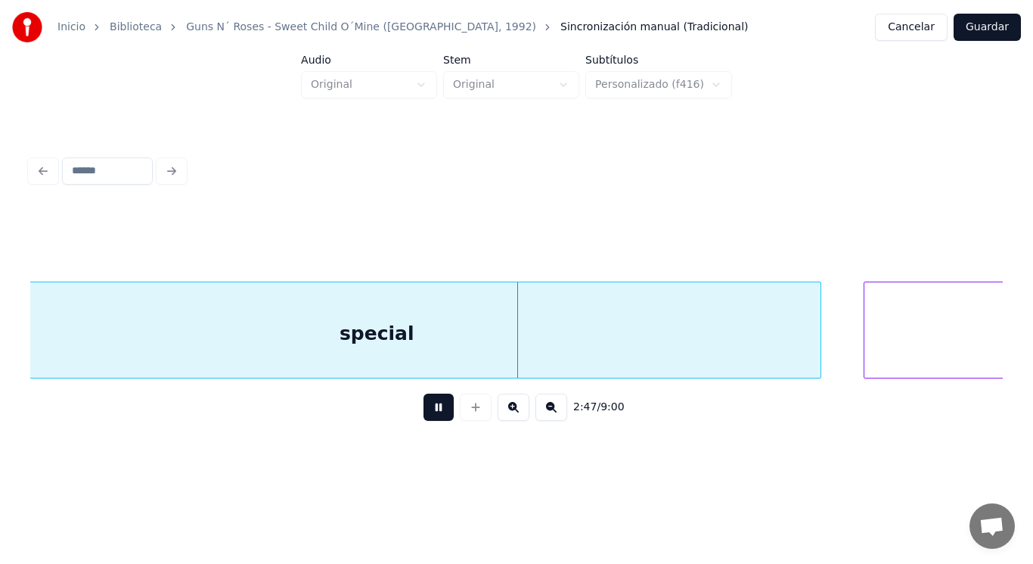
click at [428, 408] on button at bounding box center [439, 406] width 30 height 27
click at [430, 361] on div "special" at bounding box center [377, 333] width 888 height 103
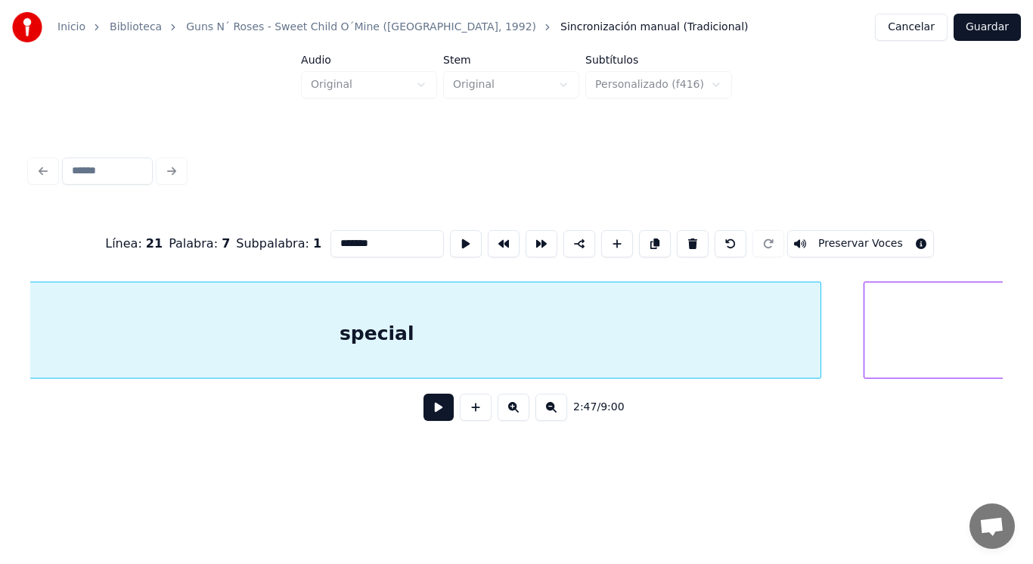
scroll to position [0, 177200]
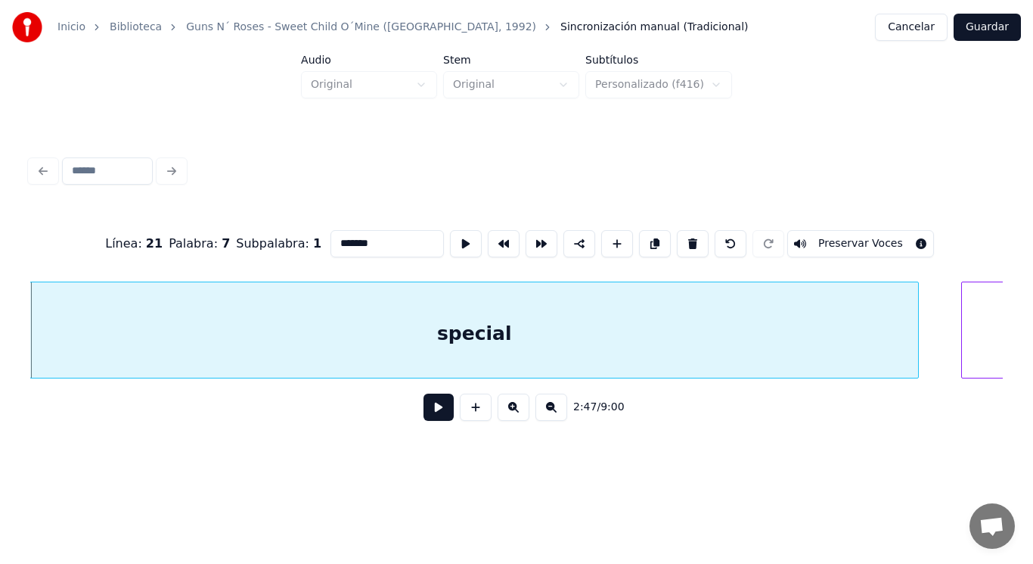
click at [433, 420] on button at bounding box center [439, 406] width 30 height 27
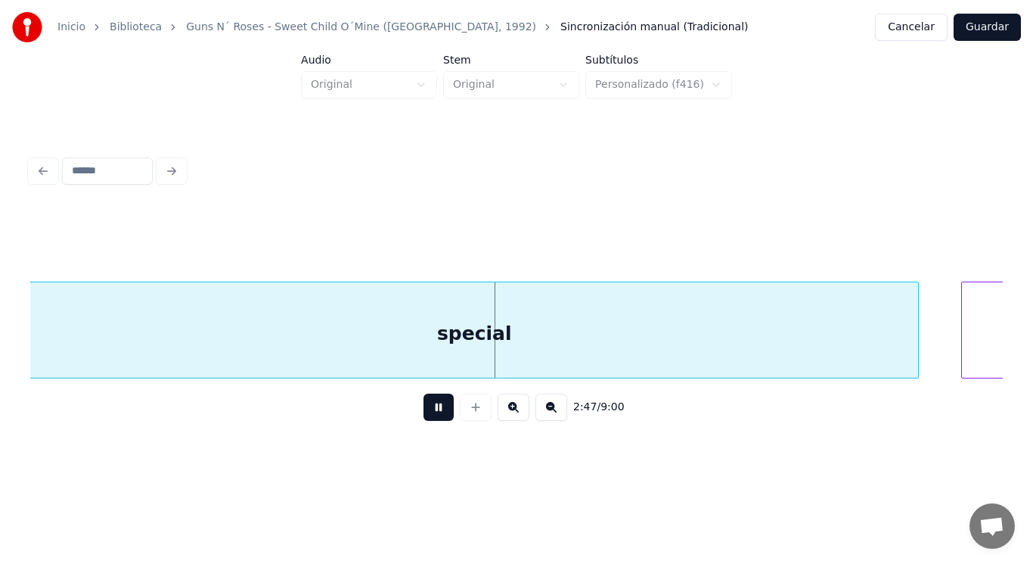
click at [433, 420] on button at bounding box center [439, 406] width 30 height 27
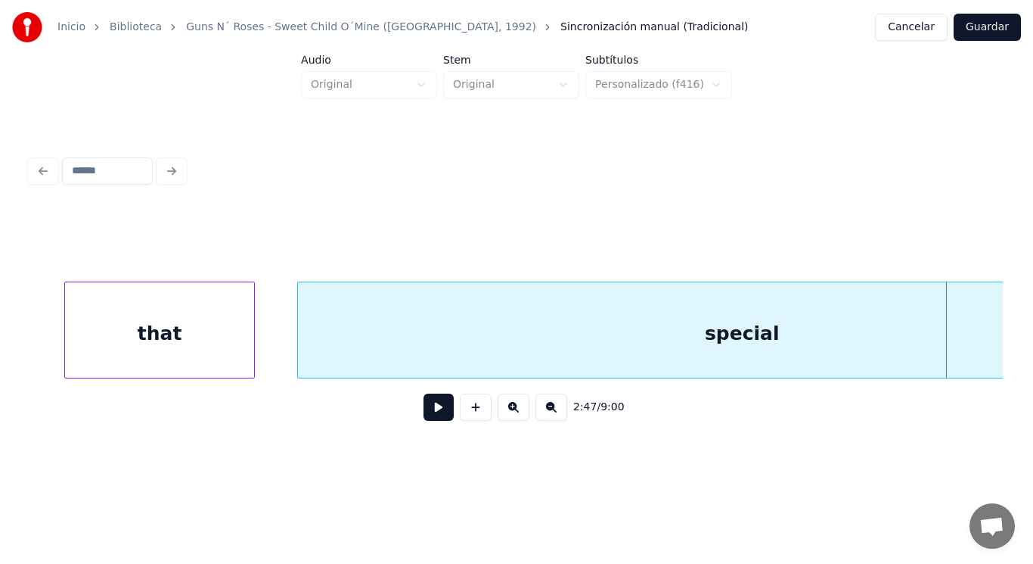
scroll to position [0, 176927]
click at [179, 325] on div "that" at bounding box center [164, 333] width 189 height 103
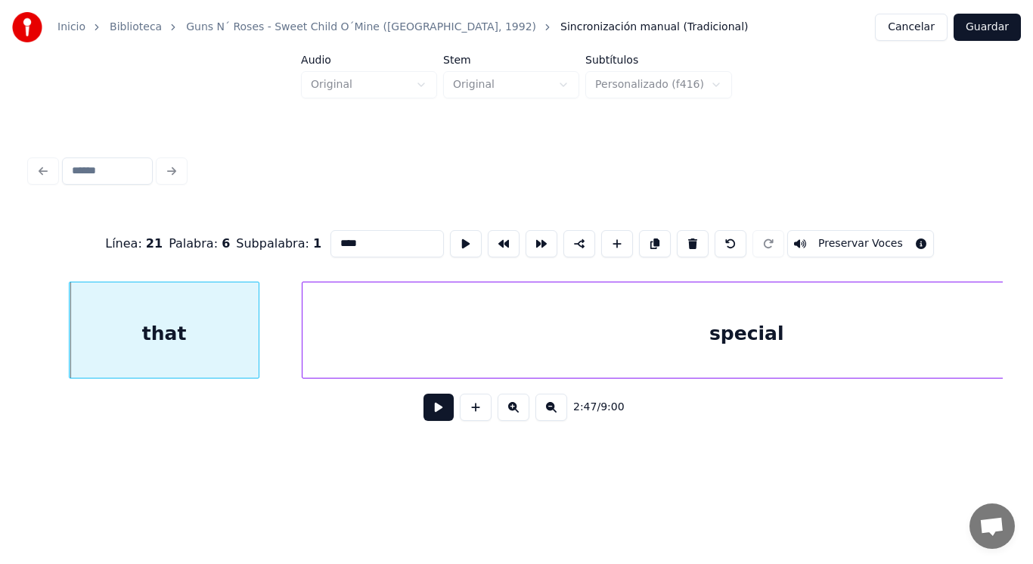
click at [436, 414] on button at bounding box center [439, 406] width 30 height 27
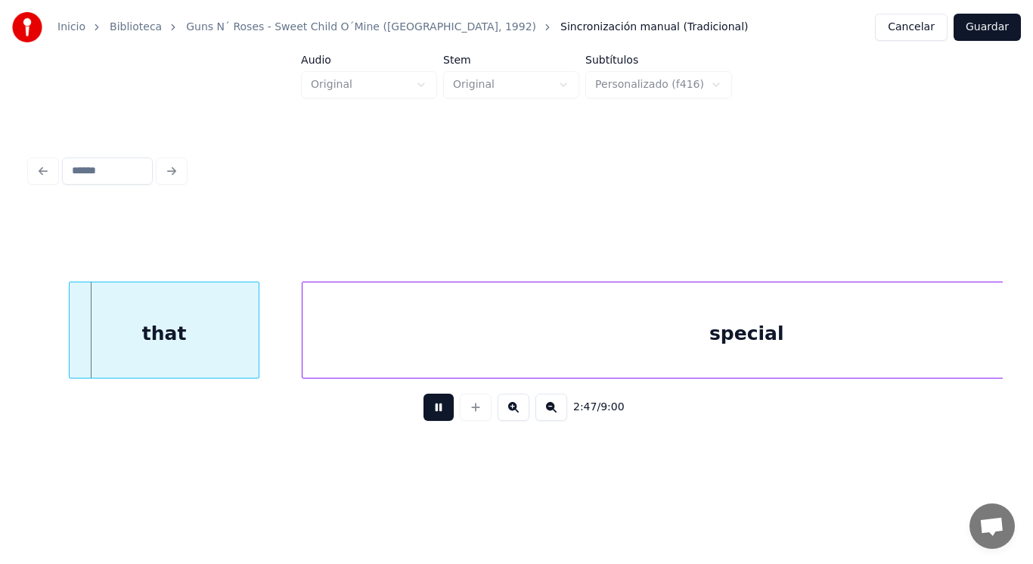
click at [436, 414] on button at bounding box center [439, 406] width 30 height 27
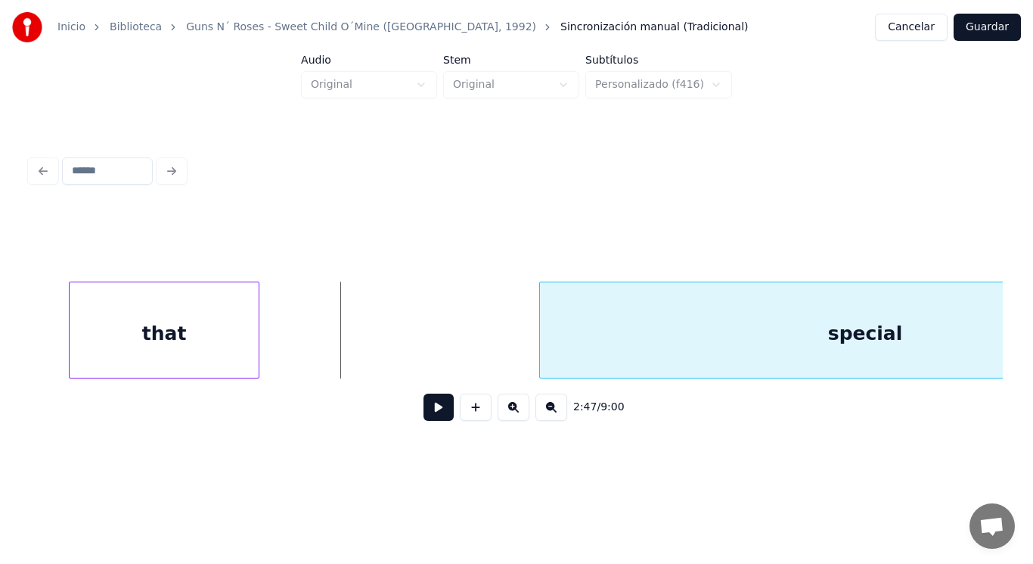
click at [543, 333] on div at bounding box center [542, 329] width 5 height 95
click at [194, 330] on div "that" at bounding box center [164, 333] width 189 height 103
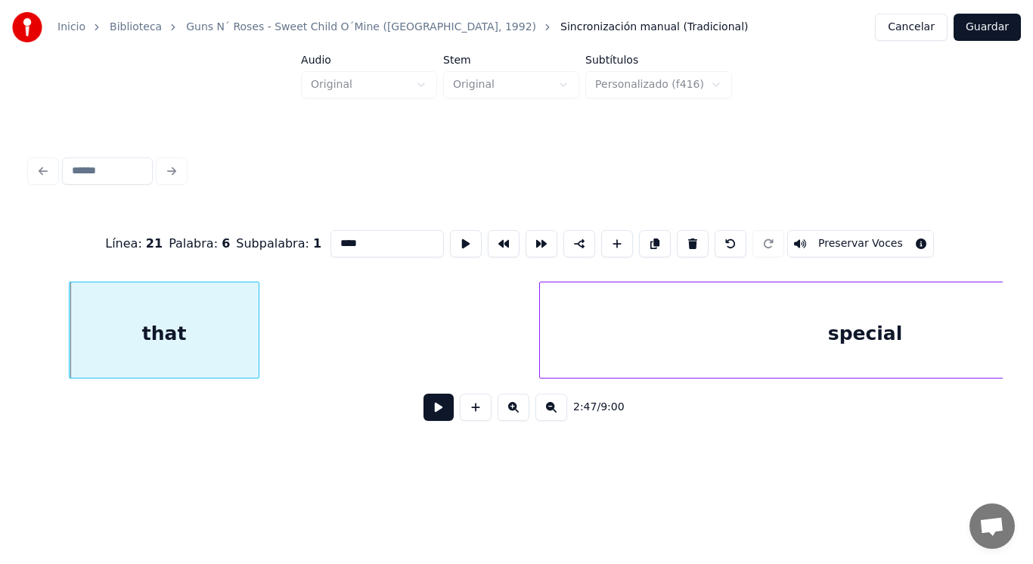
click at [437, 413] on button at bounding box center [439, 406] width 30 height 27
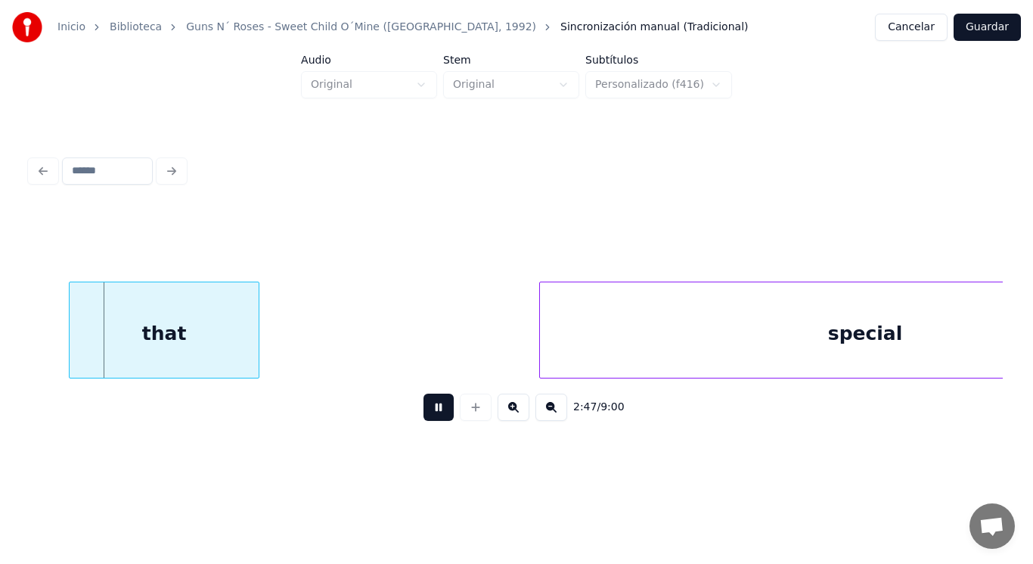
click at [437, 413] on button at bounding box center [439, 406] width 30 height 27
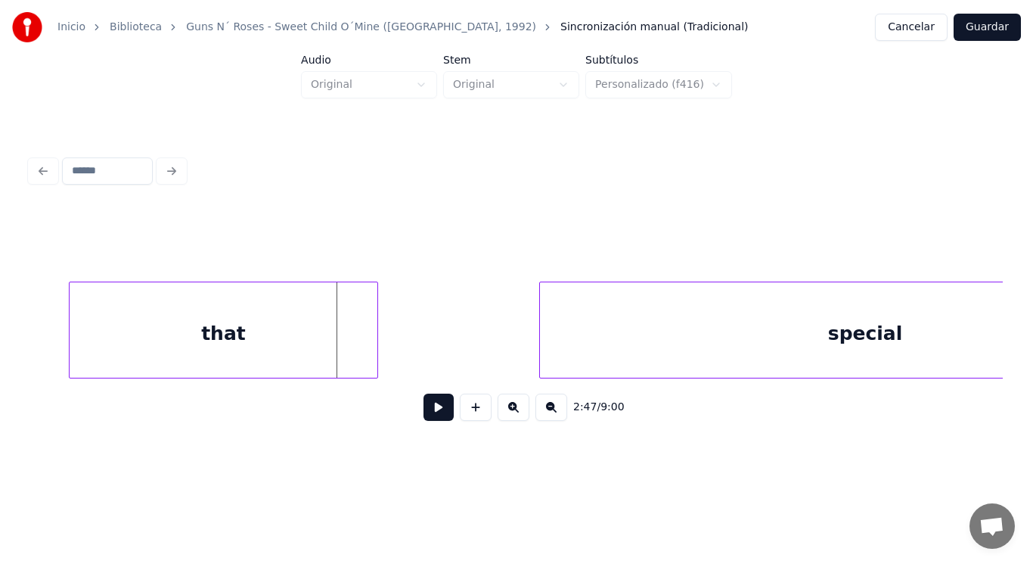
click at [374, 335] on div at bounding box center [375, 329] width 5 height 95
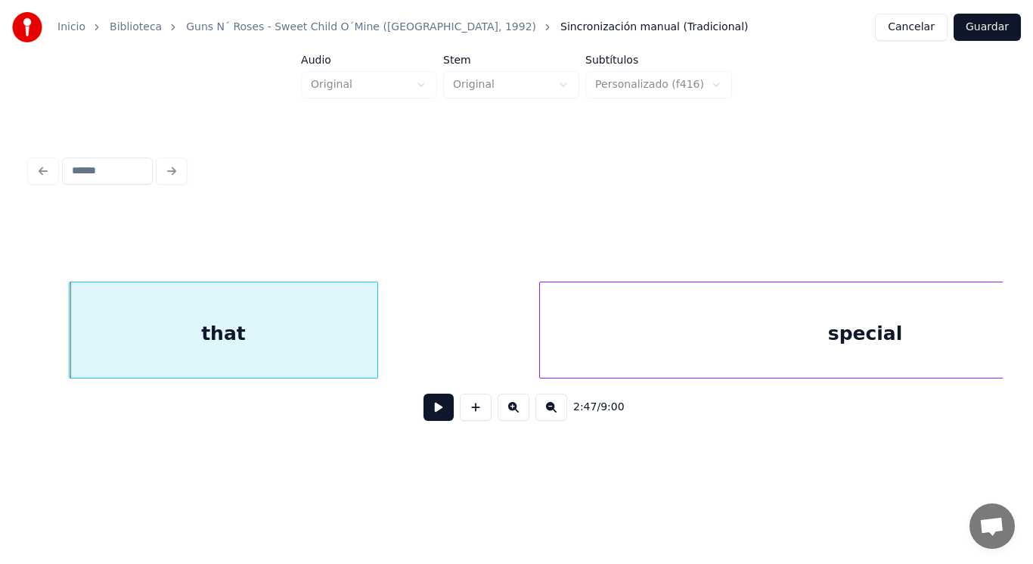
click at [428, 411] on button at bounding box center [439, 406] width 30 height 27
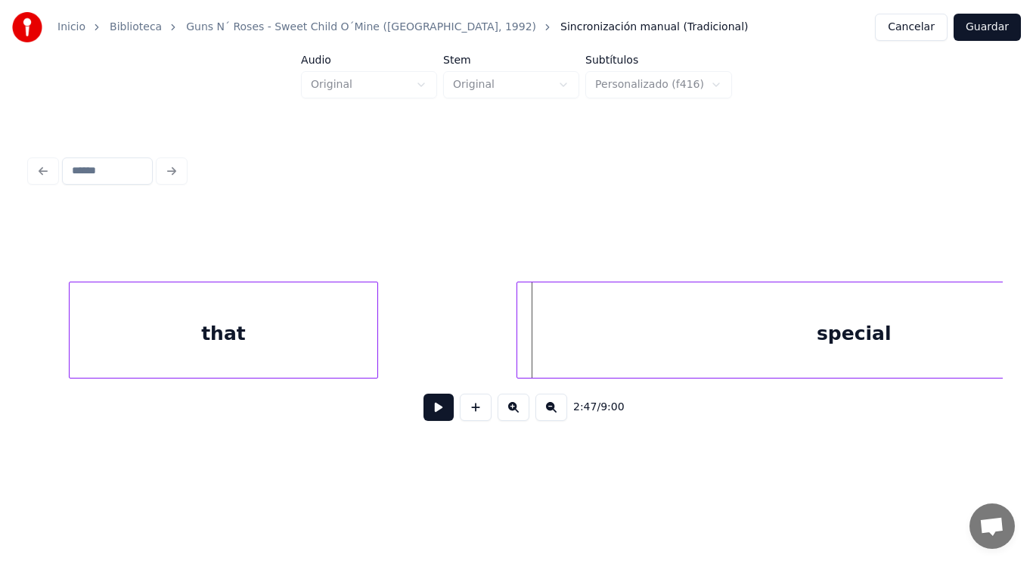
click at [517, 350] on div at bounding box center [519, 329] width 5 height 95
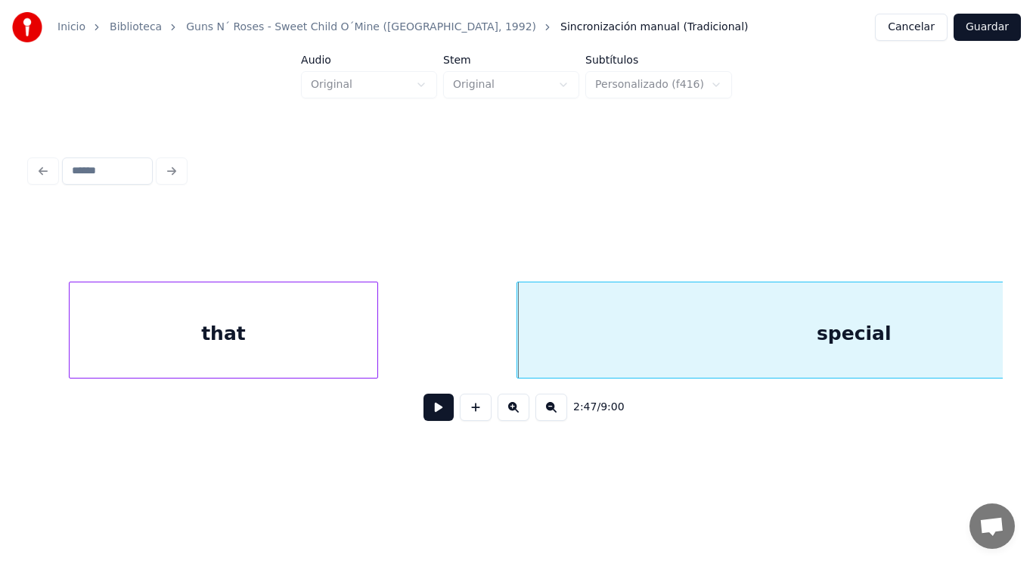
click at [424, 400] on button at bounding box center [439, 406] width 30 height 27
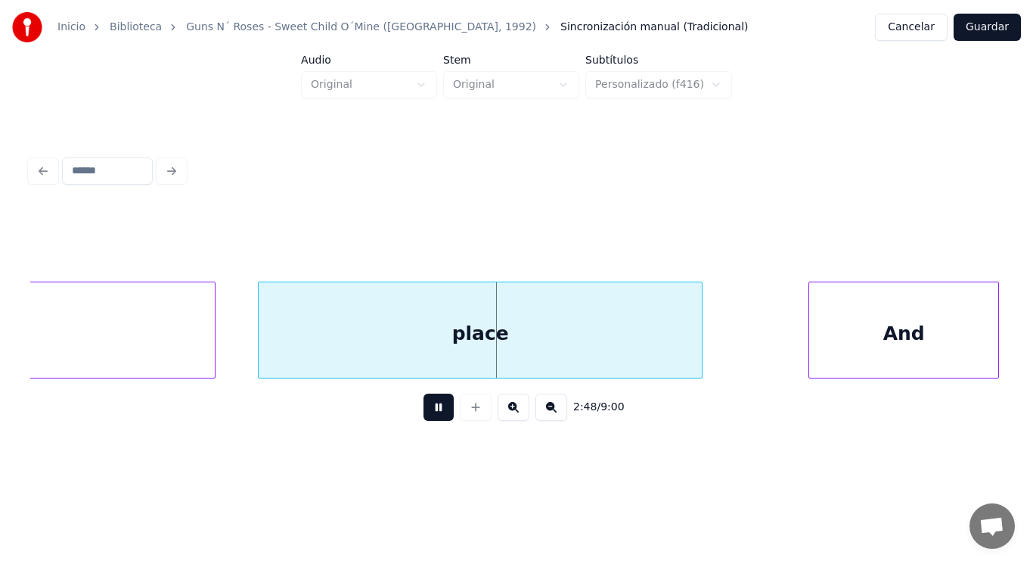
click at [424, 400] on button at bounding box center [439, 406] width 30 height 27
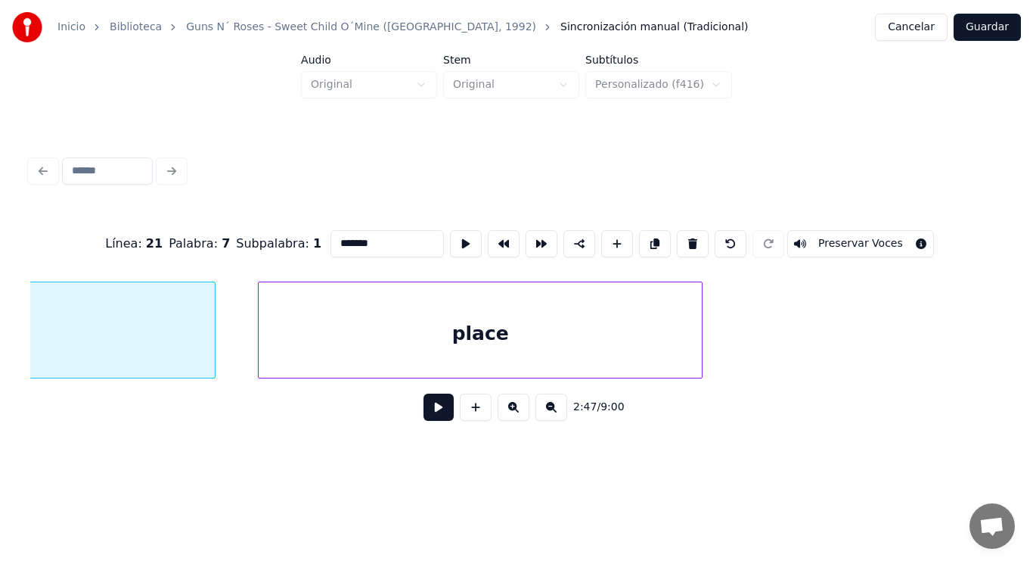
scroll to position [0, 177414]
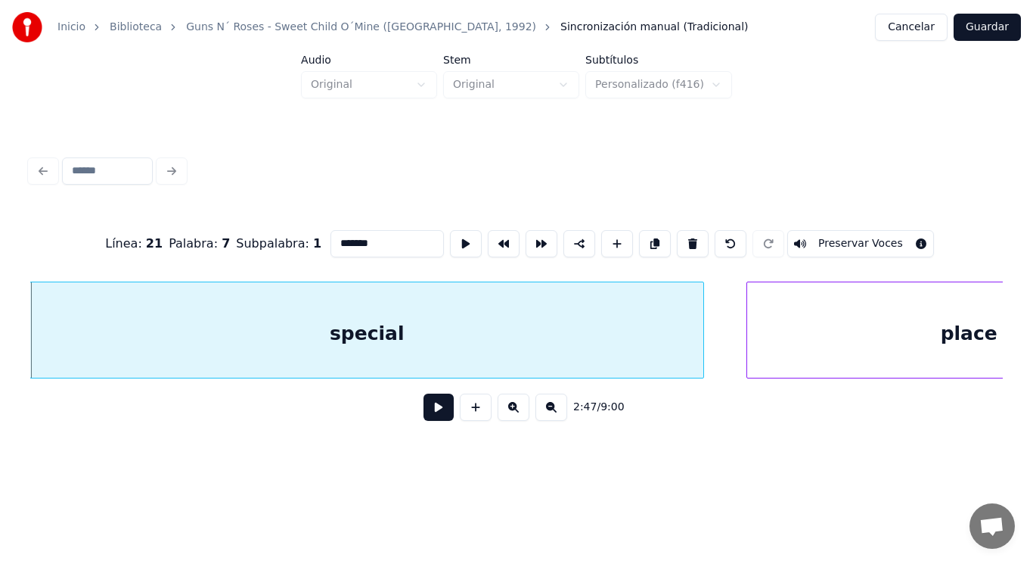
click at [433, 412] on button at bounding box center [439, 406] width 30 height 27
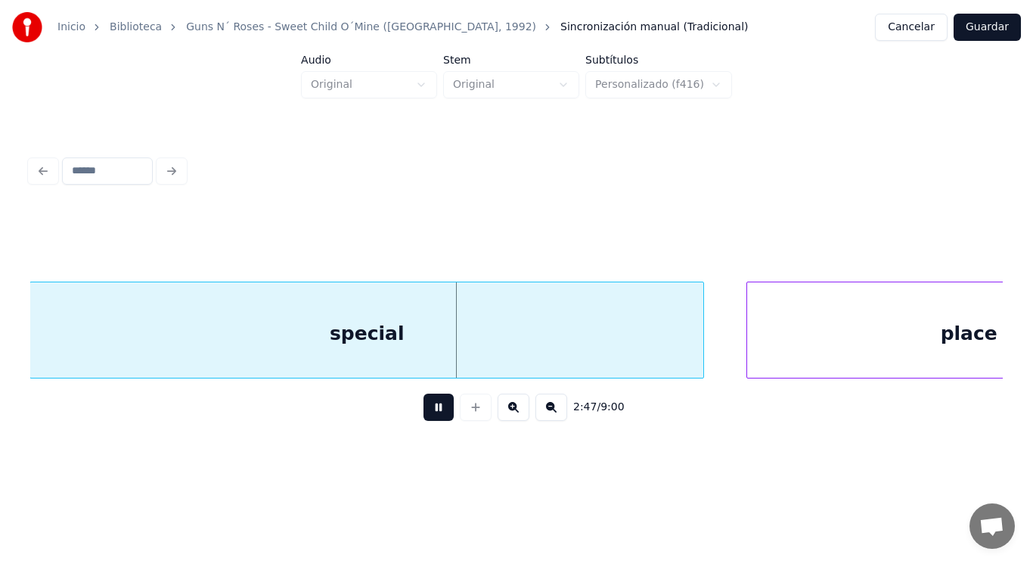
click at [433, 412] on button at bounding box center [439, 406] width 30 height 27
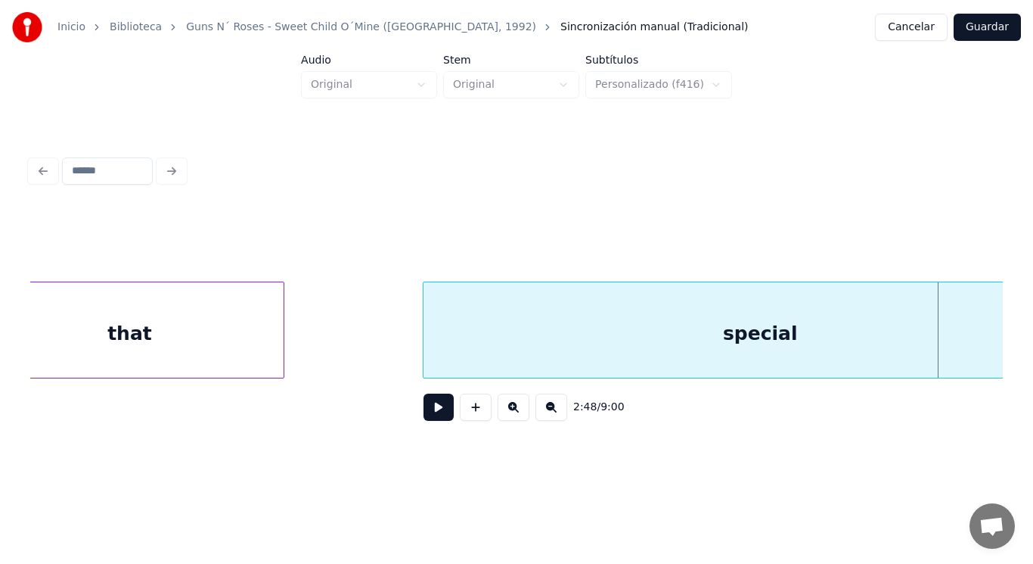
click at [111, 340] on div "that" at bounding box center [130, 333] width 308 height 103
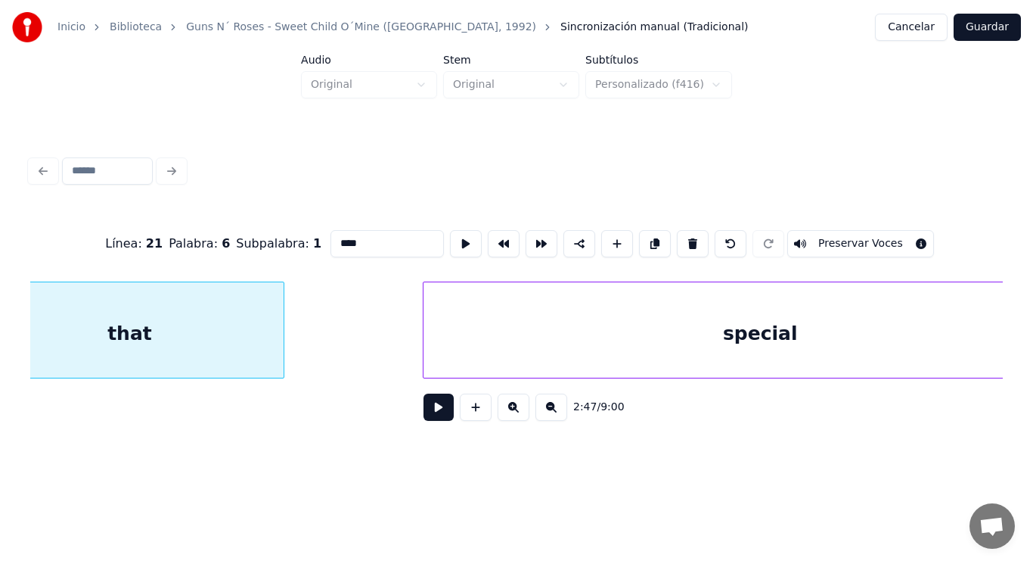
scroll to position [0, 176967]
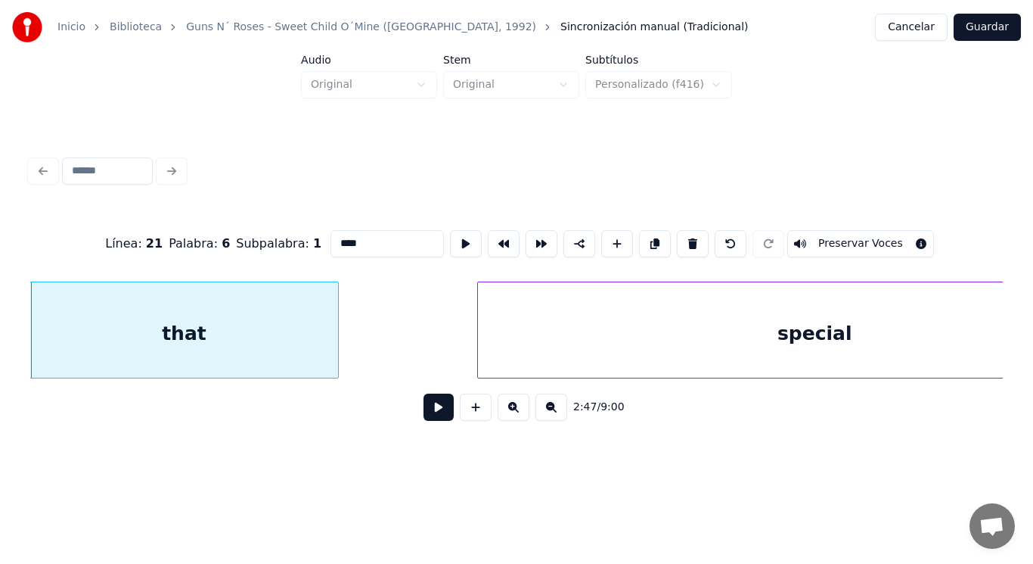
click at [432, 414] on button at bounding box center [439, 406] width 30 height 27
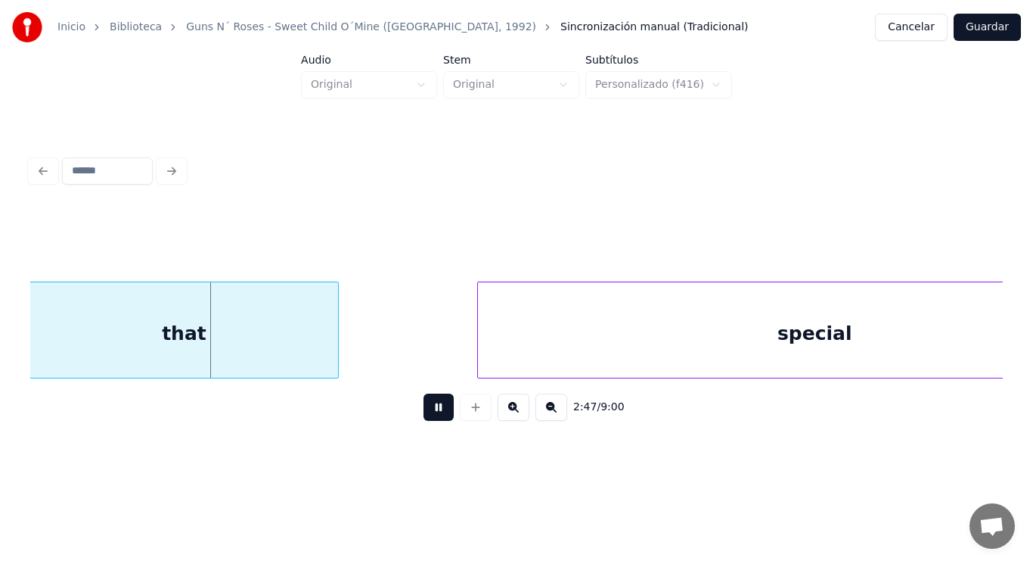
click at [432, 414] on button at bounding box center [439, 406] width 30 height 27
click at [318, 355] on div at bounding box center [318, 329] width 5 height 95
click at [431, 411] on button at bounding box center [439, 406] width 30 height 27
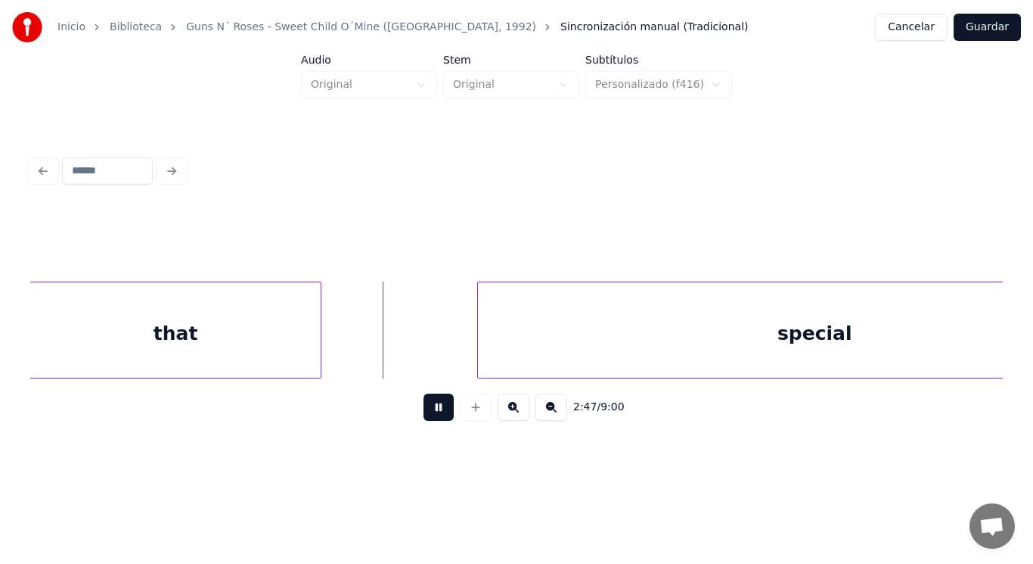
click at [431, 411] on button at bounding box center [439, 406] width 30 height 27
click at [412, 349] on div at bounding box center [413, 329] width 5 height 95
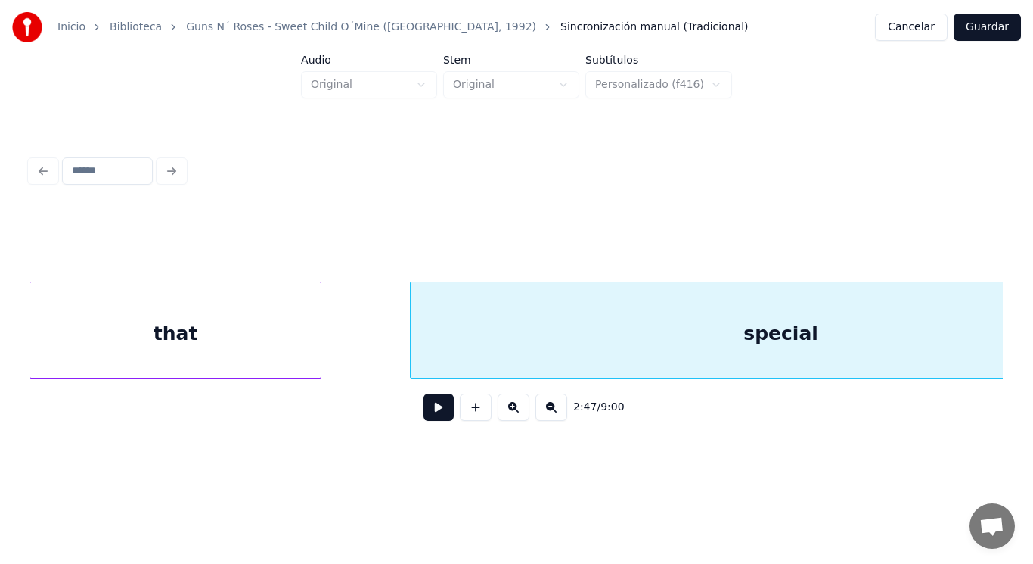
click at [433, 413] on button at bounding box center [439, 406] width 30 height 27
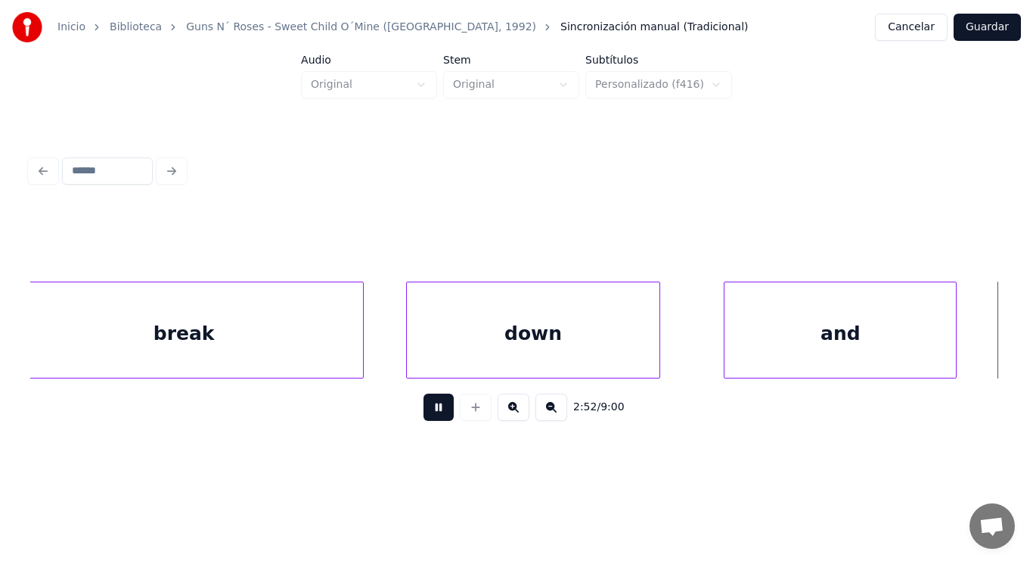
scroll to position [0, 182874]
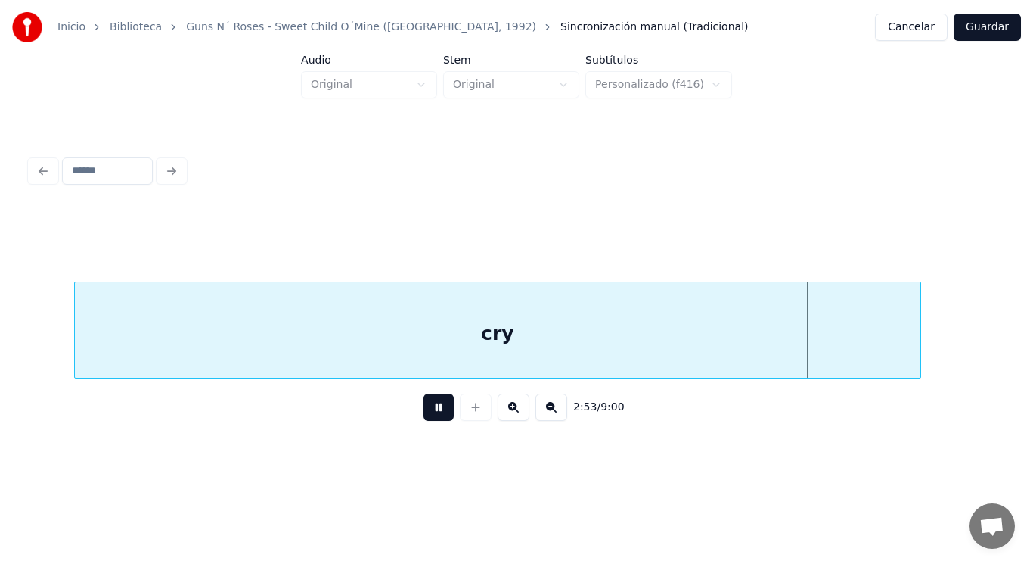
click at [433, 413] on button at bounding box center [439, 406] width 30 height 27
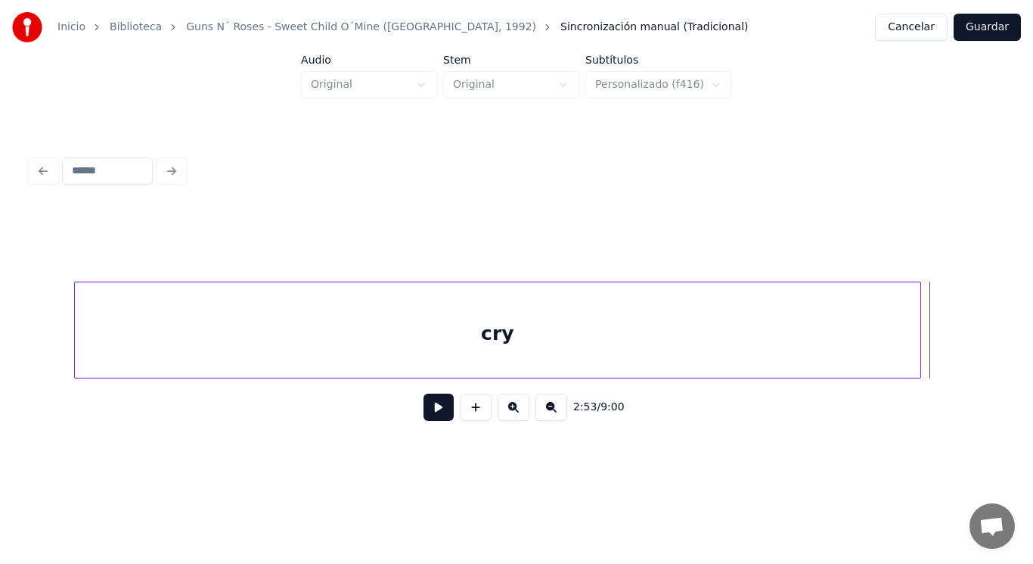
click at [398, 336] on div "cry" at bounding box center [498, 333] width 846 height 103
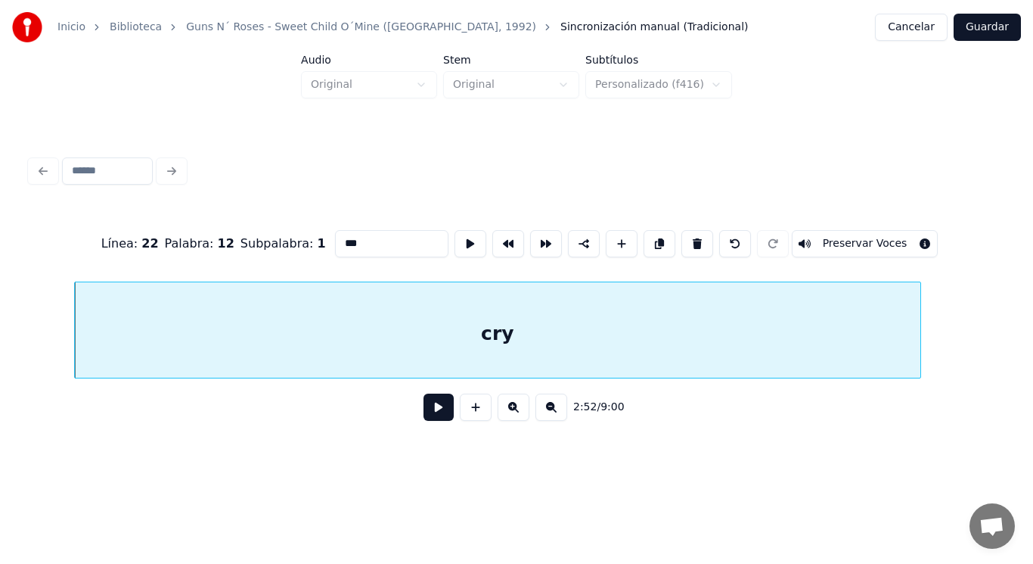
click at [426, 410] on button at bounding box center [439, 406] width 30 height 27
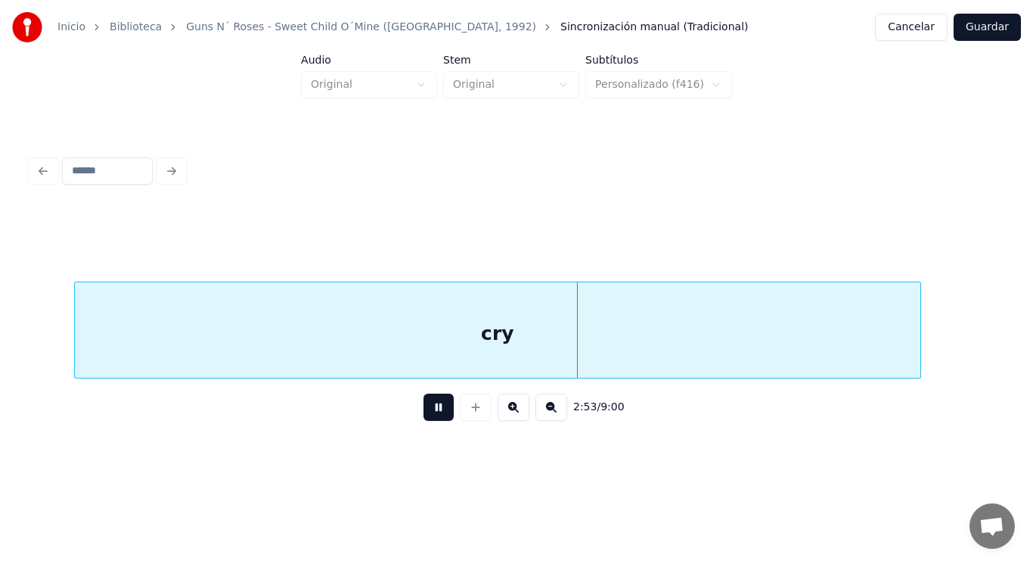
click at [426, 410] on button at bounding box center [439, 406] width 30 height 27
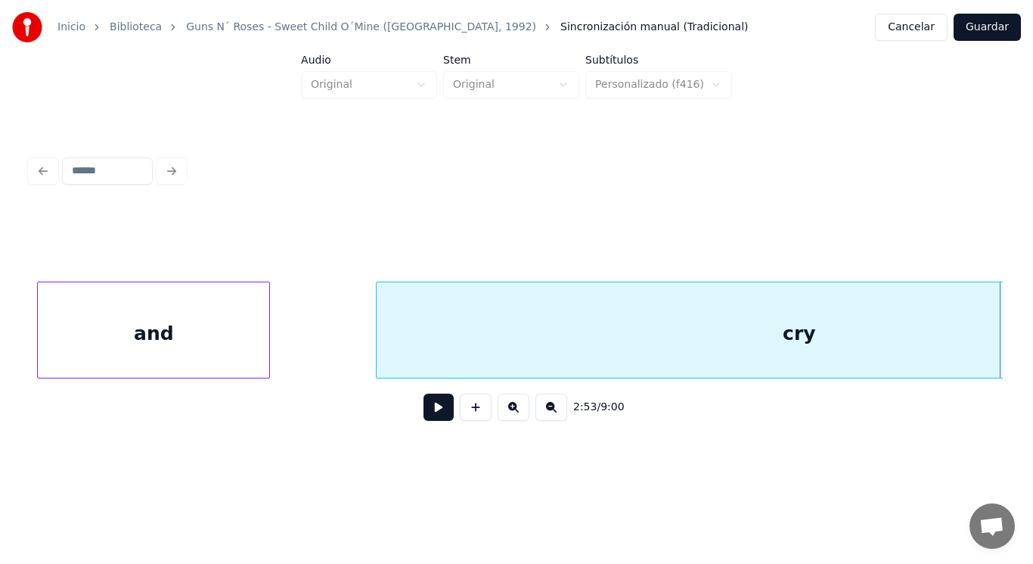
scroll to position [0, 182571]
click at [244, 328] on div "and" at bounding box center [154, 333] width 231 height 103
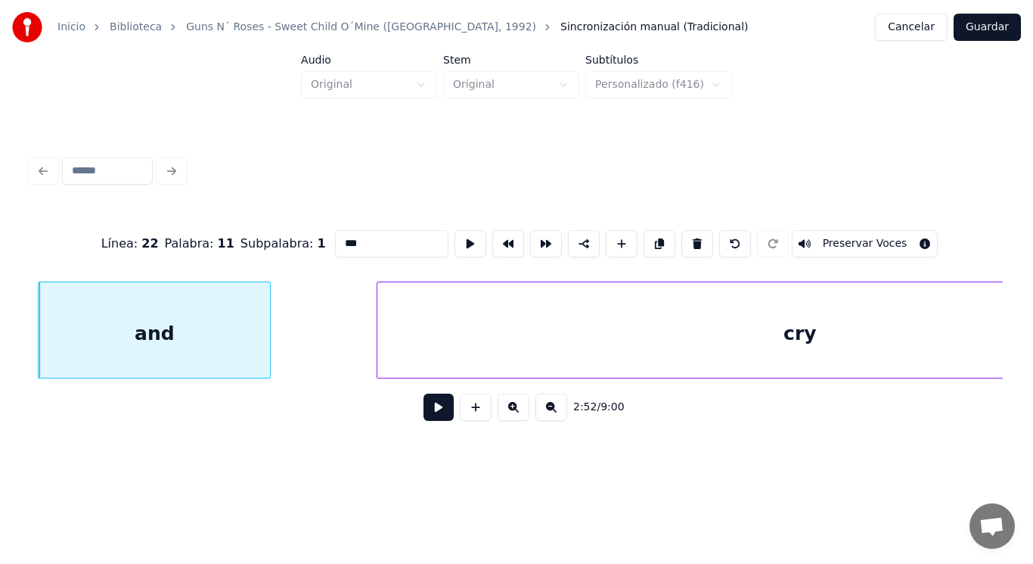
click at [433, 409] on button at bounding box center [439, 406] width 30 height 27
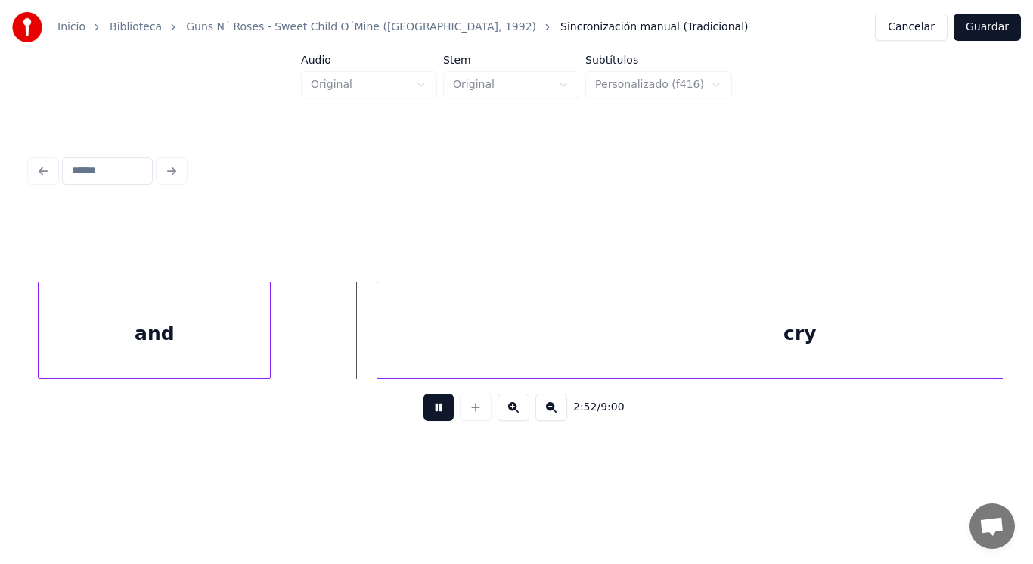
click at [433, 409] on button at bounding box center [439, 406] width 30 height 27
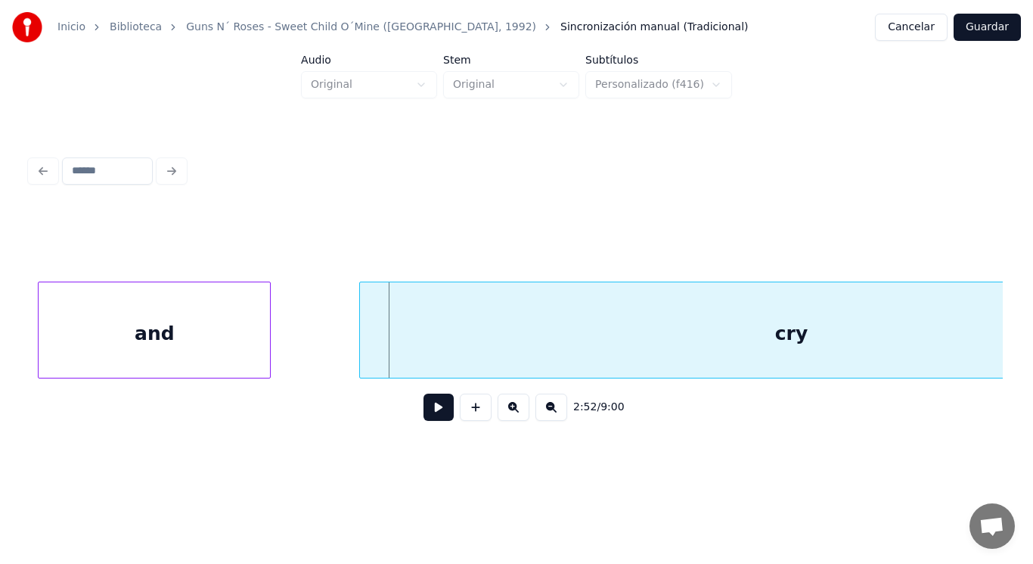
click at [365, 350] on div at bounding box center [362, 329] width 5 height 95
click at [212, 354] on div "and" at bounding box center [154, 333] width 231 height 103
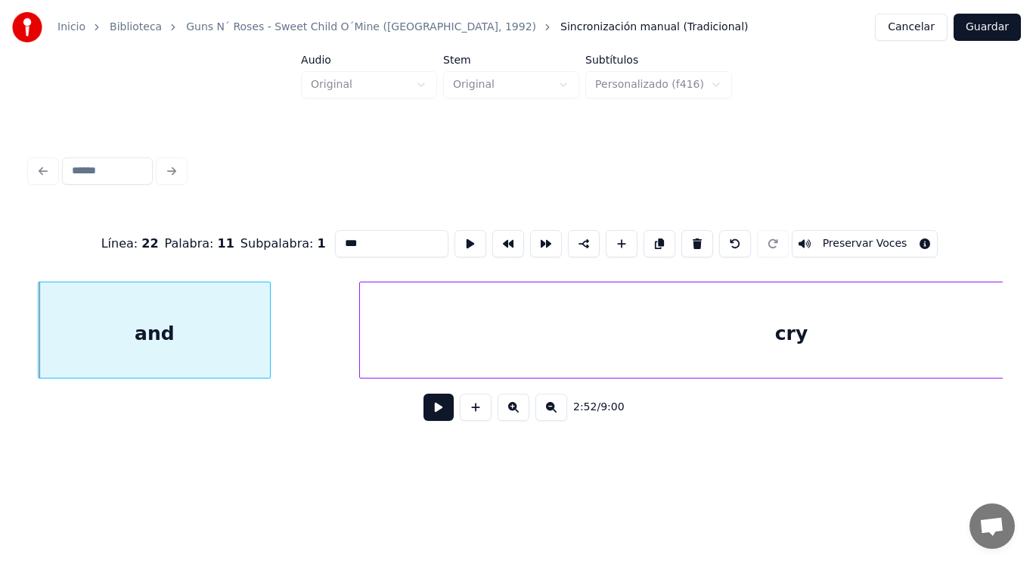
click at [430, 415] on button at bounding box center [439, 406] width 30 height 27
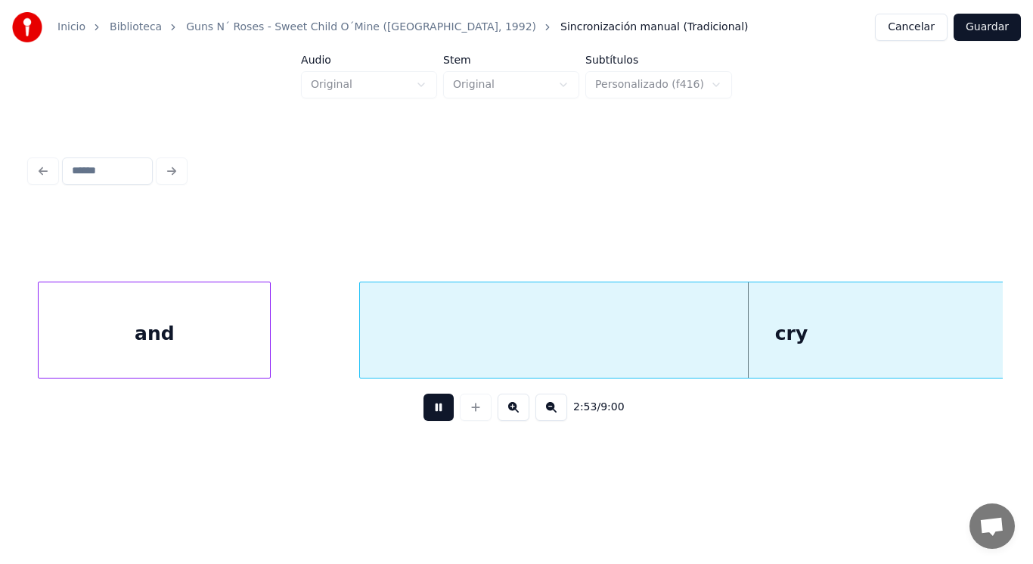
click at [430, 415] on button at bounding box center [439, 406] width 30 height 27
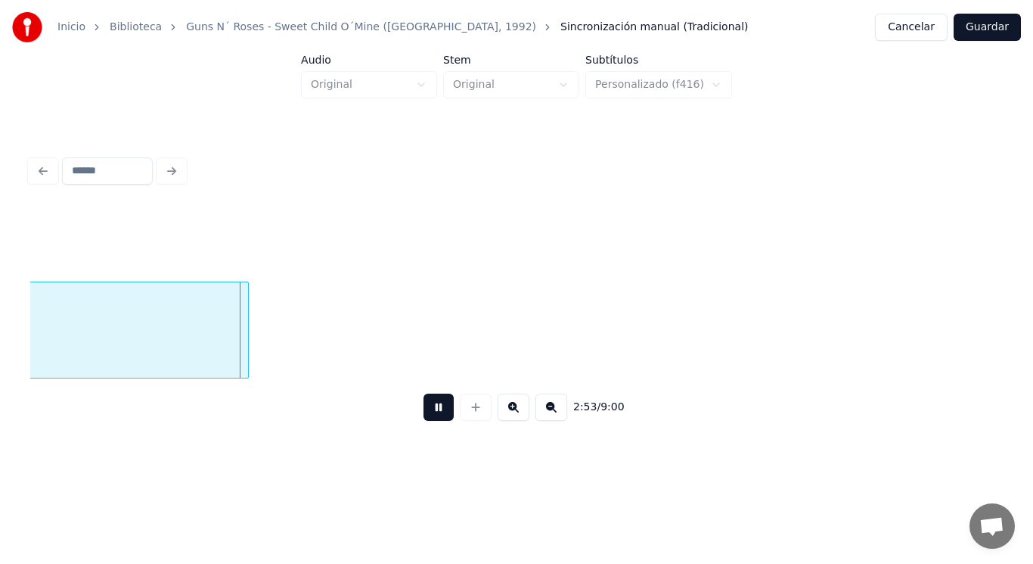
click at [430, 415] on button at bounding box center [439, 406] width 30 height 27
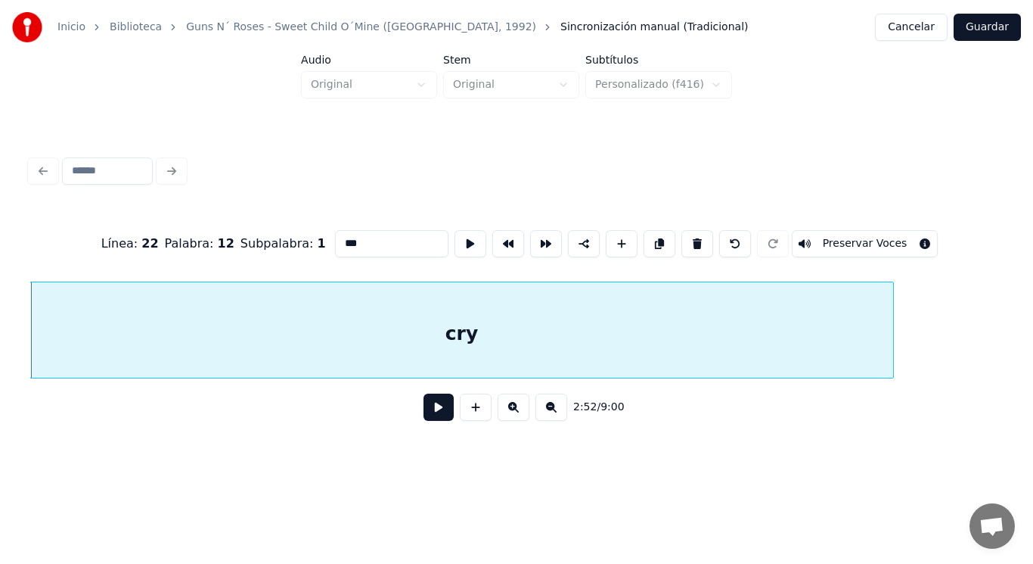
click at [431, 414] on button at bounding box center [439, 406] width 30 height 27
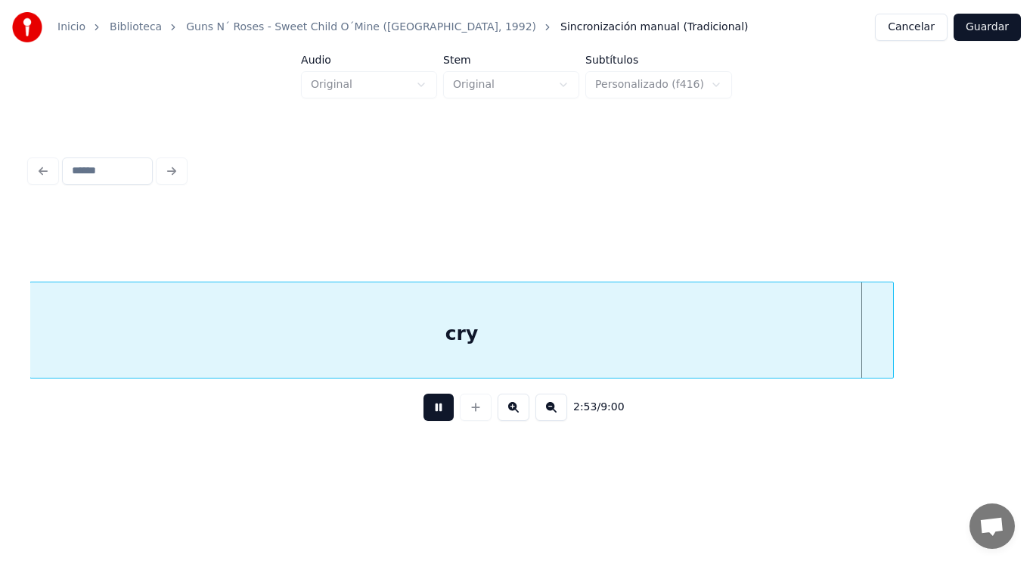
click at [431, 414] on button at bounding box center [439, 406] width 30 height 27
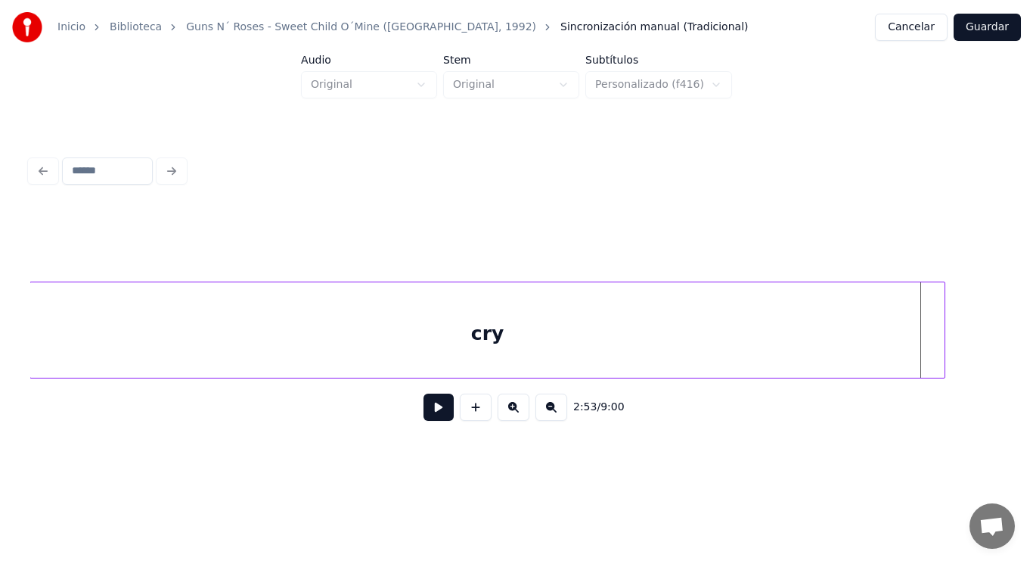
click at [943, 341] on div at bounding box center [942, 329] width 5 height 95
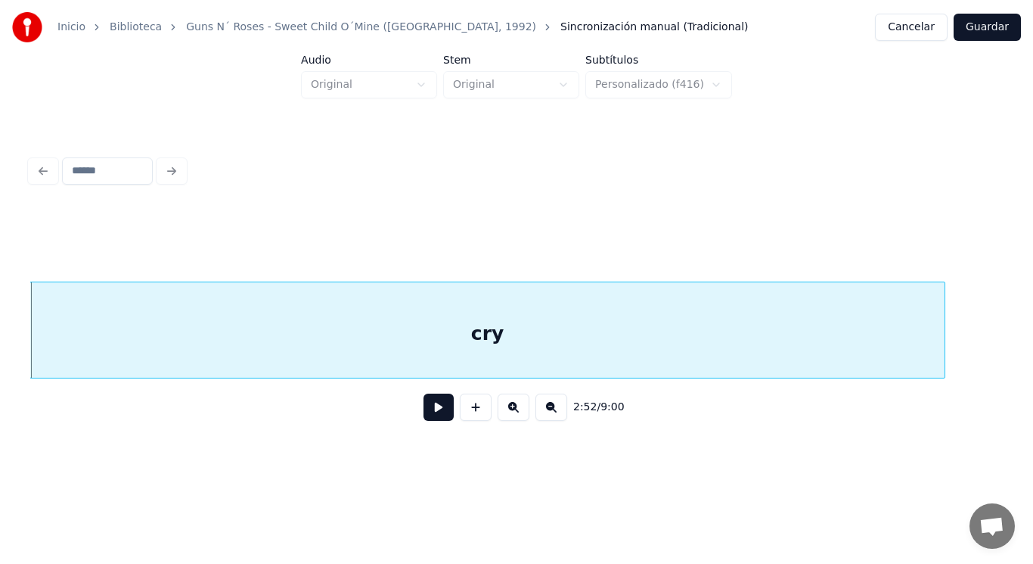
click at [432, 412] on button at bounding box center [439, 406] width 30 height 27
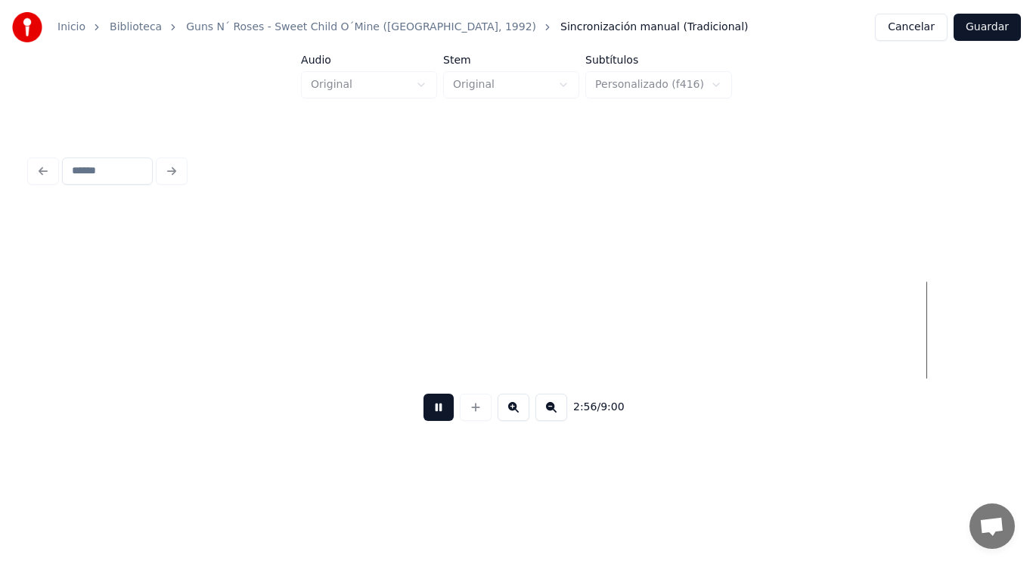
scroll to position [0, 186847]
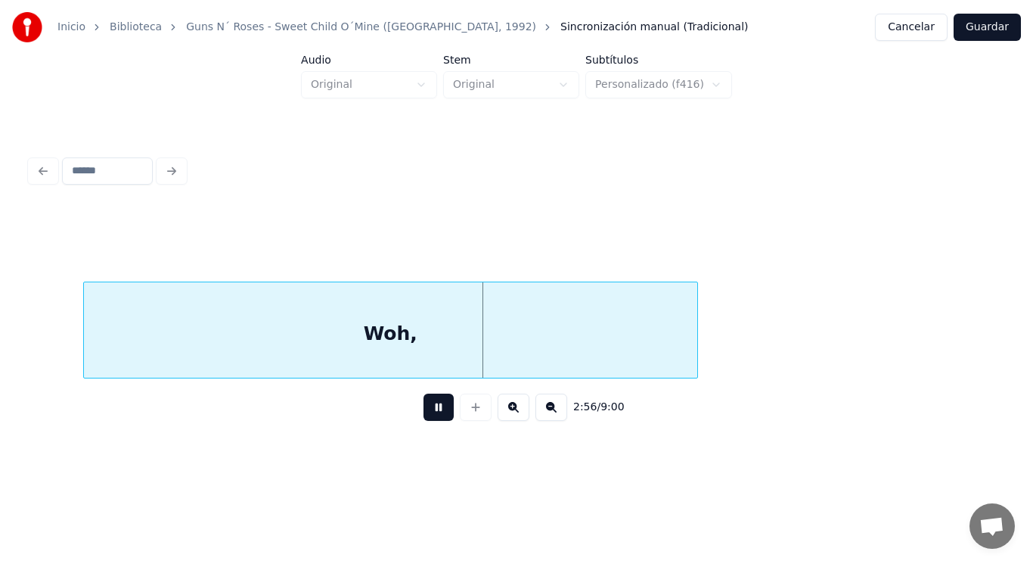
click at [432, 412] on button at bounding box center [439, 406] width 30 height 27
click at [357, 343] on div "Woh," at bounding box center [390, 333] width 613 height 103
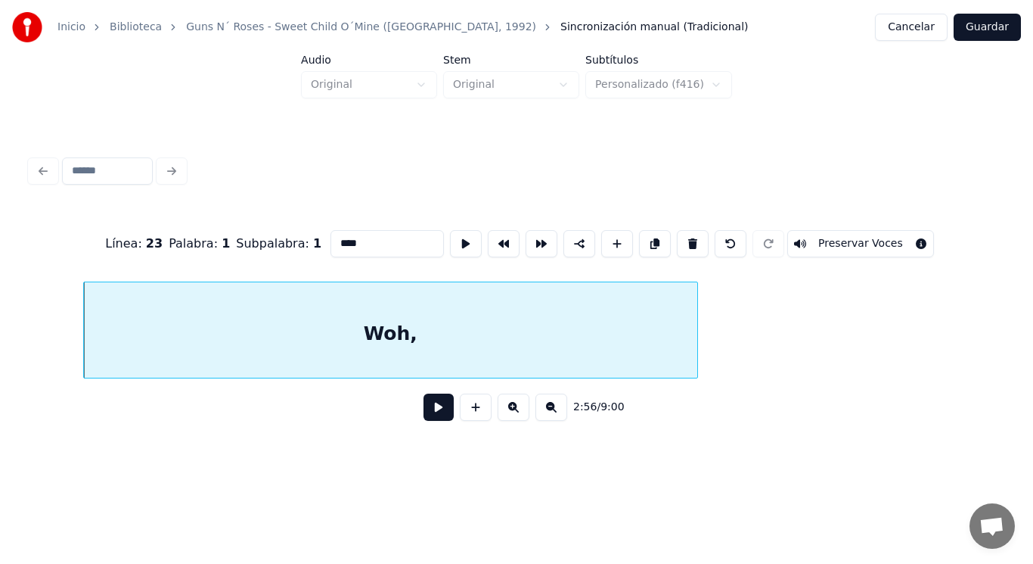
click at [426, 412] on button at bounding box center [439, 406] width 30 height 27
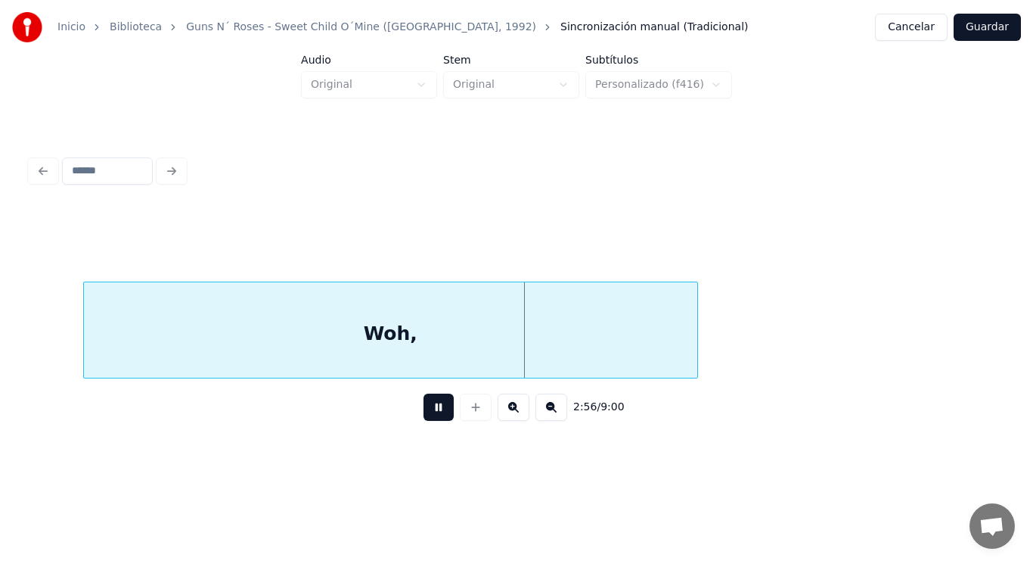
click at [426, 412] on button at bounding box center [439, 406] width 30 height 27
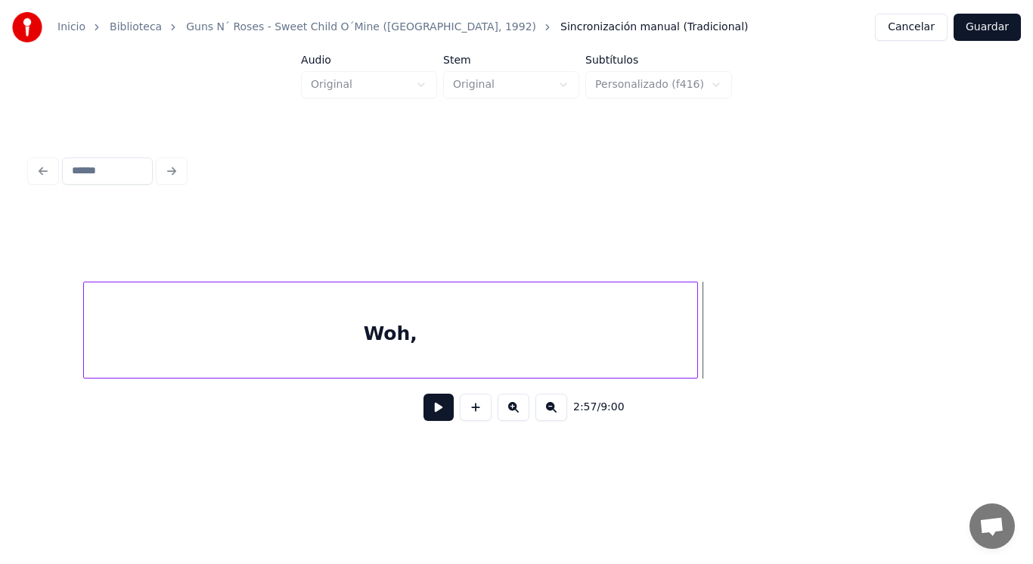
click at [412, 346] on div "Woh," at bounding box center [390, 333] width 613 height 103
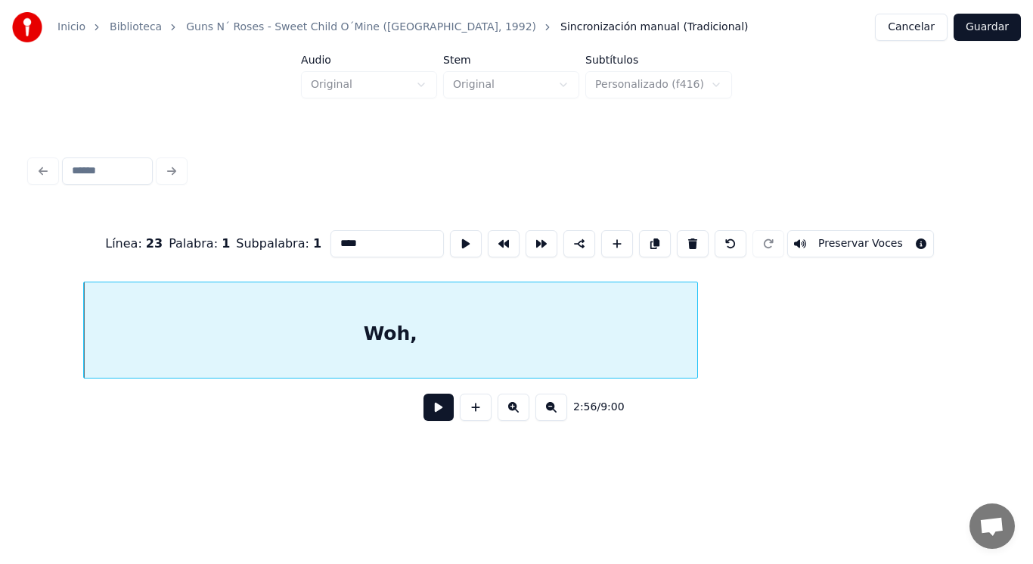
click at [426, 406] on button at bounding box center [439, 406] width 30 height 27
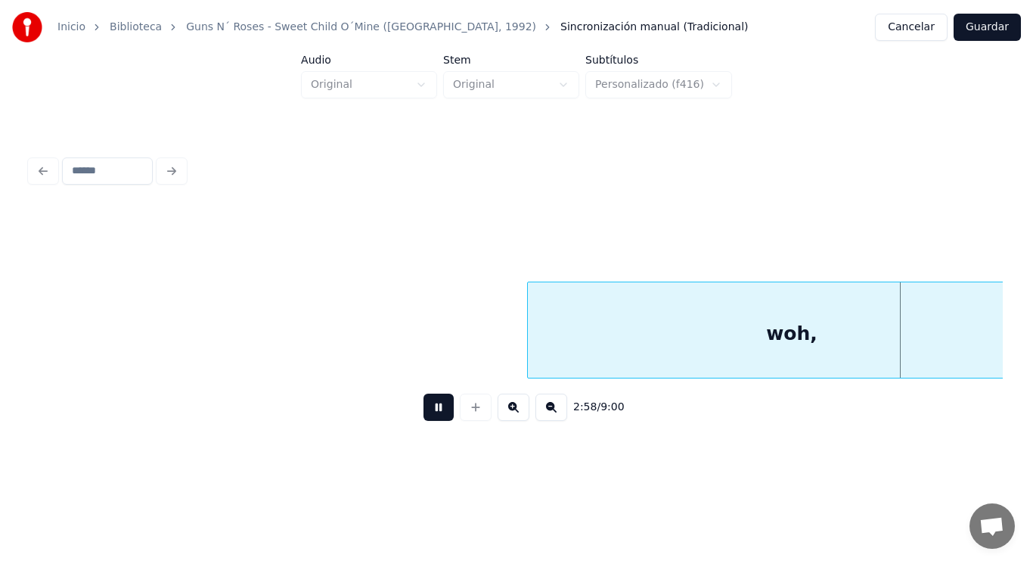
scroll to position [0, 188811]
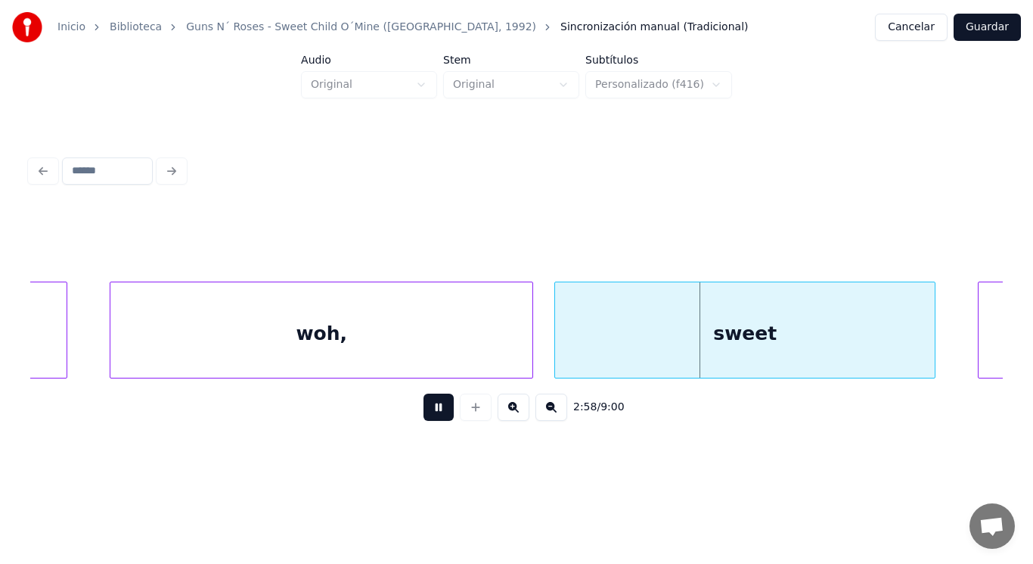
click at [426, 406] on button at bounding box center [439, 406] width 30 height 27
click at [403, 360] on div "woh," at bounding box center [321, 333] width 422 height 103
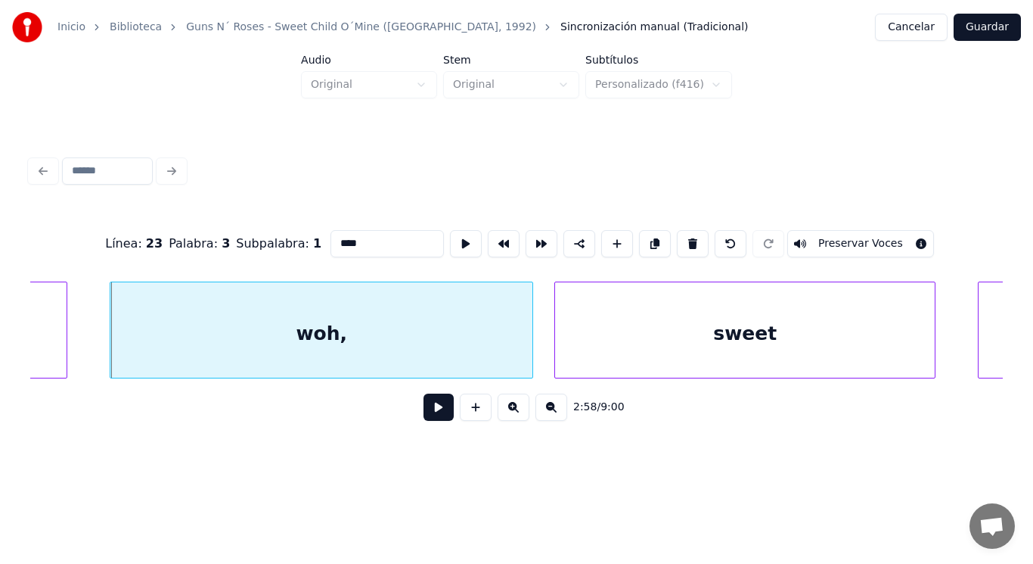
click at [429, 413] on button at bounding box center [439, 406] width 30 height 27
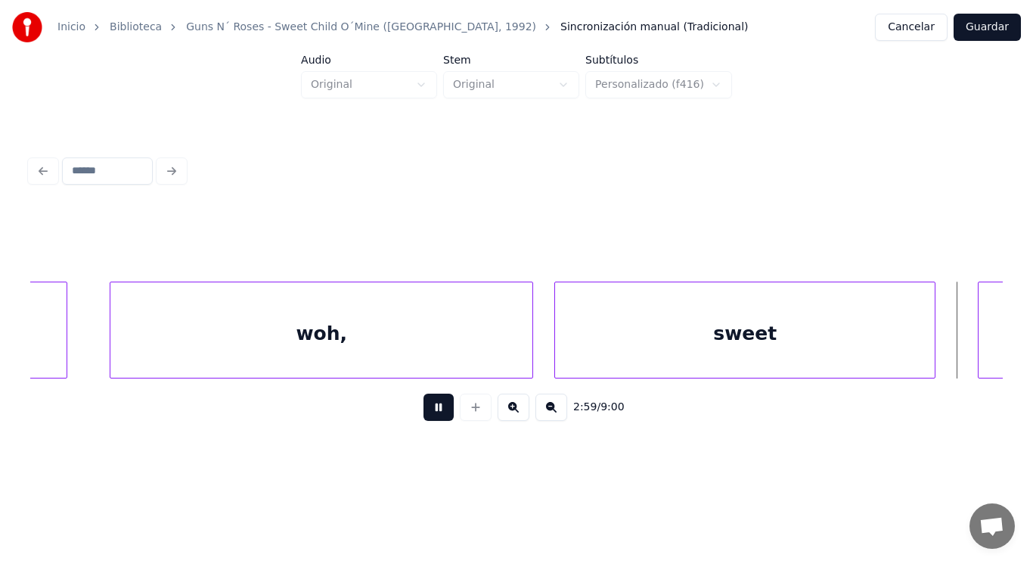
scroll to position [0, 189785]
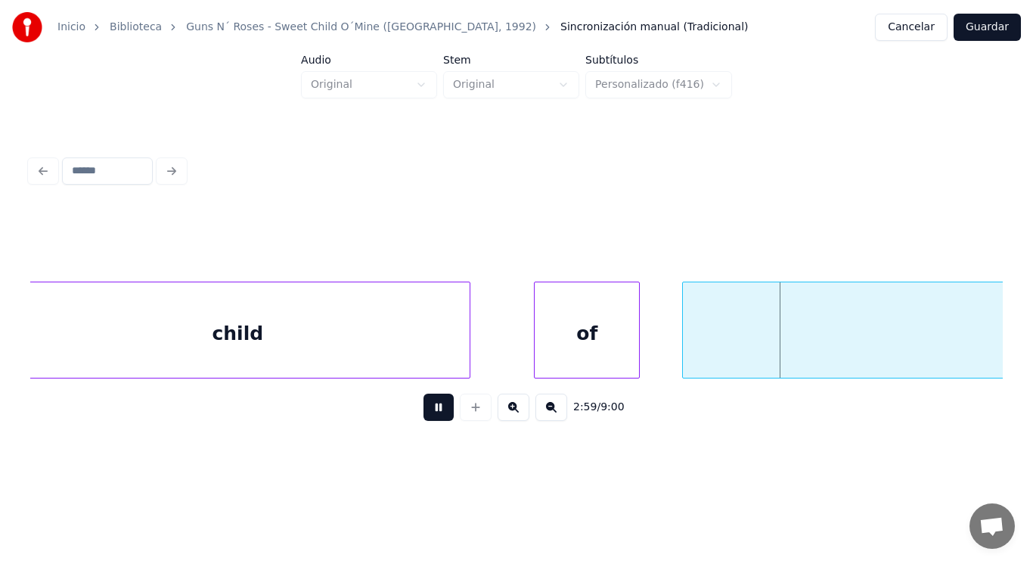
click at [429, 413] on button at bounding box center [439, 406] width 30 height 27
click at [413, 360] on div "child" at bounding box center [237, 333] width 464 height 103
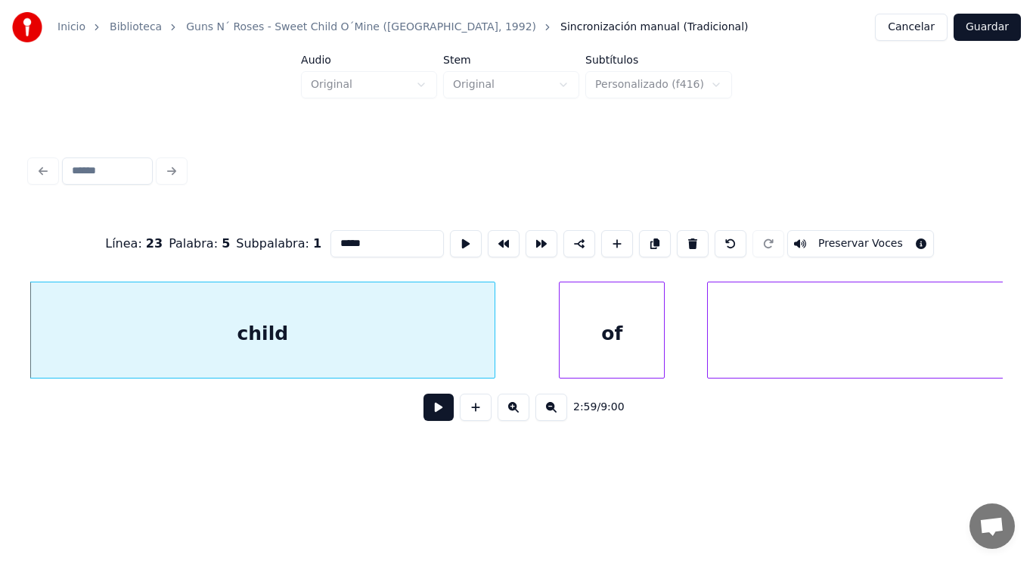
click at [424, 420] on button at bounding box center [439, 406] width 30 height 27
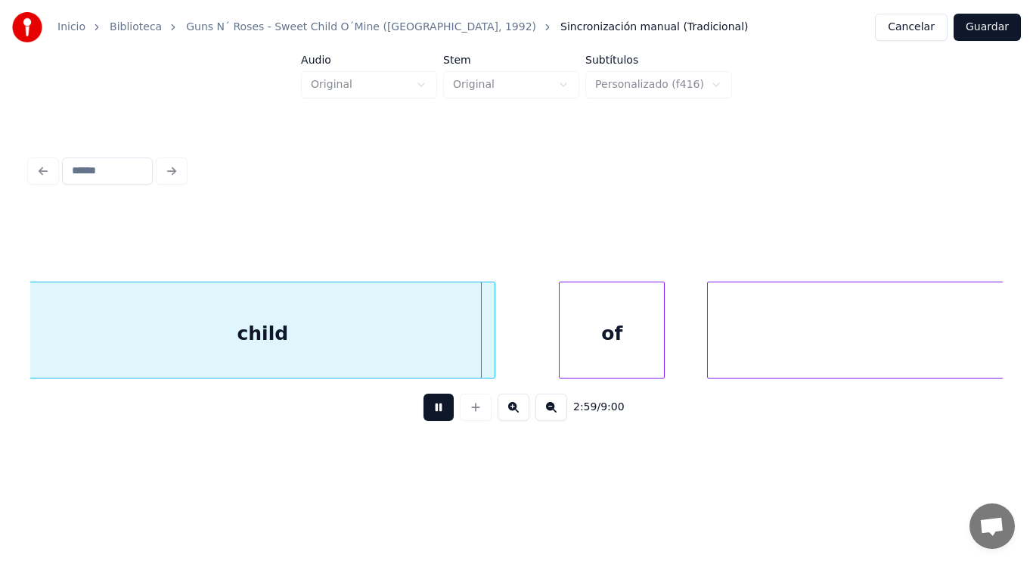
click at [424, 420] on button at bounding box center [439, 406] width 30 height 27
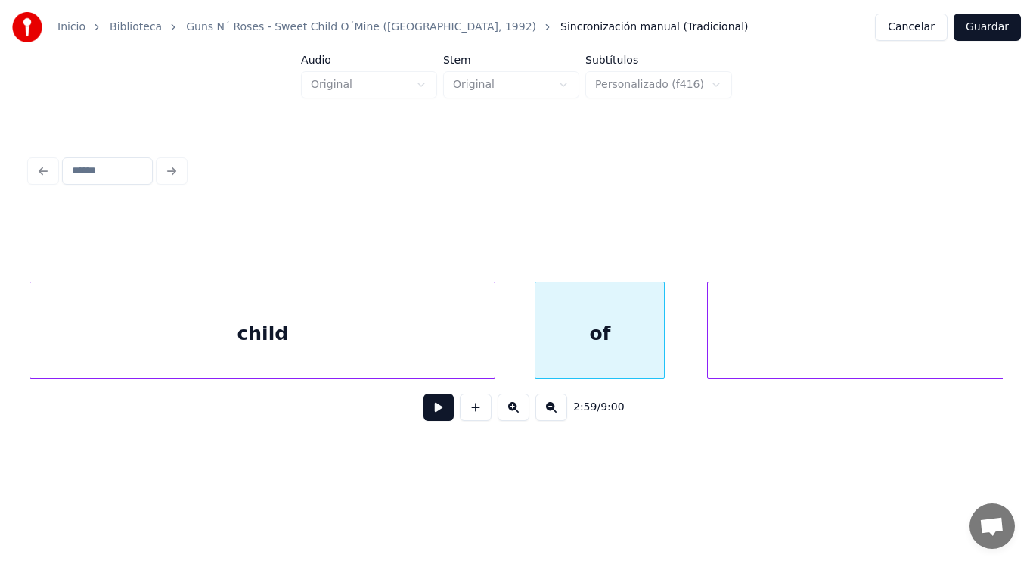
click at [539, 355] on div at bounding box center [538, 329] width 5 height 95
click at [431, 411] on button at bounding box center [439, 406] width 30 height 27
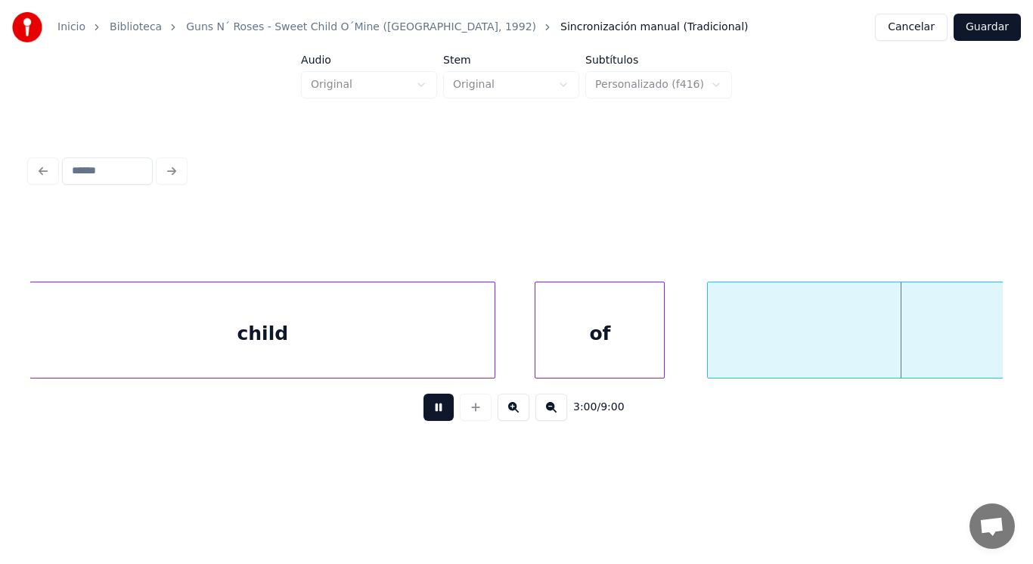
scroll to position [0, 190740]
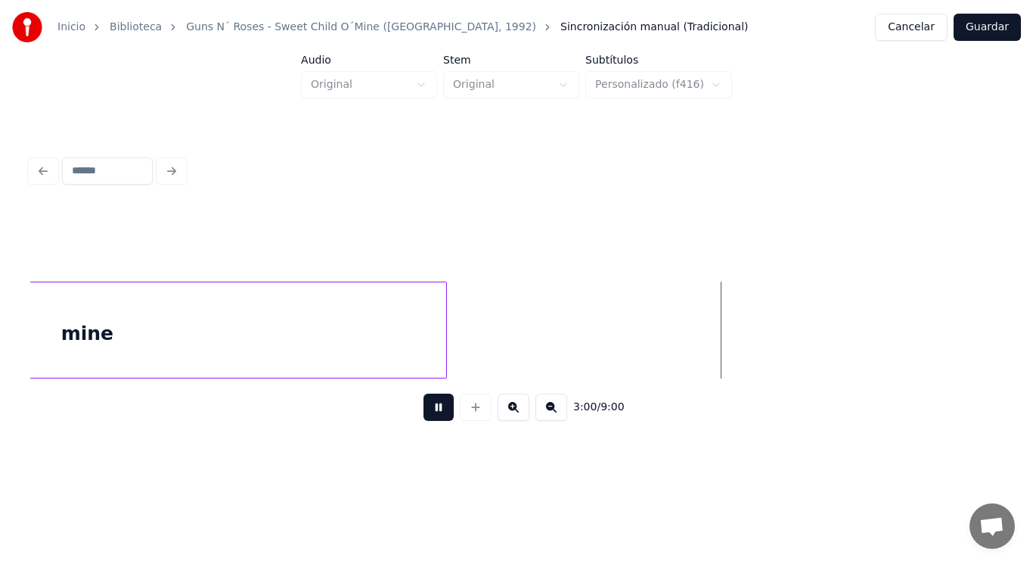
click at [431, 411] on button at bounding box center [439, 406] width 30 height 27
click at [412, 350] on div "mine" at bounding box center [87, 333] width 719 height 103
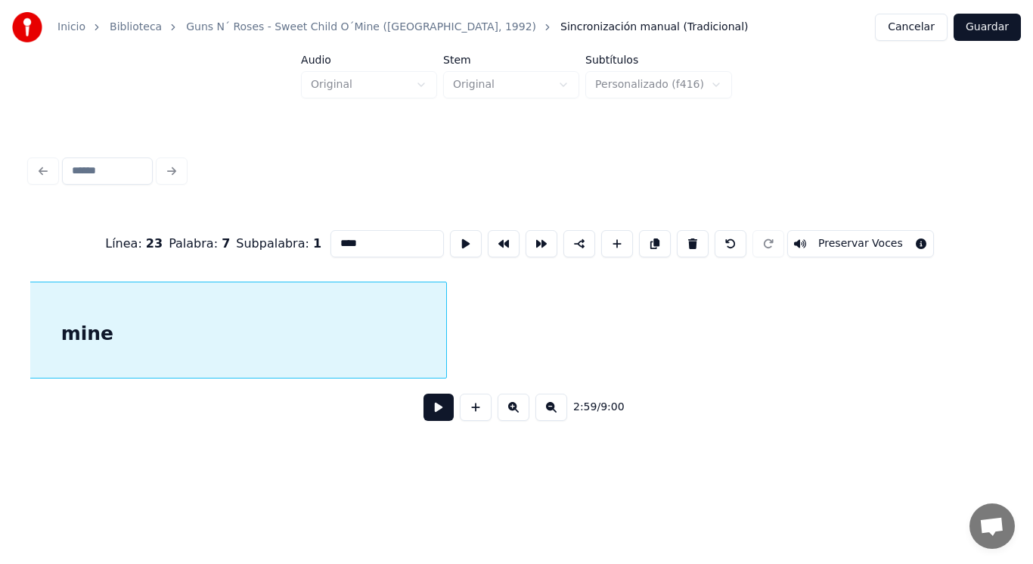
scroll to position [0, 190438]
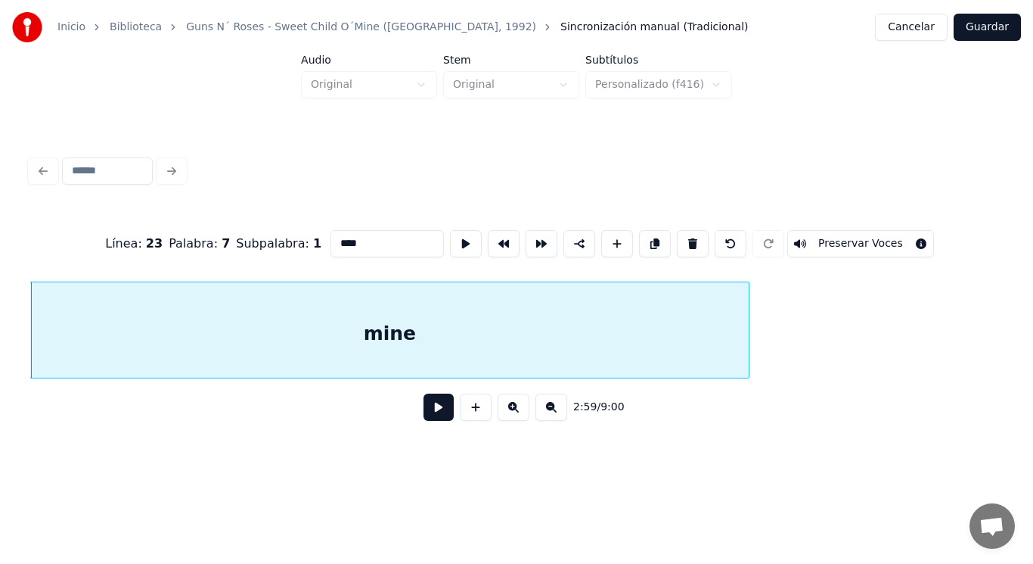
click at [428, 419] on button at bounding box center [439, 406] width 30 height 27
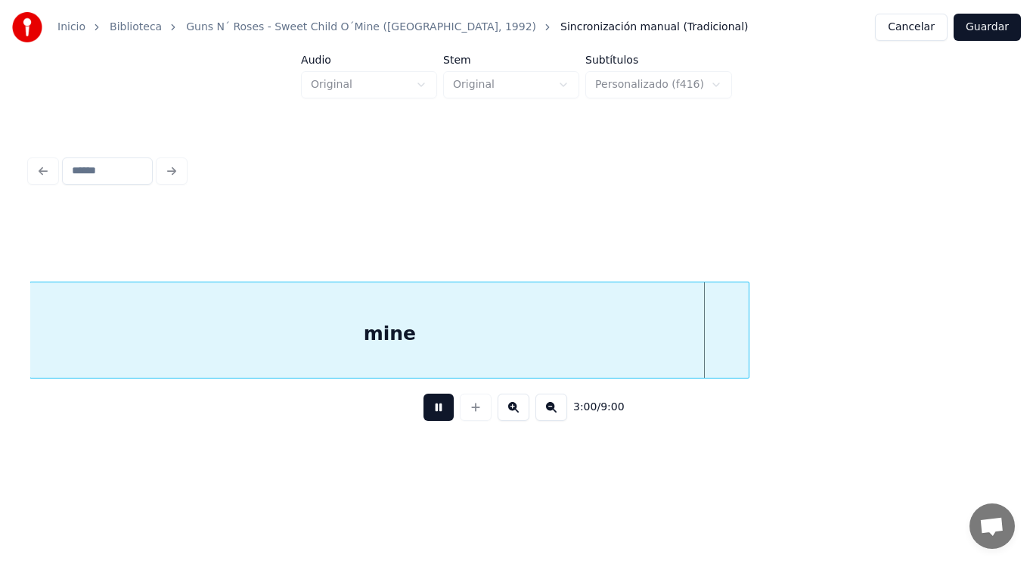
click at [428, 419] on button at bounding box center [439, 406] width 30 height 27
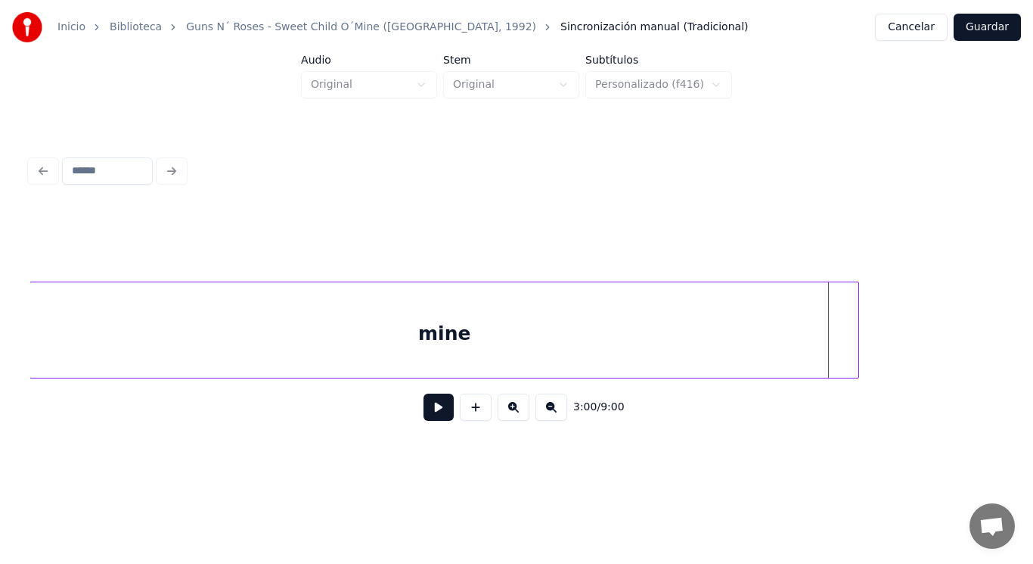
click at [856, 338] on div at bounding box center [856, 329] width 5 height 95
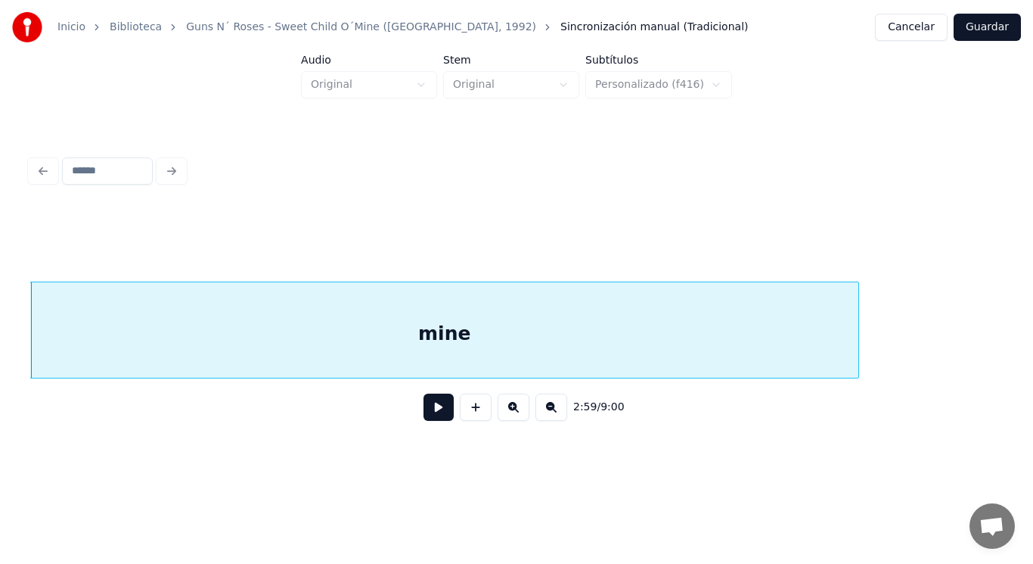
click at [425, 414] on button at bounding box center [439, 406] width 30 height 27
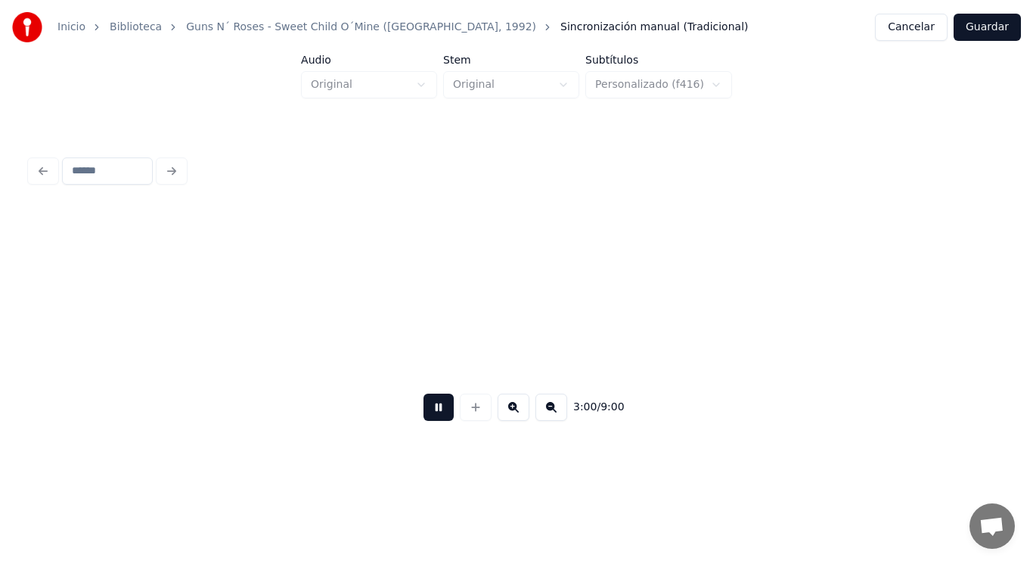
scroll to position [0, 191416]
click at [425, 414] on button at bounding box center [439, 406] width 30 height 27
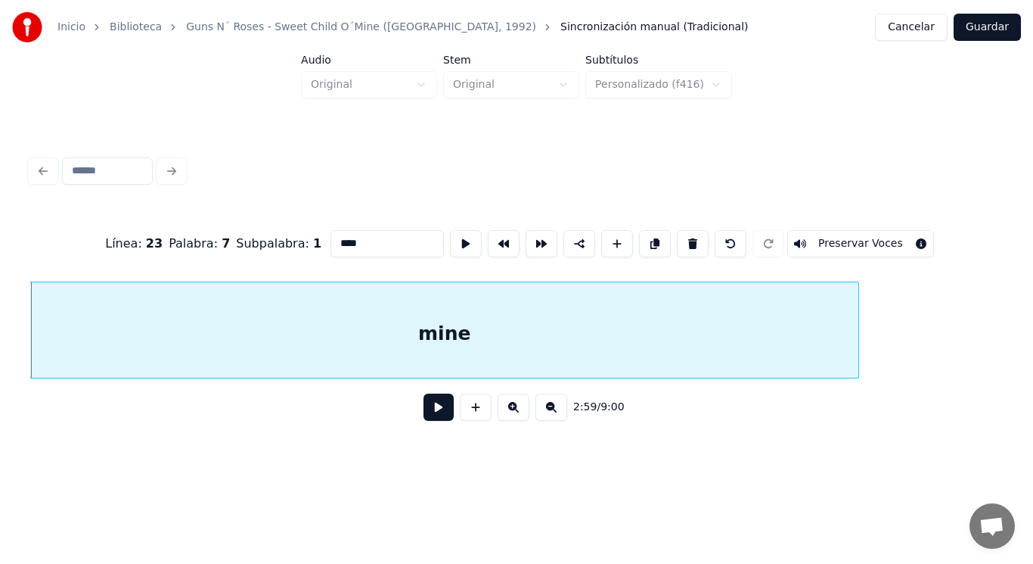
click at [435, 416] on button at bounding box center [439, 406] width 30 height 27
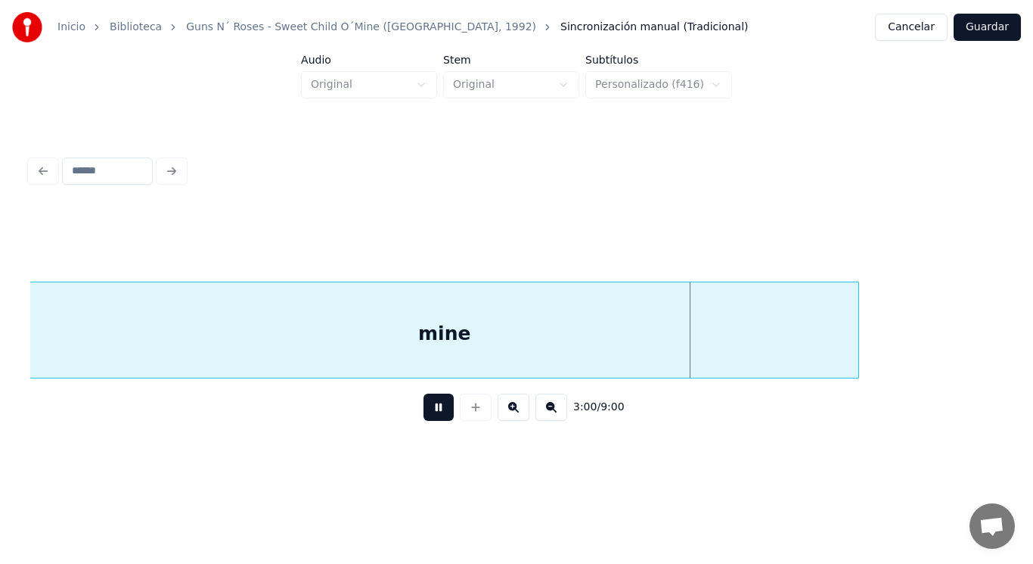
click at [435, 416] on button at bounding box center [439, 406] width 30 height 27
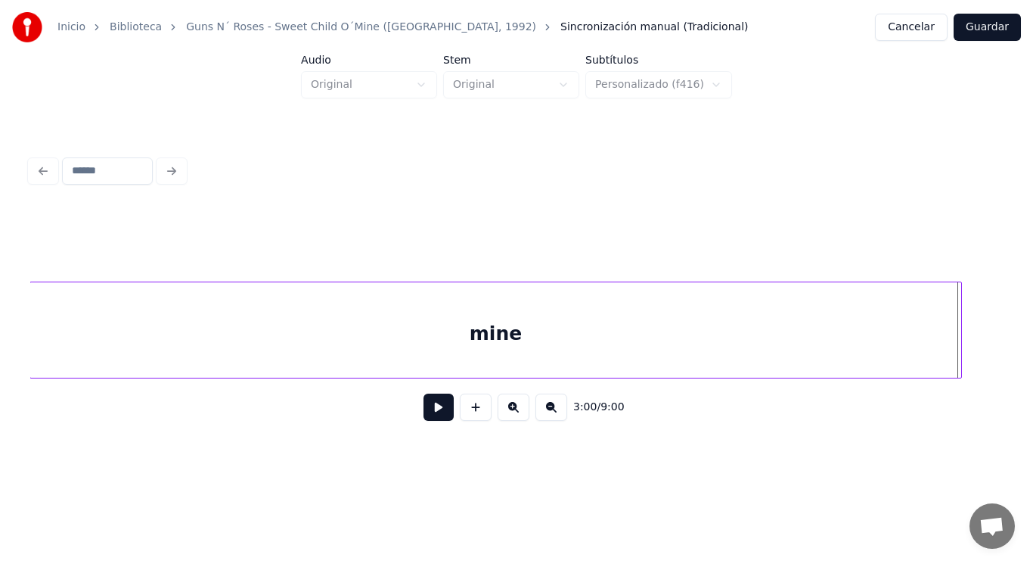
click at [959, 331] on div at bounding box center [959, 329] width 5 height 95
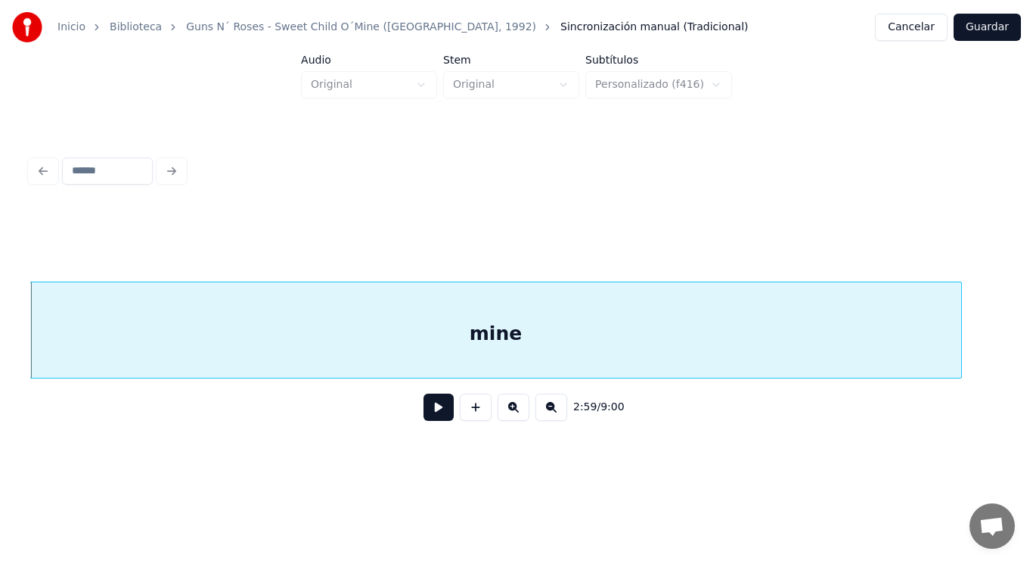
click at [424, 411] on button at bounding box center [439, 406] width 30 height 27
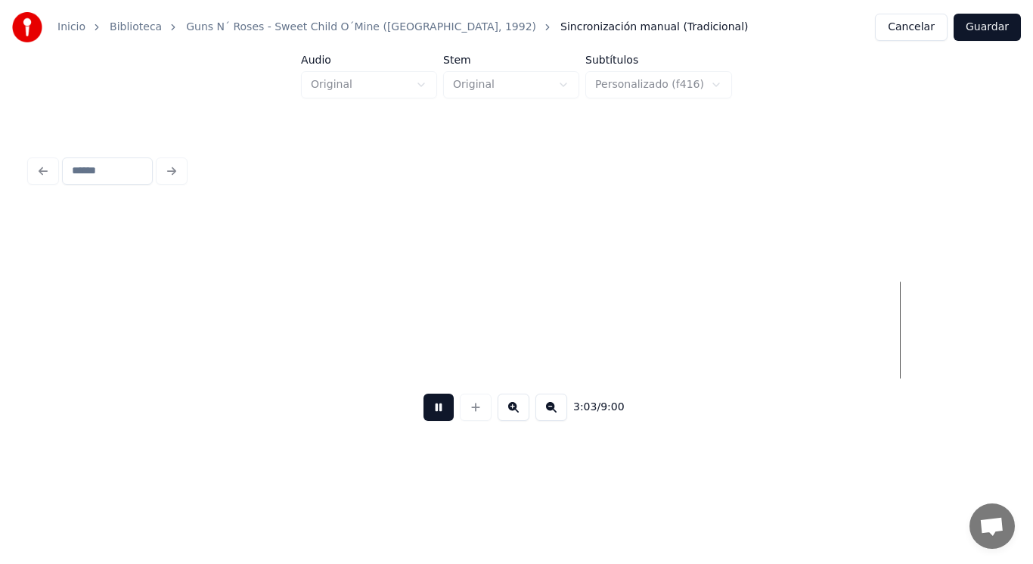
scroll to position [0, 194391]
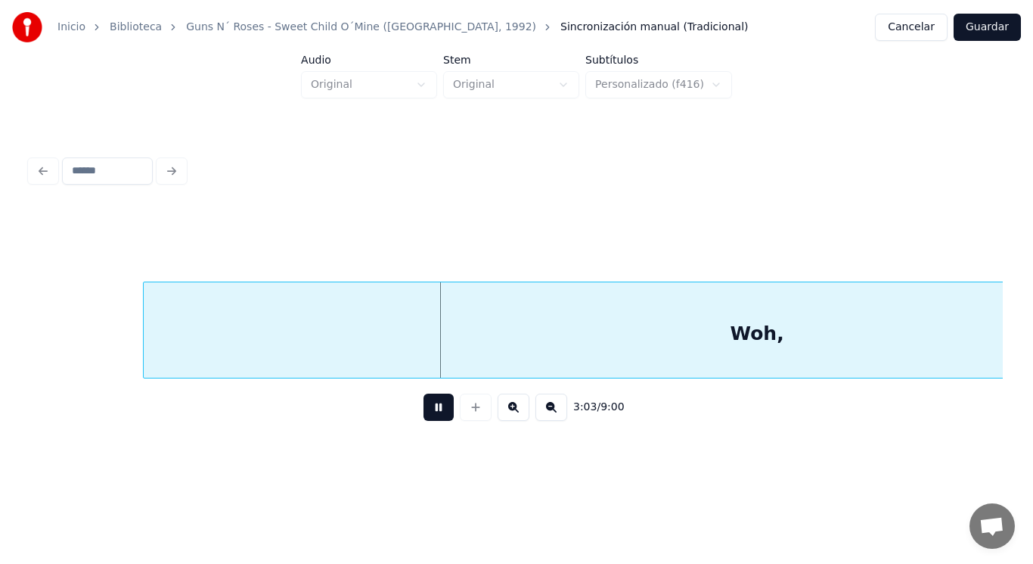
click at [424, 411] on button at bounding box center [439, 406] width 30 height 27
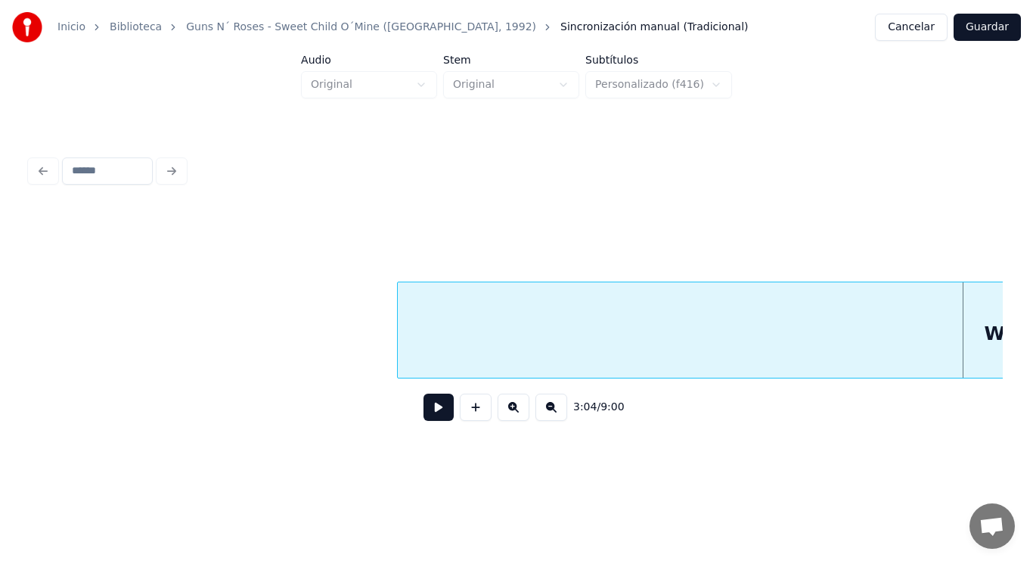
scroll to position [0, 194118]
drag, startPoint x: 99, startPoint y: 337, endPoint x: 378, endPoint y: 415, distance: 289.8
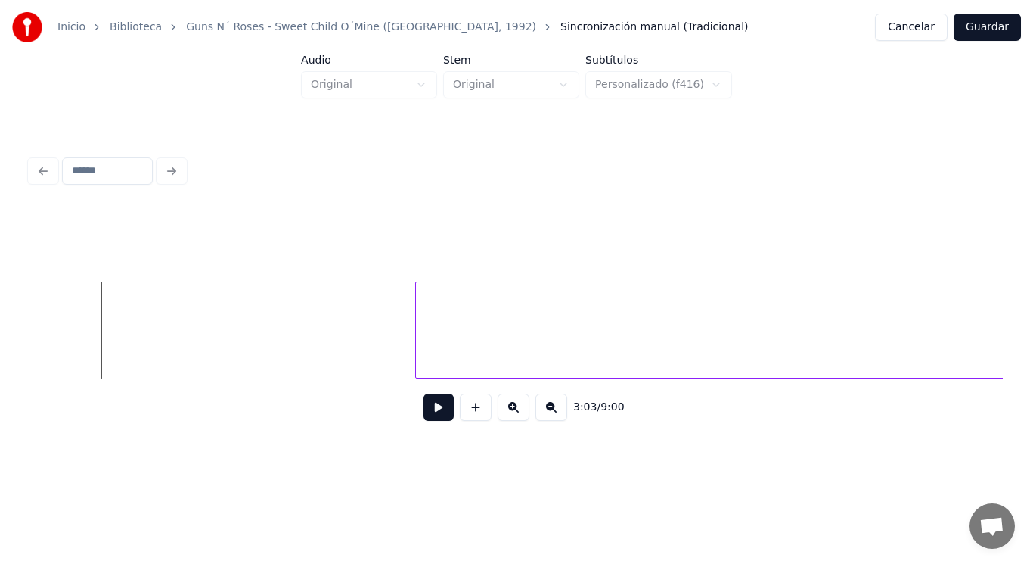
click at [428, 417] on button at bounding box center [439, 406] width 30 height 27
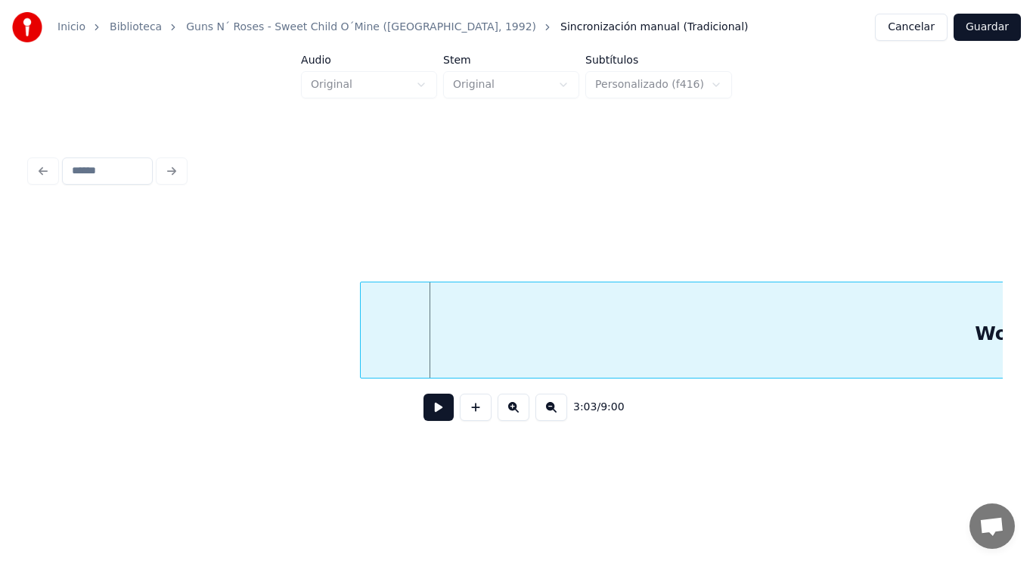
click at [363, 352] on div at bounding box center [363, 329] width 5 height 95
click at [427, 416] on button at bounding box center [439, 406] width 30 height 27
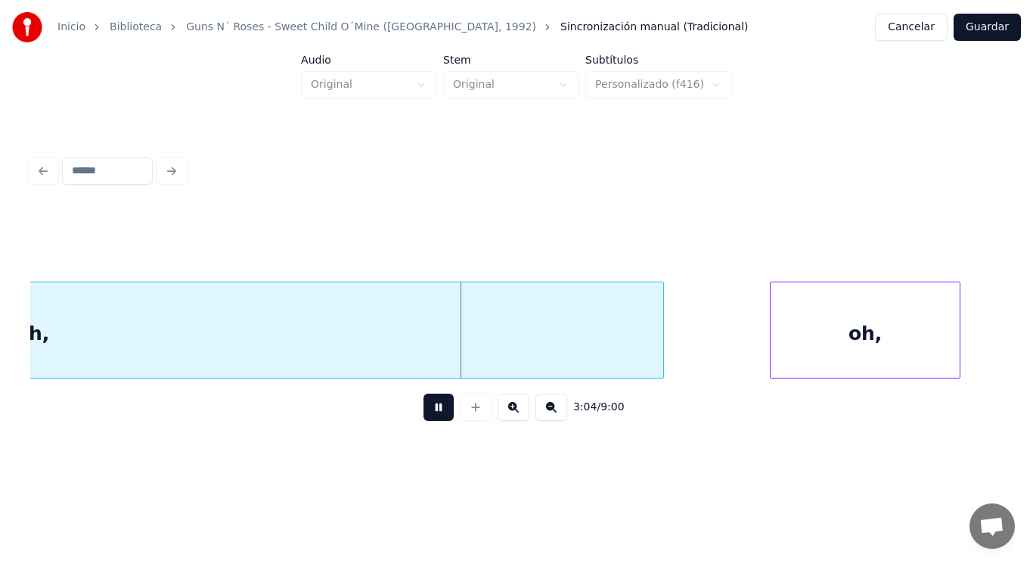
click at [427, 416] on button at bounding box center [439, 406] width 30 height 27
click at [413, 358] on div "Woh," at bounding box center [22, 333] width 1282 height 103
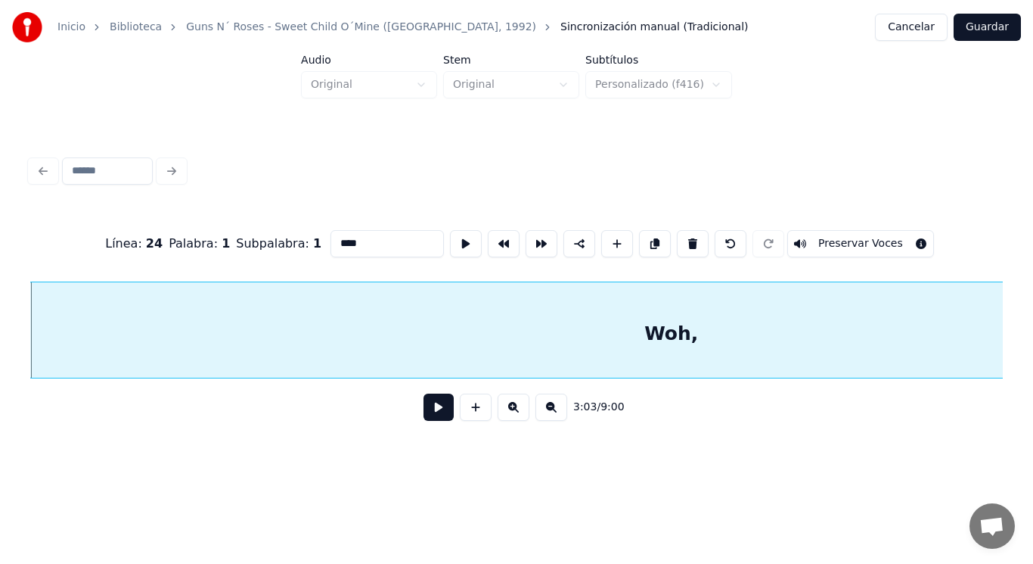
click at [429, 413] on button at bounding box center [439, 406] width 30 height 27
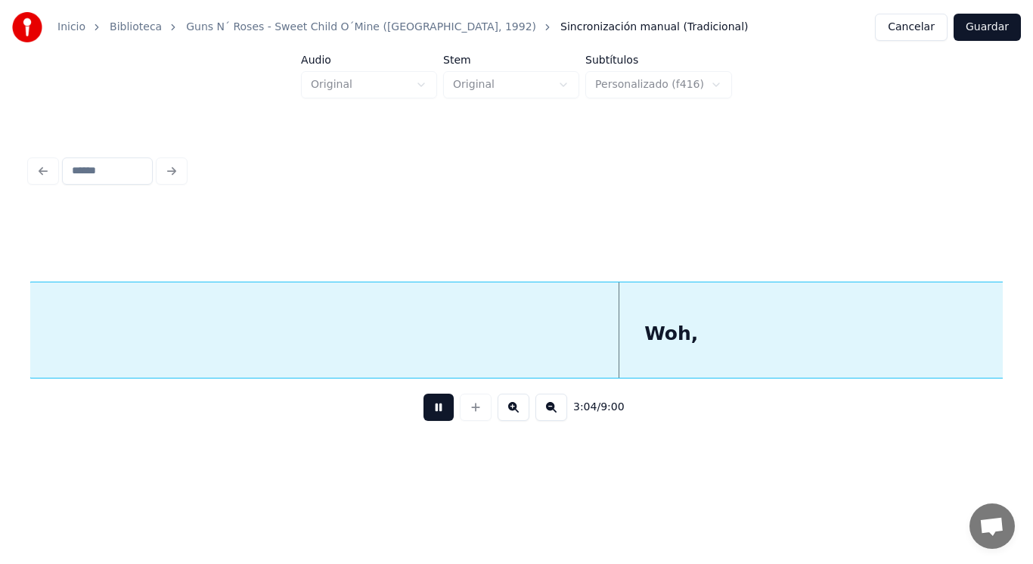
click at [429, 413] on button at bounding box center [439, 406] width 30 height 27
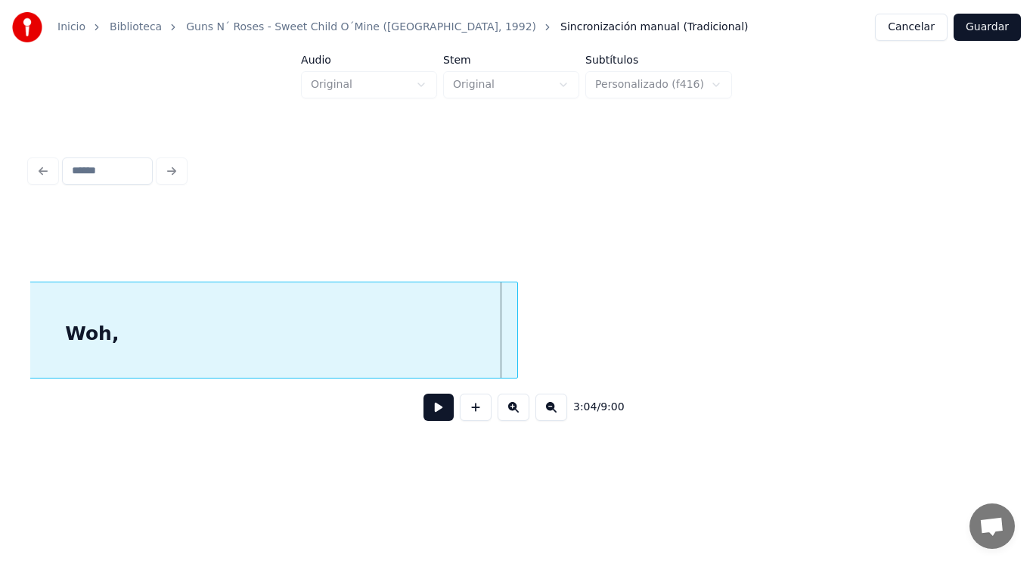
click at [514, 345] on div at bounding box center [515, 329] width 5 height 95
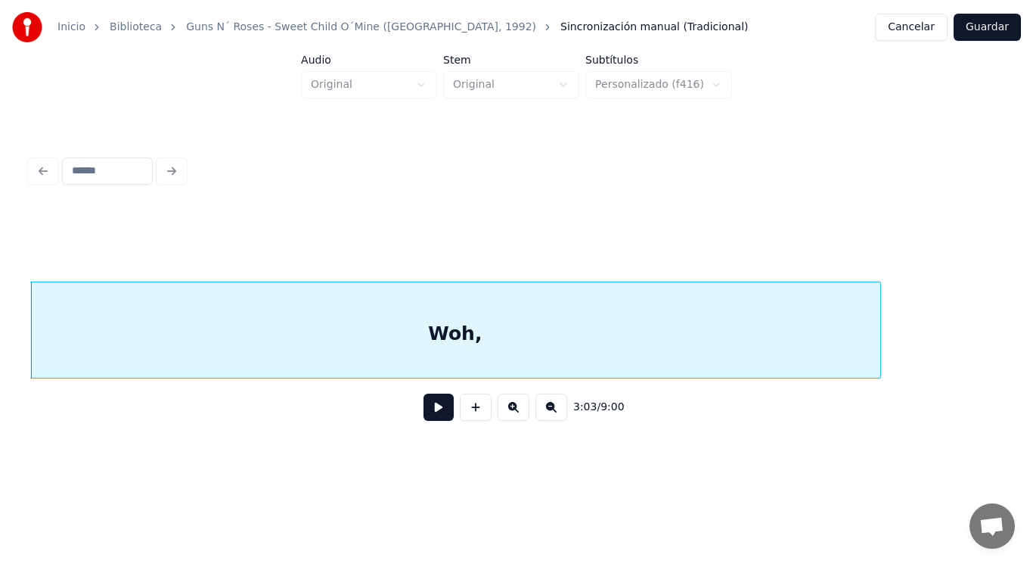
click at [430, 415] on button at bounding box center [439, 406] width 30 height 27
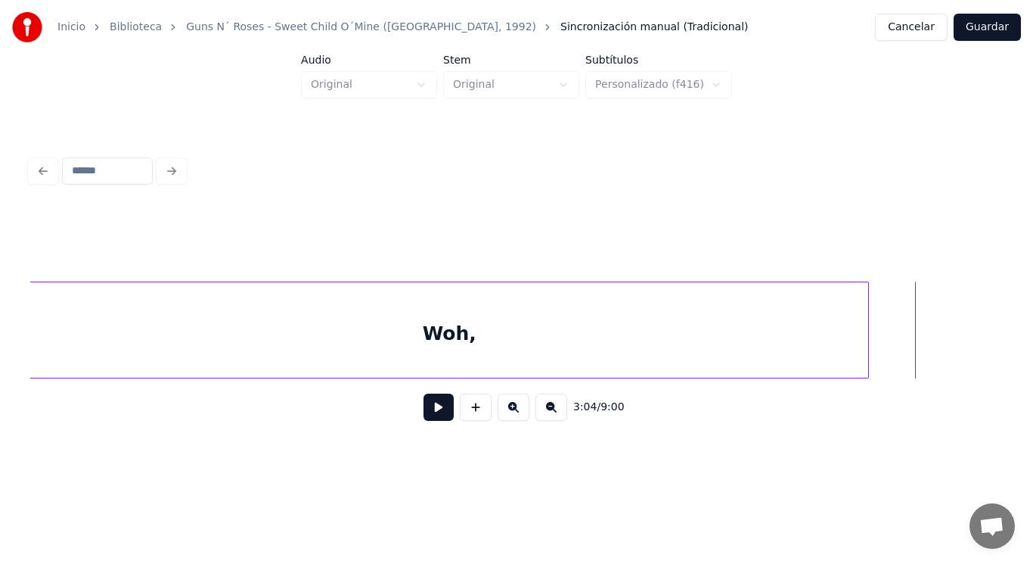
click at [864, 348] on div at bounding box center [866, 329] width 5 height 95
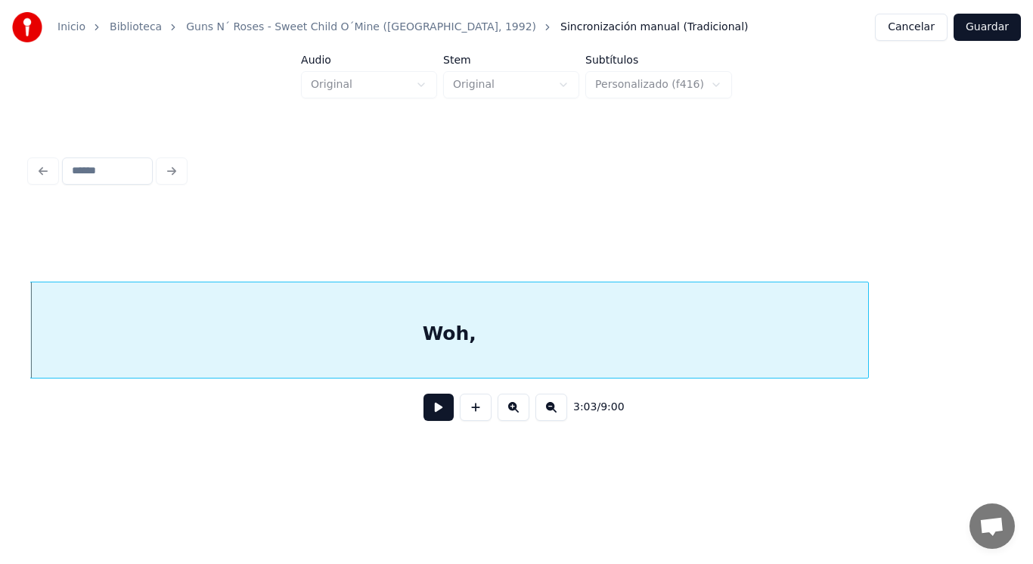
click at [432, 412] on button at bounding box center [439, 406] width 30 height 27
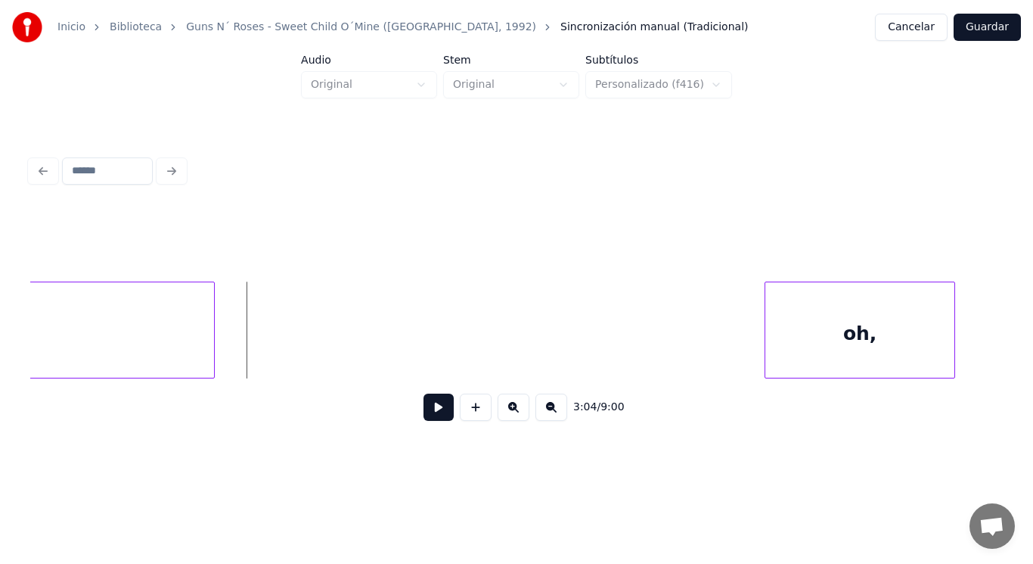
scroll to position [0, 195145]
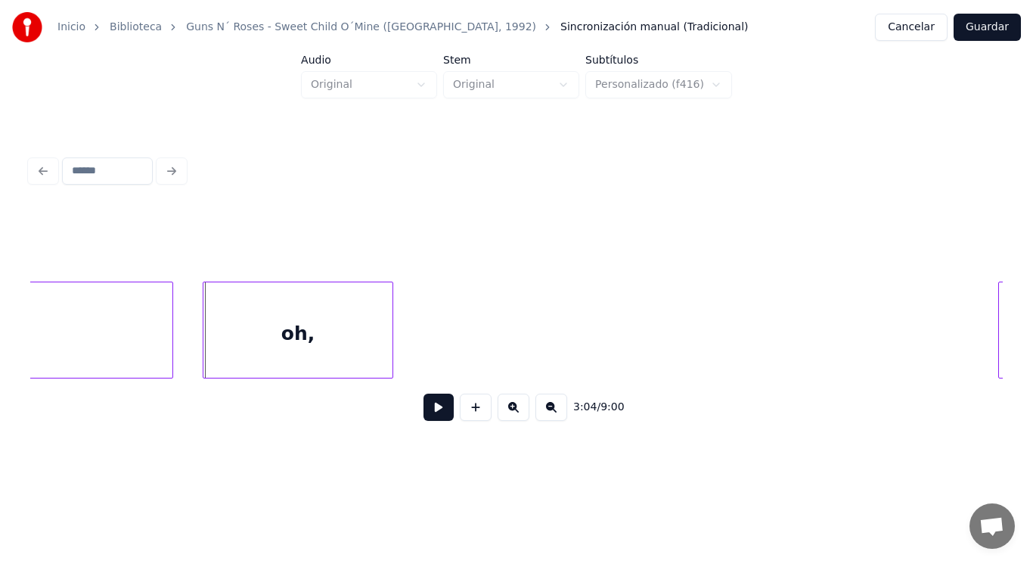
click at [317, 316] on div "oh," at bounding box center [297, 333] width 189 height 103
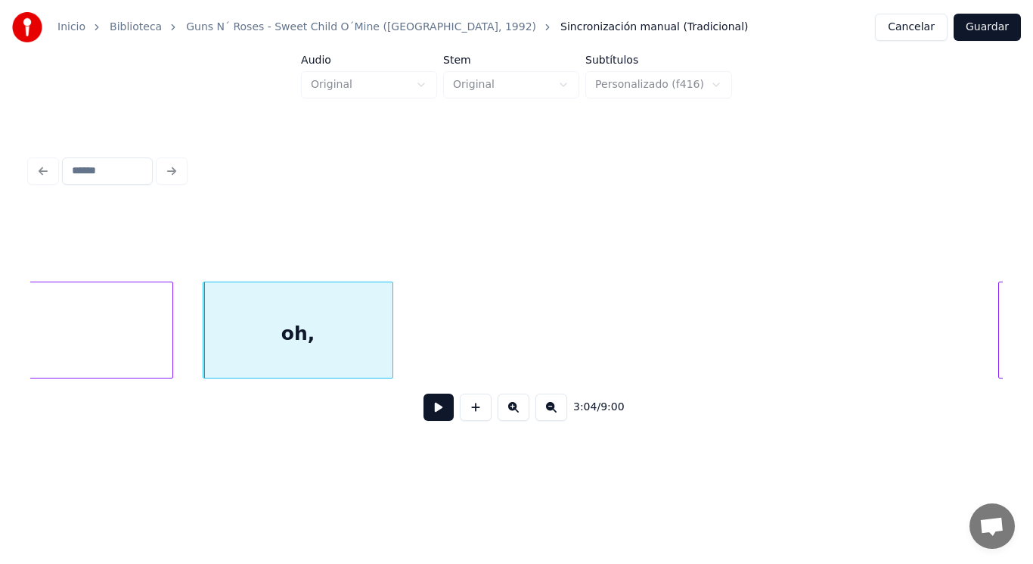
click at [438, 421] on button at bounding box center [439, 406] width 30 height 27
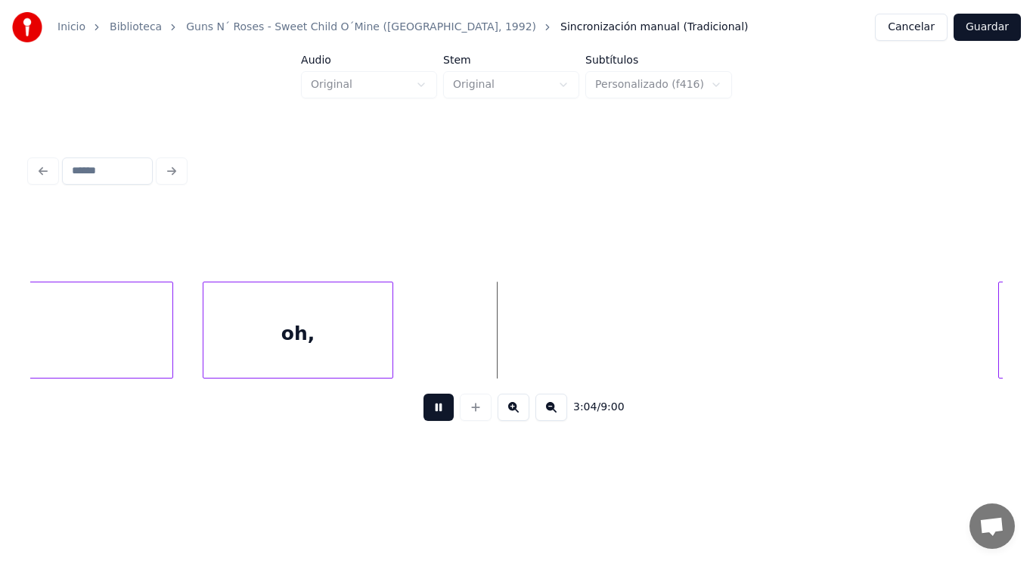
click at [438, 421] on button at bounding box center [439, 406] width 30 height 27
click at [354, 359] on div "oh," at bounding box center [297, 333] width 189 height 103
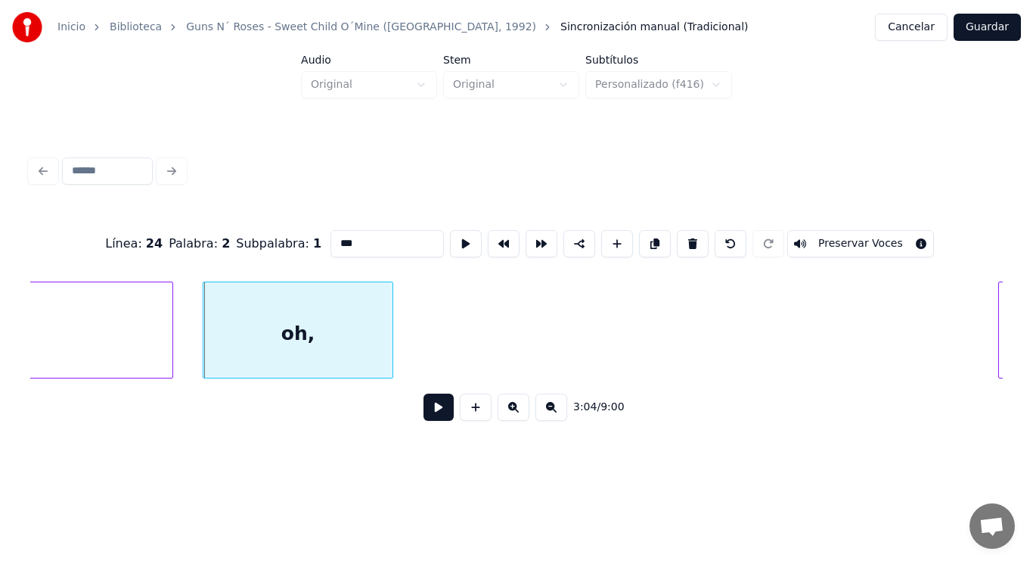
click at [427, 408] on button at bounding box center [439, 406] width 30 height 27
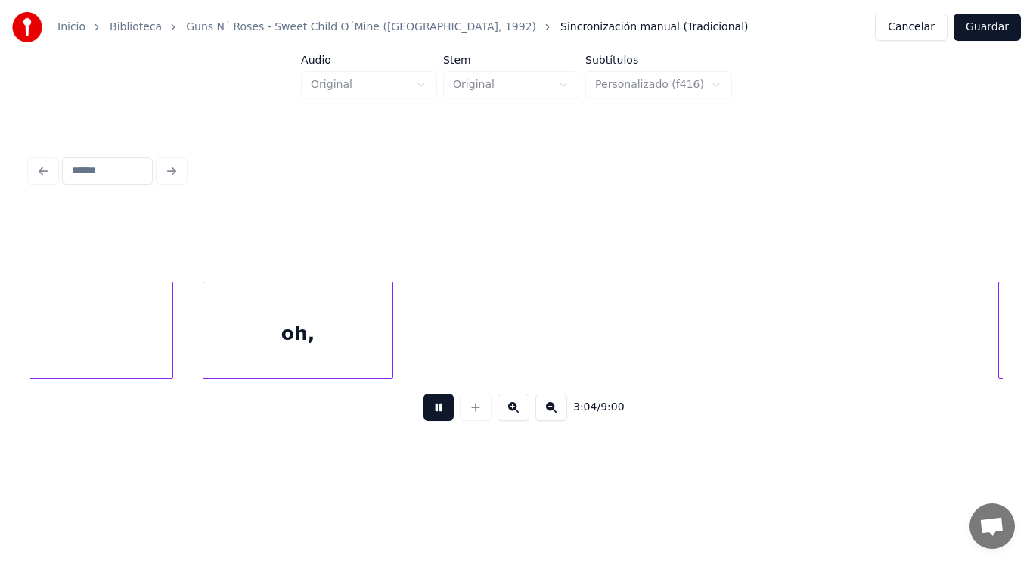
click at [427, 408] on button at bounding box center [439, 406] width 30 height 27
click at [347, 341] on div "oh," at bounding box center [297, 333] width 189 height 103
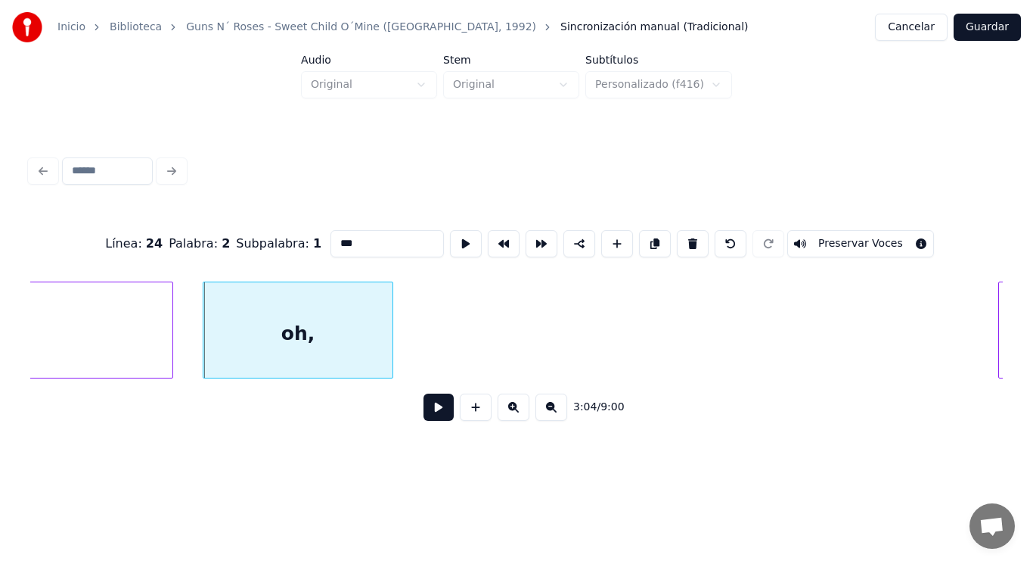
click at [435, 414] on button at bounding box center [439, 406] width 30 height 27
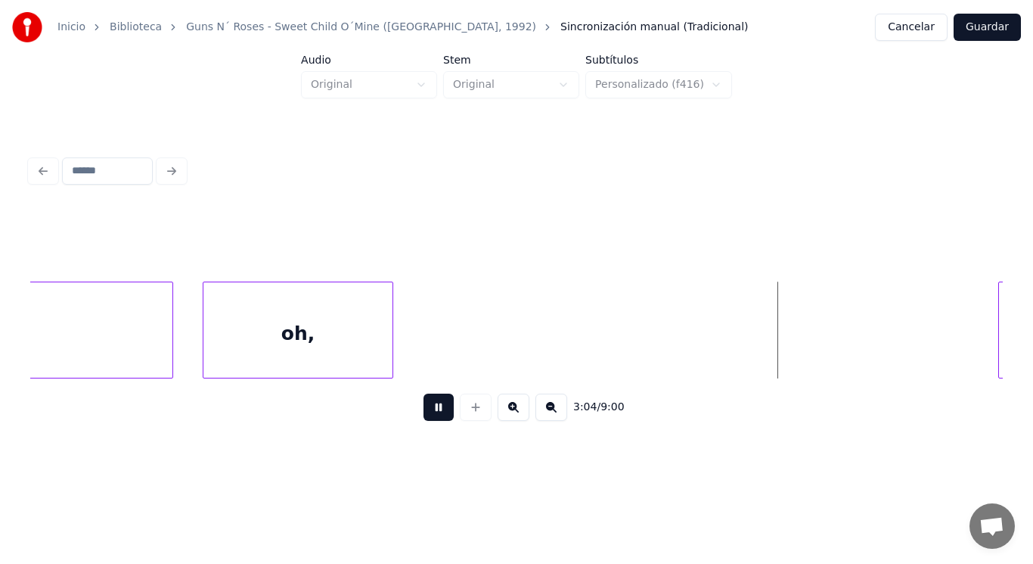
click at [435, 414] on button at bounding box center [439, 406] width 30 height 27
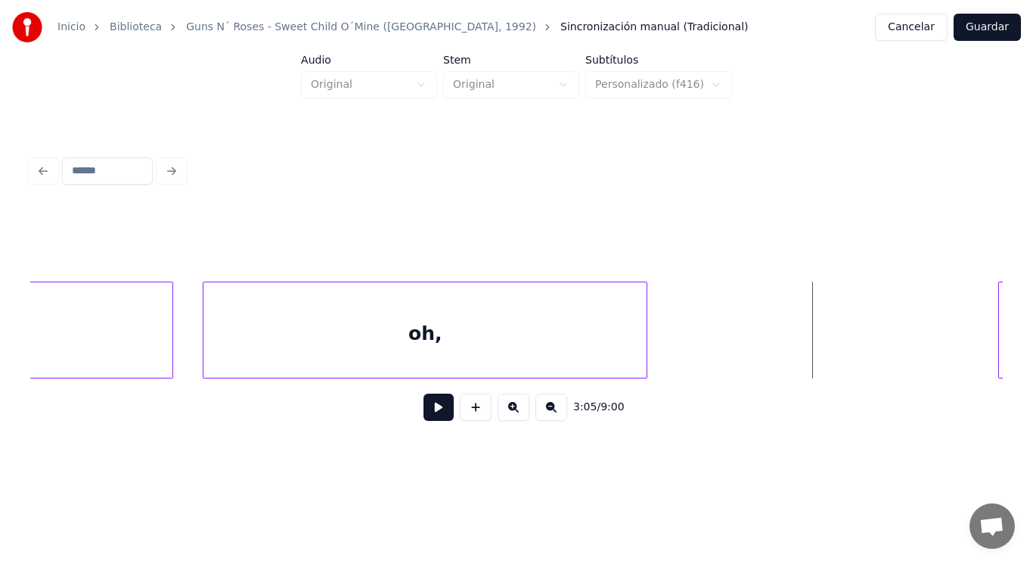
click at [644, 337] on div at bounding box center [644, 329] width 5 height 95
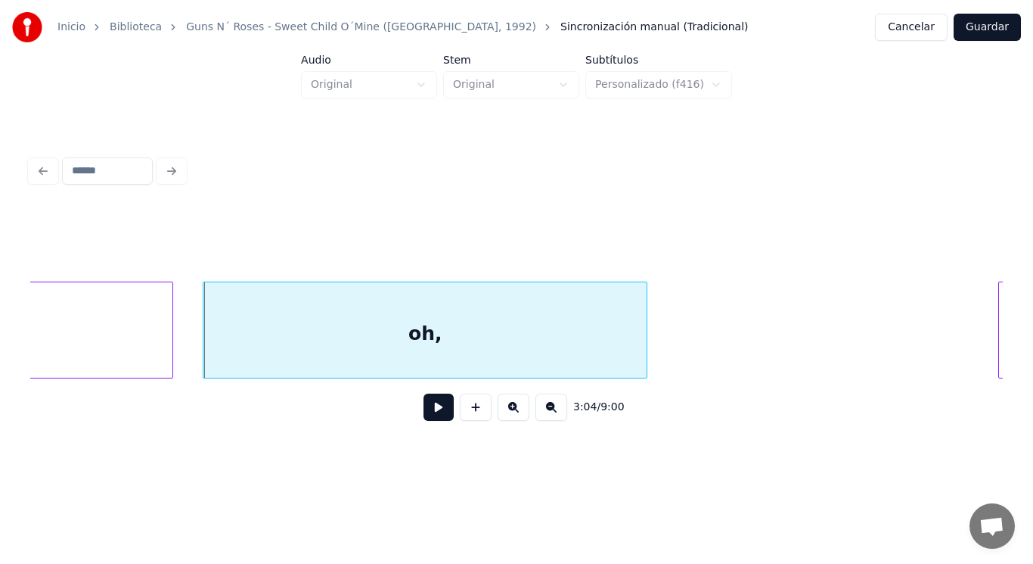
click at [433, 413] on button at bounding box center [439, 406] width 30 height 27
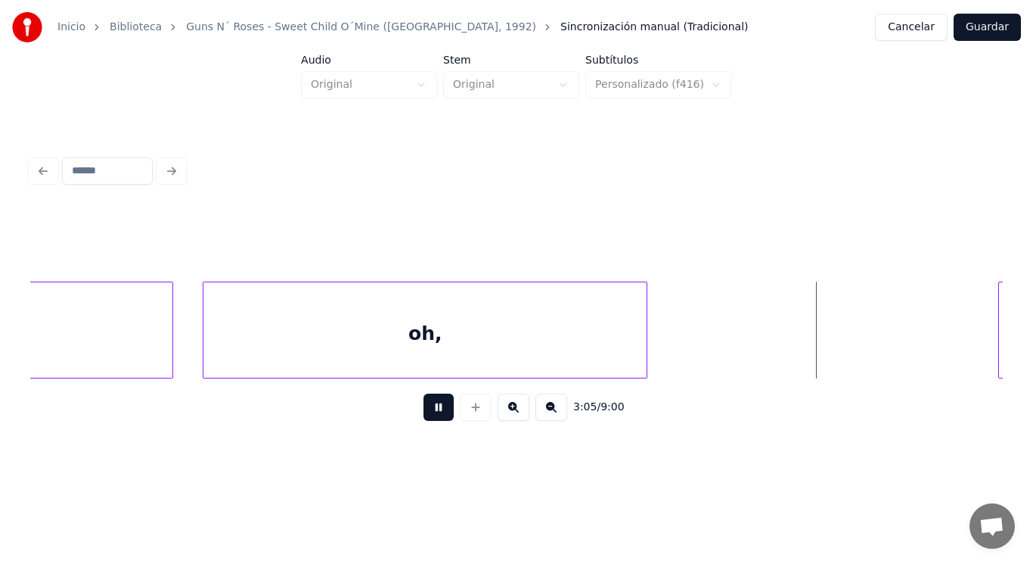
click at [433, 413] on button at bounding box center [439, 406] width 30 height 27
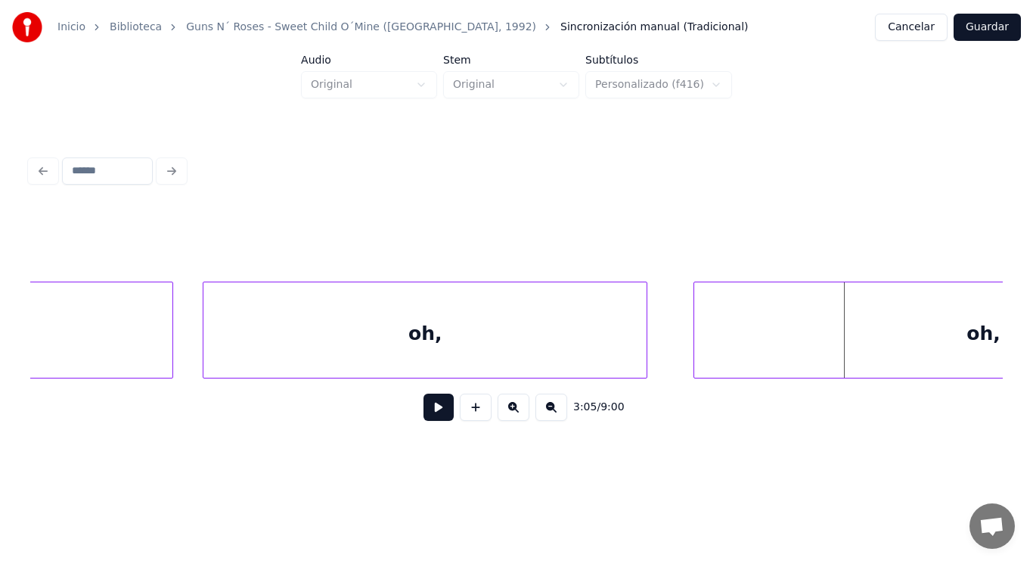
click at [695, 356] on div at bounding box center [696, 329] width 5 height 95
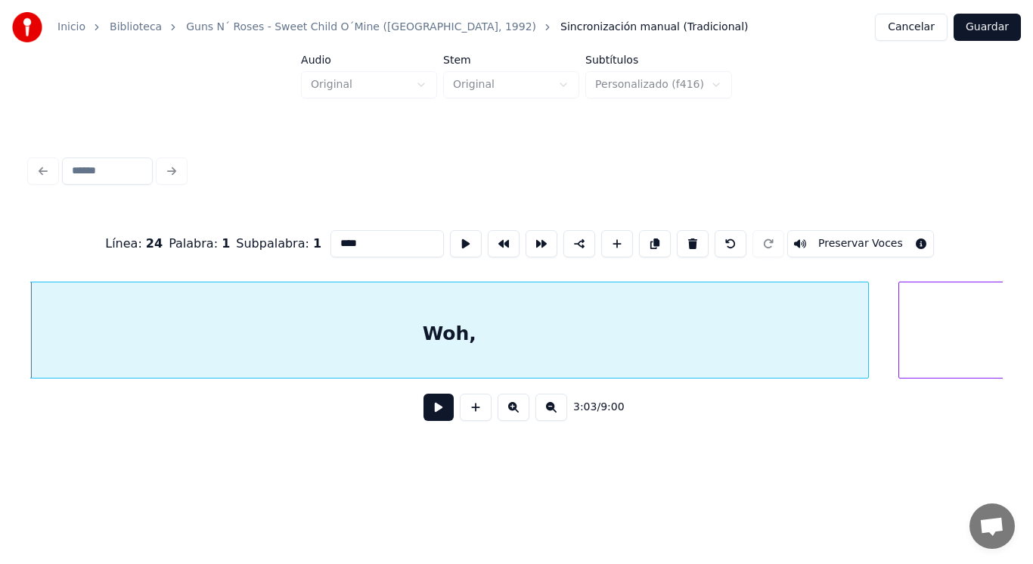
click at [431, 413] on button at bounding box center [439, 406] width 30 height 27
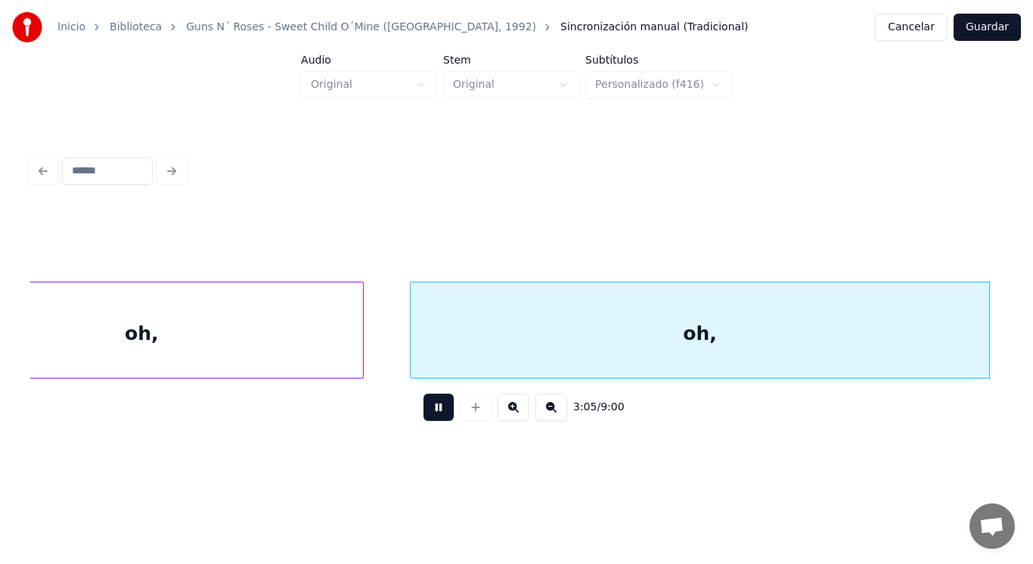
scroll to position [0, 196417]
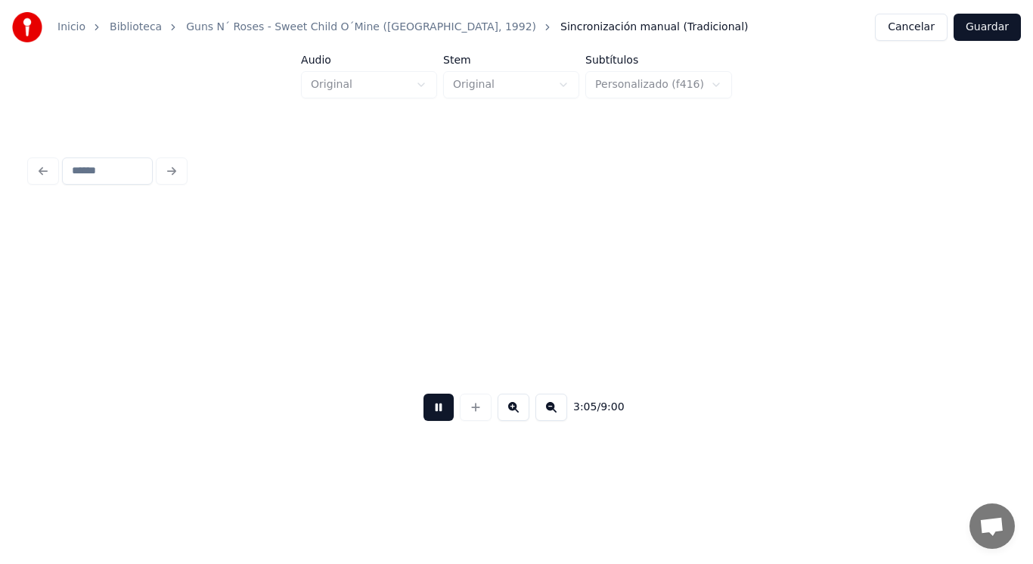
click at [431, 413] on button at bounding box center [439, 406] width 30 height 27
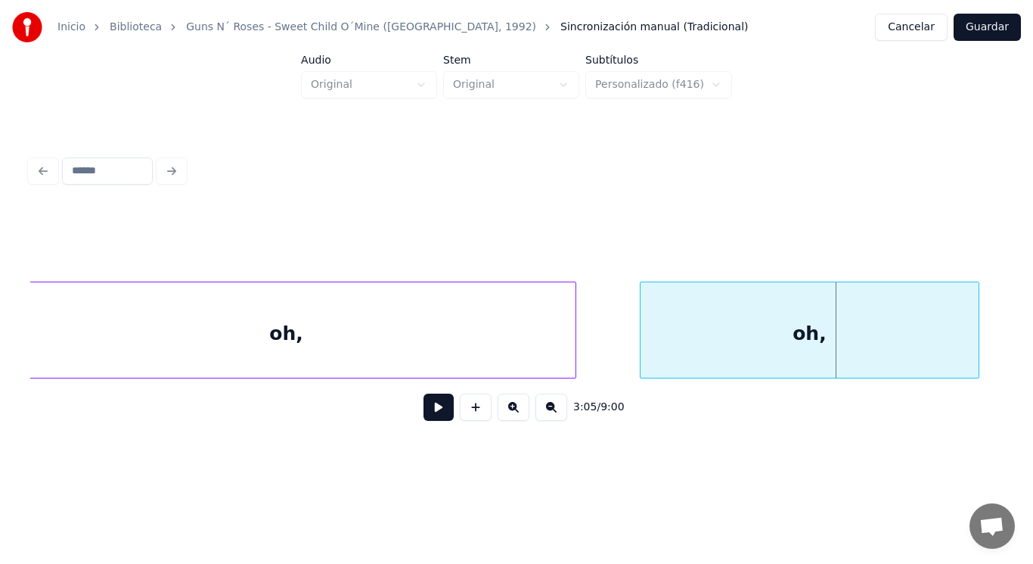
click at [243, 348] on div "oh," at bounding box center [286, 333] width 579 height 103
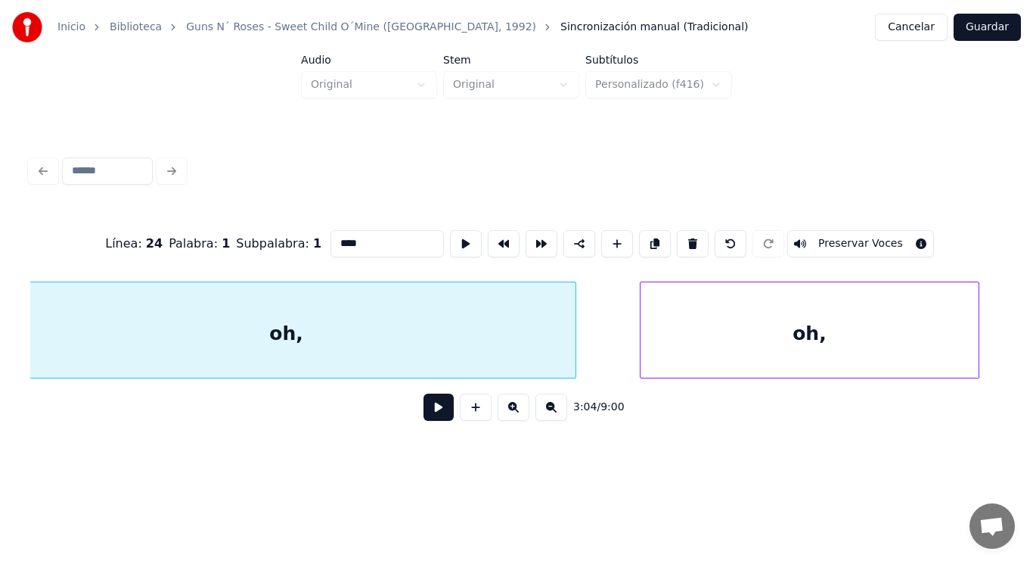
type input "***"
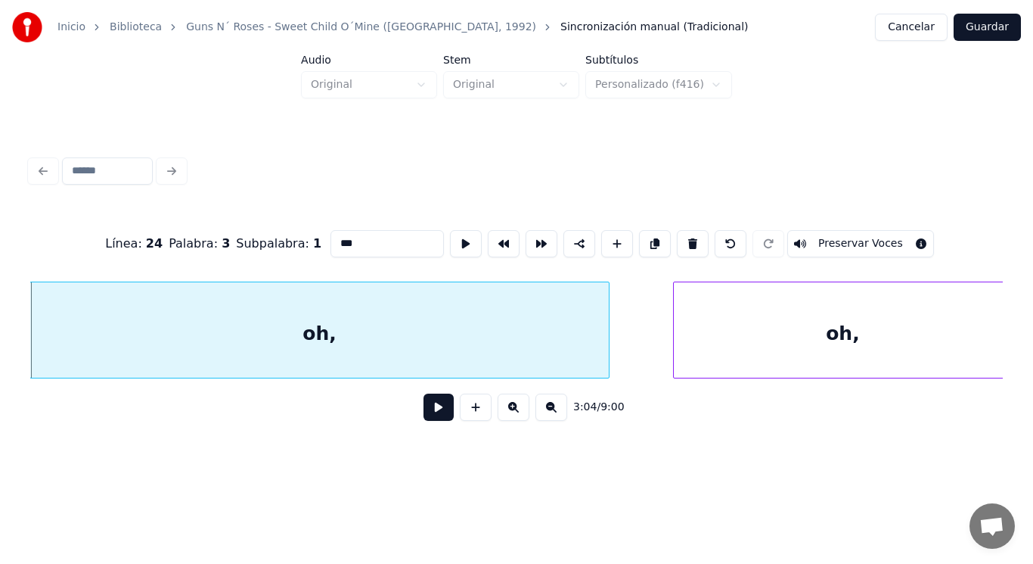
click at [428, 415] on button at bounding box center [439, 406] width 30 height 27
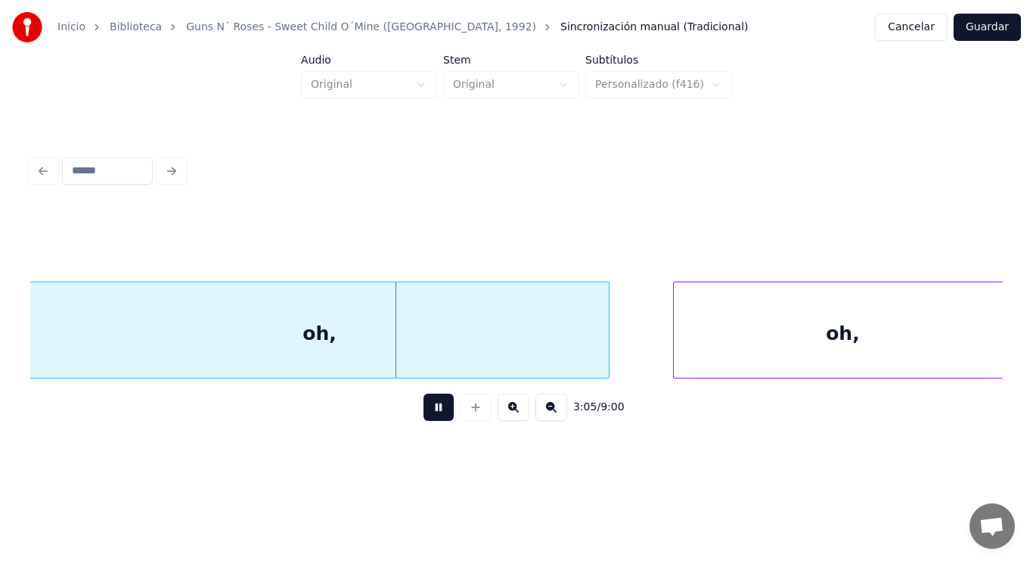
click at [428, 415] on button at bounding box center [439, 406] width 30 height 27
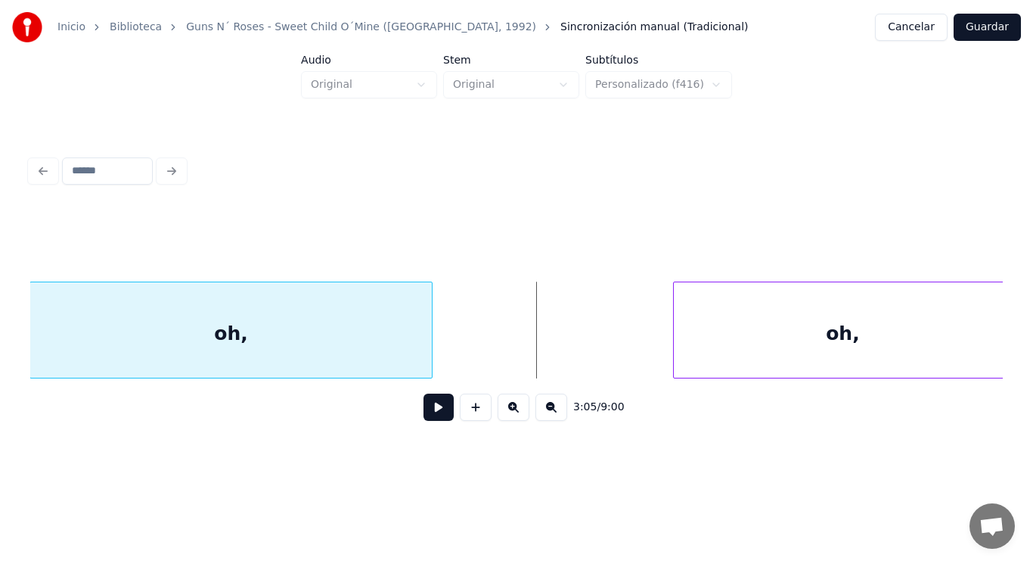
click at [432, 337] on div at bounding box center [429, 329] width 5 height 95
click at [428, 416] on button at bounding box center [439, 406] width 30 height 27
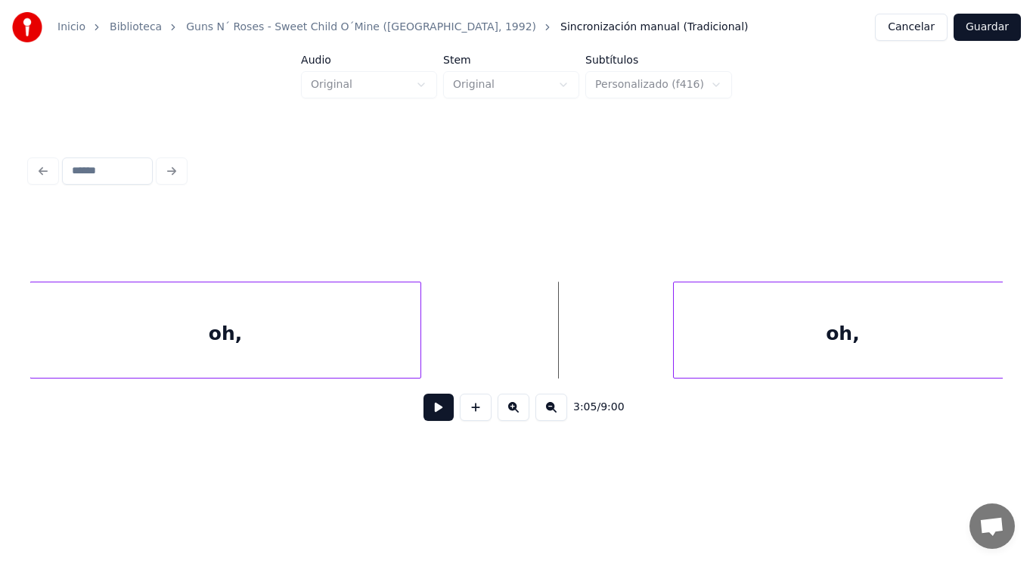
click at [419, 349] on div at bounding box center [418, 329] width 5 height 95
click at [424, 420] on button at bounding box center [439, 406] width 30 height 27
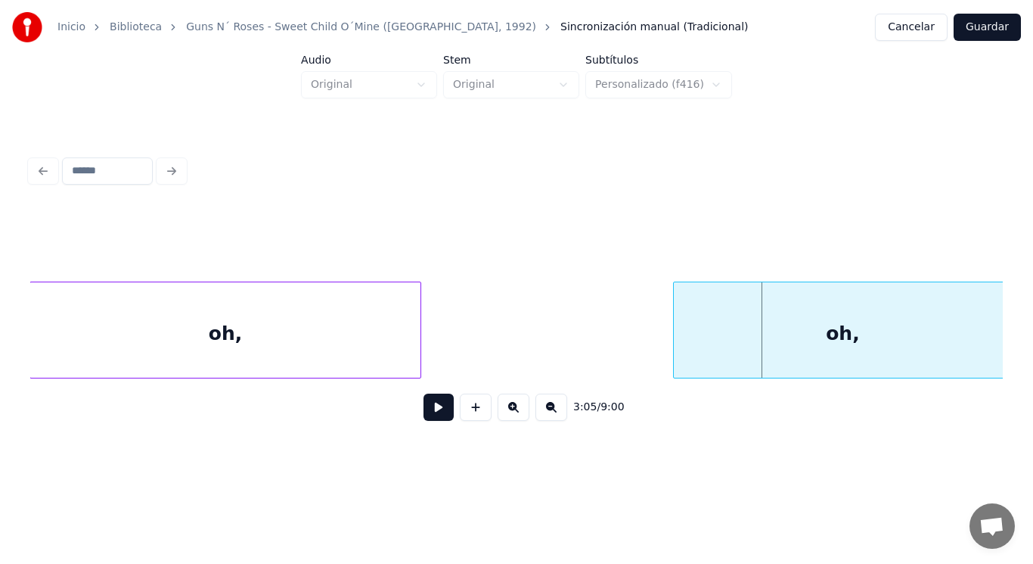
click at [331, 349] on div "oh," at bounding box center [225, 333] width 390 height 103
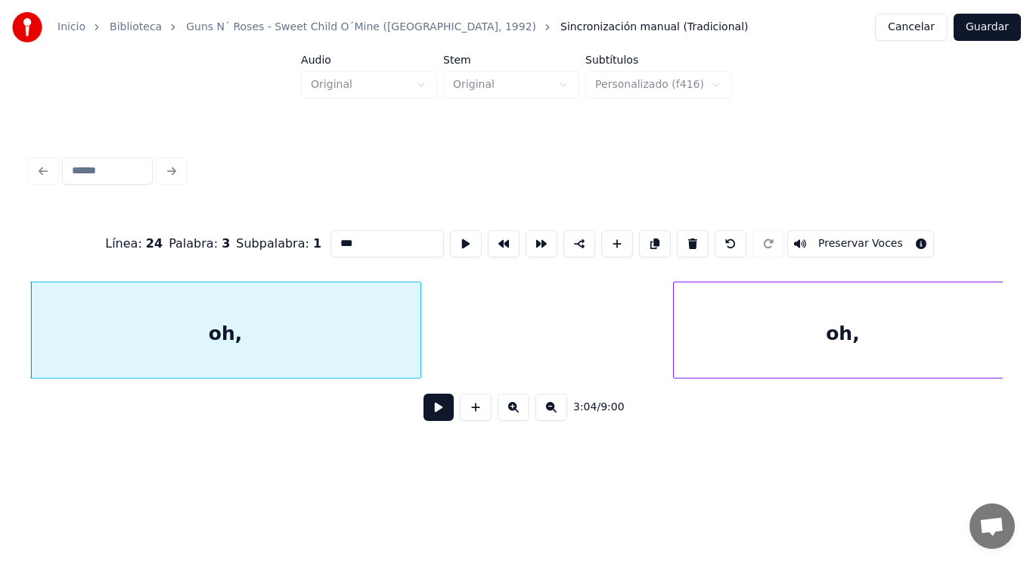
click at [430, 416] on button at bounding box center [439, 406] width 30 height 27
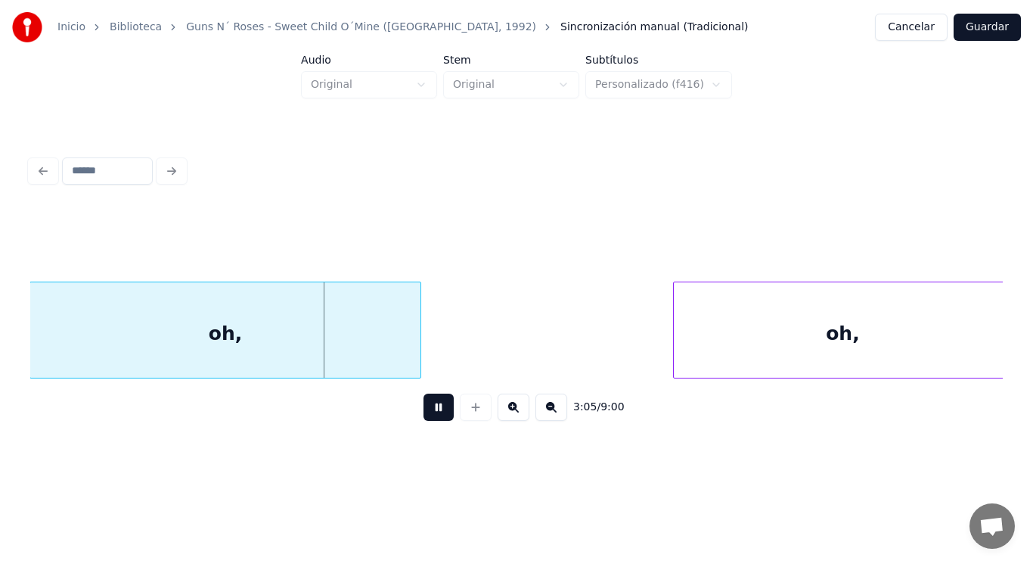
click at [430, 416] on button at bounding box center [439, 406] width 30 height 27
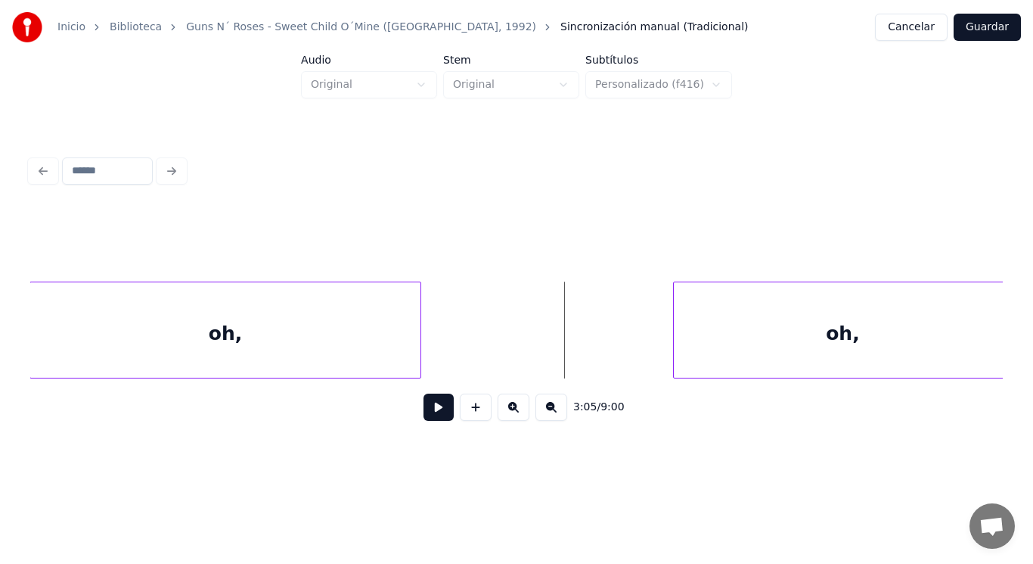
click at [412, 356] on div "oh," at bounding box center [225, 333] width 390 height 103
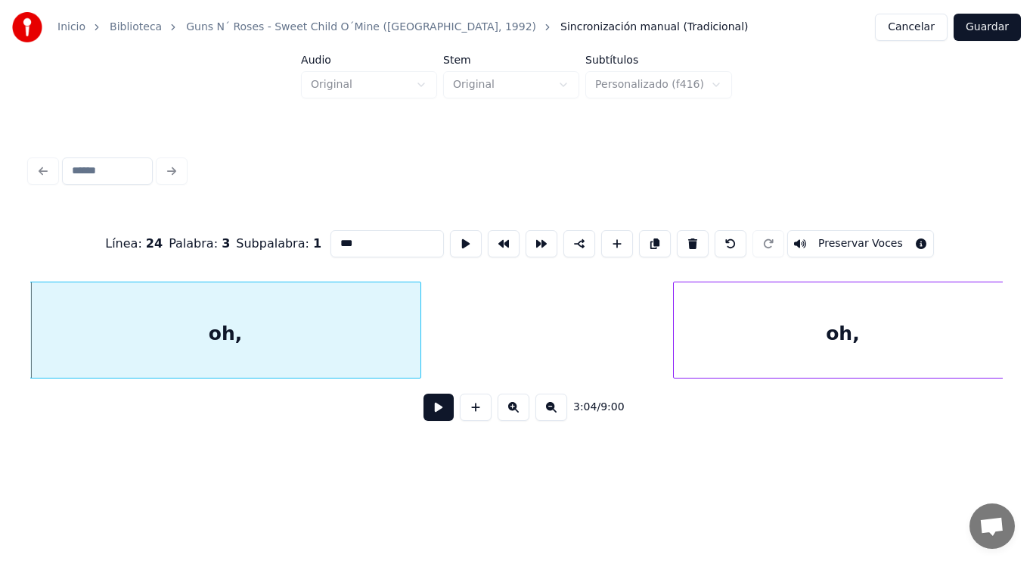
click at [425, 415] on button at bounding box center [439, 406] width 30 height 27
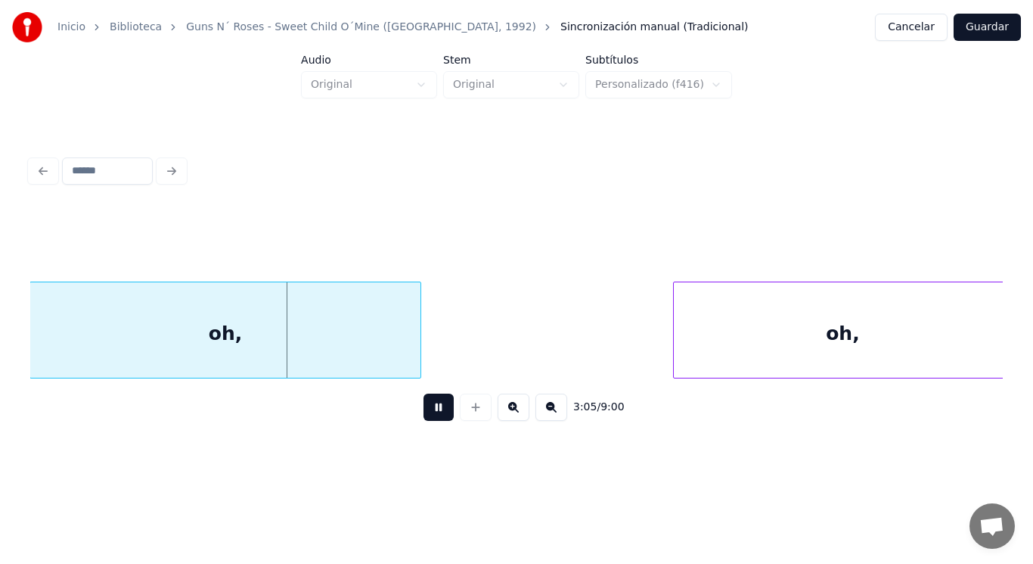
click at [425, 415] on button at bounding box center [439, 406] width 30 height 27
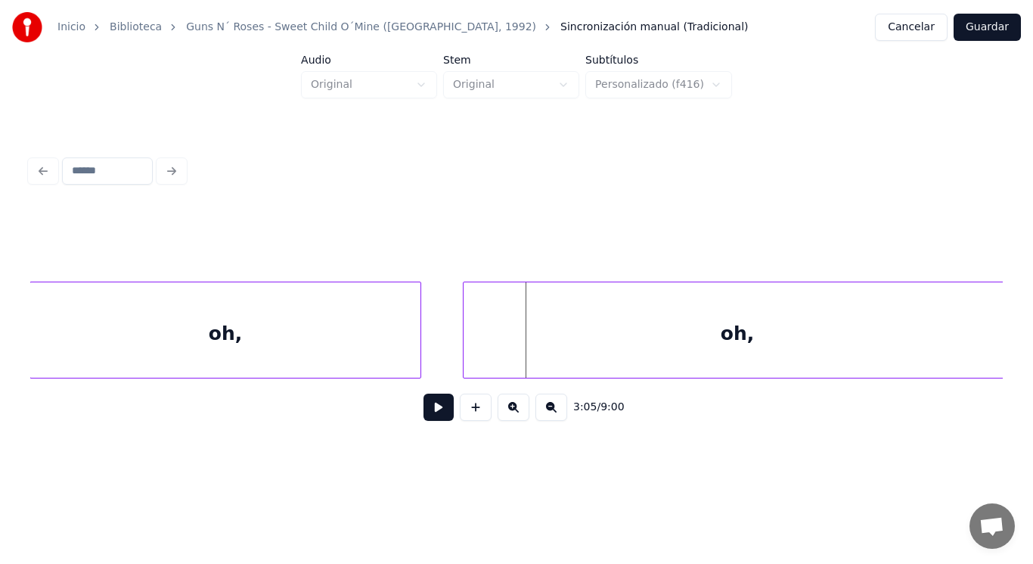
click at [467, 341] on div at bounding box center [466, 329] width 5 height 95
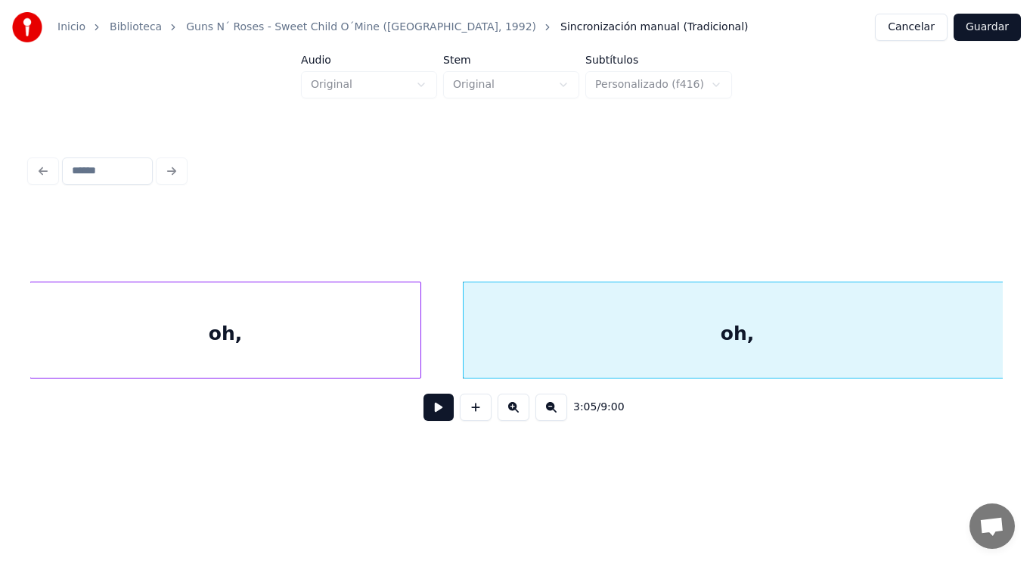
click at [339, 340] on div "oh," at bounding box center [225, 333] width 390 height 103
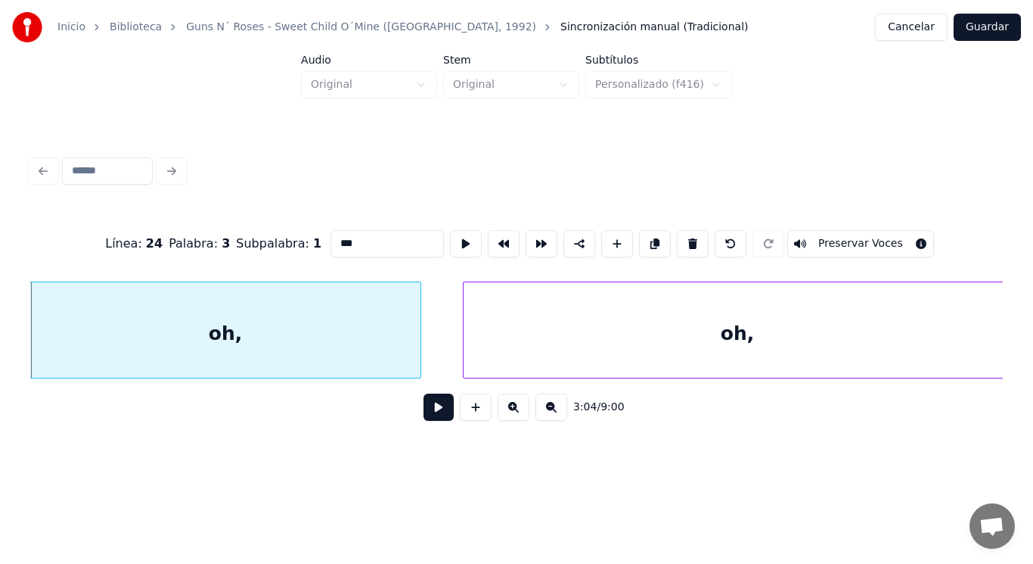
click at [430, 409] on button at bounding box center [439, 406] width 30 height 27
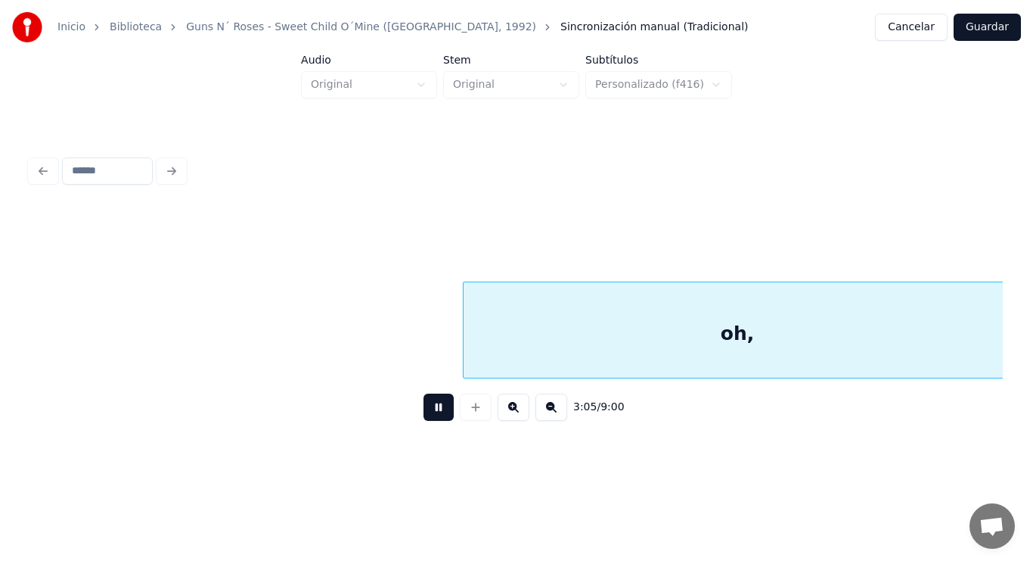
scroll to position [0, 196789]
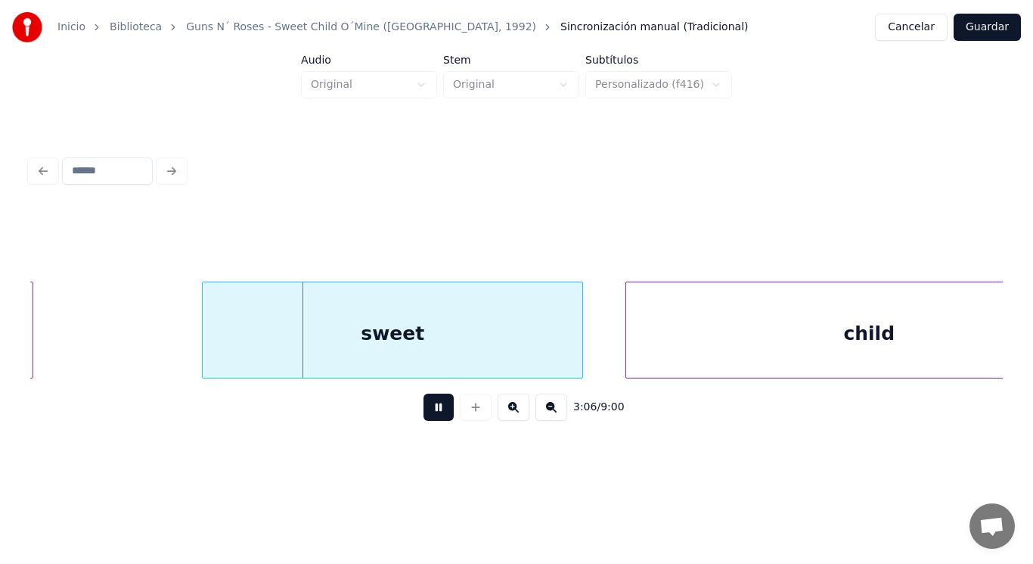
click at [430, 409] on button at bounding box center [439, 406] width 30 height 27
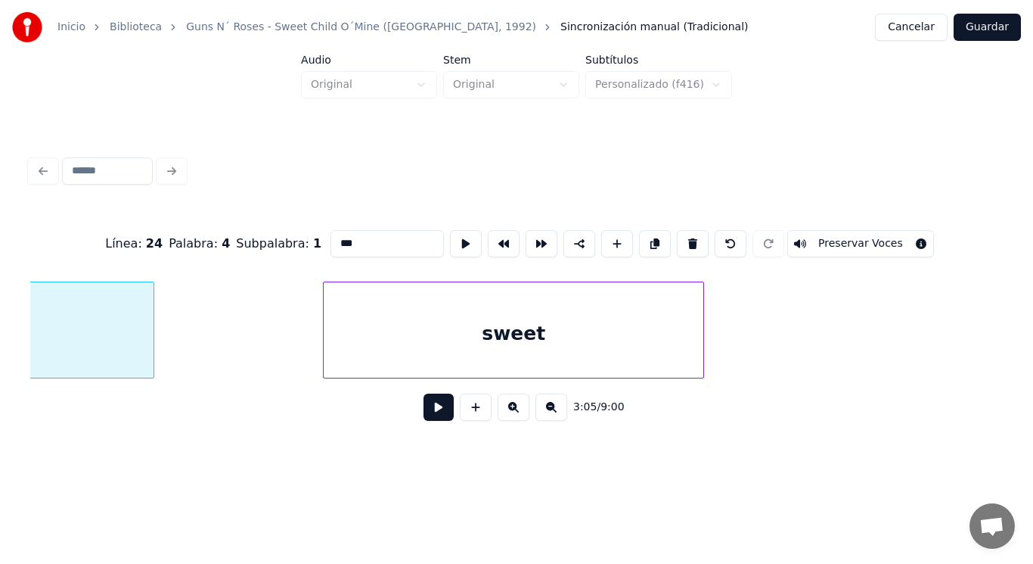
scroll to position [0, 196242]
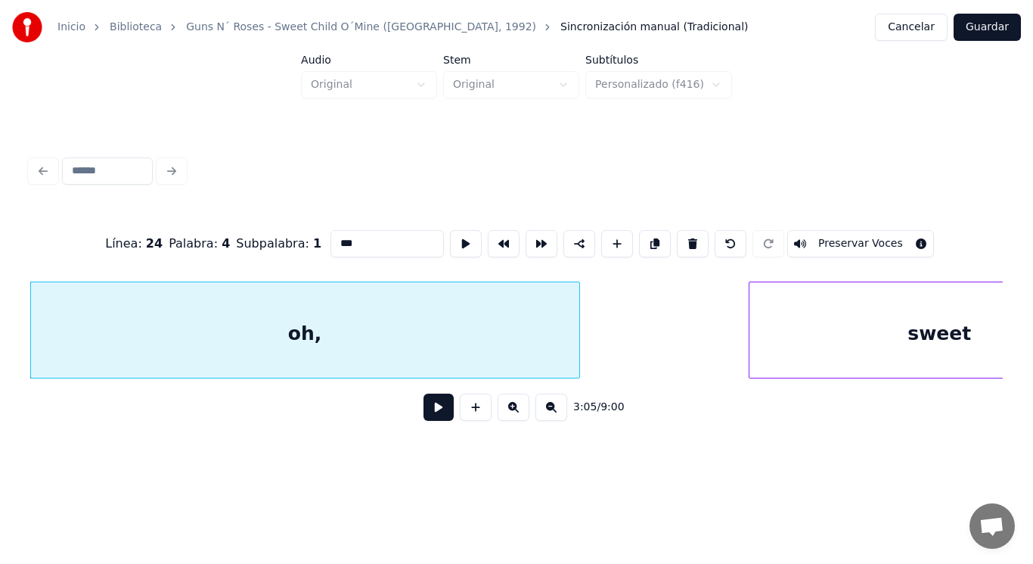
click at [429, 415] on button at bounding box center [439, 406] width 30 height 27
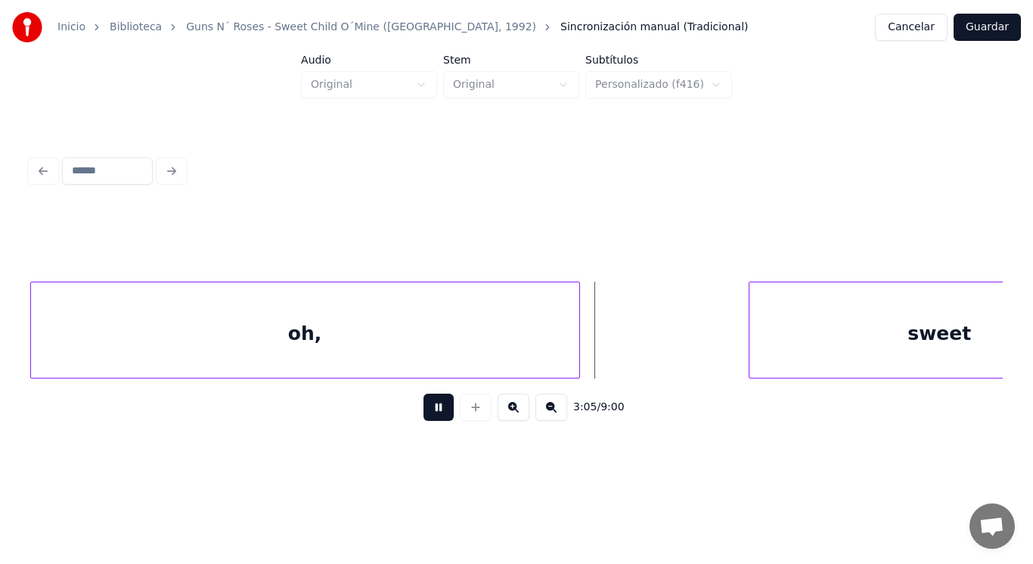
click at [429, 415] on button at bounding box center [439, 406] width 30 height 27
click at [618, 342] on div at bounding box center [620, 329] width 5 height 95
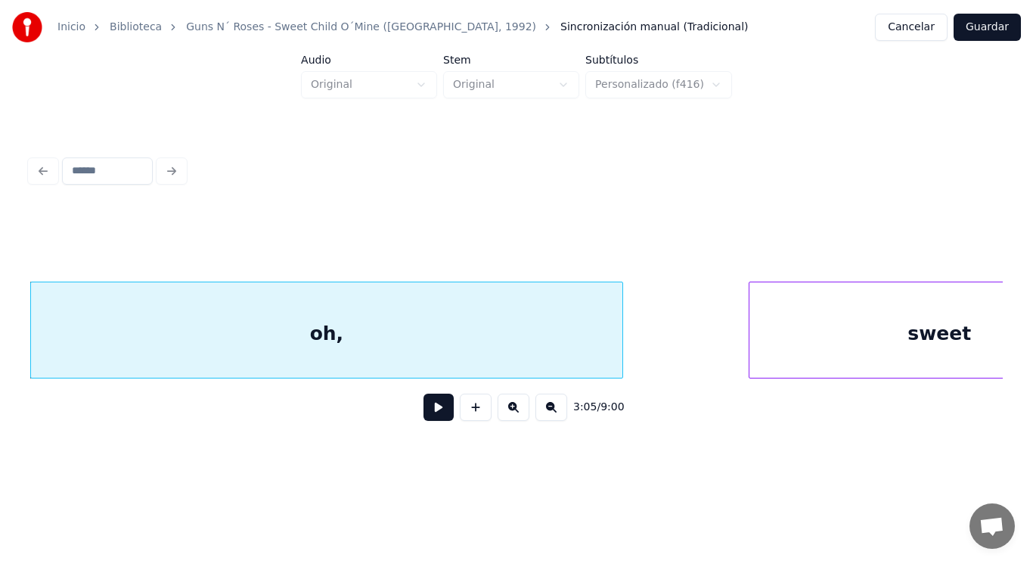
click at [433, 411] on button at bounding box center [439, 406] width 30 height 27
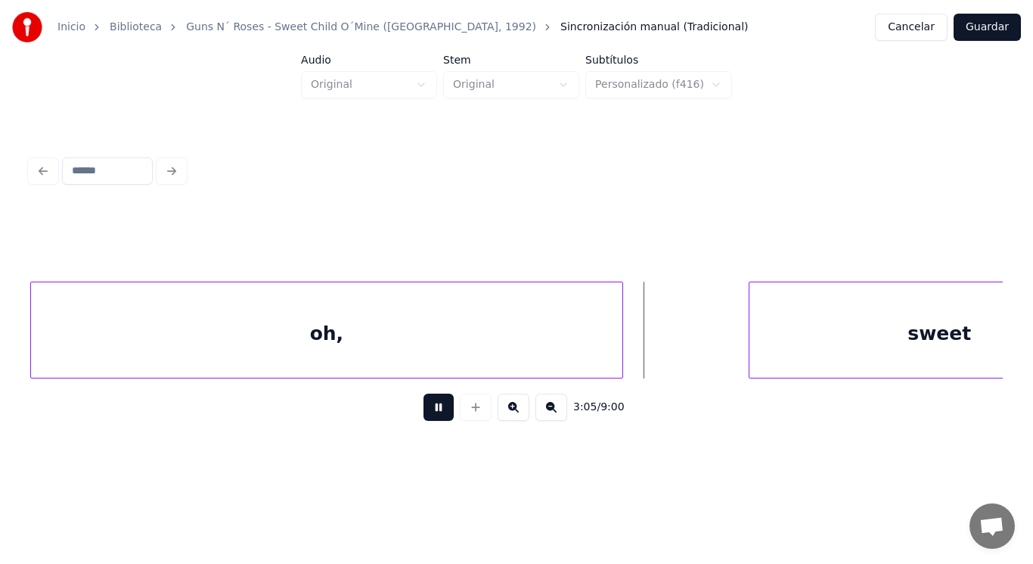
click at [433, 411] on button at bounding box center [439, 406] width 30 height 27
click at [690, 348] on div at bounding box center [692, 329] width 5 height 95
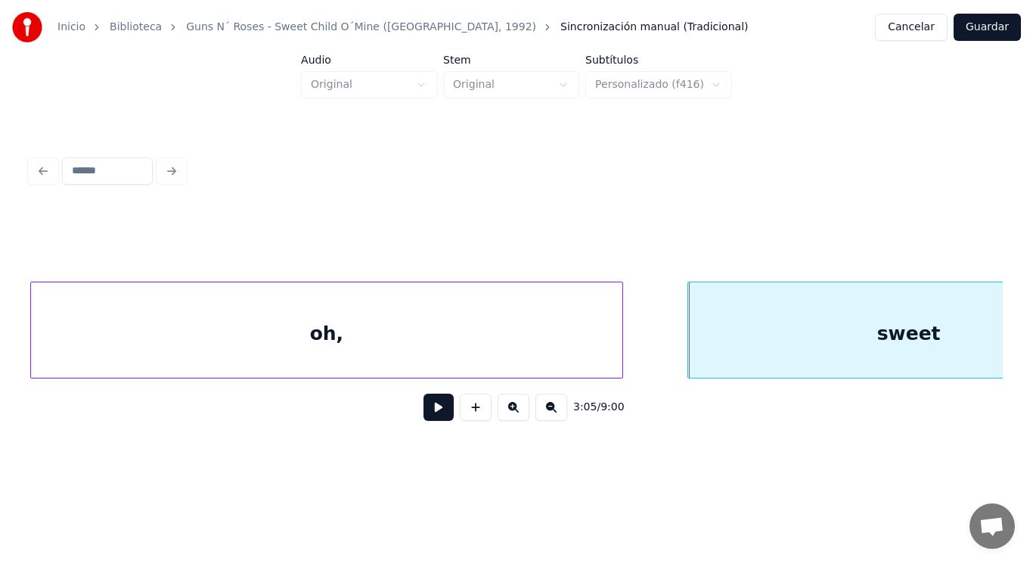
click at [424, 407] on button at bounding box center [439, 406] width 30 height 27
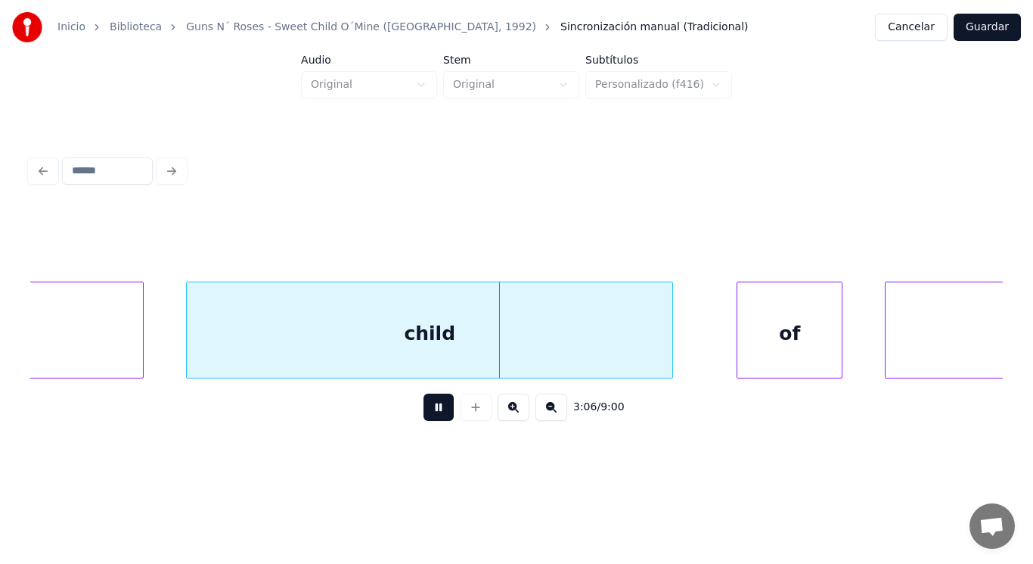
click at [424, 407] on button at bounding box center [439, 406] width 30 height 27
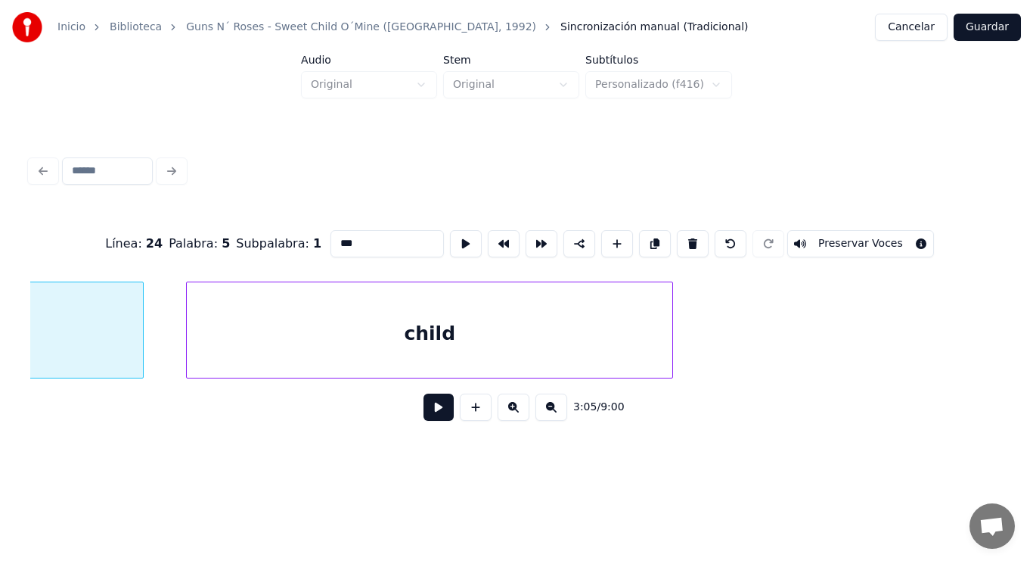
type input "*****"
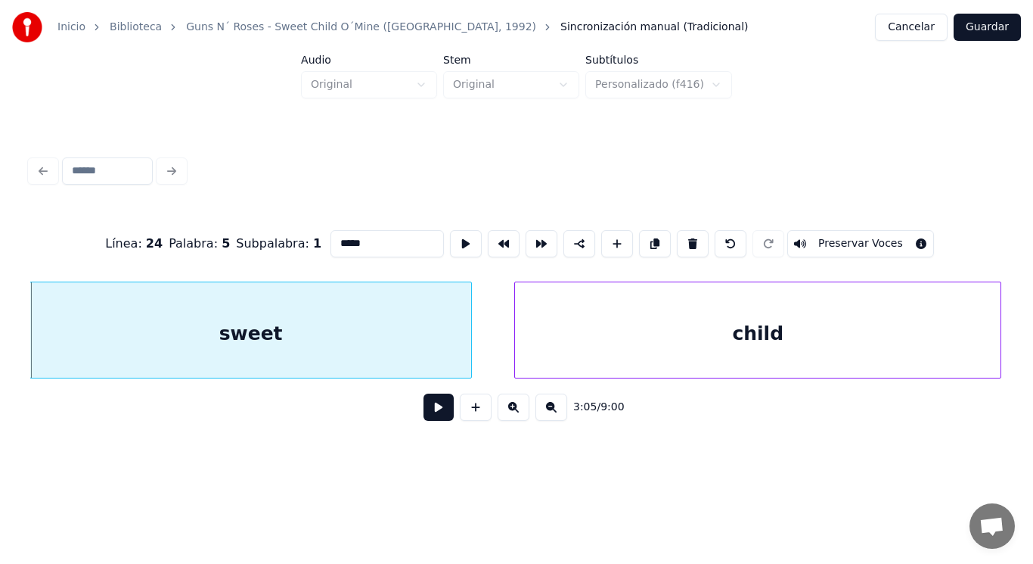
click at [434, 415] on button at bounding box center [439, 406] width 30 height 27
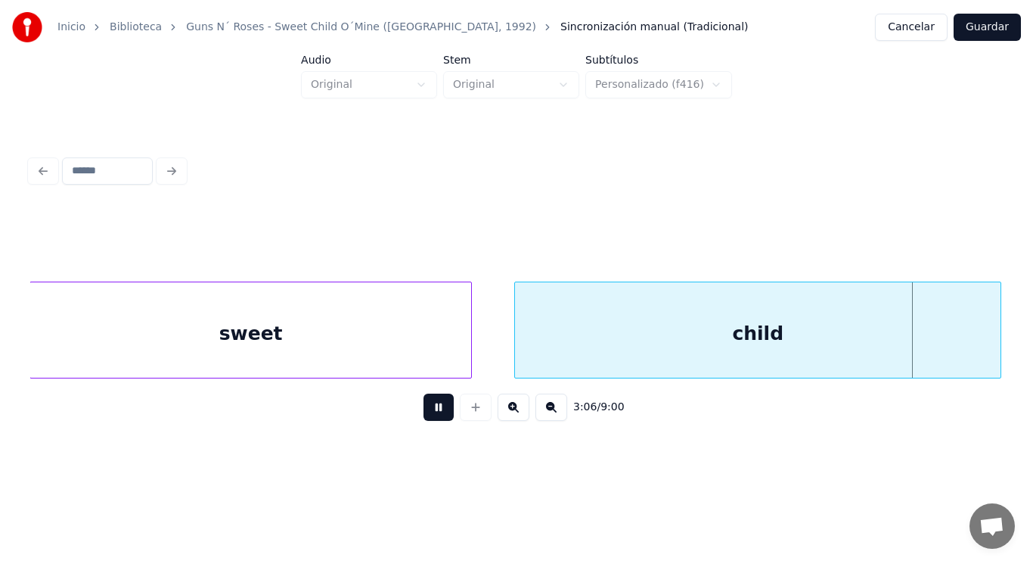
scroll to position [0, 197880]
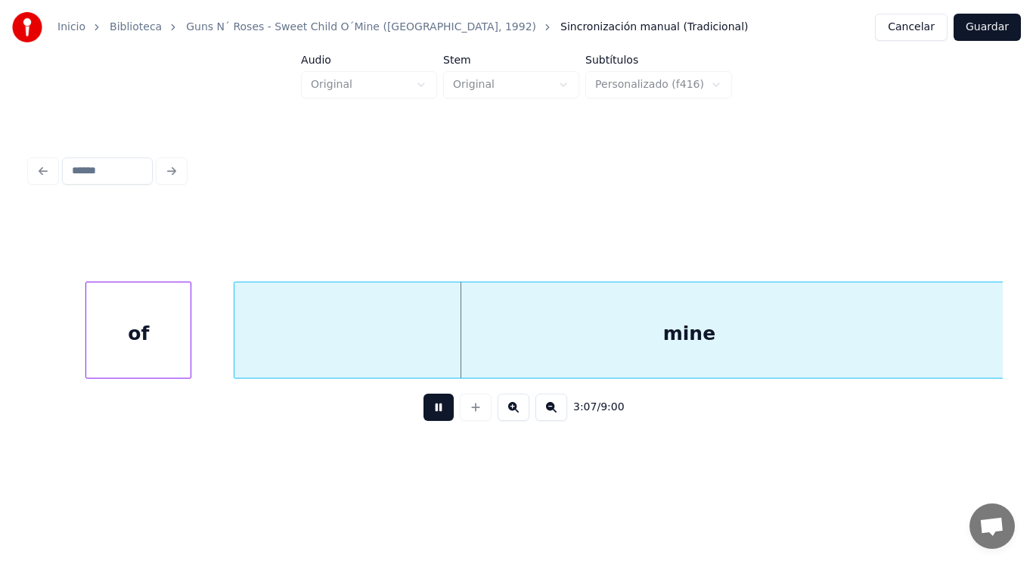
click at [434, 415] on button at bounding box center [439, 406] width 30 height 27
click at [150, 358] on div "of" at bounding box center [138, 333] width 104 height 103
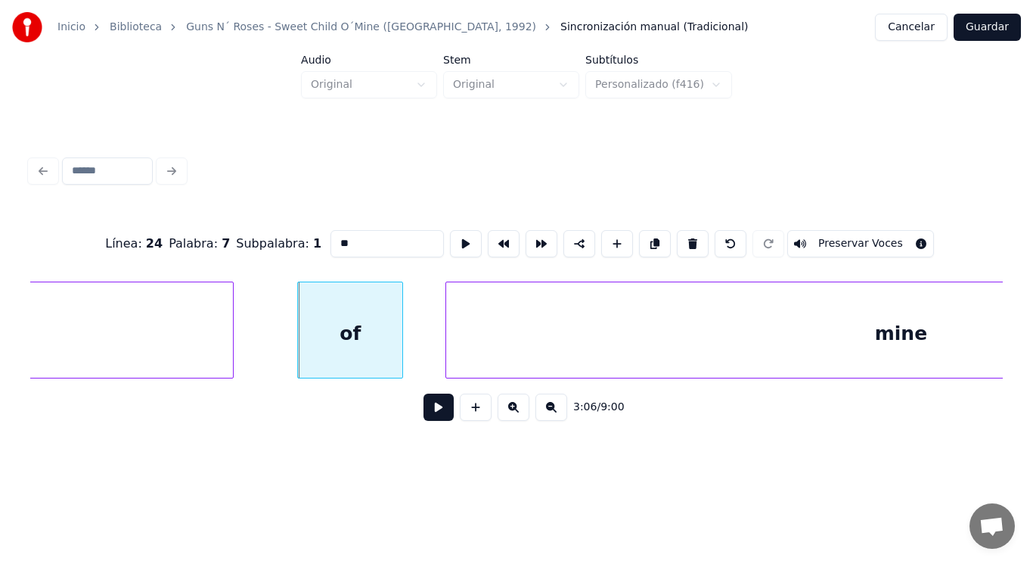
type input "*****"
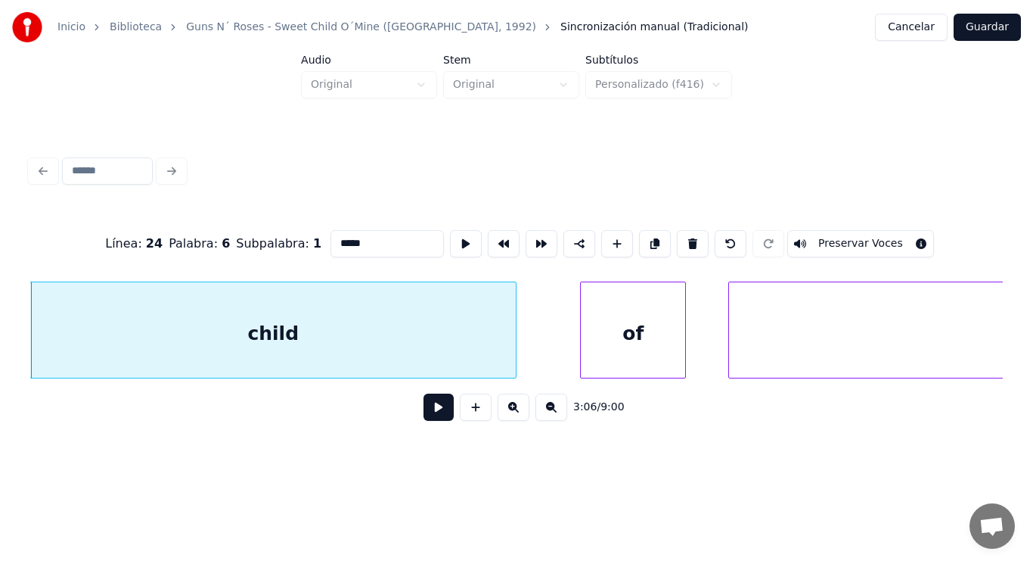
click at [424, 414] on button at bounding box center [439, 406] width 30 height 27
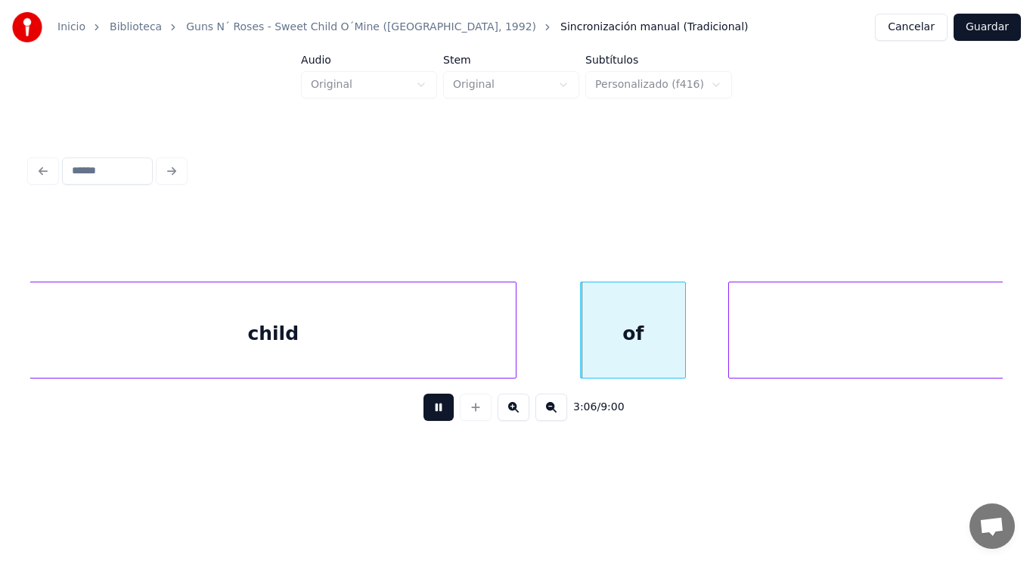
click at [424, 414] on button at bounding box center [439, 406] width 30 height 27
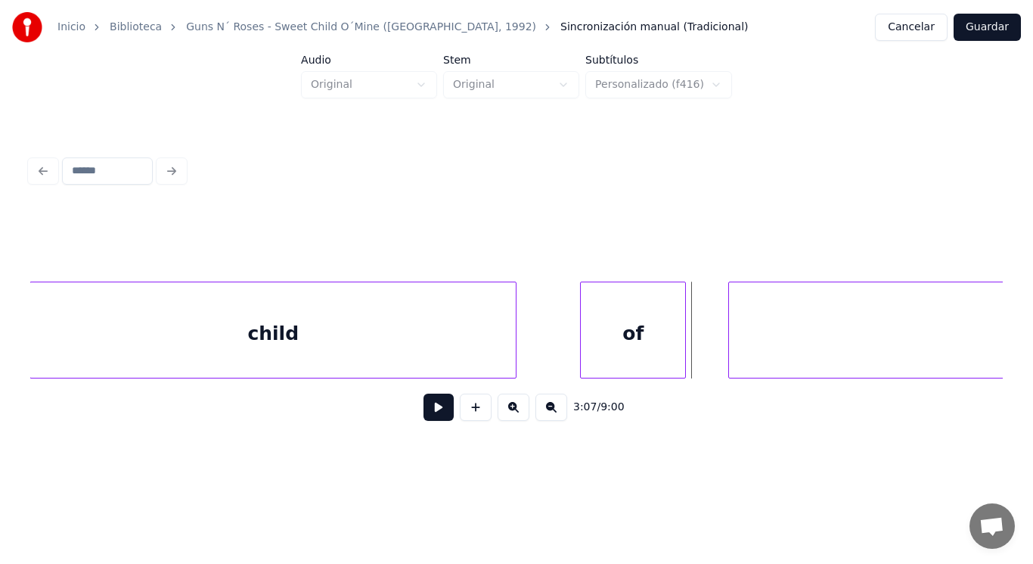
click at [433, 415] on button at bounding box center [439, 406] width 30 height 27
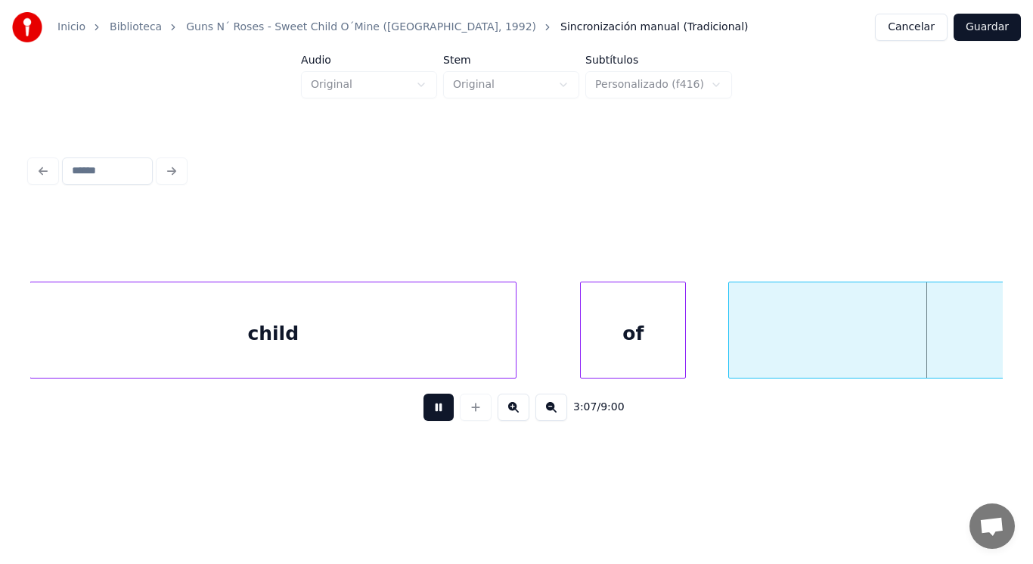
scroll to position [0, 198370]
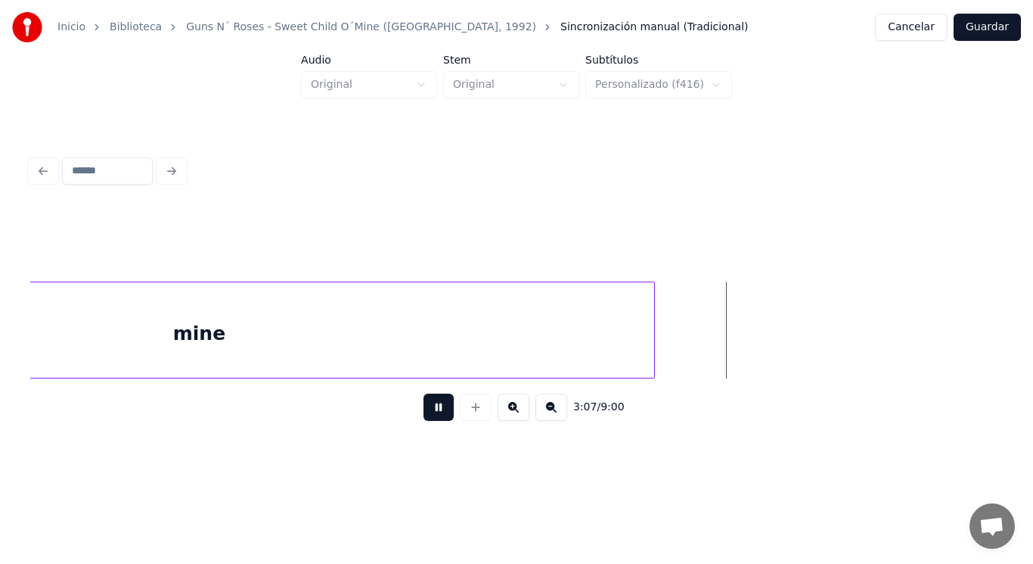
click at [433, 415] on button at bounding box center [439, 406] width 30 height 27
click at [459, 353] on div "mine" at bounding box center [198, 333] width 909 height 103
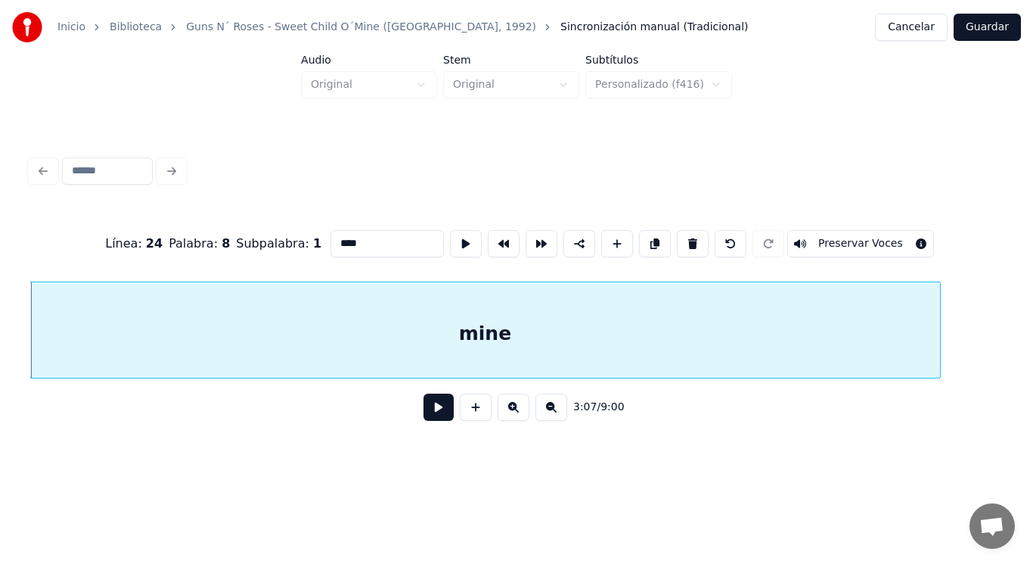
click at [431, 418] on button at bounding box center [439, 406] width 30 height 27
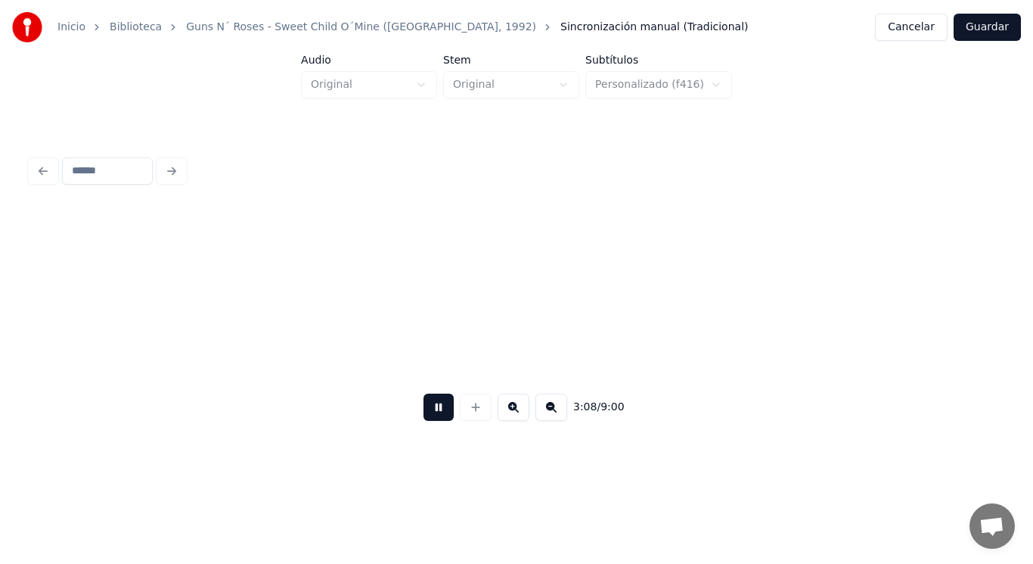
click at [431, 418] on button at bounding box center [439, 406] width 30 height 27
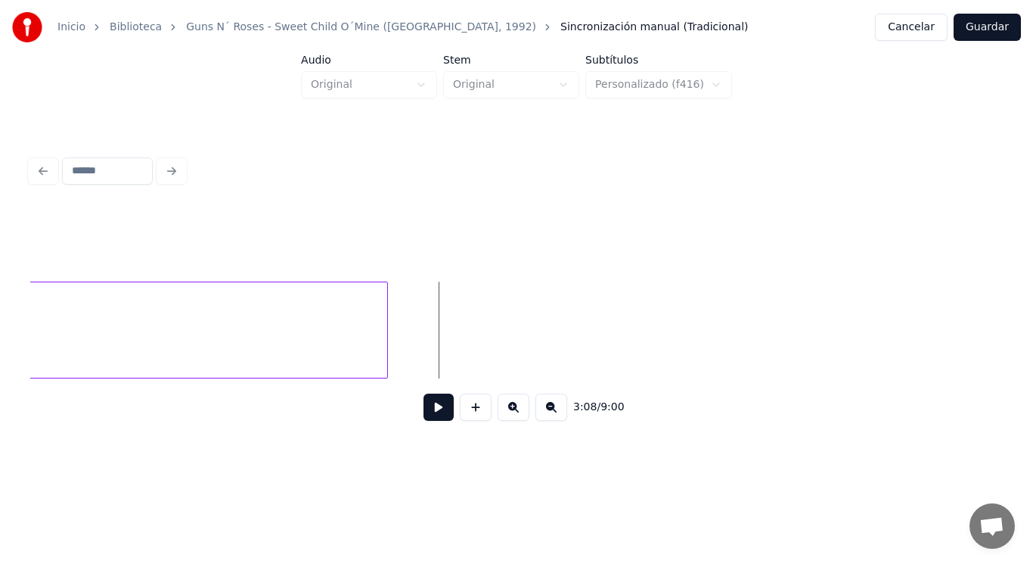
click at [385, 331] on div at bounding box center [385, 329] width 5 height 95
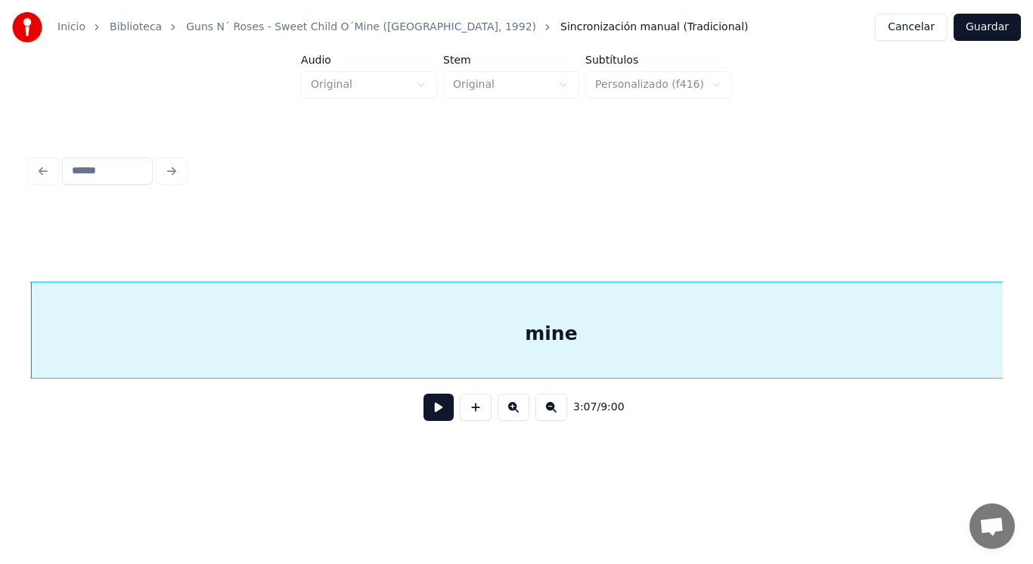
click at [427, 409] on button at bounding box center [439, 406] width 30 height 27
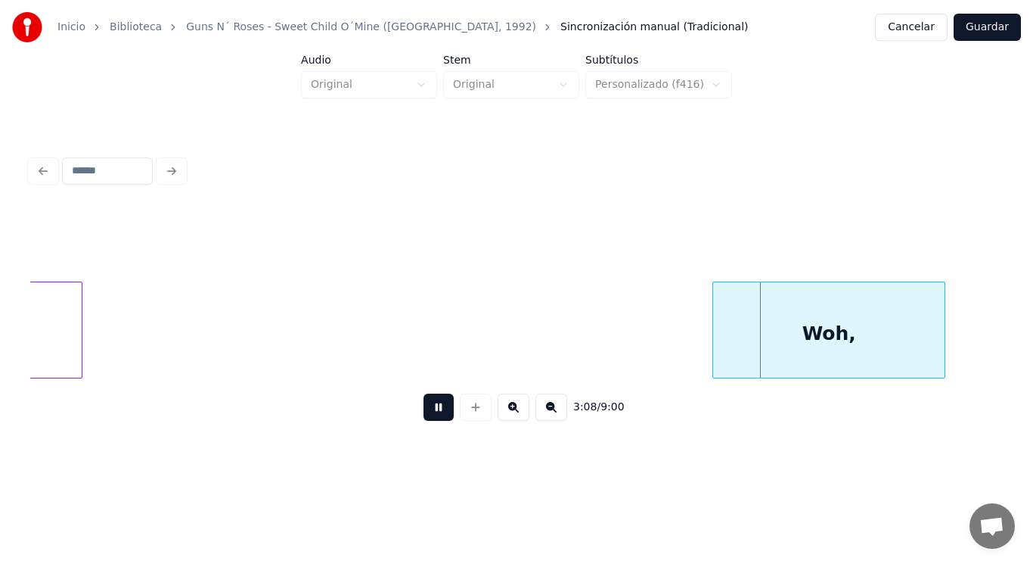
click at [427, 409] on button at bounding box center [439, 406] width 30 height 27
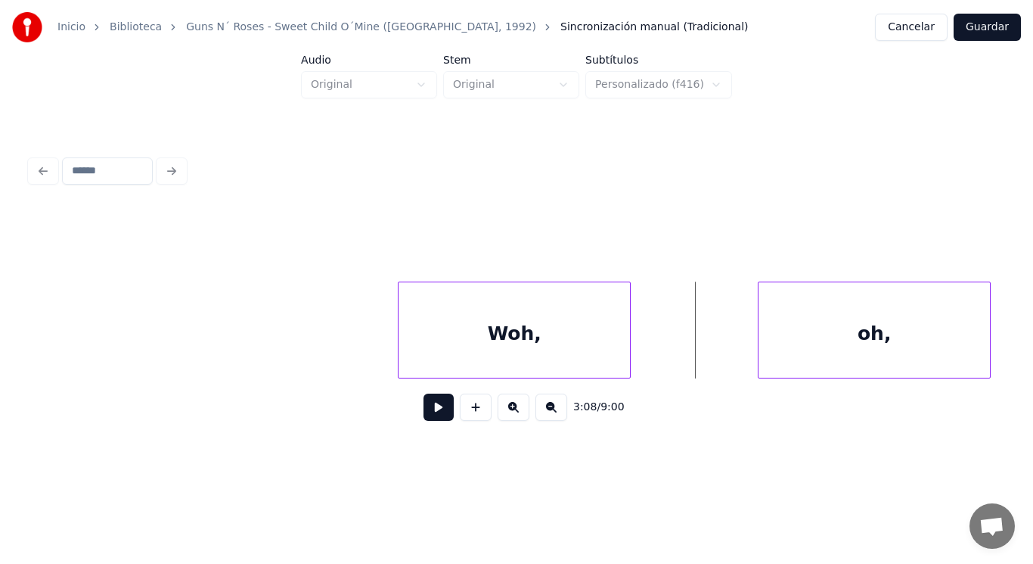
scroll to position [0, 199357]
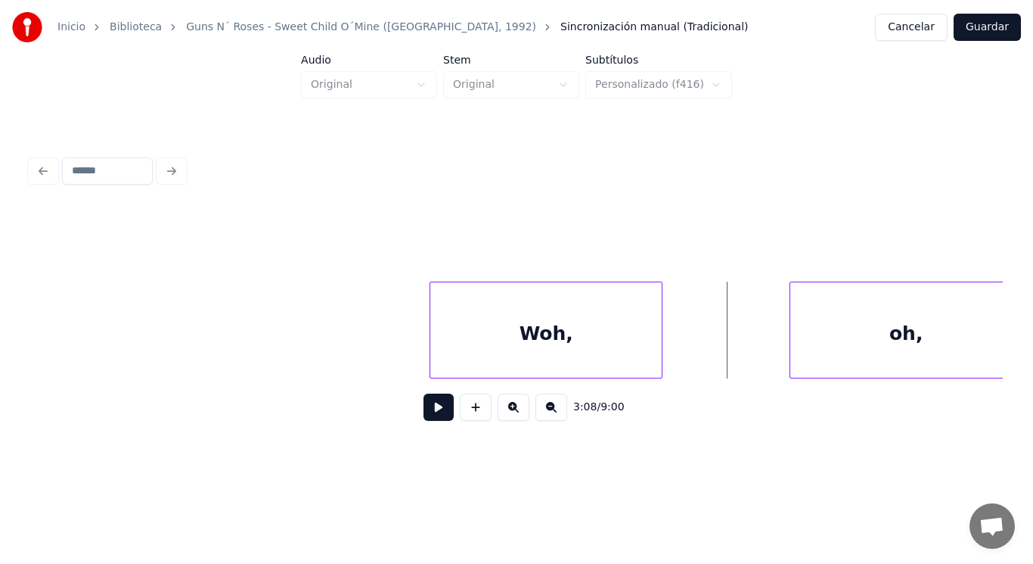
click at [425, 421] on button at bounding box center [439, 406] width 30 height 27
click at [382, 351] on div at bounding box center [384, 329] width 5 height 95
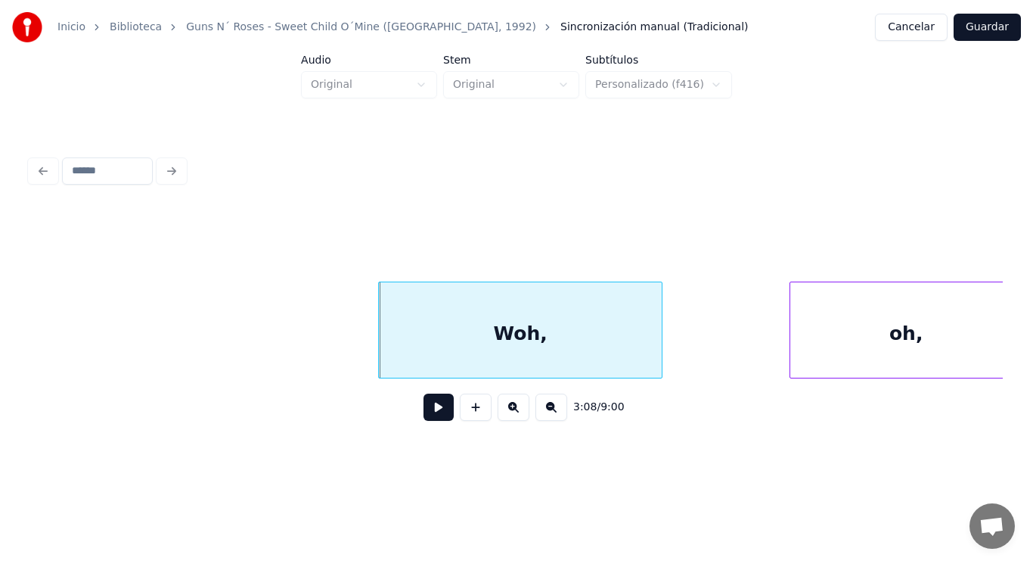
click at [427, 407] on button at bounding box center [439, 406] width 30 height 27
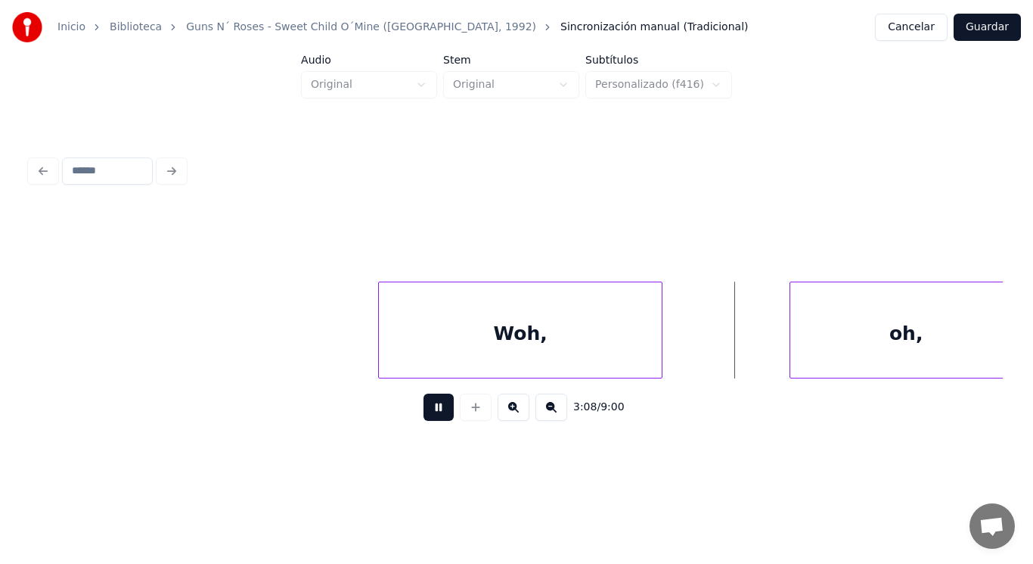
click at [427, 407] on button at bounding box center [439, 406] width 30 height 27
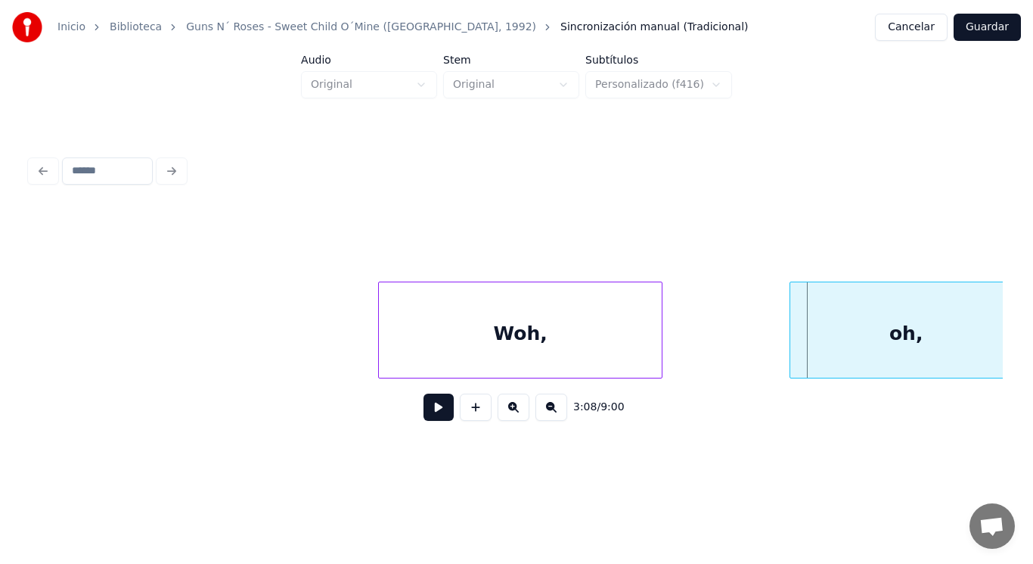
click at [511, 357] on div "Woh," at bounding box center [520, 333] width 283 height 103
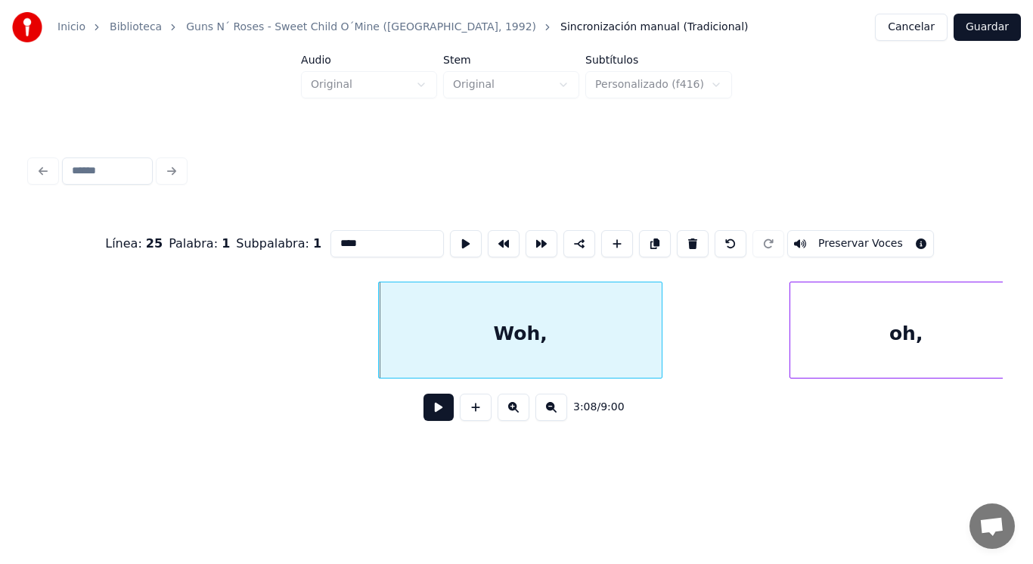
click at [424, 406] on button at bounding box center [439, 406] width 30 height 27
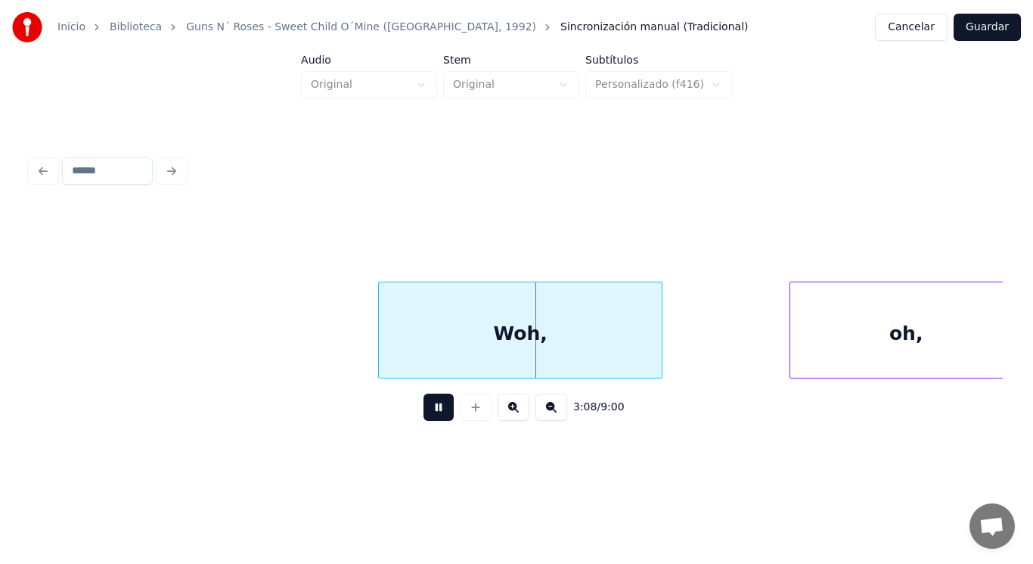
click at [424, 406] on button at bounding box center [439, 406] width 30 height 27
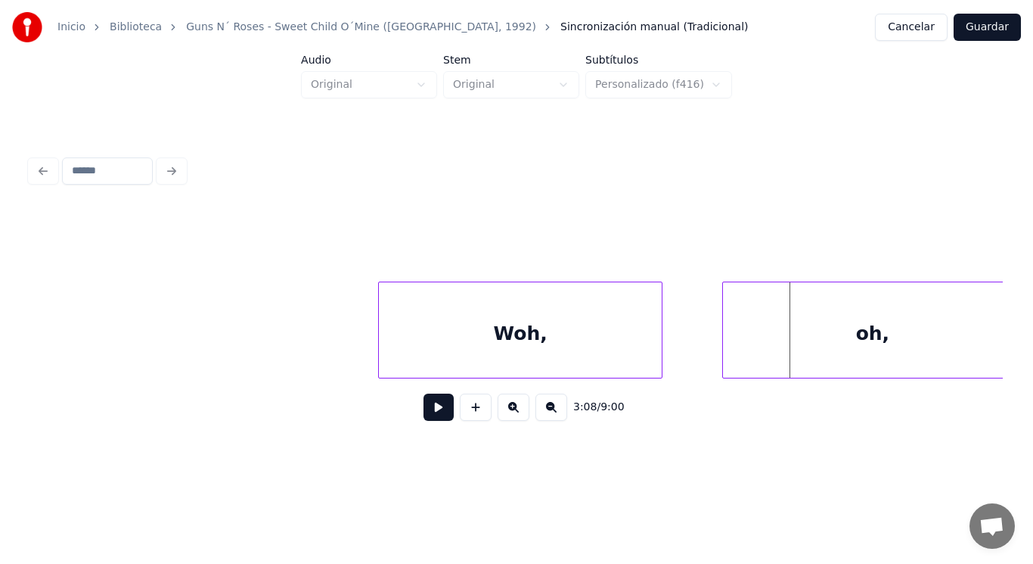
click at [725, 346] on div at bounding box center [725, 329] width 5 height 95
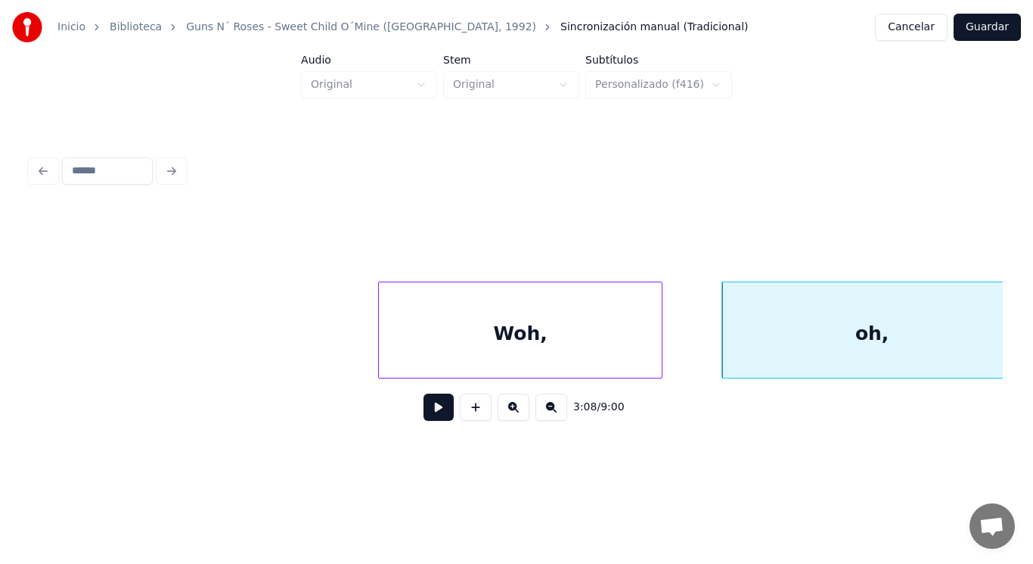
click at [428, 406] on button at bounding box center [439, 406] width 30 height 27
click at [678, 352] on div at bounding box center [677, 329] width 5 height 95
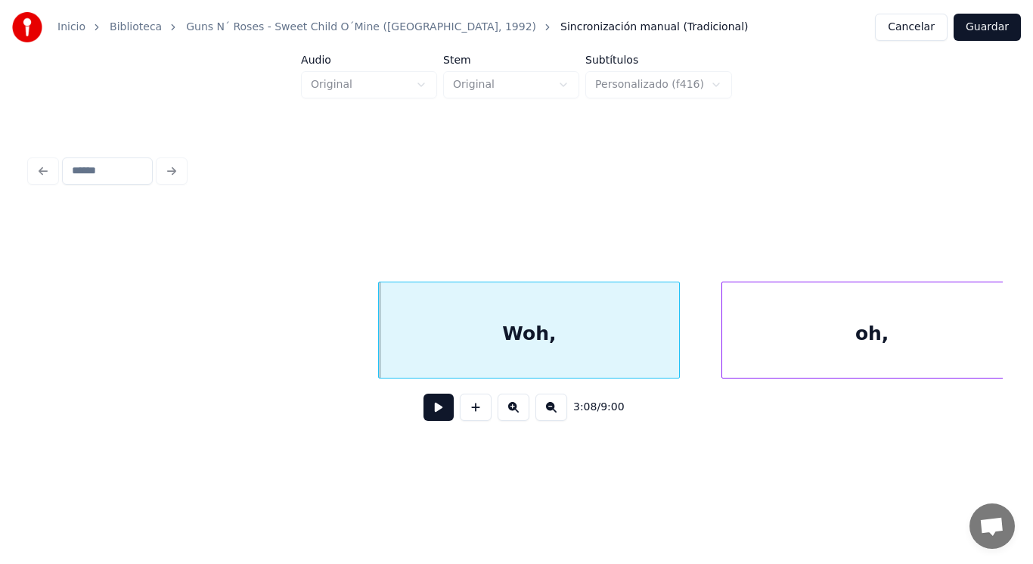
click at [424, 415] on button at bounding box center [439, 406] width 30 height 27
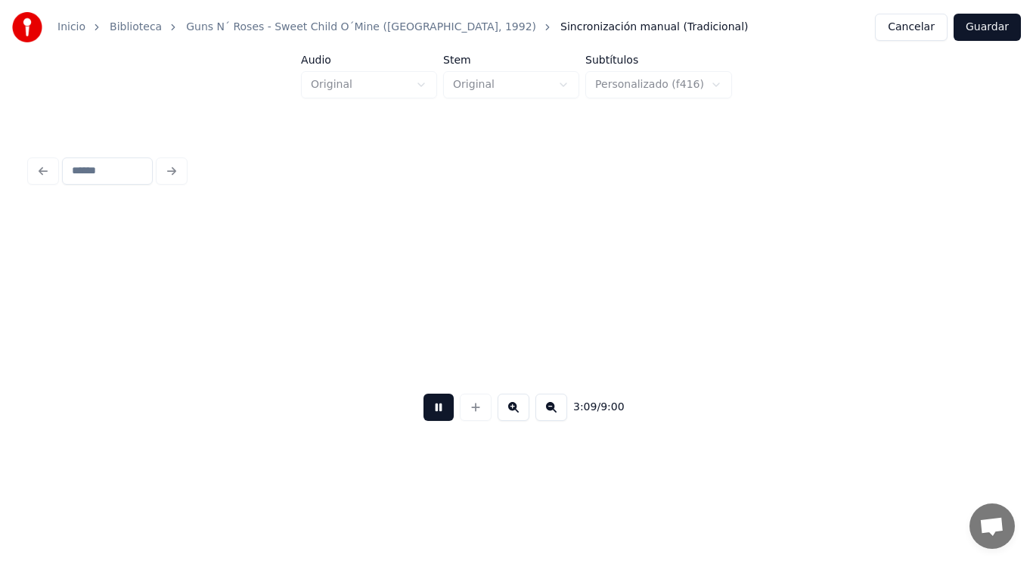
scroll to position [0, 200350]
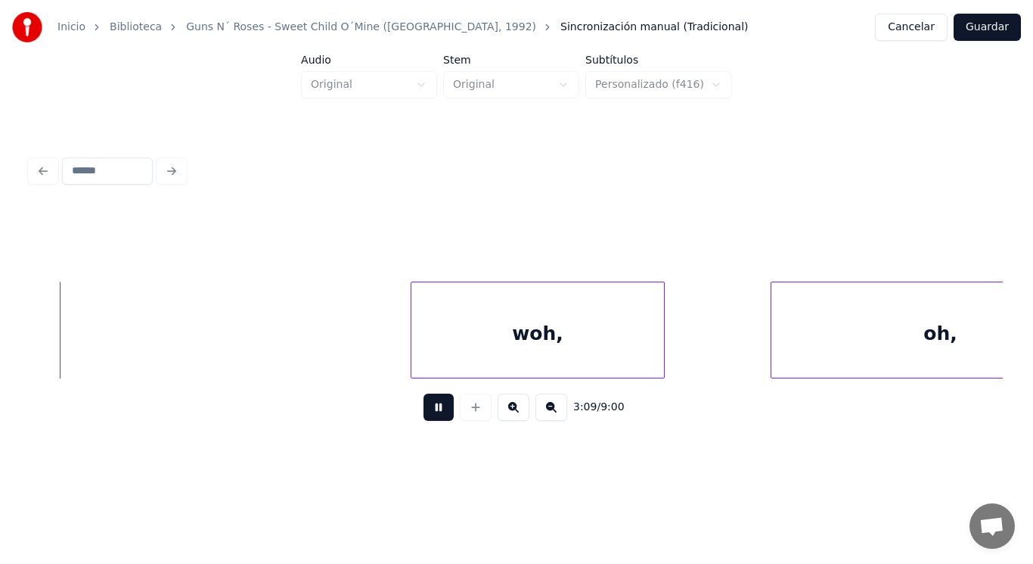
click at [424, 415] on button at bounding box center [439, 406] width 30 height 27
click at [425, 418] on button at bounding box center [439, 406] width 30 height 27
click at [354, 351] on div at bounding box center [356, 329] width 5 height 95
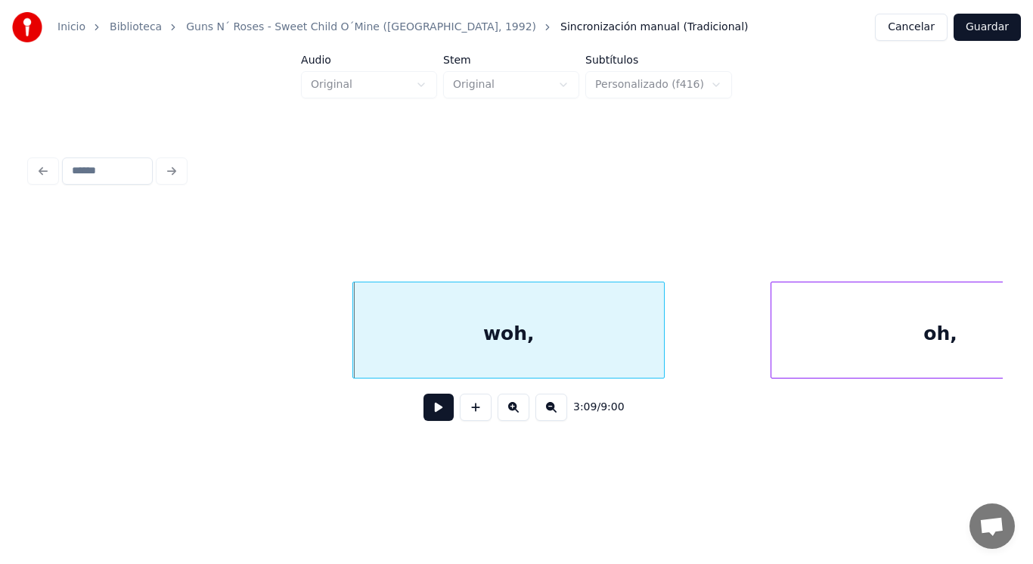
click at [442, 341] on div "woh," at bounding box center [508, 333] width 311 height 103
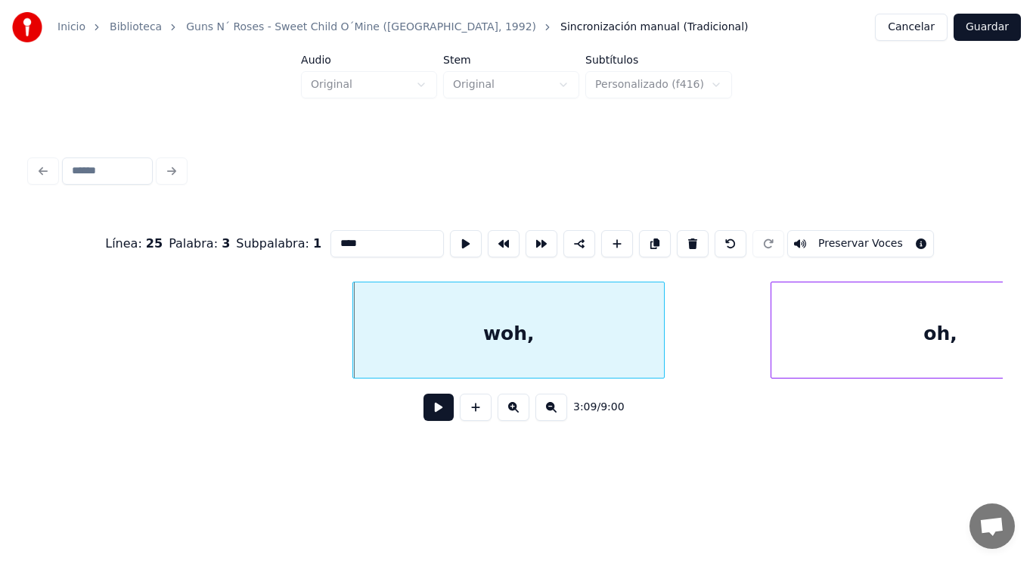
click at [331, 235] on input "****" at bounding box center [387, 243] width 113 height 27
type input "****"
click at [430, 418] on button at bounding box center [439, 406] width 30 height 27
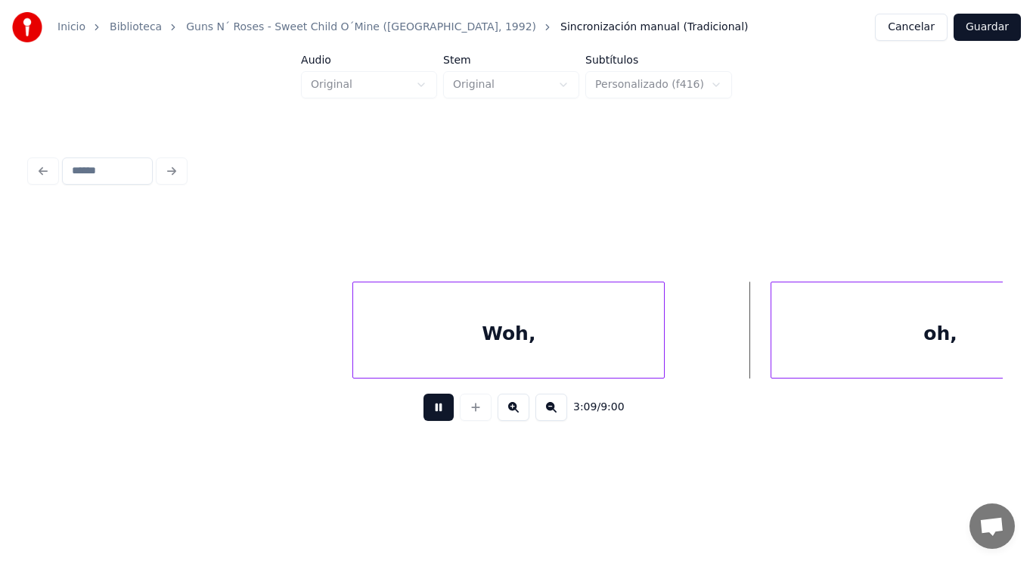
click at [430, 418] on button at bounding box center [439, 406] width 30 height 27
click at [707, 346] on div at bounding box center [706, 329] width 5 height 95
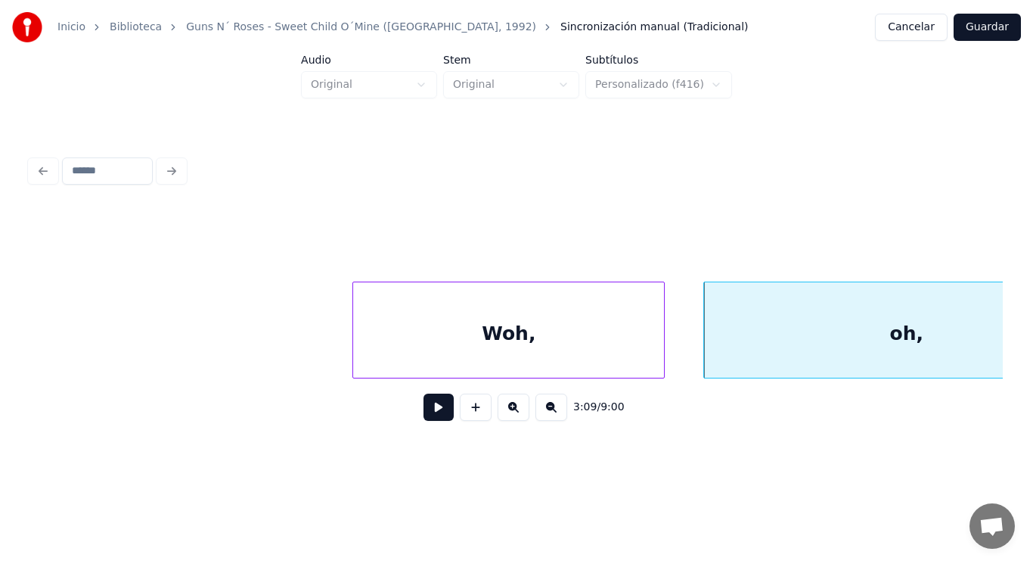
click at [434, 410] on button at bounding box center [439, 406] width 30 height 27
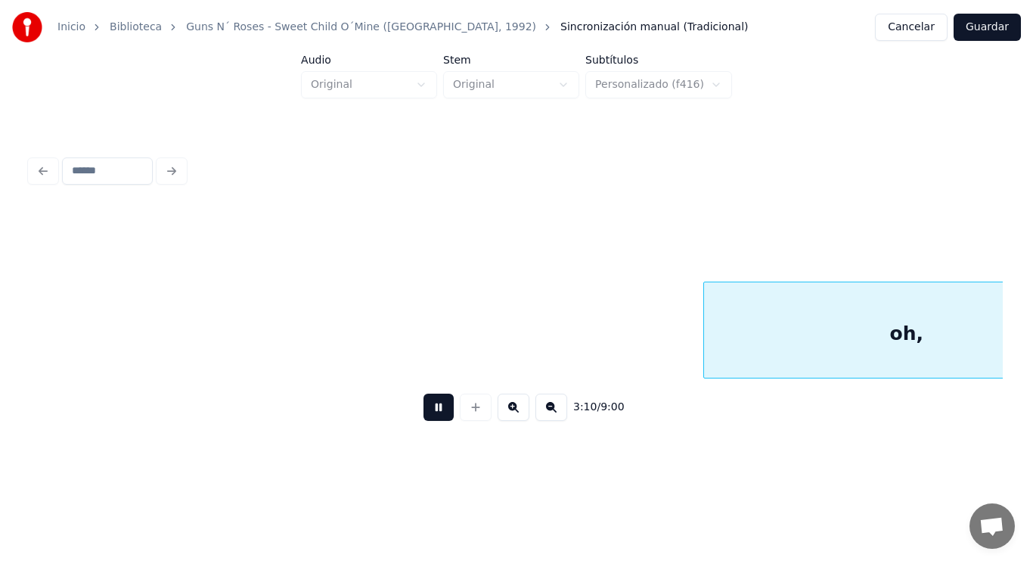
click at [434, 410] on button at bounding box center [439, 406] width 30 height 27
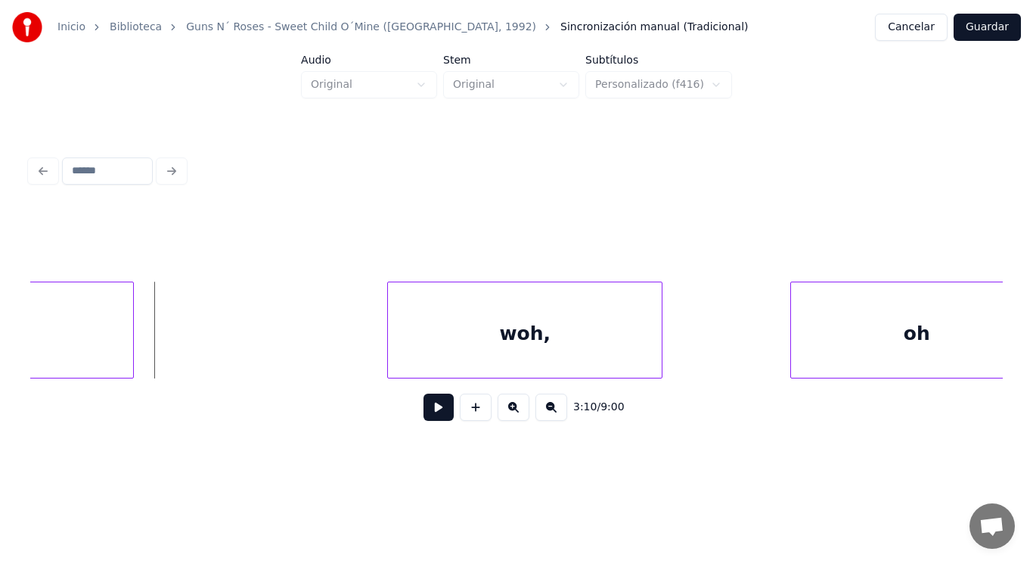
click at [433, 420] on button at bounding box center [439, 406] width 30 height 27
click at [359, 351] on div at bounding box center [357, 329] width 5 height 95
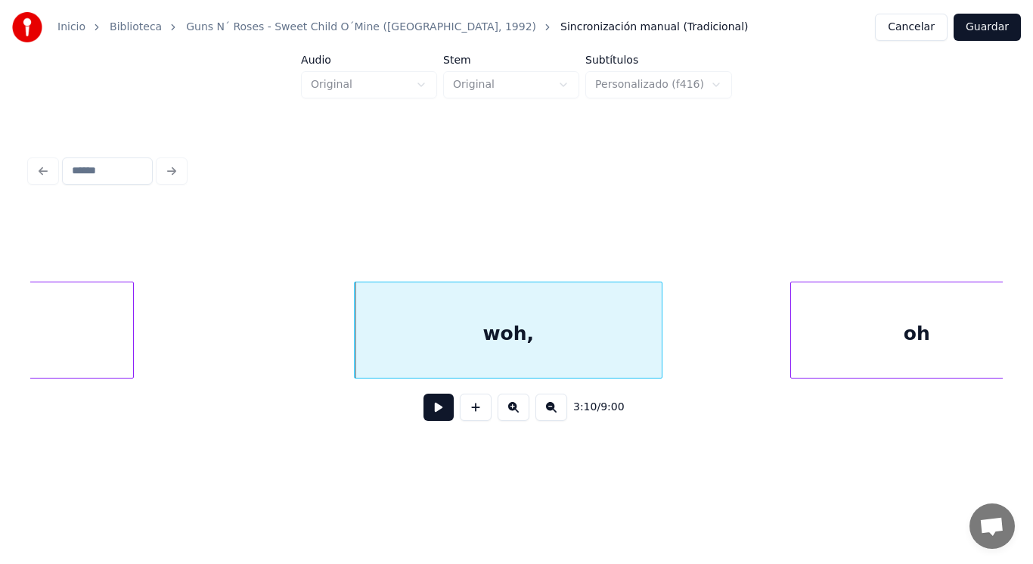
click at [396, 334] on div "woh," at bounding box center [508, 333] width 307 height 103
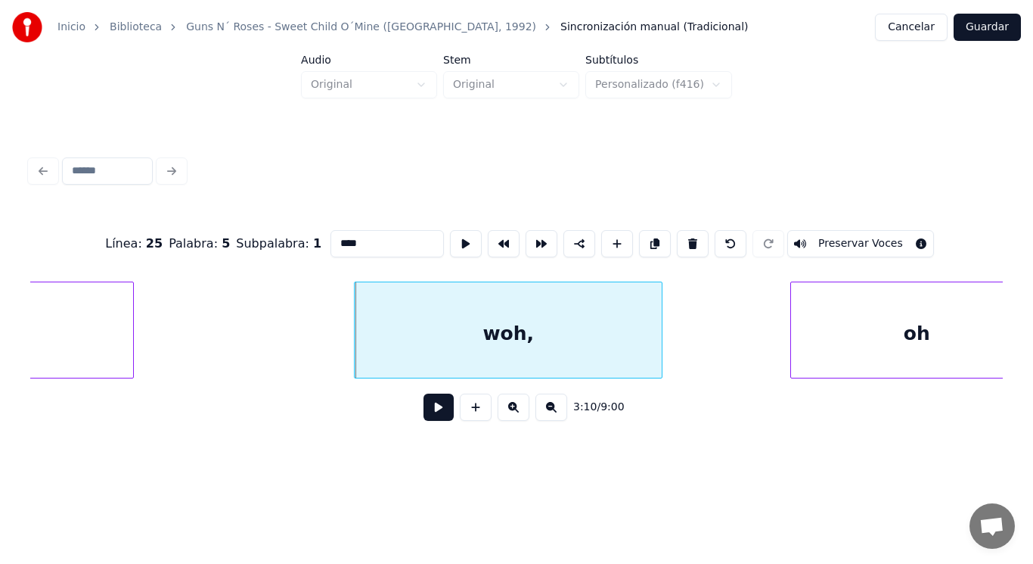
click at [331, 236] on input "****" at bounding box center [387, 243] width 113 height 27
type input "****"
click at [436, 415] on button at bounding box center [439, 406] width 30 height 27
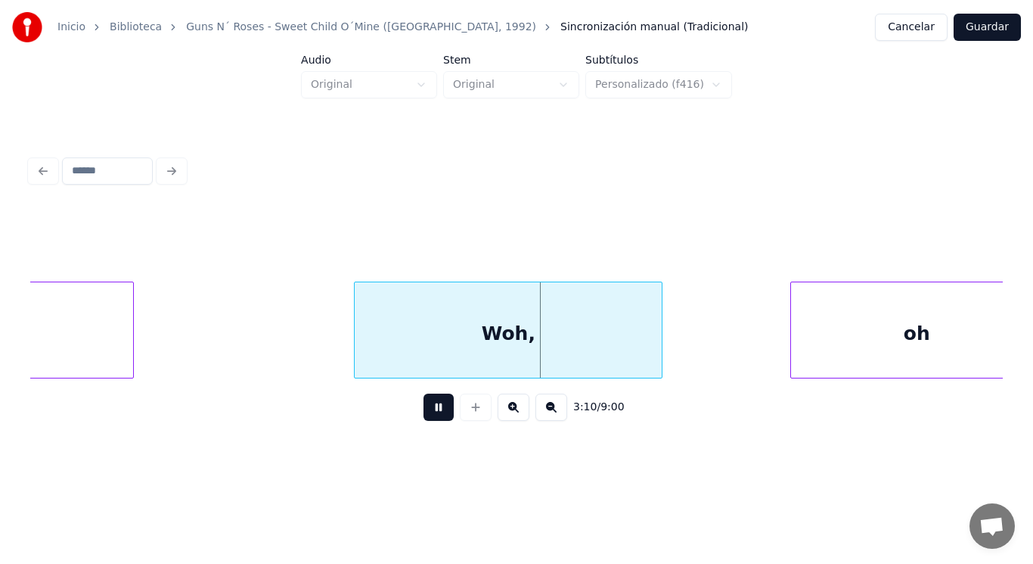
click at [436, 415] on button at bounding box center [439, 406] width 30 height 27
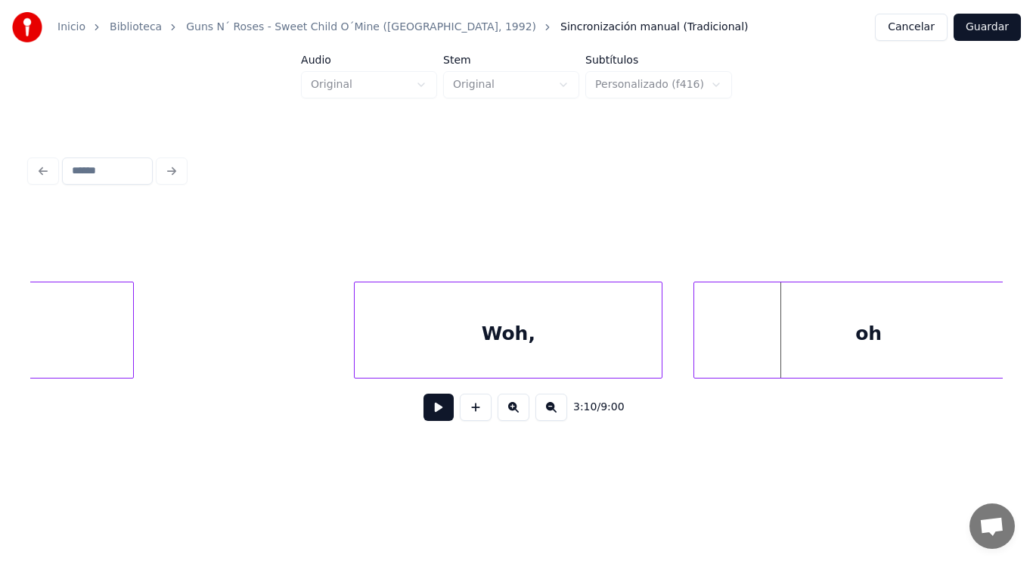
click at [697, 351] on div at bounding box center [696, 329] width 5 height 95
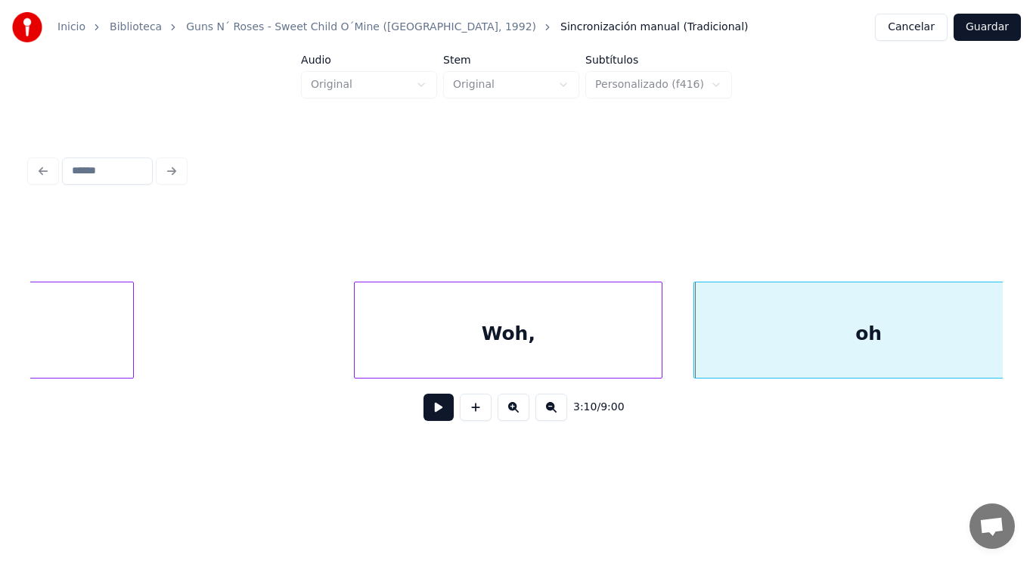
click at [529, 340] on div "Woh," at bounding box center [508, 333] width 307 height 103
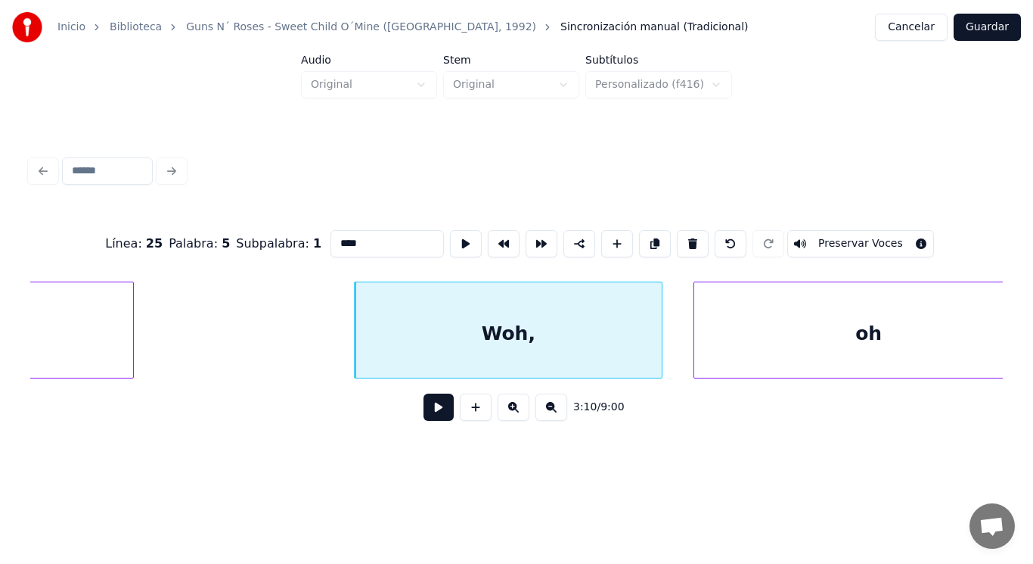
click at [424, 415] on button at bounding box center [439, 406] width 30 height 27
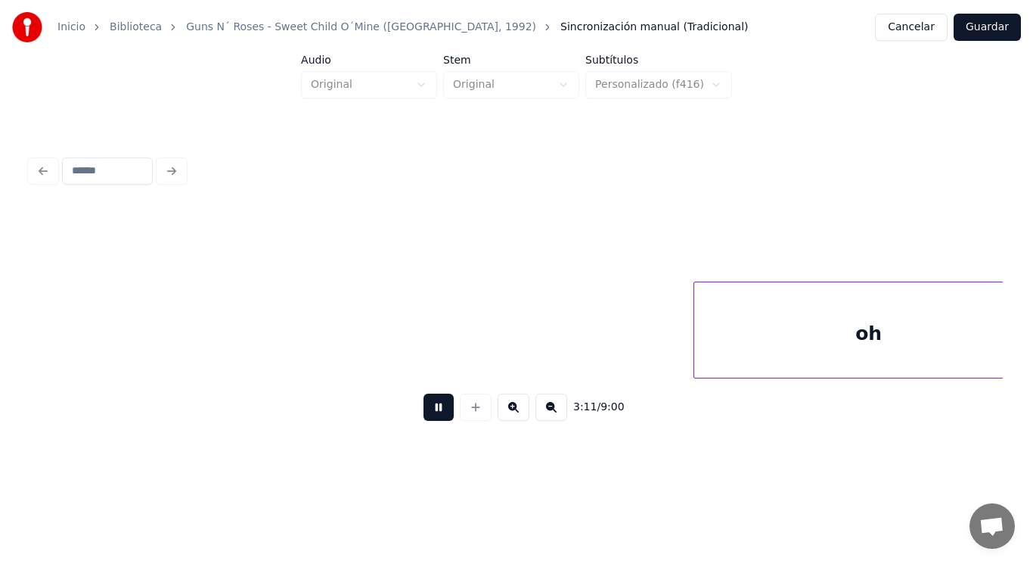
scroll to position [0, 202311]
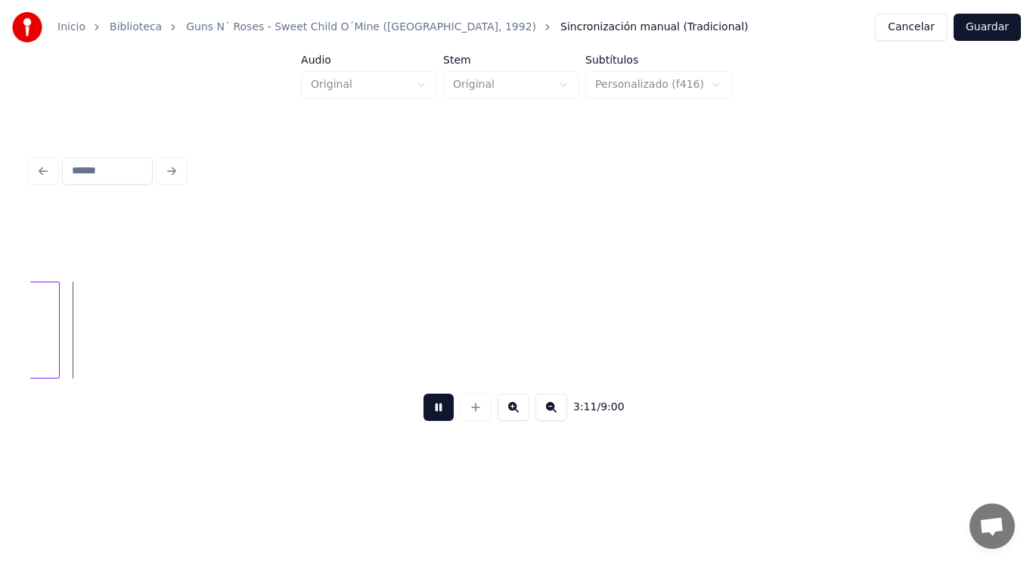
click at [424, 415] on button at bounding box center [439, 406] width 30 height 27
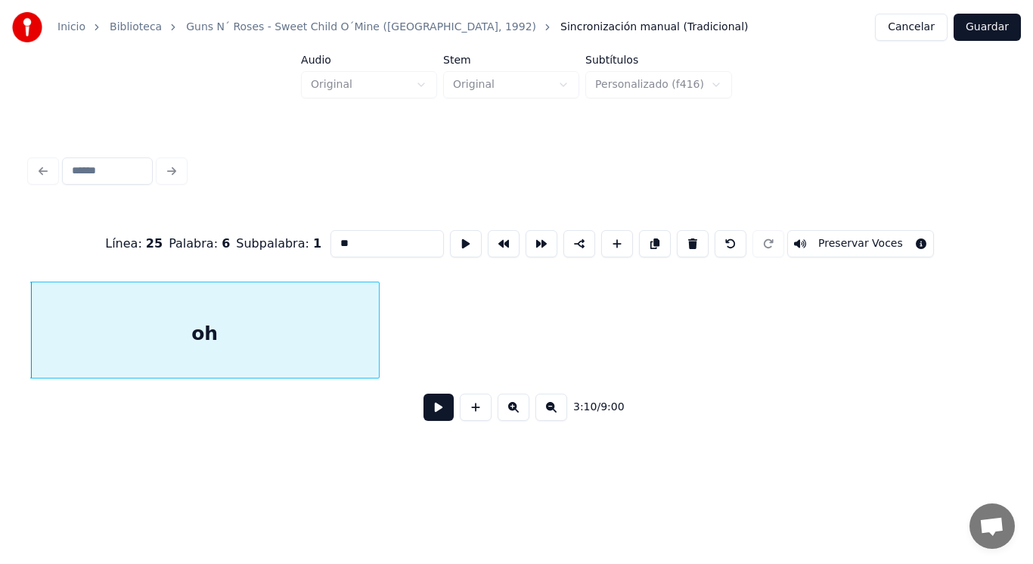
click at [424, 414] on button at bounding box center [439, 406] width 30 height 27
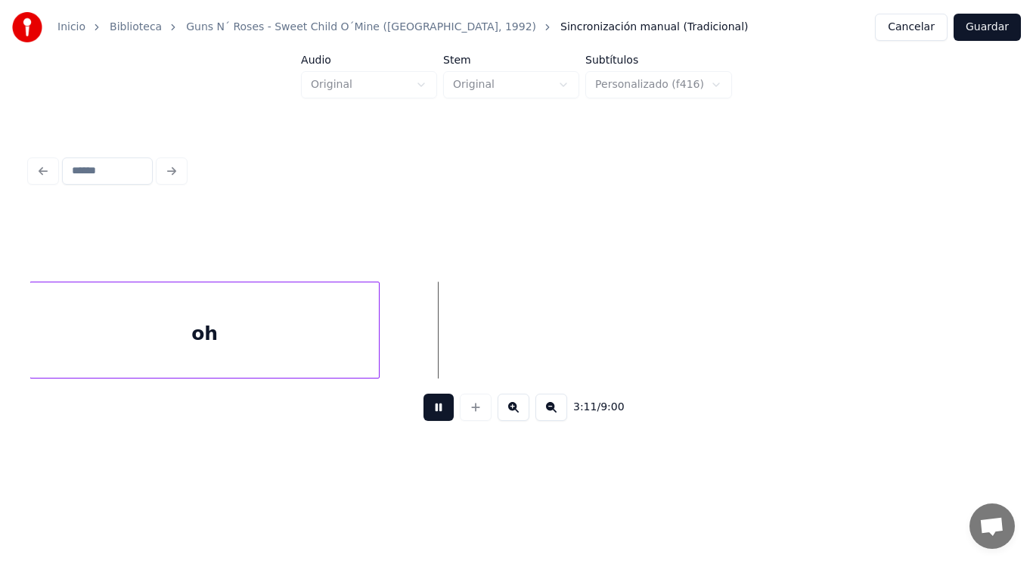
click at [424, 414] on button at bounding box center [439, 406] width 30 height 27
click at [509, 341] on div at bounding box center [507, 329] width 5 height 95
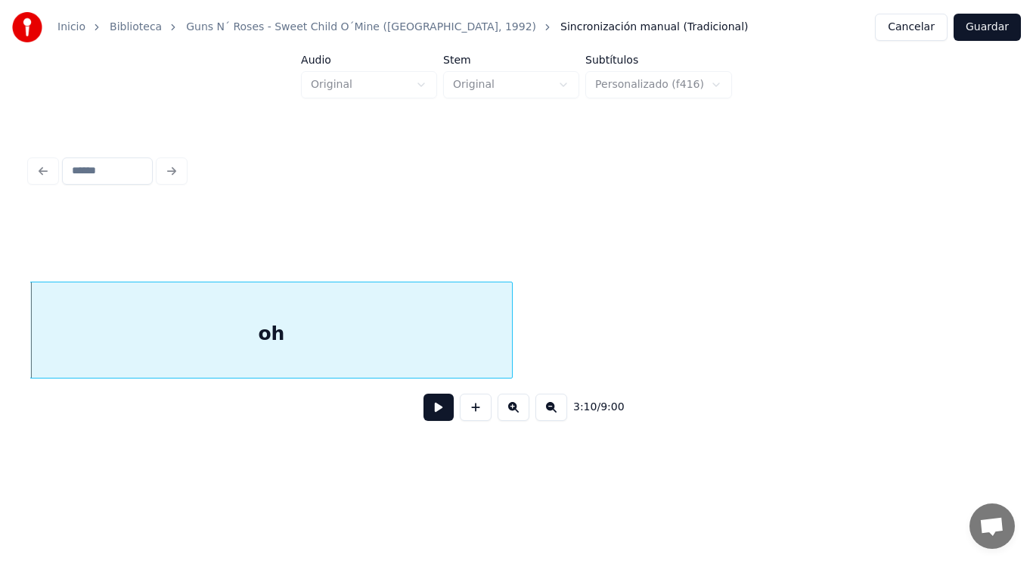
click at [406, 351] on div "oh" at bounding box center [271, 333] width 482 height 103
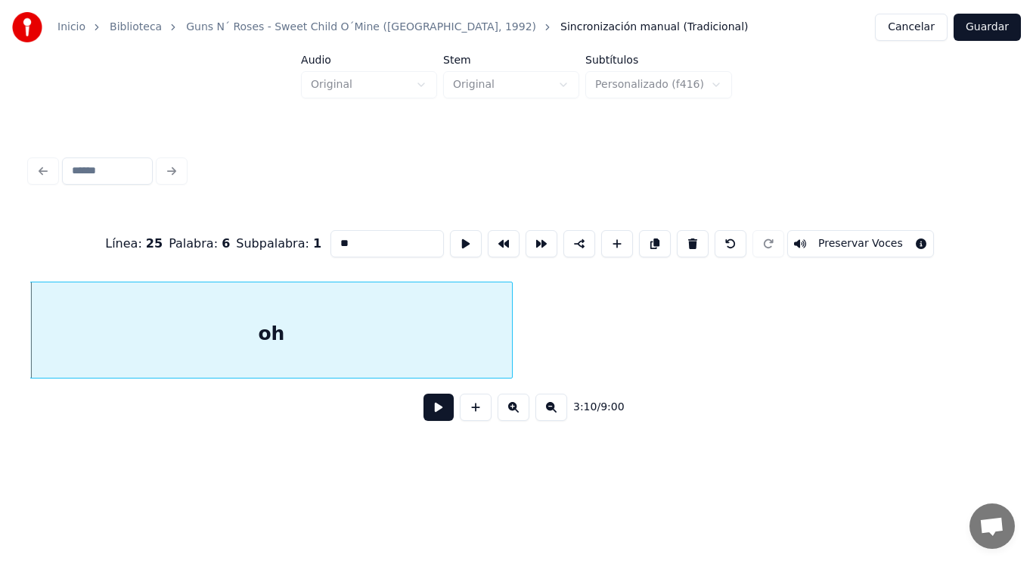
click at [331, 233] on input "**" at bounding box center [387, 243] width 113 height 27
type input "*****"
click at [428, 418] on button at bounding box center [439, 406] width 30 height 27
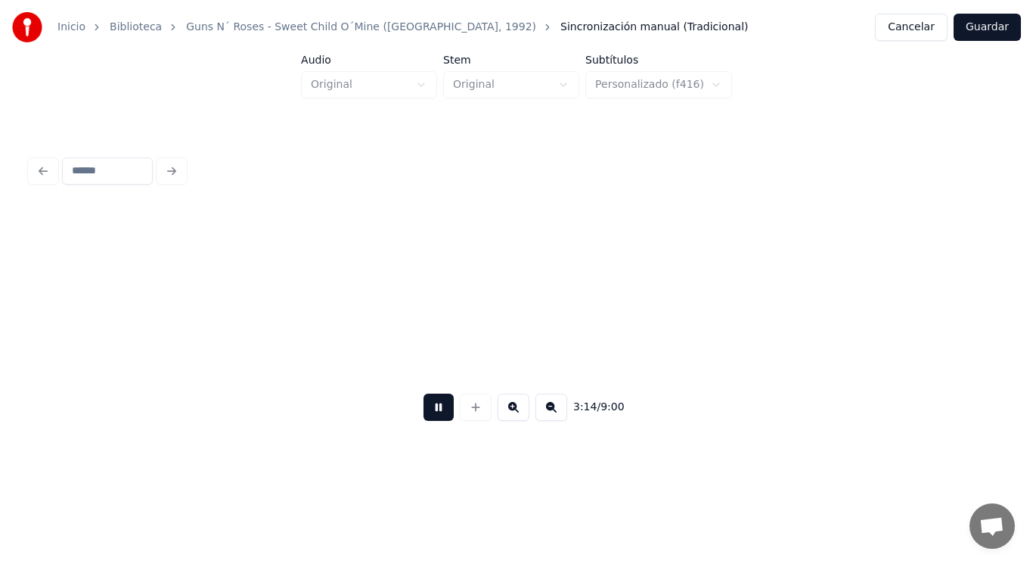
scroll to position [0, 205938]
click at [428, 418] on button at bounding box center [439, 406] width 30 height 27
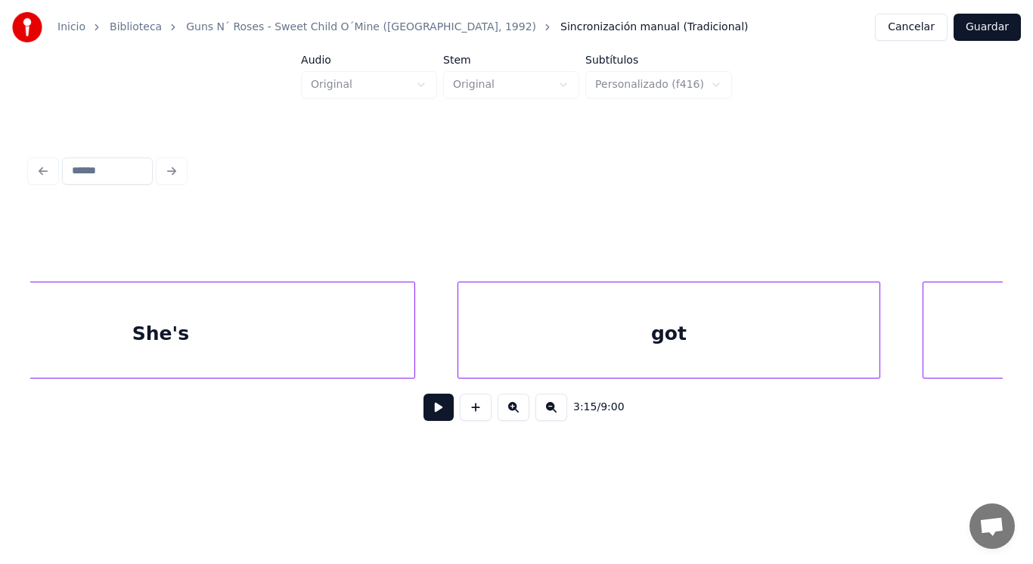
scroll to position [0, 216259]
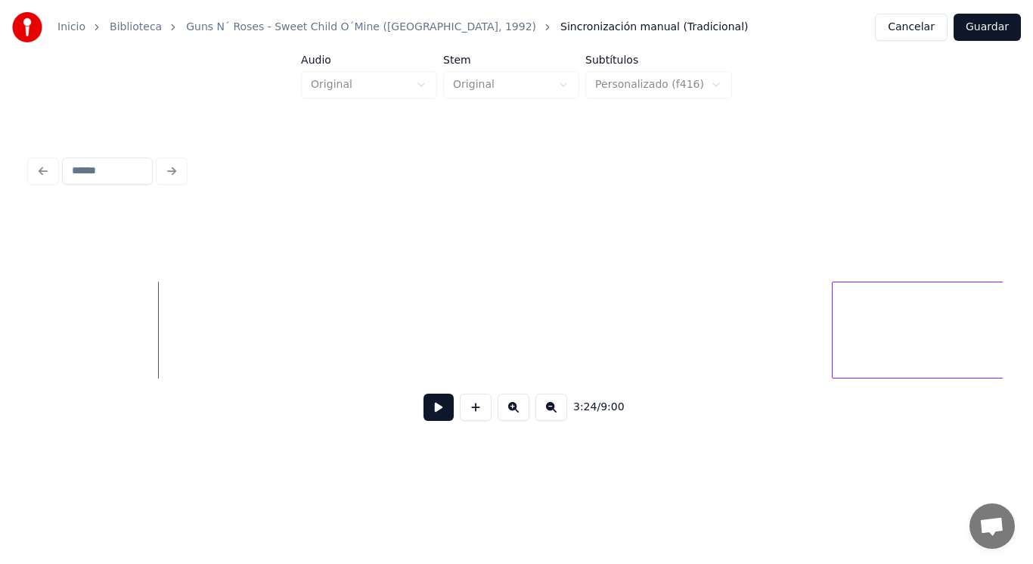
click at [424, 416] on button at bounding box center [439, 406] width 30 height 27
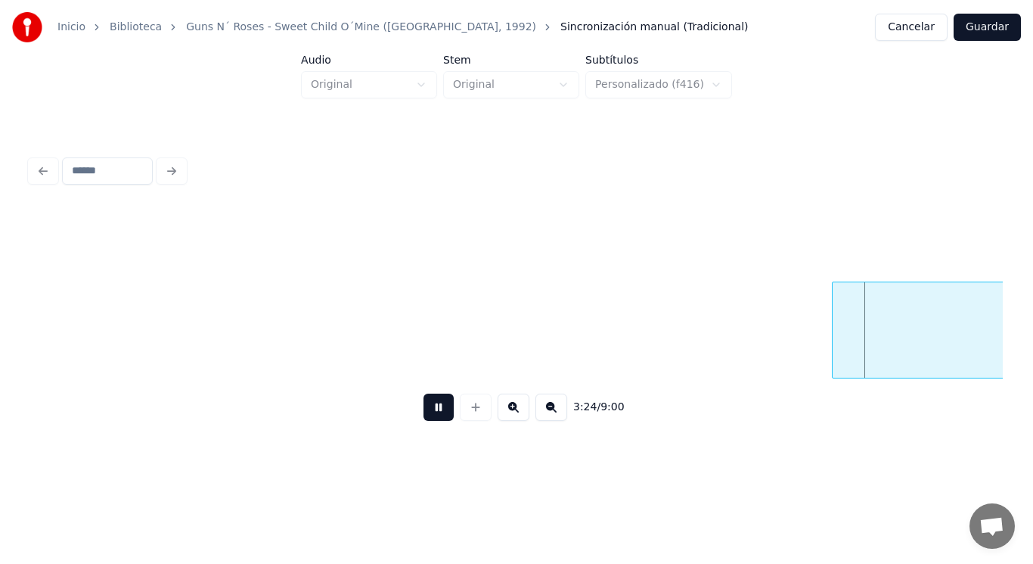
click at [424, 416] on button at bounding box center [439, 406] width 30 height 27
drag, startPoint x: 371, startPoint y: 351, endPoint x: 399, endPoint y: 398, distance: 54.2
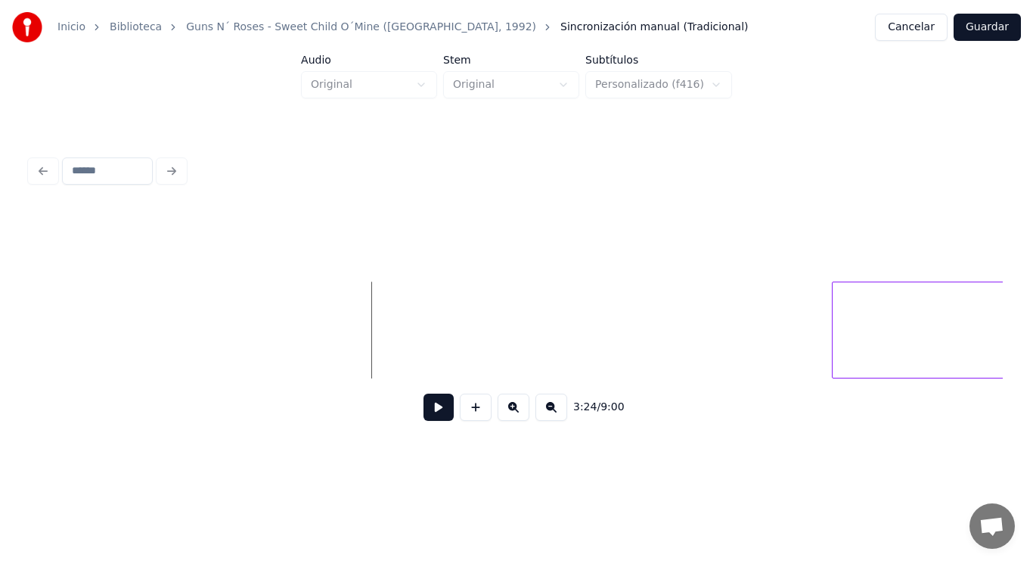
click at [424, 411] on button at bounding box center [439, 406] width 30 height 27
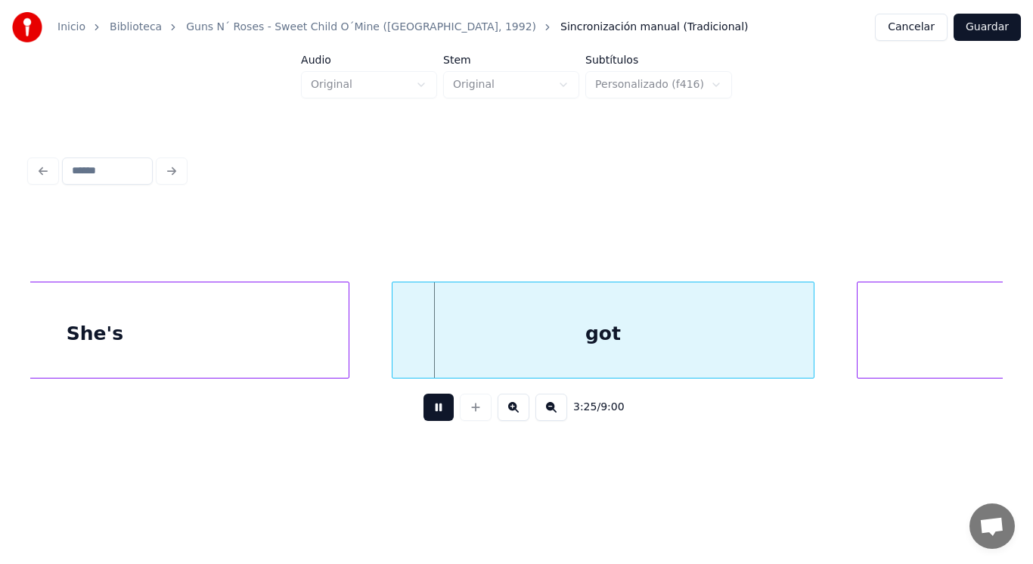
drag, startPoint x: 421, startPoint y: 411, endPoint x: 325, endPoint y: 353, distance: 112.0
click at [424, 411] on button at bounding box center [439, 406] width 30 height 27
click at [259, 315] on div "She's" at bounding box center [95, 333] width 508 height 103
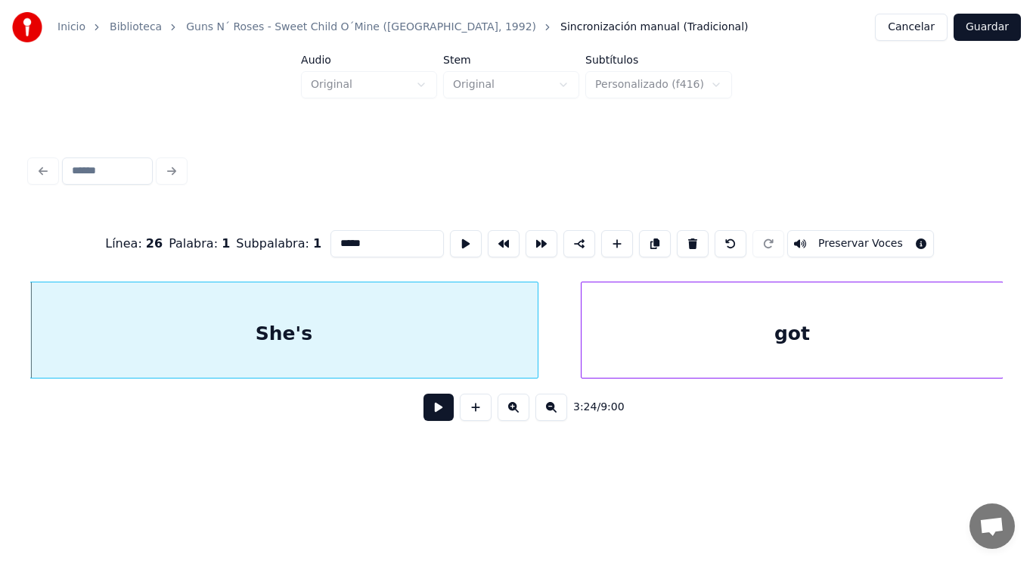
click at [430, 418] on button at bounding box center [439, 406] width 30 height 27
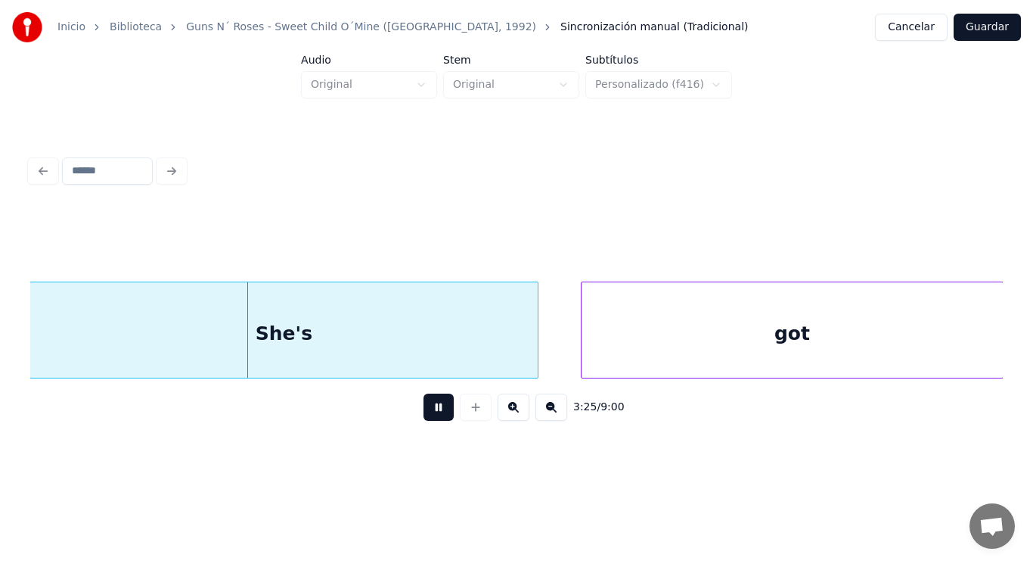
click at [430, 418] on button at bounding box center [439, 406] width 30 height 27
click at [82, 342] on div "She's" at bounding box center [284, 333] width 508 height 103
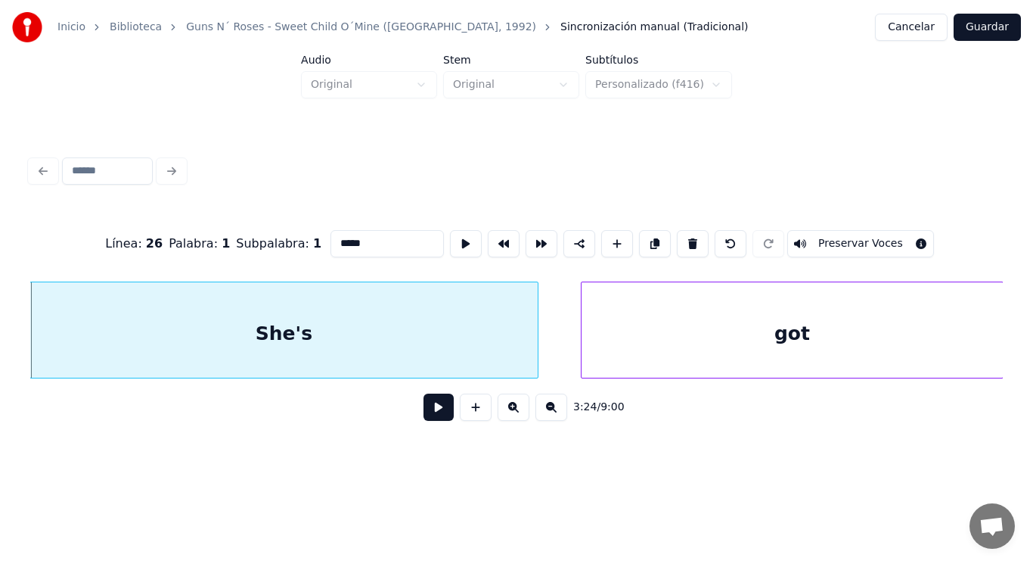
click at [425, 411] on button at bounding box center [439, 406] width 30 height 27
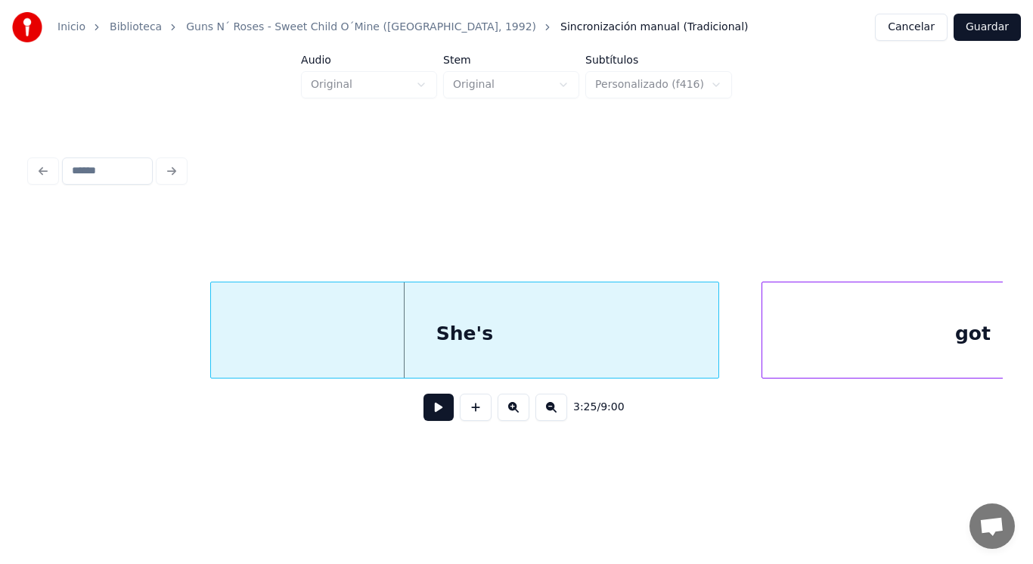
scroll to position [0, 216880]
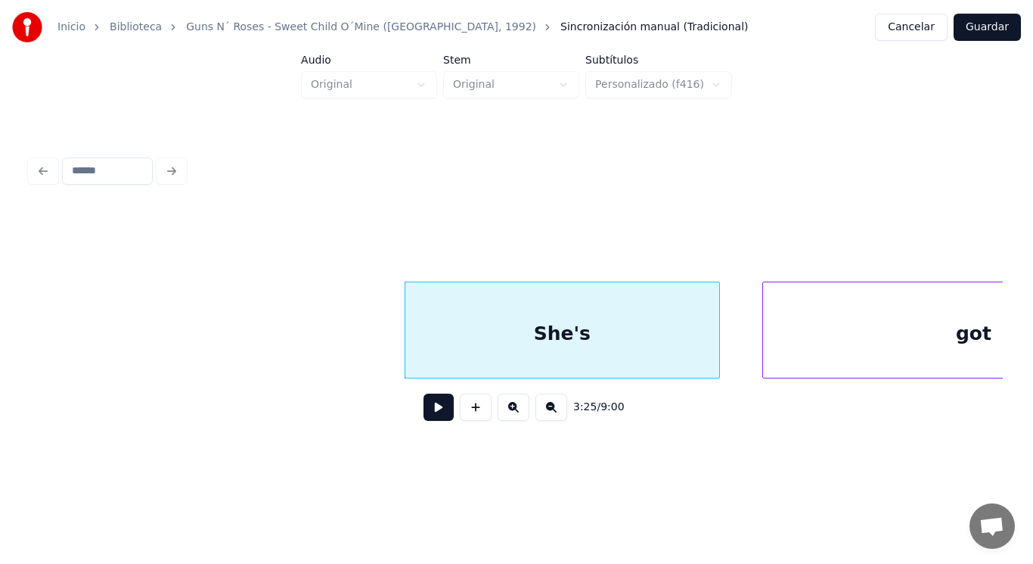
click at [408, 364] on div at bounding box center [407, 329] width 5 height 95
click at [430, 412] on button at bounding box center [439, 406] width 30 height 27
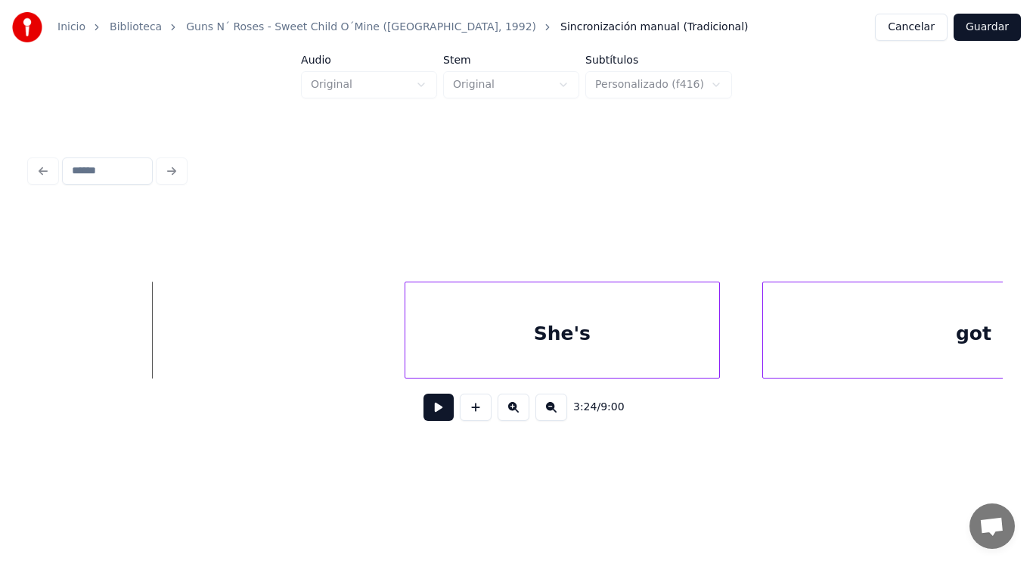
click at [433, 415] on button at bounding box center [439, 406] width 30 height 27
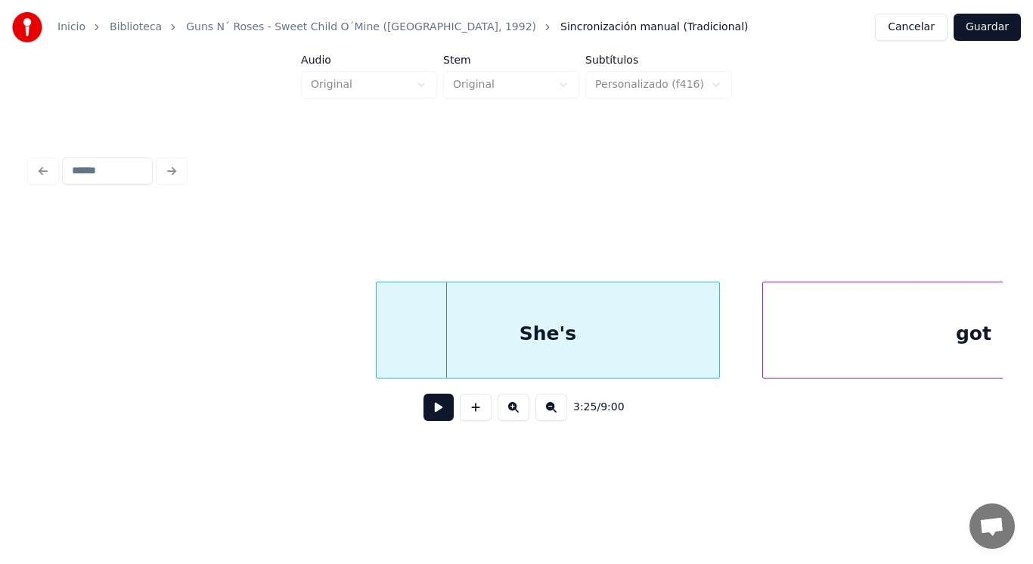
click at [377, 351] on div at bounding box center [379, 329] width 5 height 95
click at [430, 415] on button at bounding box center [439, 406] width 30 height 27
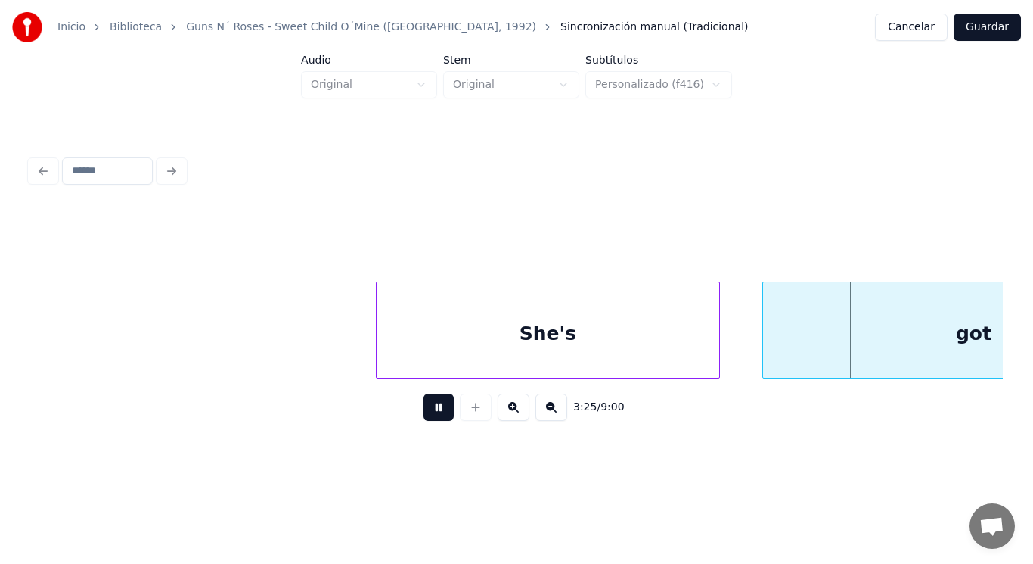
click at [430, 415] on button at bounding box center [439, 406] width 30 height 27
click at [759, 356] on div at bounding box center [758, 329] width 5 height 95
click at [508, 352] on div "She's" at bounding box center [548, 333] width 342 height 103
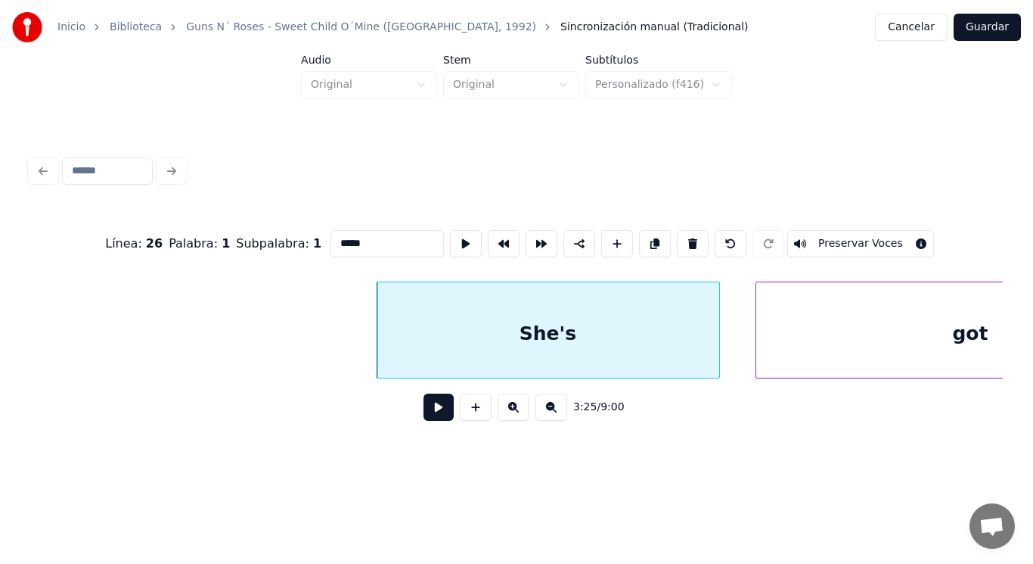
click at [430, 412] on button at bounding box center [439, 406] width 30 height 27
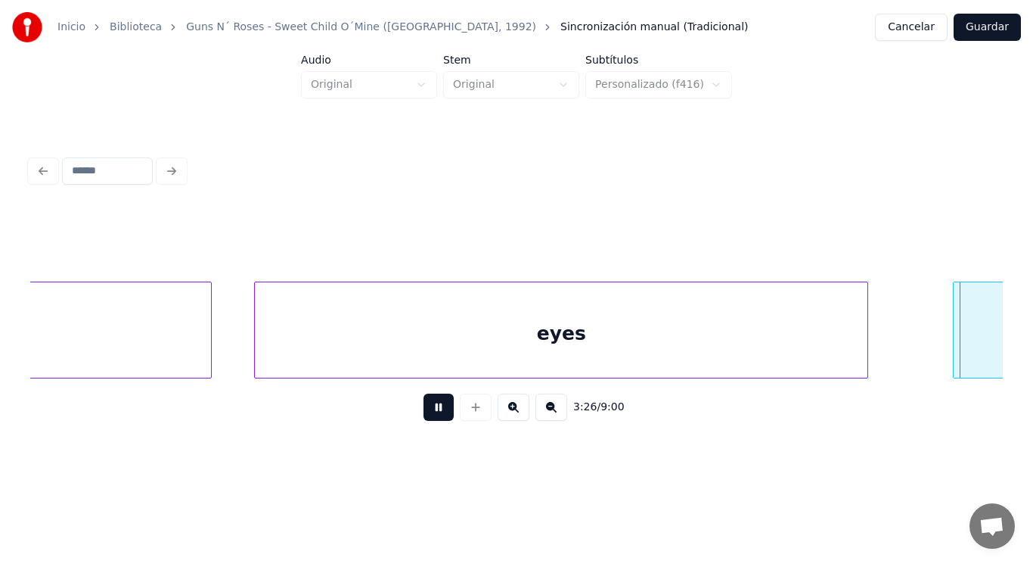
scroll to position [0, 218843]
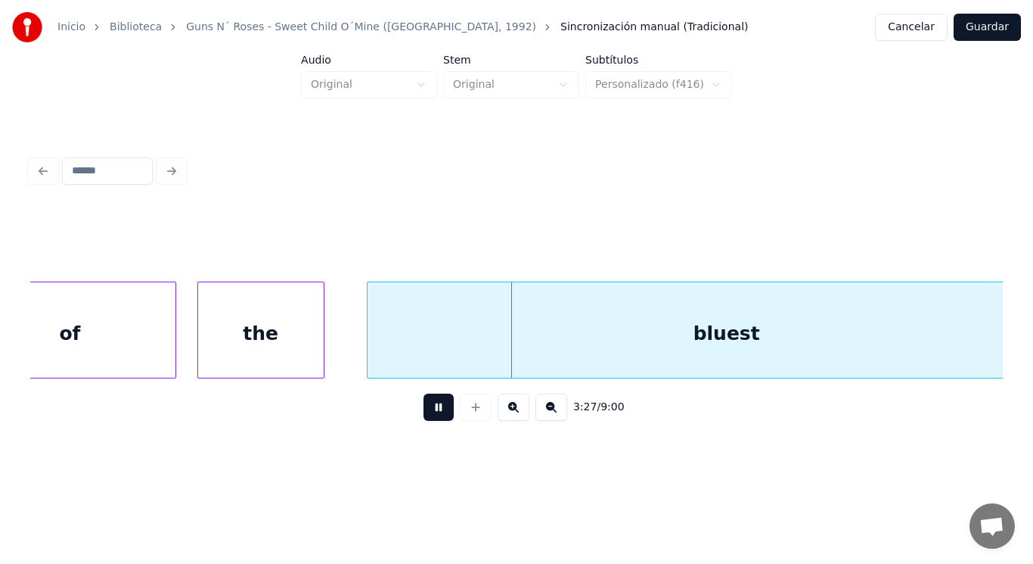
click at [430, 412] on button at bounding box center [439, 406] width 30 height 27
click
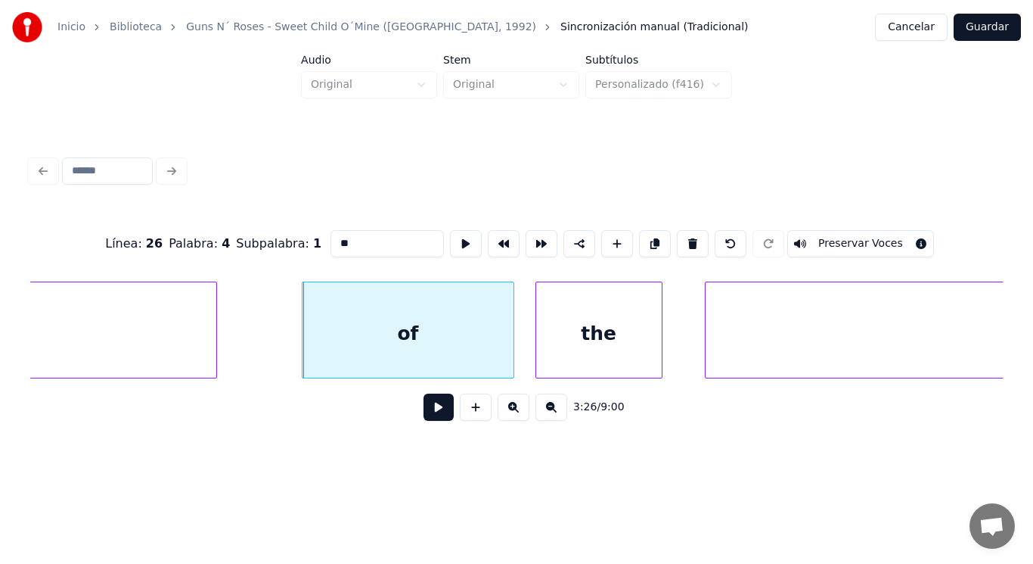
type input "****"
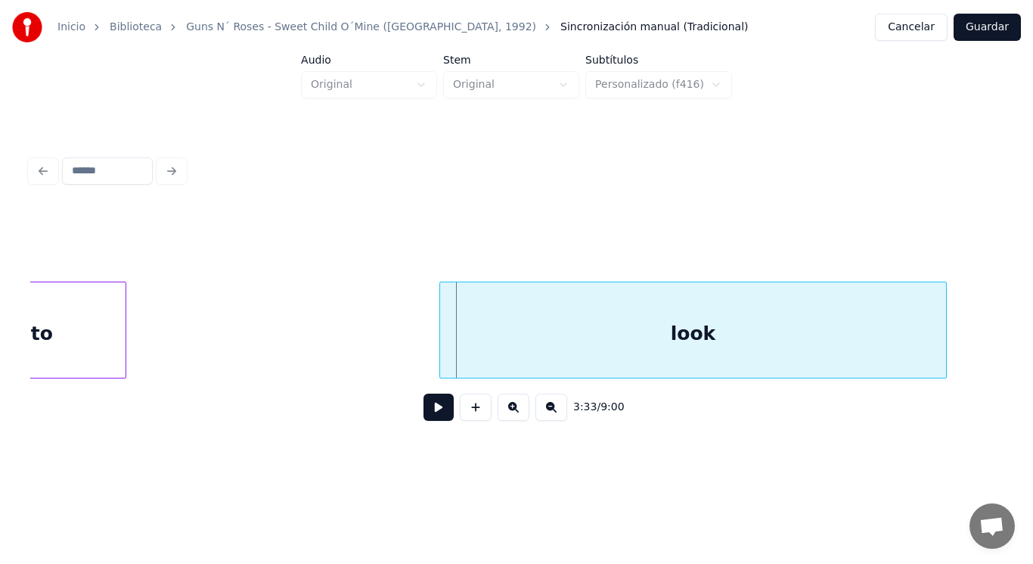
scroll to position [0, 225539]
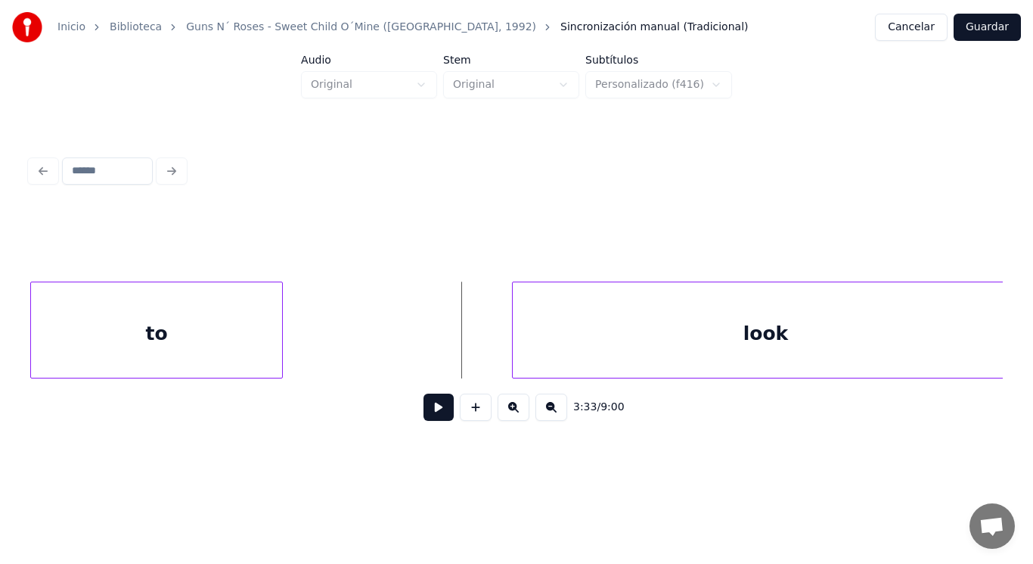
drag, startPoint x: 401, startPoint y: 348, endPoint x: 402, endPoint y: 356, distance: 7.6
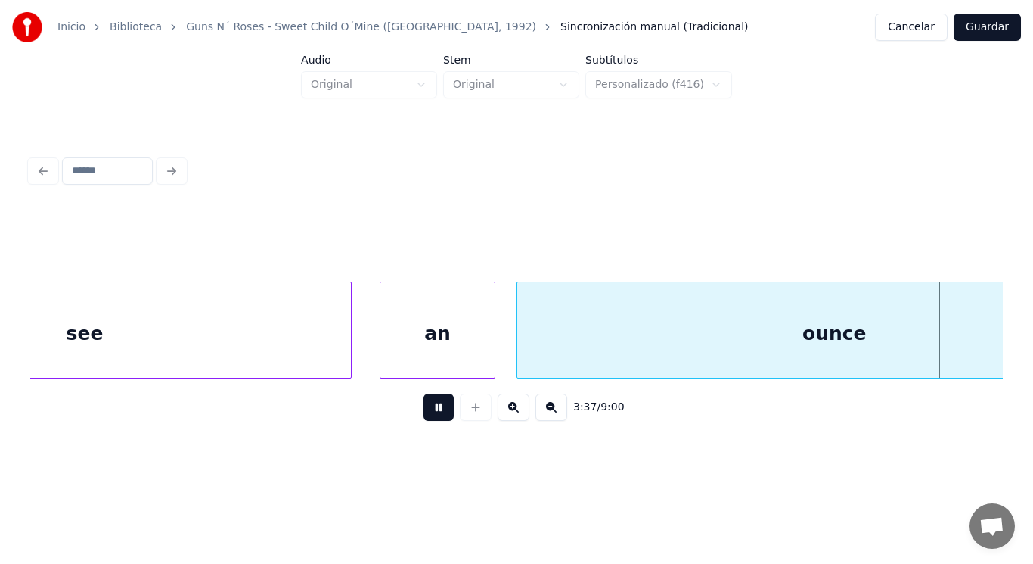
scroll to position [0, 230091]
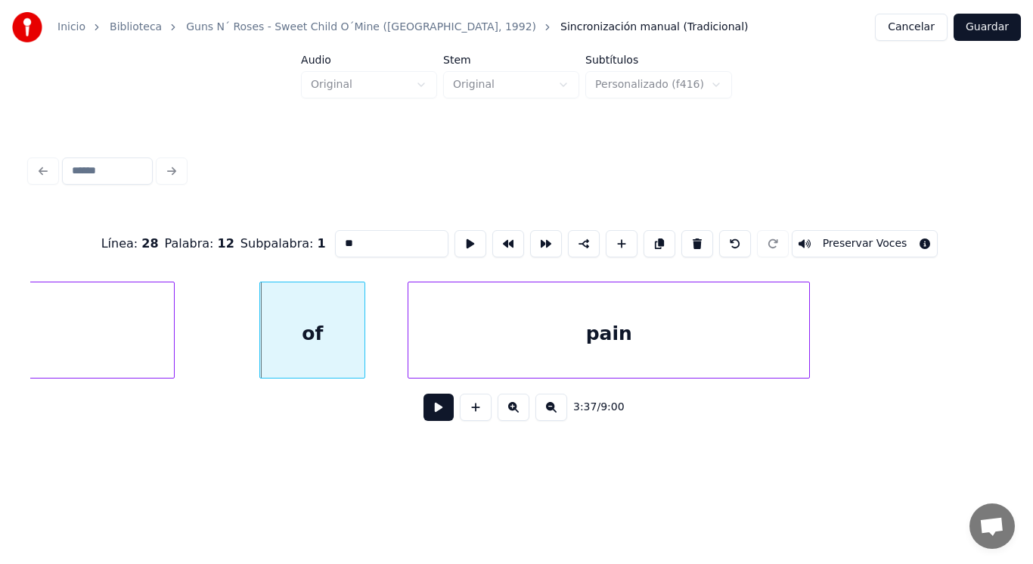
type input "*****"
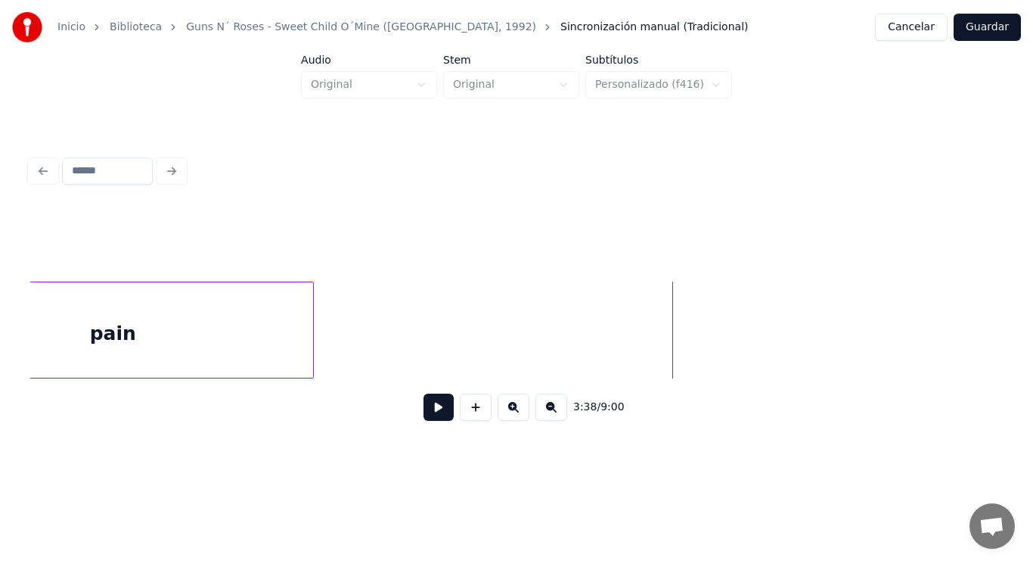
scroll to position [0, 230469]
drag, startPoint x: 430, startPoint y: 417, endPoint x: 464, endPoint y: 313, distance: 109.1
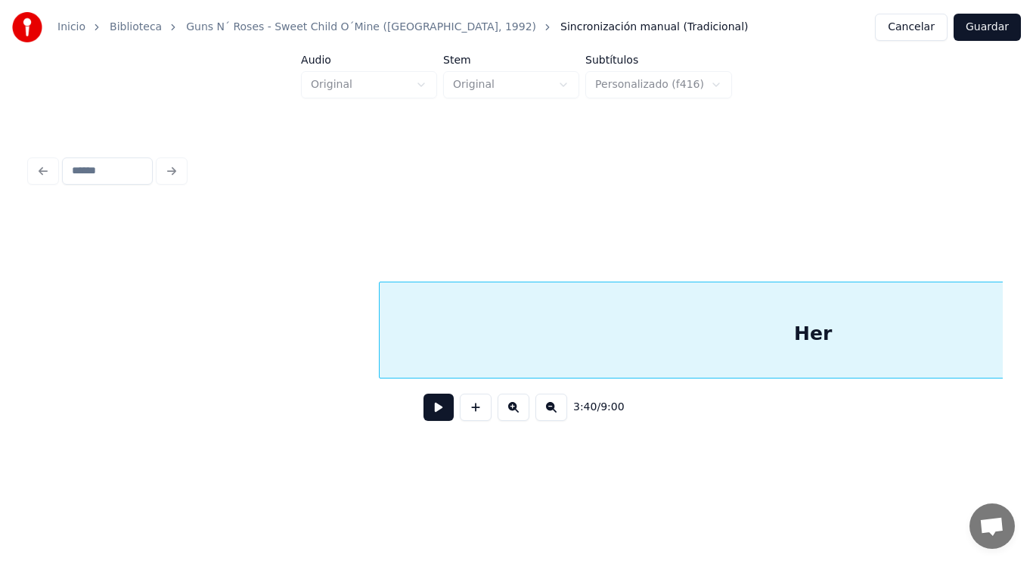
scroll to position [0, 232012]
drag, startPoint x: 110, startPoint y: 343, endPoint x: 299, endPoint y: 380, distance: 192.7
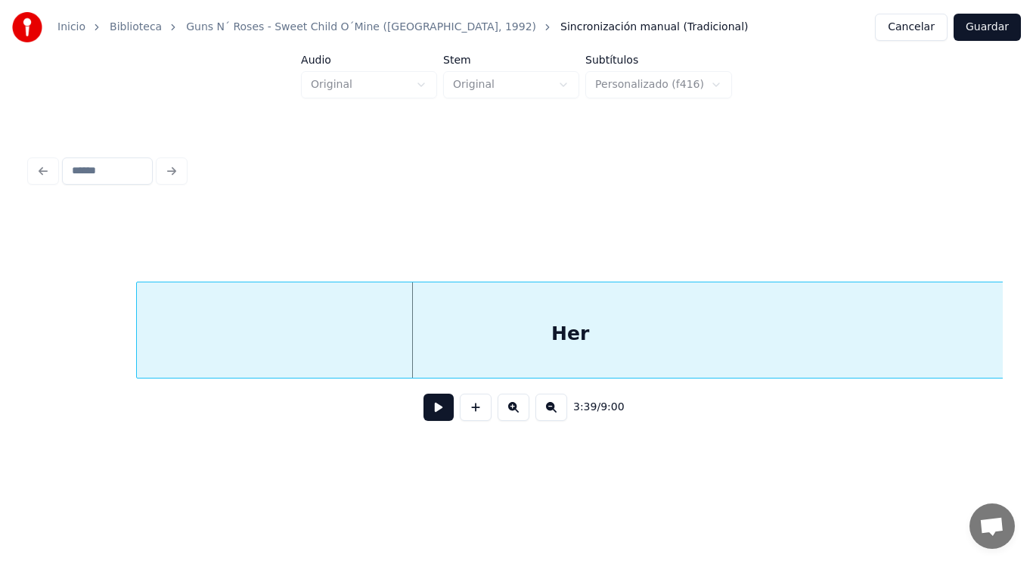
scroll to position [0, 232315]
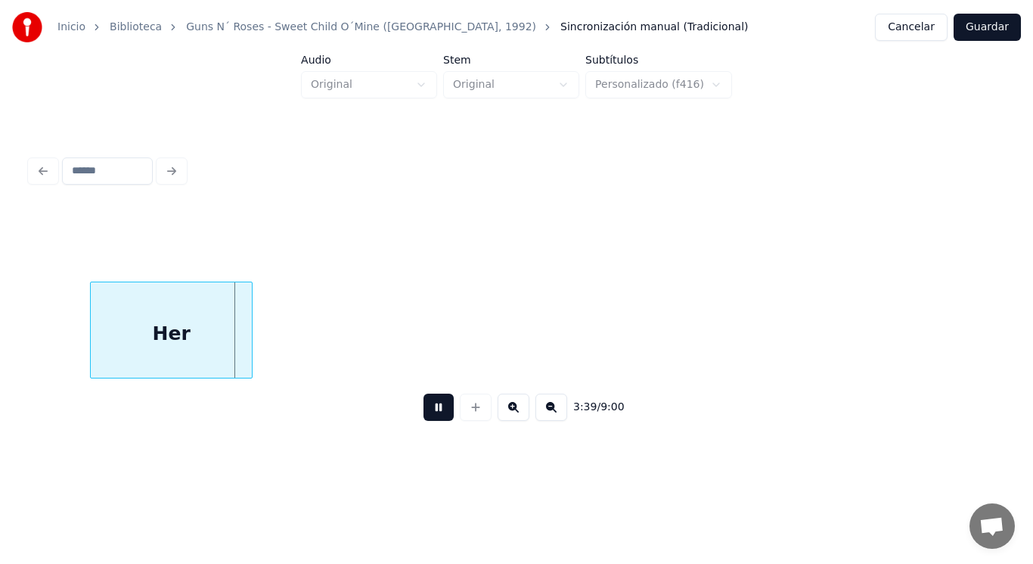
drag, startPoint x: 431, startPoint y: 411, endPoint x: 342, endPoint y: 390, distance: 91.6
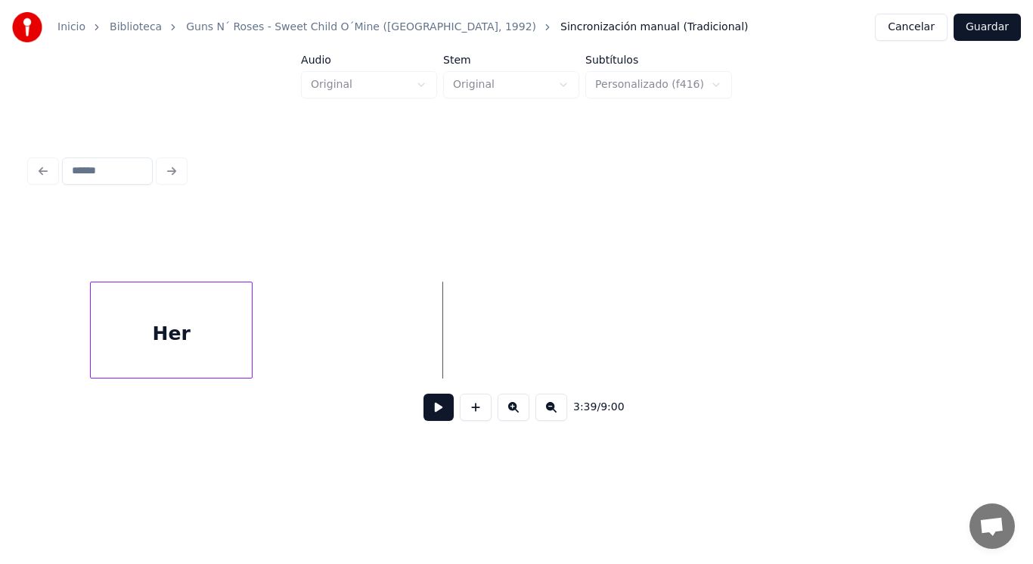
drag, startPoint x: 276, startPoint y: 351, endPoint x: 416, endPoint y: 464, distance: 179.7
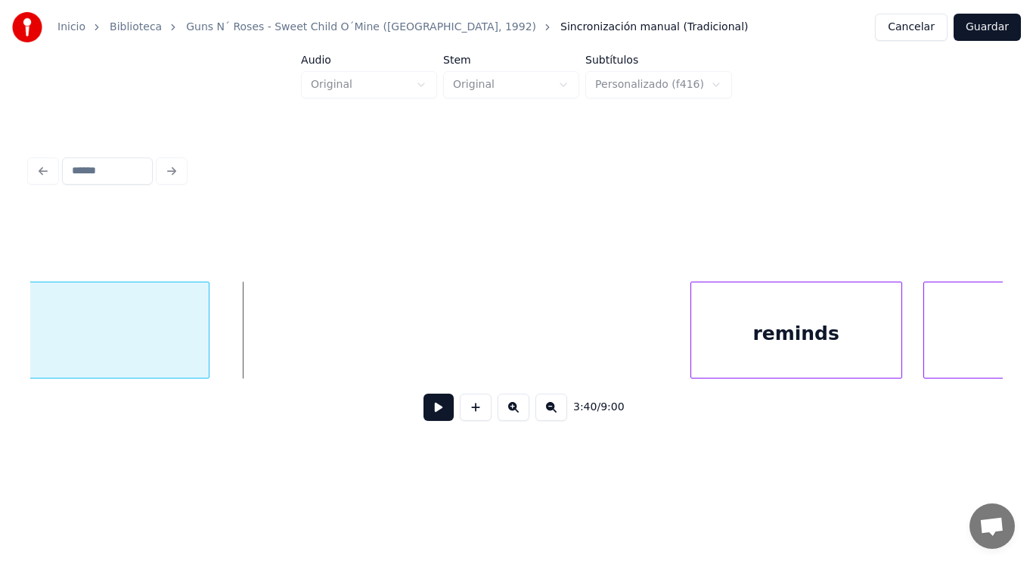
scroll to position [0, 232562]
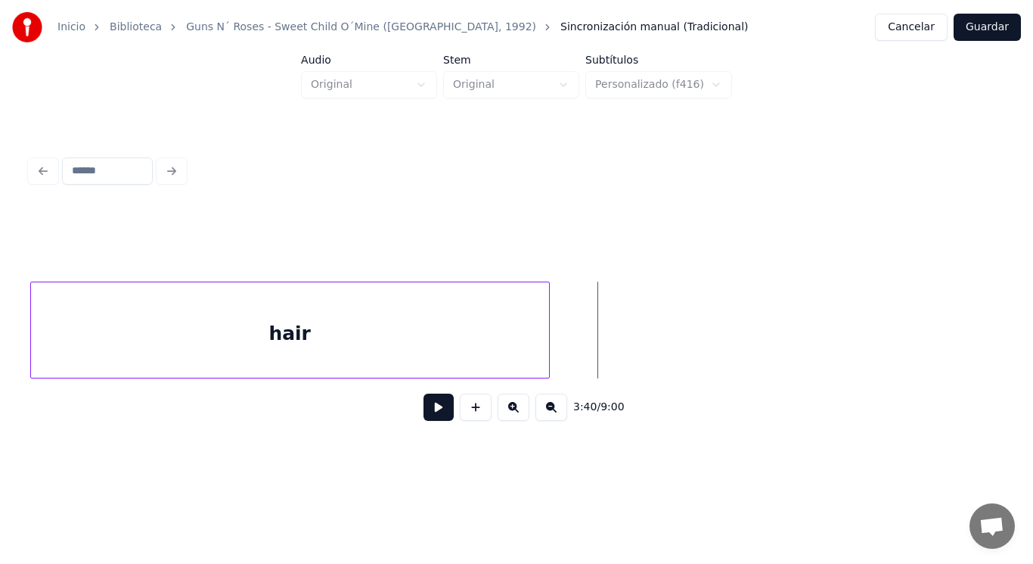
drag, startPoint x: 571, startPoint y: 355, endPoint x: 415, endPoint y: 411, distance: 166.3
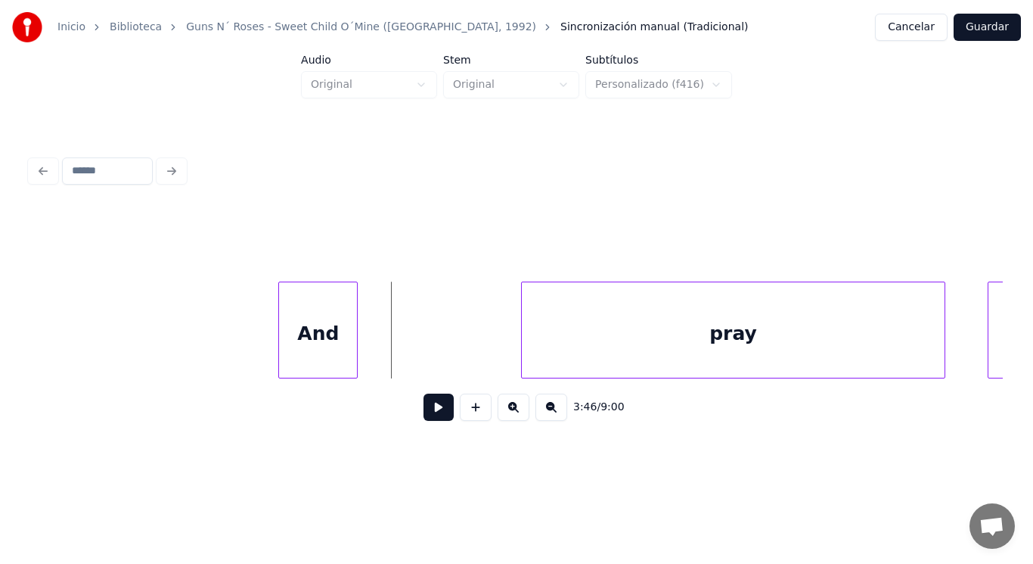
scroll to position [0, 239781]
drag, startPoint x: 53, startPoint y: 348, endPoint x: 324, endPoint y: 405, distance: 276.7
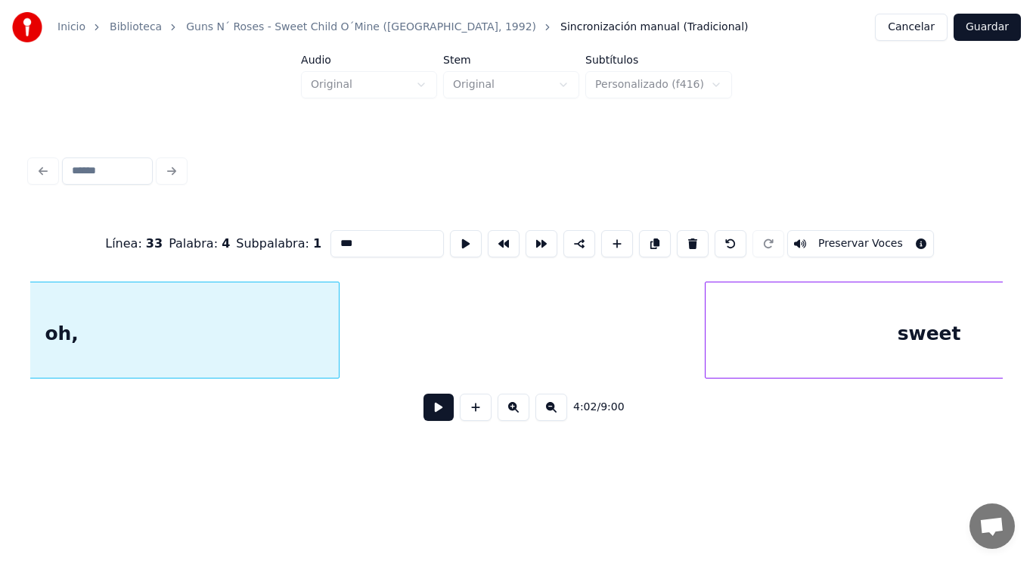
scroll to position [0, 257016]
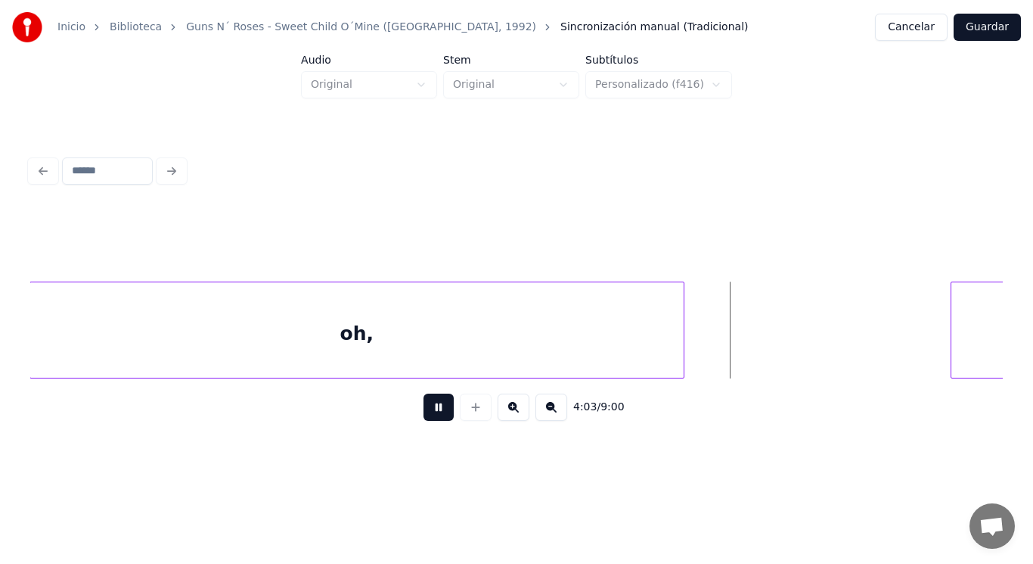
drag, startPoint x: 424, startPoint y: 408, endPoint x: 624, endPoint y: 360, distance: 206.2
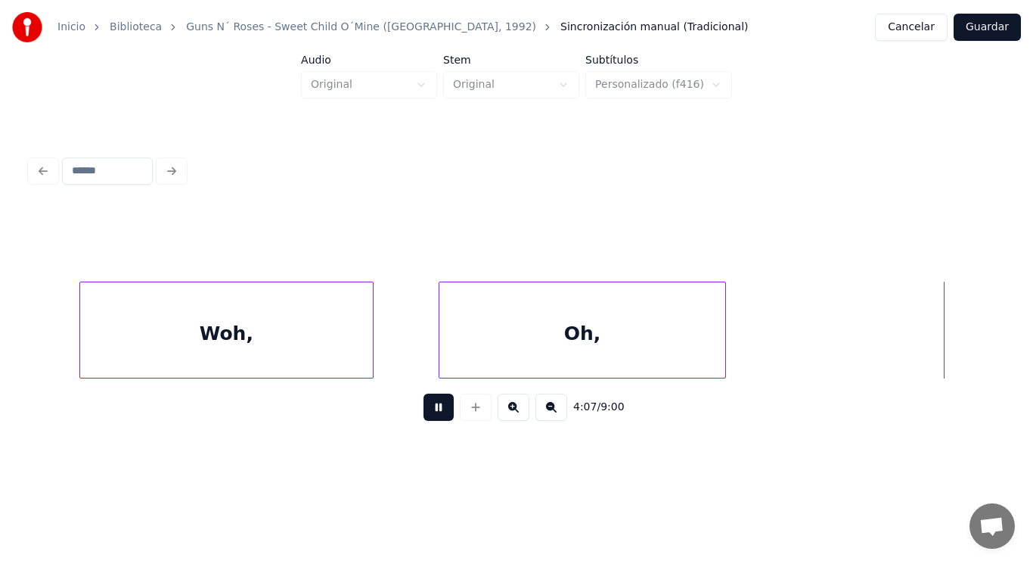
scroll to position [0, 262380]
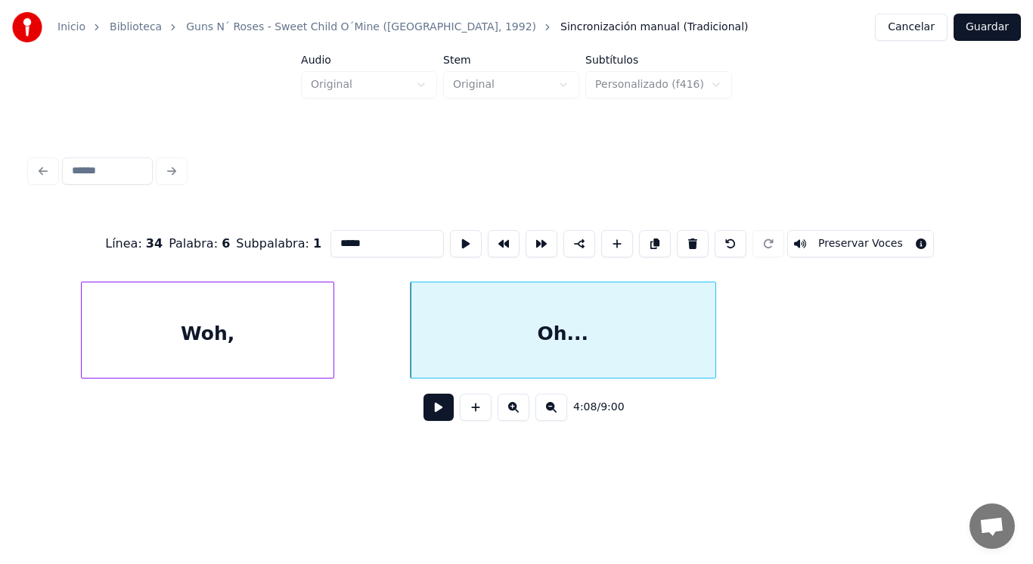
type input "*****"
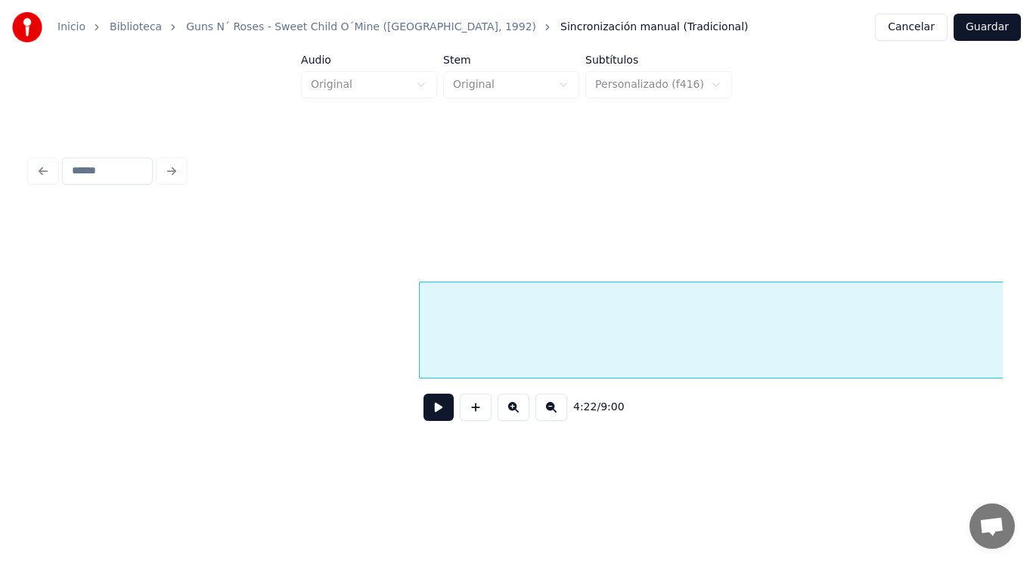
scroll to position [0, 277301]
drag, startPoint x: 73, startPoint y: 346, endPoint x: 331, endPoint y: 477, distance: 289.2
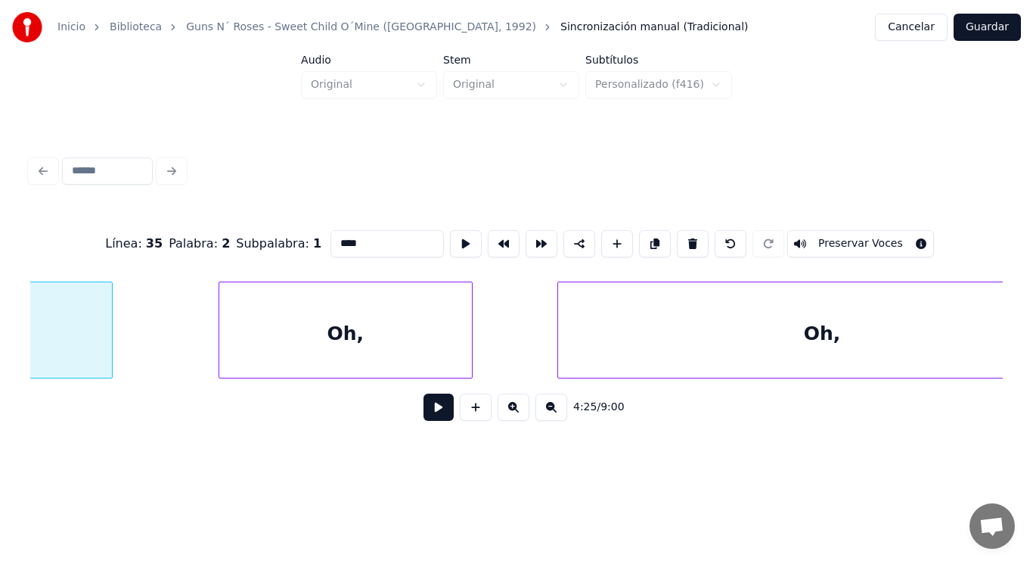
scroll to position [0, 280859]
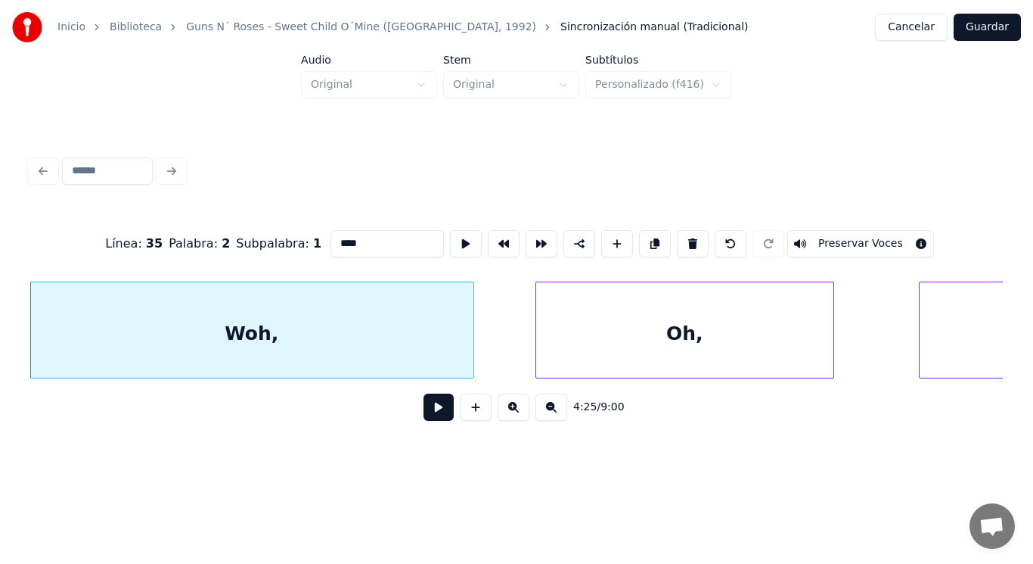
type input "****"
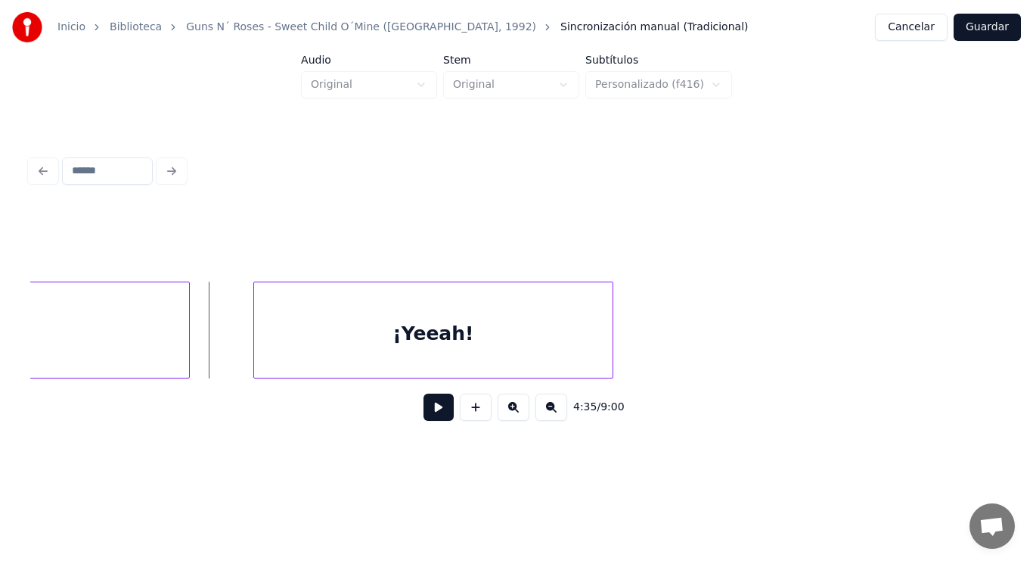
scroll to position [0, 291322]
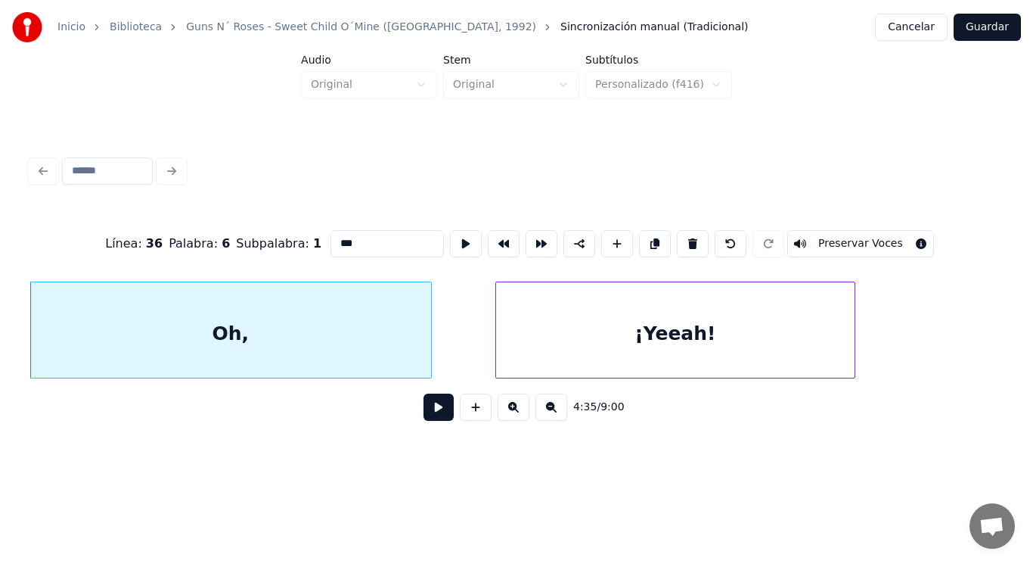
type input "***"
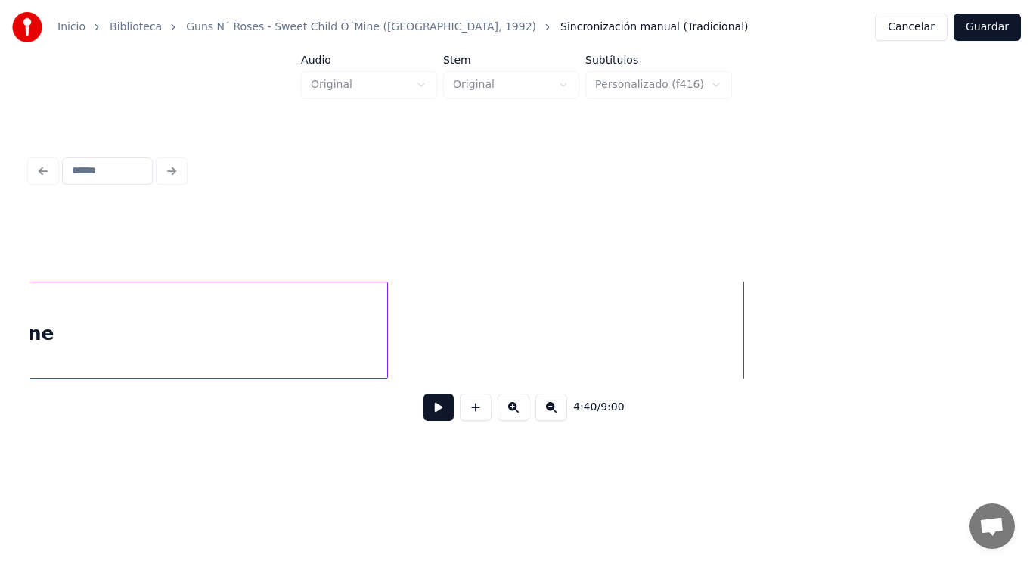
scroll to position [0, 296173]
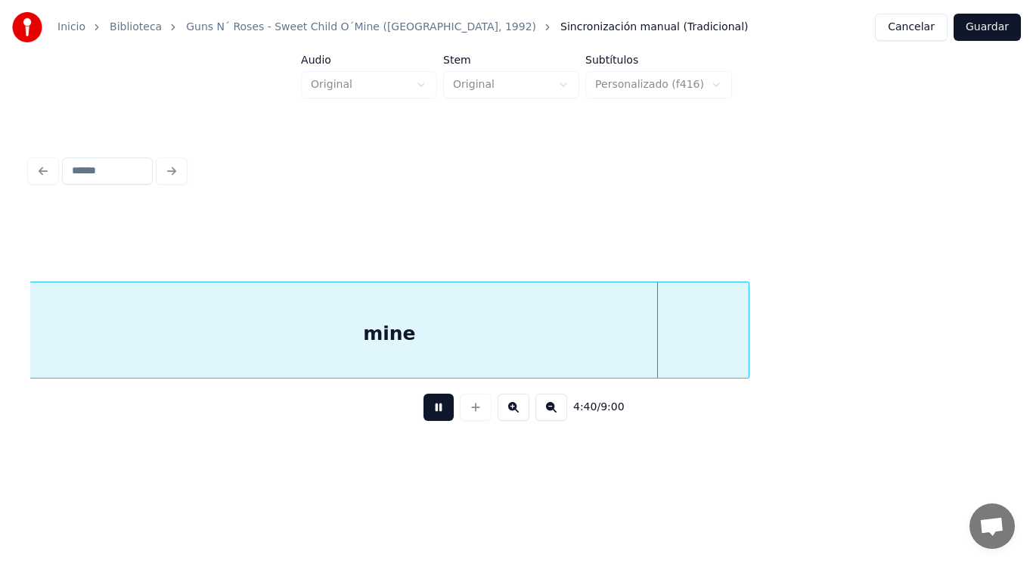
drag, startPoint x: 424, startPoint y: 411, endPoint x: 634, endPoint y: 380, distance: 212.5
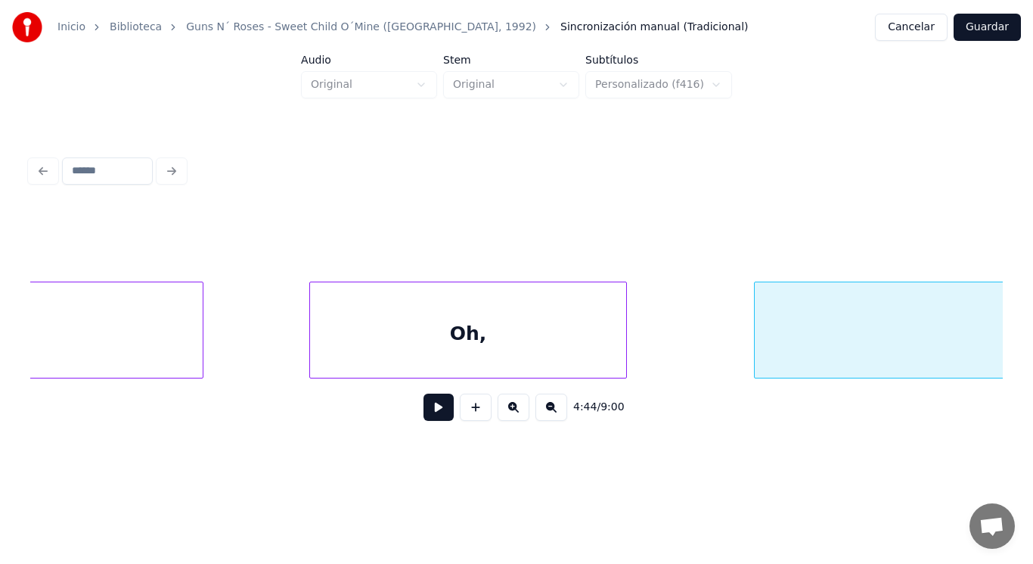
scroll to position [0, 300133]
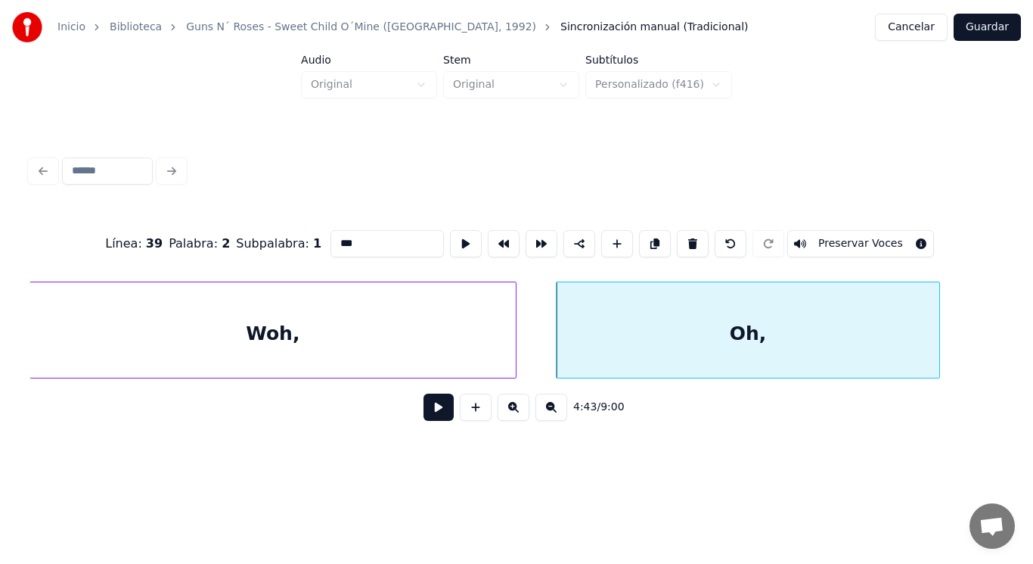
type input "****"
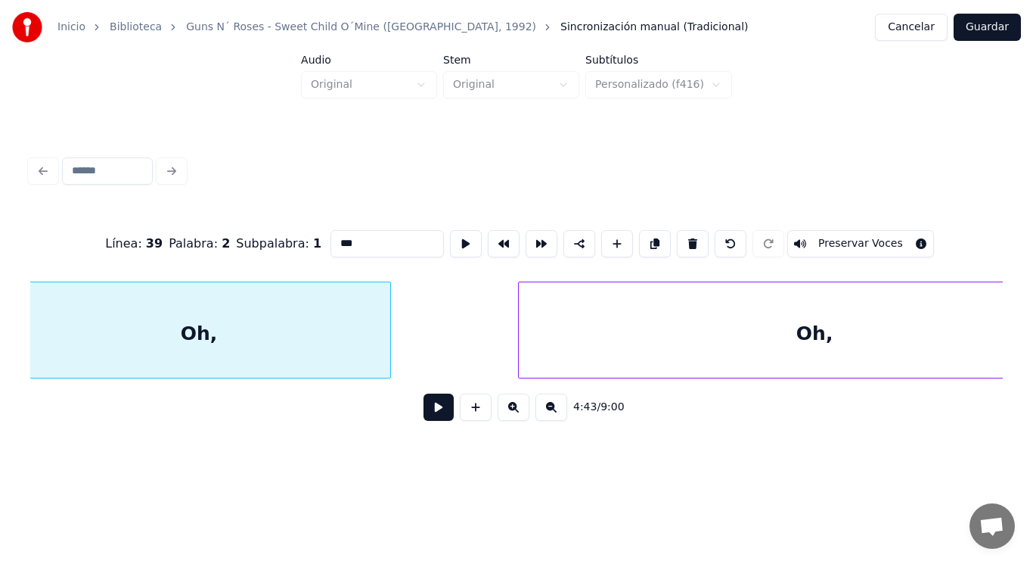
scroll to position [0, 300660]
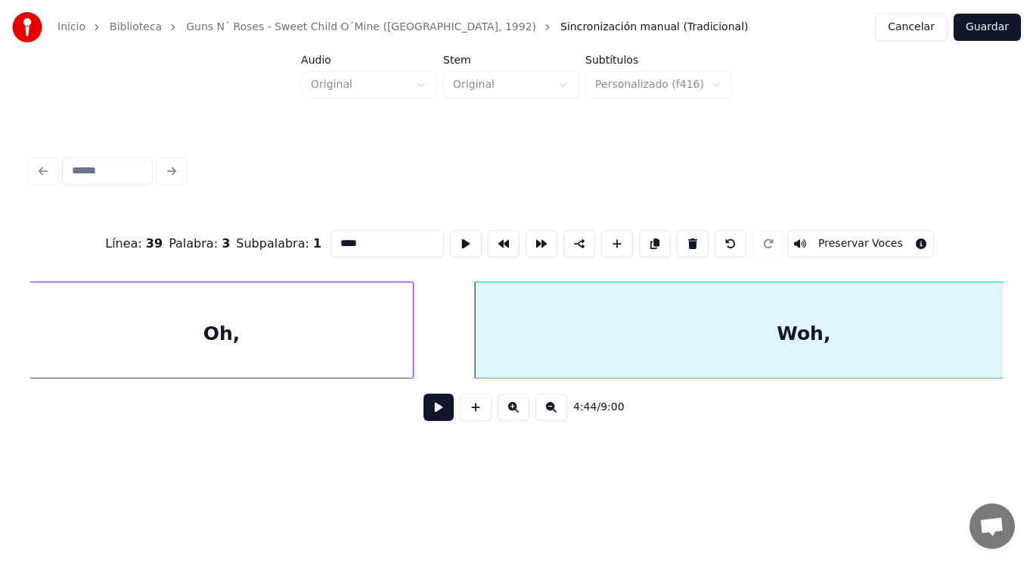
type input "***"
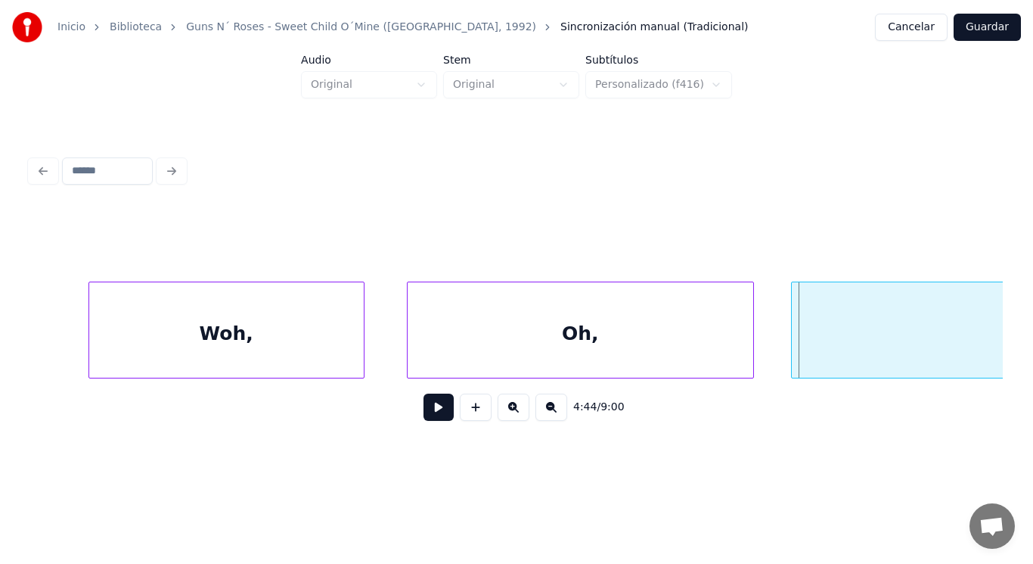
scroll to position [0, 301038]
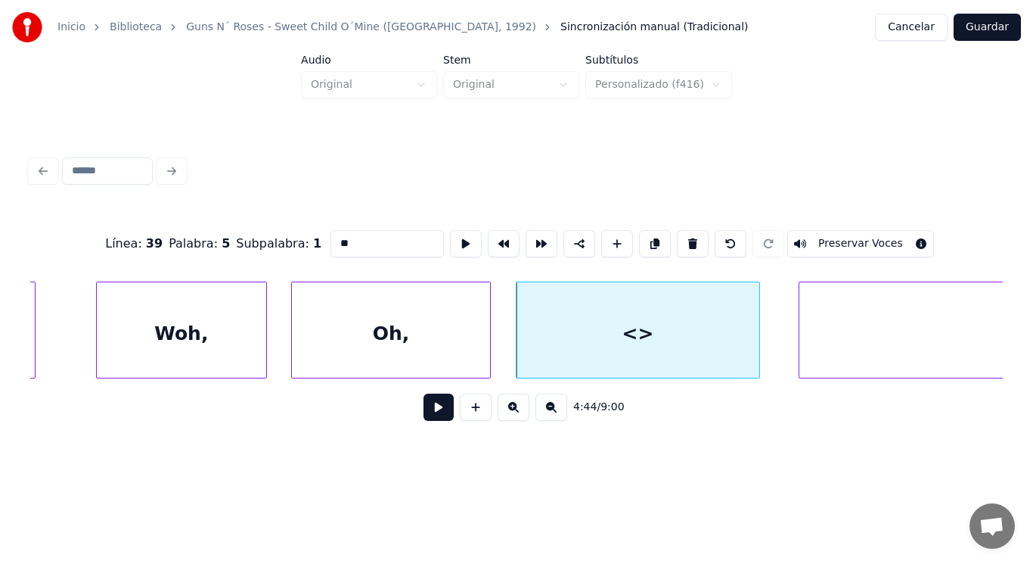
drag, startPoint x: 329, startPoint y: 238, endPoint x: 228, endPoint y: 243, distance: 101.5
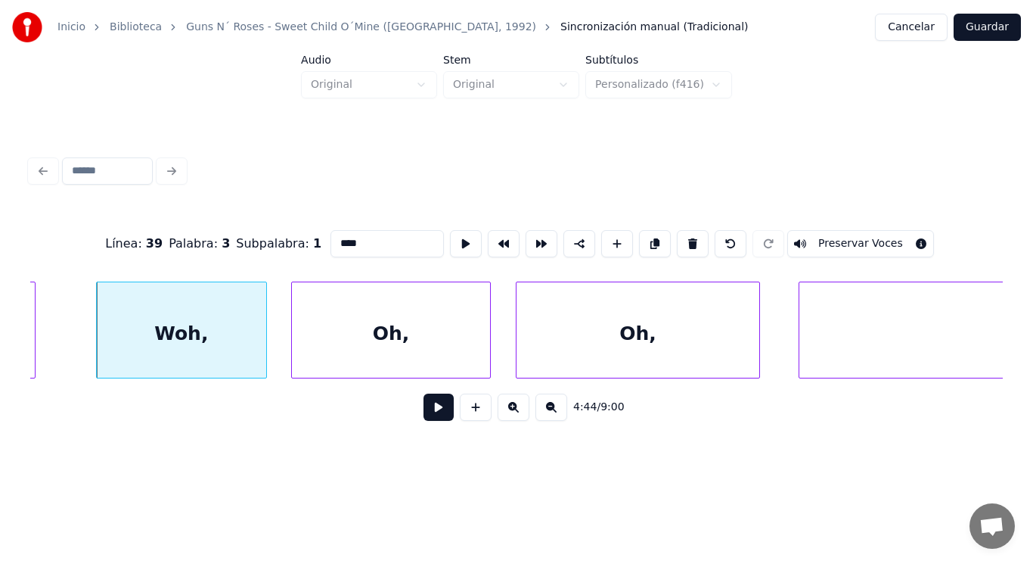
type input "****"
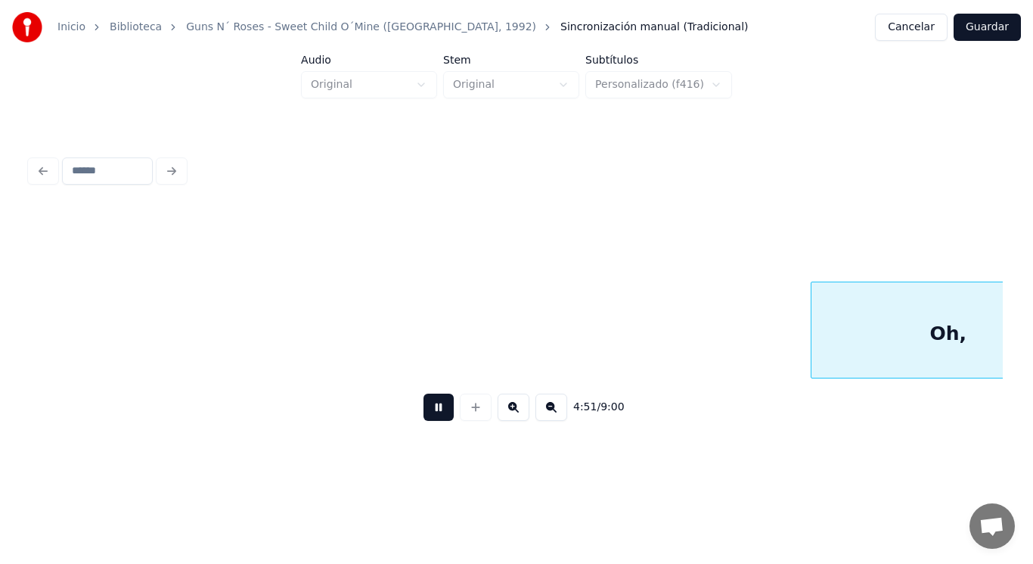
scroll to position [0, 308550]
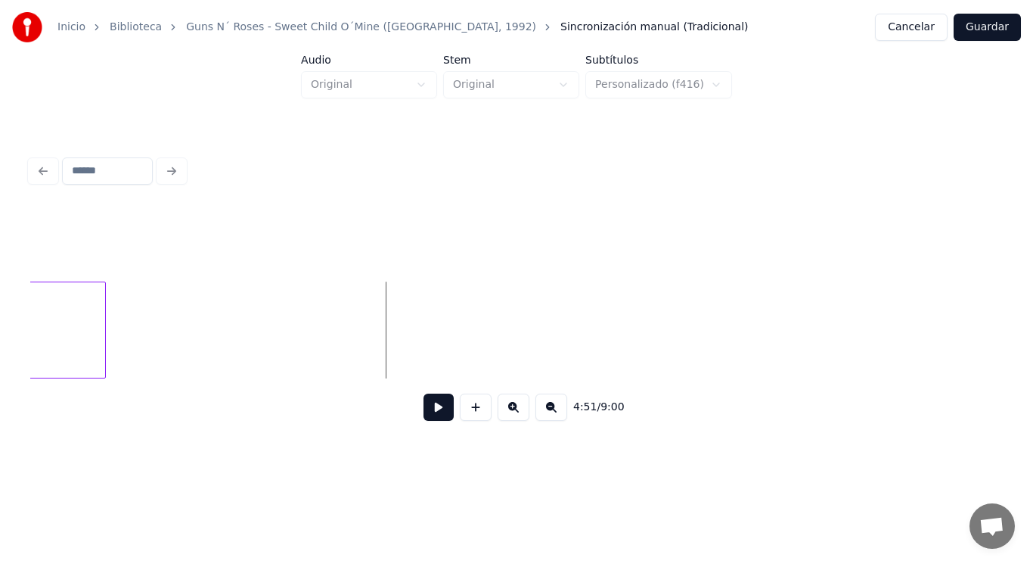
drag, startPoint x: 424, startPoint y: 421, endPoint x: 393, endPoint y: 413, distance: 32.1
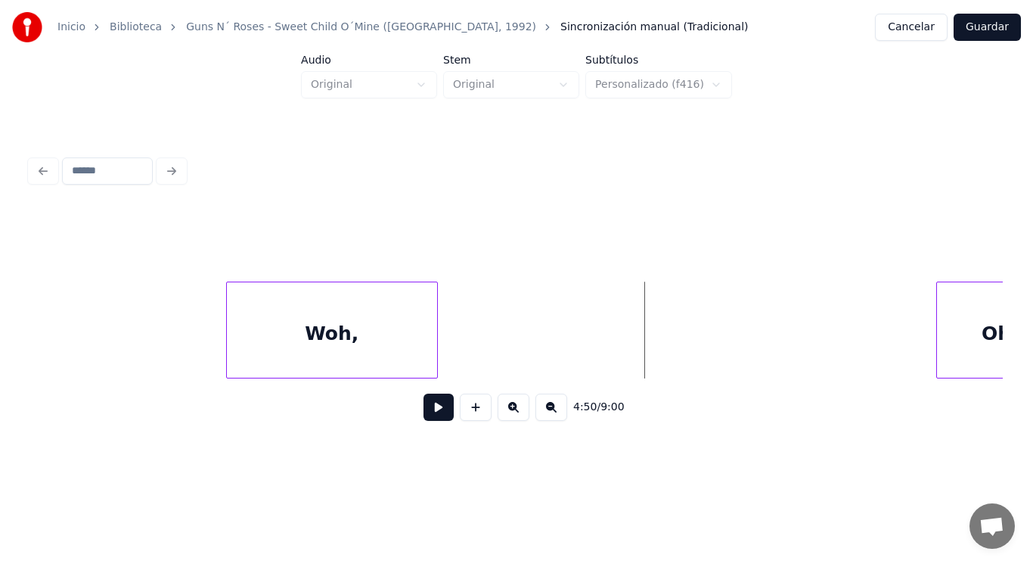
scroll to position [0, 307268]
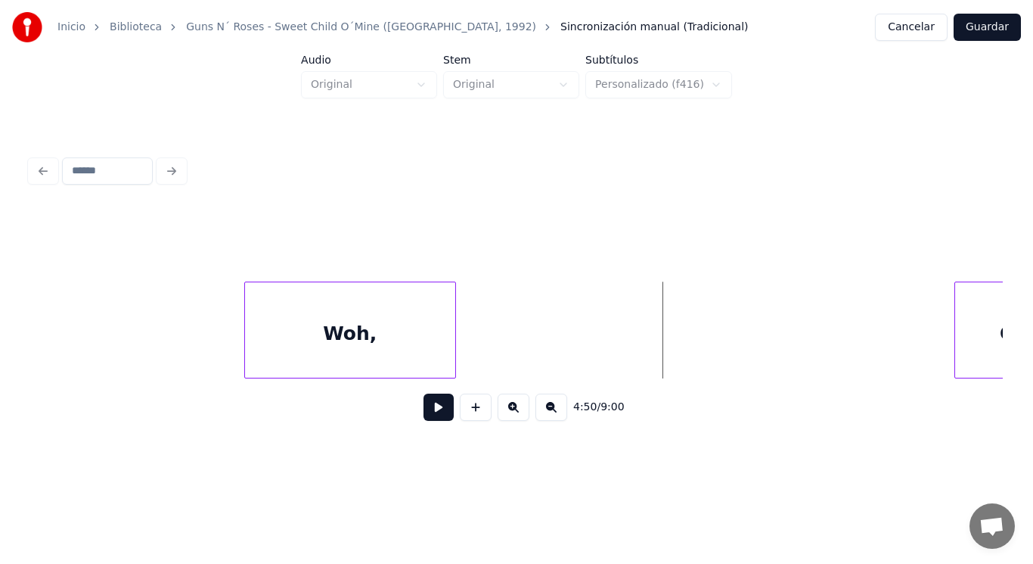
drag, startPoint x: 71, startPoint y: 355, endPoint x: 374, endPoint y: 448, distance: 317.3
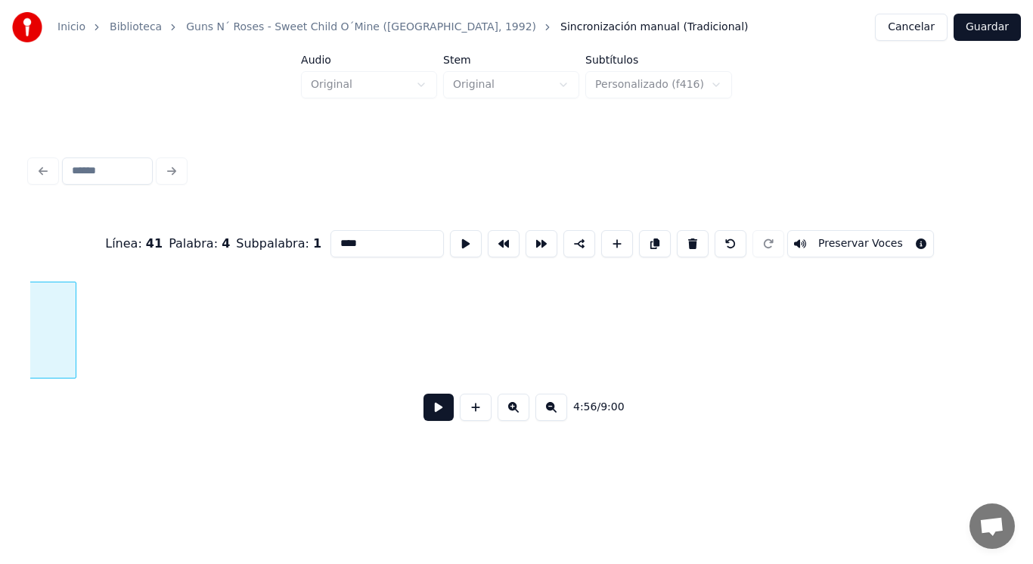
scroll to position [0, 313816]
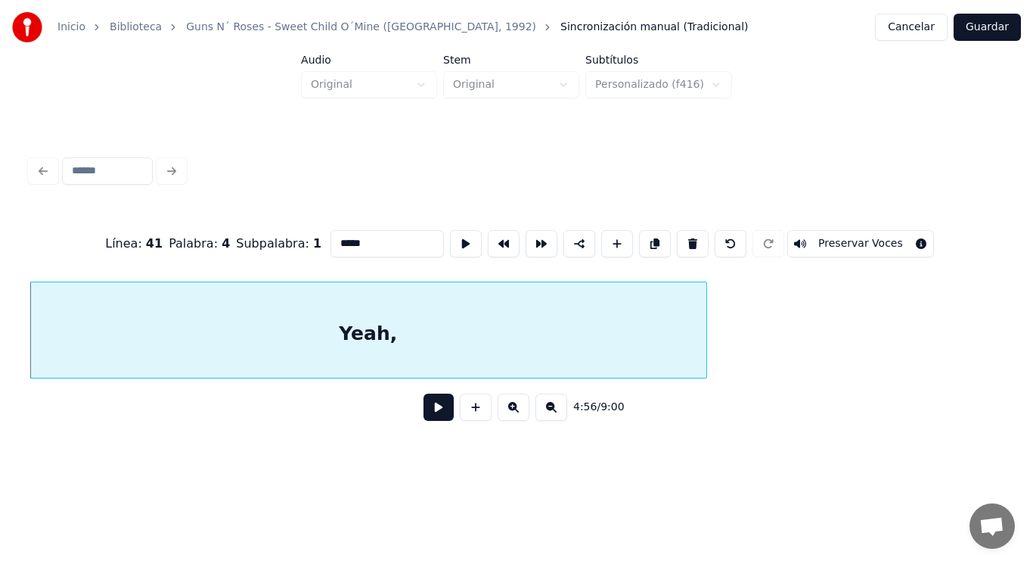
type input "*****"
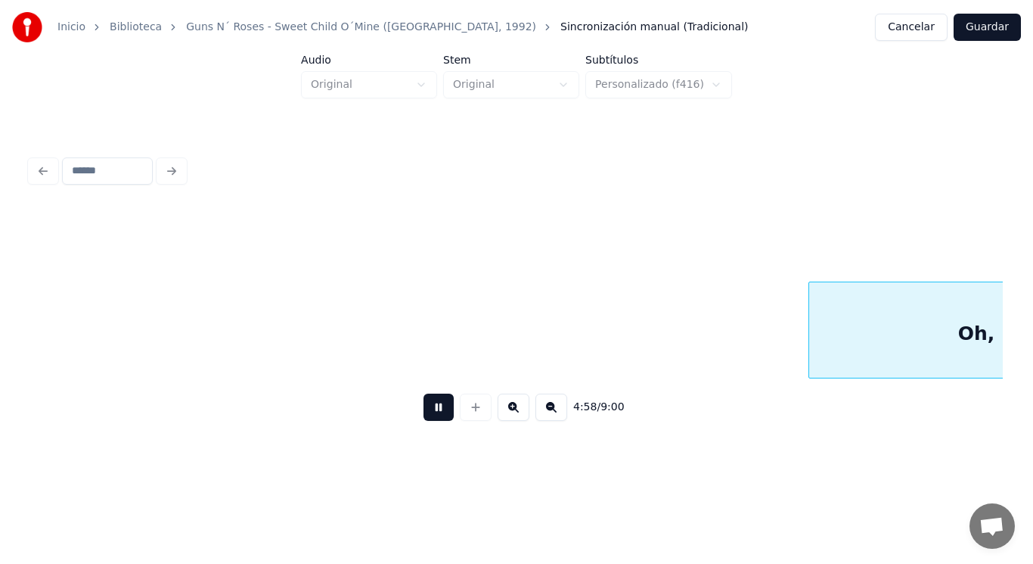
scroll to position [0, 315903]
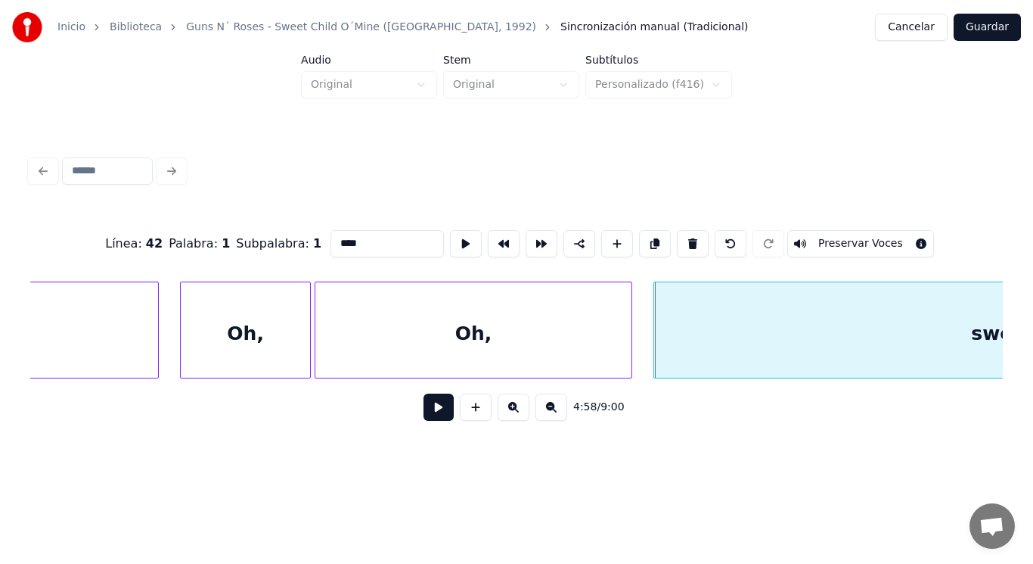
type input "*****"
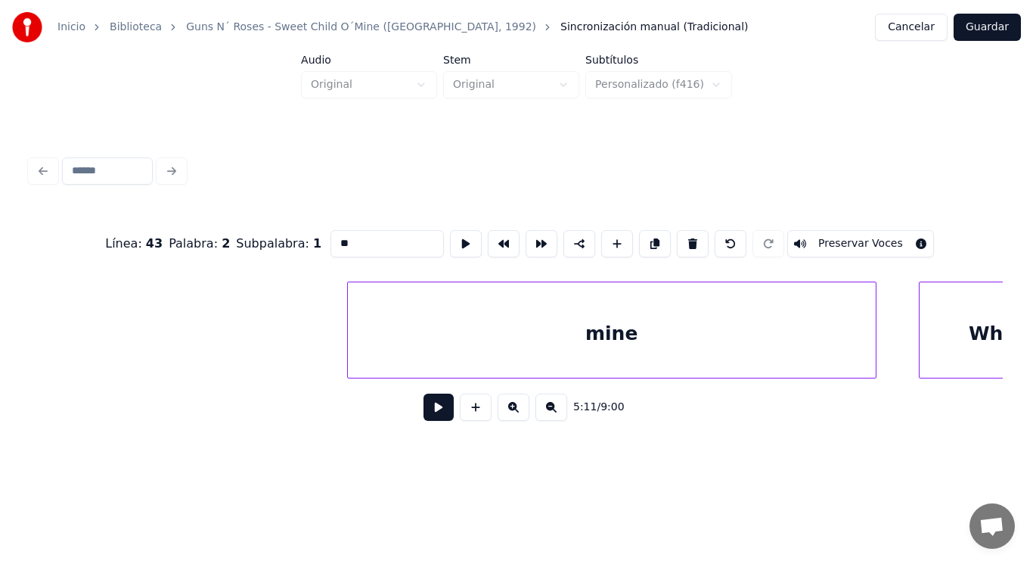
scroll to position [0, 318600]
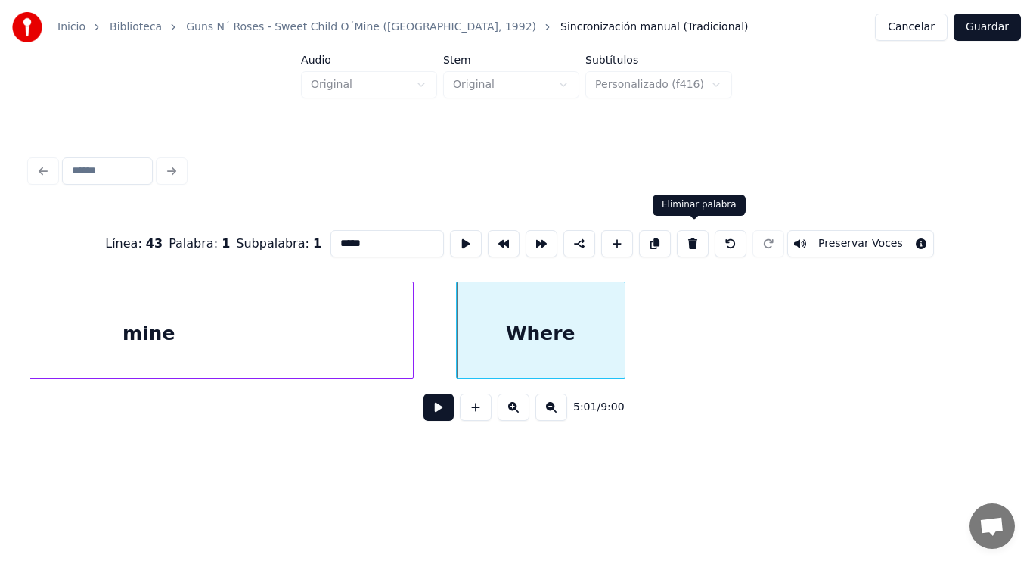
type input "**"
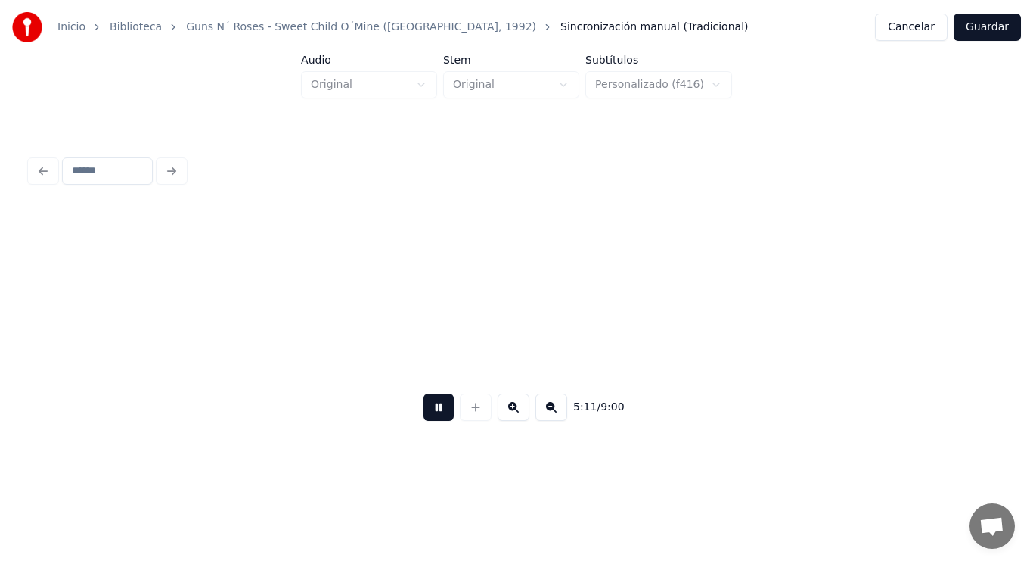
scroll to position [0, 329781]
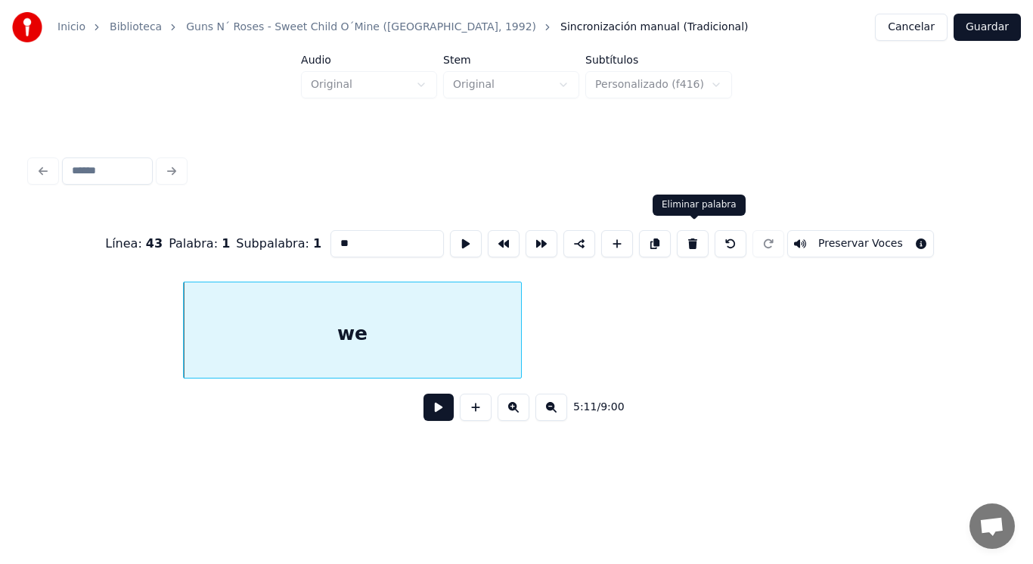
type input "***"
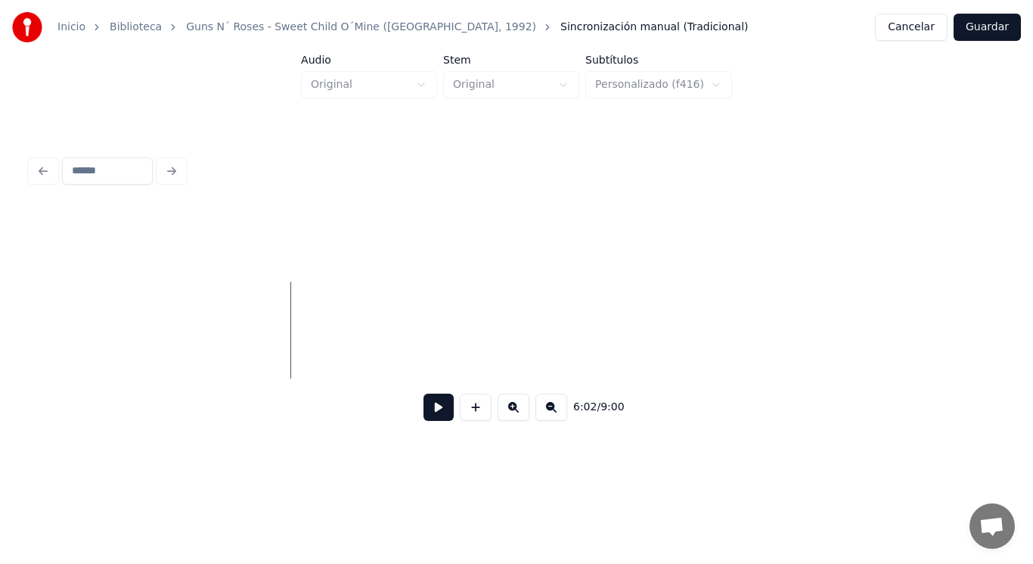
scroll to position [0, 383184]
drag, startPoint x: 68, startPoint y: 361, endPoint x: 387, endPoint y: 460, distance: 333.5
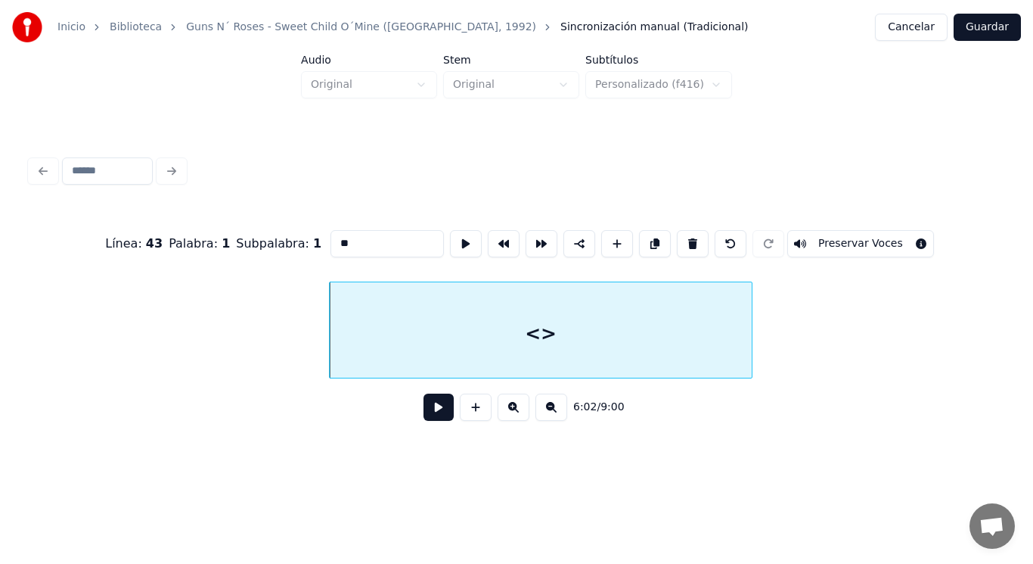
drag, startPoint x: 318, startPoint y: 235, endPoint x: 253, endPoint y: 233, distance: 65.1
type input "*****"
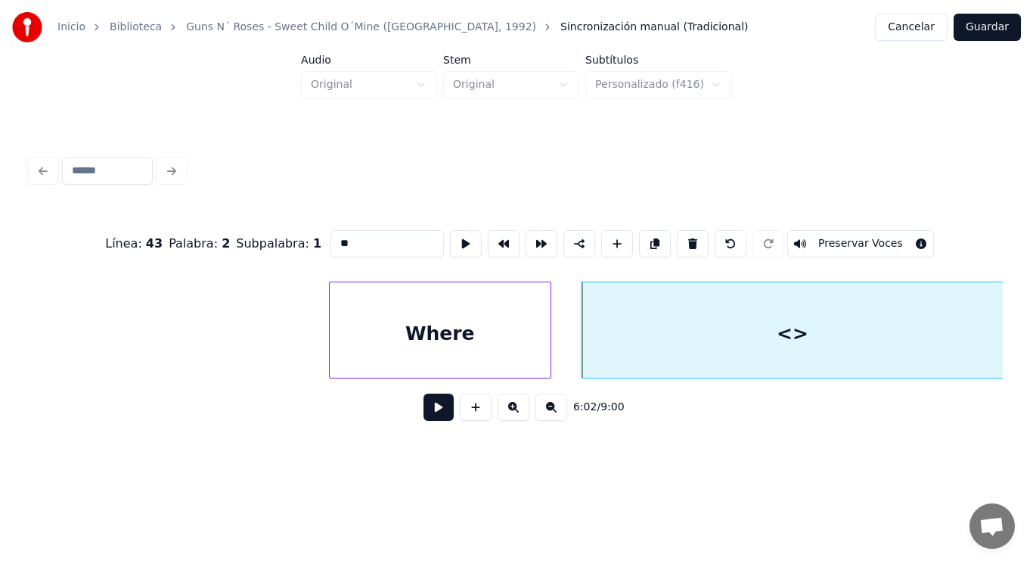
drag, startPoint x: 320, startPoint y: 240, endPoint x: 250, endPoint y: 246, distance: 70.6
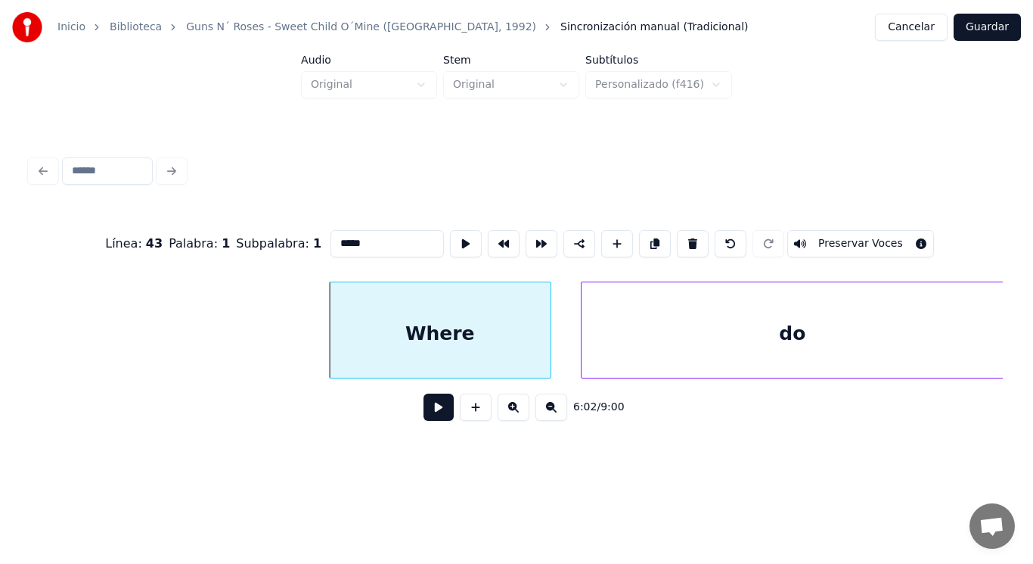
type input "*****"
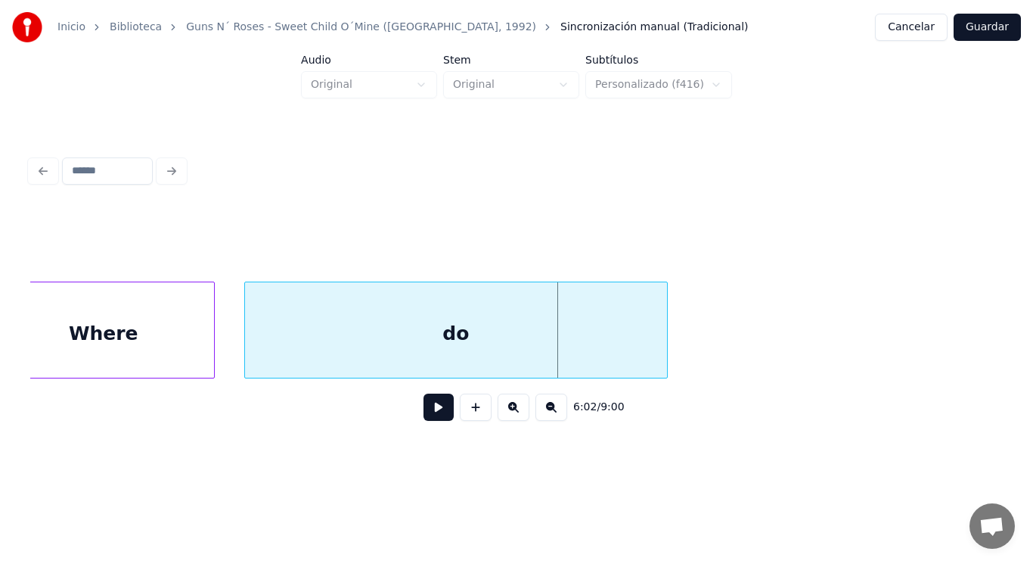
scroll to position [0, 383547]
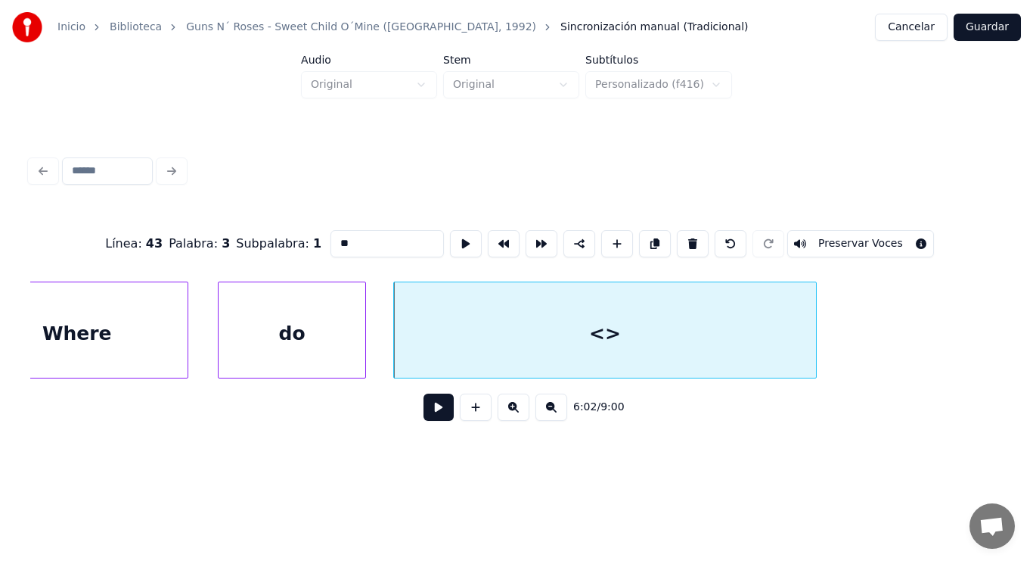
drag, startPoint x: 333, startPoint y: 237, endPoint x: 212, endPoint y: 241, distance: 121.1
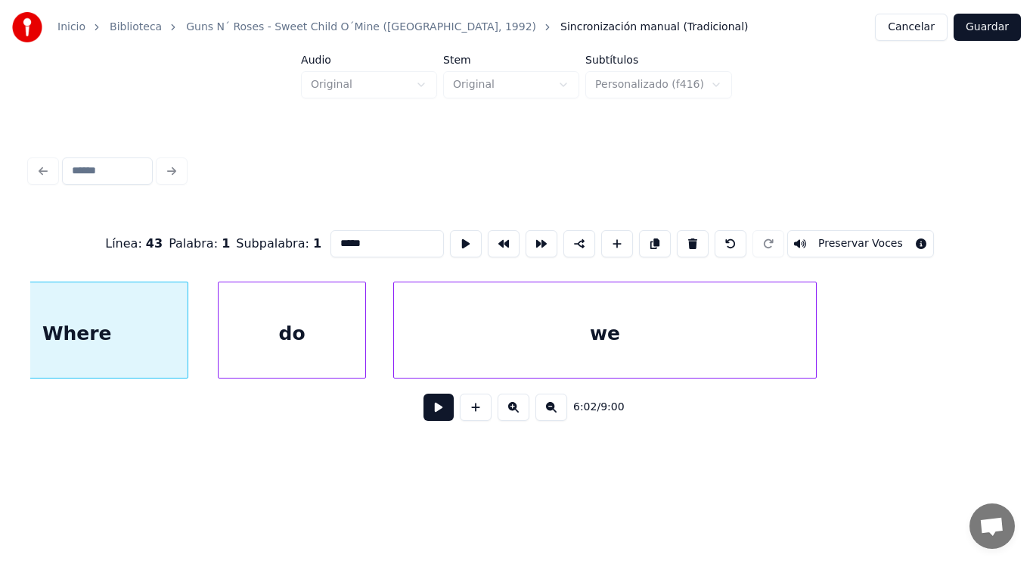
scroll to position [0, 383483]
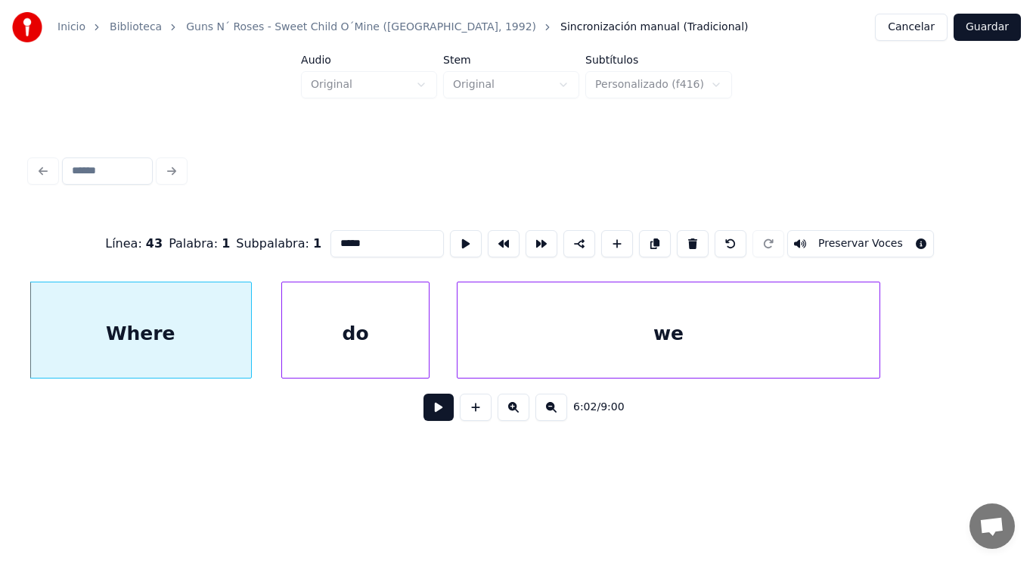
type input "*****"
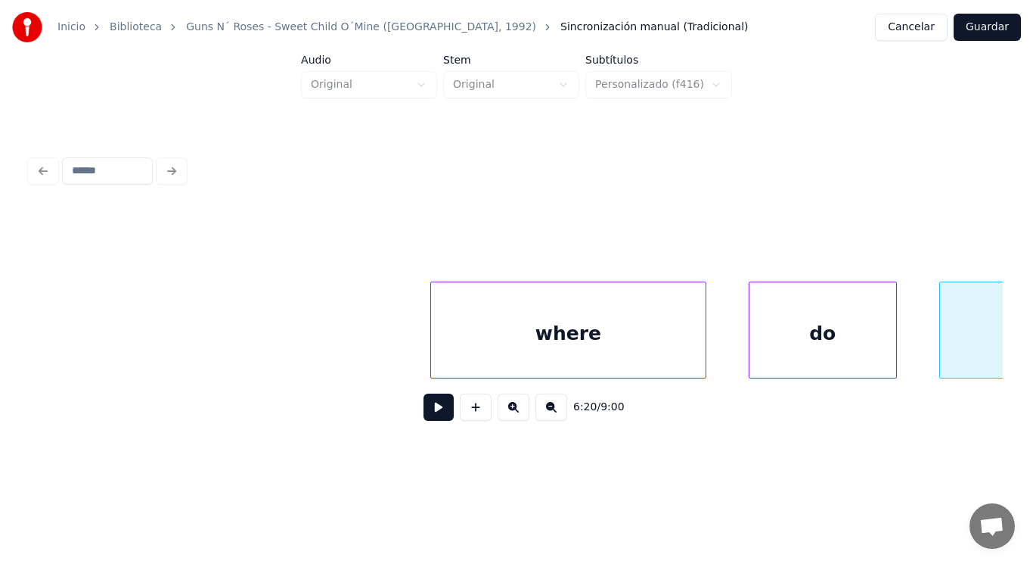
scroll to position [0, 402225]
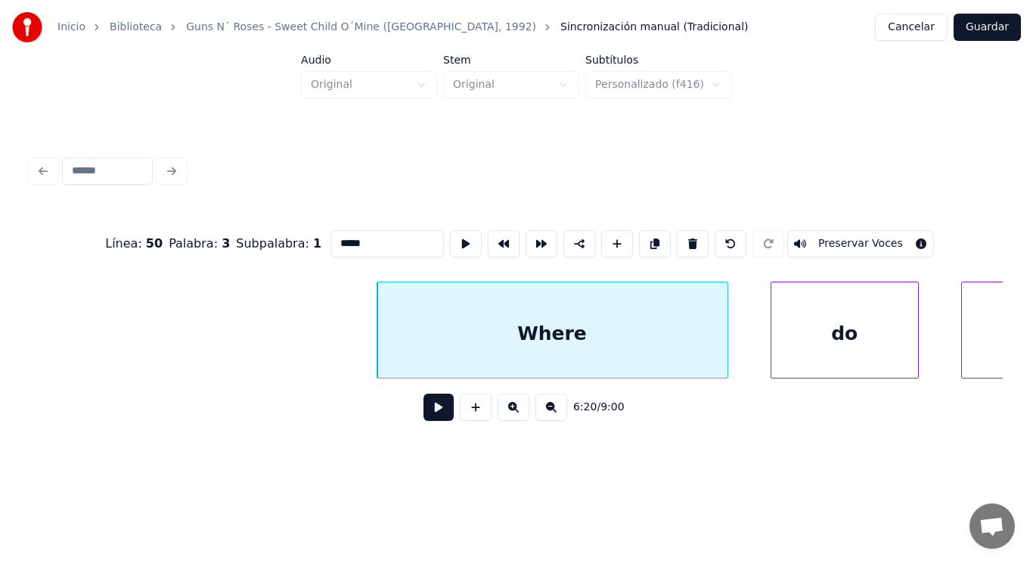
type input "*****"
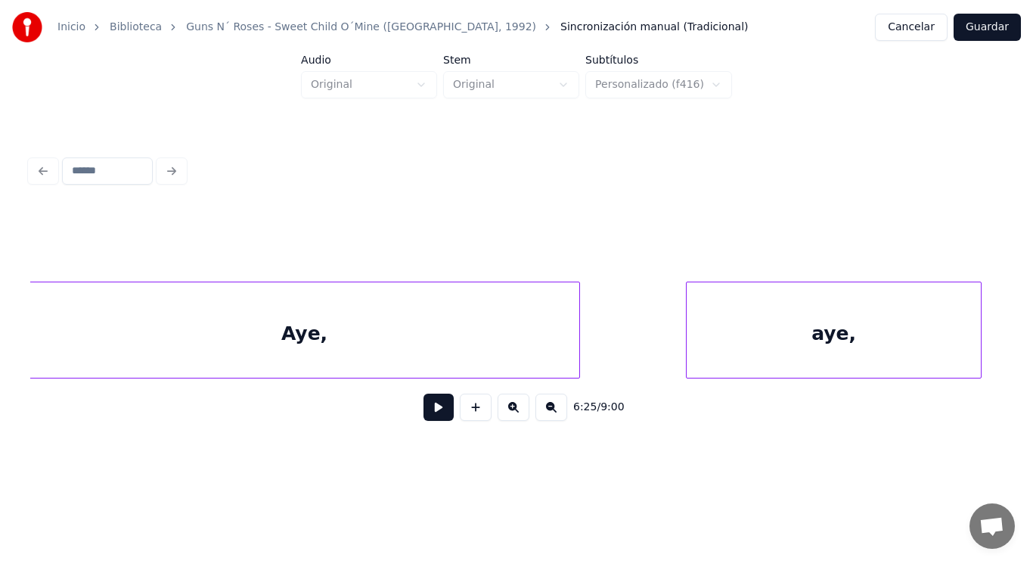
scroll to position [0, 406322]
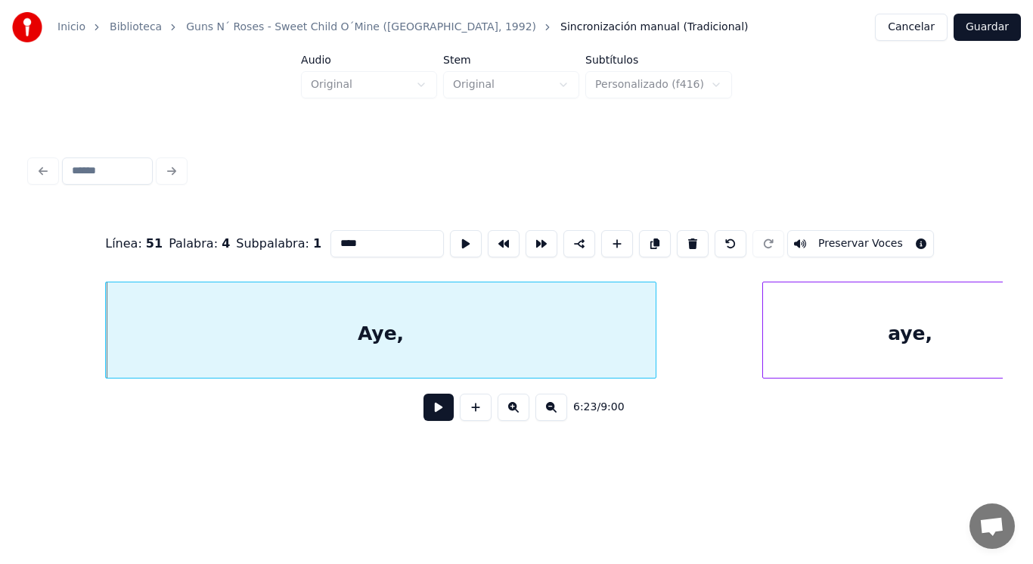
type input "****"
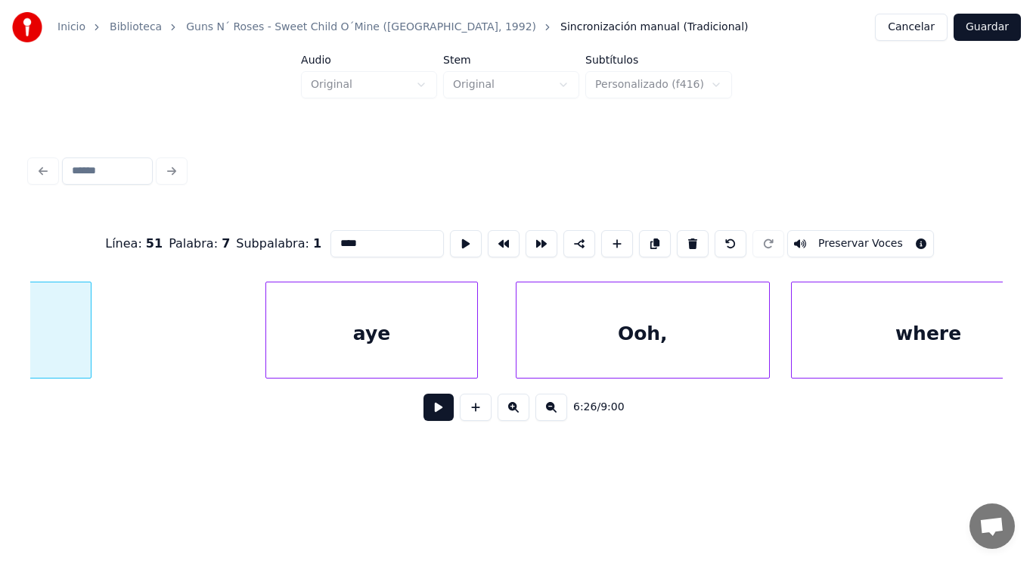
scroll to position [0, 409300]
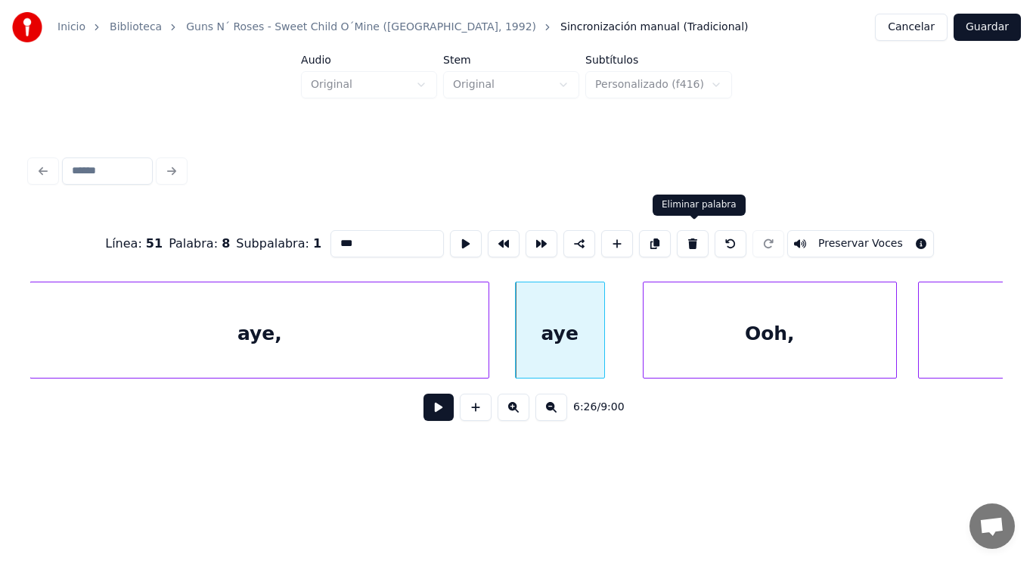
type input "****"
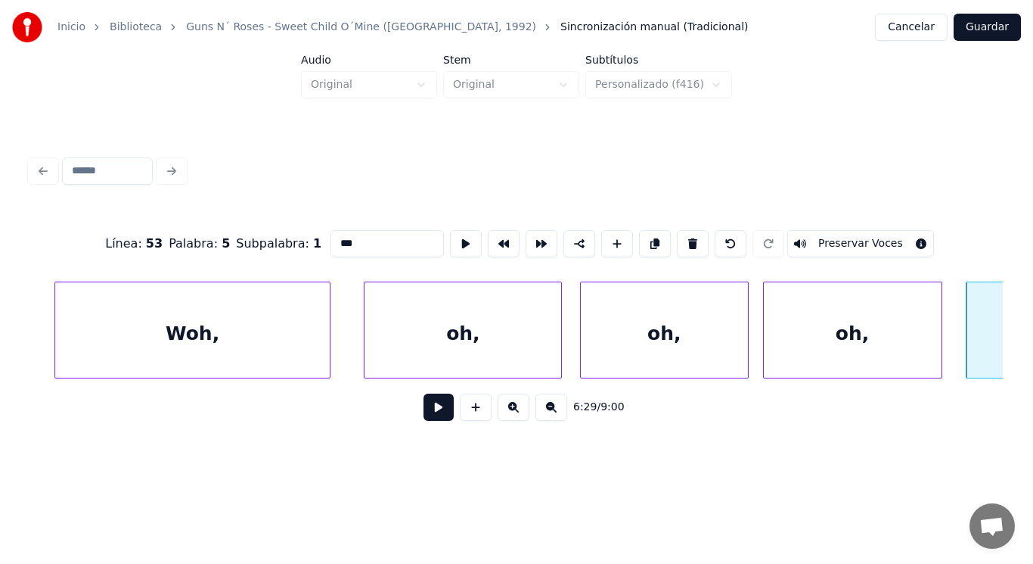
scroll to position [0, 412026]
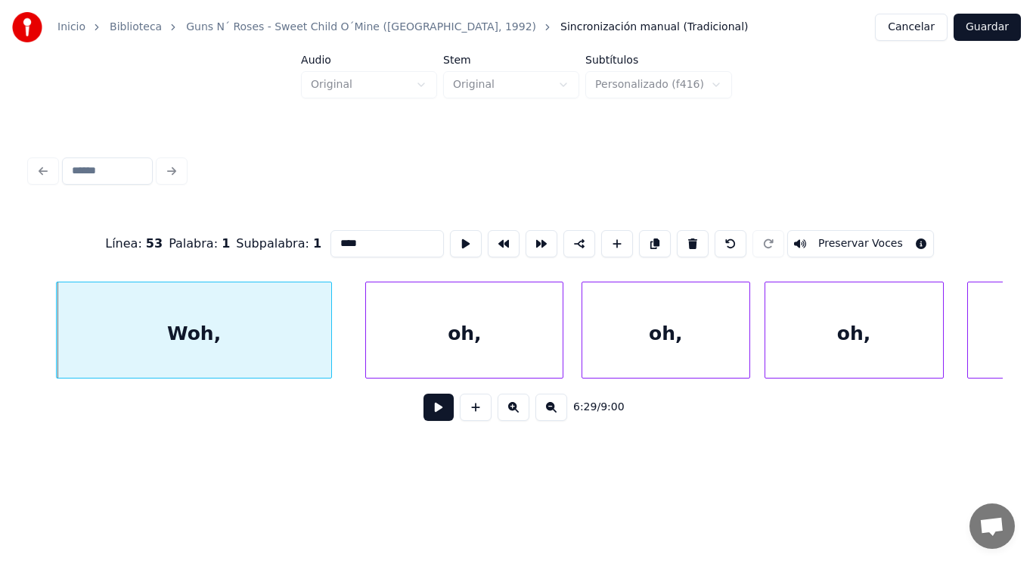
type input "****"
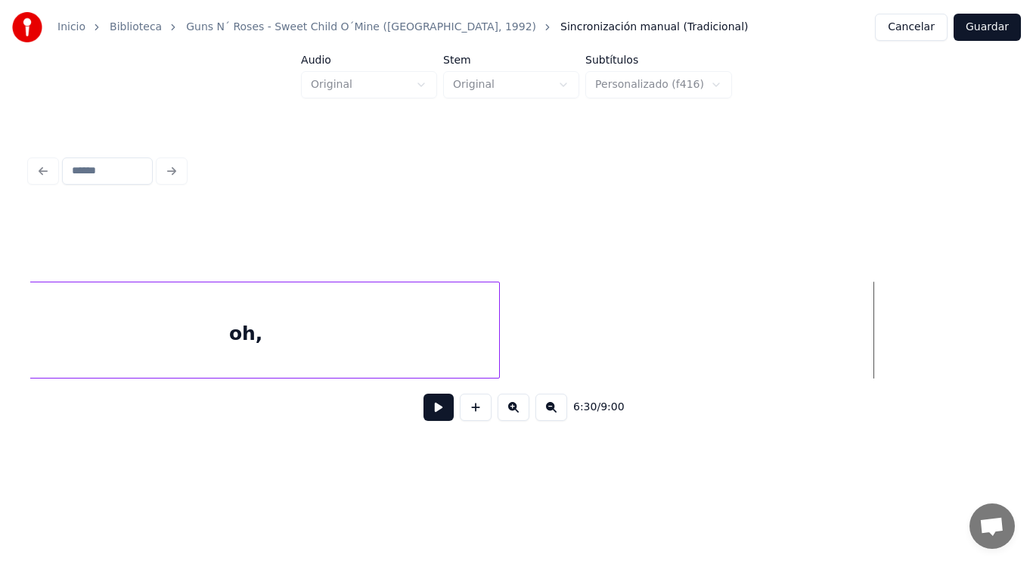
scroll to position [0, 412962]
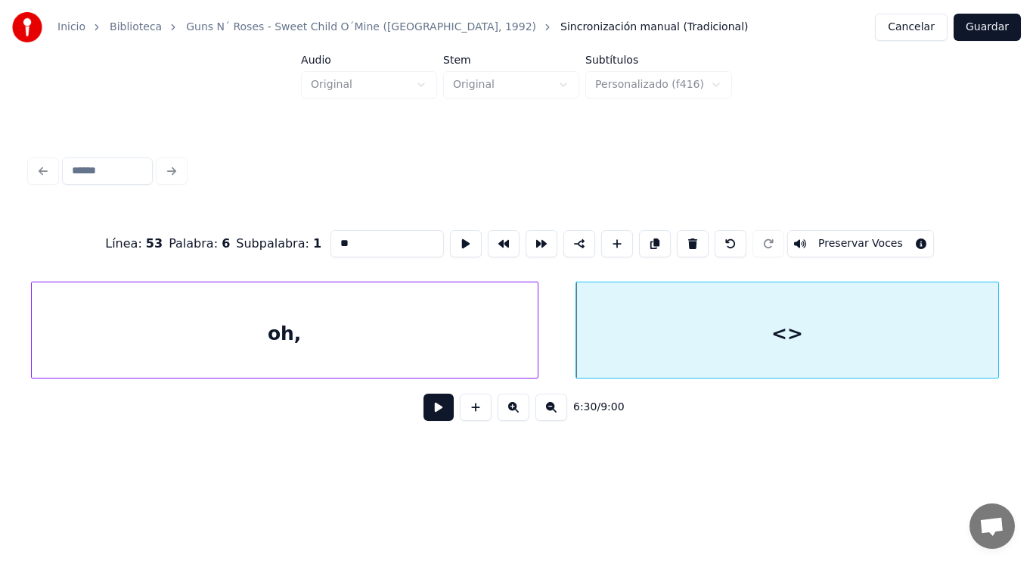
drag, startPoint x: 331, startPoint y: 233, endPoint x: 239, endPoint y: 242, distance: 92.0
type input "***"
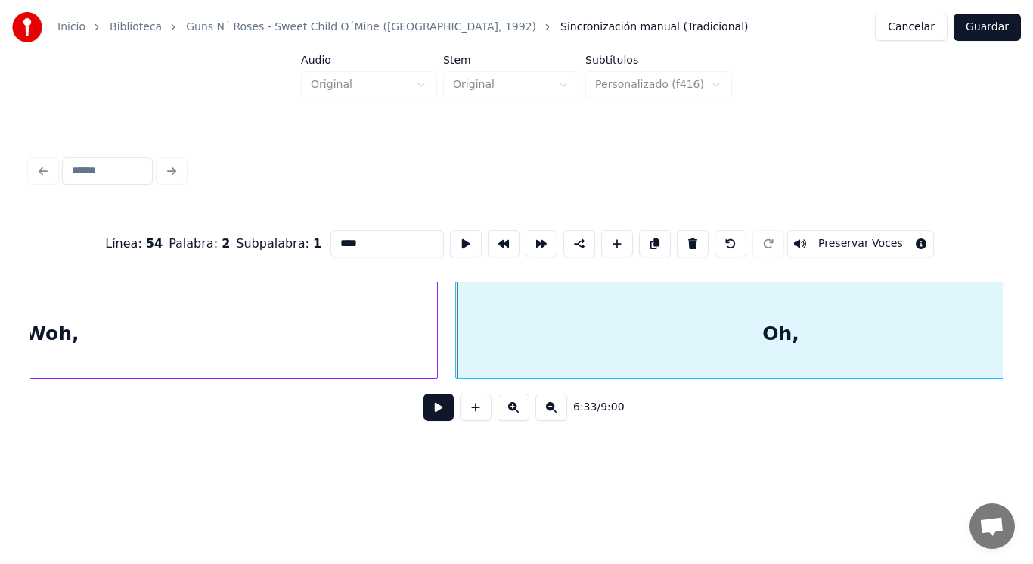
scroll to position [0, 416289]
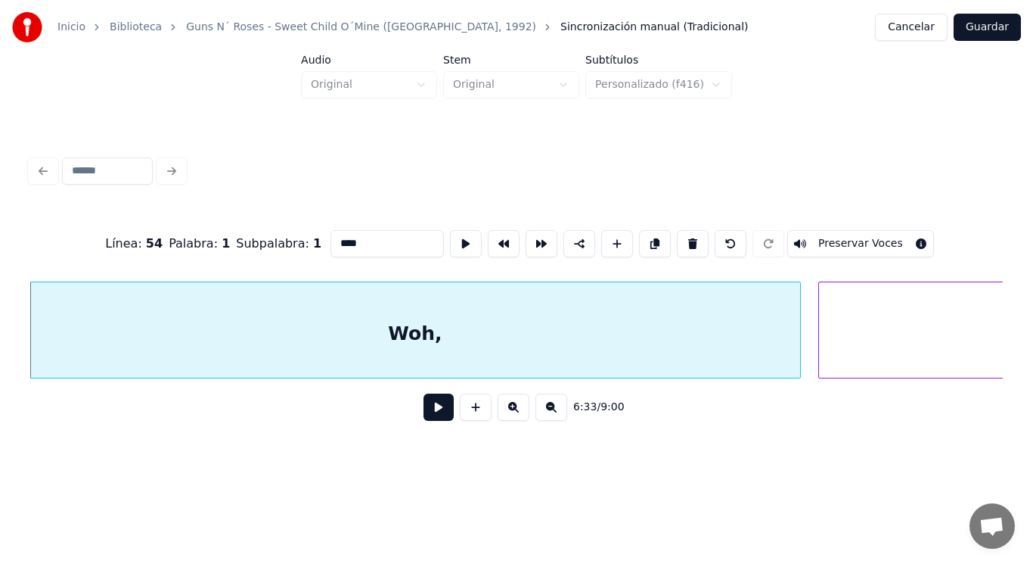
type input "****"
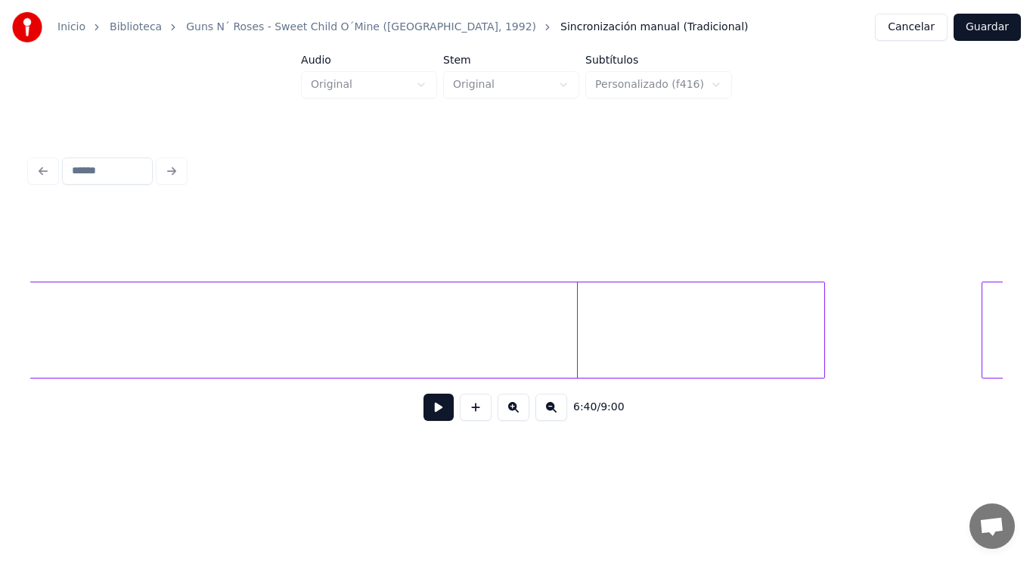
scroll to position [0, 422135]
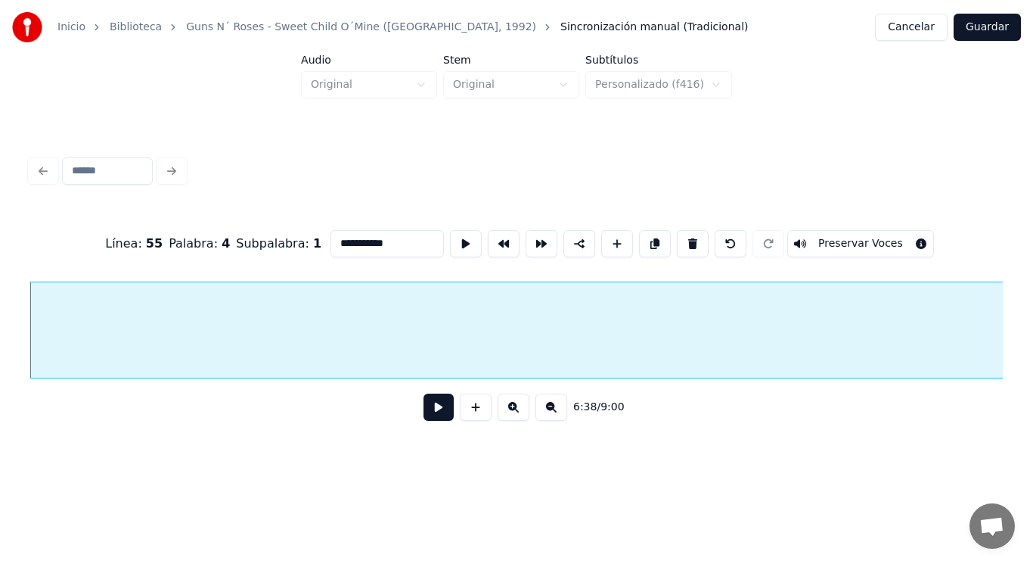
type input "**********"
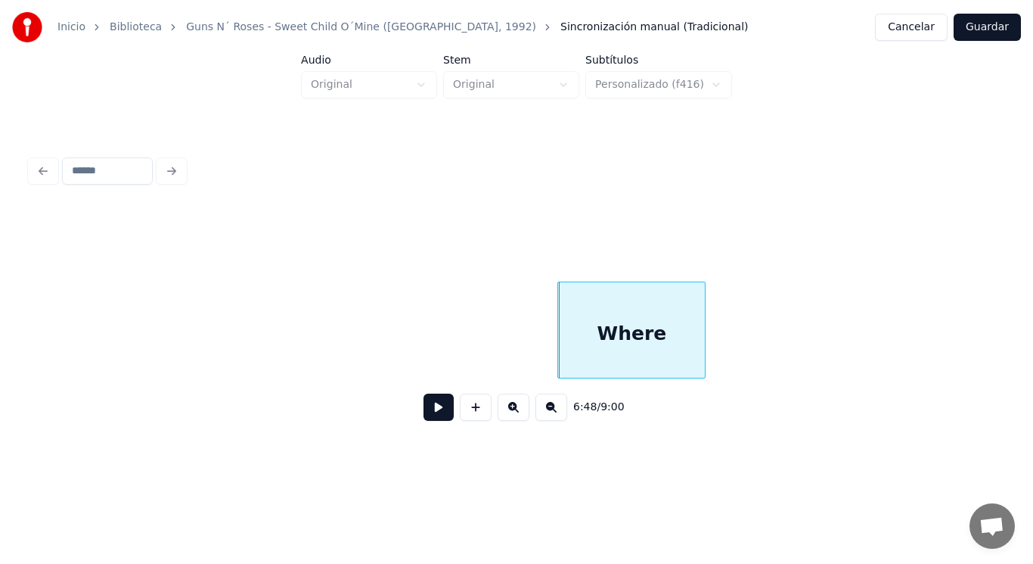
scroll to position [0, 431994]
drag, startPoint x: 177, startPoint y: 345, endPoint x: 410, endPoint y: 415, distance: 243.2
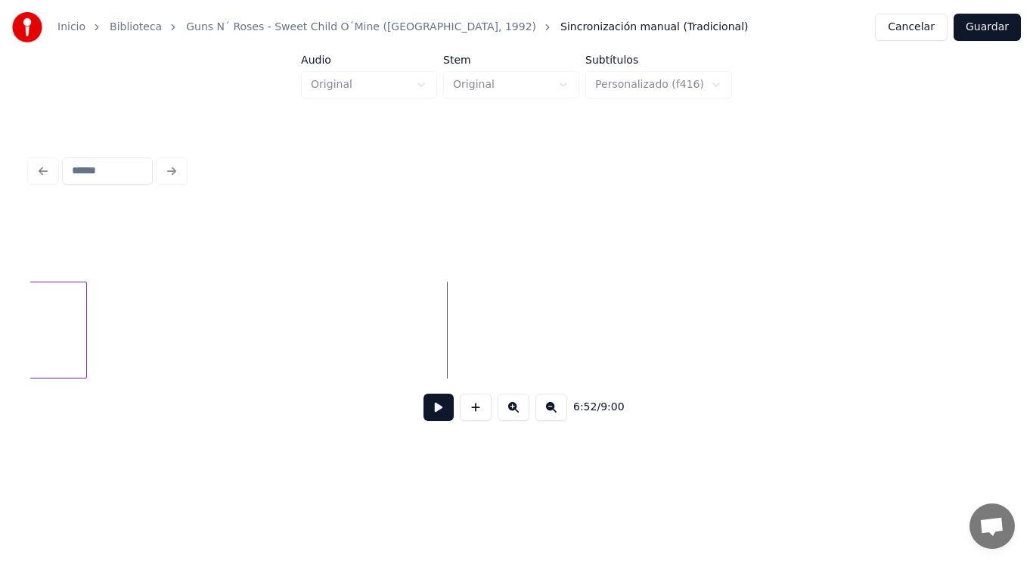
scroll to position [0, 436304]
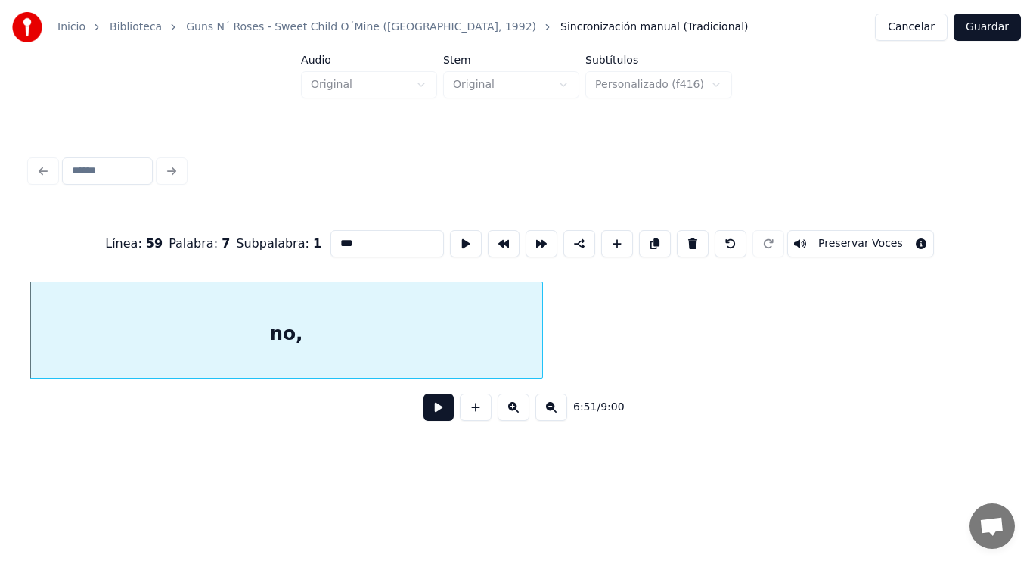
type input "***"
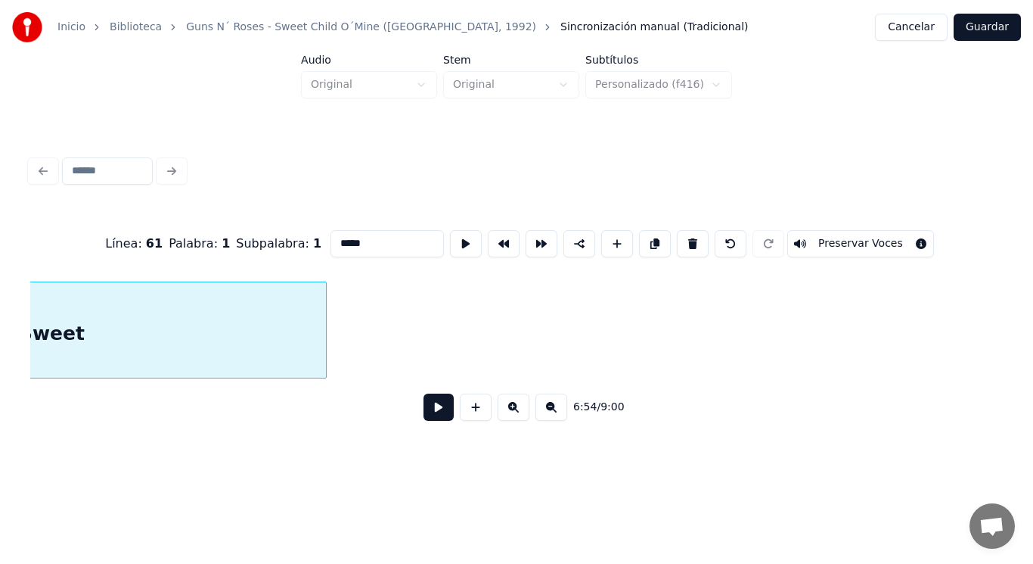
scroll to position [0, 439378]
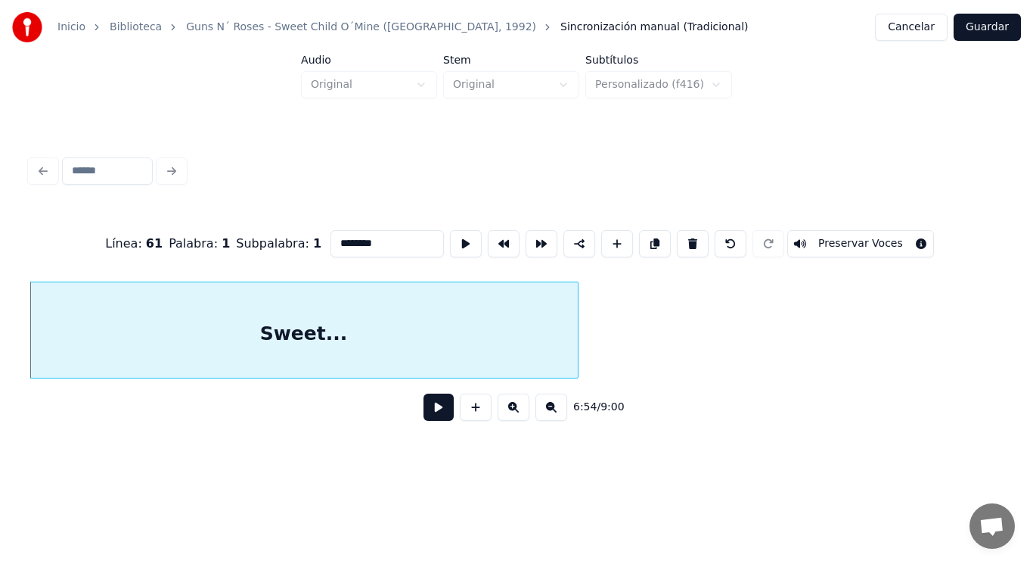
type input "********"
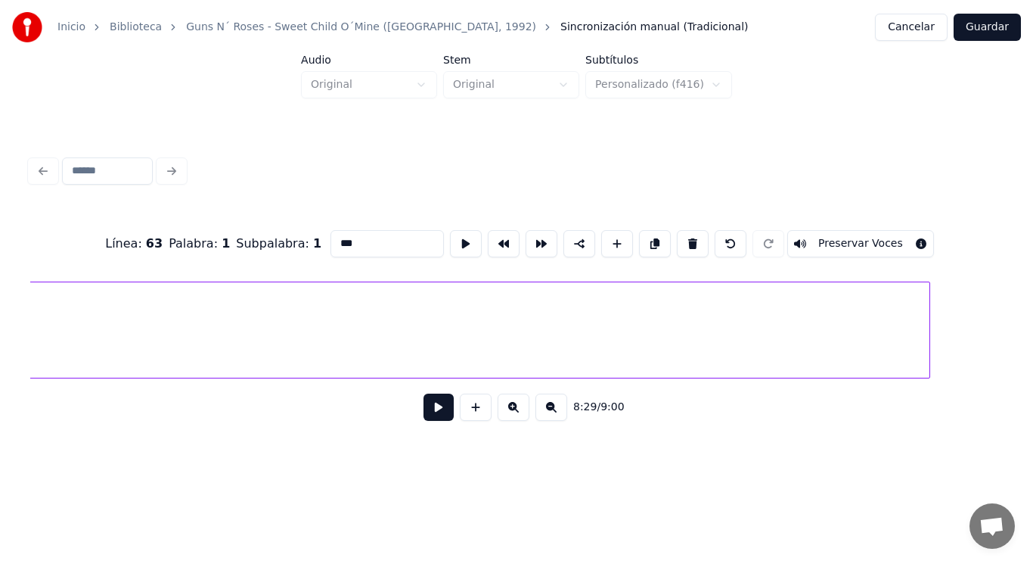
scroll to position [0, 502444]
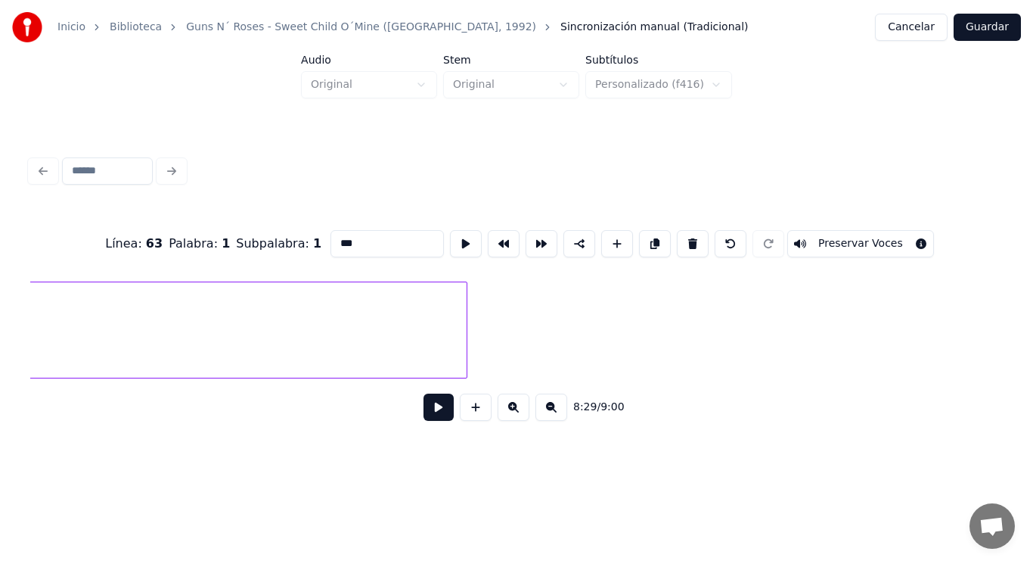
type input "*******"
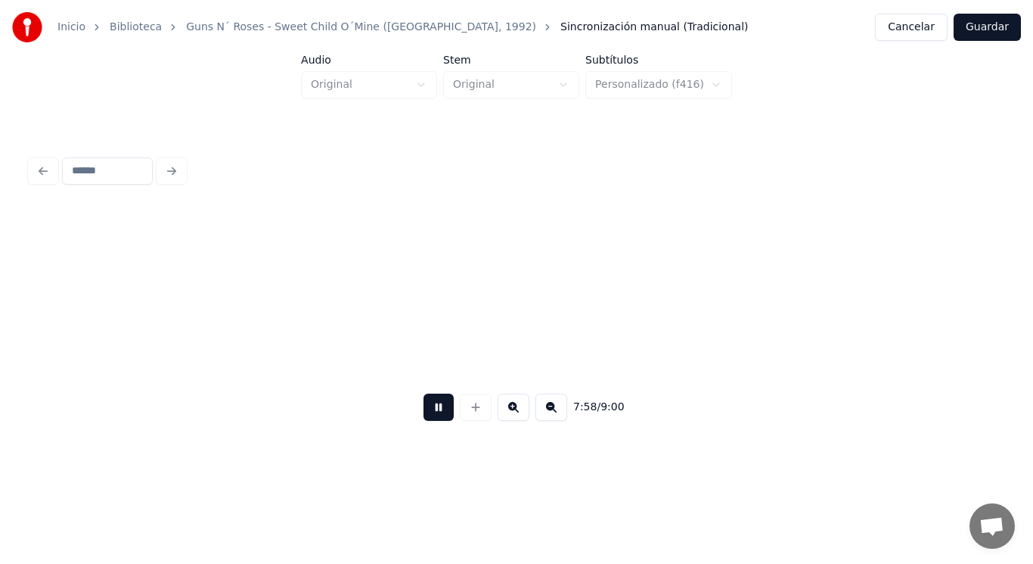
scroll to position [0, 506907]
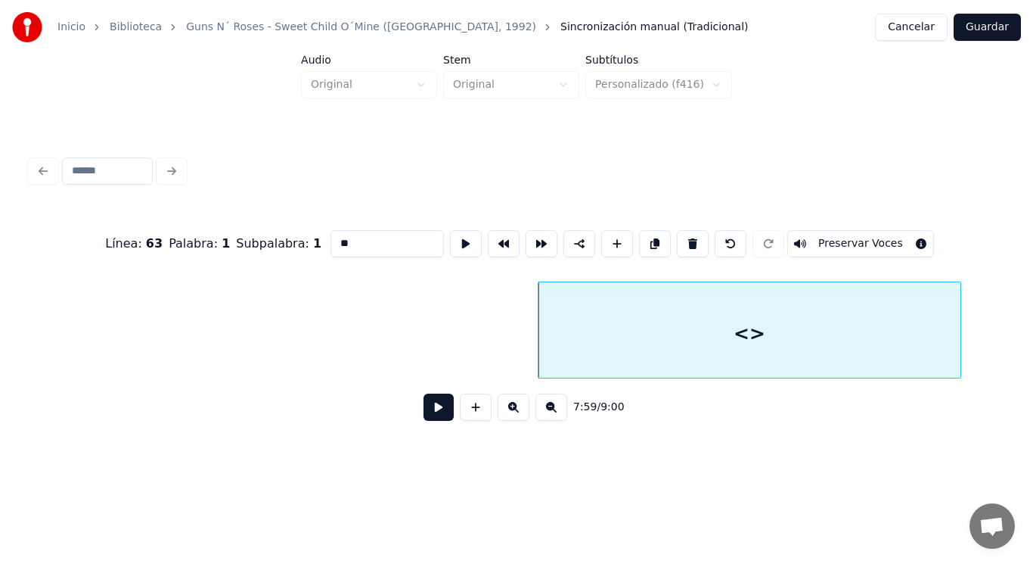
drag, startPoint x: 331, startPoint y: 239, endPoint x: 272, endPoint y: 245, distance: 59.3
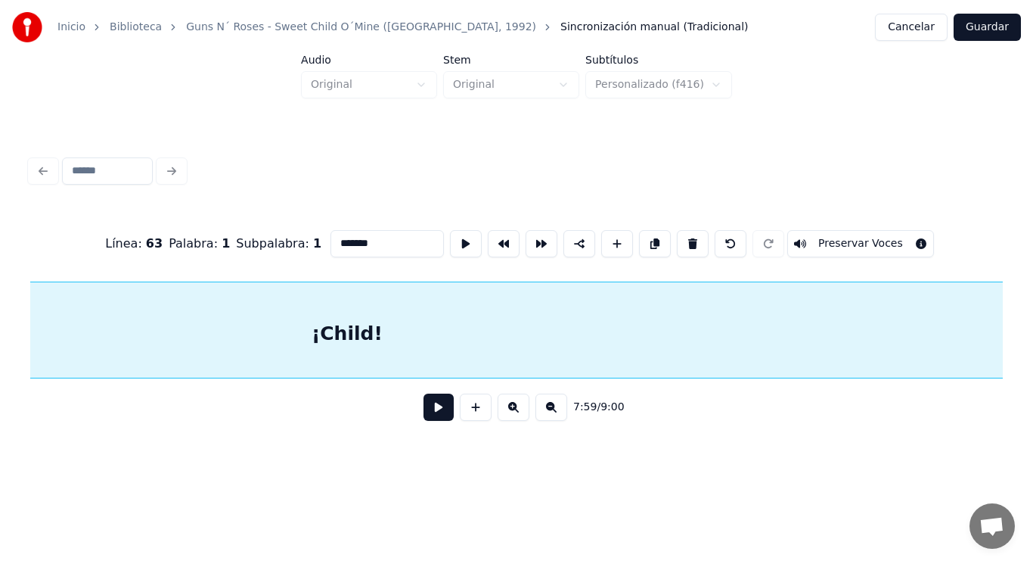
scroll to position [0, 507415]
type input "*******"
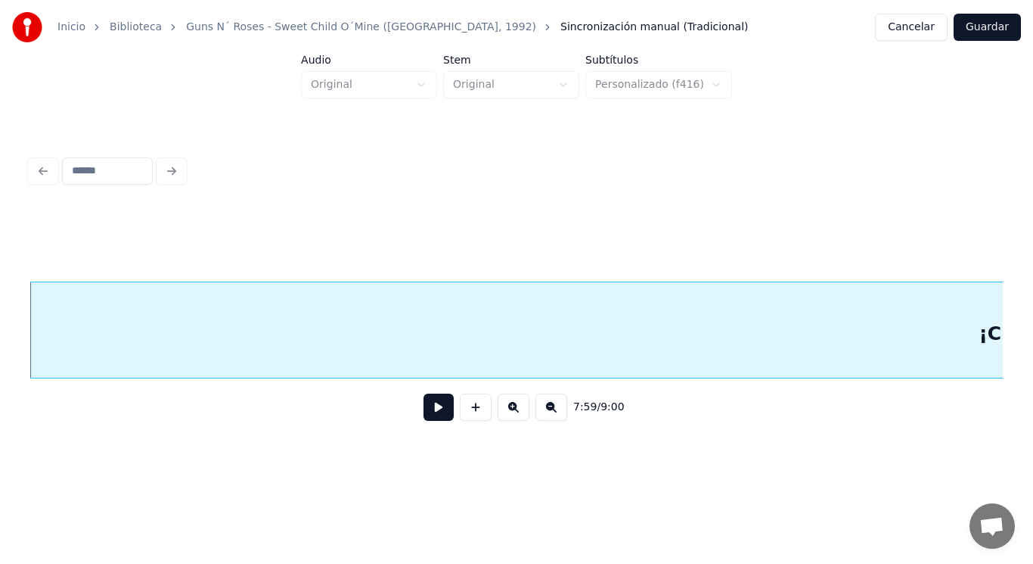
click at [427, 414] on button at bounding box center [439, 406] width 30 height 27
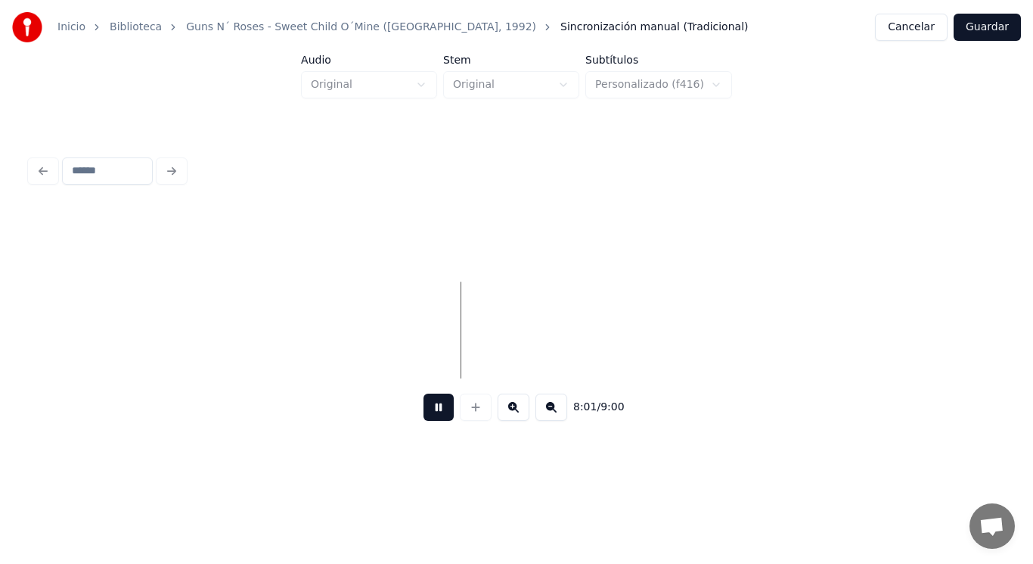
click at [427, 414] on button at bounding box center [439, 406] width 30 height 27
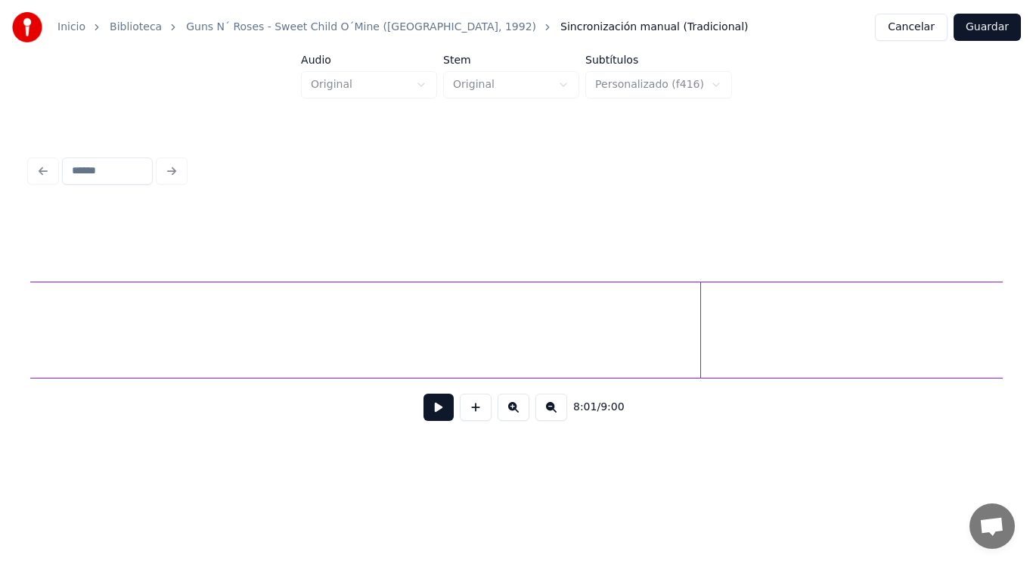
click at [1033, 307] on div "Inicio Biblioteca Guns N´ Roses - Sweet Child O´Mine ([GEOGRAPHIC_DATA], 1992) …" at bounding box center [516, 230] width 1033 height 461
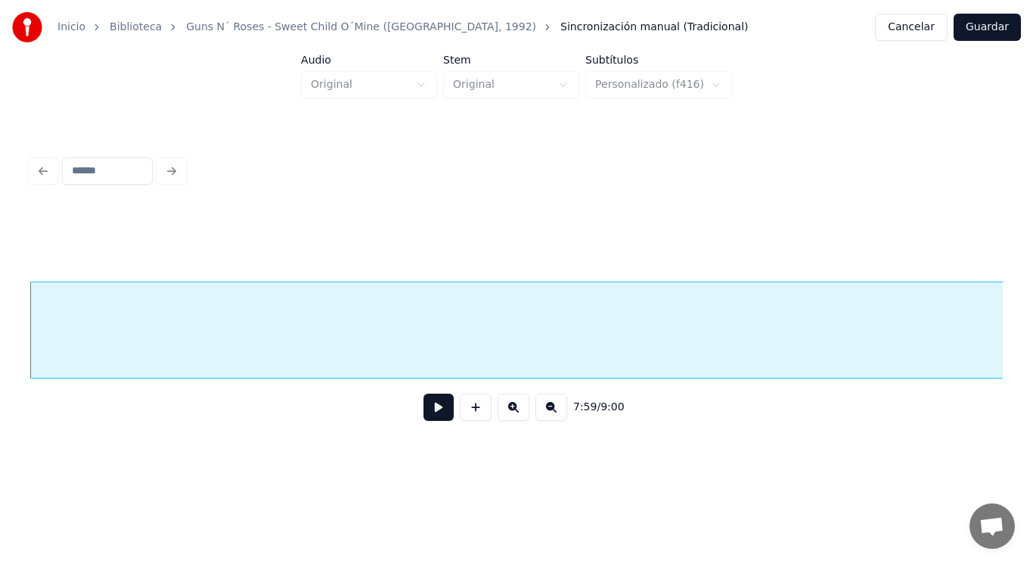
click at [430, 410] on button at bounding box center [439, 406] width 30 height 27
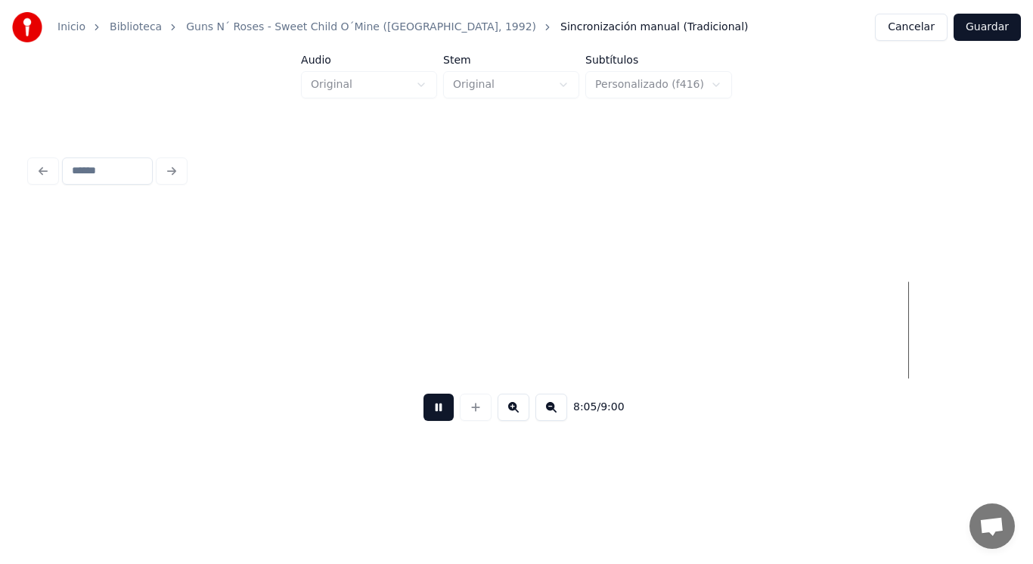
scroll to position [0, 514310]
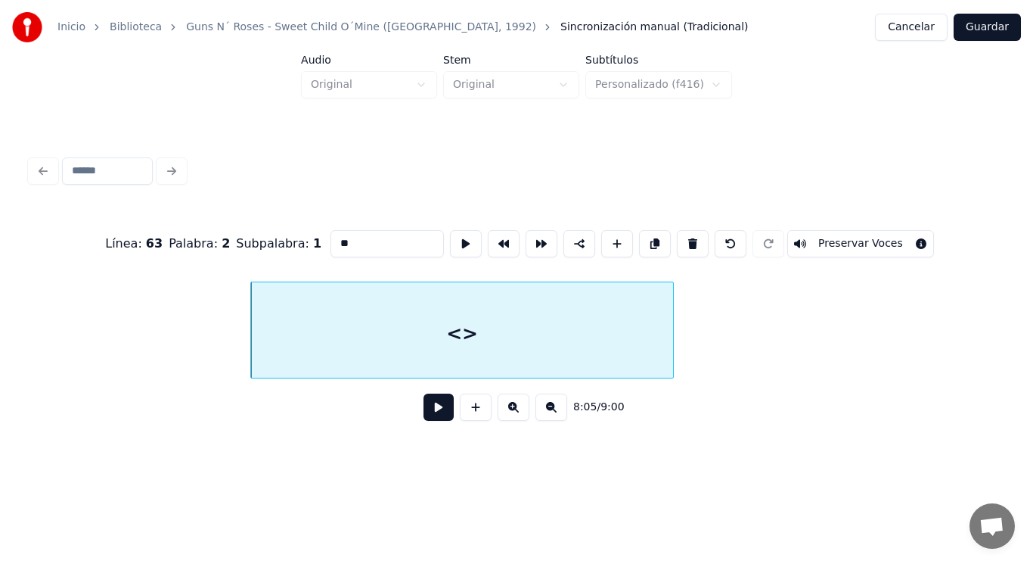
drag, startPoint x: 331, startPoint y: 238, endPoint x: 232, endPoint y: 235, distance: 98.4
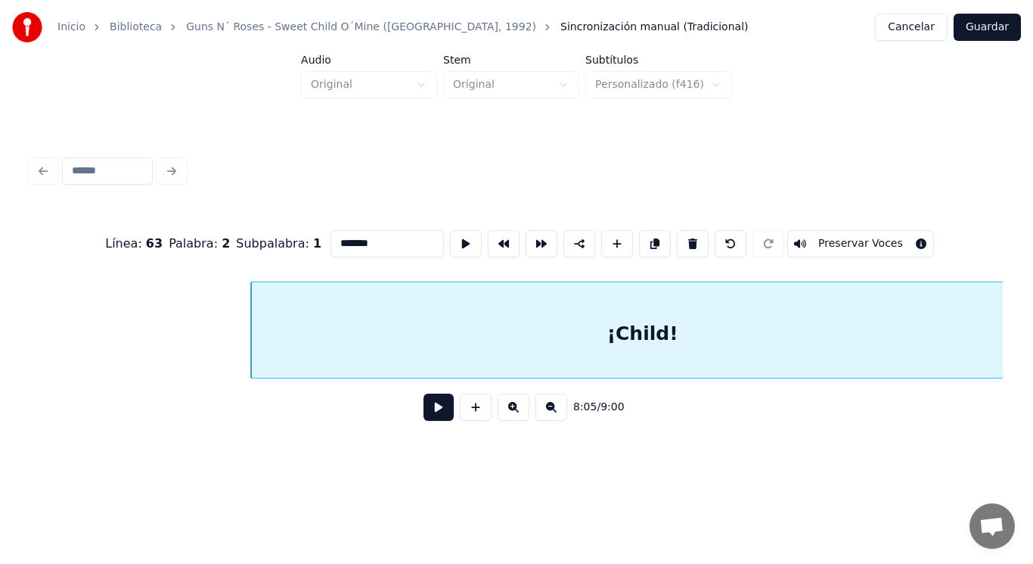
type input "*******"
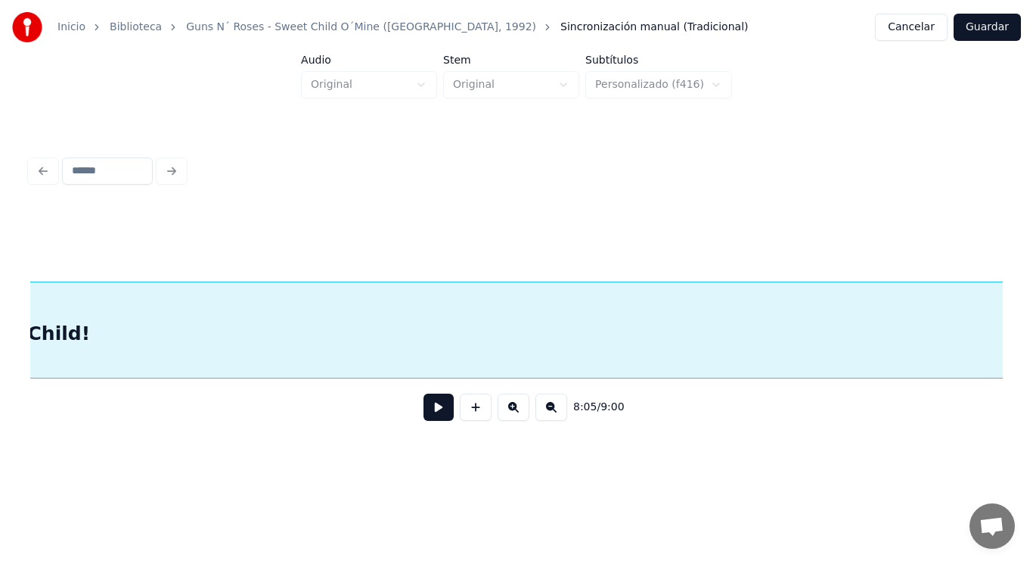
scroll to position [0, 516800]
click at [1016, 315] on div "Inicio Biblioteca Guns N´ Roses - Sweet Child O´Mine ([GEOGRAPHIC_DATA], 1992) …" at bounding box center [516, 230] width 1033 height 461
click at [431, 415] on button at bounding box center [439, 406] width 30 height 27
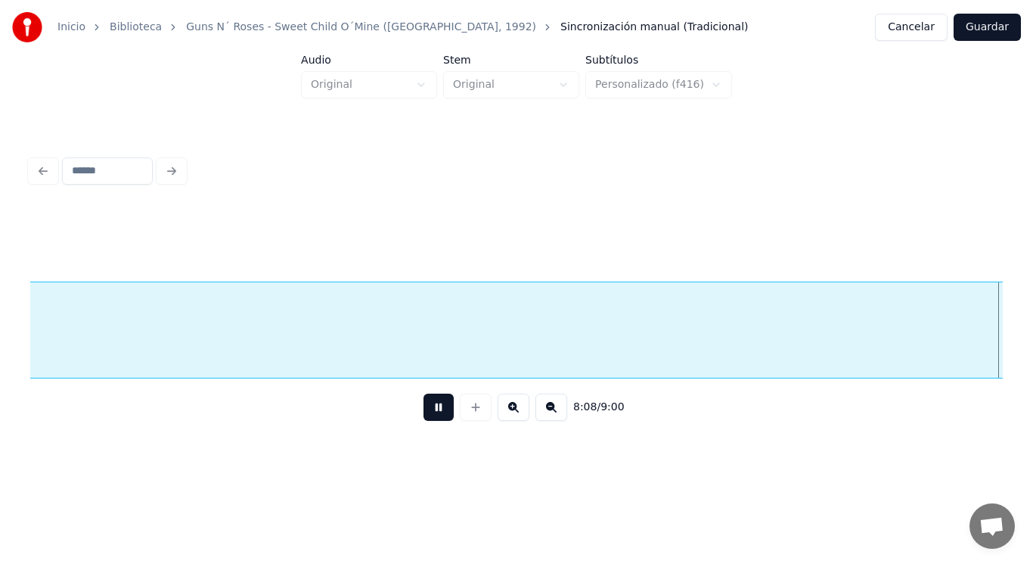
scroll to position [0, 517492]
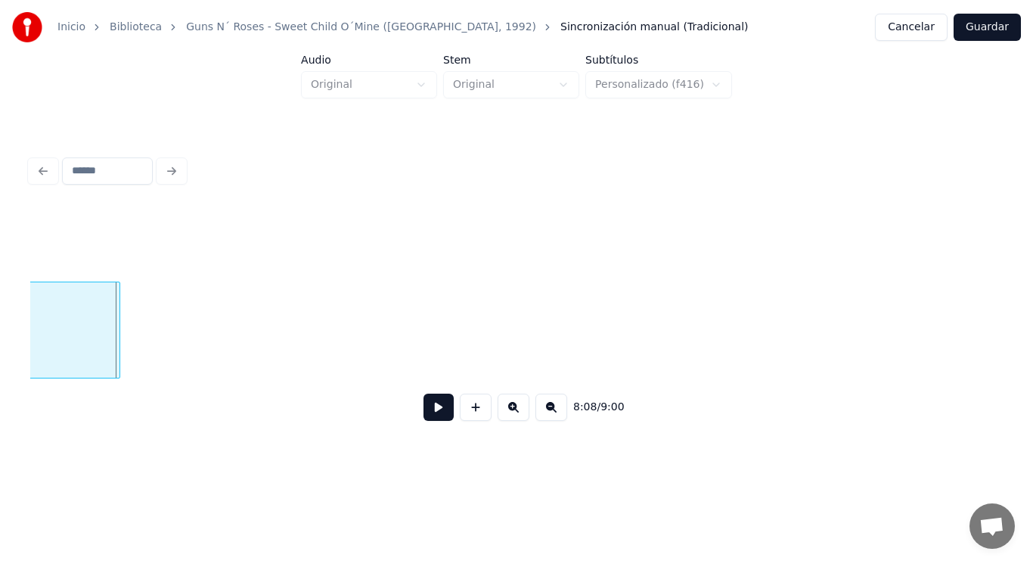
click at [119, 347] on div at bounding box center [117, 329] width 5 height 95
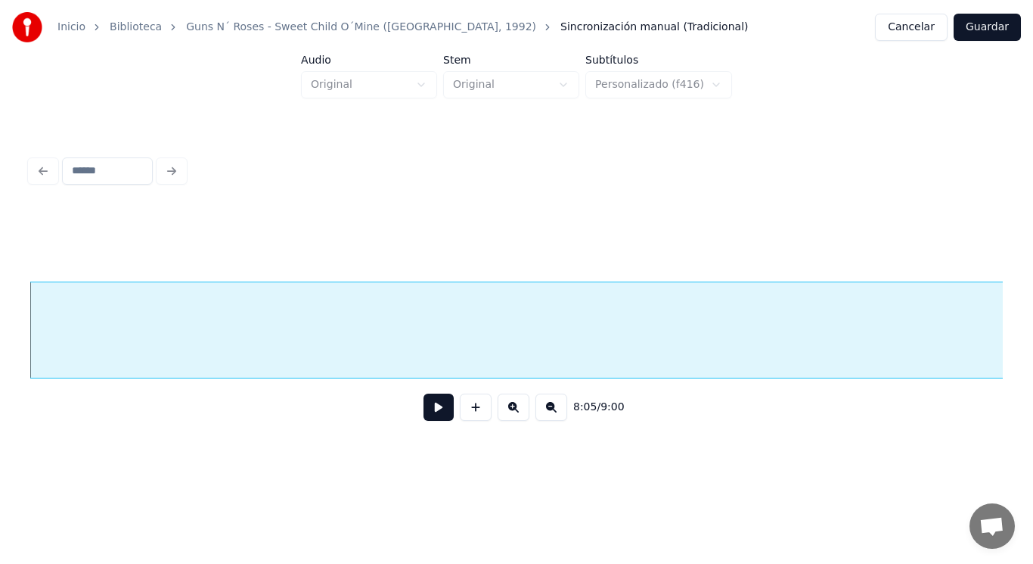
click at [433, 415] on button at bounding box center [439, 406] width 30 height 27
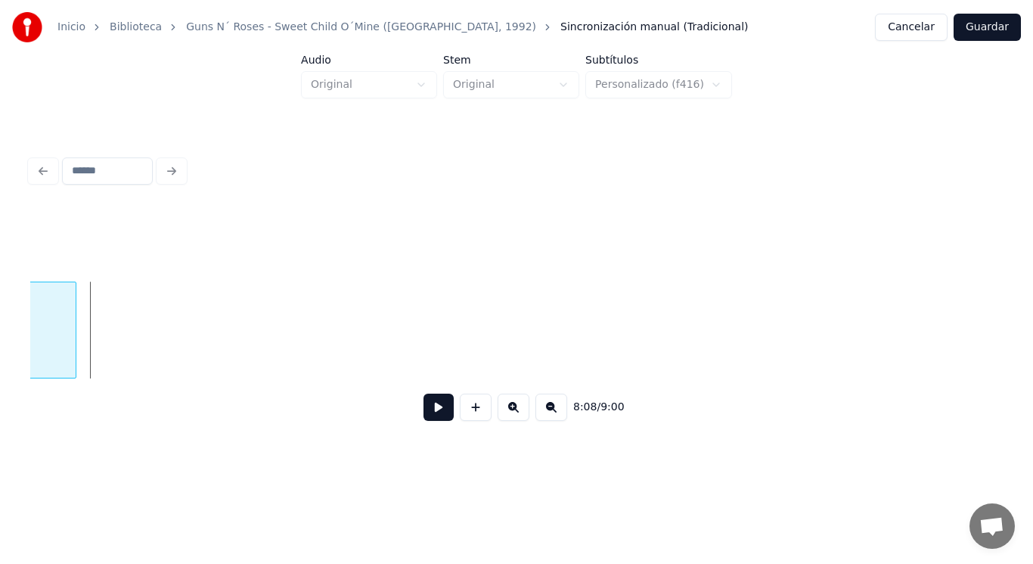
click at [75, 336] on div at bounding box center [73, 329] width 5 height 95
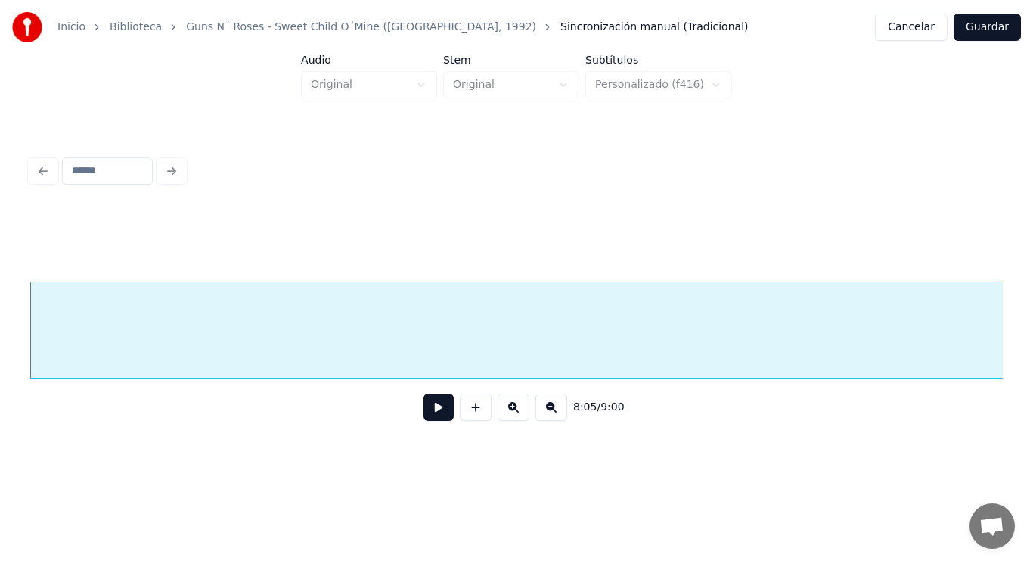
click at [424, 414] on button at bounding box center [439, 406] width 30 height 27
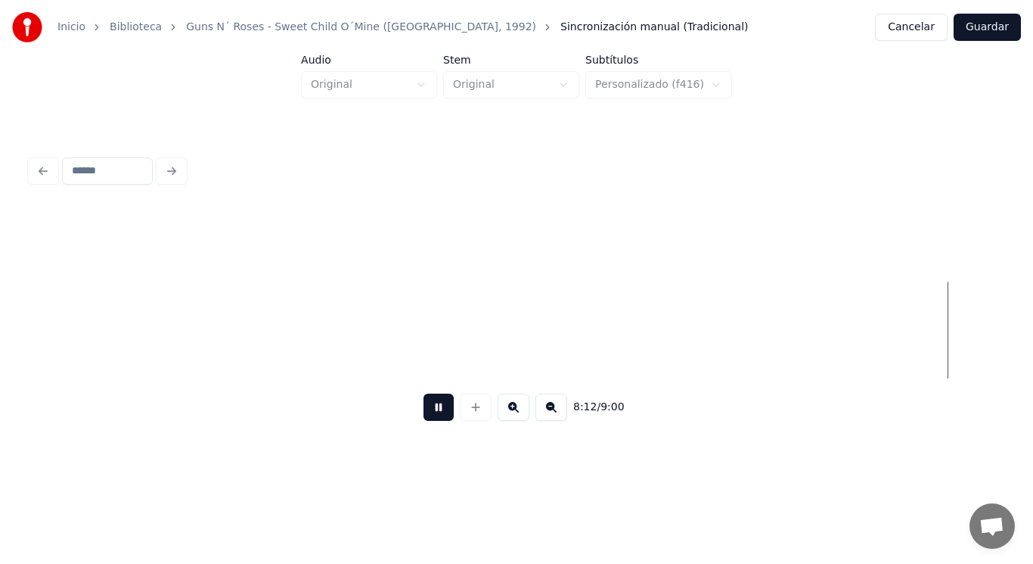
scroll to position [0, 521425]
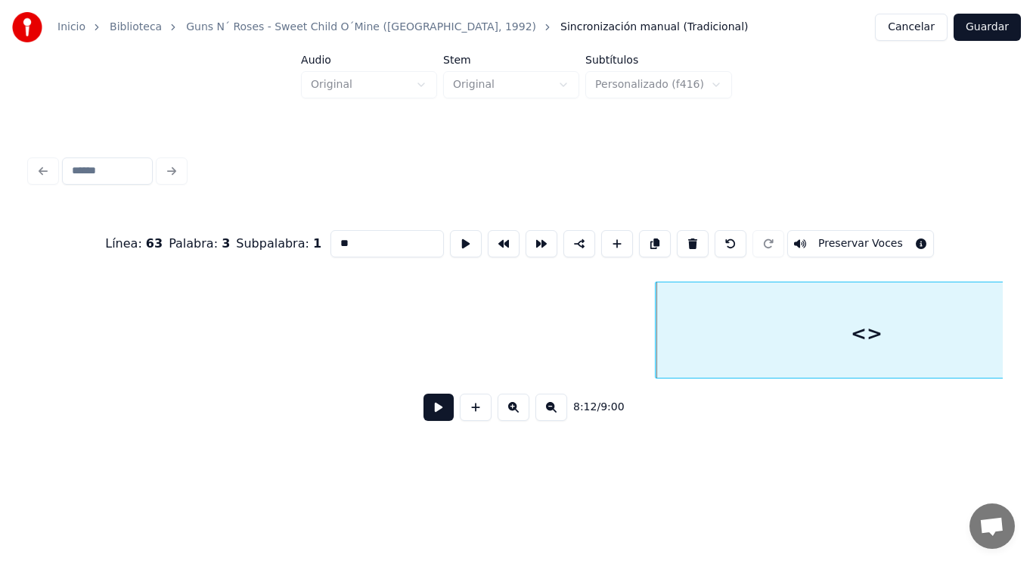
drag, startPoint x: 328, startPoint y: 236, endPoint x: 210, endPoint y: 248, distance: 118.6
type input "*******"
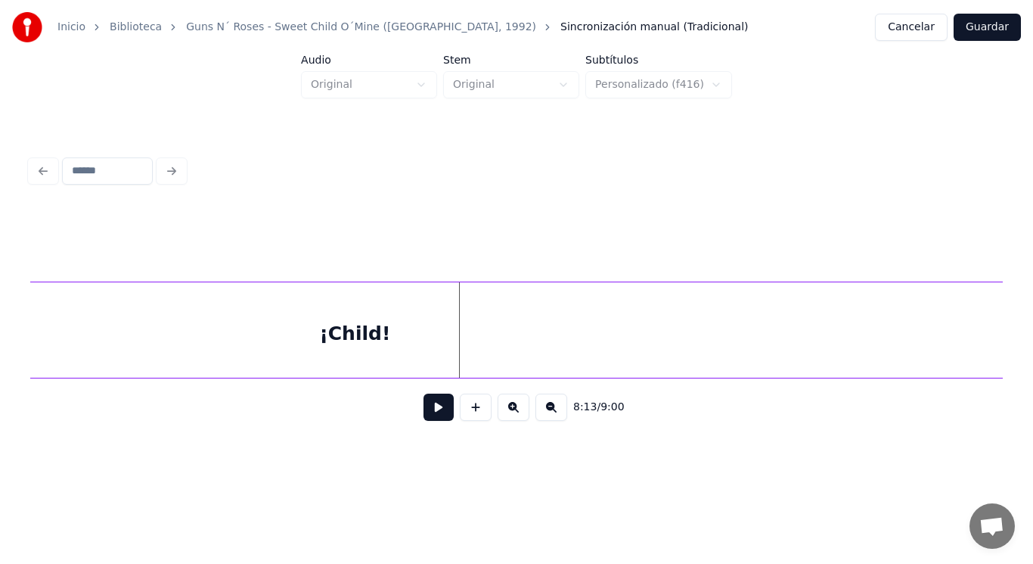
scroll to position [0, 522051]
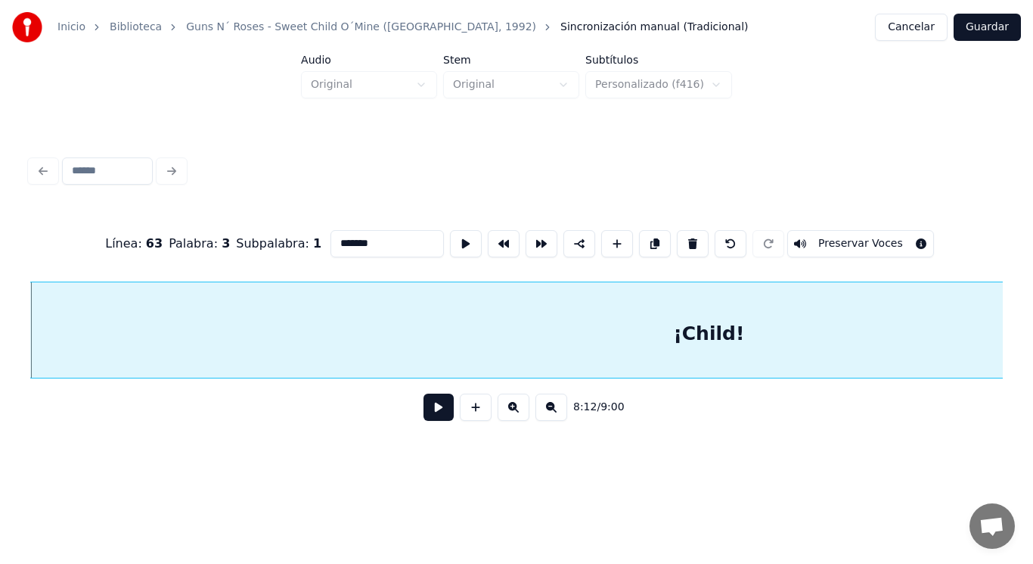
click at [331, 236] on input "*******" at bounding box center [387, 243] width 113 height 27
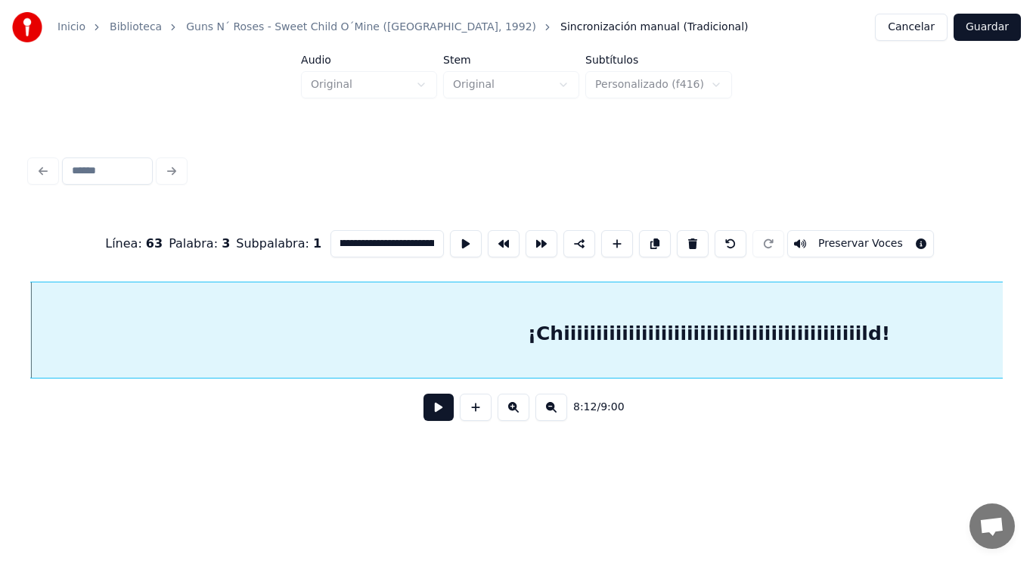
scroll to position [0, 40]
type input "**********"
click at [424, 415] on button at bounding box center [439, 406] width 30 height 27
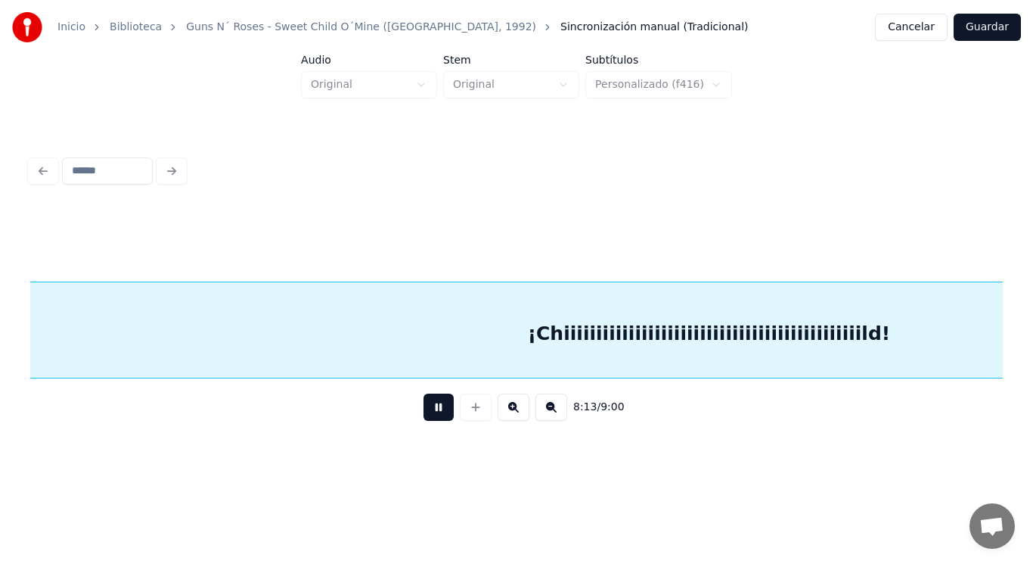
scroll to position [0, 523030]
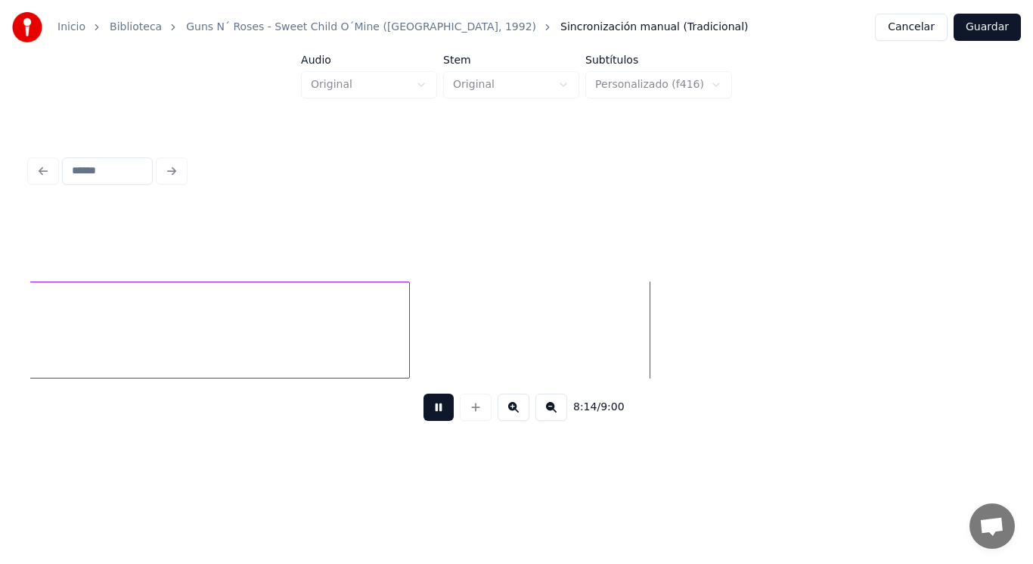
click at [424, 415] on button at bounding box center [439, 406] width 30 height 27
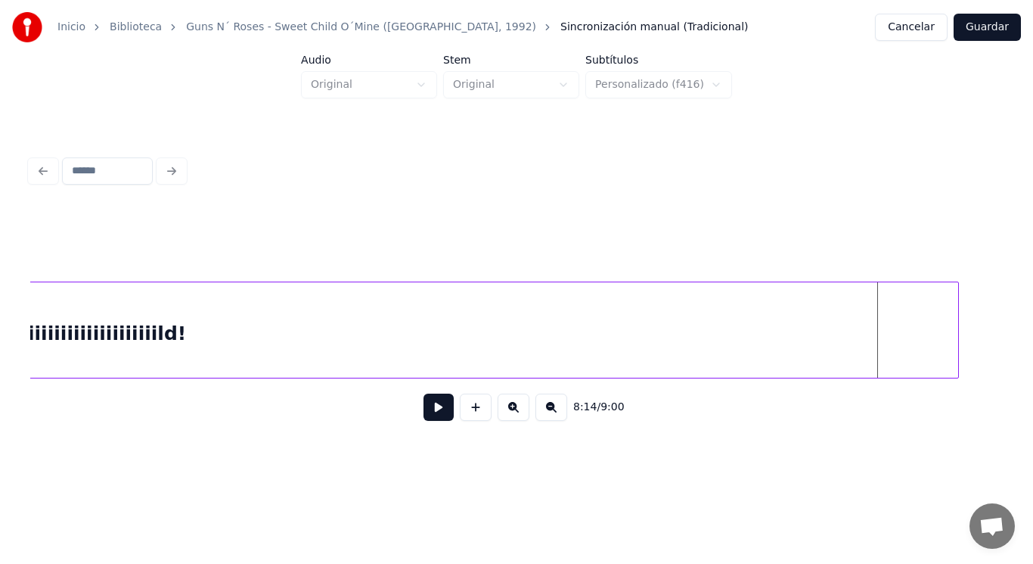
click at [1033, 329] on div "Inicio Biblioteca Guns N´ Roses - Sweet Child O´Mine ([GEOGRAPHIC_DATA], 1992) …" at bounding box center [516, 230] width 1033 height 461
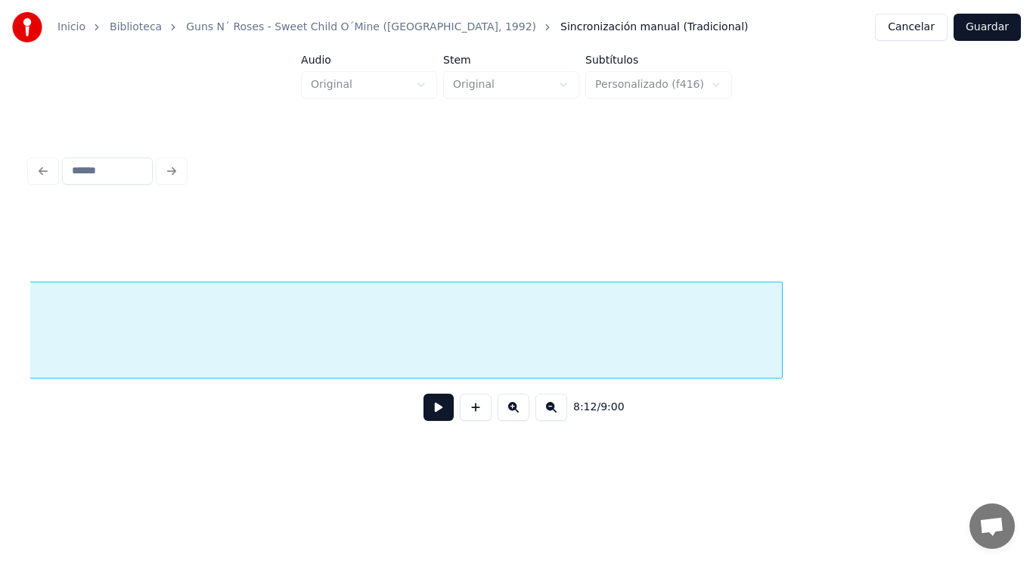
scroll to position [0, 523745]
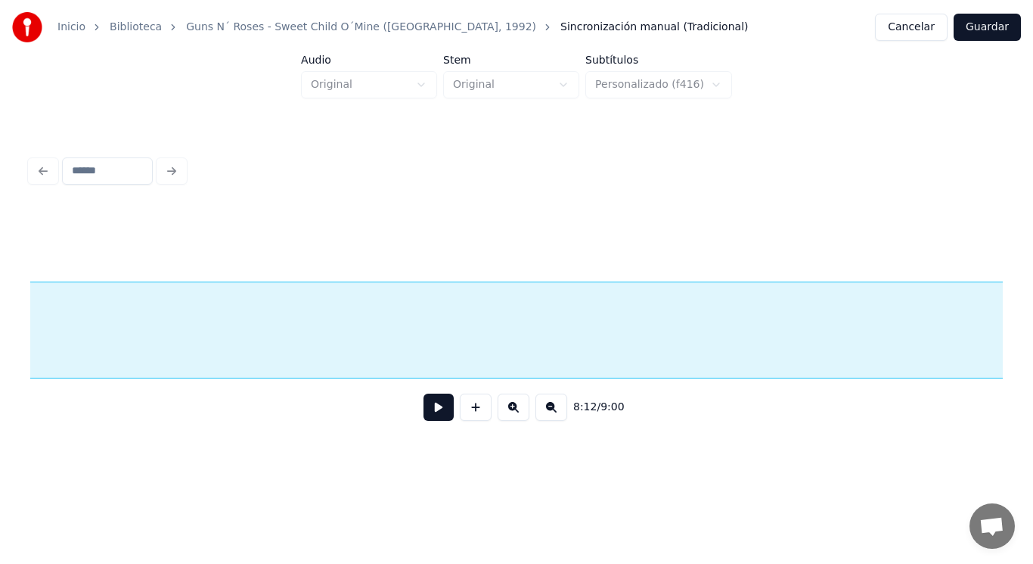
click at [1024, 316] on div "Inicio Biblioteca Guns N´ Roses - Sweet Child O´Mine ([GEOGRAPHIC_DATA], 1992) …" at bounding box center [516, 230] width 1033 height 461
click at [1033, 300] on div "Inicio Biblioteca Guns N´ Roses - Sweet Child O´Mine ([GEOGRAPHIC_DATA], 1992) …" at bounding box center [516, 230] width 1033 height 461
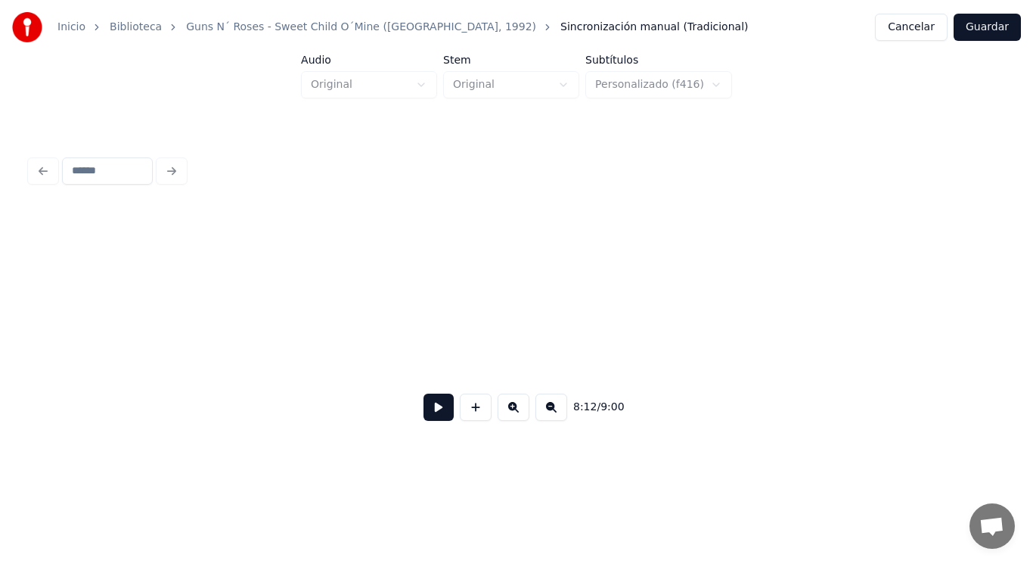
scroll to position [0, 525135]
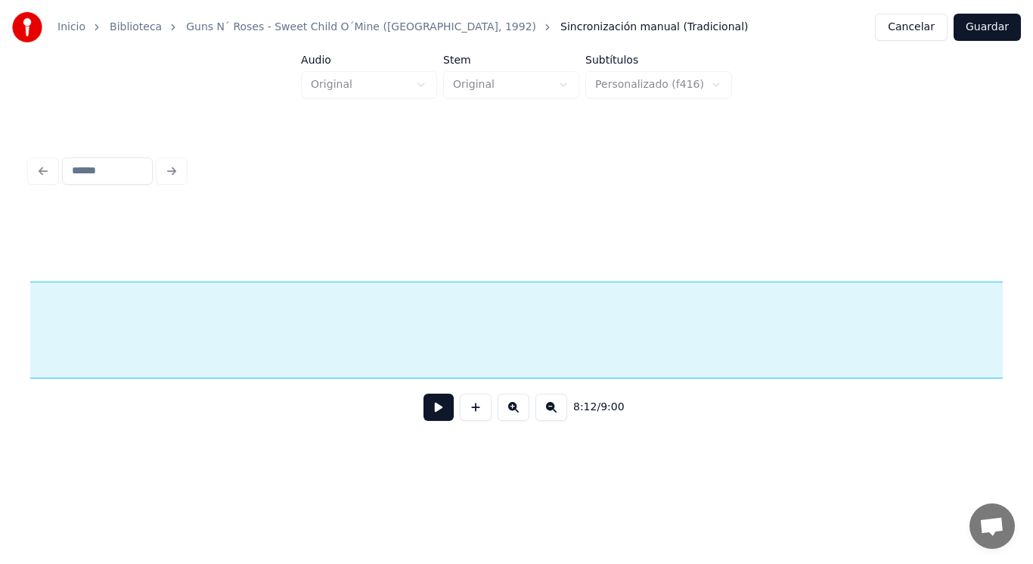
click at [1033, 315] on div "Inicio Biblioteca Guns N´ Roses - Sweet Child O´Mine ([GEOGRAPHIC_DATA], 1992) …" at bounding box center [516, 230] width 1033 height 461
click at [424, 415] on button at bounding box center [439, 406] width 30 height 27
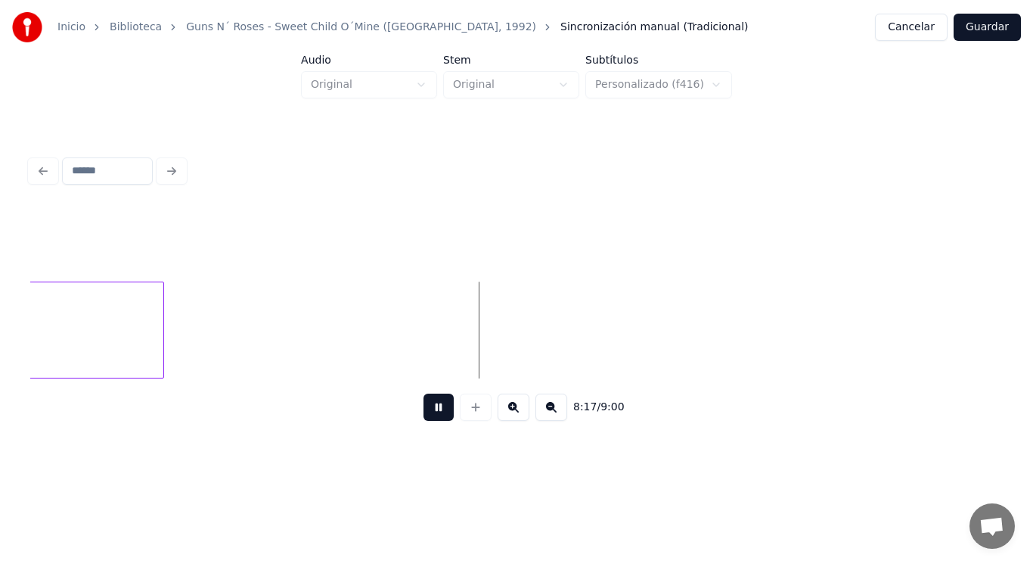
click at [424, 415] on button at bounding box center [439, 406] width 30 height 27
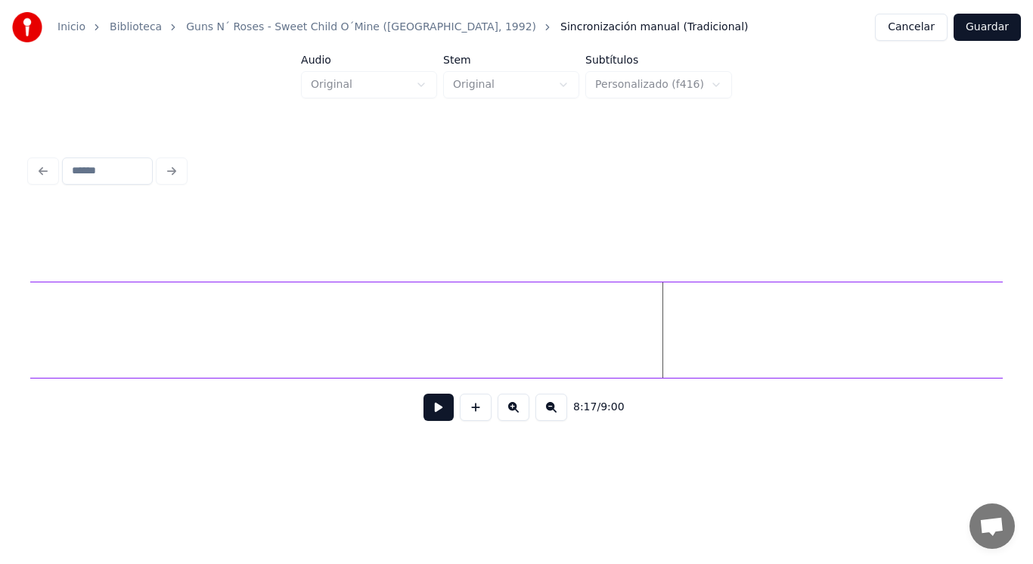
click at [1033, 318] on div "Inicio Biblioteca Guns N´ Roses - Sweet Child O´Mine ([GEOGRAPHIC_DATA], 1992) …" at bounding box center [516, 230] width 1033 height 461
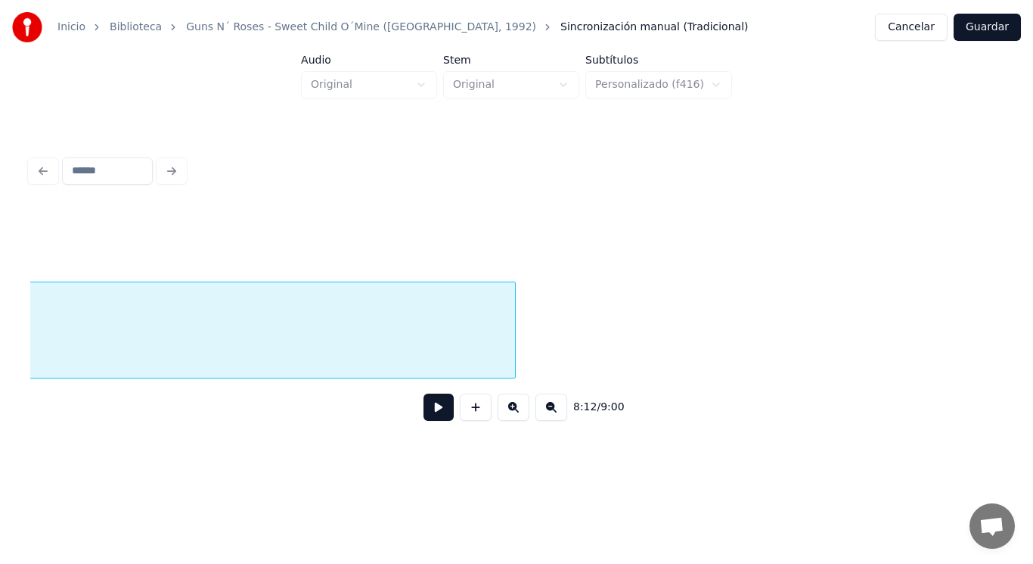
scroll to position [0, 526987]
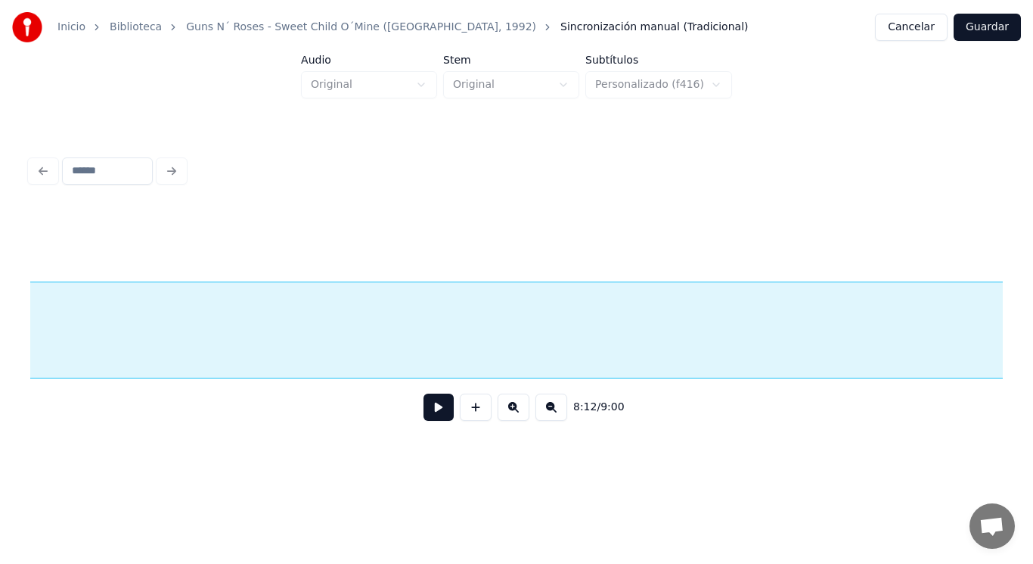
click at [1021, 330] on div "Inicio Biblioteca Guns N´ Roses - Sweet Child O´Mine ([GEOGRAPHIC_DATA], 1992) …" at bounding box center [516, 230] width 1033 height 461
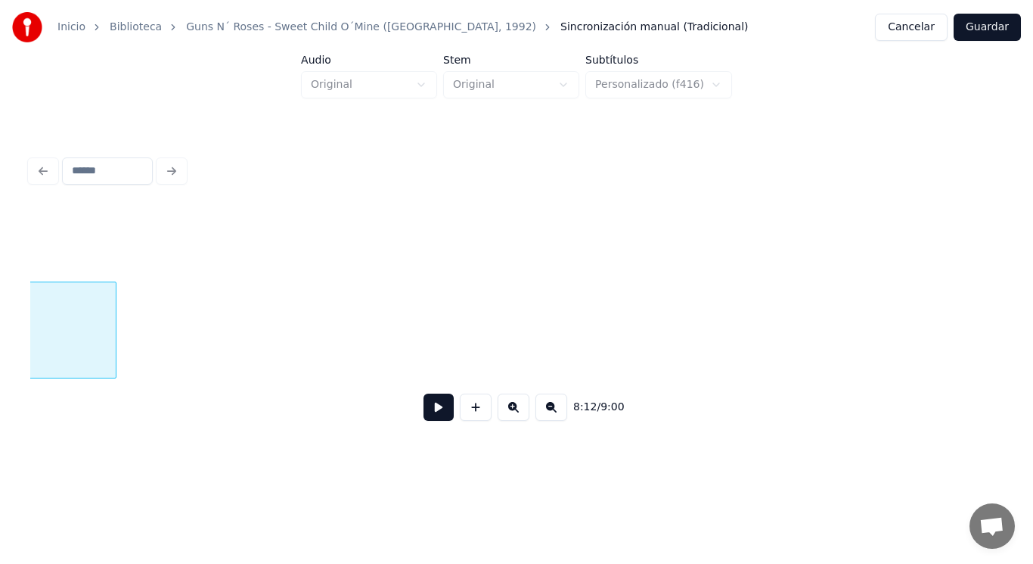
scroll to position [0, 527892]
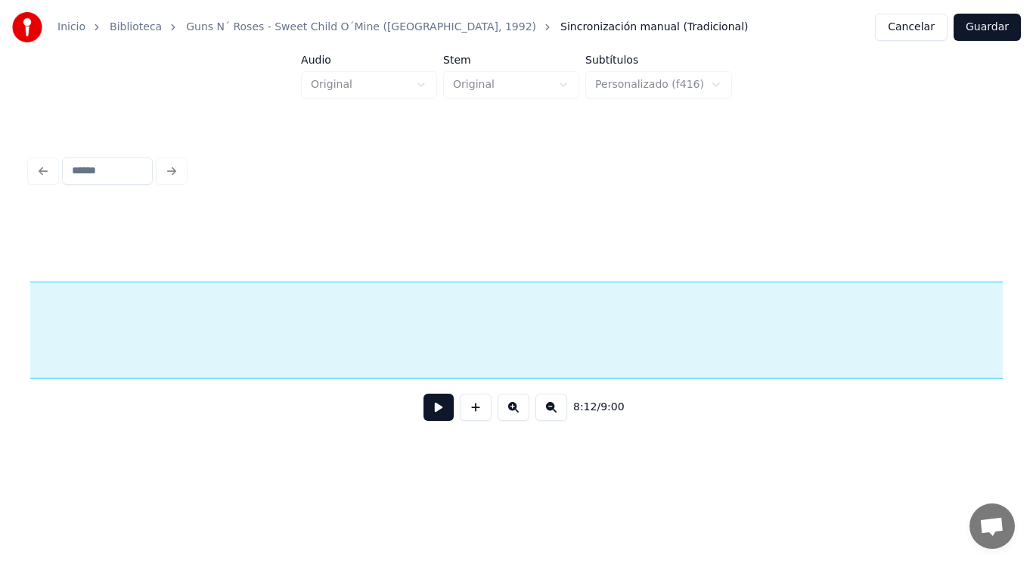
click at [1033, 295] on div "Inicio Biblioteca Guns N´ Roses - Sweet Child O´Mine ([GEOGRAPHIC_DATA], 1992) …" at bounding box center [516, 230] width 1033 height 461
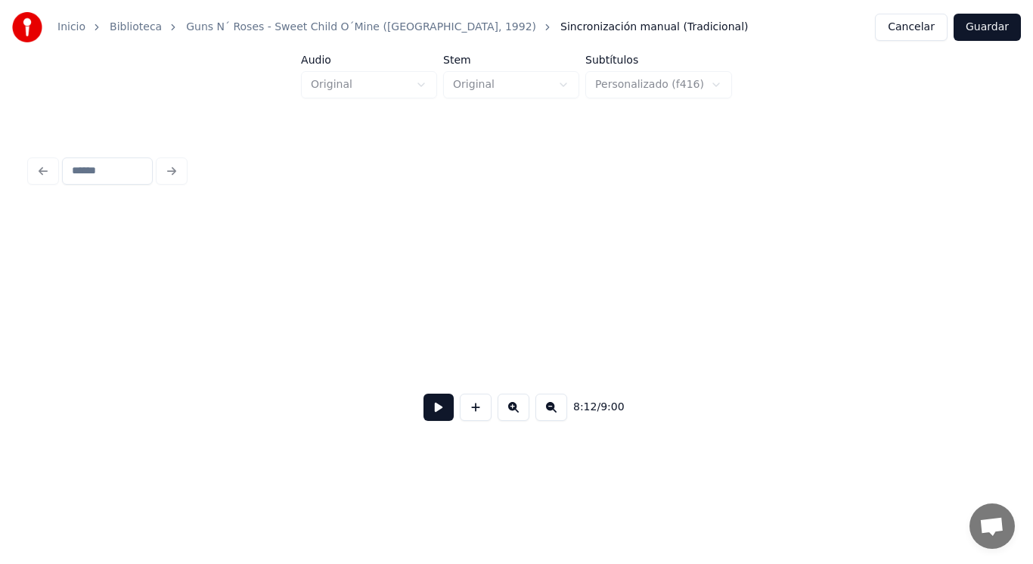
scroll to position [0, 528839]
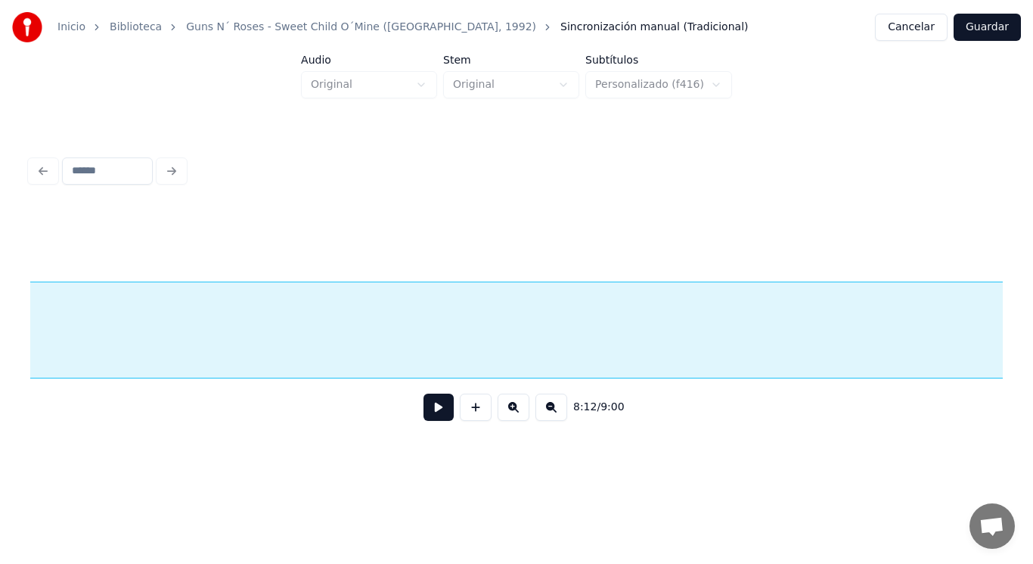
click at [1033, 314] on div "Inicio Biblioteca Guns N´ Roses - Sweet Child O´Mine ([GEOGRAPHIC_DATA], 1992) …" at bounding box center [516, 230] width 1033 height 461
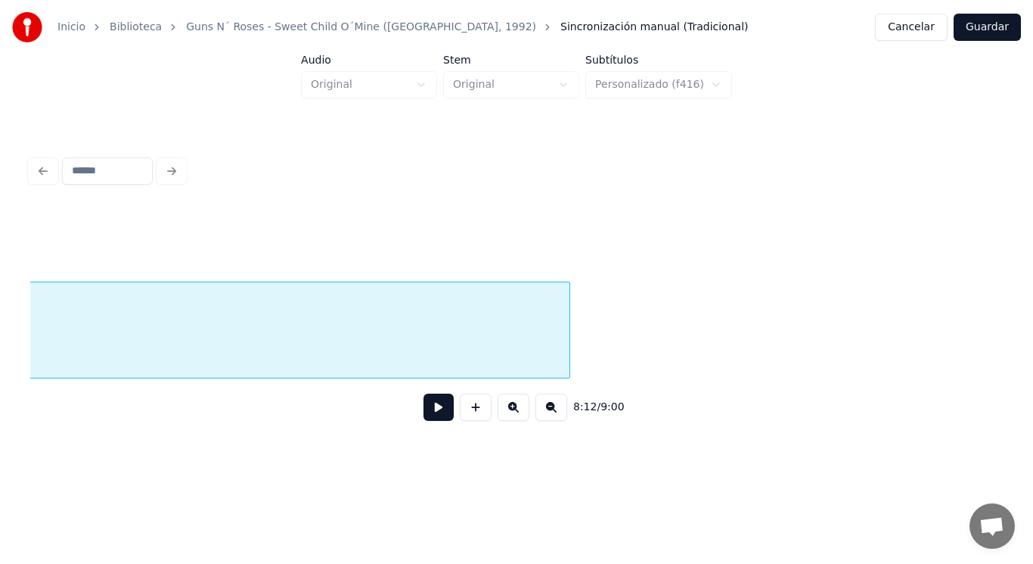
scroll to position [0, 529766]
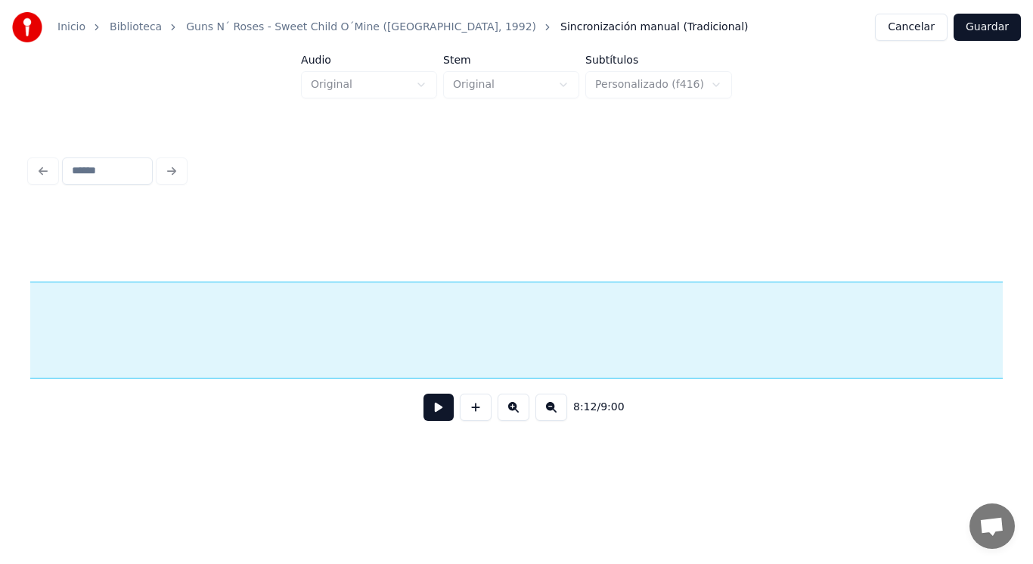
click at [1033, 306] on div "Inicio Biblioteca Guns N´ Roses - Sweet Child O´Mine ([GEOGRAPHIC_DATA], 1992) …" at bounding box center [516, 230] width 1033 height 461
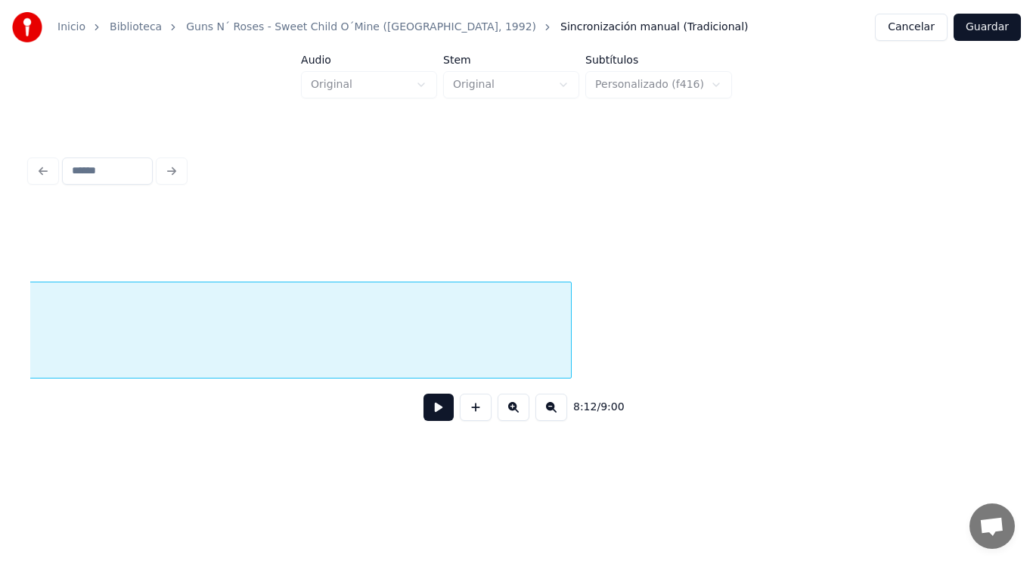
scroll to position [0, 530692]
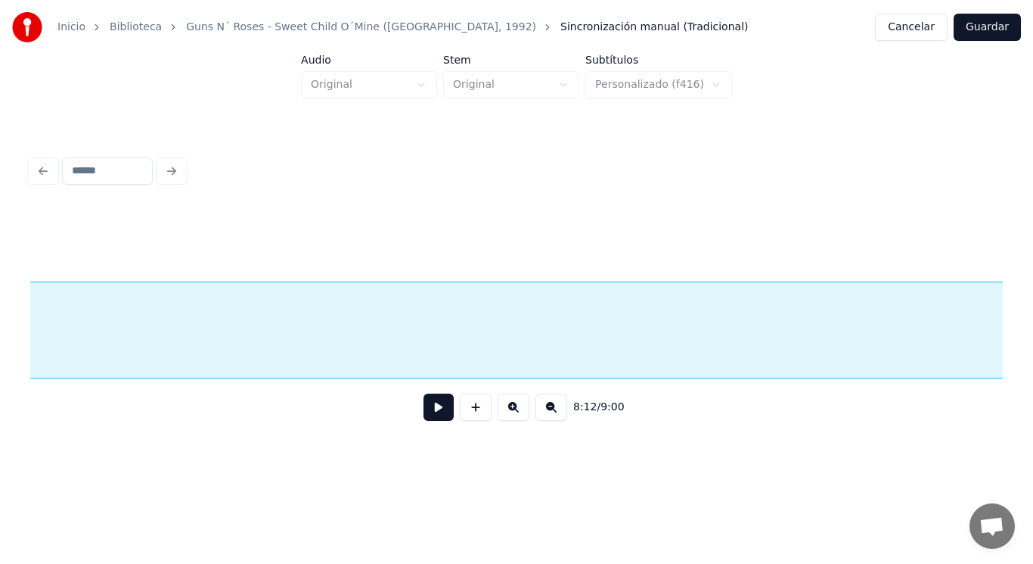
click at [1033, 312] on div "Inicio Biblioteca Guns N´ Roses - Sweet Child O´Mine ([GEOGRAPHIC_DATA], 1992) …" at bounding box center [516, 230] width 1033 height 461
click at [428, 411] on button at bounding box center [439, 406] width 30 height 27
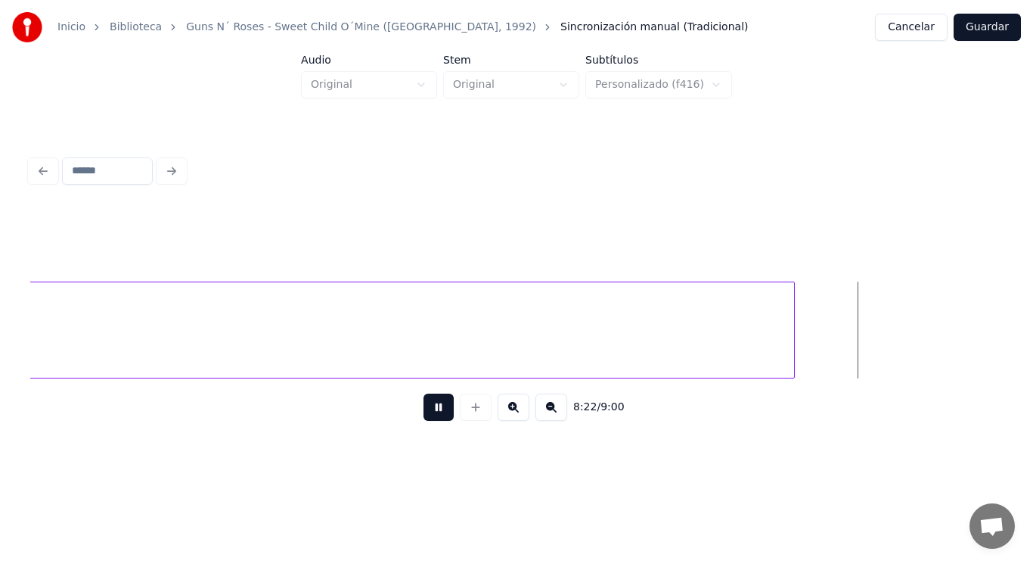
scroll to position [0, 531907]
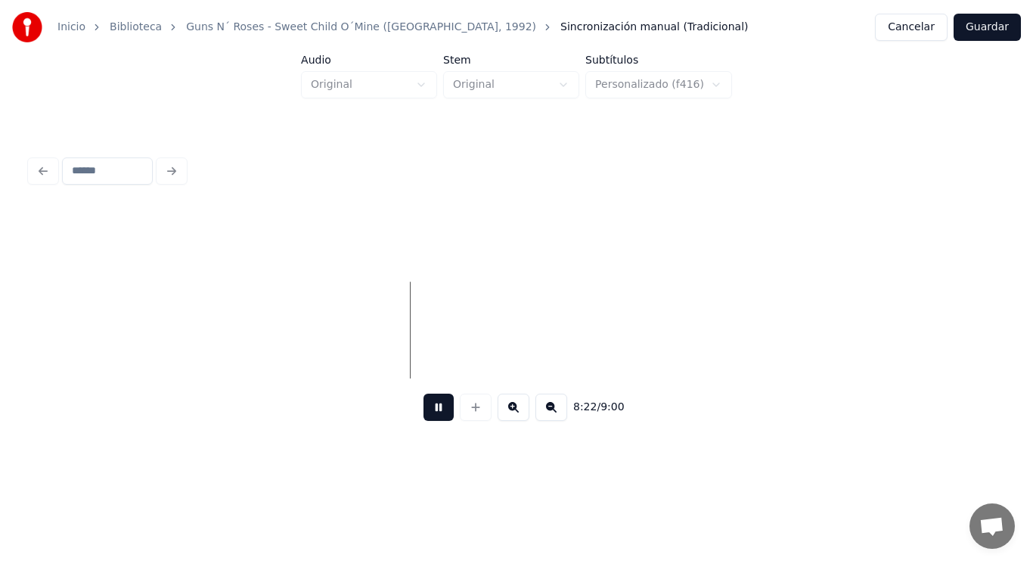
click at [428, 411] on button at bounding box center [439, 406] width 30 height 27
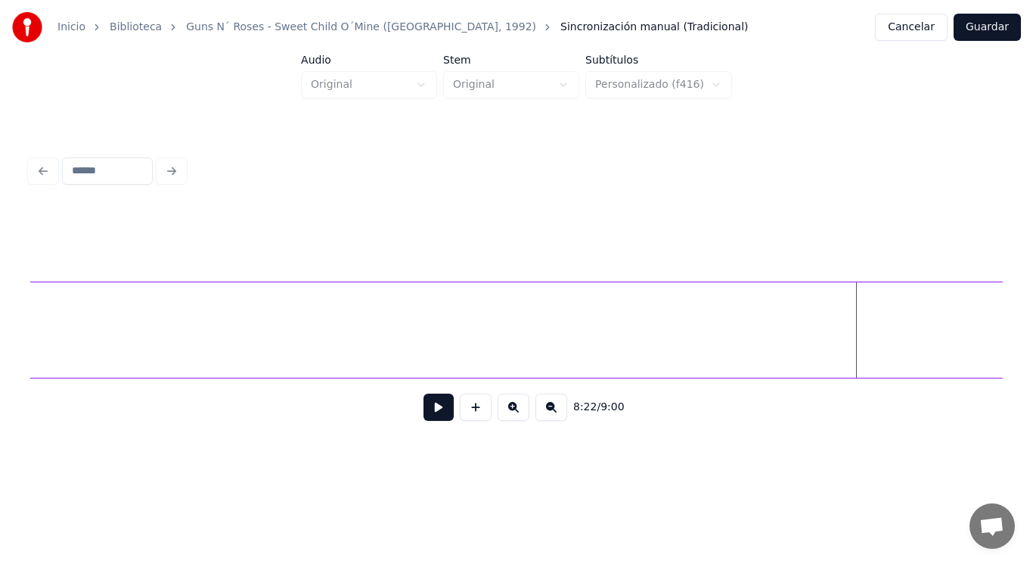
click at [1033, 300] on div "Inicio Biblioteca Guns N´ Roses - Sweet Child O´Mine ([GEOGRAPHIC_DATA], 1992) …" at bounding box center [516, 230] width 1033 height 461
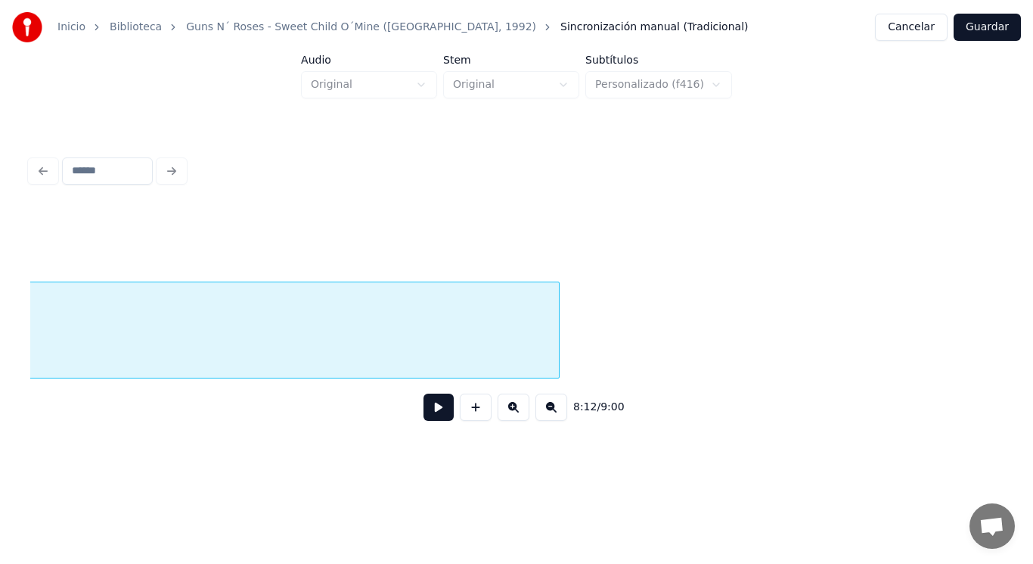
scroll to position [0, 532544]
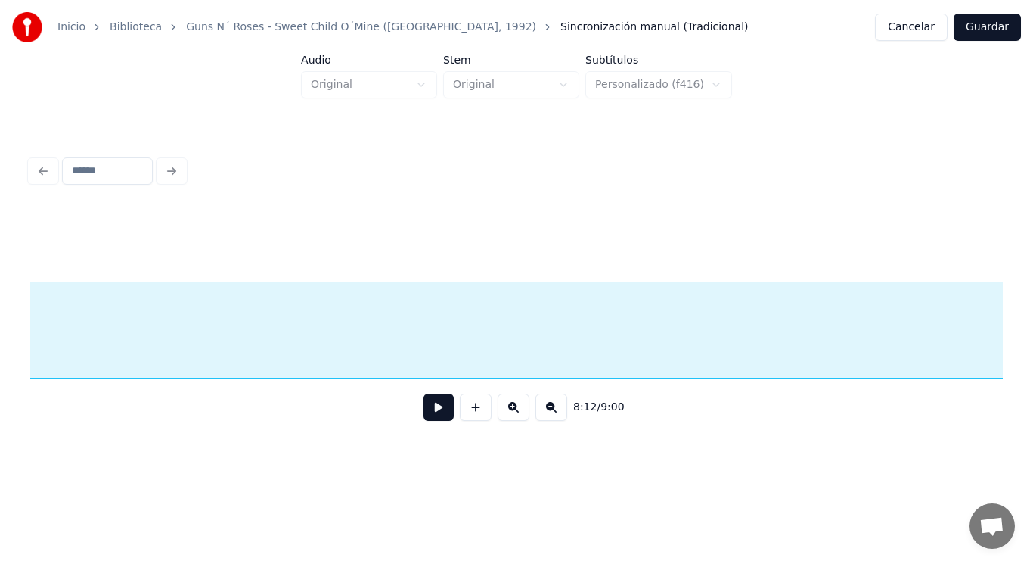
click at [1033, 315] on div "Inicio Biblioteca Guns N´ Roses - Sweet Child O´Mine ([GEOGRAPHIC_DATA], 1992) …" at bounding box center [516, 230] width 1033 height 461
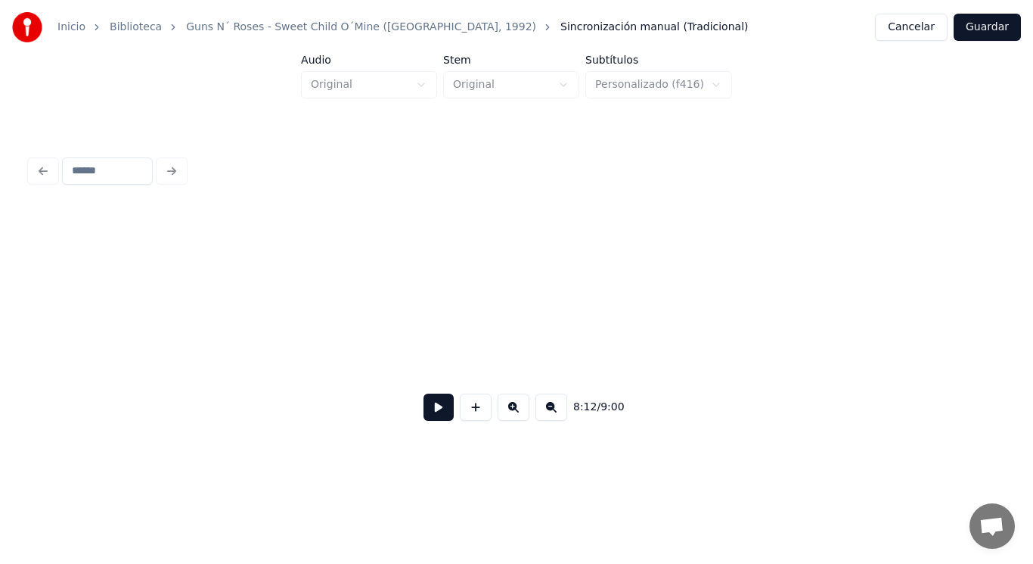
scroll to position [0, 533007]
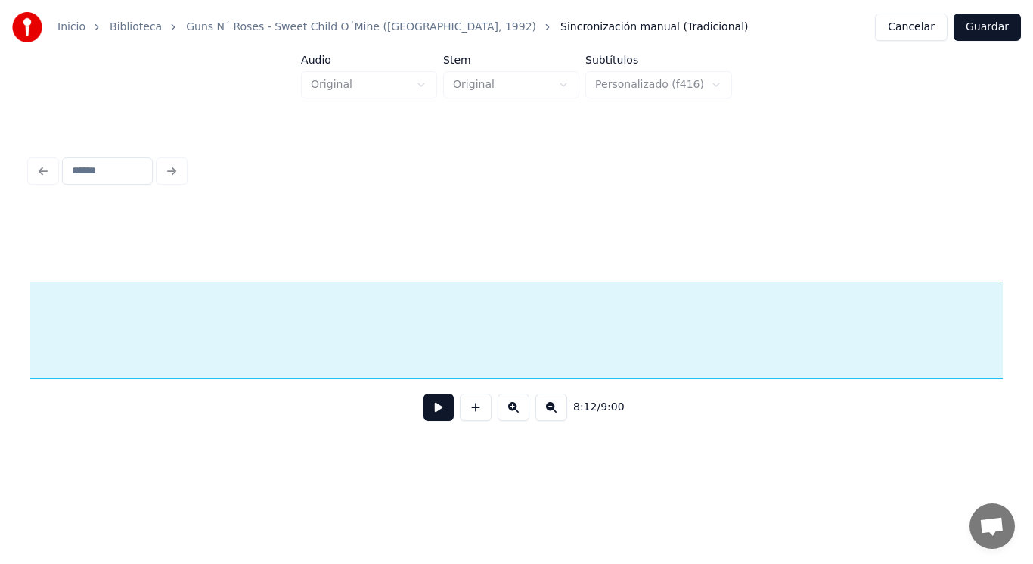
click at [1033, 315] on div "Inicio Biblioteca Guns N´ Roses - Sweet Child O´Mine ([GEOGRAPHIC_DATA], 1992) …" at bounding box center [516, 230] width 1033 height 461
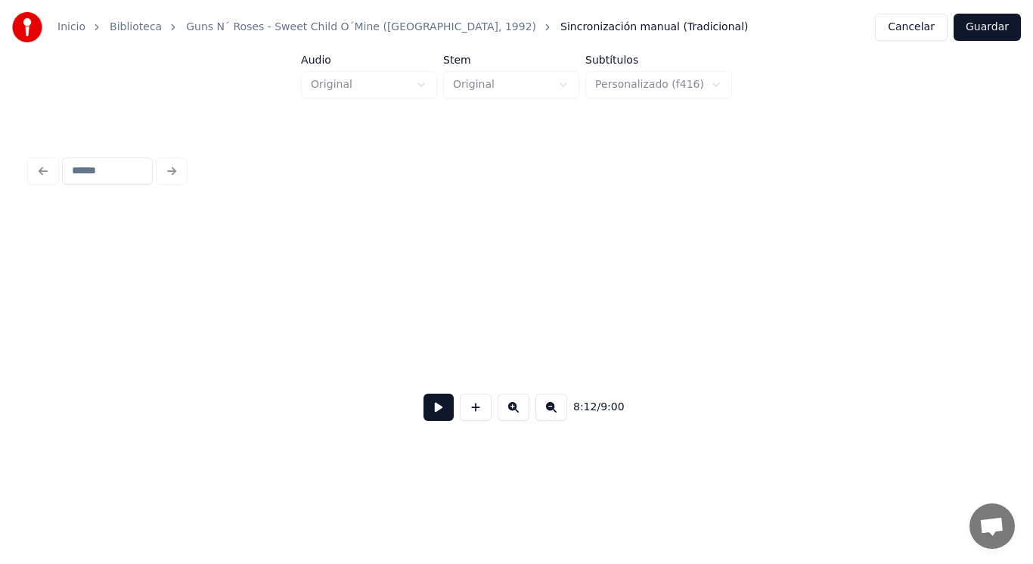
scroll to position [0, 533933]
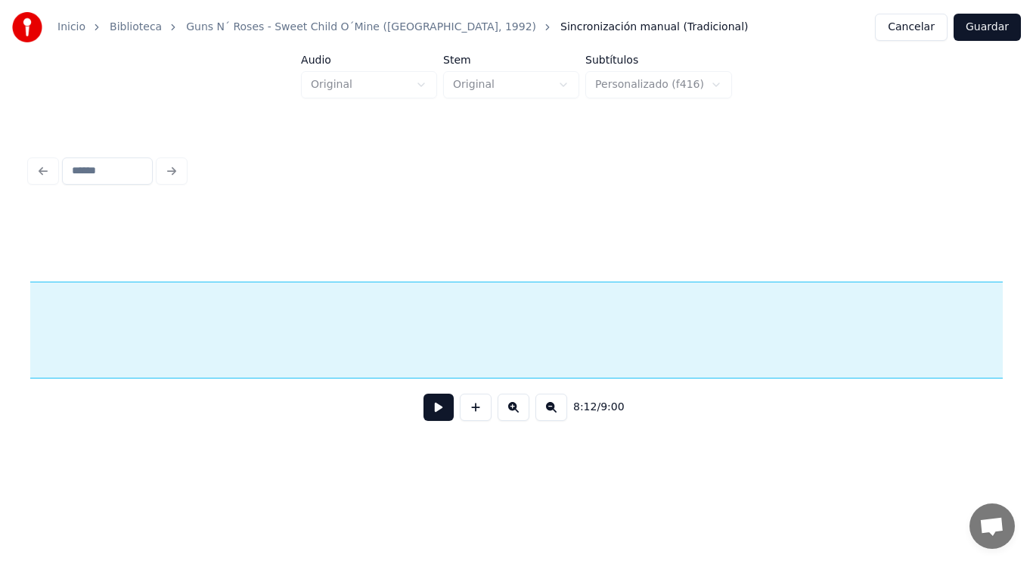
click at [1033, 313] on div "Inicio Biblioteca Guns N´ Roses - Sweet Child O´Mine ([GEOGRAPHIC_DATA], 1992) …" at bounding box center [516, 230] width 1033 height 461
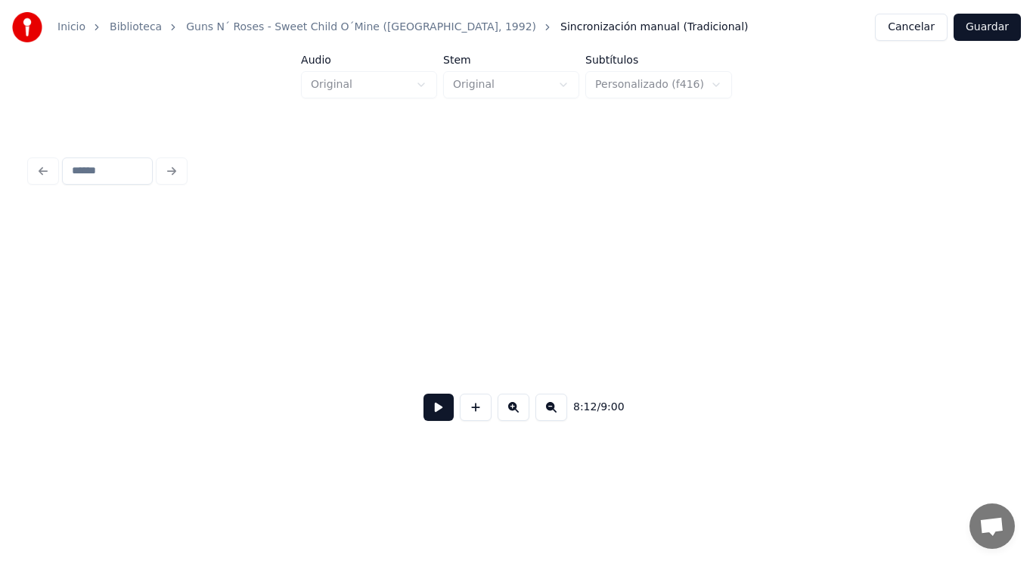
scroll to position [0, 534396]
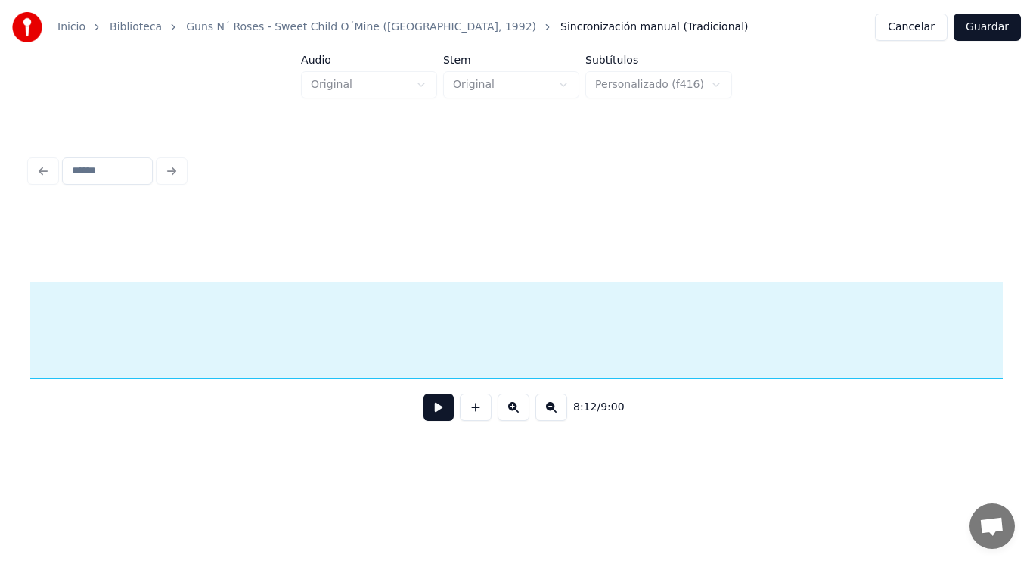
click at [1033, 311] on div "Inicio Biblioteca Guns N´ Roses - Sweet Child O´Mine ([GEOGRAPHIC_DATA], 1992) …" at bounding box center [516, 230] width 1033 height 461
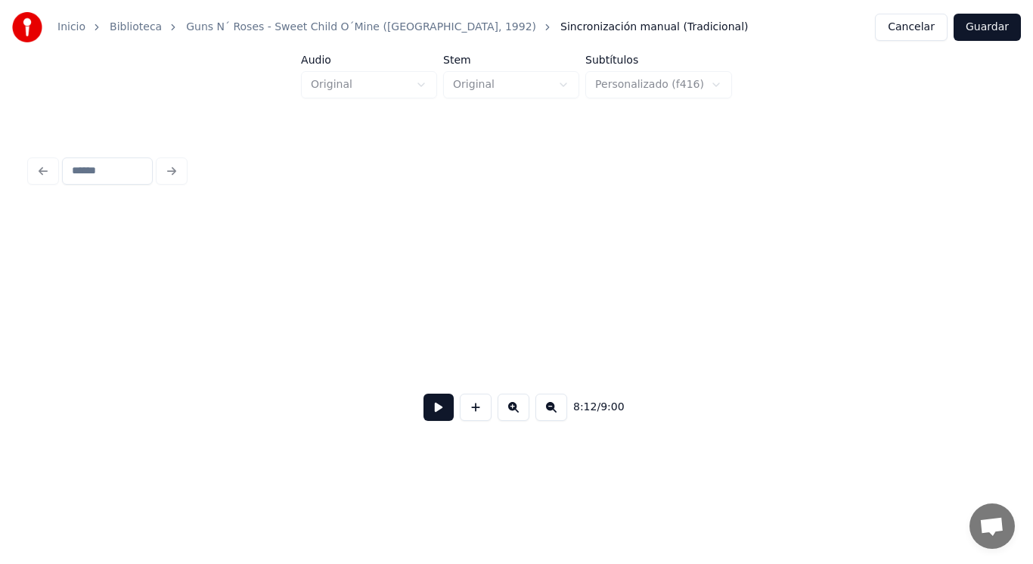
scroll to position [0, 535374]
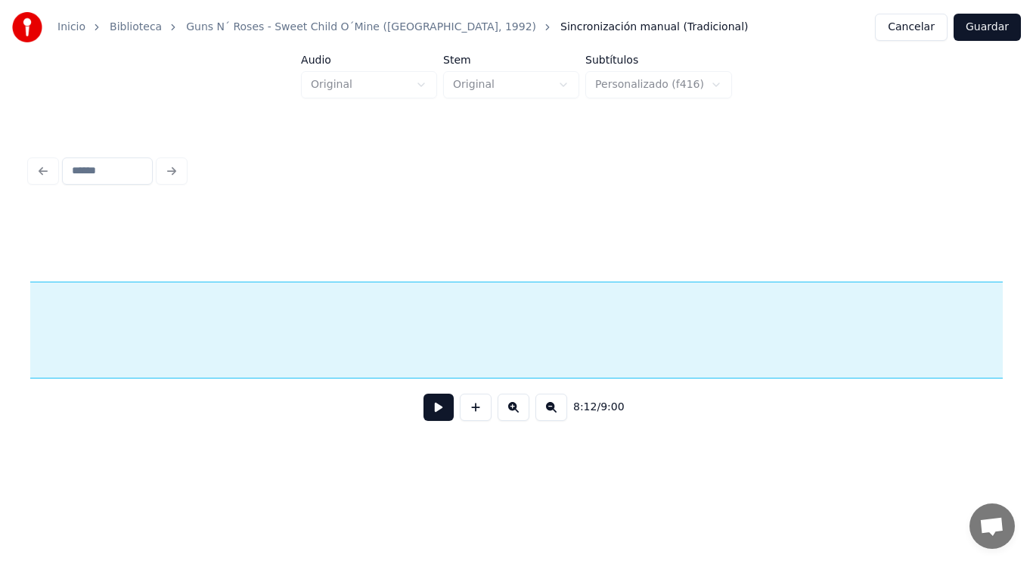
click at [1033, 298] on div "Inicio Biblioteca Guns N´ Roses - Sweet Child O´Mine ([GEOGRAPHIC_DATA], 1992) …" at bounding box center [516, 230] width 1033 height 461
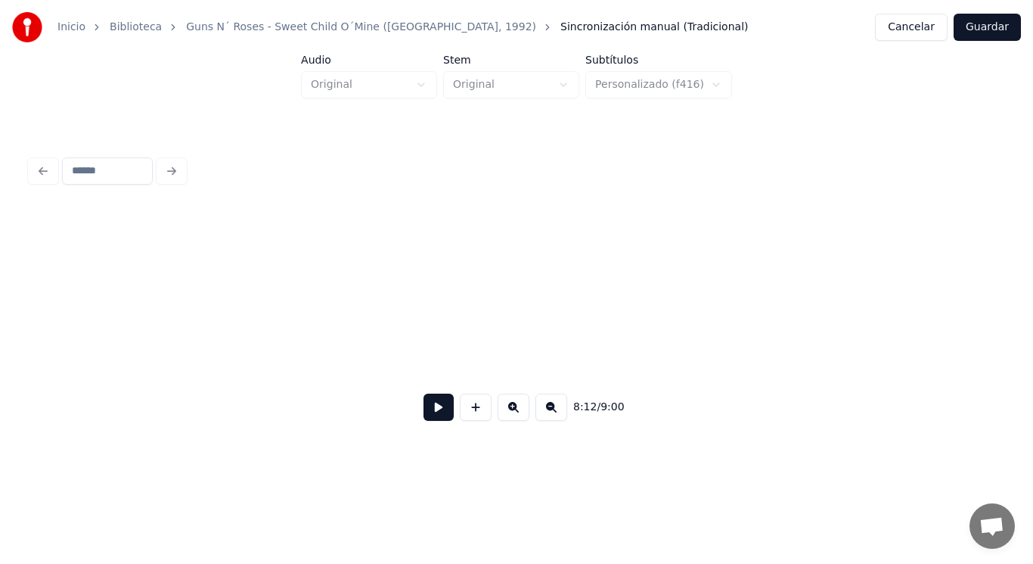
scroll to position [0, 536249]
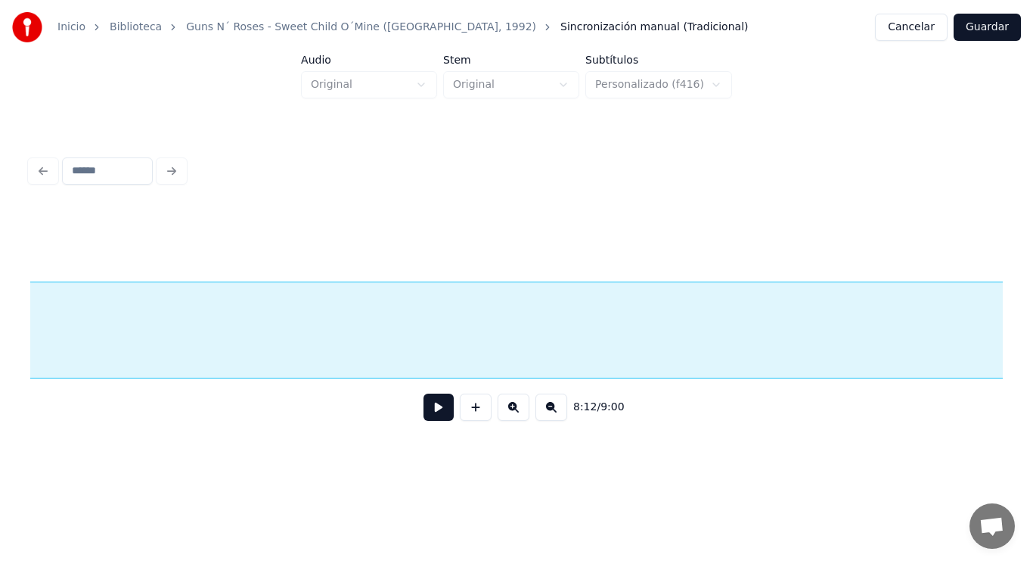
click at [1033, 321] on div "Inicio Biblioteca Guns N´ Roses - Sweet Child O´Mine ([GEOGRAPHIC_DATA], 1992) …" at bounding box center [516, 230] width 1033 height 461
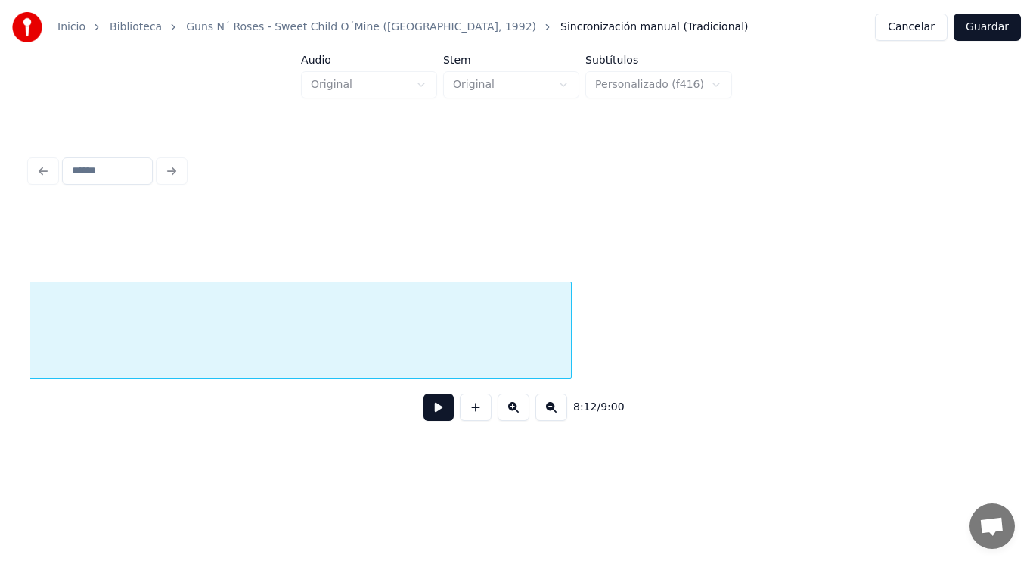
scroll to position [0, 537175]
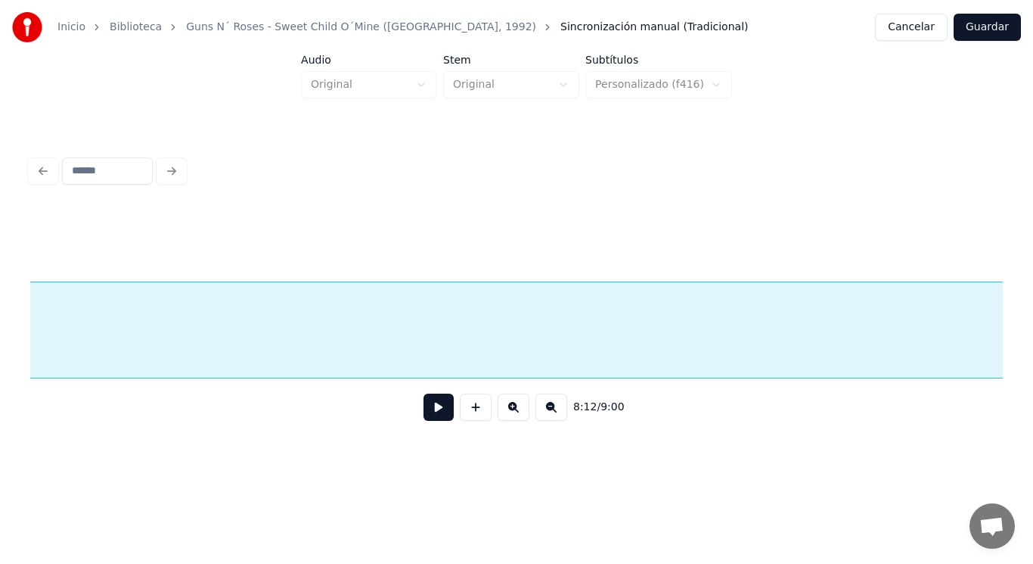
click at [1033, 306] on div "Inicio Biblioteca Guns N´ Roses - Sweet Child O´Mine ([GEOGRAPHIC_DATA], 1992) …" at bounding box center [516, 230] width 1033 height 461
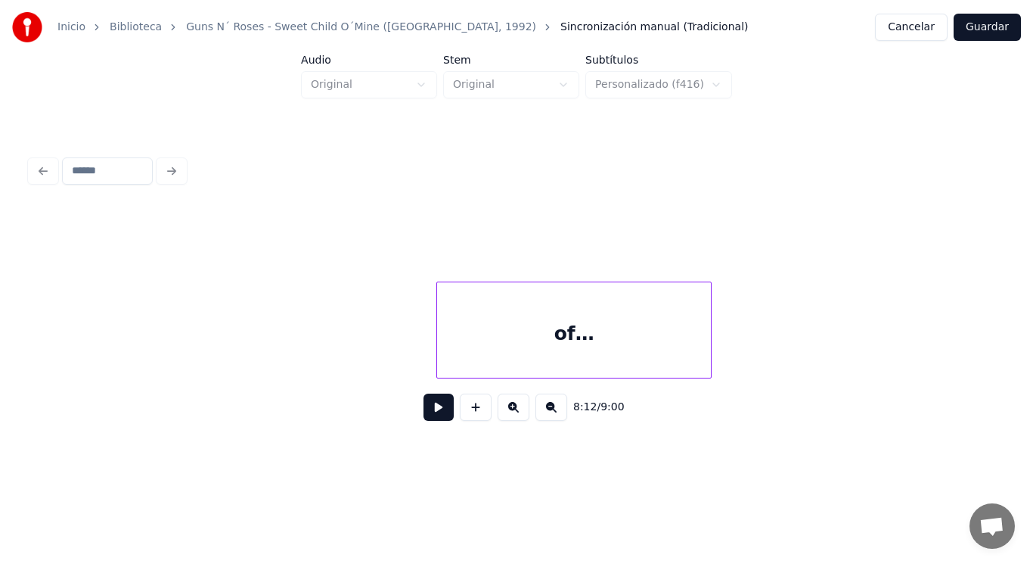
scroll to position [0, 538101]
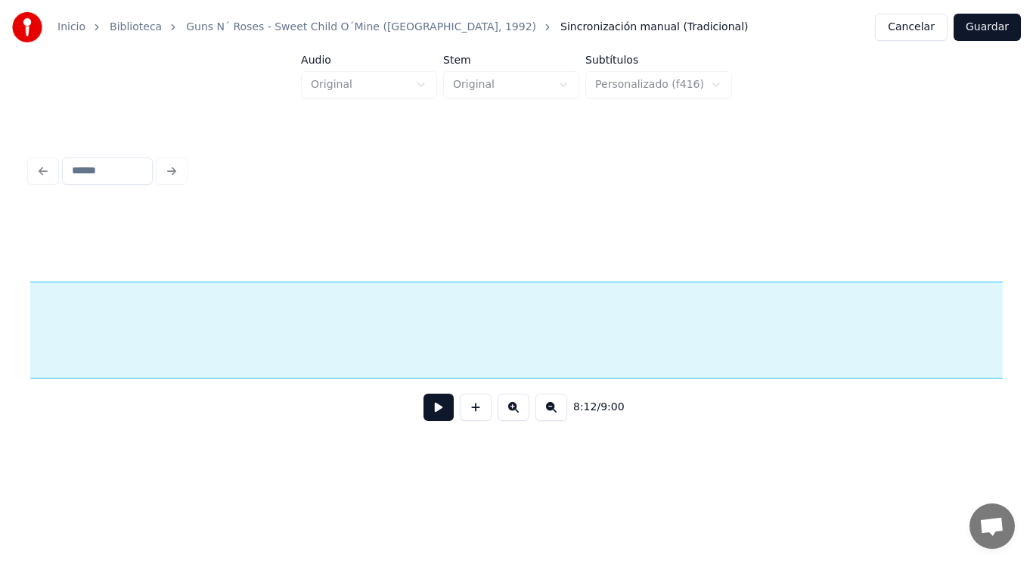
click at [1033, 286] on div "Inicio Biblioteca Guns N´ Roses - Sweet Child O´Mine ([GEOGRAPHIC_DATA], 1992) …" at bounding box center [516, 230] width 1033 height 461
click at [429, 416] on button at bounding box center [439, 406] width 30 height 27
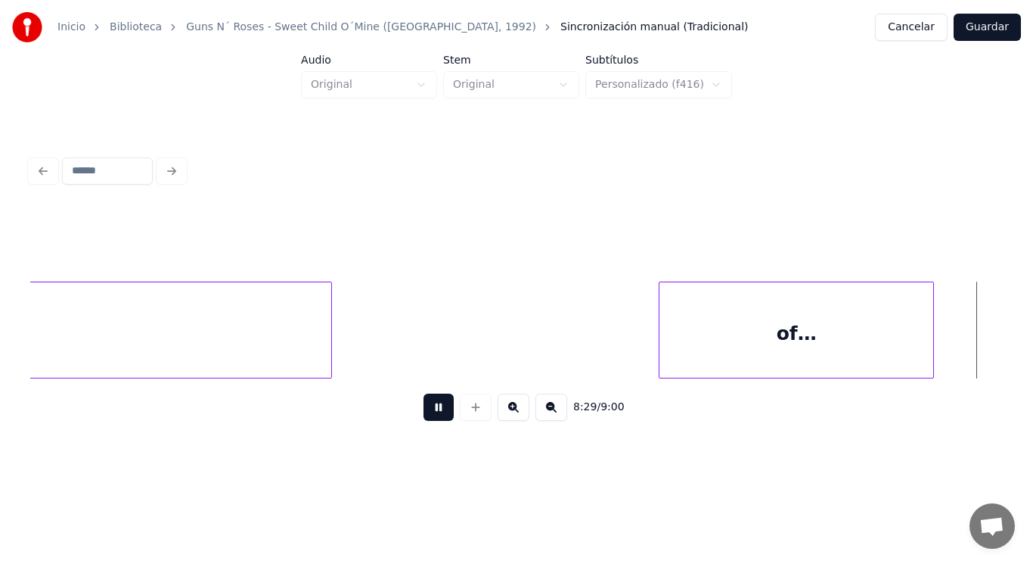
click at [429, 416] on button at bounding box center [439, 406] width 30 height 27
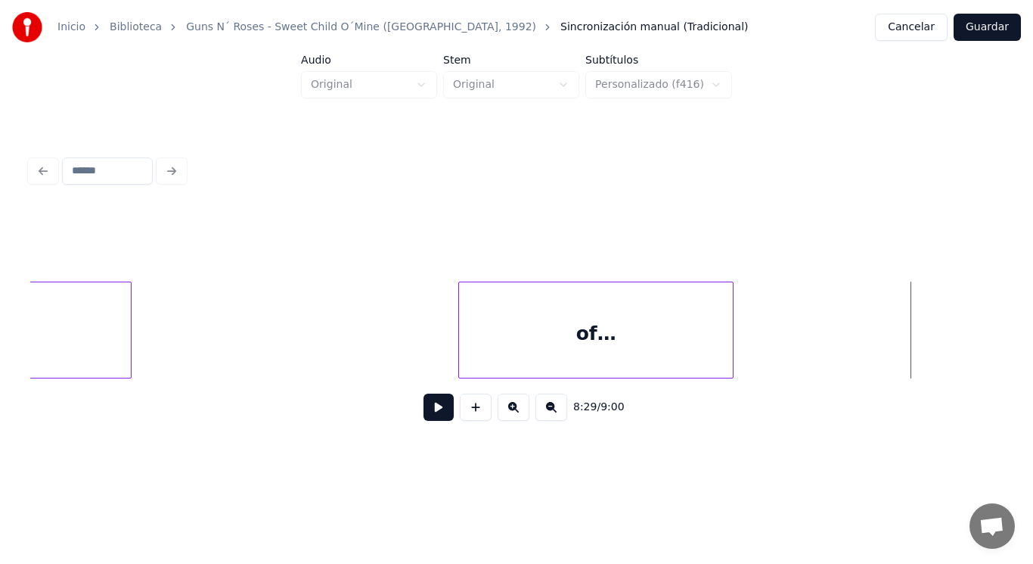
scroll to position [0, 539004]
click at [421, 340] on div at bounding box center [420, 329] width 5 height 95
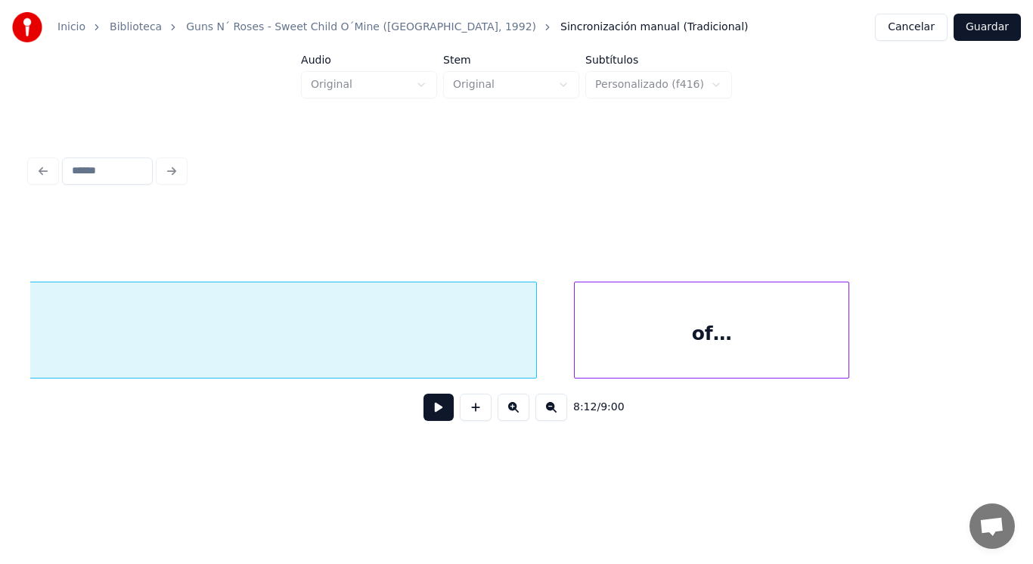
scroll to position [0, 538897]
click at [679, 325] on div "of…" at bounding box center [704, 333] width 274 height 103
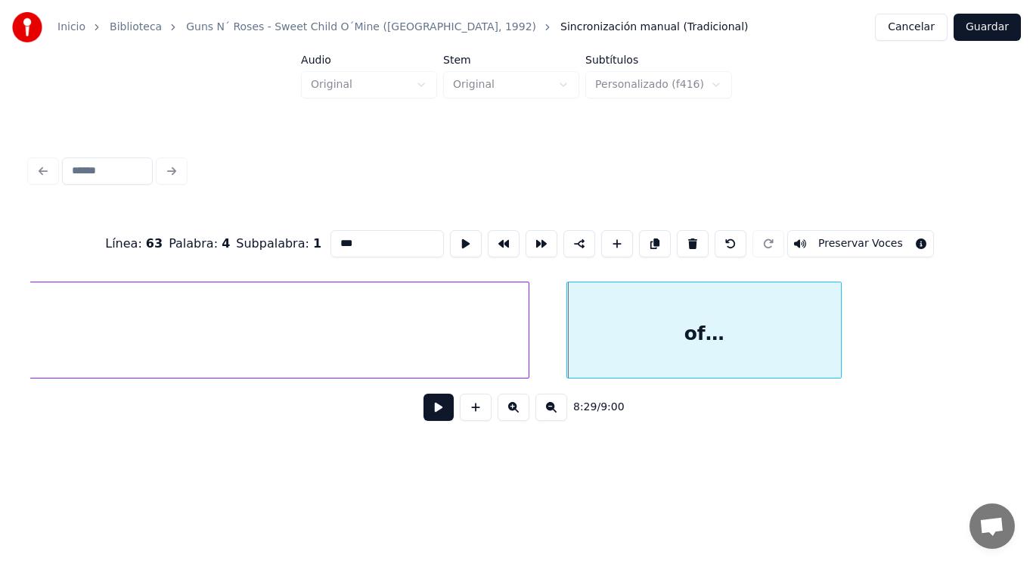
click at [426, 408] on button at bounding box center [439, 406] width 30 height 27
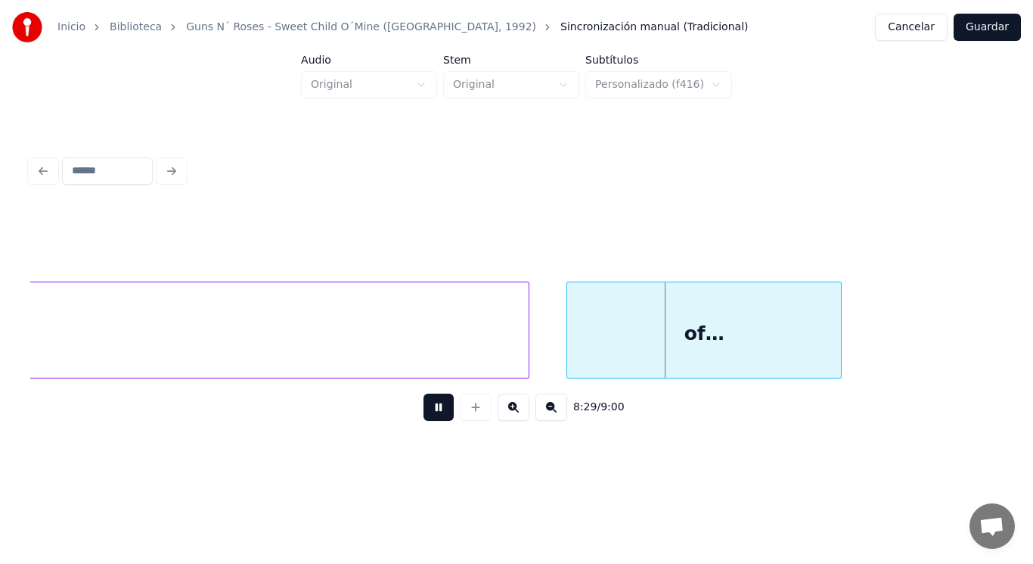
click at [426, 408] on button at bounding box center [439, 406] width 30 height 27
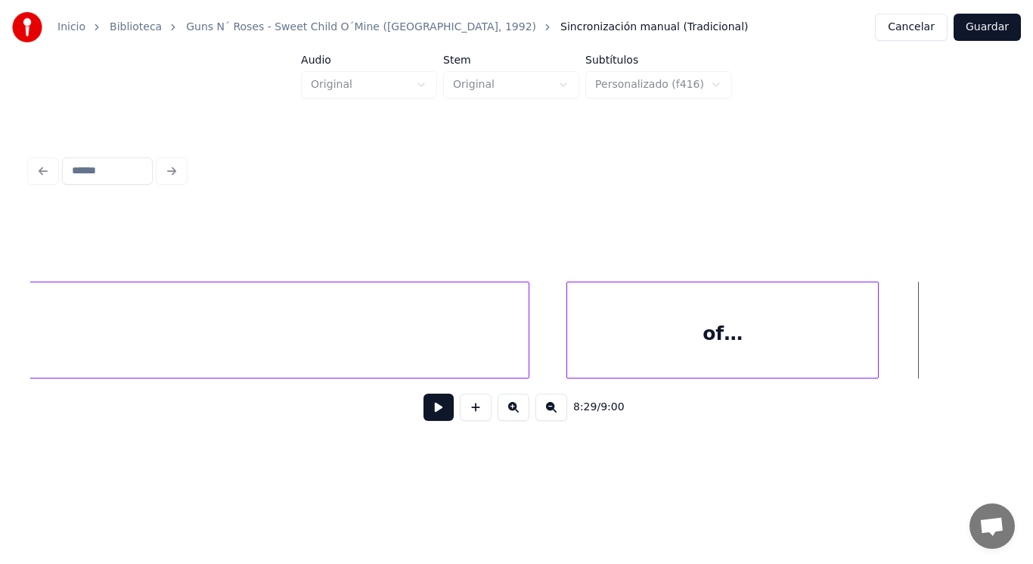
click at [878, 331] on div at bounding box center [876, 329] width 5 height 95
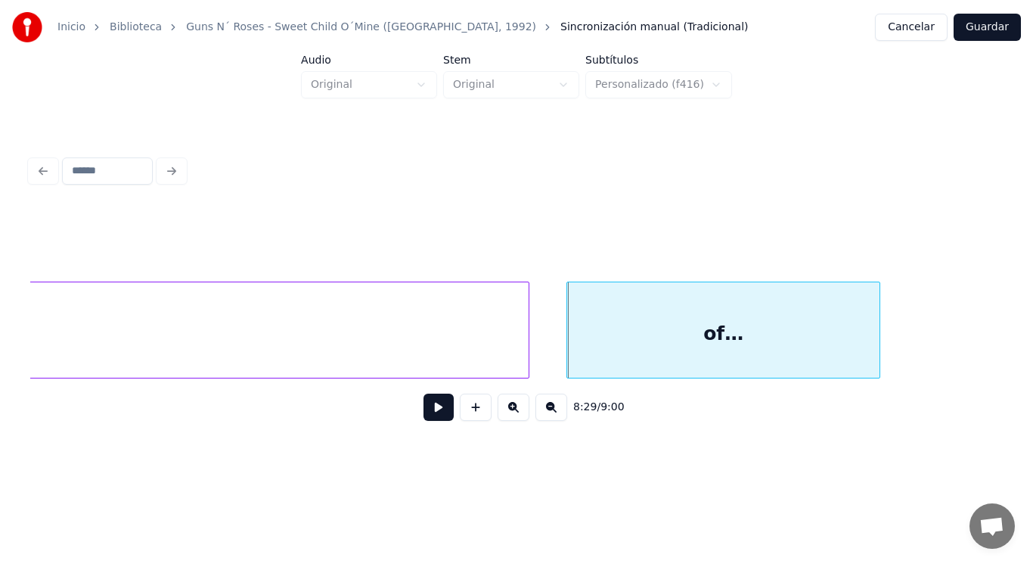
click at [429, 412] on button at bounding box center [439, 406] width 30 height 27
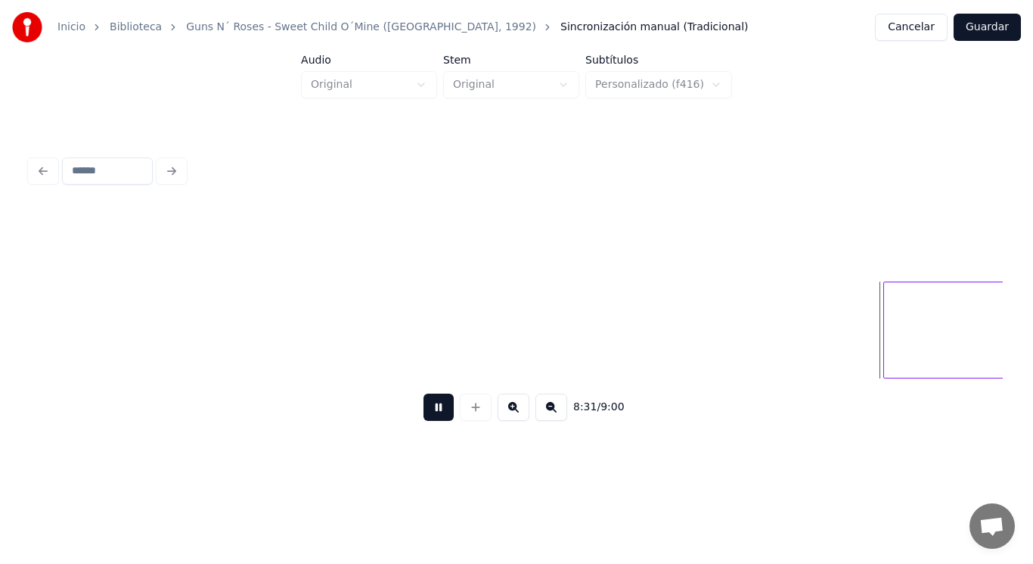
click at [429, 412] on button at bounding box center [439, 406] width 30 height 27
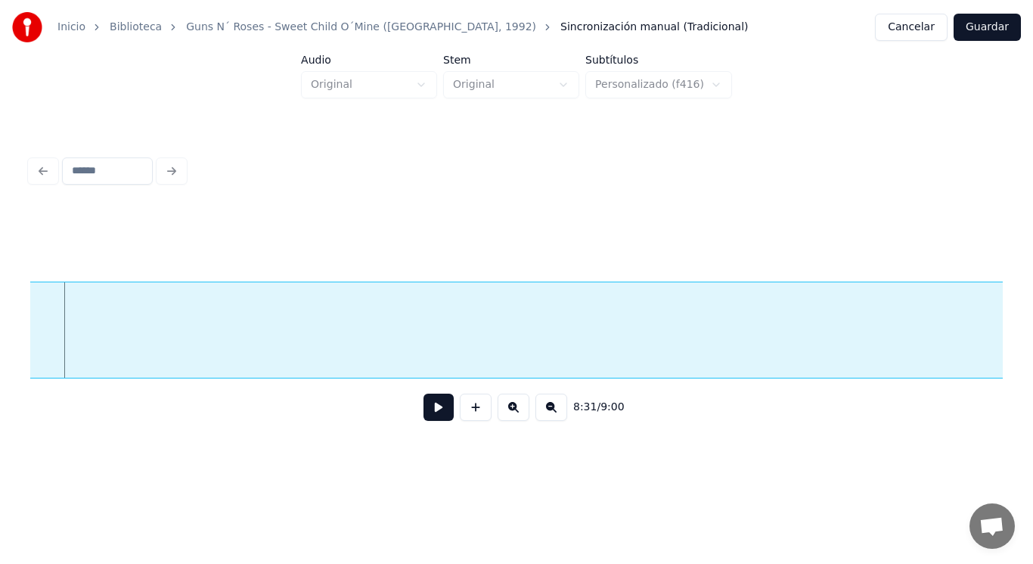
click at [429, 412] on button at bounding box center [439, 406] width 30 height 27
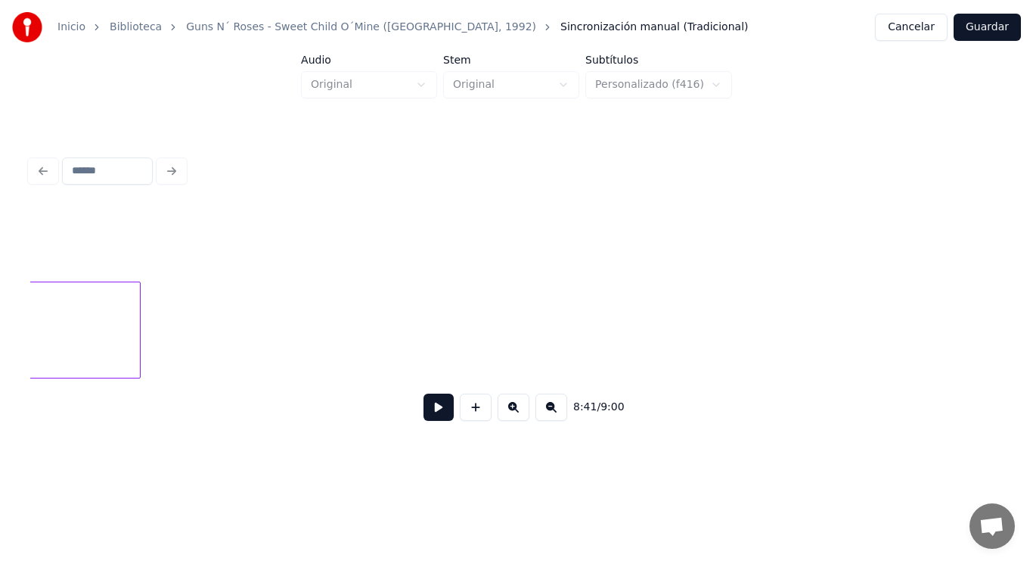
scroll to position [0, 568664]
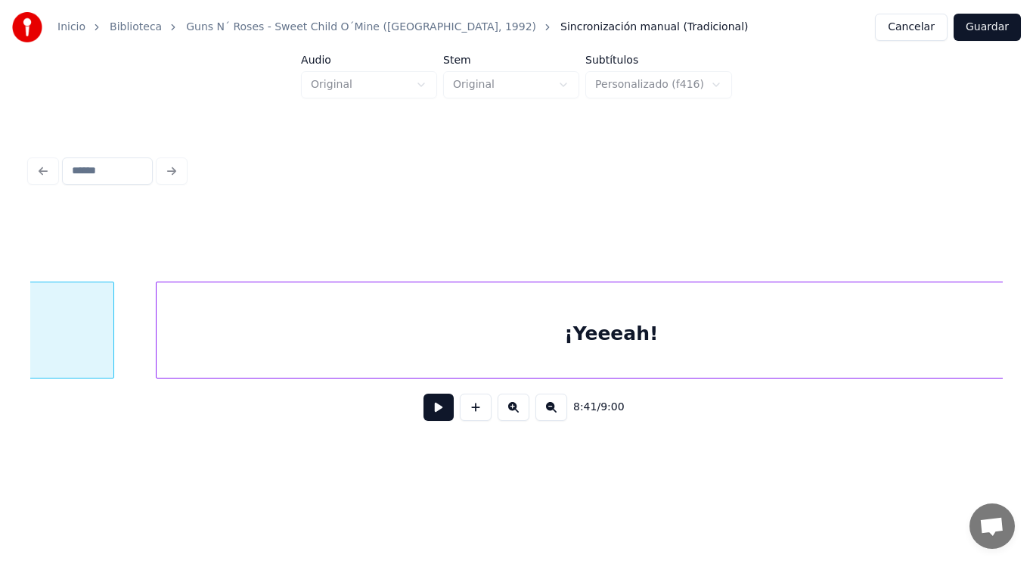
click at [781, 306] on div "¡Yeeeah!" at bounding box center [611, 333] width 909 height 103
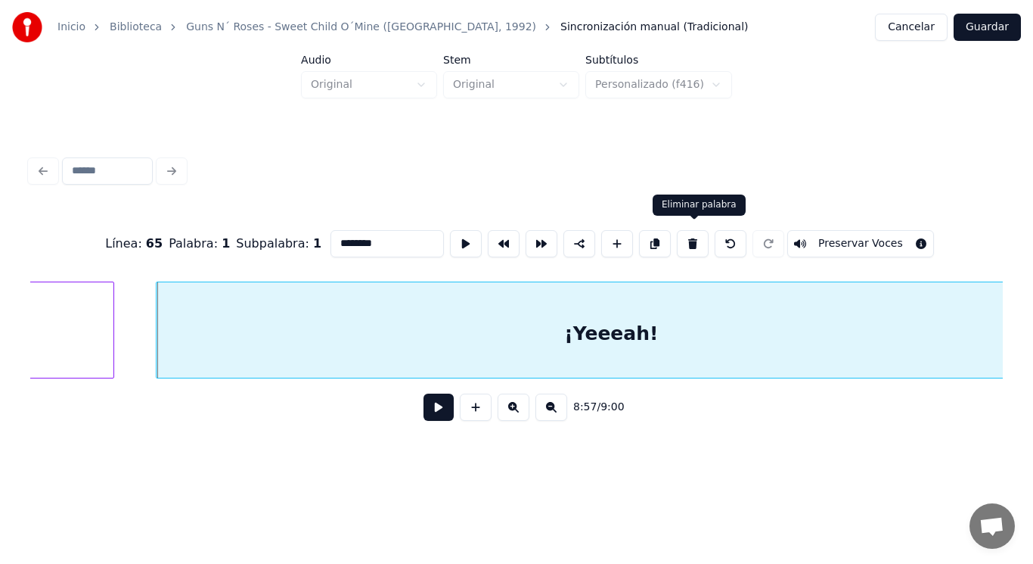
click at [695, 240] on button at bounding box center [693, 243] width 32 height 27
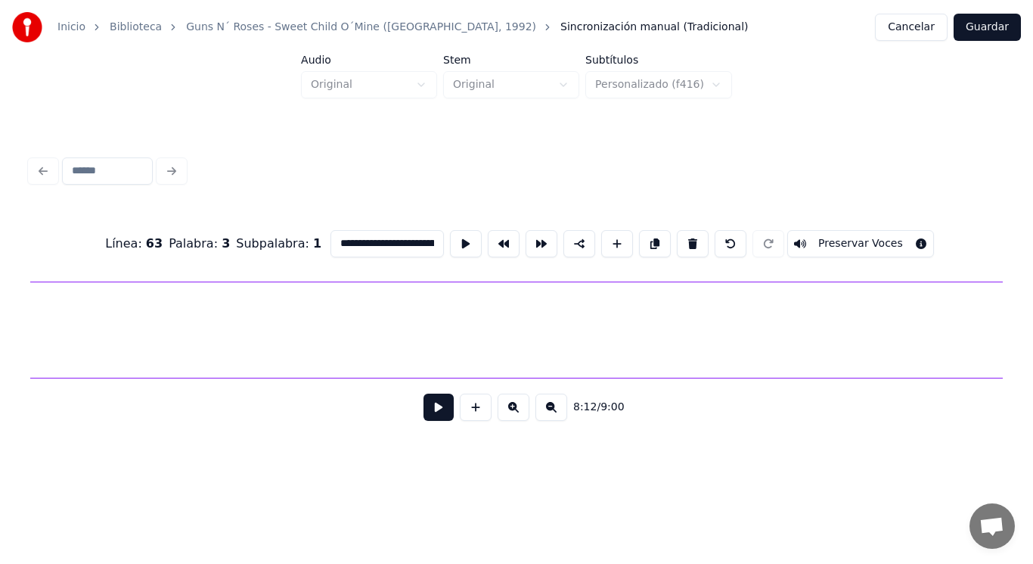
scroll to position [0, 540880]
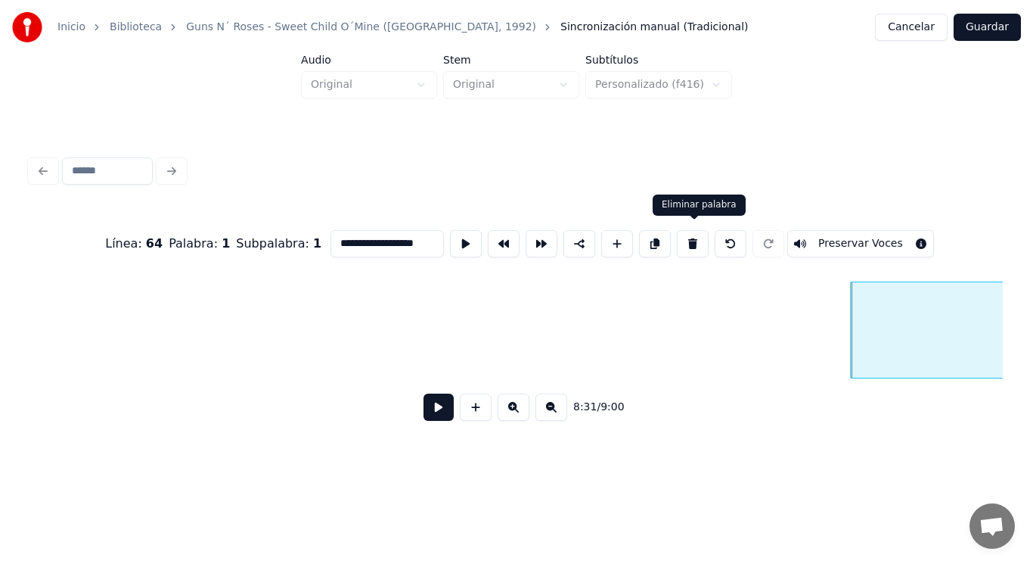
click at [697, 245] on button at bounding box center [693, 243] width 32 height 27
type input "**********"
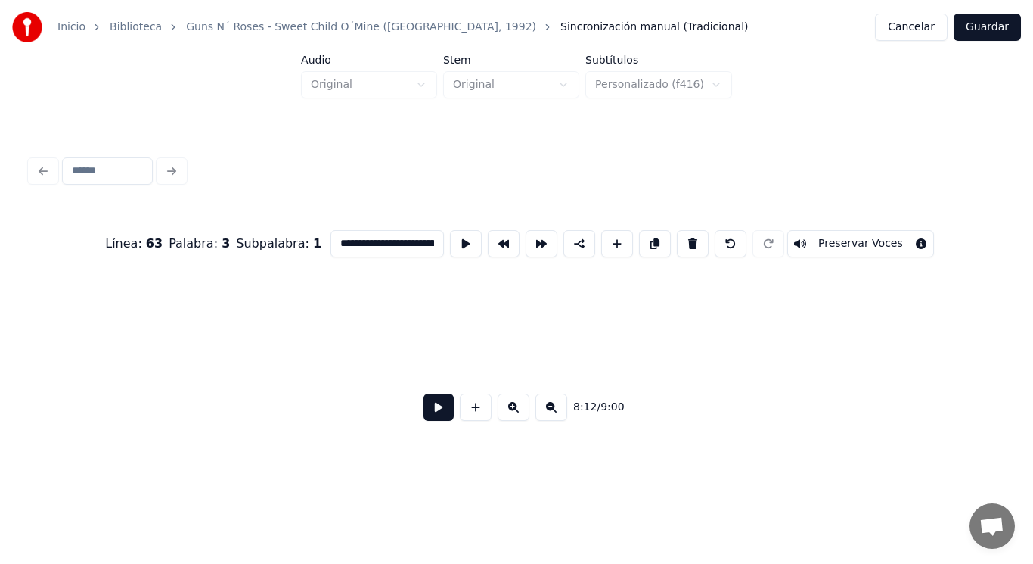
scroll to position [0, 540417]
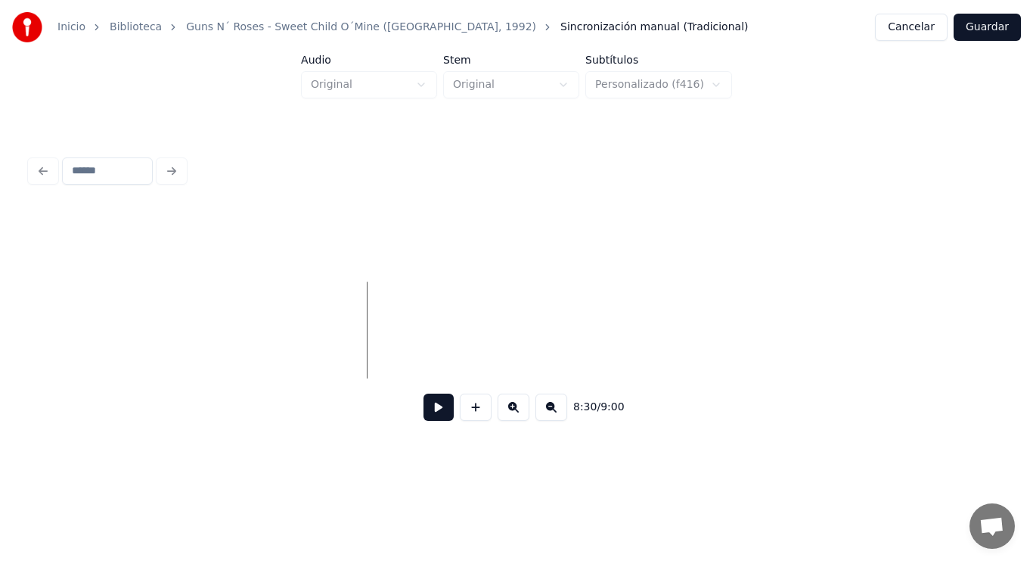
click at [430, 412] on button at bounding box center [439, 406] width 30 height 27
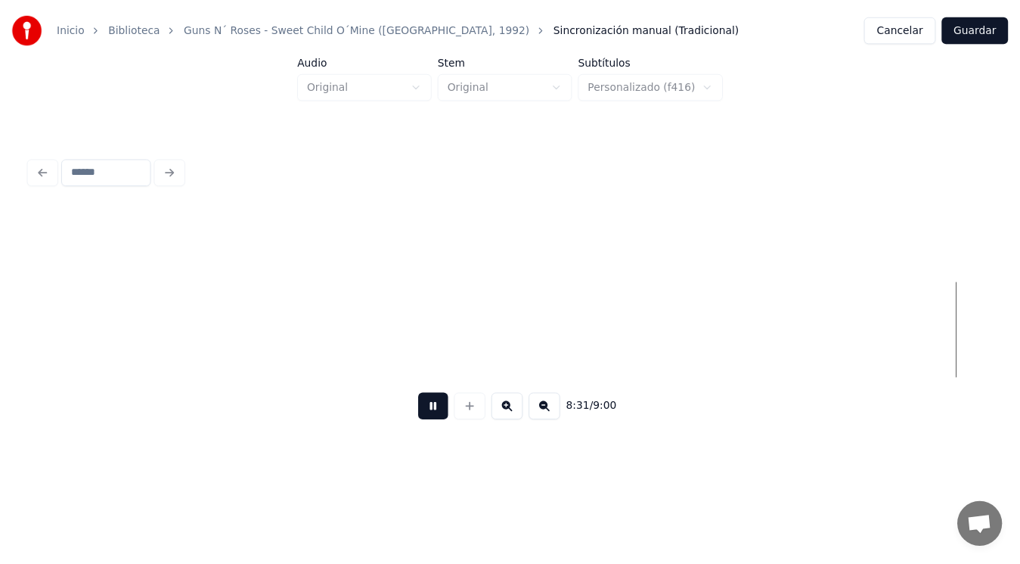
scroll to position [0, 541396]
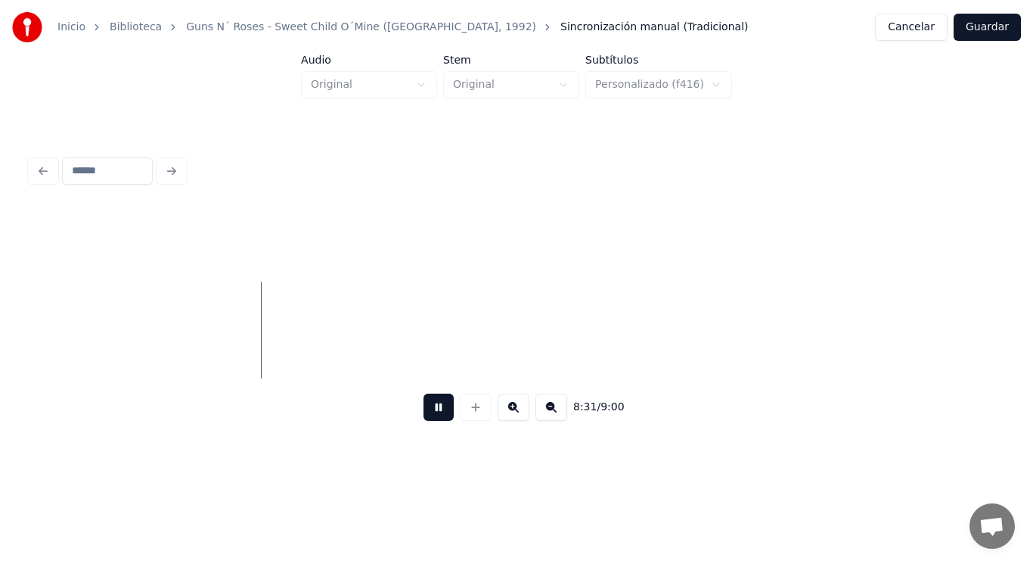
click at [430, 412] on button at bounding box center [439, 406] width 30 height 27
click at [425, 420] on button at bounding box center [439, 406] width 30 height 27
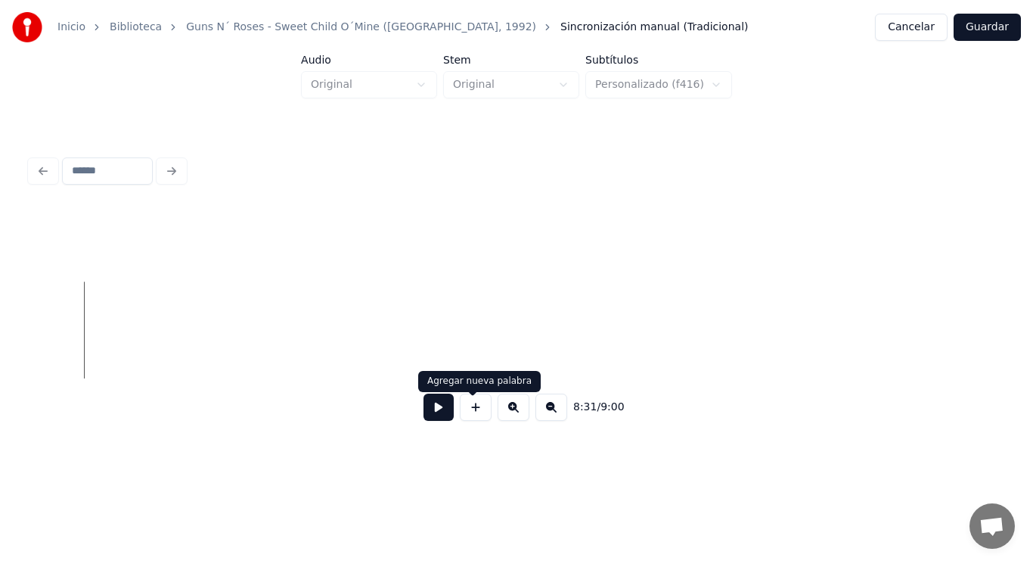
click at [432, 411] on button at bounding box center [439, 406] width 30 height 27
click at [471, 412] on button at bounding box center [476, 406] width 32 height 27
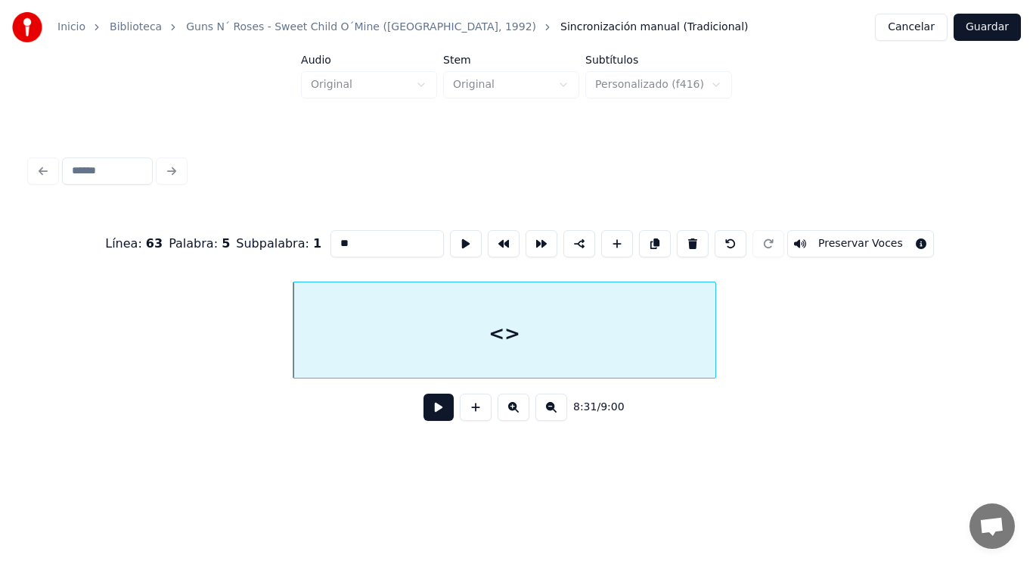
click at [331, 238] on input "**" at bounding box center [387, 243] width 113 height 27
type input "*"
type input "**********"
click at [993, 35] on button "Guardar" at bounding box center [987, 27] width 67 height 27
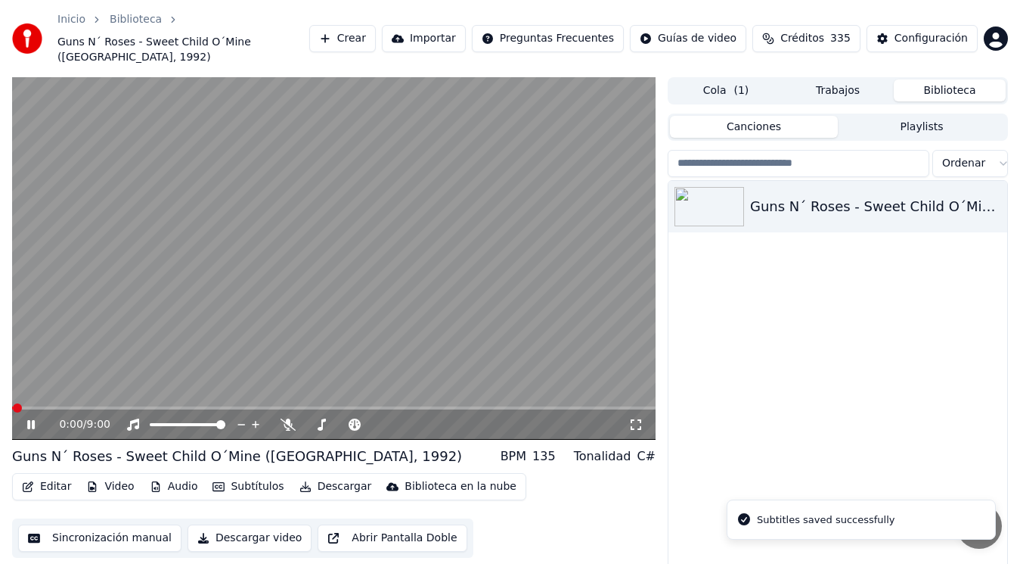
click at [31, 418] on icon at bounding box center [41, 424] width 35 height 12
